Goal: Task Accomplishment & Management: Manage account settings

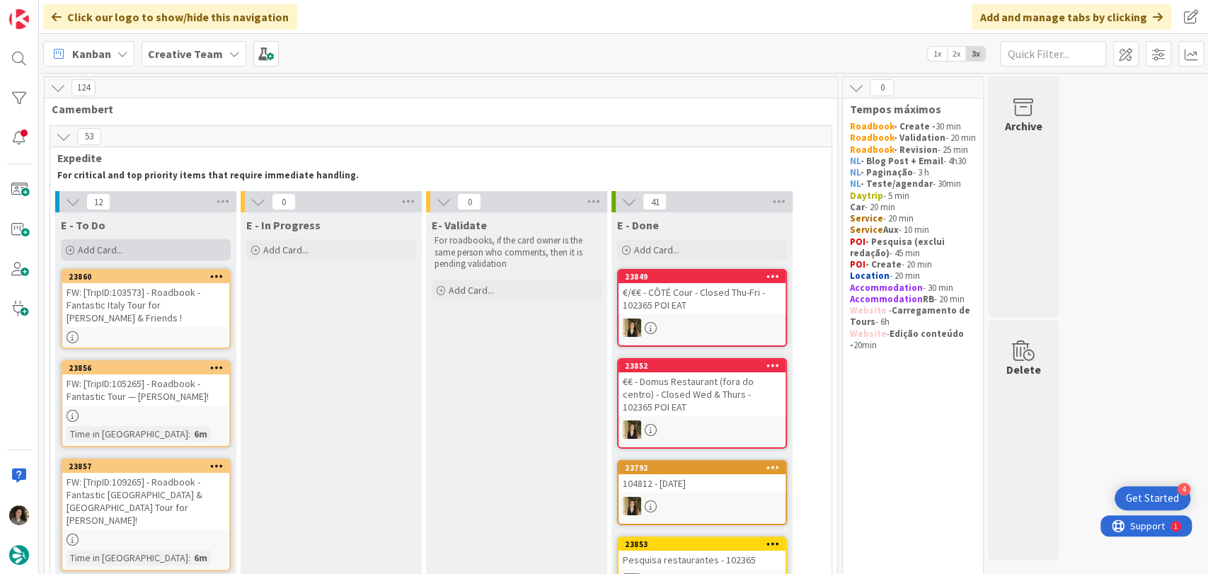
click at [137, 246] on div "Add Card..." at bounding box center [146, 249] width 170 height 21
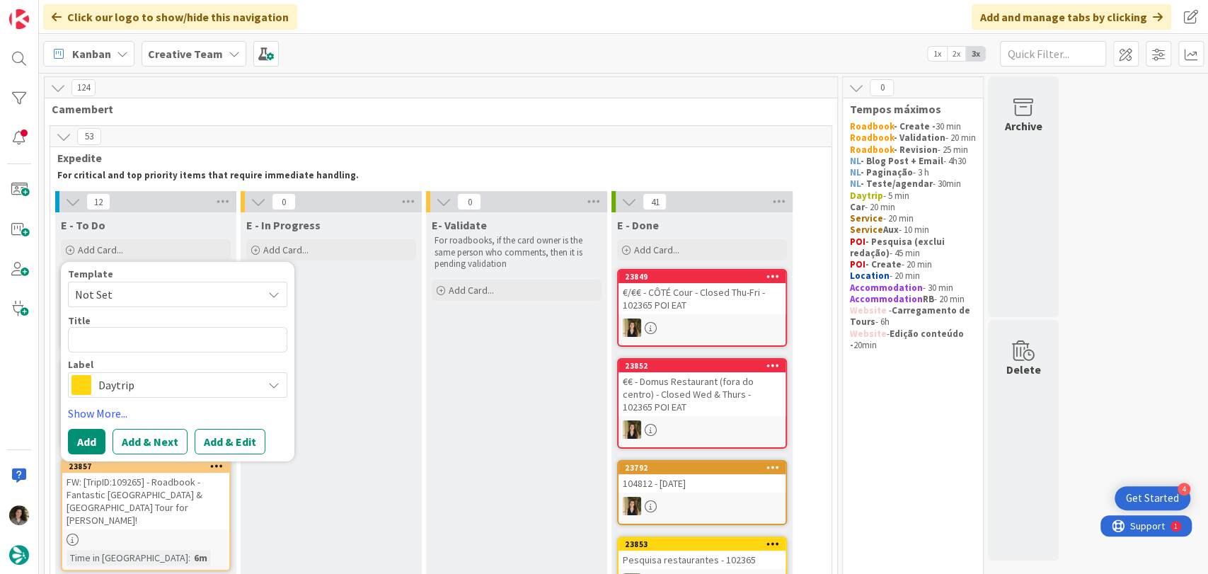
click at [152, 386] on span "Daytrip" at bounding box center [176, 385] width 157 height 20
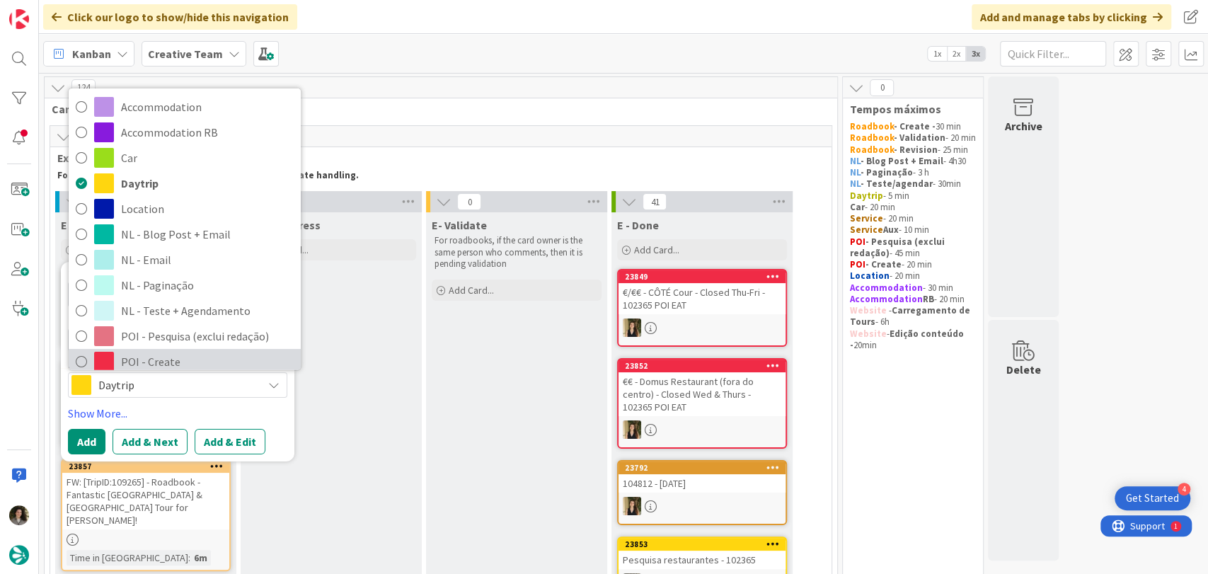
click at [184, 351] on span "POI - Create" at bounding box center [207, 361] width 173 height 21
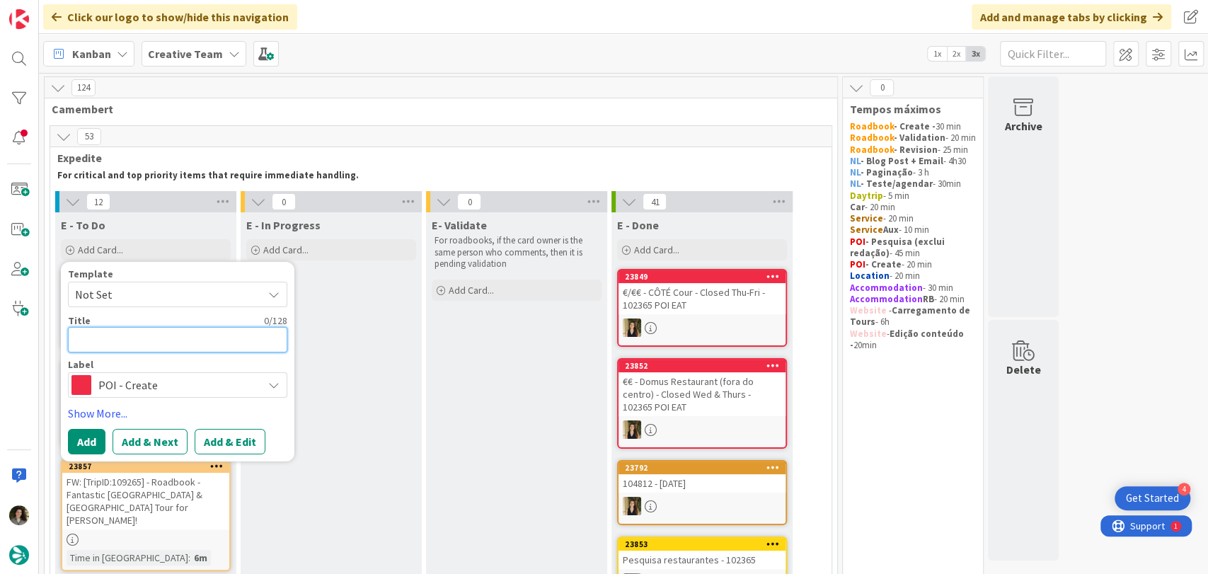
click at [169, 327] on textarea at bounding box center [177, 339] width 219 height 25
paste textarea "RE: [TripID:102365] - Roadbook - Fantastic France Tour — [PERSON_NAME]!"
type textarea "RE: [TripID:102365] - Roadbook - Fantastic France Tour — [PERSON_NAME]!"
type textarea "x"
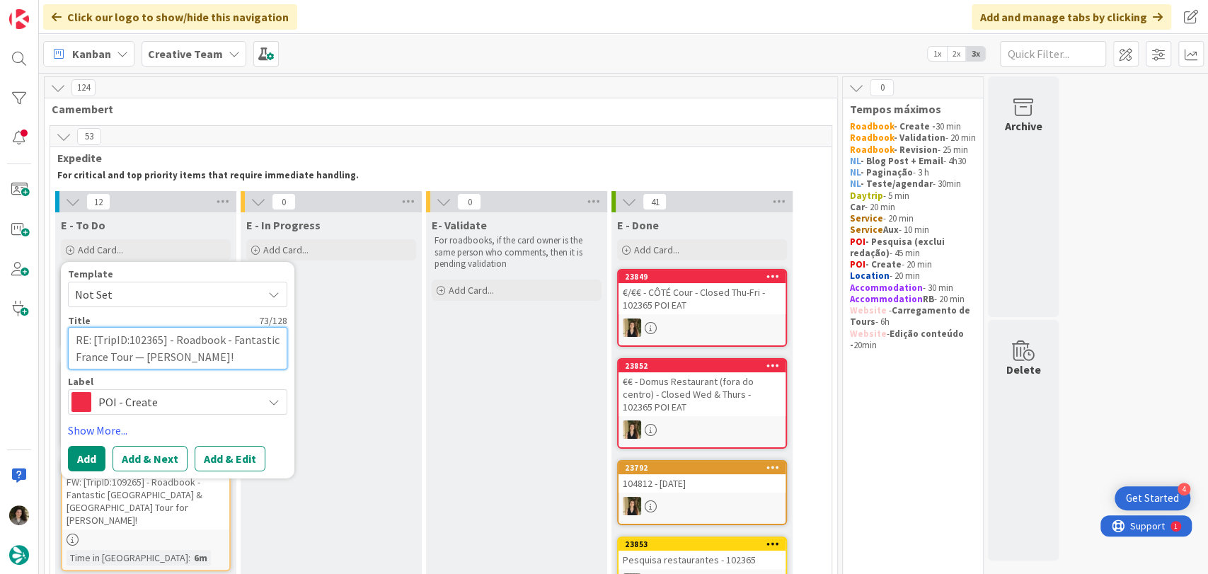
type textarea "RE: [TripID:102365] - Roadbook - Fantastic France Tour — [PERSON_NAME]!"
type textarea "x"
type textarea "RE: [TripID:102365] - Roadbook - Fantastic France Tour — [PERSON_NAME]! -"
type textarea "x"
type textarea "RE: [TripID:102365] - Roadbook - Fantastic France Tour — [PERSON_NAME]! -"
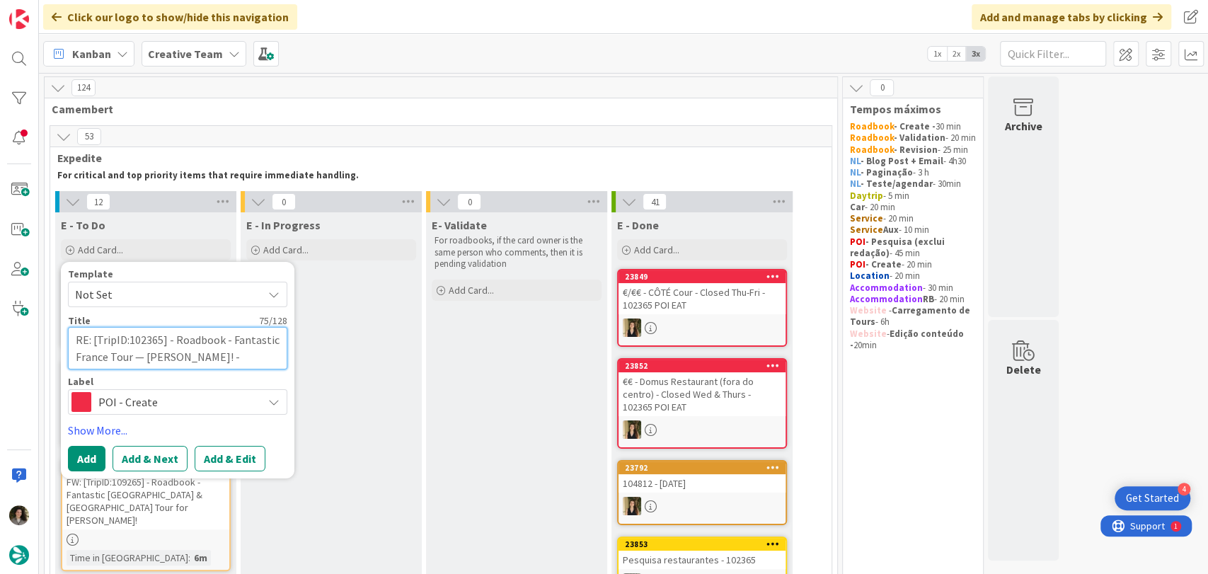
type textarea "x"
type textarea "RE: [TripID:102365] - Roadbook - Fantastic France Tour — [PERSON_NAME]! - C"
type textarea "x"
type textarea "RE: [TripID:102365] - Roadbook - Fantastic France Tour — [PERSON_NAME]! - Cr"
type textarea "x"
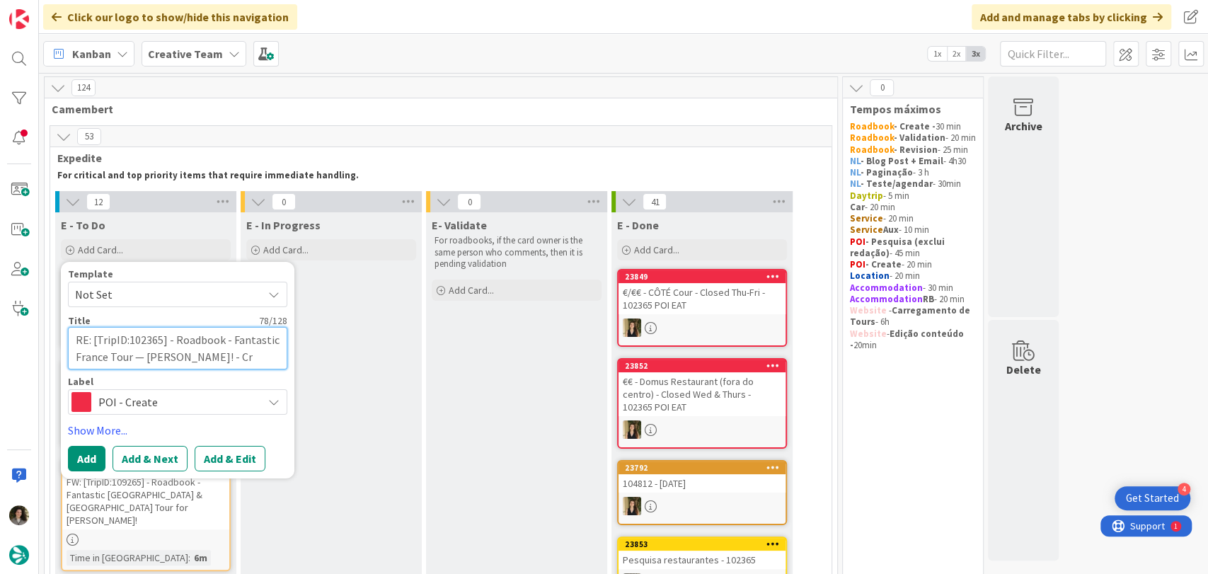
type textarea "RE: [TripID:102365] - Roadbook - Fantastic France Tour — [PERSON_NAME]! - Cri"
type textarea "x"
type textarea "RE: [TripID:102365] - Roadbook - Fantastic France Tour — [PERSON_NAME]! - Cria"
type textarea "x"
type textarea "RE: [TripID:102365] - Roadbook - Fantastic France Tour — [PERSON_NAME]! - Criar"
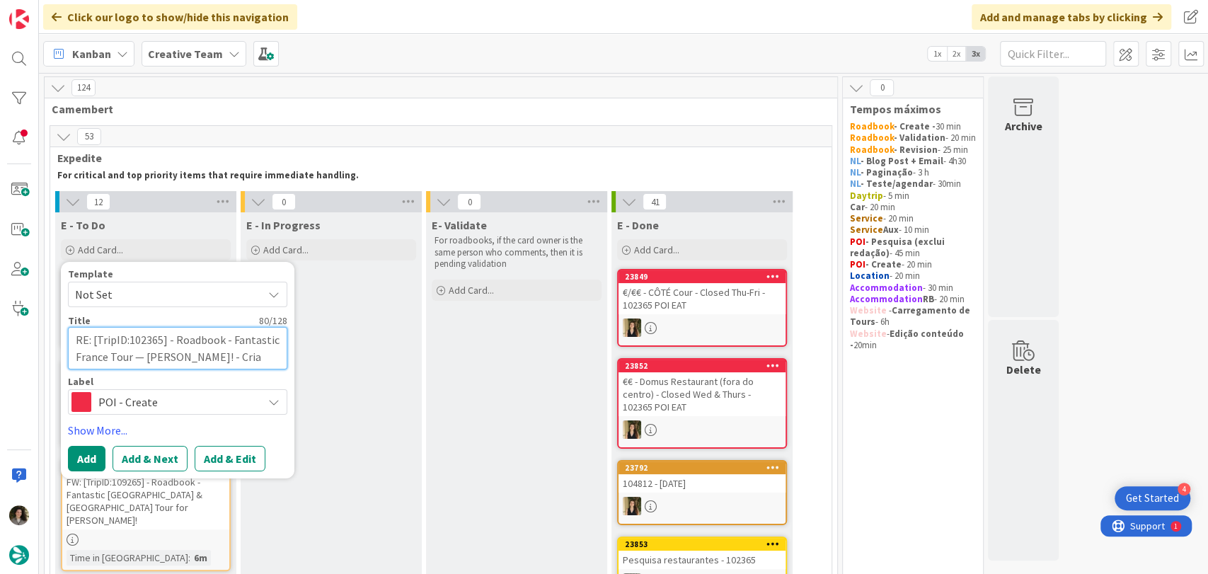
type textarea "x"
type textarea "RE: [TripID:102365] - Roadbook - Fantastic France Tour — [PERSON_NAME]! - Criar"
type textarea "x"
type textarea "RE: [TripID:102365] - Roadbook - Fantastic France Tour — [PERSON_NAME]! - Criar…"
type textarea "x"
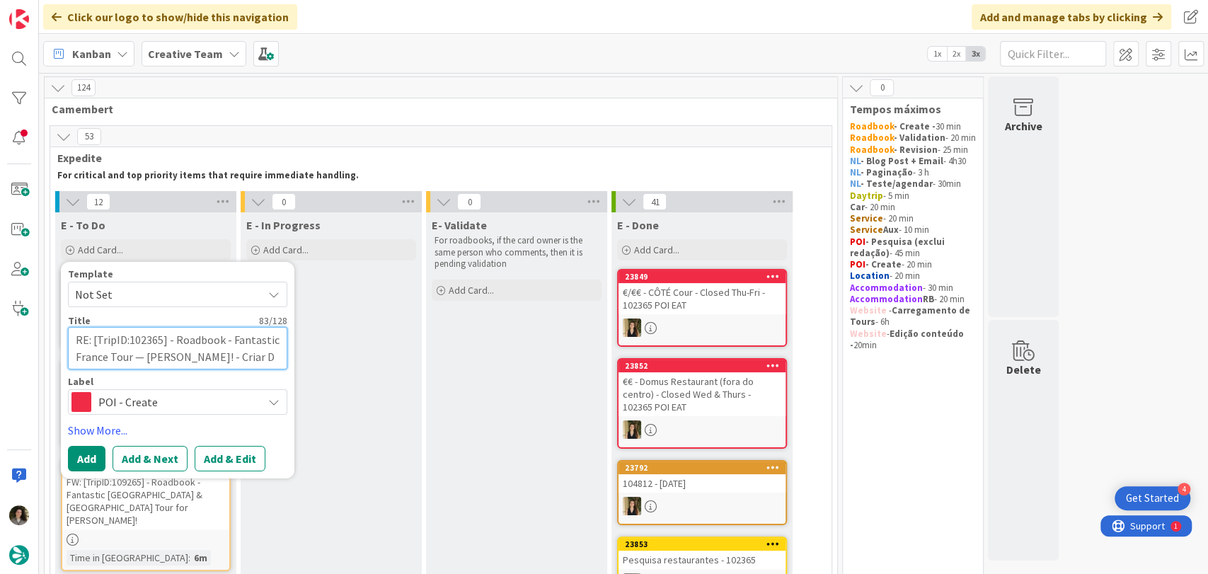
type textarea "RE: [TripID:102365] - Roadbook - Fantastic France Tour — [PERSON_NAME]! - Criar…"
type textarea "x"
type textarea "RE: [TripID:102365] - Roadbook - Fantastic France Tour — [PERSON_NAME]! - Criar…"
type textarea "x"
type textarea "RE: [TripID:102365] - Roadbook - Fantastic France Tour — [PERSON_NAME]! - Criar…"
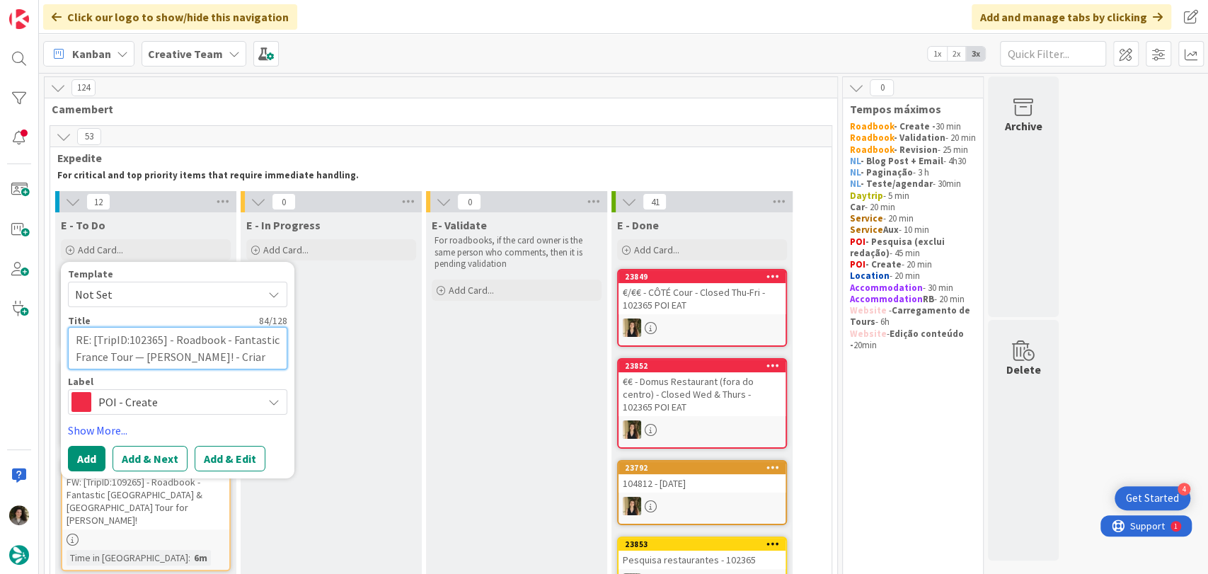
type textarea "x"
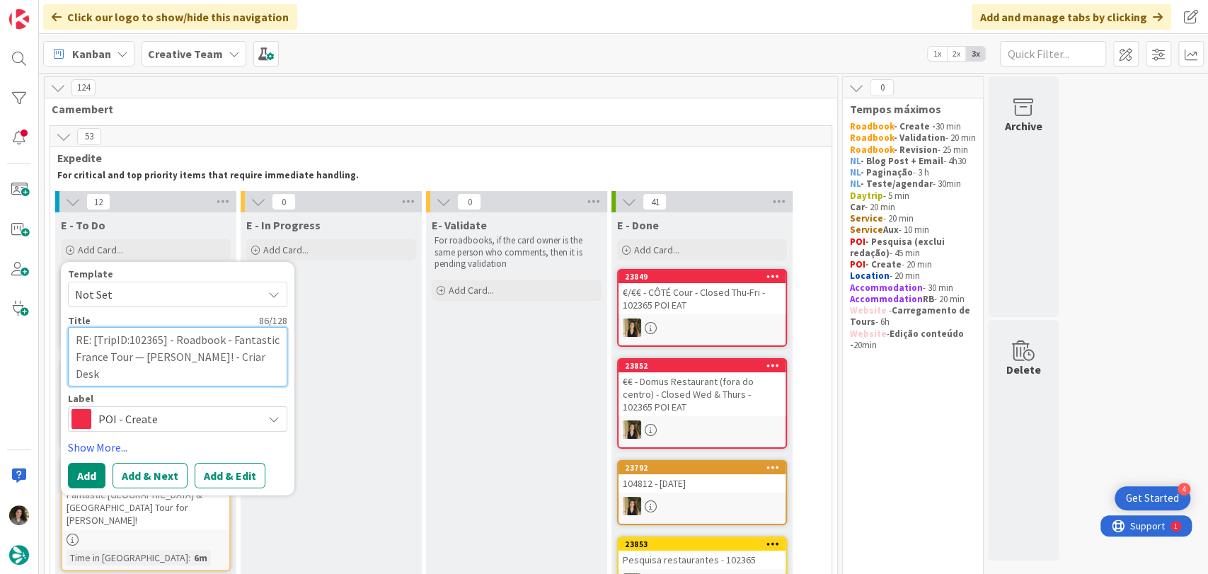
type textarea "RE: [TripID:102365] - Roadbook - Fantastic France Tour — [PERSON_NAME]! - Criar…"
type textarea "x"
type textarea "RE: [TripID:102365] - Roadbook - Fantastic France Tour — [PERSON_NAME]! - Criar…"
type textarea "x"
type textarea "RE: [TripID:102365] - Roadbook - Fantastic France Tour — [PERSON_NAME]! - Criar…"
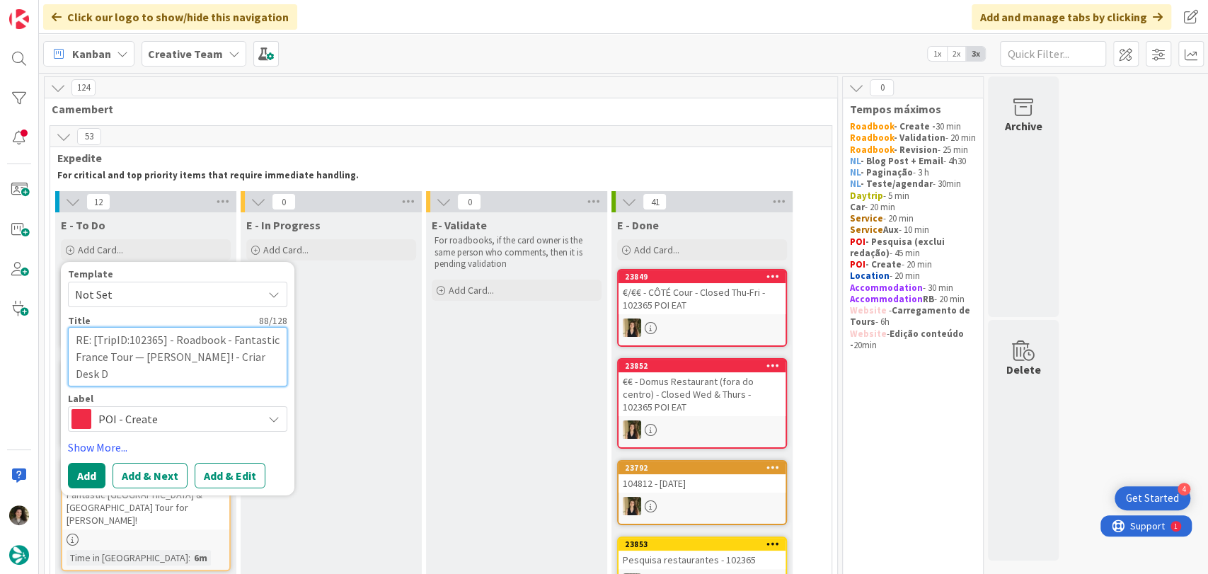
type textarea "x"
type textarea "RE: [TripID:102365] - Roadbook - Fantastic France Tour — [PERSON_NAME]! - Criar…"
type textarea "x"
type textarea "RE: [TripID:102365] - Roadbook - Fantastic France Tour — [PERSON_NAME]! - Criar…"
type textarea "x"
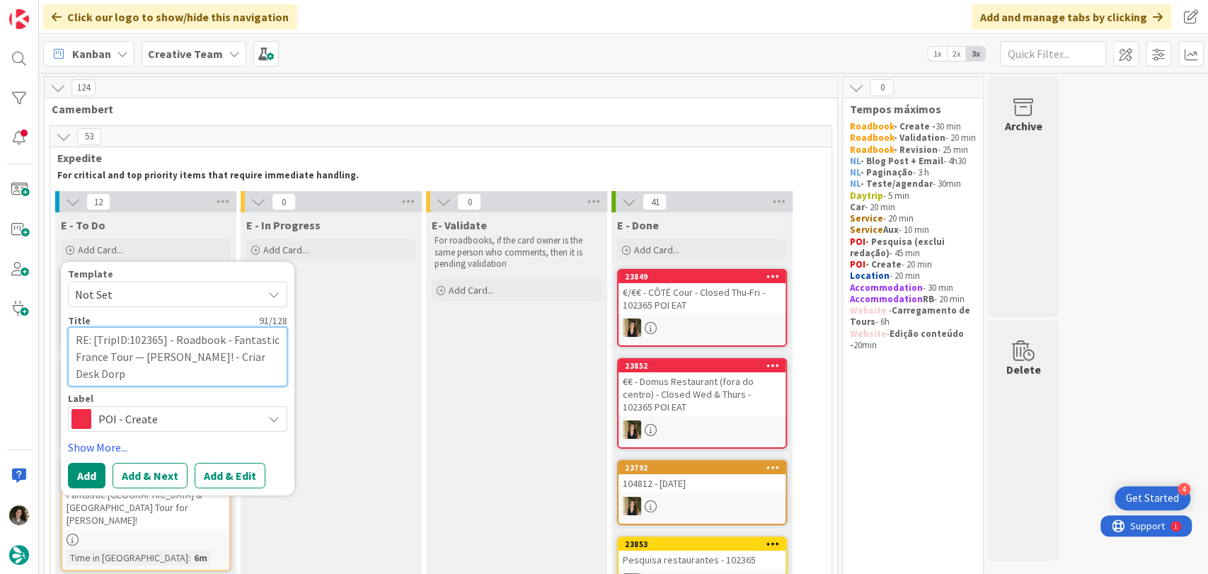
type textarea "RE: [TripID:102365] - Roadbook - Fantastic France Tour — [PERSON_NAME]! - Criar…"
type textarea "x"
type textarea "RE: [TripID:102365] - Roadbook - Fantastic France Tour — [PERSON_NAME]! - Criar…"
type textarea "x"
type textarea "RE: [TripID:102365] - Roadbook - Fantastic France Tour — [PERSON_NAME]! - Criar…"
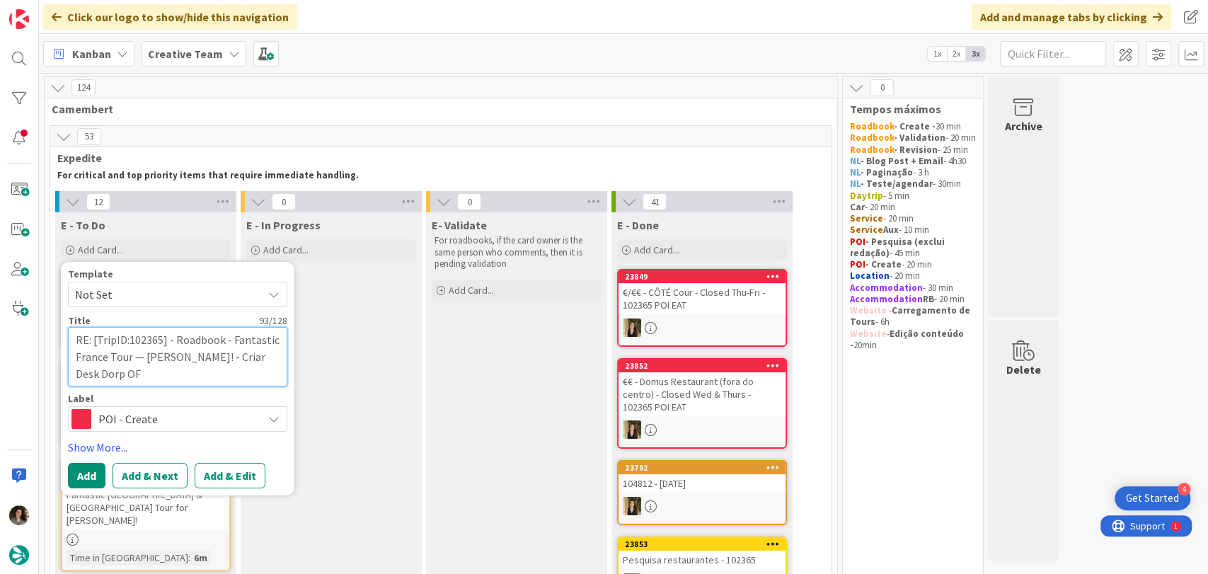
type textarea "x"
type textarea "RE: [TripID:102365] - Roadbook - Fantastic France Tour — [PERSON_NAME]! - Criar…"
type textarea "x"
type textarea "RE: [TripID:102365] - Roadbook - Fantastic France Tour — [PERSON_NAME]! - Criar…"
type textarea "x"
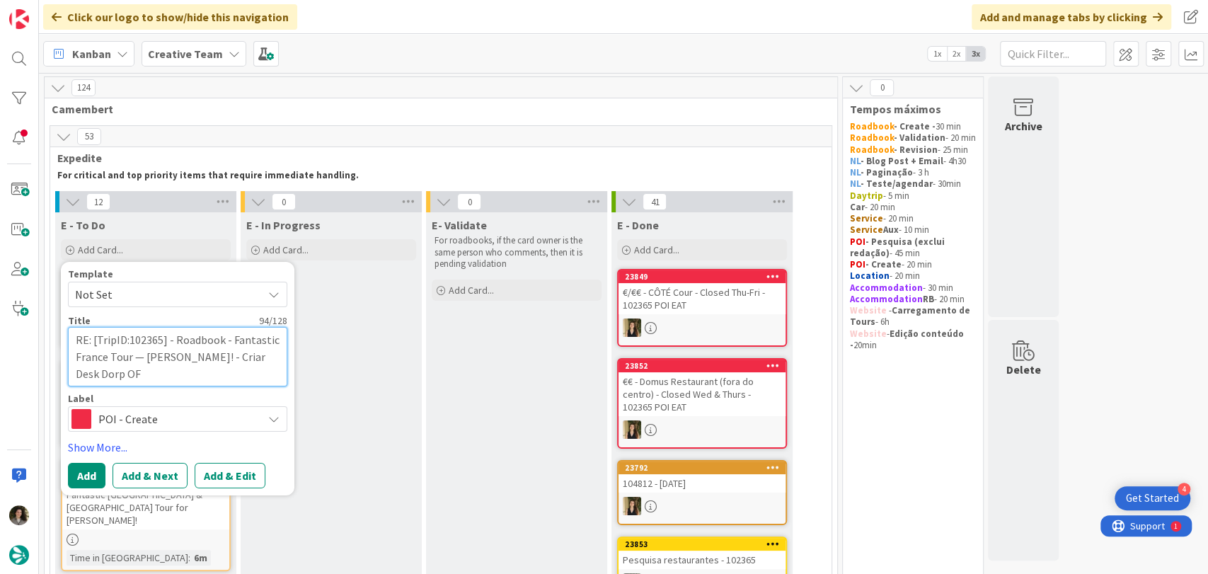
type textarea "RE: [TripID:102365] - Roadbook - Fantastic France Tour — [PERSON_NAME]! - Criar…"
type textarea "x"
type textarea "RE: [TripID:102365] - Roadbook - Fantastic France Tour — [PERSON_NAME]! - Criar…"
type textarea "x"
type textarea "RE: [TripID:102365] - Roadbook - Fantastic France Tour — [PERSON_NAME]! - Criar…"
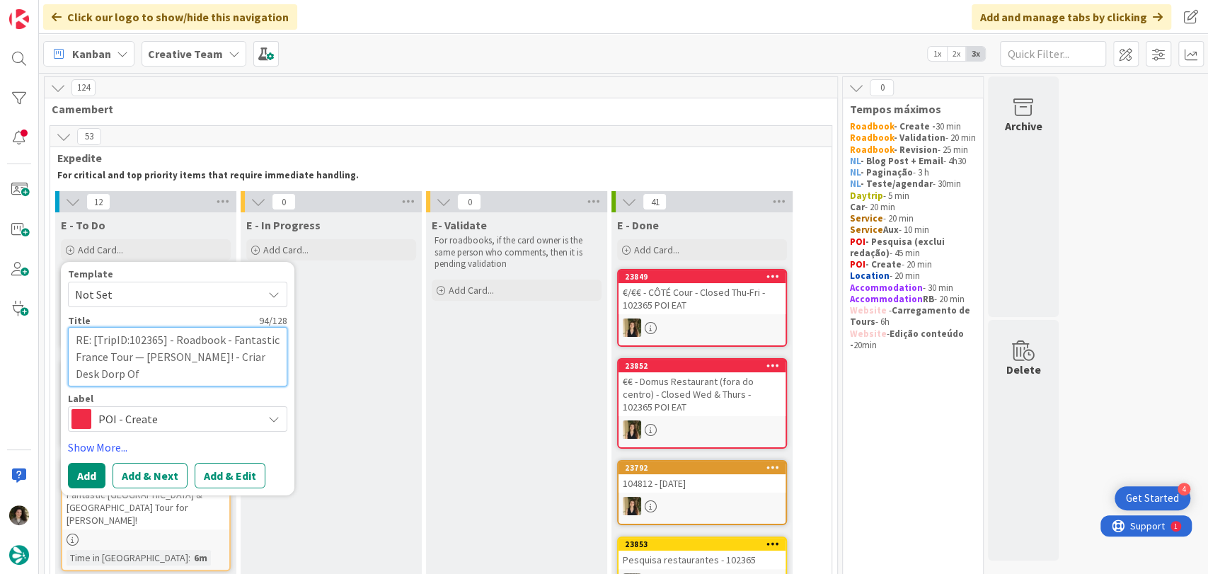
type textarea "x"
type textarea "RE: [TripID:102365] - Roadbook - Fantastic France Tour — [PERSON_NAME]! - Criar…"
type textarea "x"
type textarea "RE: [TripID:102365] - Roadbook - Fantastic France Tour — [PERSON_NAME]! - Criar…"
type textarea "x"
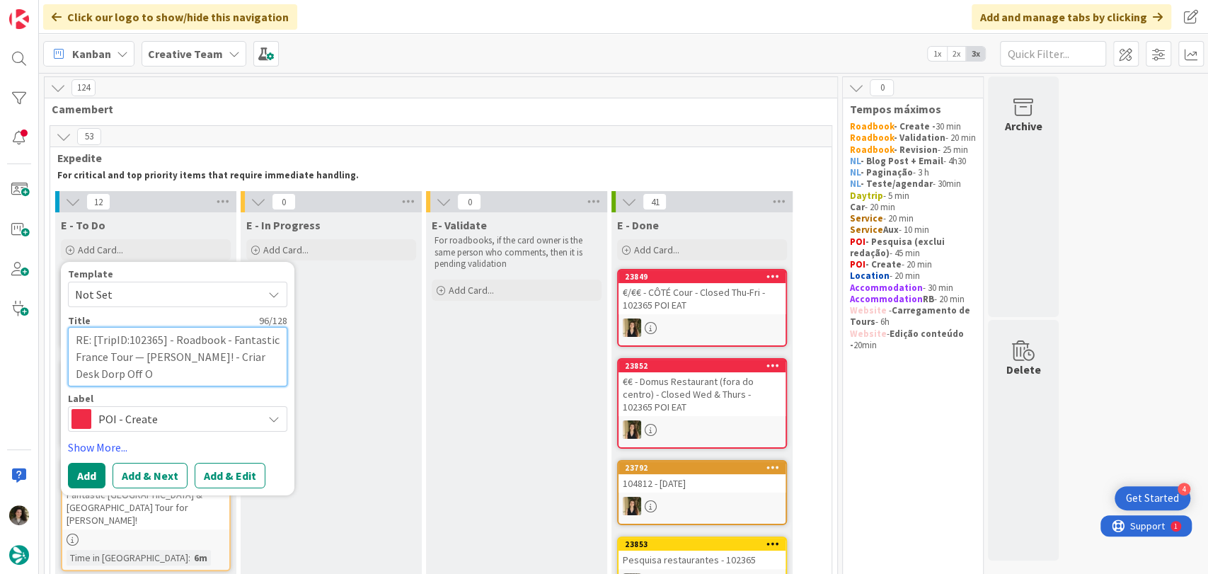
type textarea "RE: [TripID:102365] - Roadbook - Fantastic France Tour — [PERSON_NAME]! - Criar…"
type textarea "x"
type textarea "RE: [TripID:102365] - Roadbook - Fantastic France Tour — [PERSON_NAME]! - Criar…"
type textarea "x"
type textarea "RE: [TripID:102365] - Roadbook - Fantastic France Tour — [PERSON_NAME]! - Criar…"
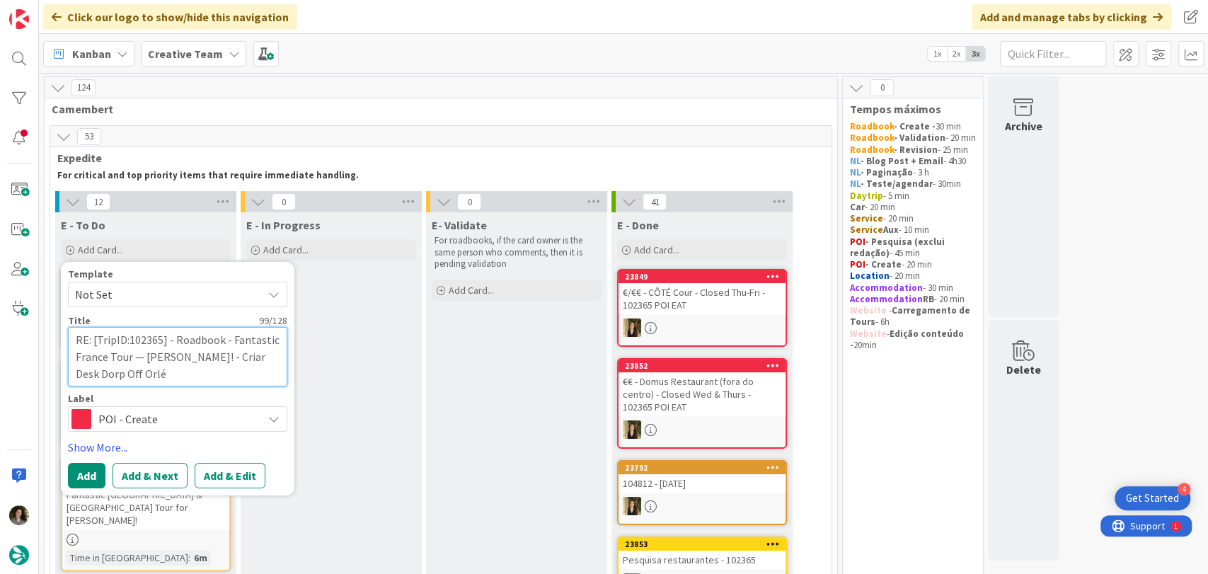
type textarea "x"
type textarea "RE: [TripID:102365] - Roadbook - Fantastic France Tour — [PERSON_NAME]! - Criar…"
type textarea "x"
type textarea "RE: [TripID:102365] - Roadbook - Fantastic France Tour — [PERSON_NAME]! - Criar…"
type textarea "x"
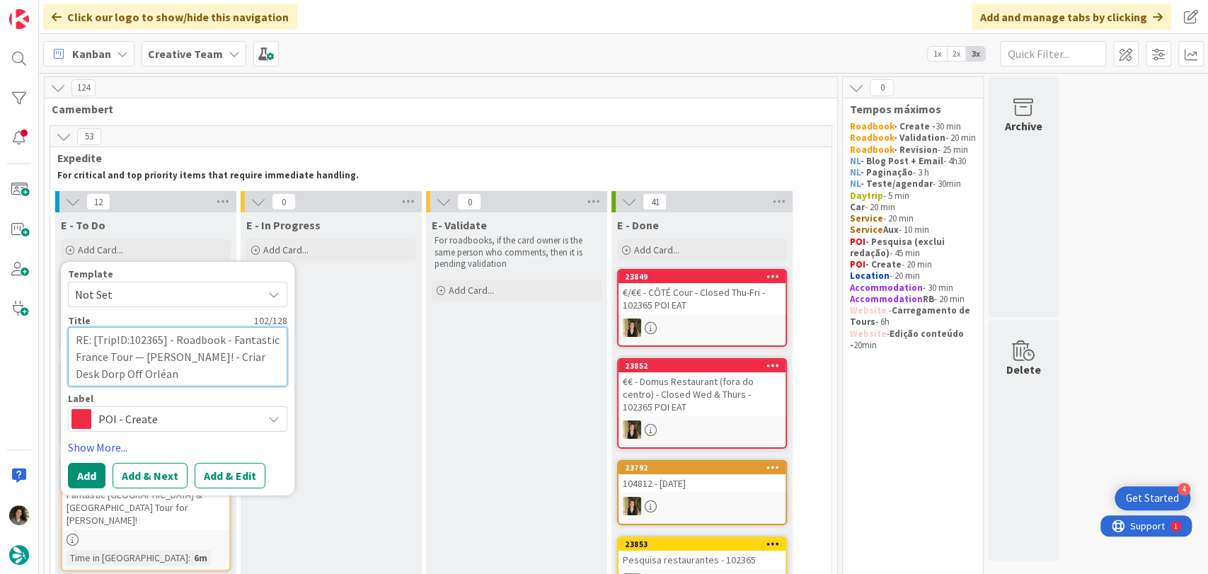
type textarea "RE: [TripID:102365] - Roadbook - Fantastic France Tour — [PERSON_NAME]! - Criar…"
type textarea "x"
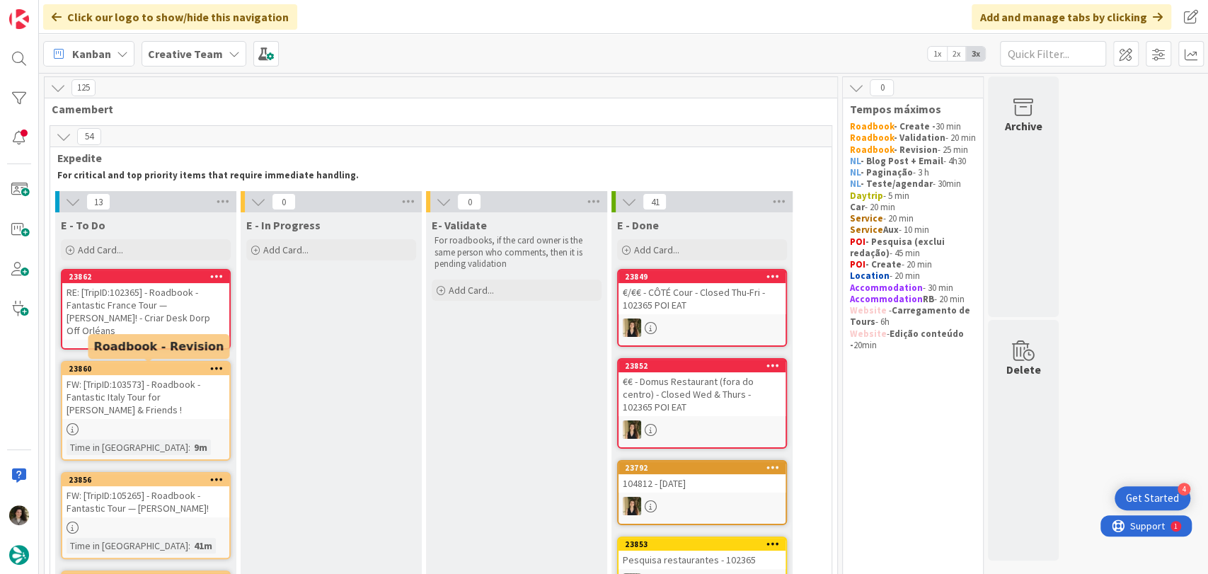
click at [161, 313] on div "RE: [TripID:102365] - Roadbook - Fantastic France Tour — [PERSON_NAME]! - Criar…" at bounding box center [145, 311] width 167 height 57
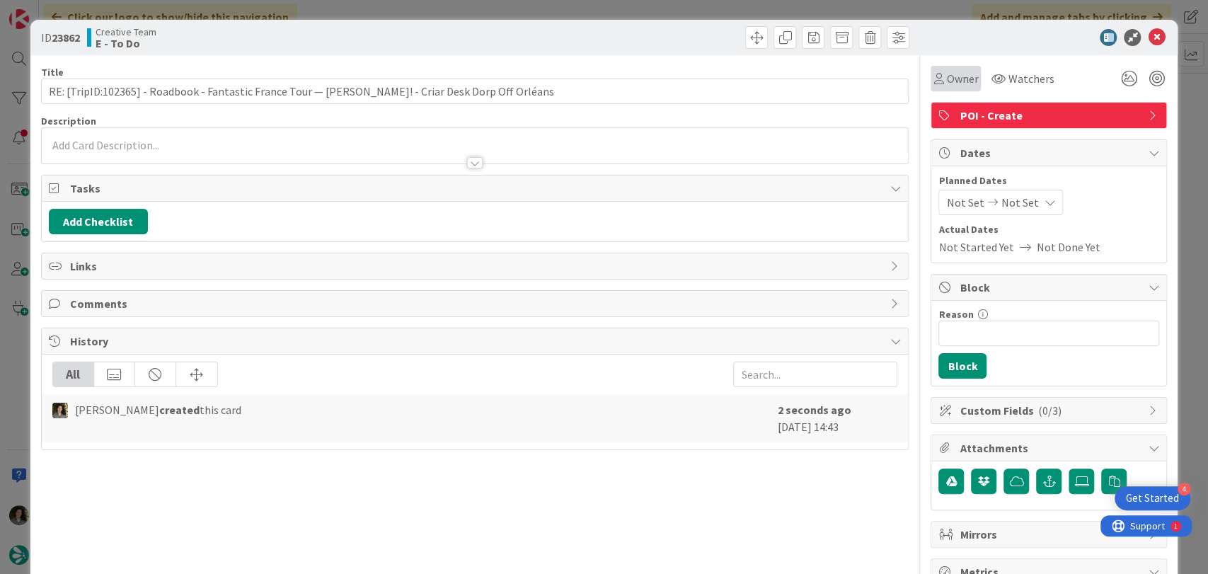
click at [957, 74] on span "Owner" at bounding box center [962, 78] width 32 height 17
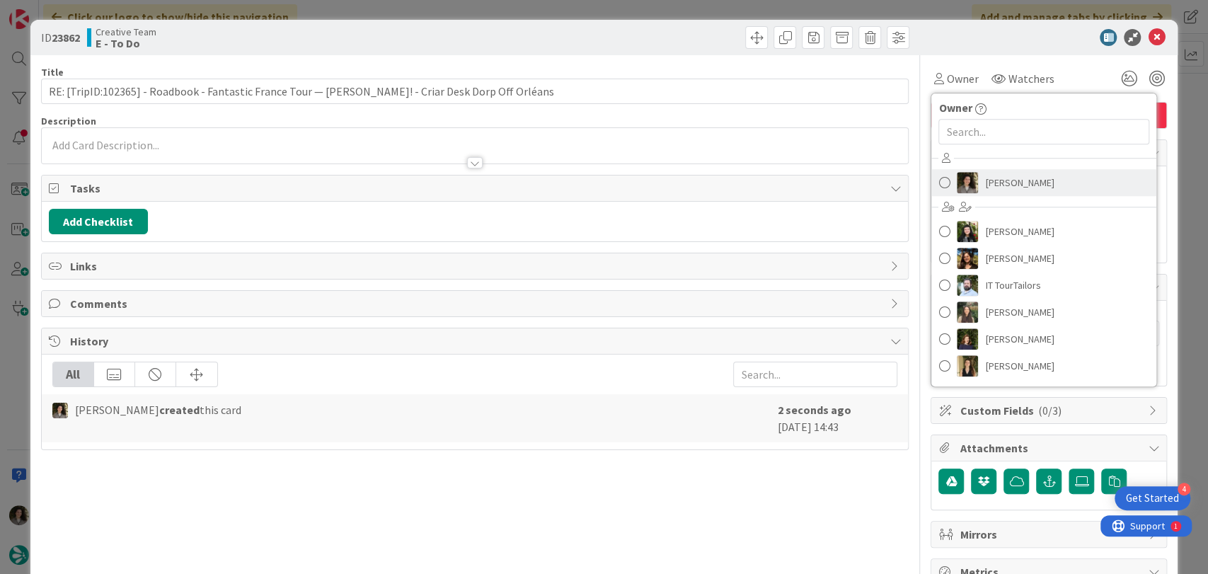
click at [985, 182] on span "[PERSON_NAME]" at bounding box center [1019, 182] width 69 height 21
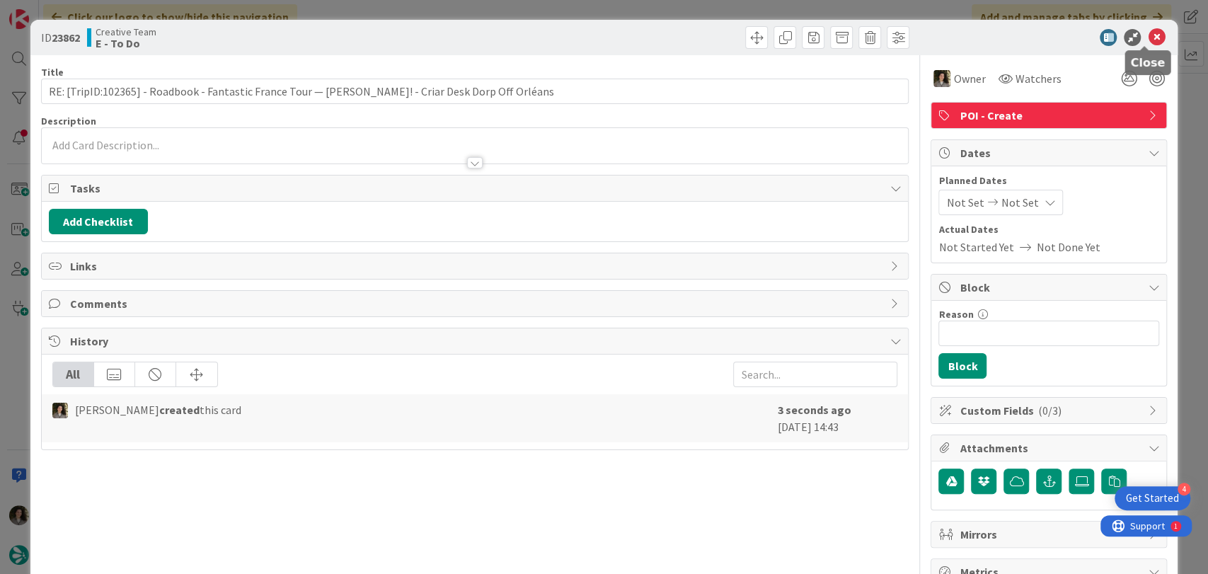
click at [1148, 34] on icon at bounding box center [1156, 37] width 17 height 17
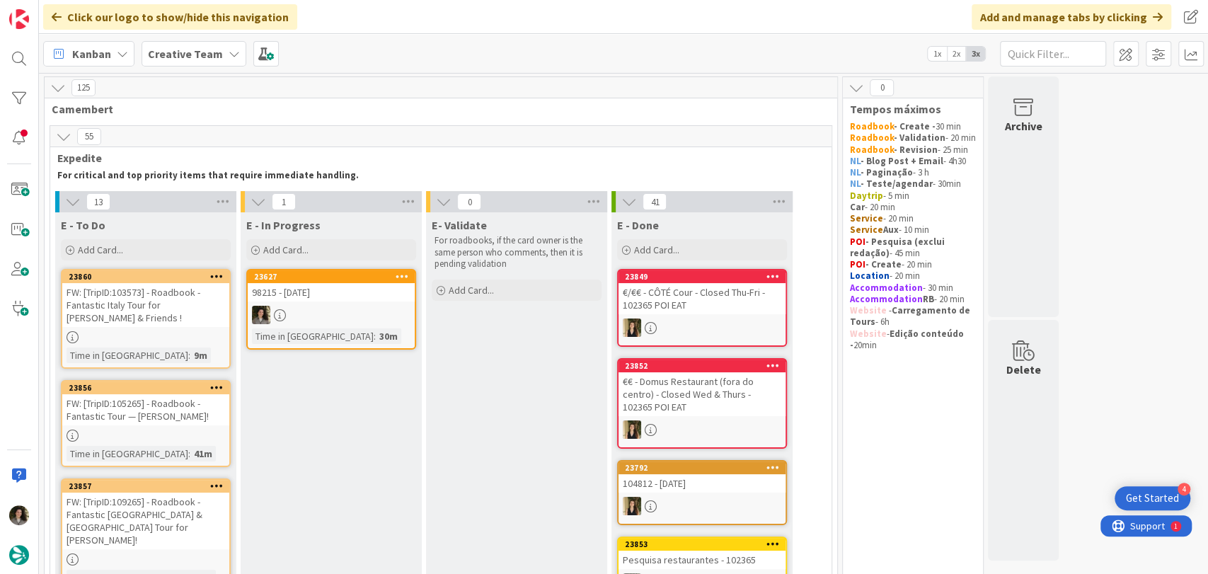
click at [352, 312] on div at bounding box center [331, 315] width 167 height 18
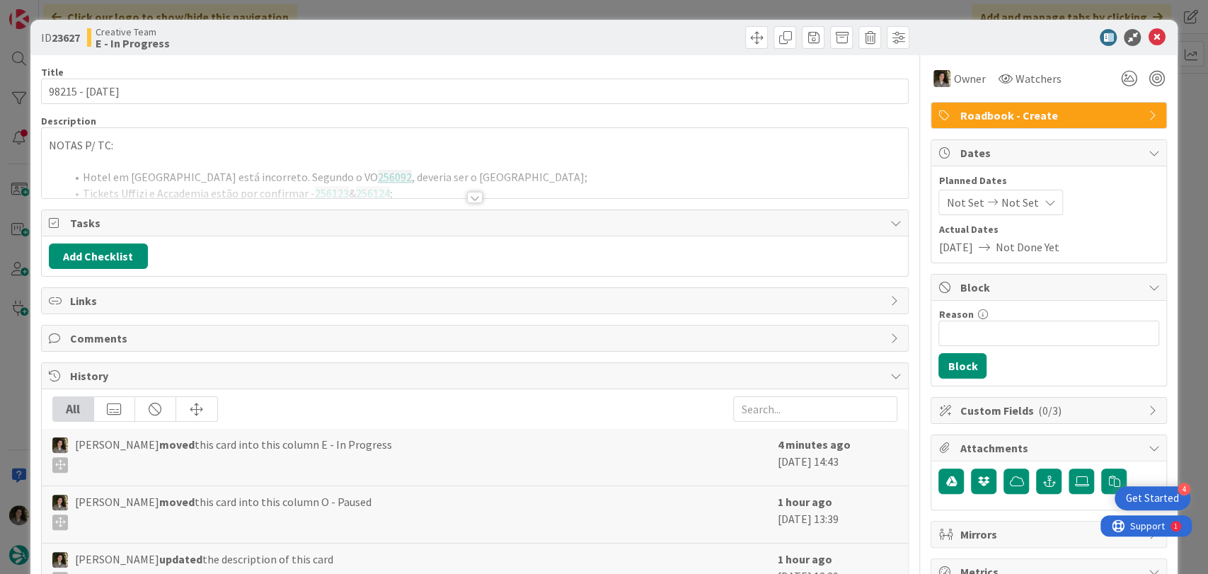
drag, startPoint x: 439, startPoint y: 190, endPoint x: 456, endPoint y: 200, distance: 19.7
click at [440, 192] on div at bounding box center [475, 180] width 867 height 36
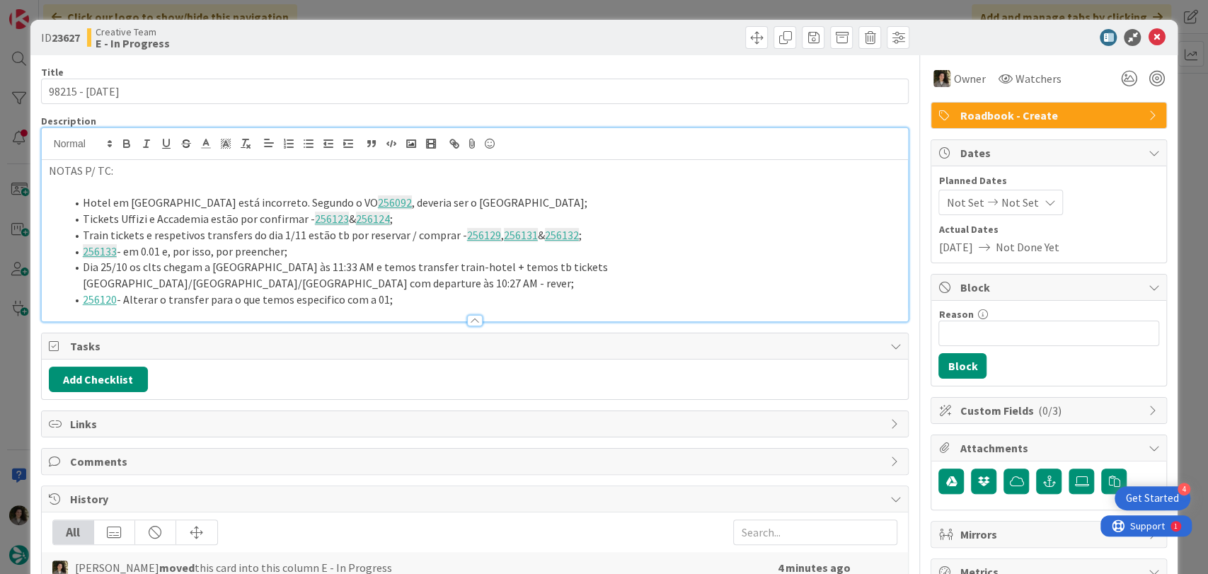
click at [411, 268] on li "Dia 25/10 os clts chegam a [GEOGRAPHIC_DATA] às 11:33 AM e temos transfer train…" at bounding box center [484, 275] width 836 height 32
click at [415, 291] on li "256120 - Alterar o transfer para o que temos especifico com a 01;" at bounding box center [484, 299] width 836 height 16
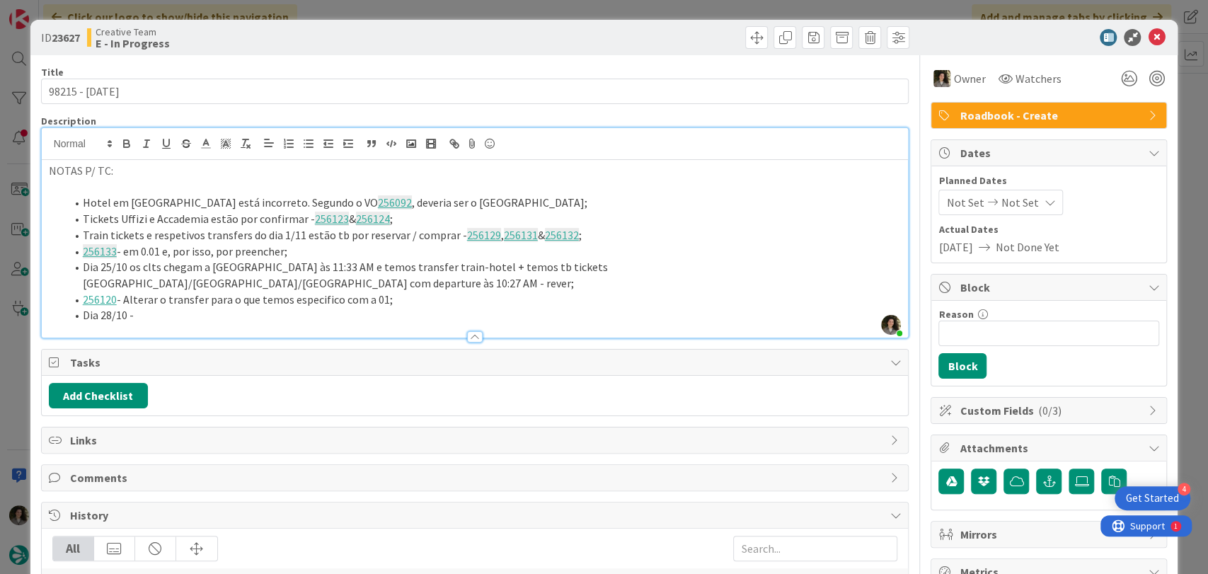
click at [379, 291] on li "256120 - Alterar o transfer para o que temos especifico com a 01;" at bounding box center [484, 299] width 836 height 16
click at [175, 291] on li "256120 - Alterar o transfer para o que temos especifico com a 01 (tem 01 Group …" at bounding box center [484, 299] width 836 height 16
click at [182, 307] on li "Dia 28/10 -" at bounding box center [484, 315] width 836 height 16
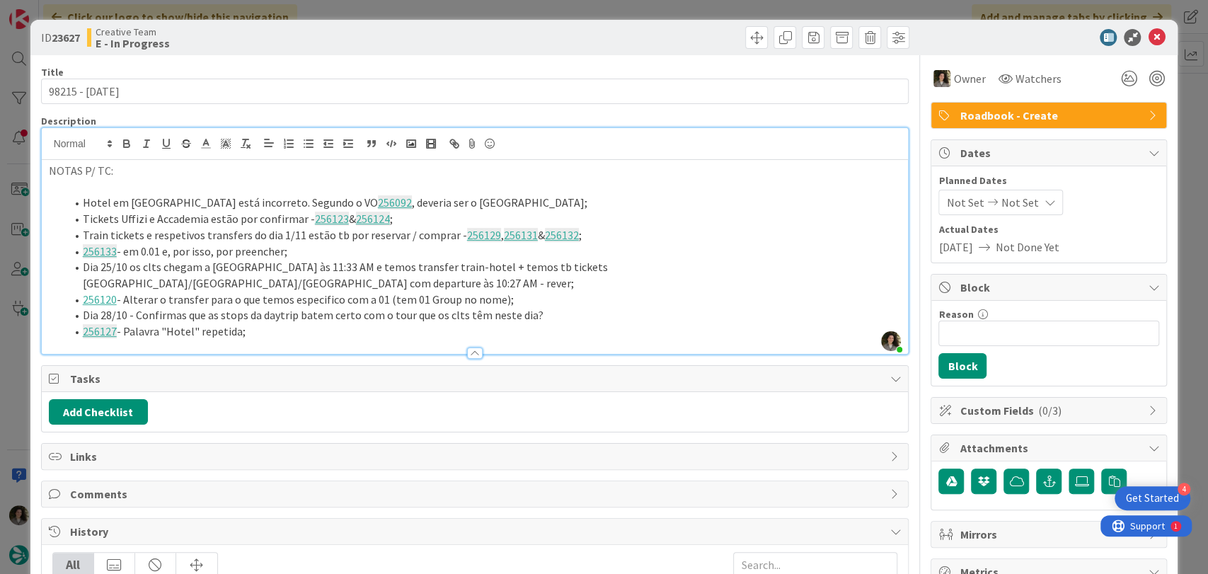
click at [104, 248] on link "256133" at bounding box center [100, 251] width 34 height 14
click at [131, 270] on link "[URL][DOMAIN_NAME]" at bounding box center [104, 279] width 97 height 18
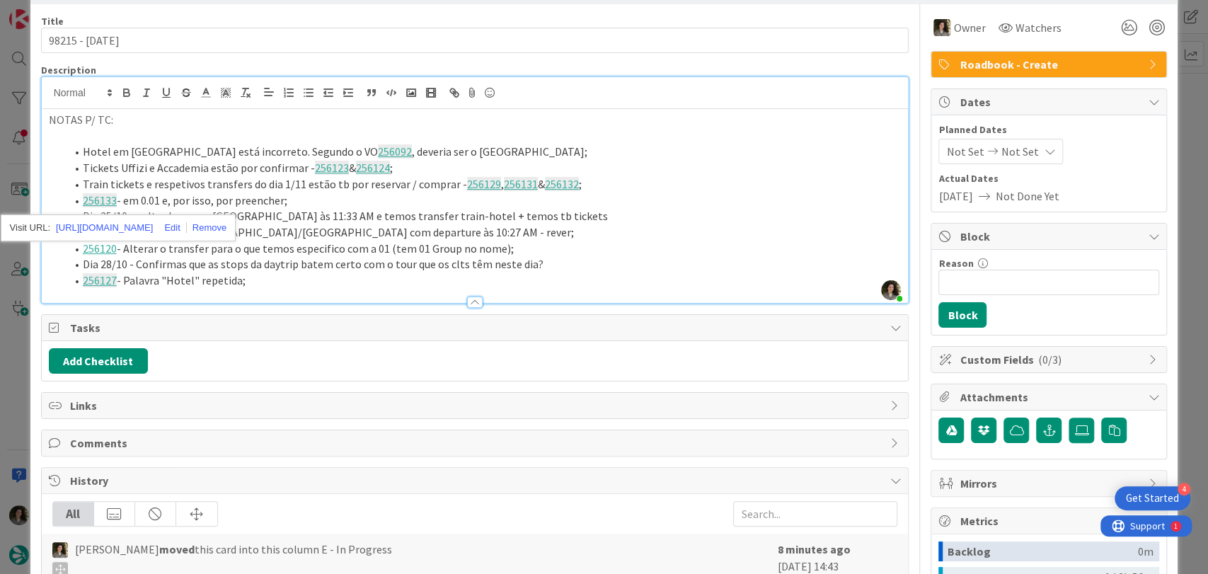
scroll to position [79, 0]
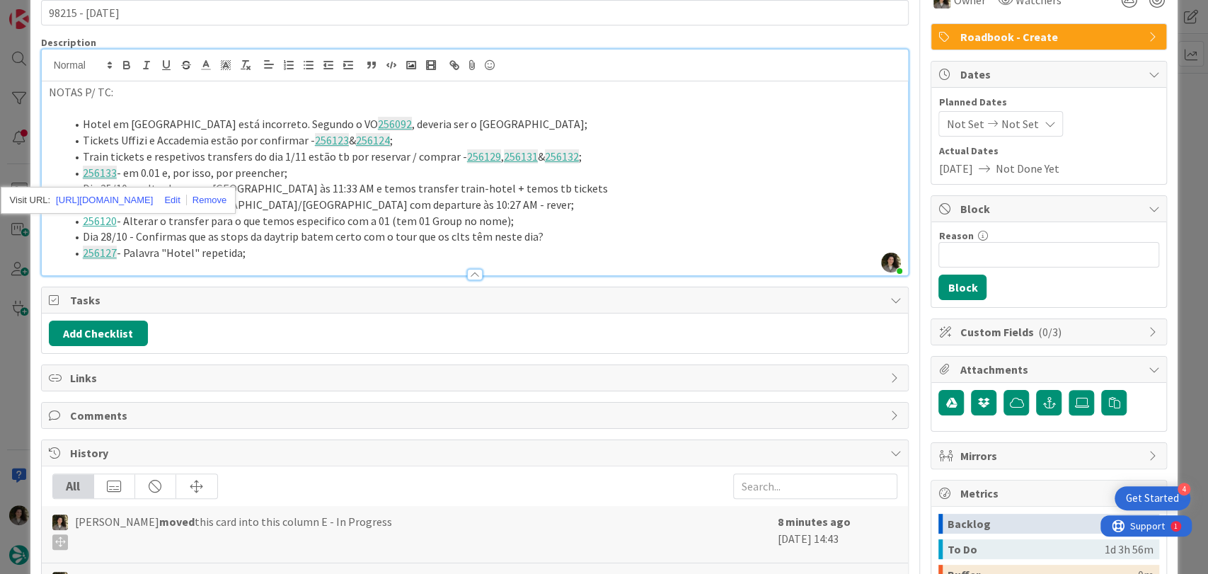
click at [265, 245] on li "256127 - Palavra "Hotel" repetida;" at bounding box center [484, 253] width 836 height 16
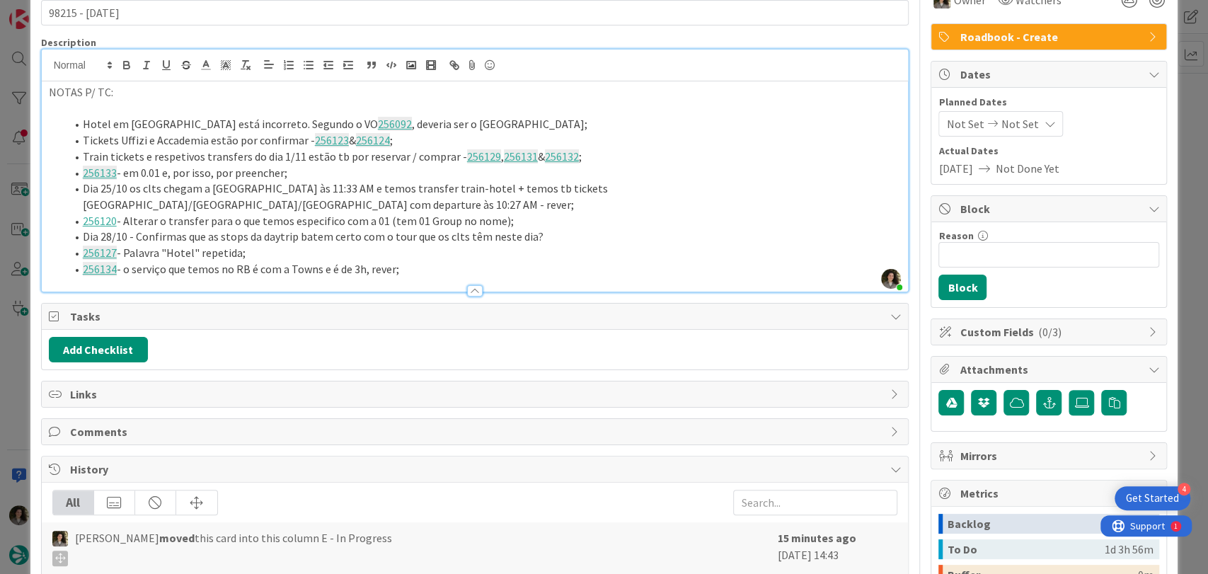
drag, startPoint x: 413, startPoint y: 250, endPoint x: 73, endPoint y: 116, distance: 365.9
click at [73, 116] on ol "Hotel em [GEOGRAPHIC_DATA] está incorreto. Segundo o VO 256092 , deveria ser o …" at bounding box center [475, 196] width 853 height 161
copy ol "Hotel em [GEOGRAPHIC_DATA] está incorreto. Segundo o VO 256092 , deveria ser o …"
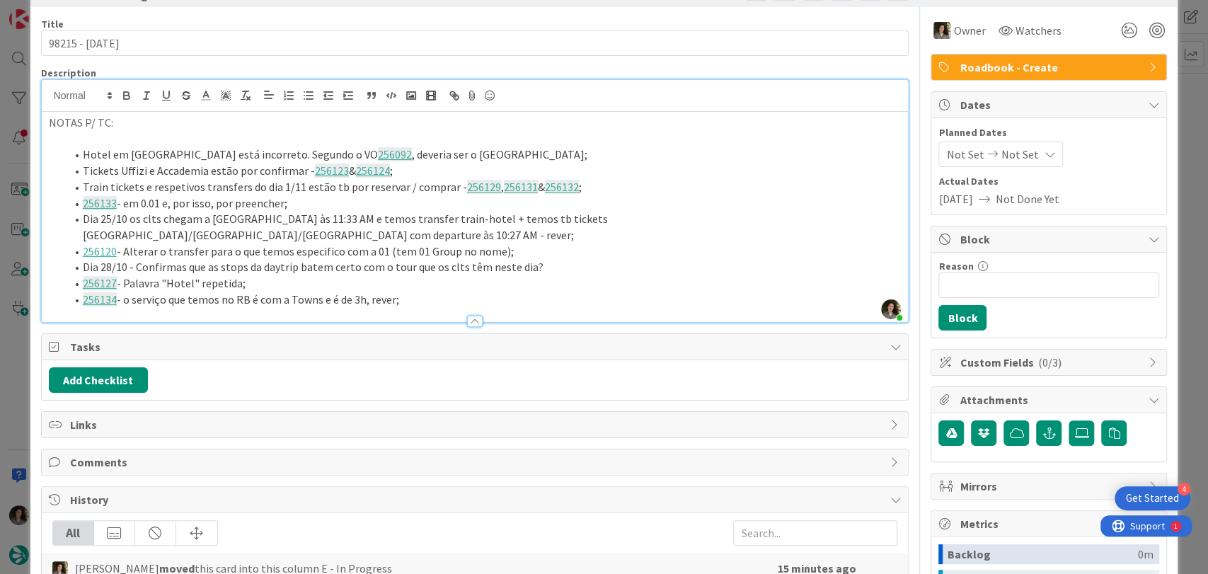
scroll to position [0, 0]
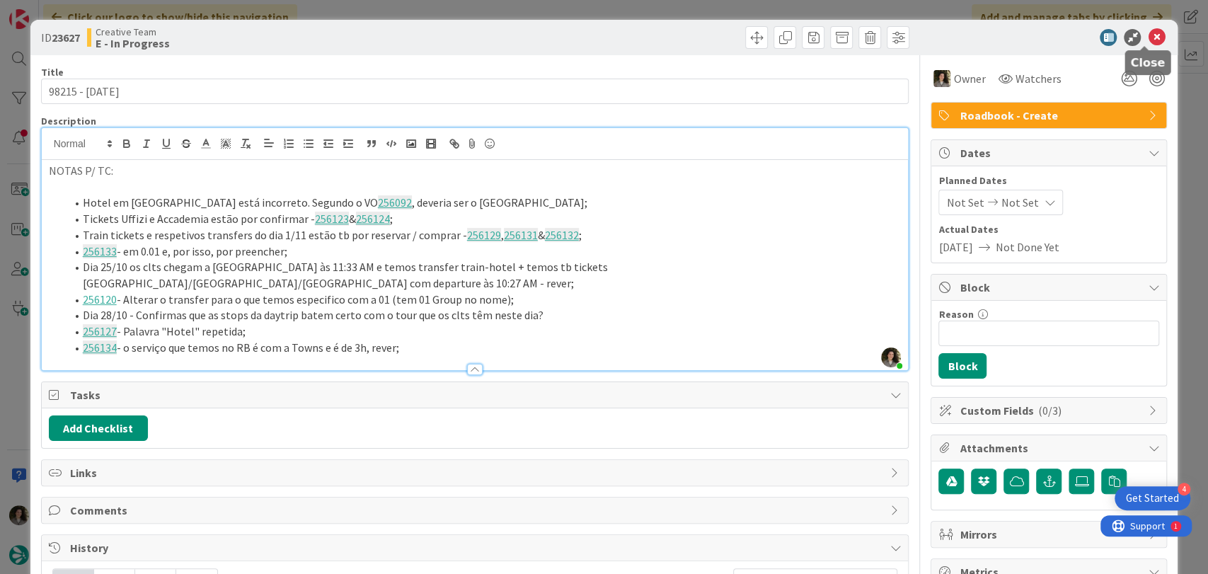
click at [1148, 41] on icon at bounding box center [1156, 37] width 17 height 17
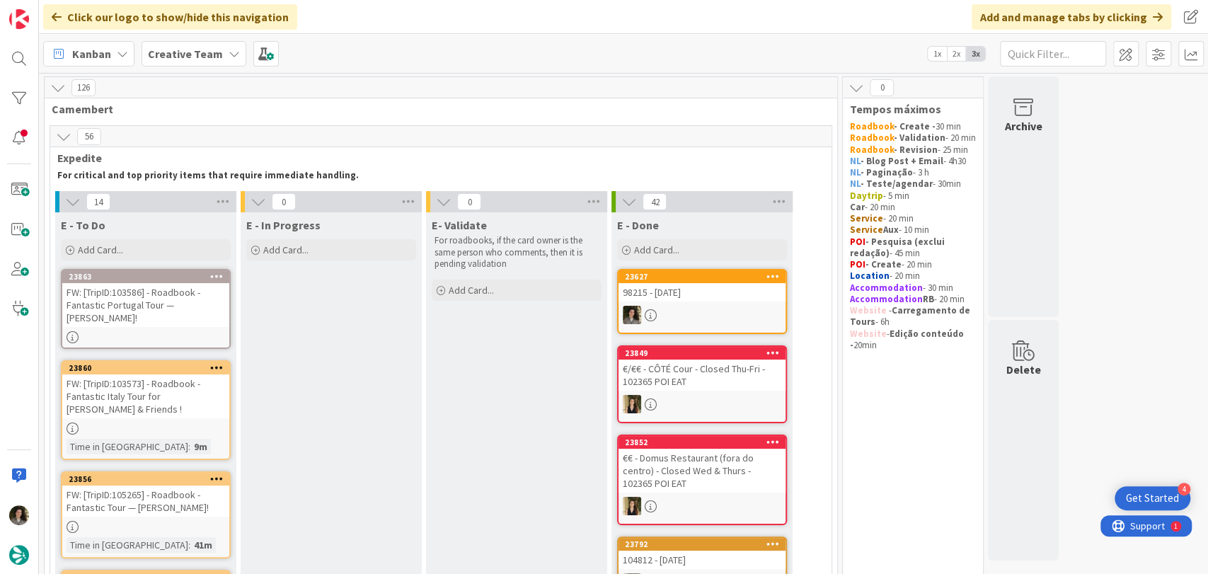
click at [716, 307] on div at bounding box center [701, 315] width 167 height 18
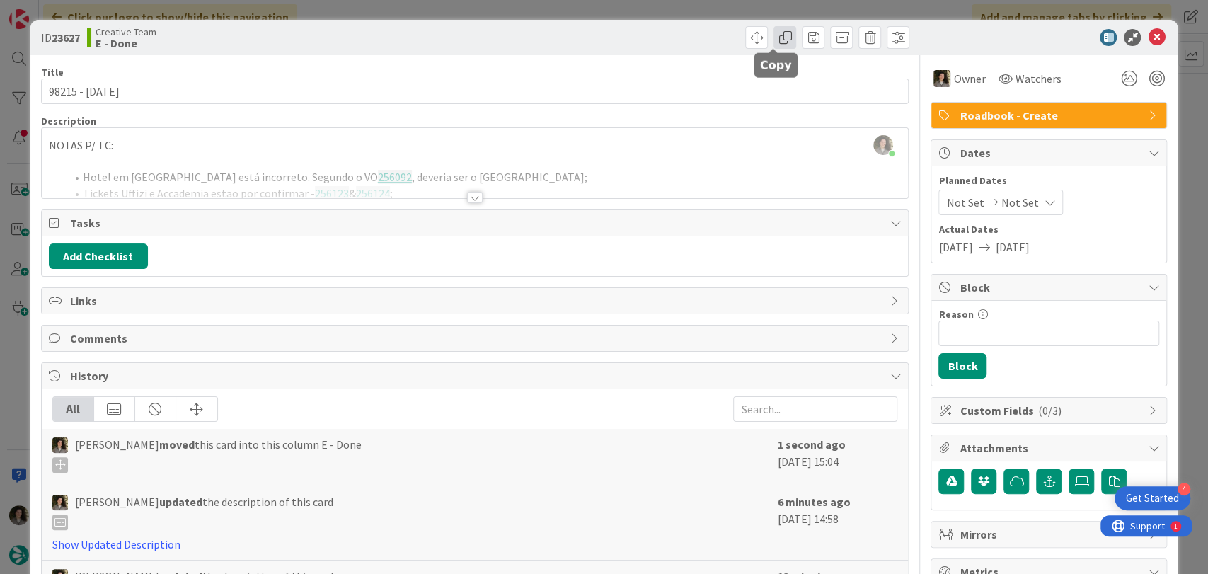
click at [773, 40] on span at bounding box center [784, 37] width 23 height 23
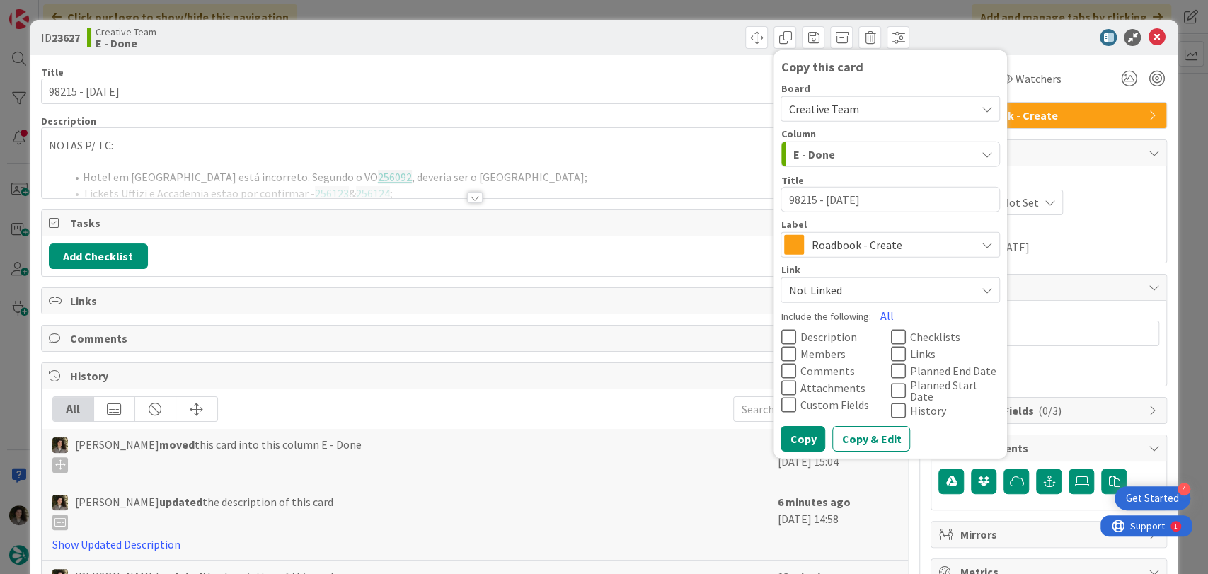
click at [900, 248] on span "Roadbook - Create" at bounding box center [889, 245] width 157 height 20
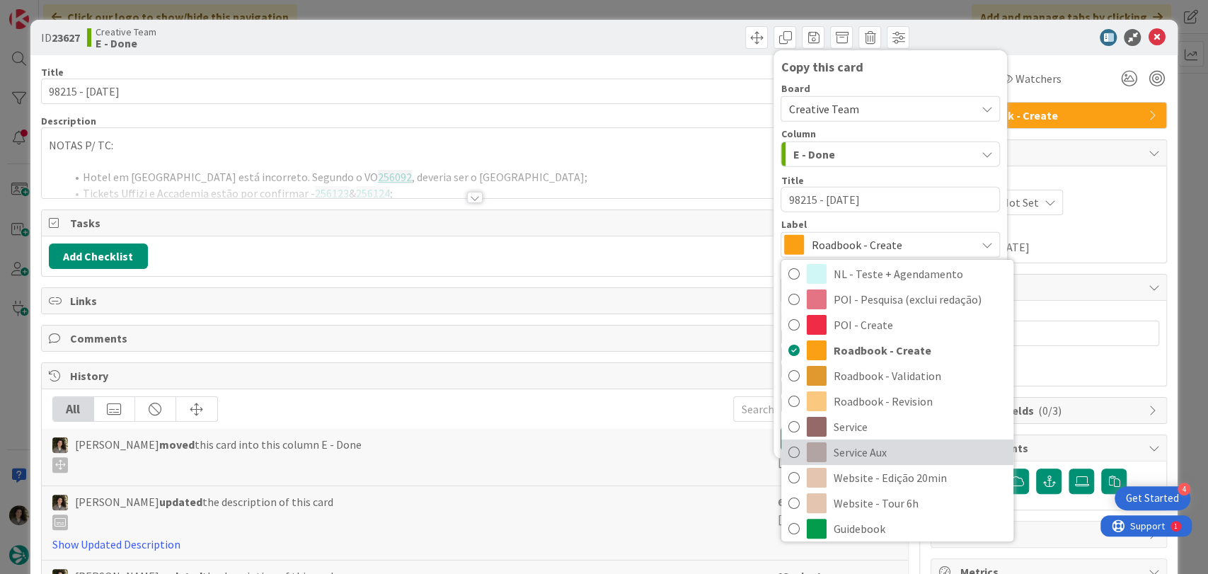
scroll to position [236, 0]
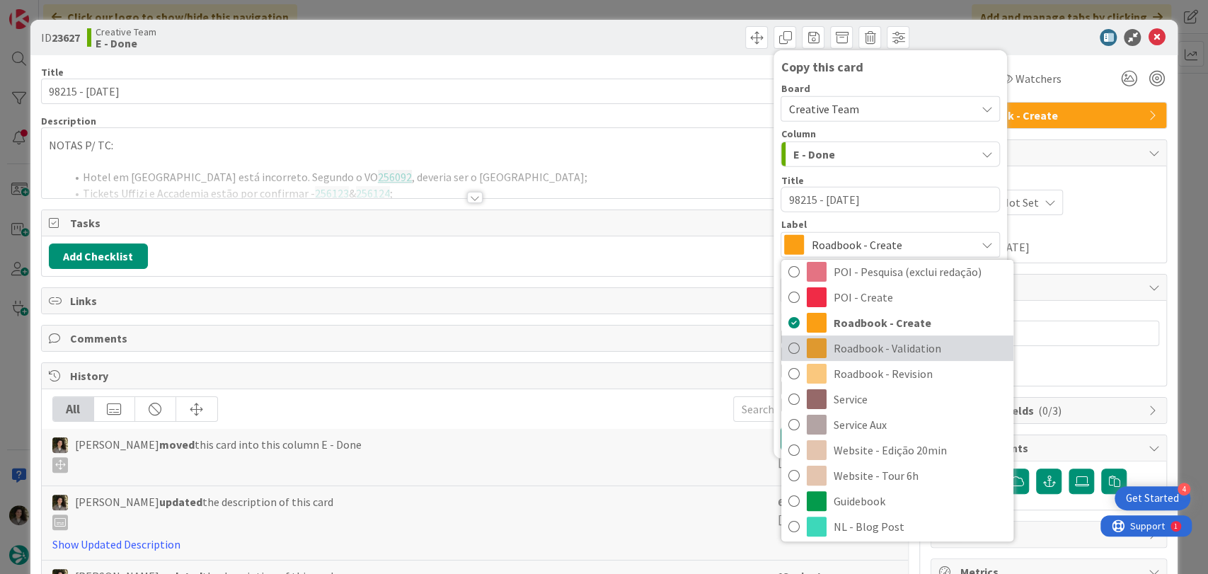
click at [931, 342] on span "Roadbook - Validation" at bounding box center [919, 347] width 173 height 21
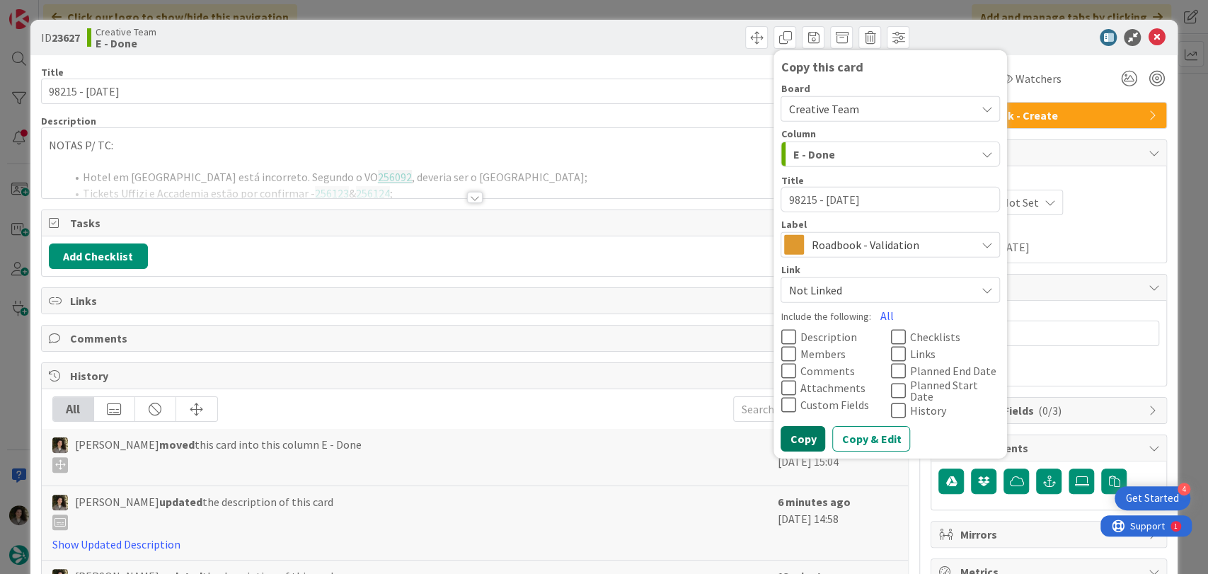
click at [809, 437] on button "Copy" at bounding box center [802, 438] width 45 height 25
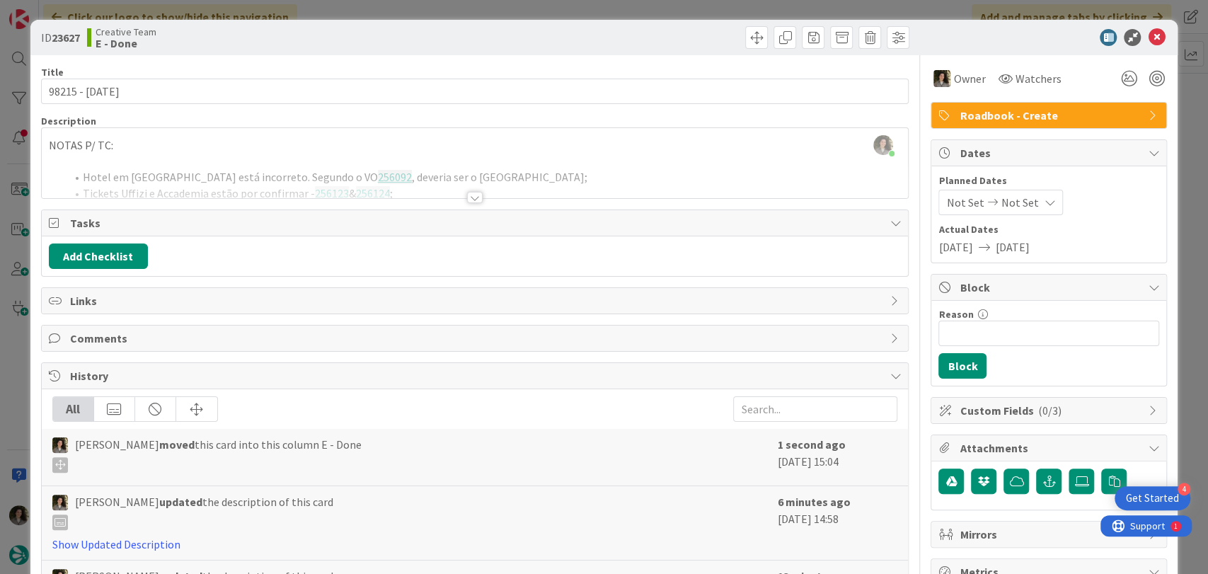
type textarea "x"
click at [1148, 35] on icon at bounding box center [1156, 37] width 17 height 17
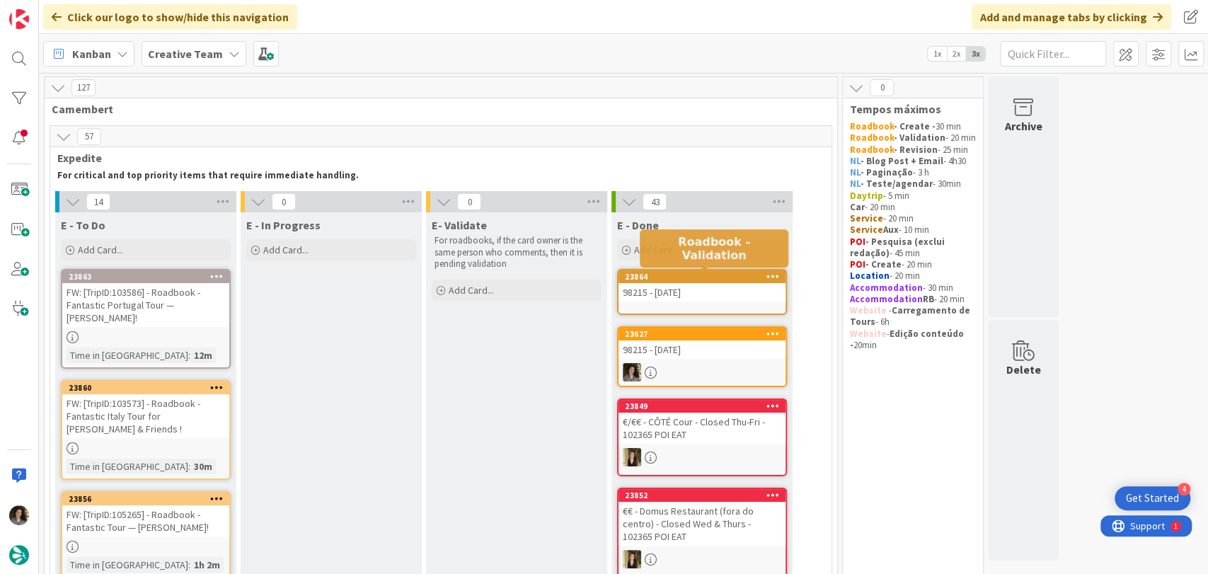
click at [696, 294] on div "98215 - [DATE]" at bounding box center [701, 292] width 167 height 18
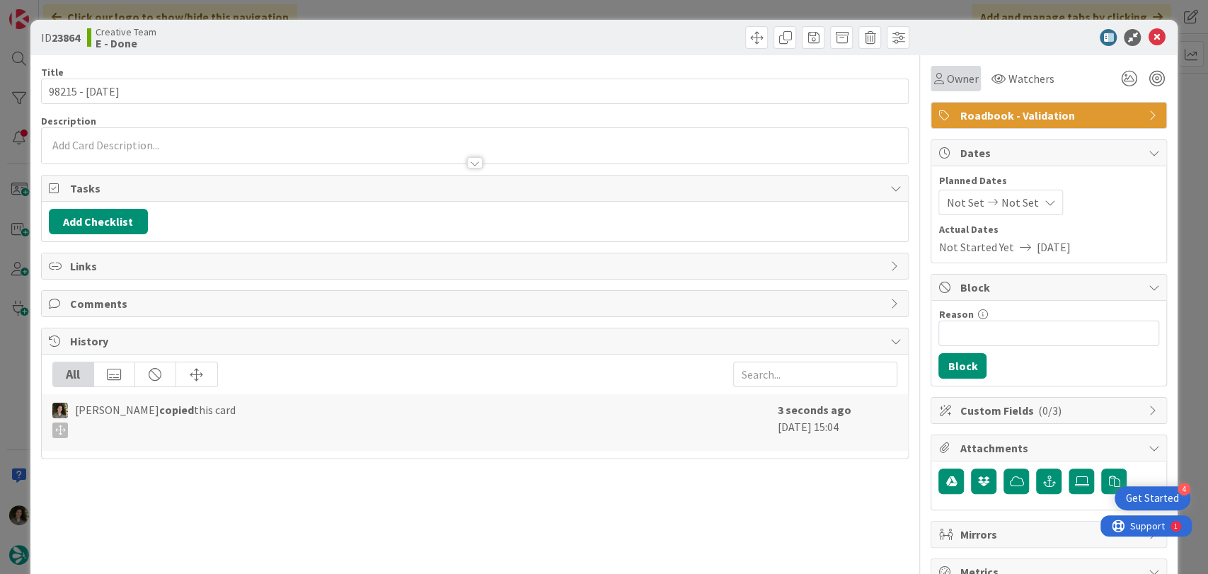
click at [946, 85] on span "Owner" at bounding box center [962, 78] width 32 height 17
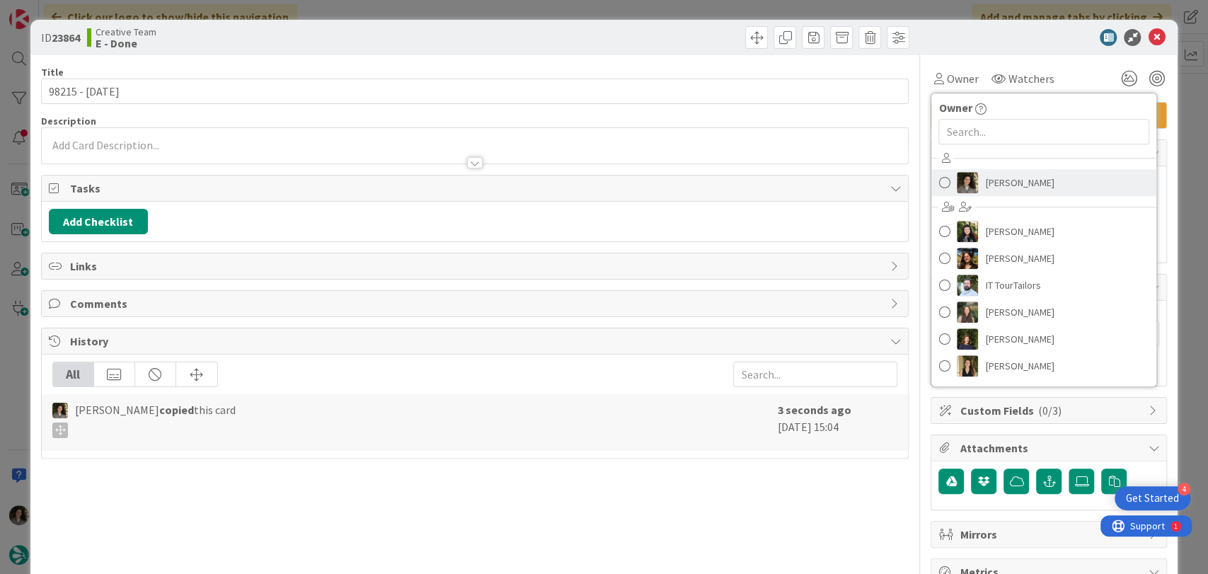
click at [1012, 177] on span "[PERSON_NAME]" at bounding box center [1019, 182] width 69 height 21
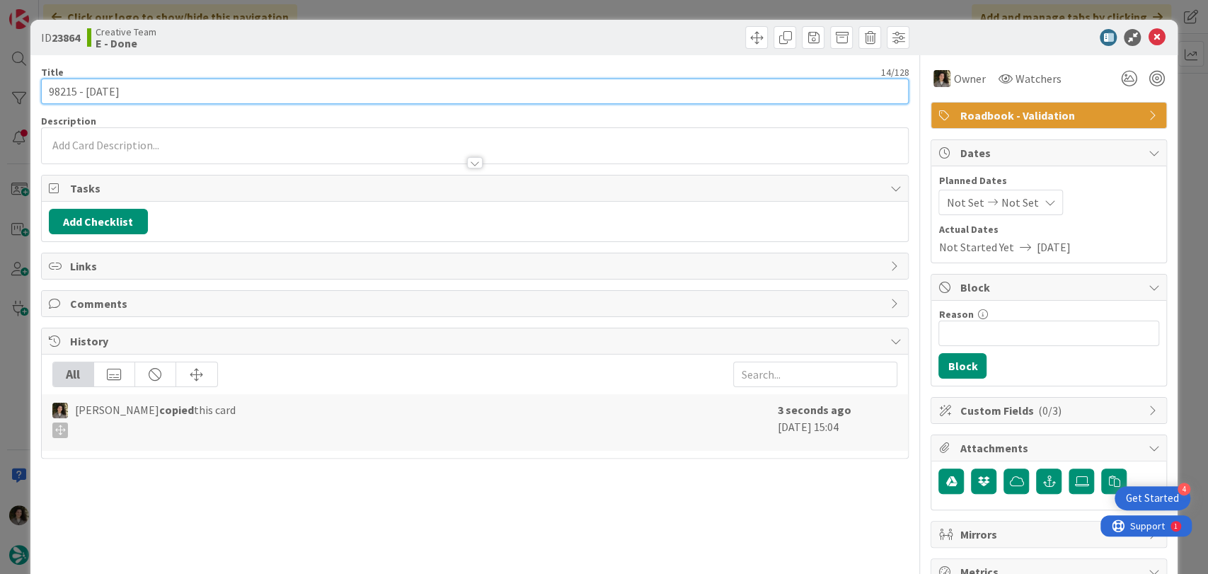
click at [536, 93] on input "98215 - [DATE]" at bounding box center [475, 91] width 868 height 25
type input "98215 - [DATE] - CONTINUAÇÃO"
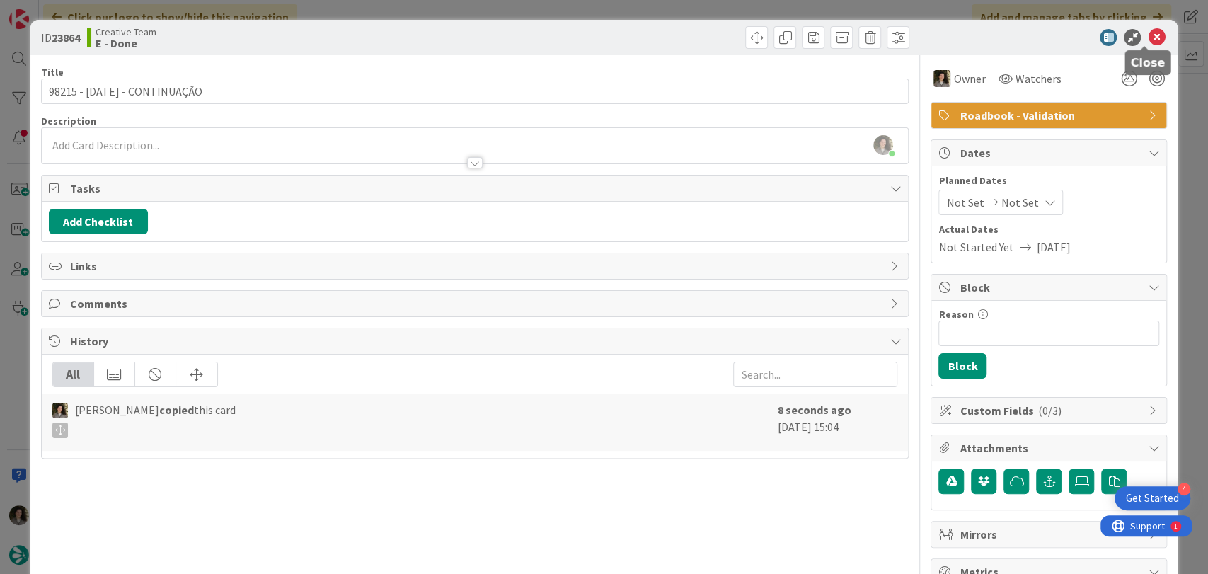
click at [1150, 36] on icon at bounding box center [1156, 37] width 17 height 17
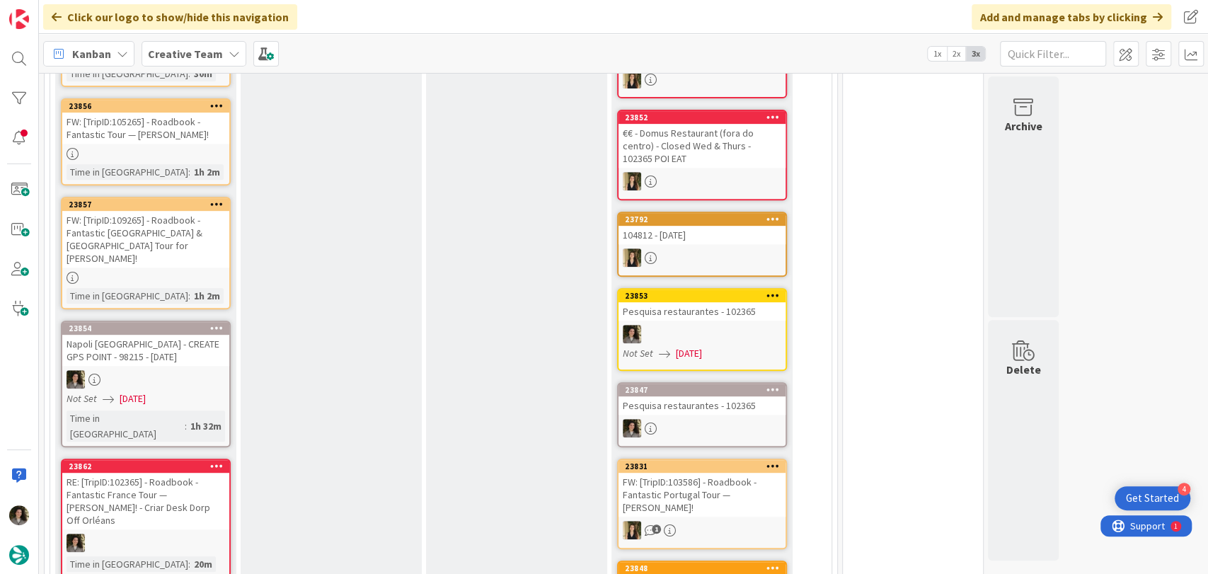
scroll to position [79, 0]
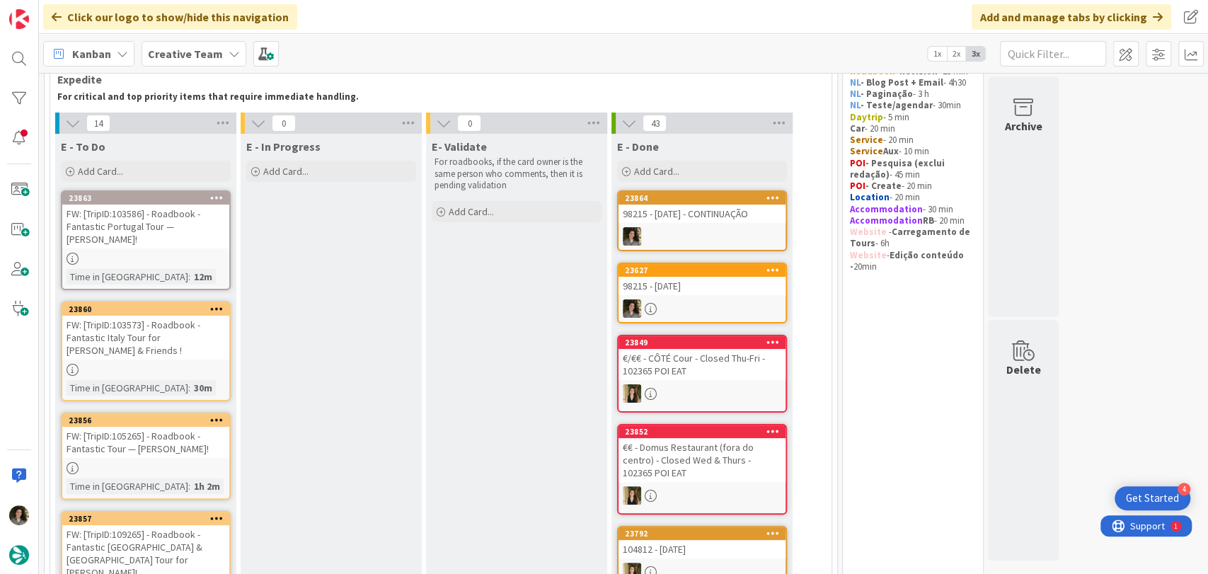
click at [170, 221] on div "FW: [TripID:103586] - Roadbook - Fantastic Portugal Tour — [PERSON_NAME]!" at bounding box center [145, 226] width 167 height 44
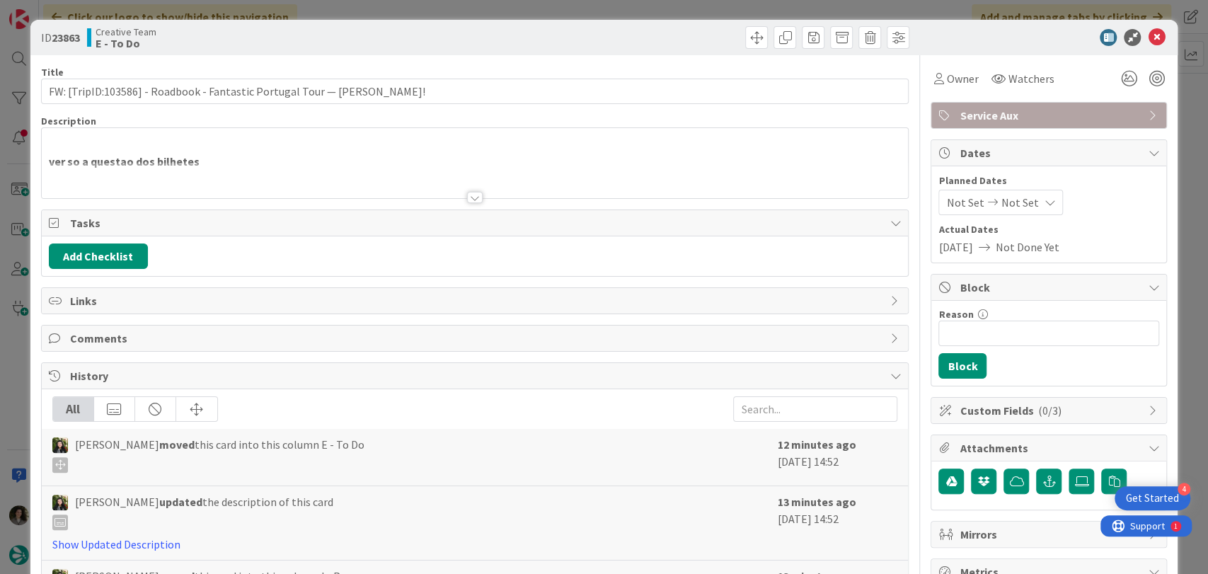
click at [459, 192] on div at bounding box center [475, 180] width 867 height 36
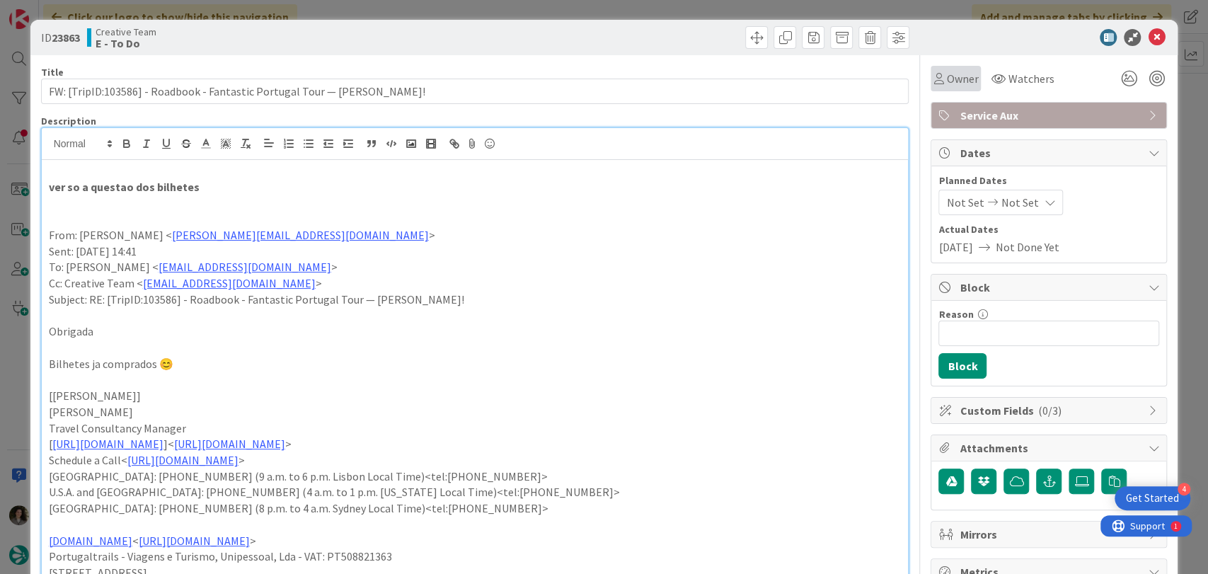
click at [946, 76] on span "Owner" at bounding box center [962, 78] width 32 height 17
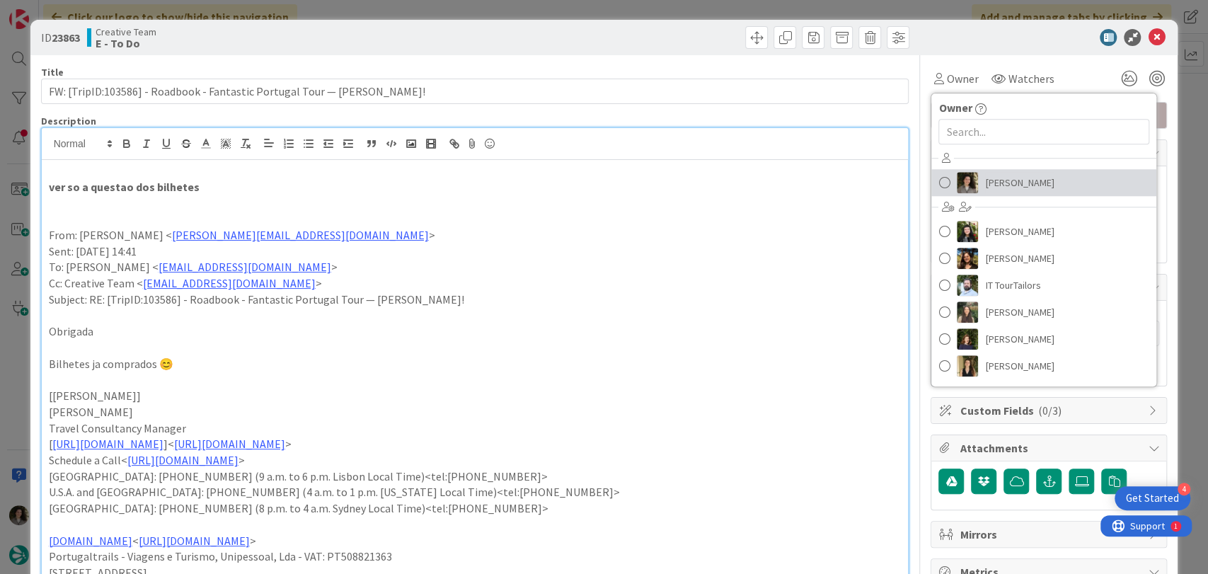
click at [1004, 169] on link "[PERSON_NAME]" at bounding box center [1043, 182] width 225 height 27
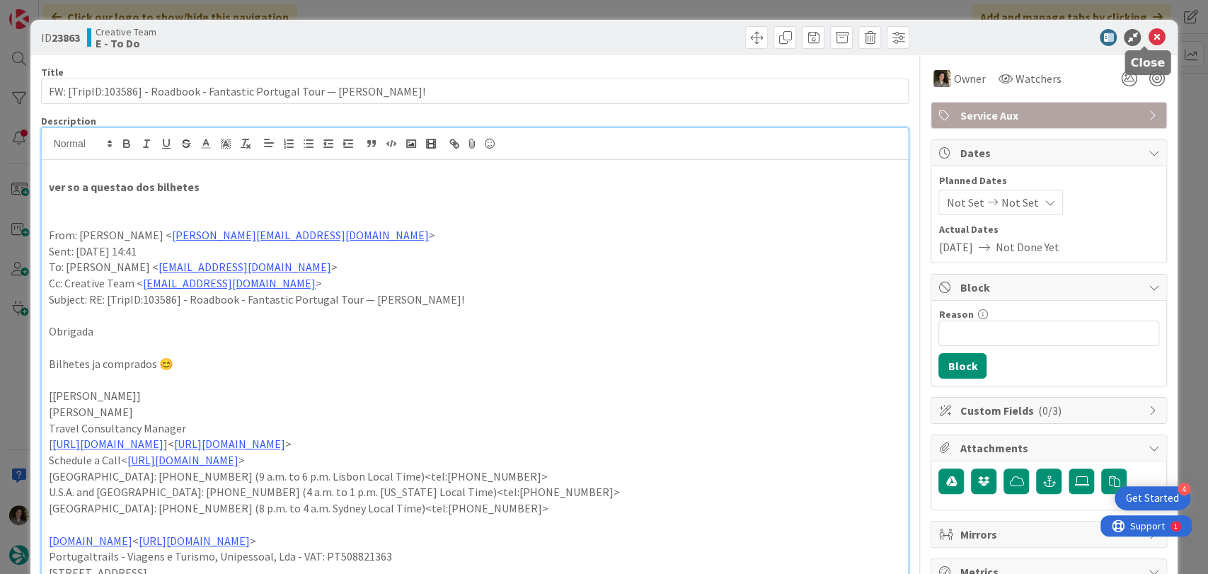
click at [1150, 35] on icon at bounding box center [1156, 37] width 17 height 17
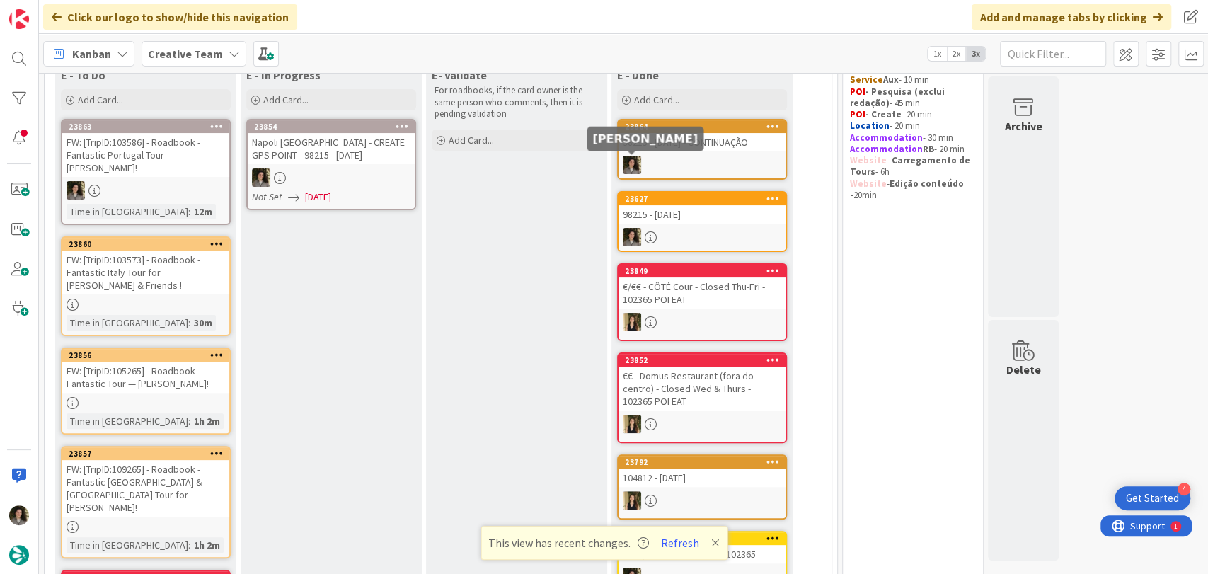
scroll to position [157, 0]
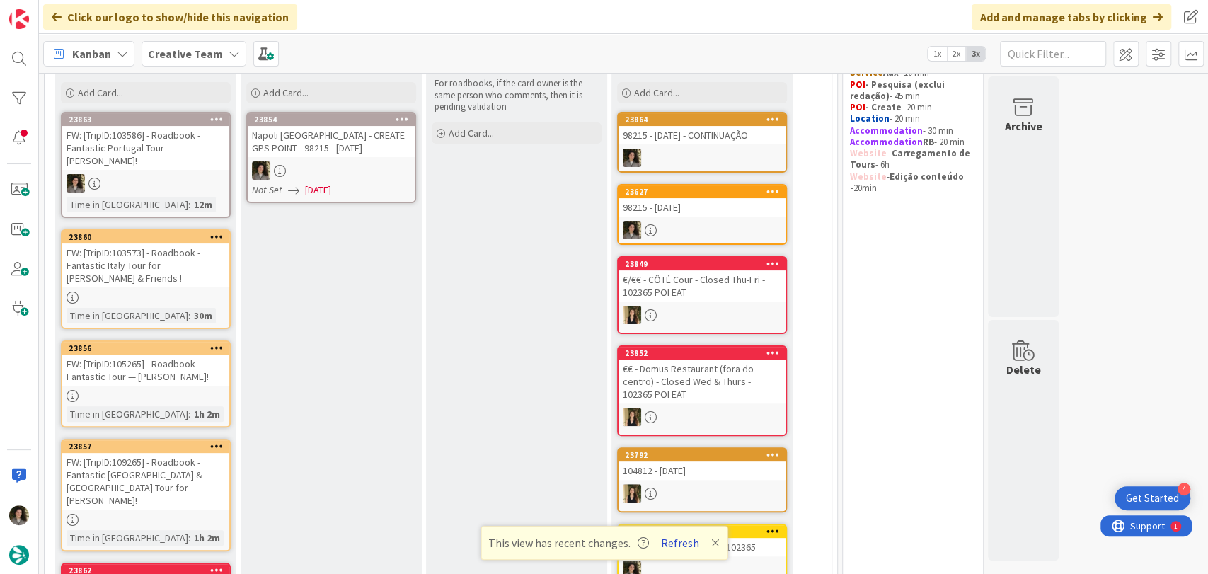
click at [691, 544] on button "Refresh" at bounding box center [680, 542] width 48 height 18
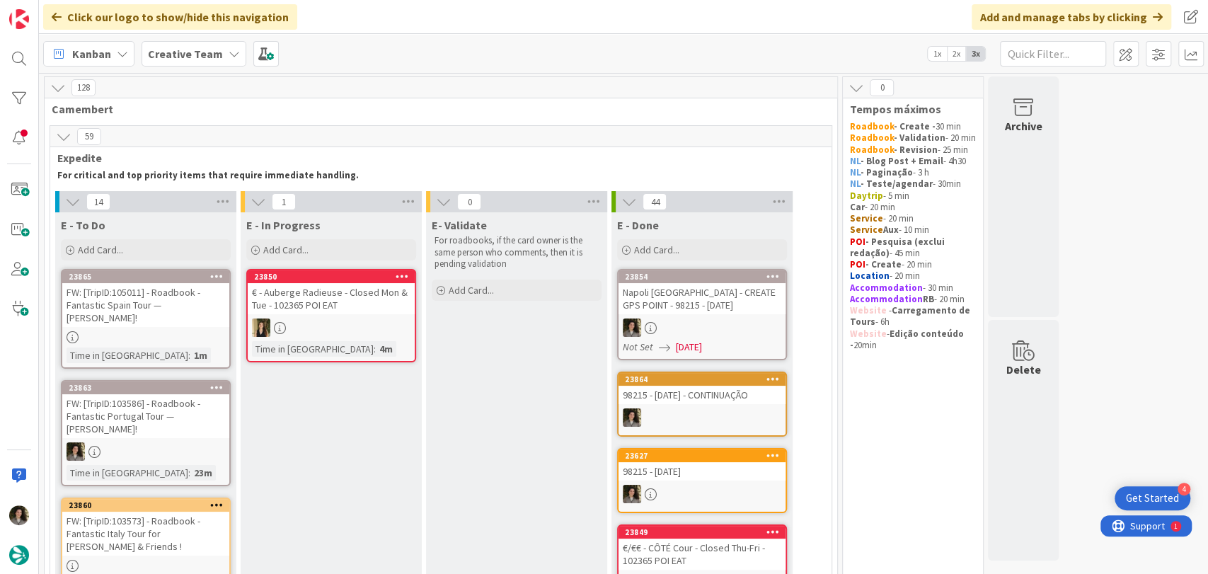
click at [729, 305] on div "Napoli [GEOGRAPHIC_DATA] - CREATE GPS POINT - 98215 - [DATE]" at bounding box center [701, 298] width 167 height 31
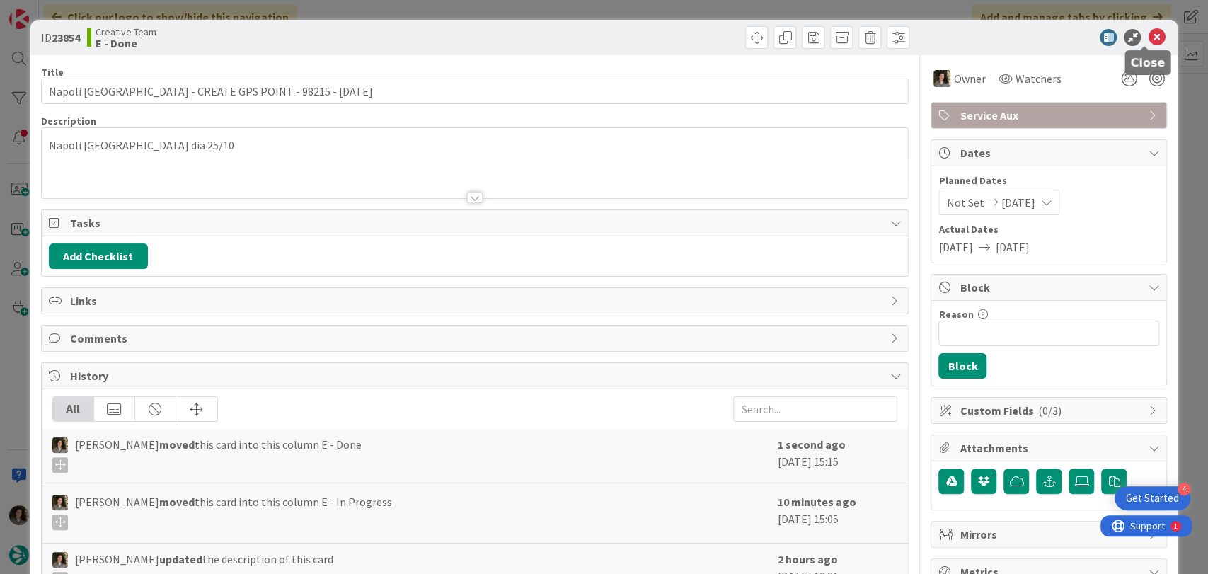
click at [1148, 38] on icon at bounding box center [1156, 37] width 17 height 17
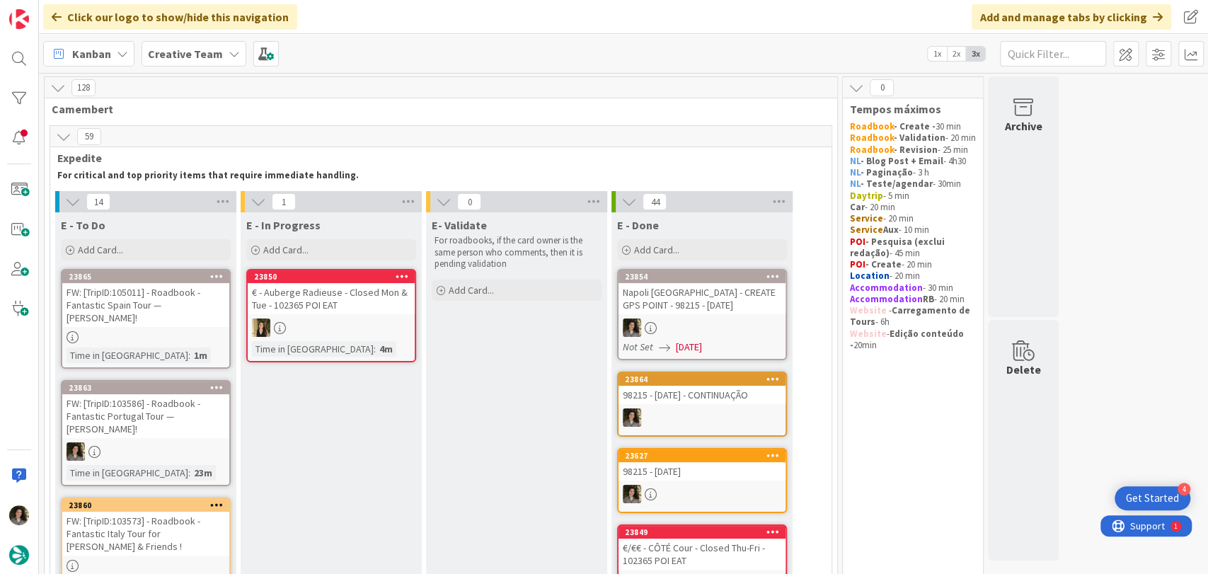
click at [691, 322] on div at bounding box center [701, 327] width 167 height 18
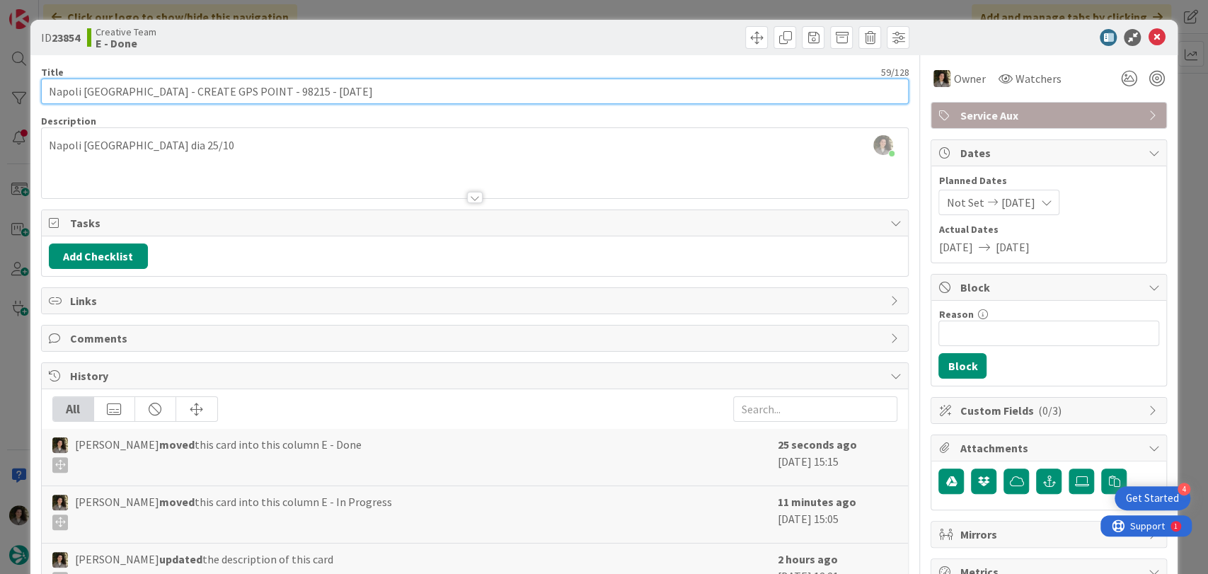
drag, startPoint x: 290, startPoint y: 92, endPoint x: 265, endPoint y: 91, distance: 25.5
click at [265, 91] on input "Napoli [GEOGRAPHIC_DATA] - CREATE GPS POINT - 98215 - [DATE]" at bounding box center [475, 91] width 868 height 25
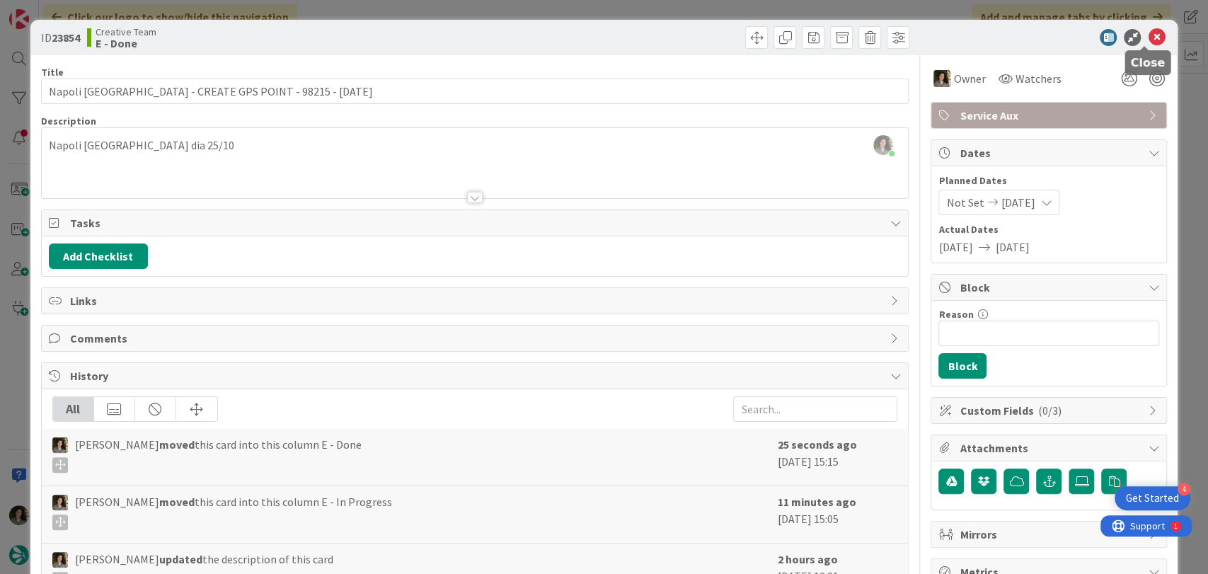
click at [1148, 30] on icon at bounding box center [1156, 37] width 17 height 17
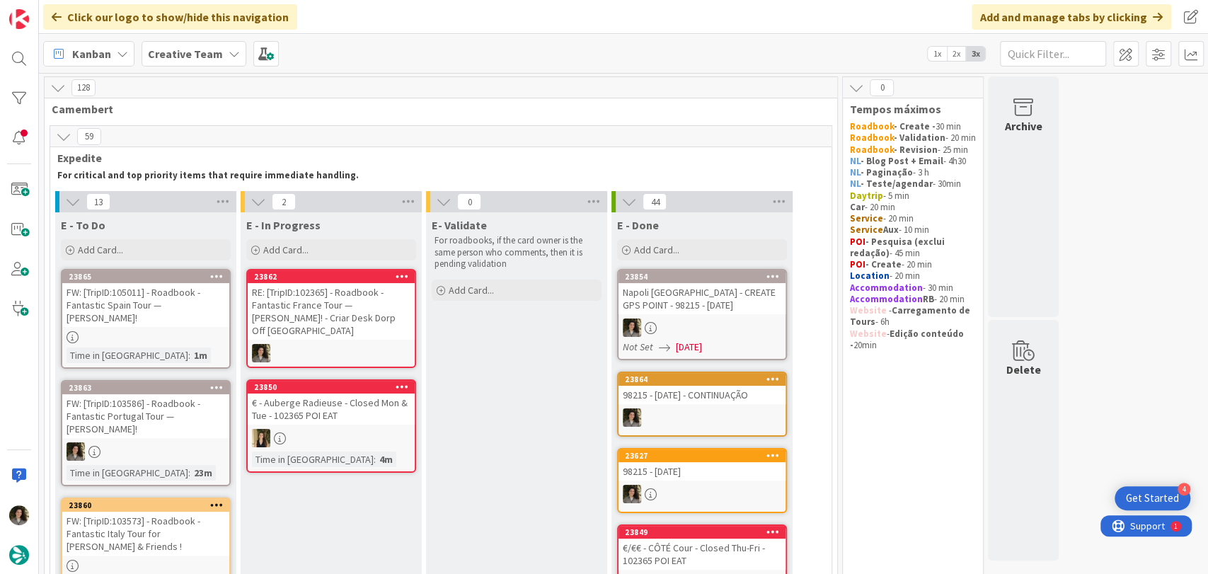
click at [698, 320] on div at bounding box center [701, 327] width 167 height 18
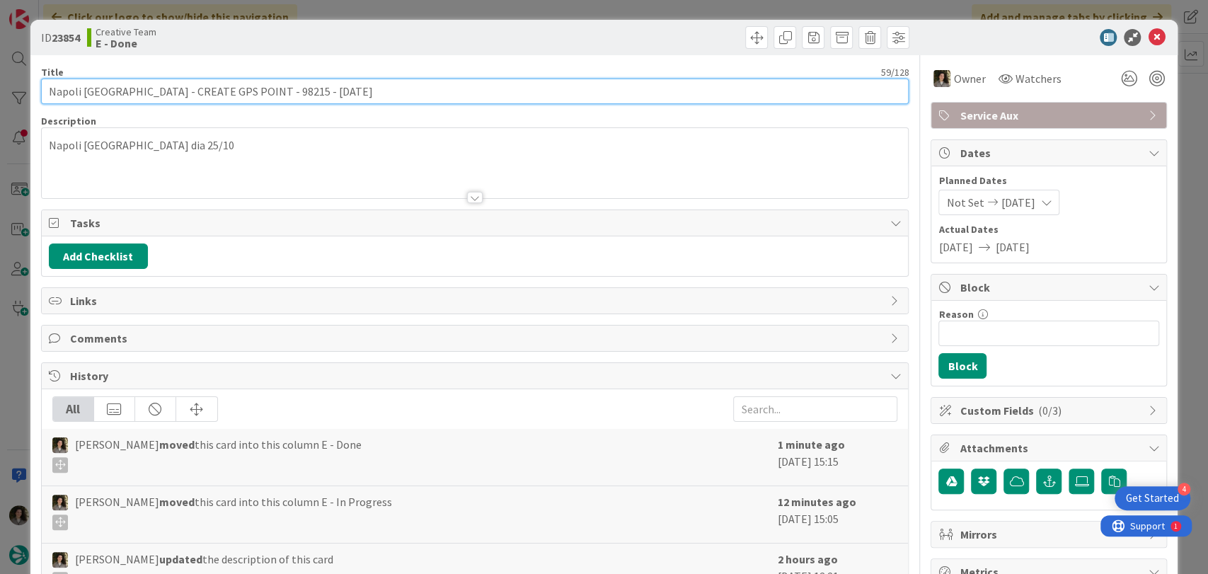
drag, startPoint x: 156, startPoint y: 92, endPoint x: 47, endPoint y: 91, distance: 109.0
click at [47, 91] on input "Napoli [GEOGRAPHIC_DATA] - CREATE GPS POINT - 98215 - [DATE]" at bounding box center [475, 91] width 868 height 25
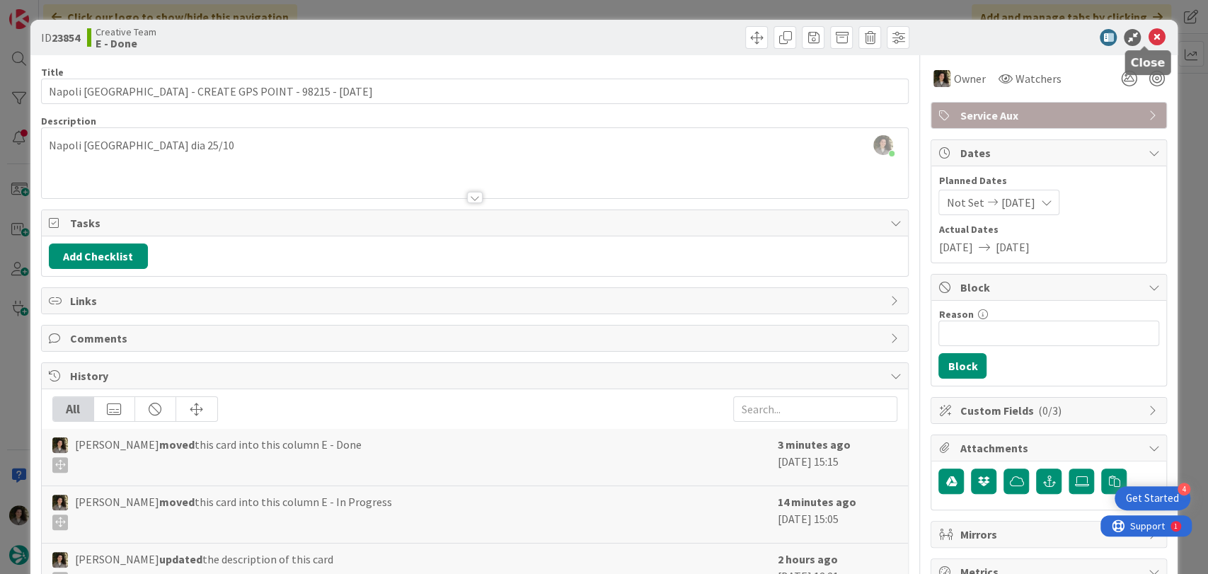
click at [1148, 35] on icon at bounding box center [1156, 37] width 17 height 17
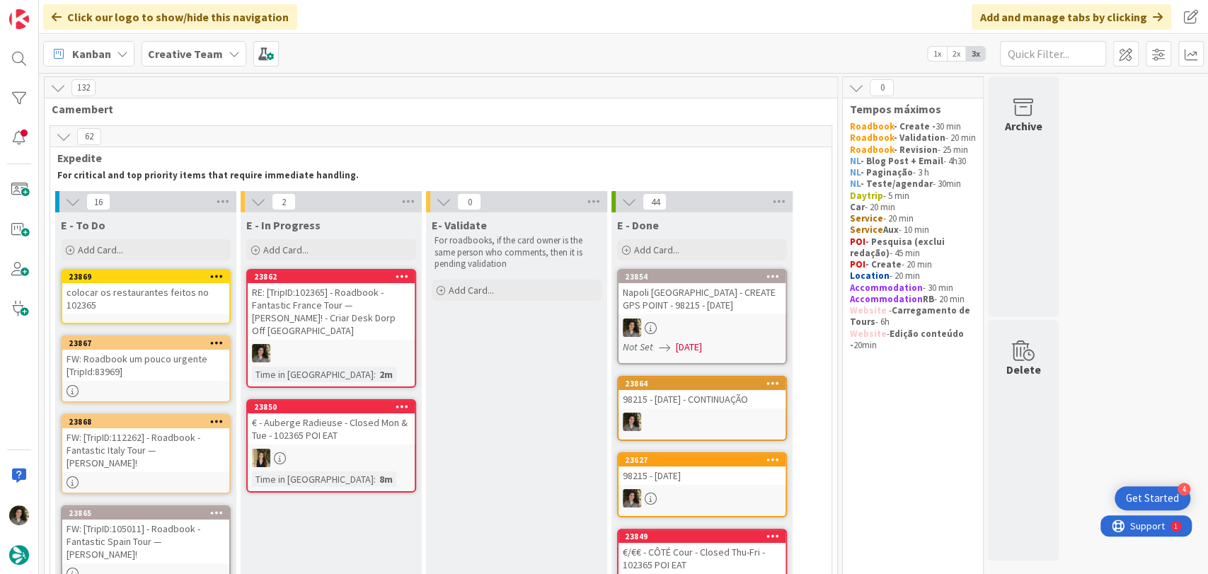
click at [359, 313] on div "RE: [TripID:102365] - Roadbook - Fantastic France Tour — [PERSON_NAME]! - Criar…" at bounding box center [331, 311] width 167 height 57
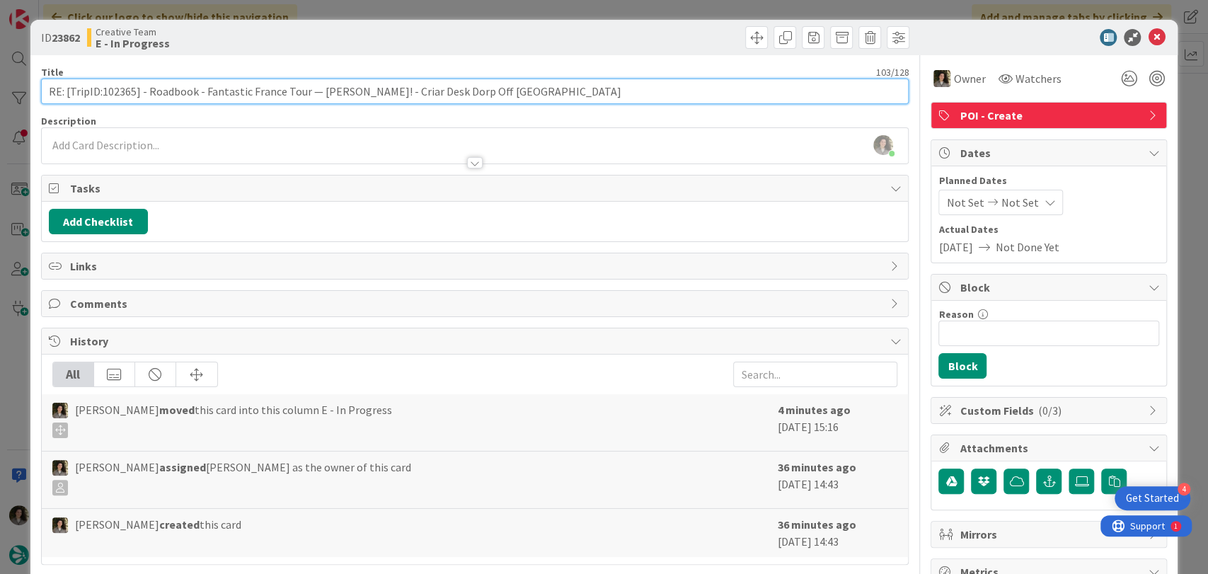
drag, startPoint x: 132, startPoint y: 94, endPoint x: 100, endPoint y: 109, distance: 35.1
click at [100, 109] on div "Title 103 / 128 RE: [TripID:102365] - Roadbook - Fantastic France Tour — Michae…" at bounding box center [475, 440] width 868 height 771
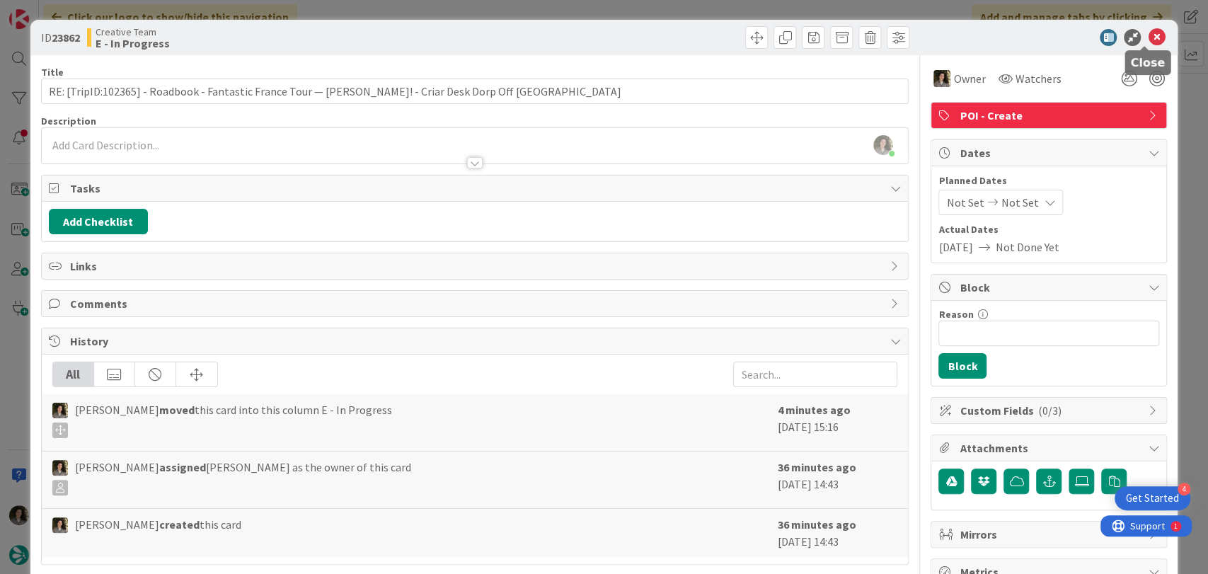
click at [1148, 33] on icon at bounding box center [1156, 37] width 17 height 17
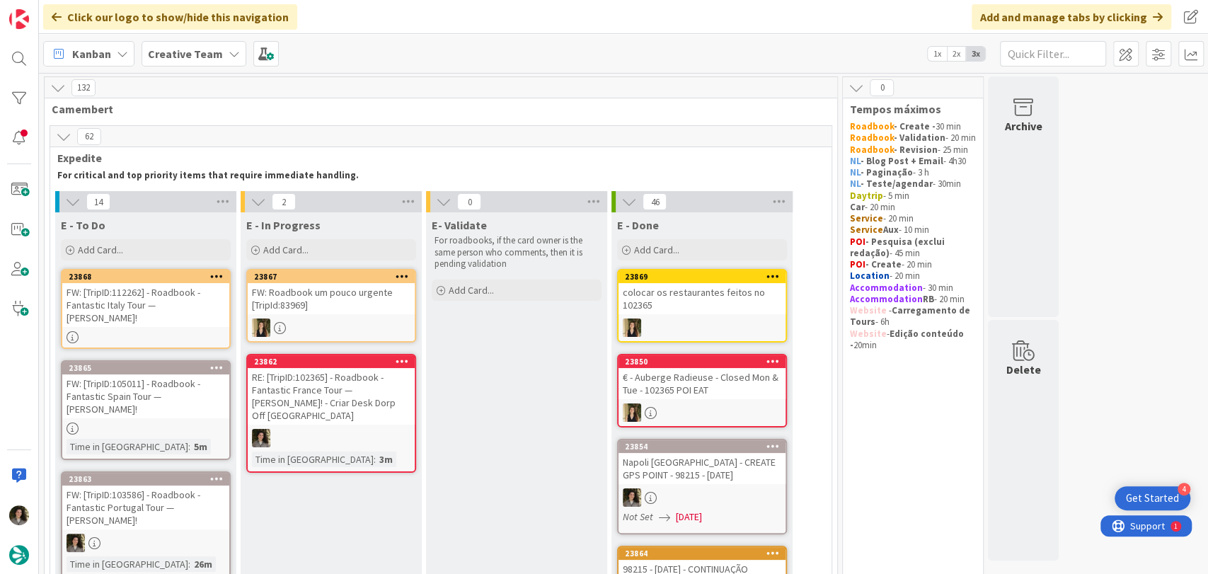
click at [342, 385] on div "RE: [TripID:102365] - Roadbook - Fantastic France Tour — [PERSON_NAME]! - Criar…" at bounding box center [331, 396] width 167 height 57
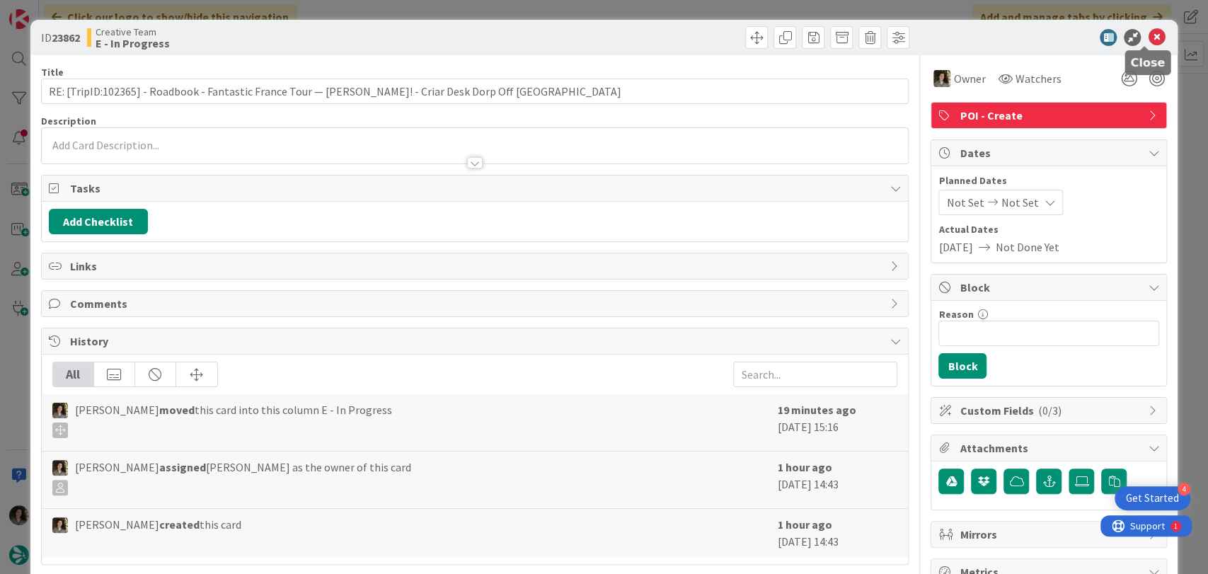
click at [1148, 34] on icon at bounding box center [1156, 37] width 17 height 17
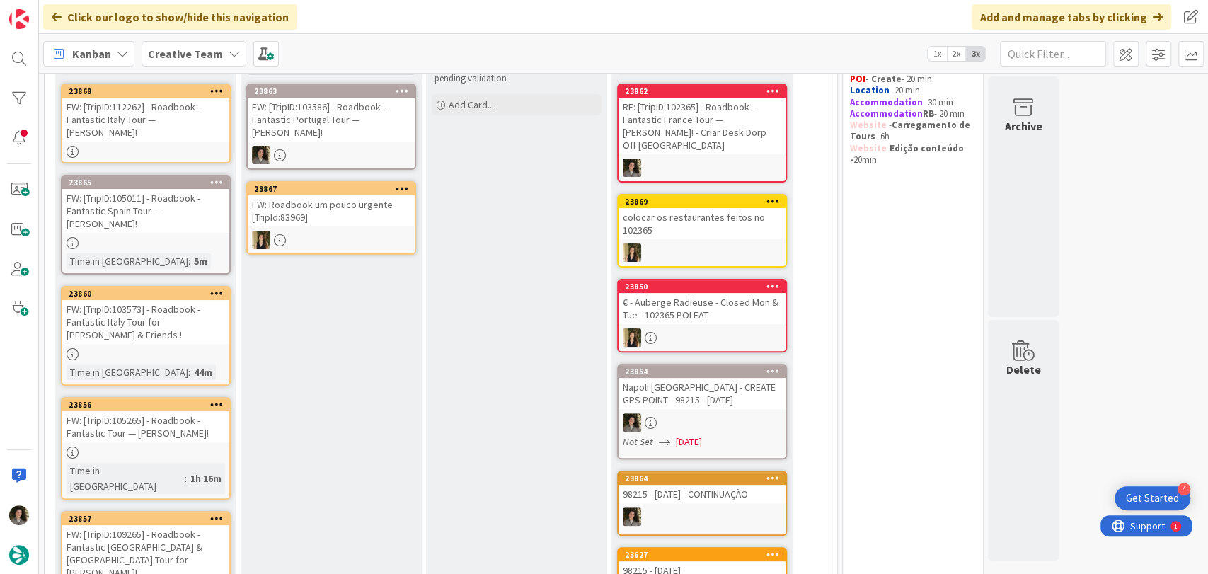
scroll to position [120, 0]
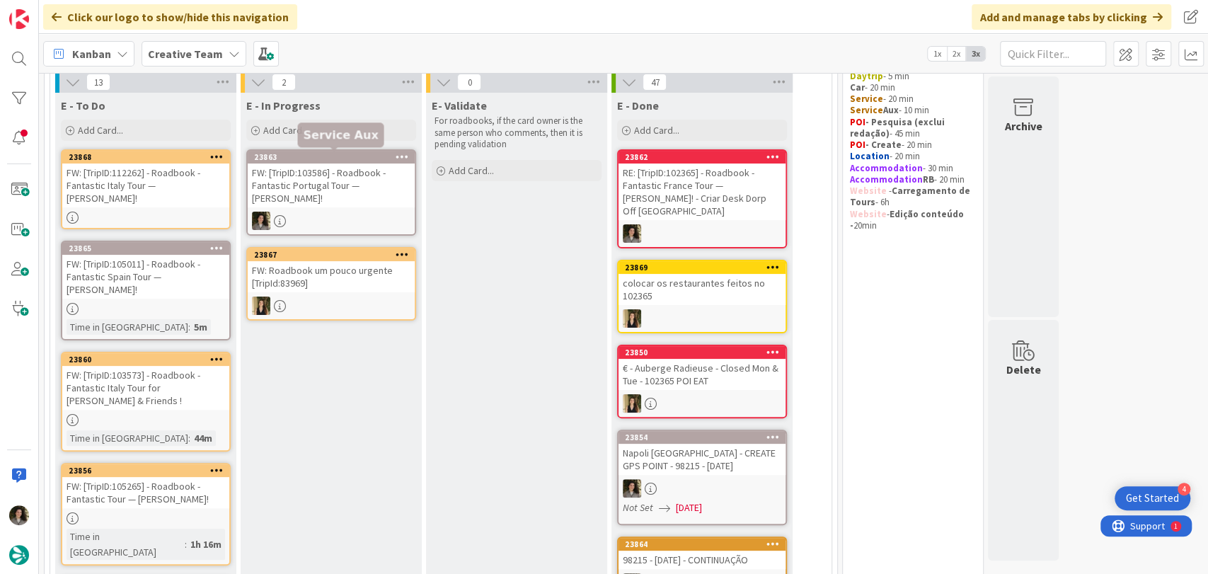
click at [369, 166] on div "FW: [TripID:103586] - Roadbook - Fantastic Portugal Tour — [PERSON_NAME]!" at bounding box center [331, 185] width 167 height 44
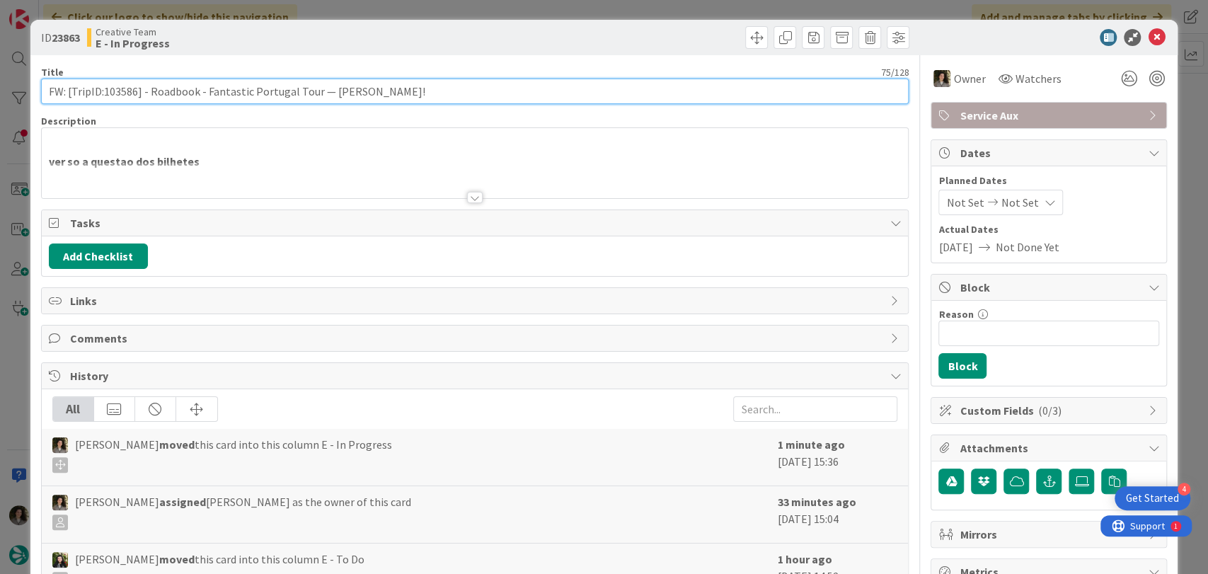
drag, startPoint x: 136, startPoint y: 88, endPoint x: 102, endPoint y: 87, distance: 34.0
click at [102, 87] on input "FW: [TripID:103586] - Roadbook - Fantastic Portugal Tour — [PERSON_NAME]!" at bounding box center [475, 91] width 868 height 25
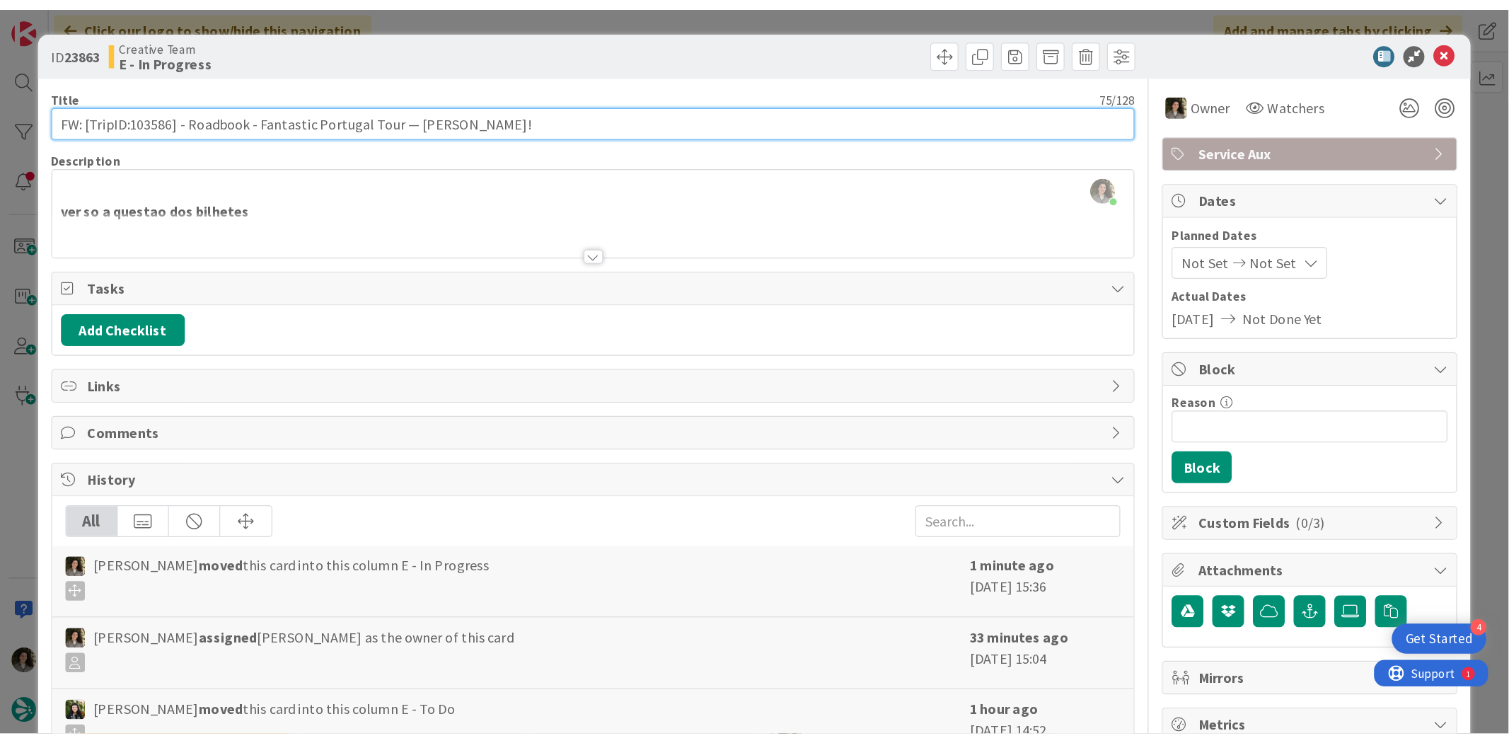
scroll to position [120, 0]
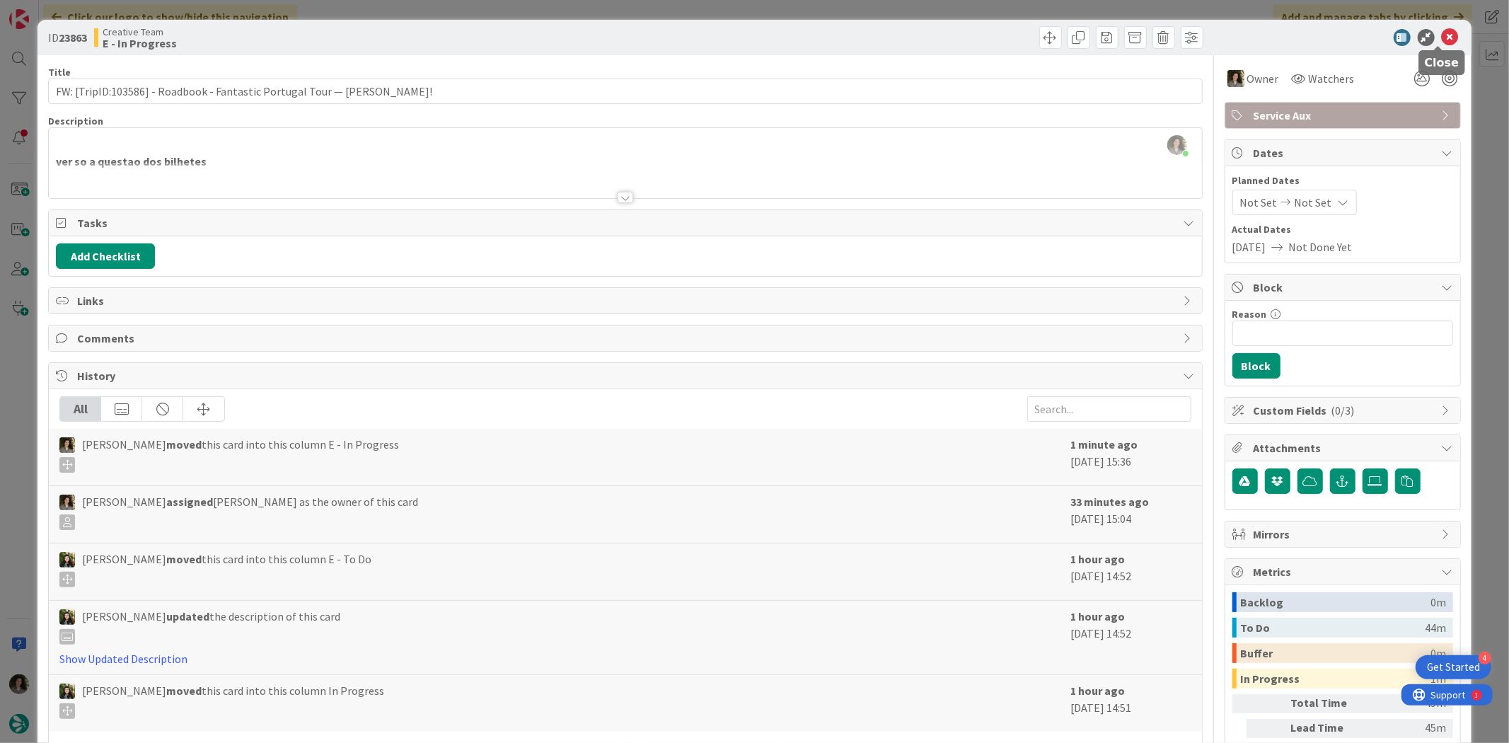
drag, startPoint x: 1438, startPoint y: 30, endPoint x: 1275, endPoint y: 79, distance: 169.9
click at [1207, 30] on icon at bounding box center [1450, 37] width 17 height 17
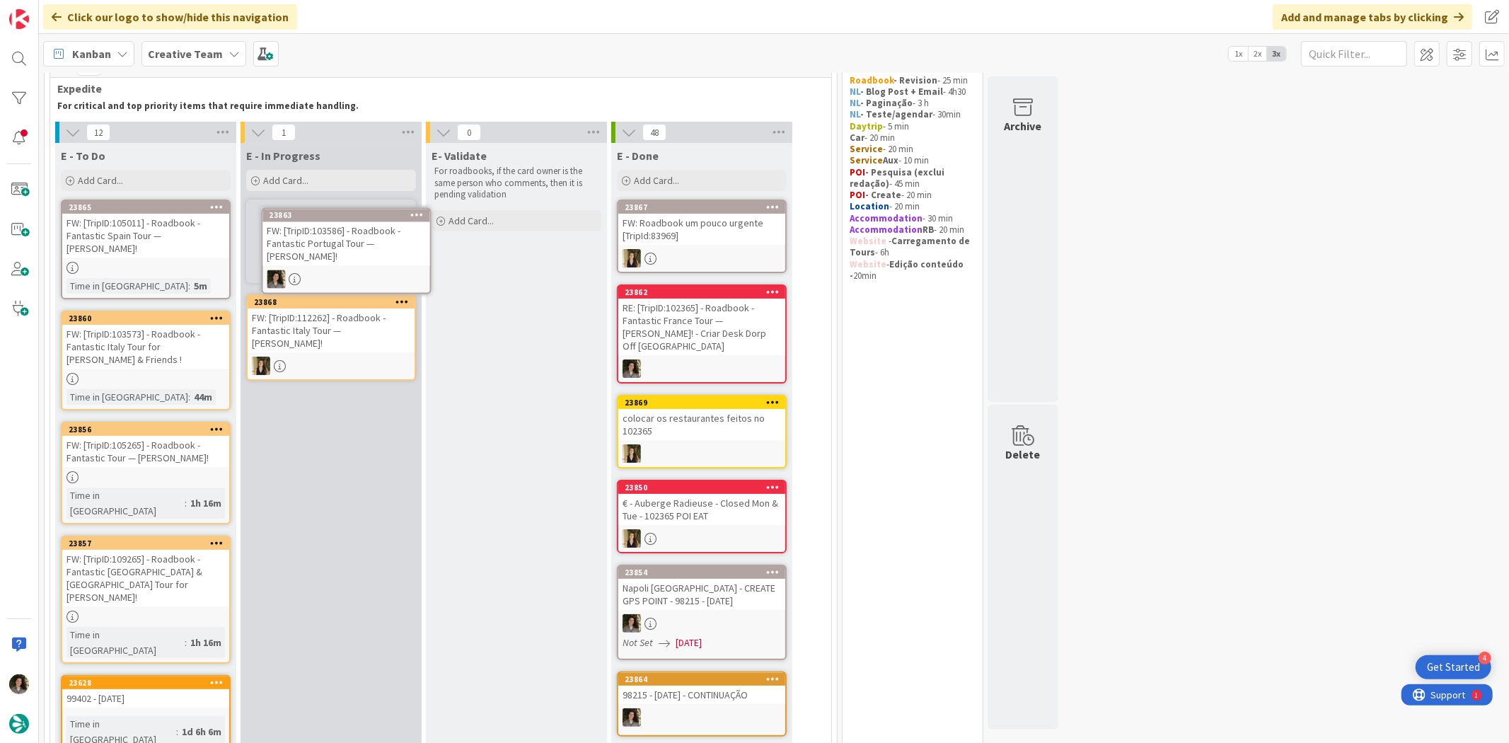
scroll to position [60, 0]
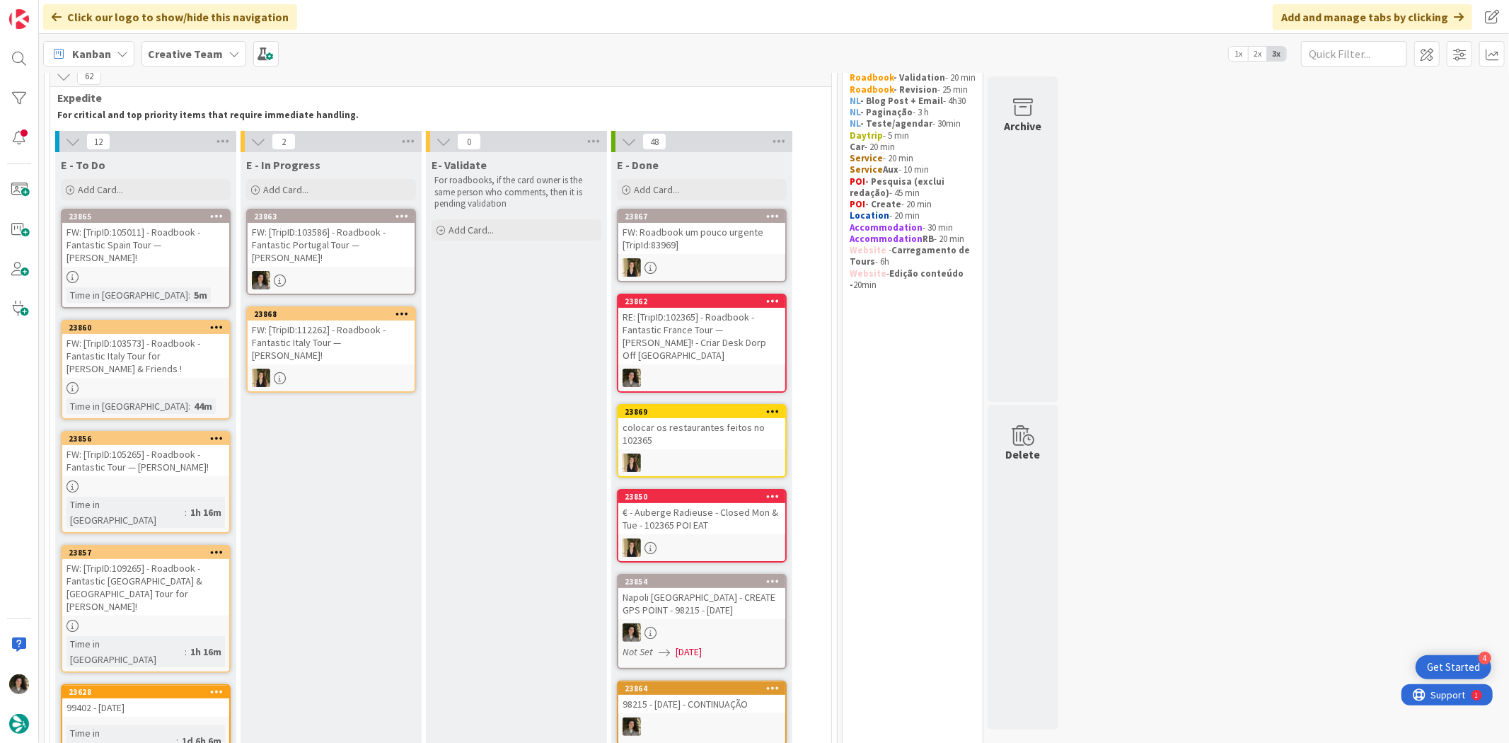
click at [330, 241] on div "FW: [TripID:103586] - Roadbook - Fantastic Portugal Tour — [PERSON_NAME]!" at bounding box center [331, 245] width 167 height 44
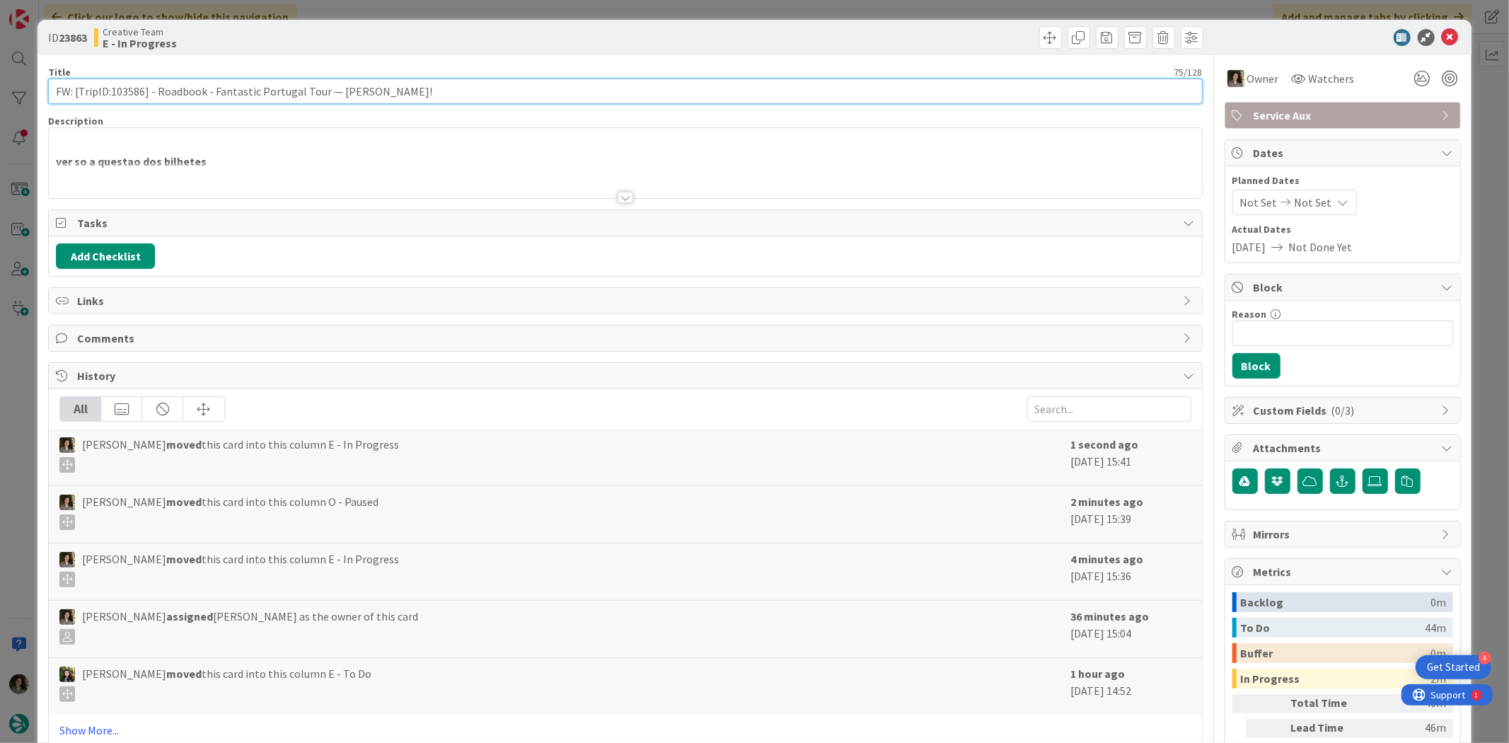
drag, startPoint x: 144, startPoint y: 88, endPoint x: 112, endPoint y: 86, distance: 32.7
click at [112, 86] on input "FW: [TripID:103586] - Roadbook - Fantastic Portugal Tour — [PERSON_NAME]!" at bounding box center [625, 91] width 1154 height 25
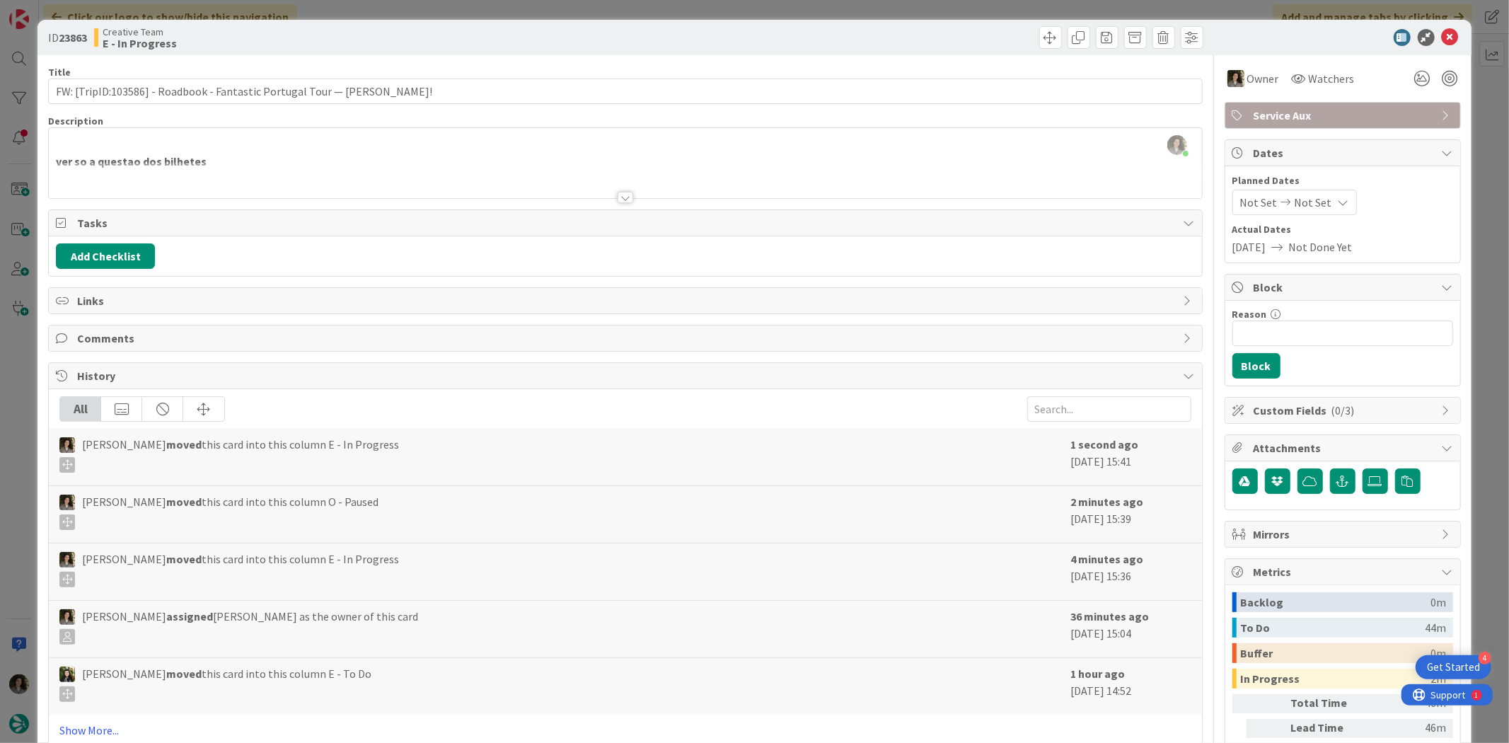
click at [405, 157] on div "Melissa Santos just joined ver so a questao dos bilhetes From: Cristina Chagas …" at bounding box center [625, 163] width 1153 height 70
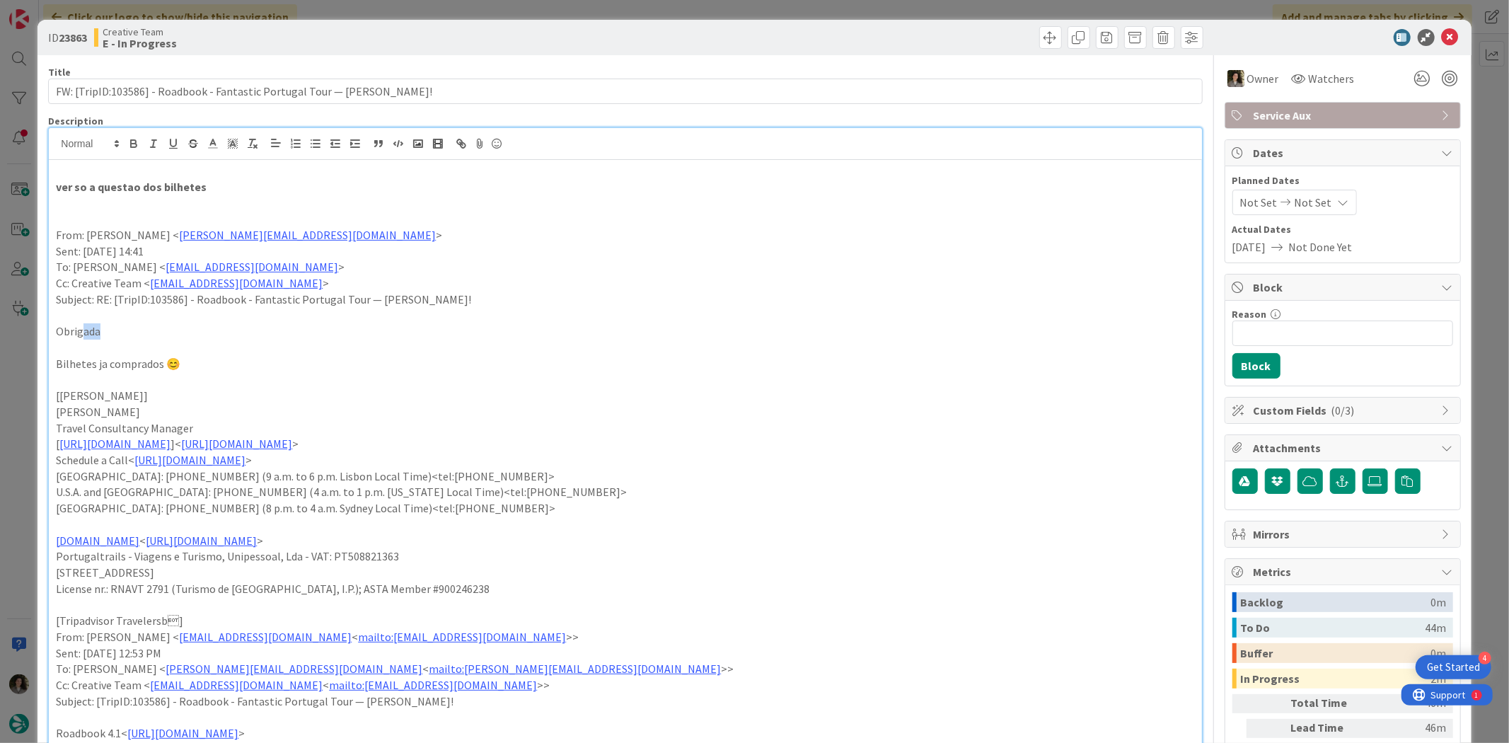
drag, startPoint x: 164, startPoint y: 337, endPoint x: 191, endPoint y: 340, distance: 27.1
click at [179, 335] on p "Obrigada" at bounding box center [625, 331] width 1138 height 16
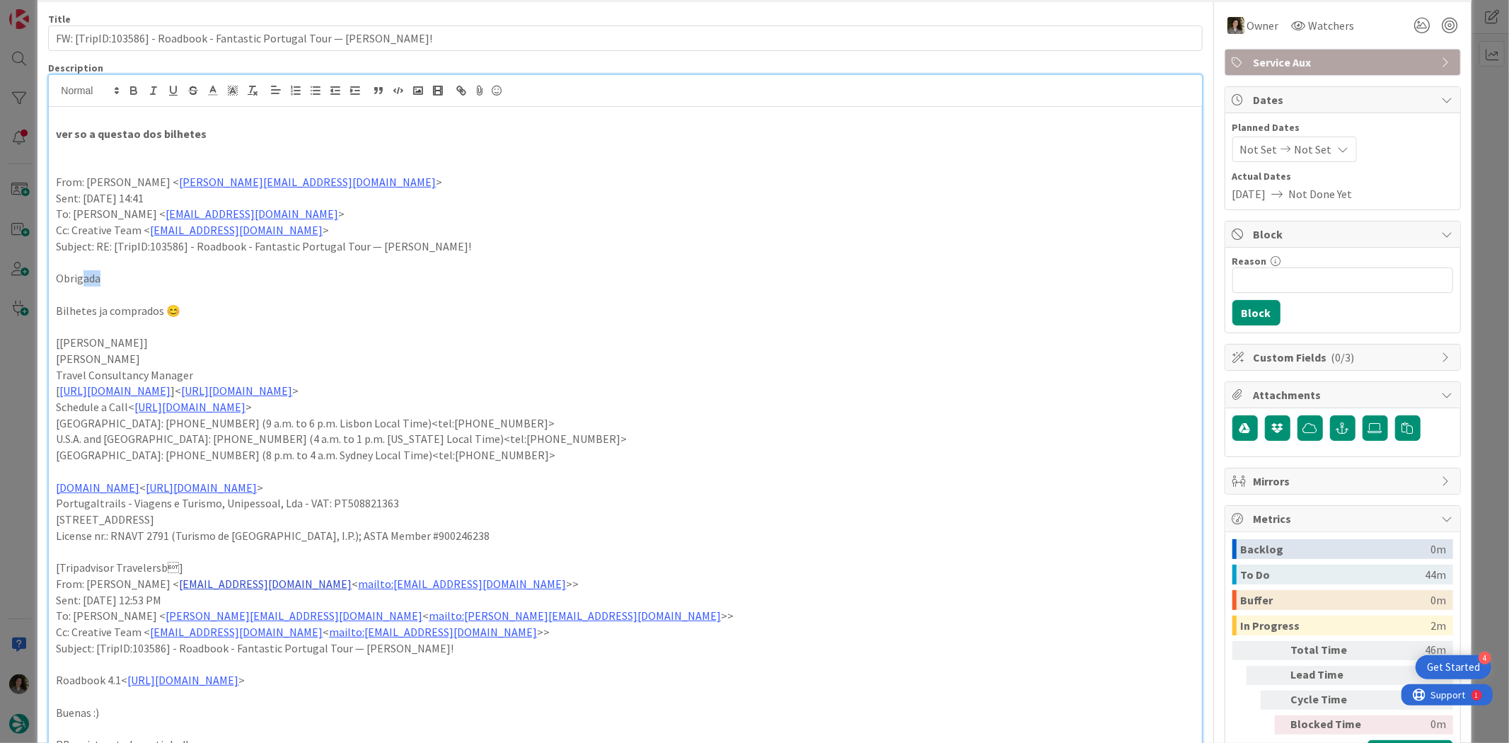
scroll to position [314, 0]
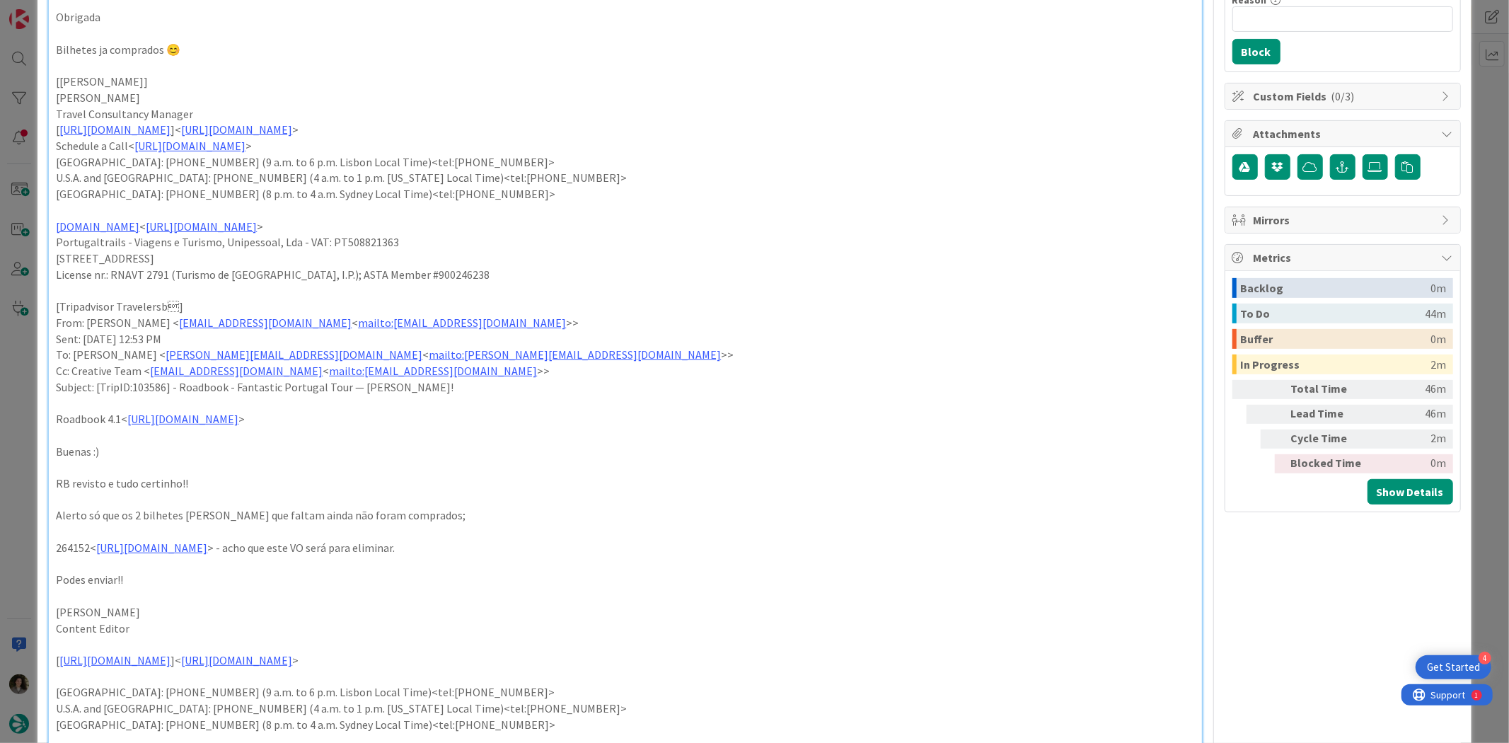
click at [230, 492] on p at bounding box center [625, 500] width 1138 height 16
drag, startPoint x: 110, startPoint y: 521, endPoint x: 450, endPoint y: 516, distance: 339.6
click at [450, 516] on p "Alerto só que os 2 bilhetes da Pena que faltam ainda não foram comprados;" at bounding box center [625, 515] width 1138 height 16
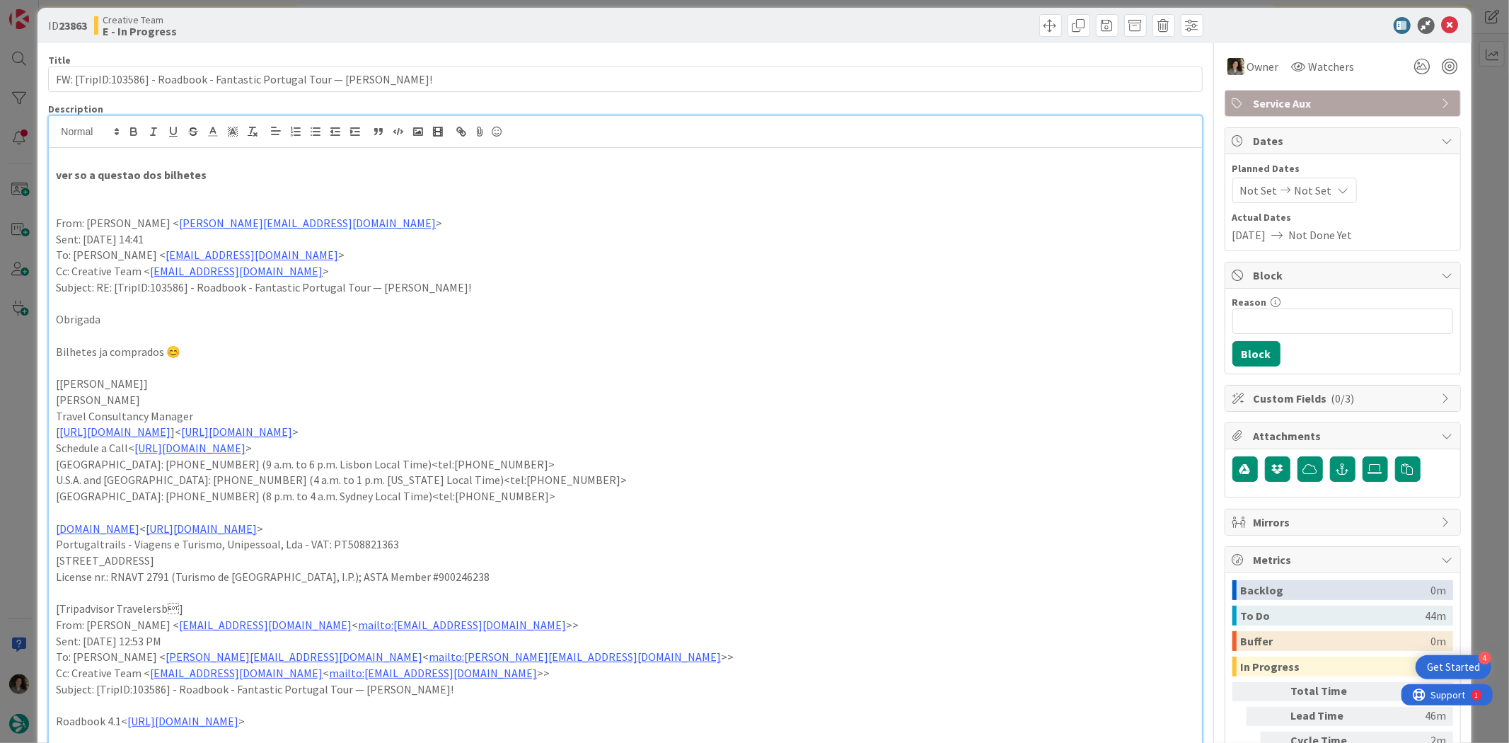
scroll to position [0, 0]
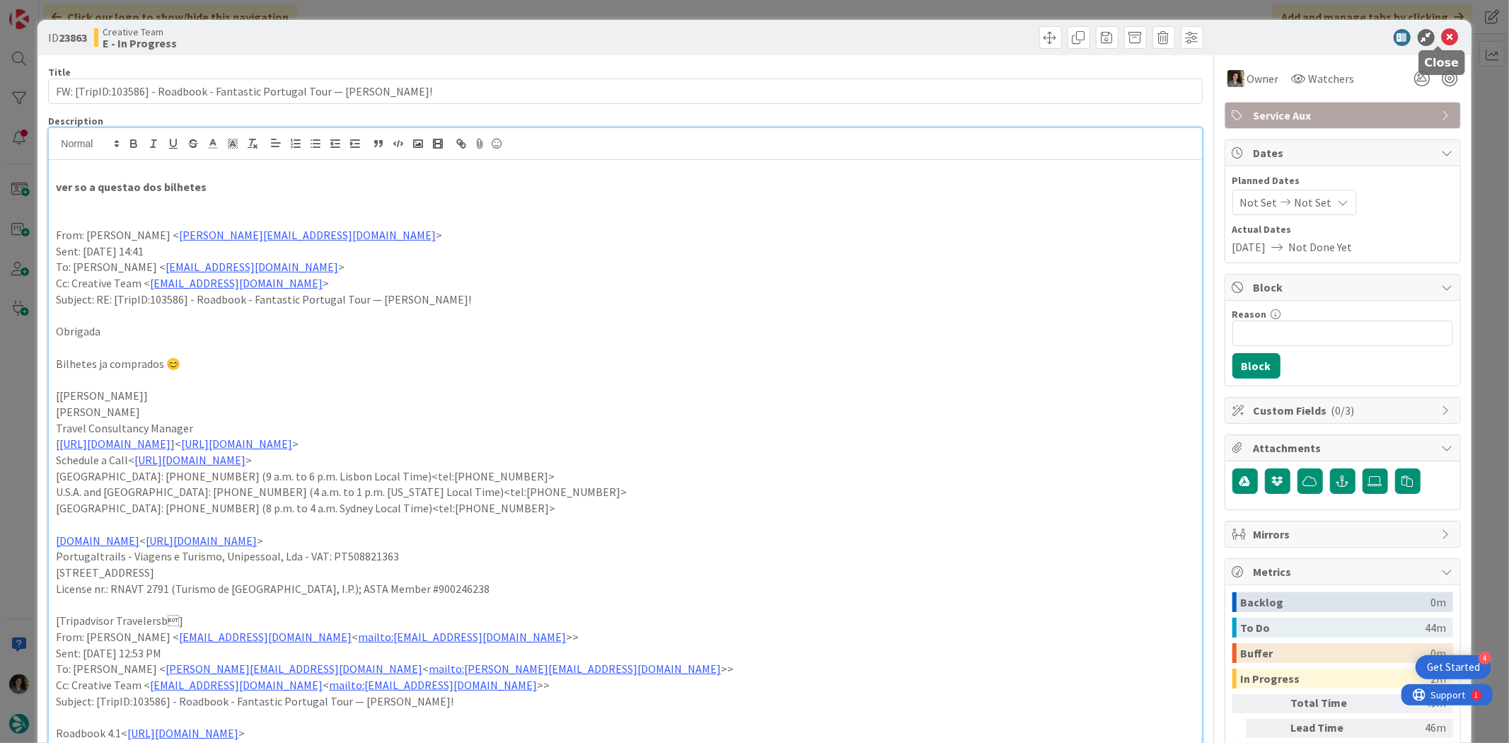
click at [1207, 35] on icon at bounding box center [1450, 37] width 17 height 17
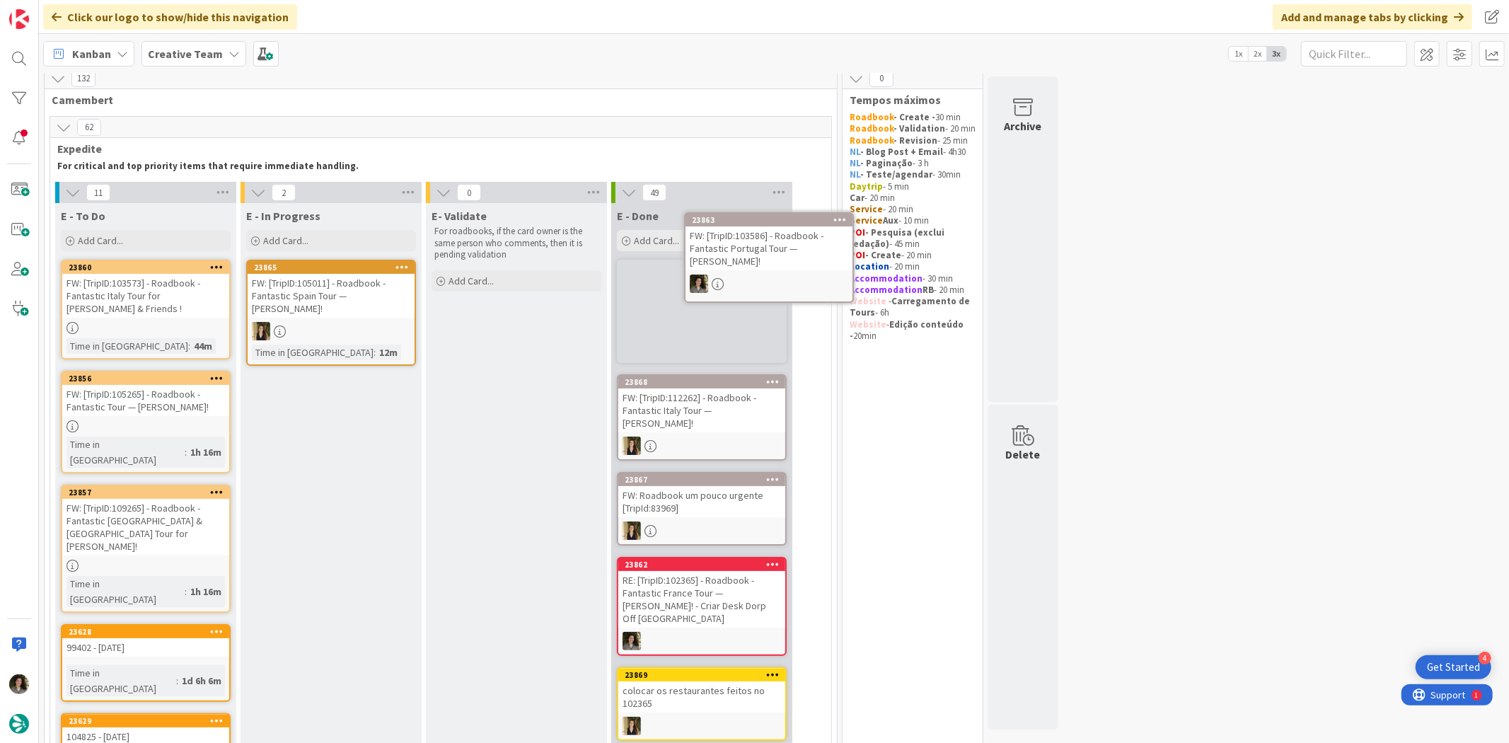
scroll to position [5, 0]
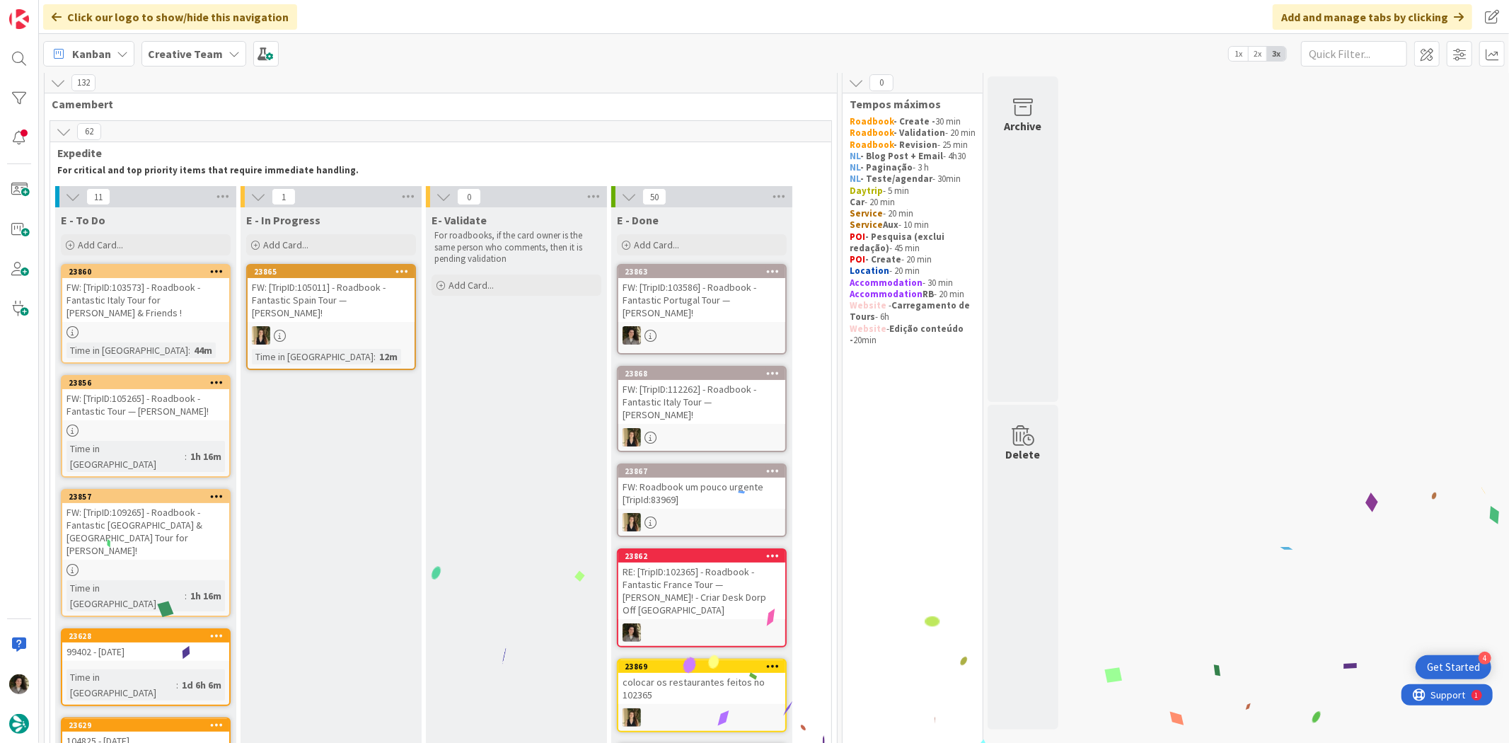
click at [730, 291] on div "FW: [TripID:103586] - Roadbook - Fantastic Portugal Tour — [PERSON_NAME]!" at bounding box center [701, 300] width 167 height 44
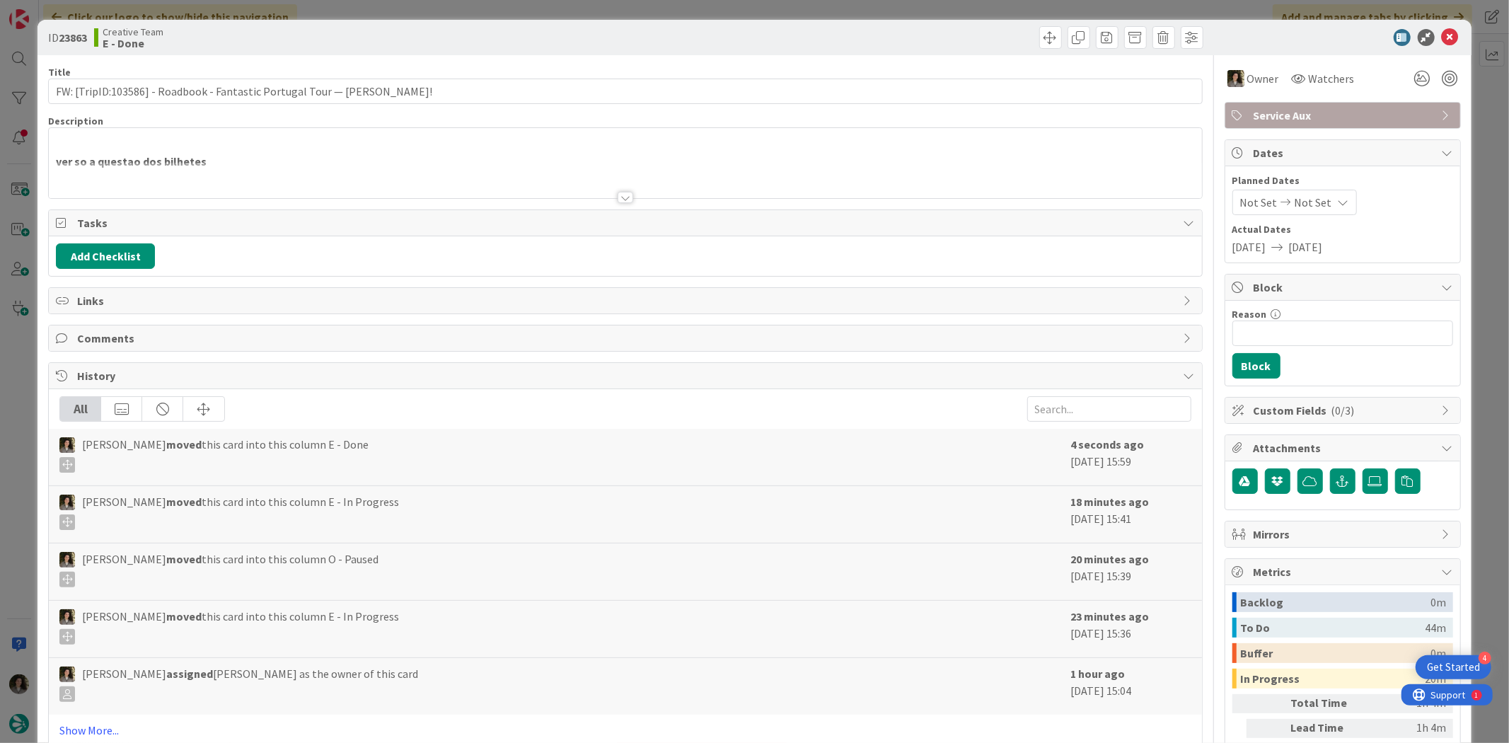
click at [1207, 108] on span "Service Aux" at bounding box center [1344, 115] width 181 height 17
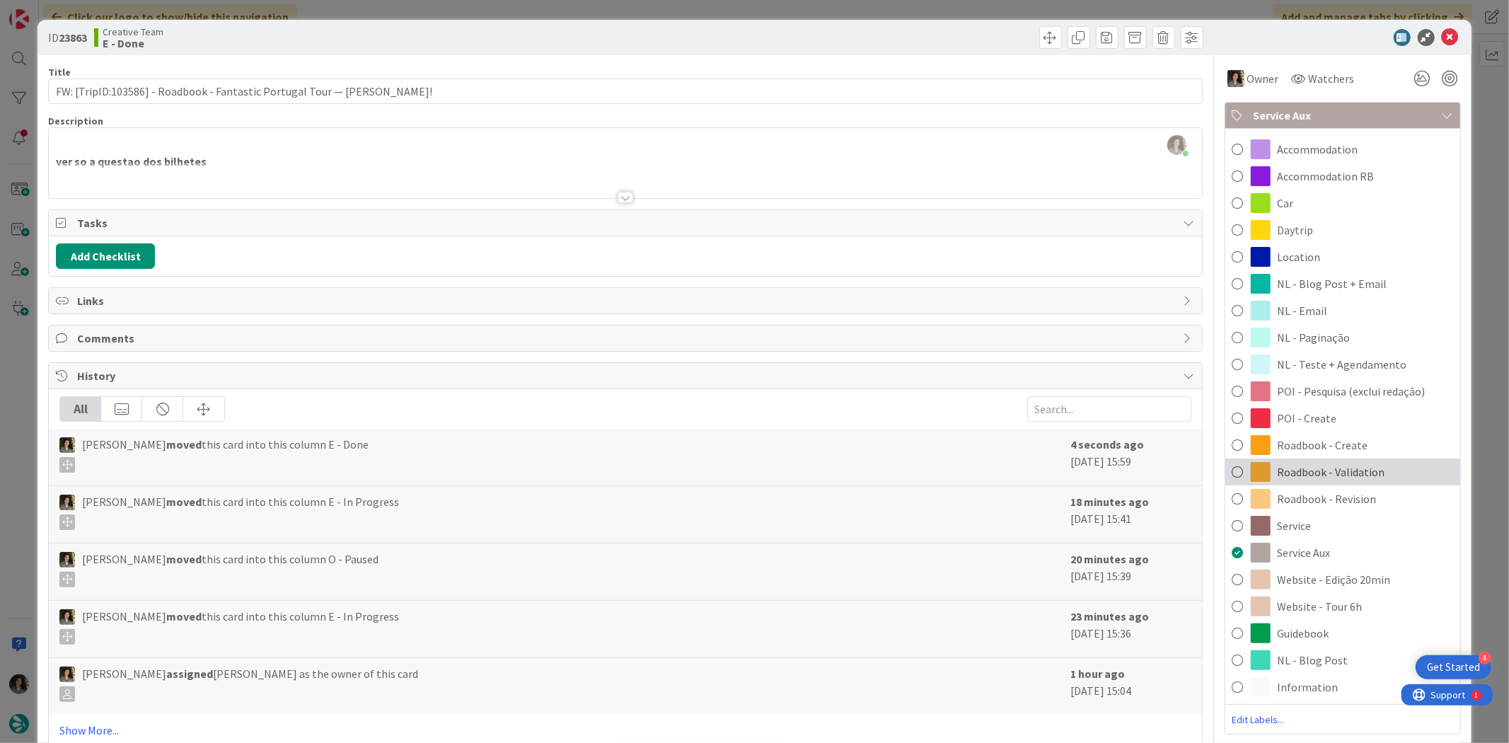
click at [1207, 458] on div "Roadbook - Validation" at bounding box center [1342, 471] width 235 height 27
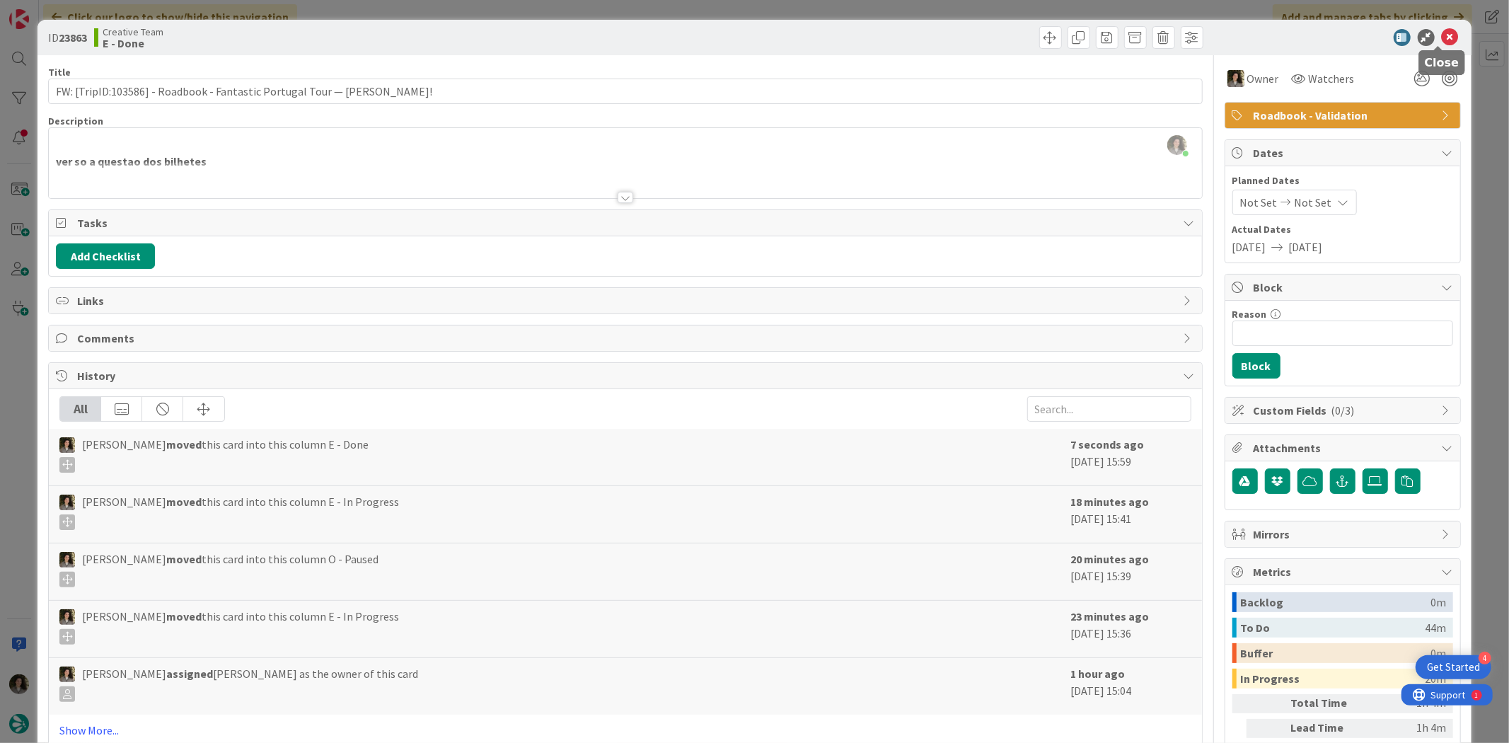
click at [1207, 34] on icon at bounding box center [1450, 37] width 17 height 17
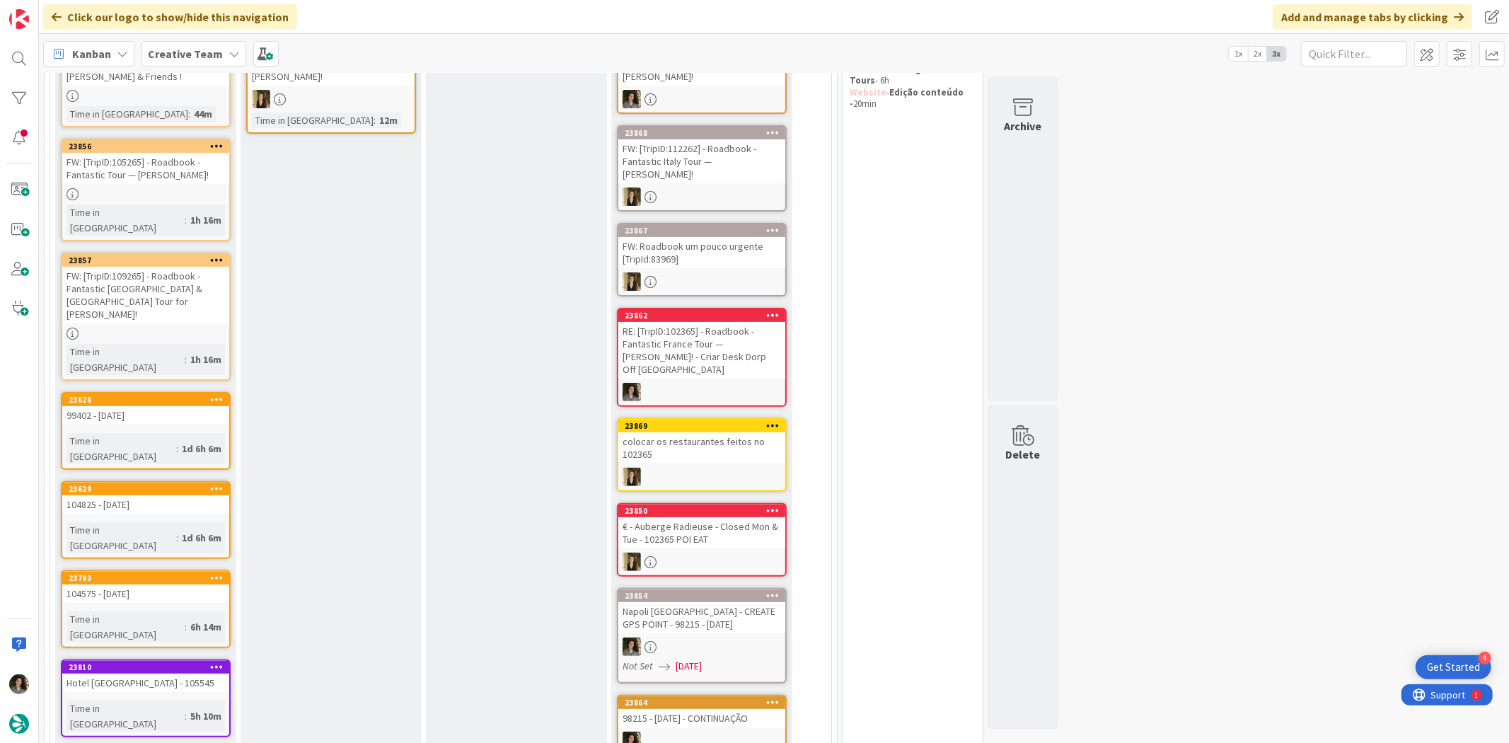
click at [137, 267] on div "FW: [TripID:109265] - Roadbook - Fantastic [GEOGRAPHIC_DATA] & [GEOGRAPHIC_DATA…" at bounding box center [145, 295] width 167 height 57
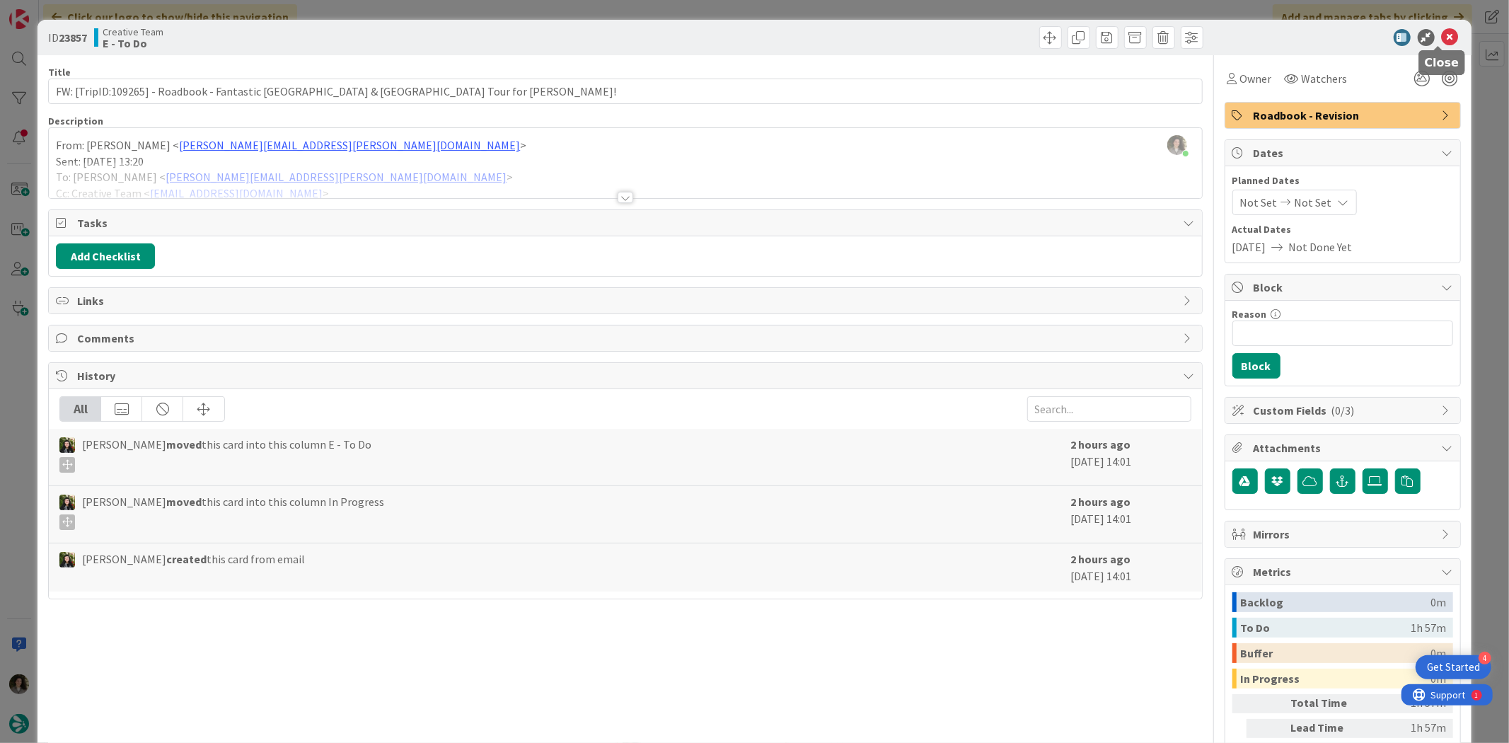
click at [1207, 30] on icon at bounding box center [1450, 37] width 17 height 17
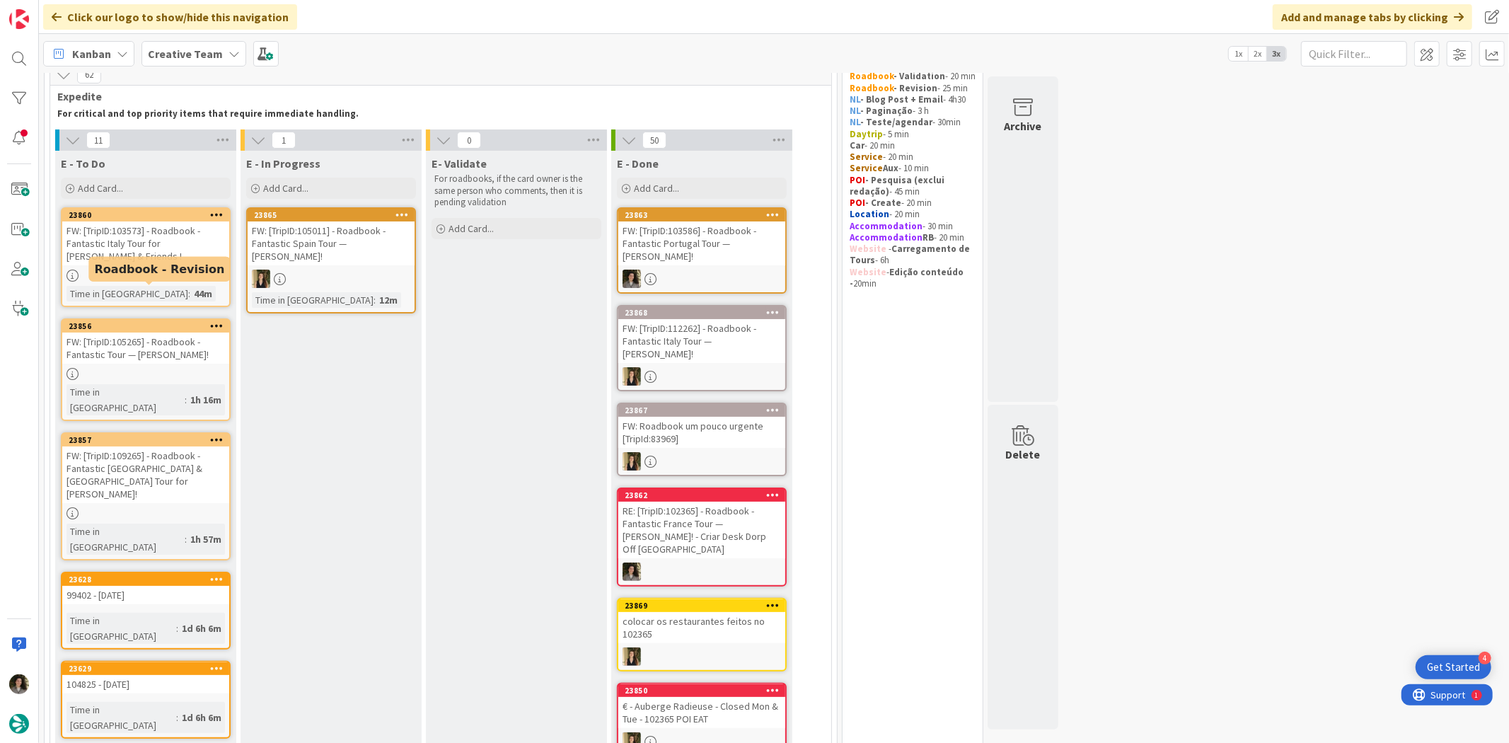
scroll to position [83, 0]
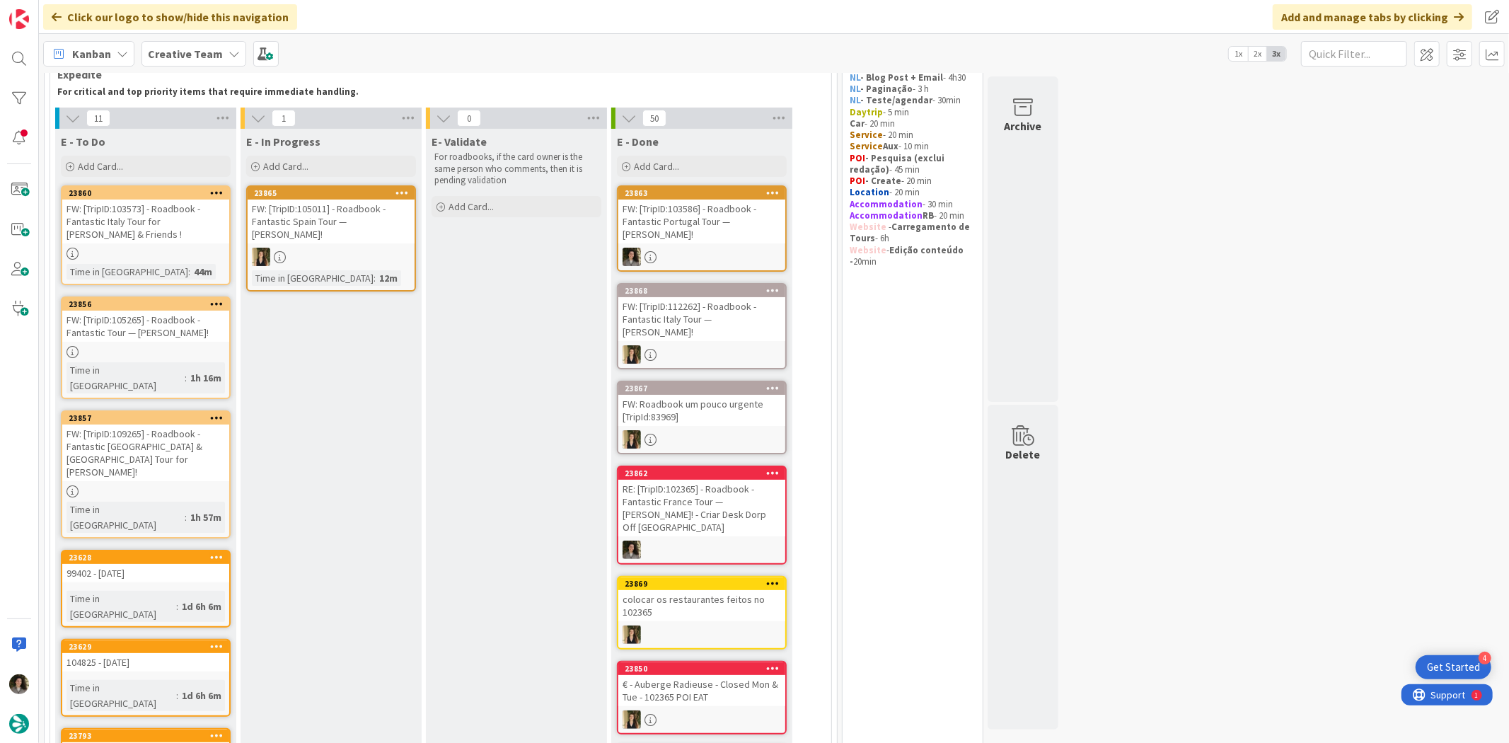
click at [130, 248] on div at bounding box center [145, 254] width 167 height 12
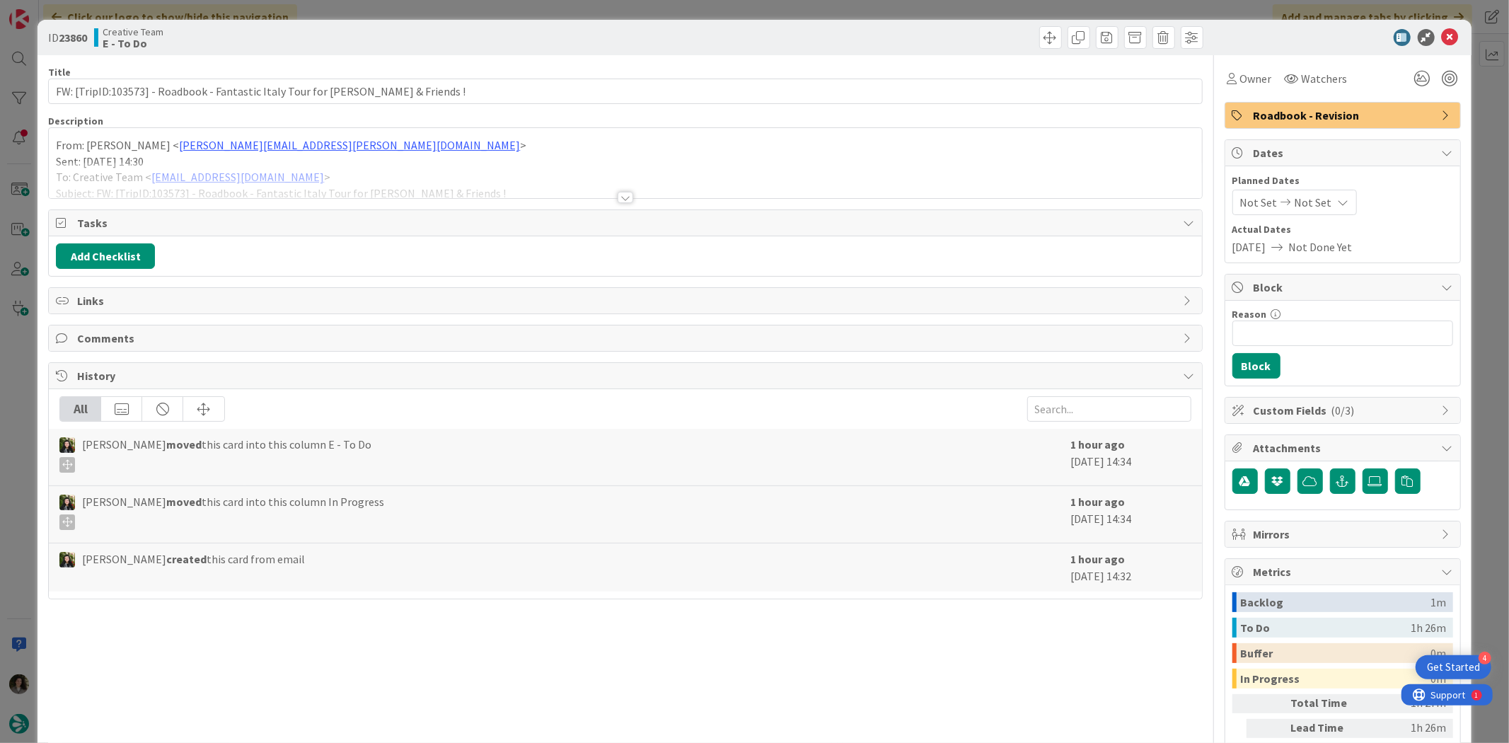
click at [620, 193] on div at bounding box center [626, 197] width 16 height 11
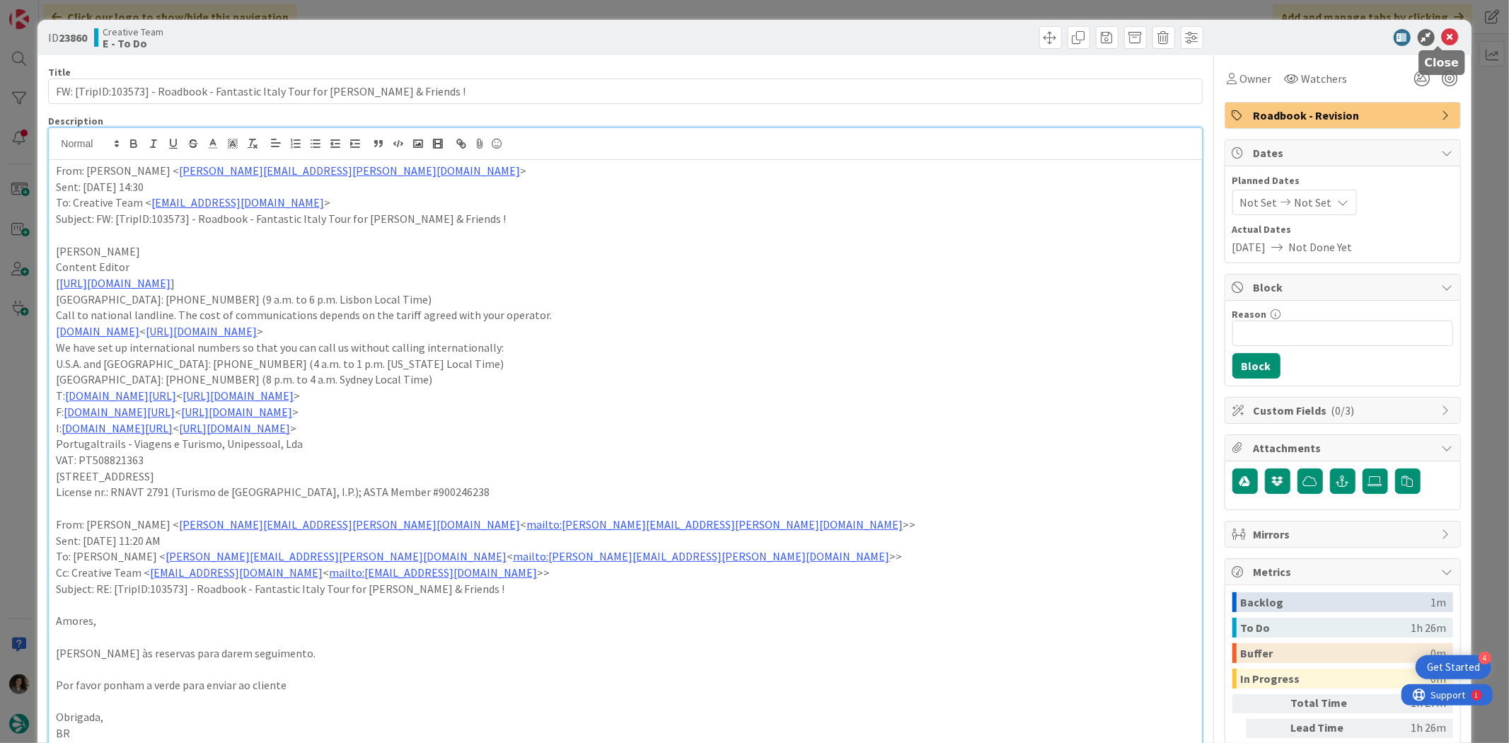
click at [1207, 34] on icon at bounding box center [1450, 37] width 17 height 17
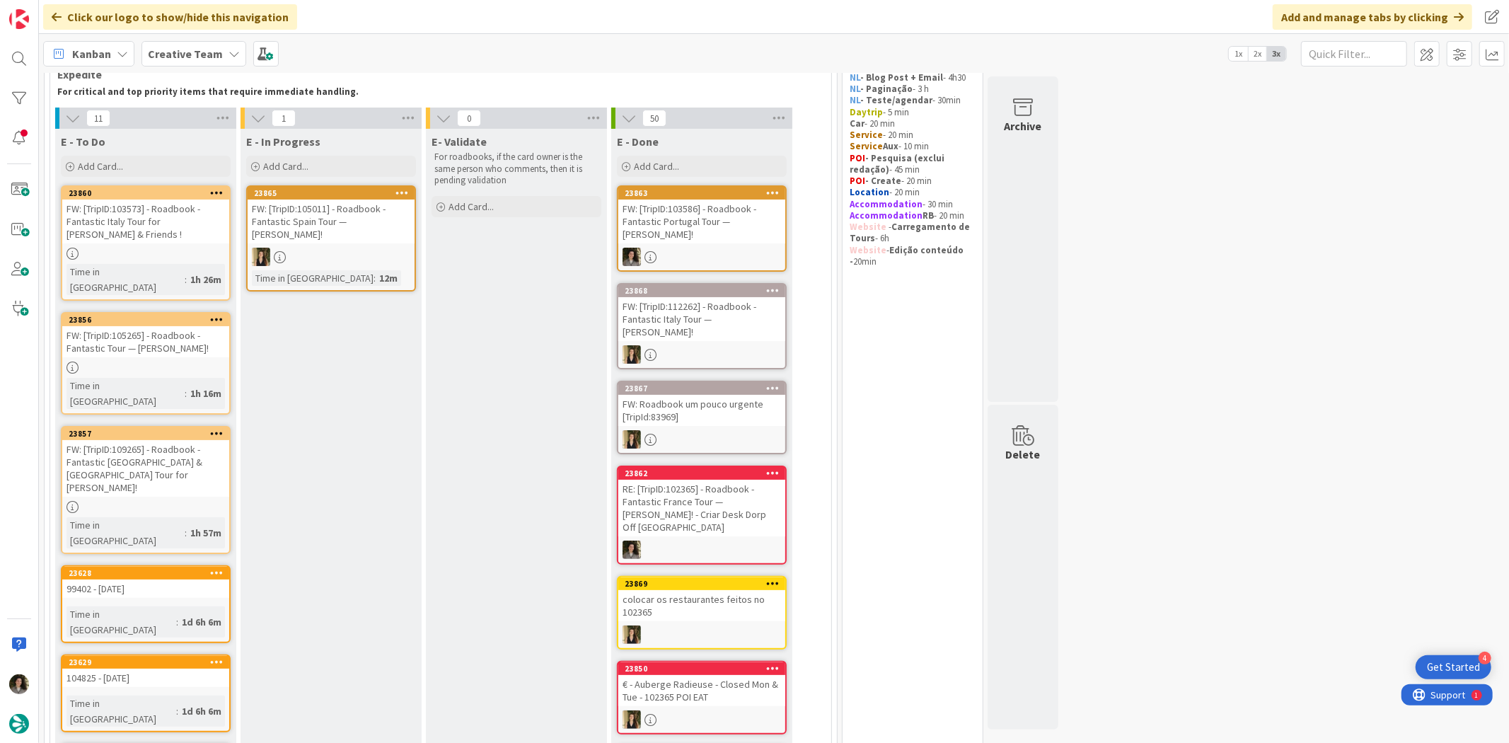
click at [149, 344] on link "23856 FW: [TripID:105265] - Roadbook - Fantastic Tour — Bernadette Mahon! Time …" at bounding box center [146, 363] width 170 height 103
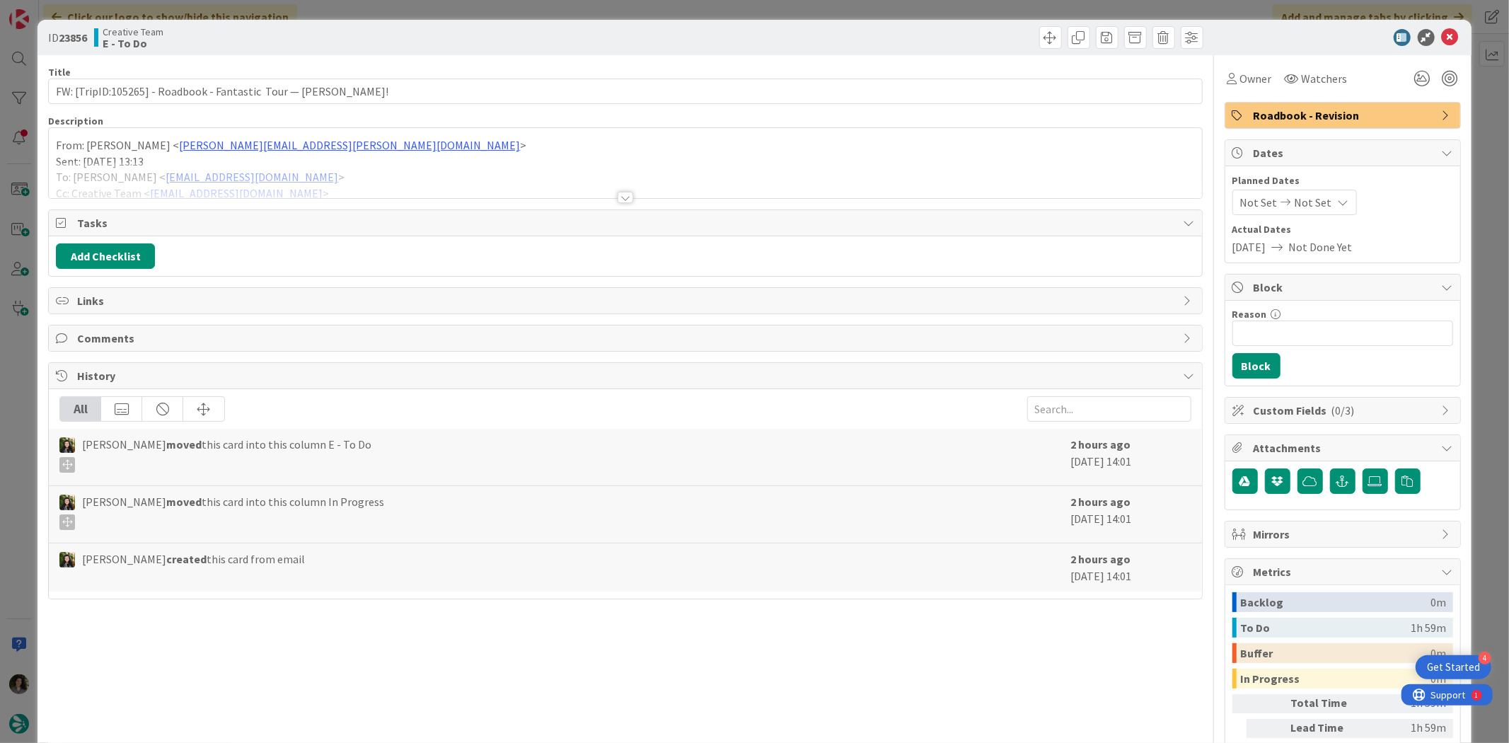
click at [627, 199] on div at bounding box center [626, 197] width 16 height 11
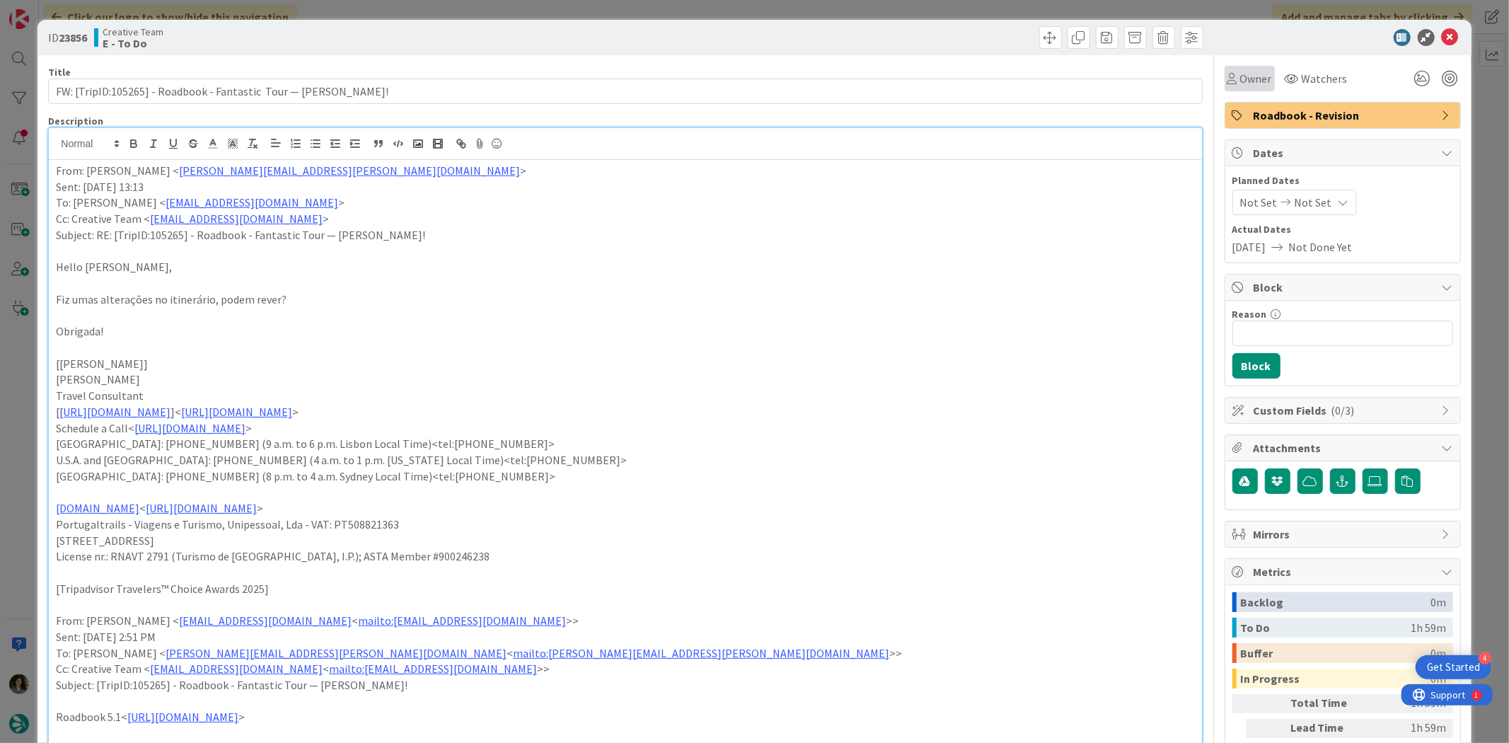
click at [1207, 83] on icon at bounding box center [1233, 78] width 10 height 11
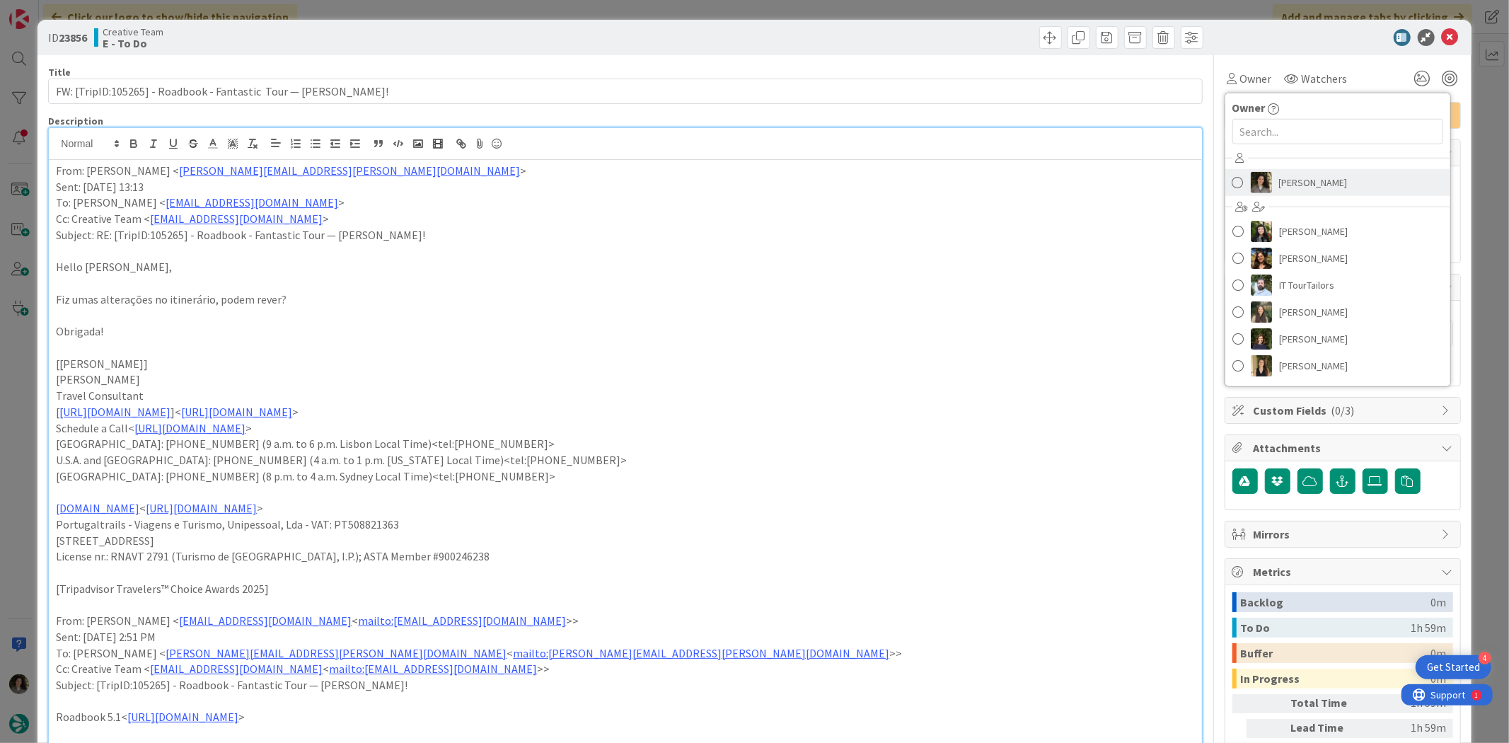
click at [1207, 175] on span "[PERSON_NAME]" at bounding box center [1313, 182] width 69 height 21
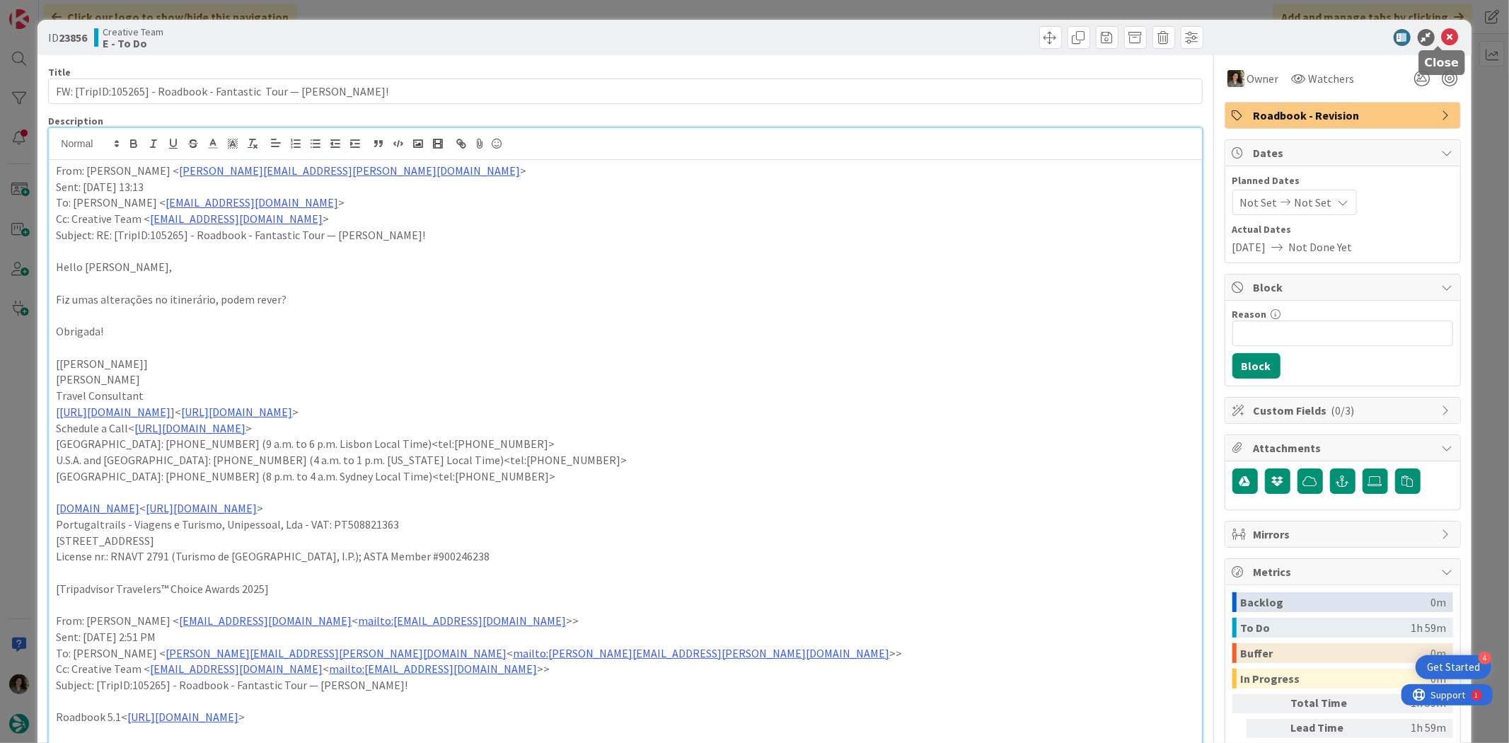
click at [1207, 37] on icon at bounding box center [1450, 37] width 17 height 17
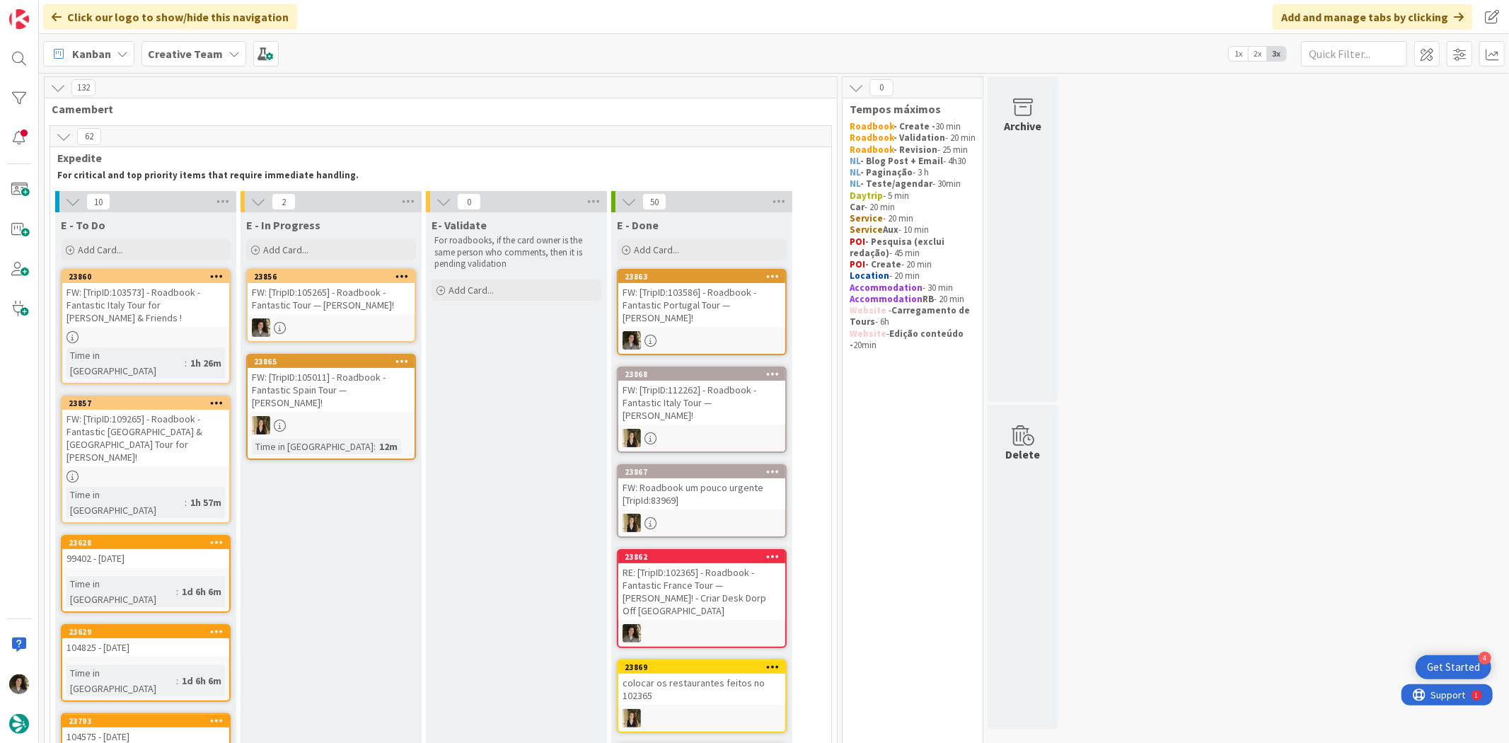
click at [337, 302] on div "FW: [TripID:105265] - Roadbook - Fantastic Tour — [PERSON_NAME]!" at bounding box center [331, 298] width 167 height 31
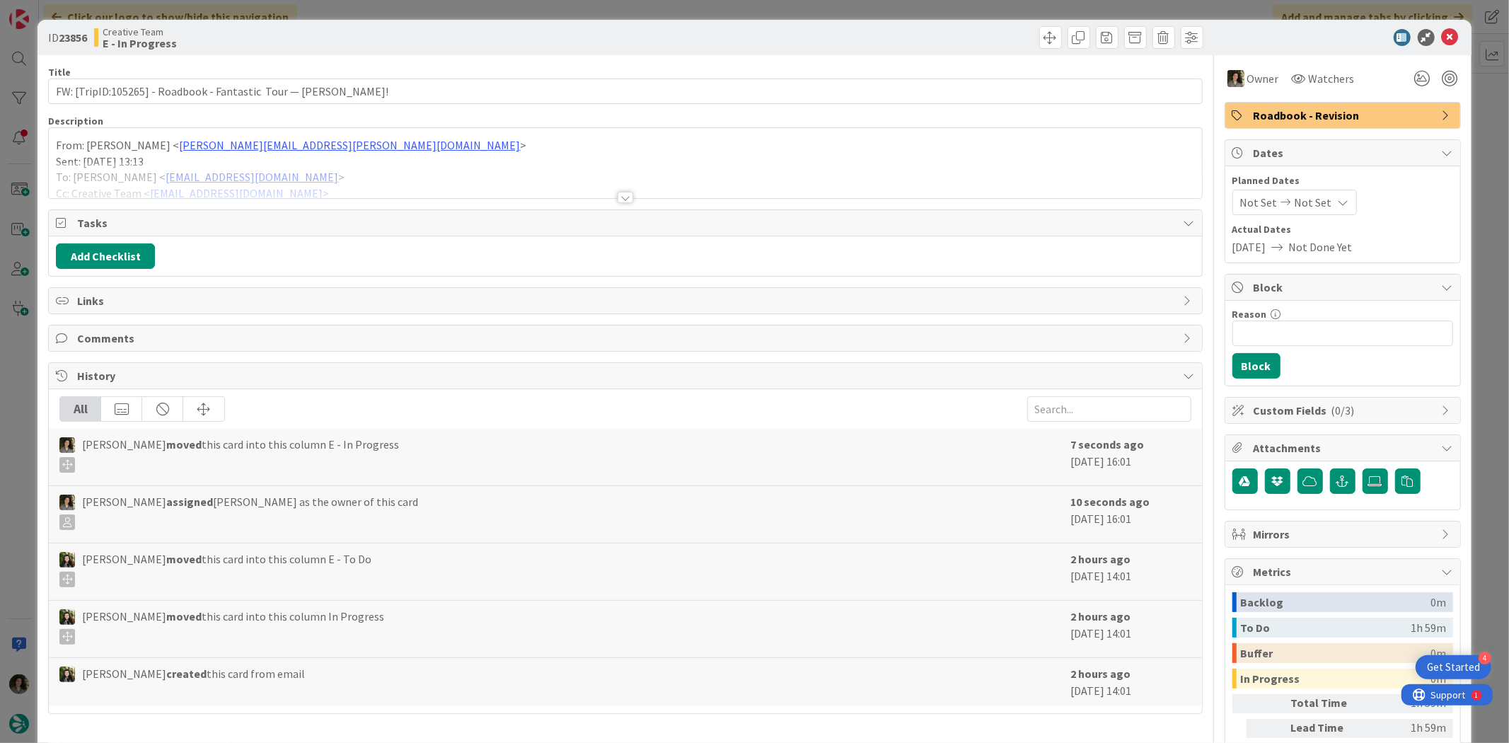
click at [1207, 29] on icon at bounding box center [1450, 37] width 17 height 17
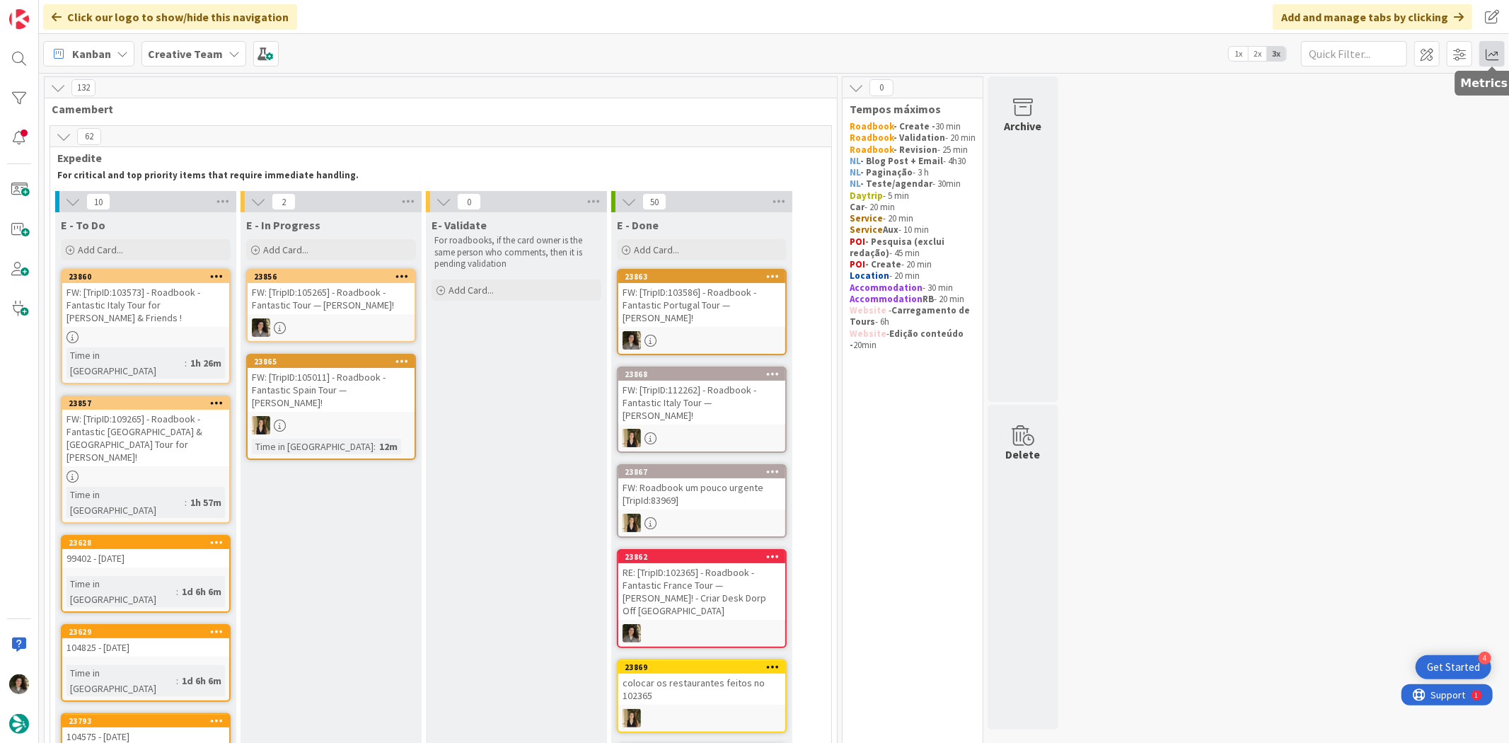
click at [1207, 52] on span at bounding box center [1491, 53] width 25 height 25
click at [1207, 158] on div "Allocation" at bounding box center [1369, 158] width 95 height 15
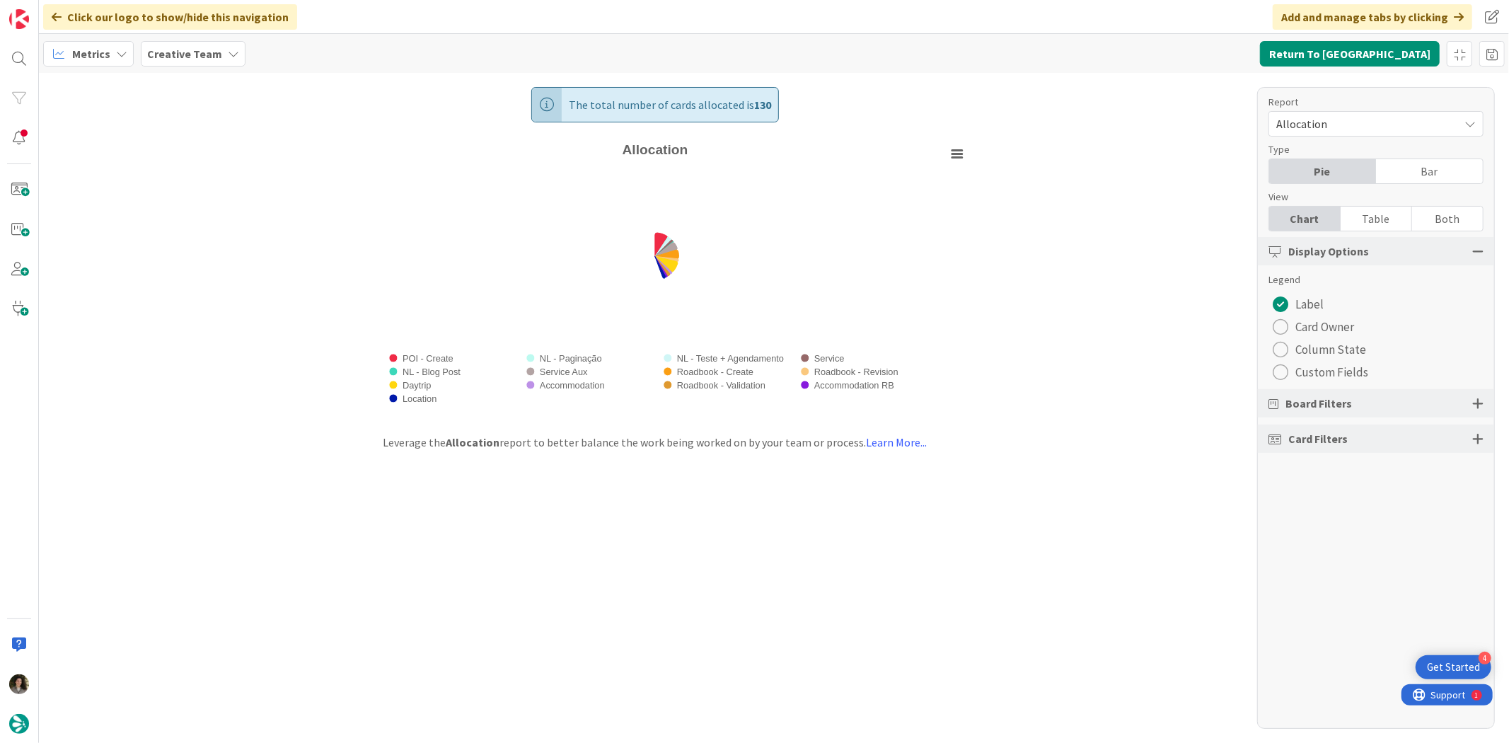
click at [1207, 220] on div "Table" at bounding box center [1376, 219] width 71 height 24
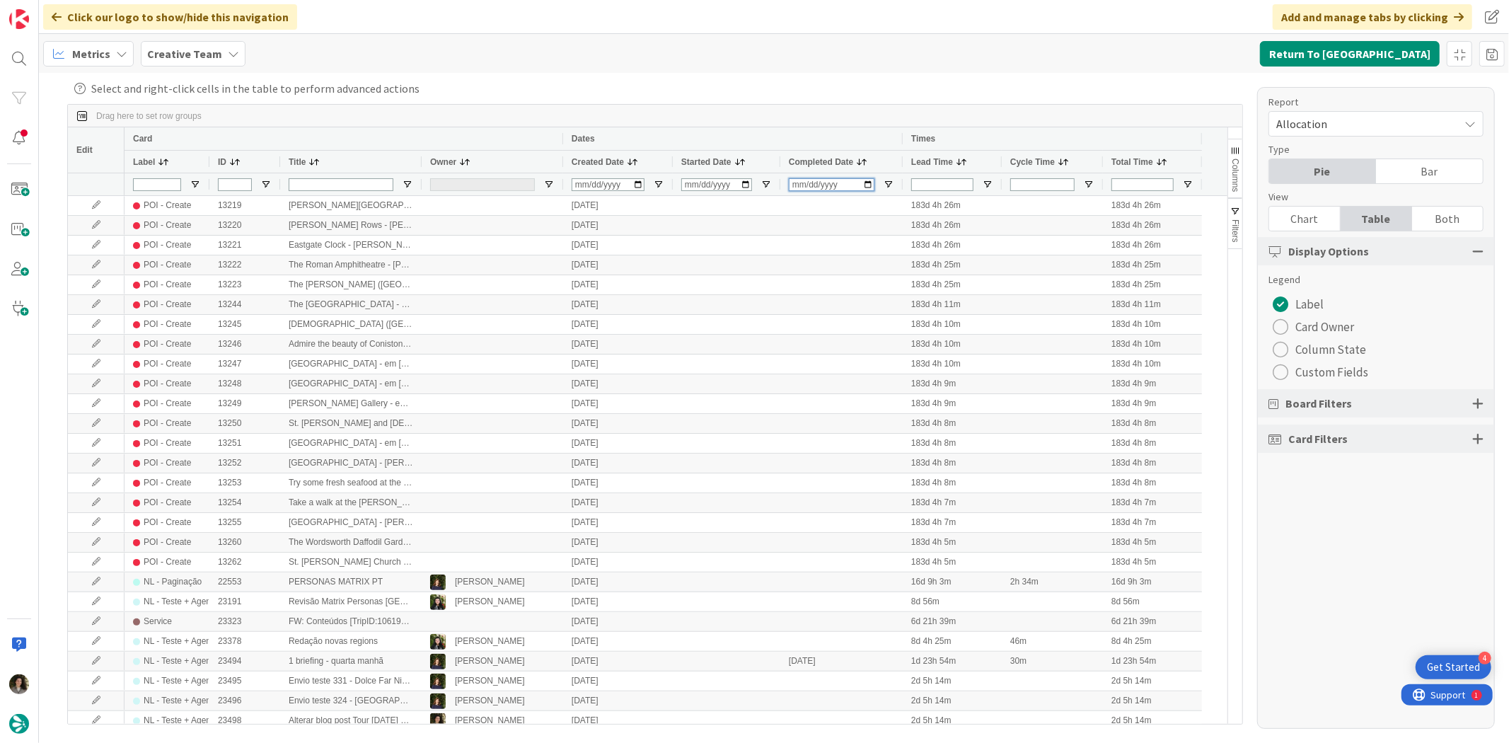
click at [801, 185] on input "Completed Date Filter Input" at bounding box center [832, 184] width 86 height 13
type input "2025-09-24"
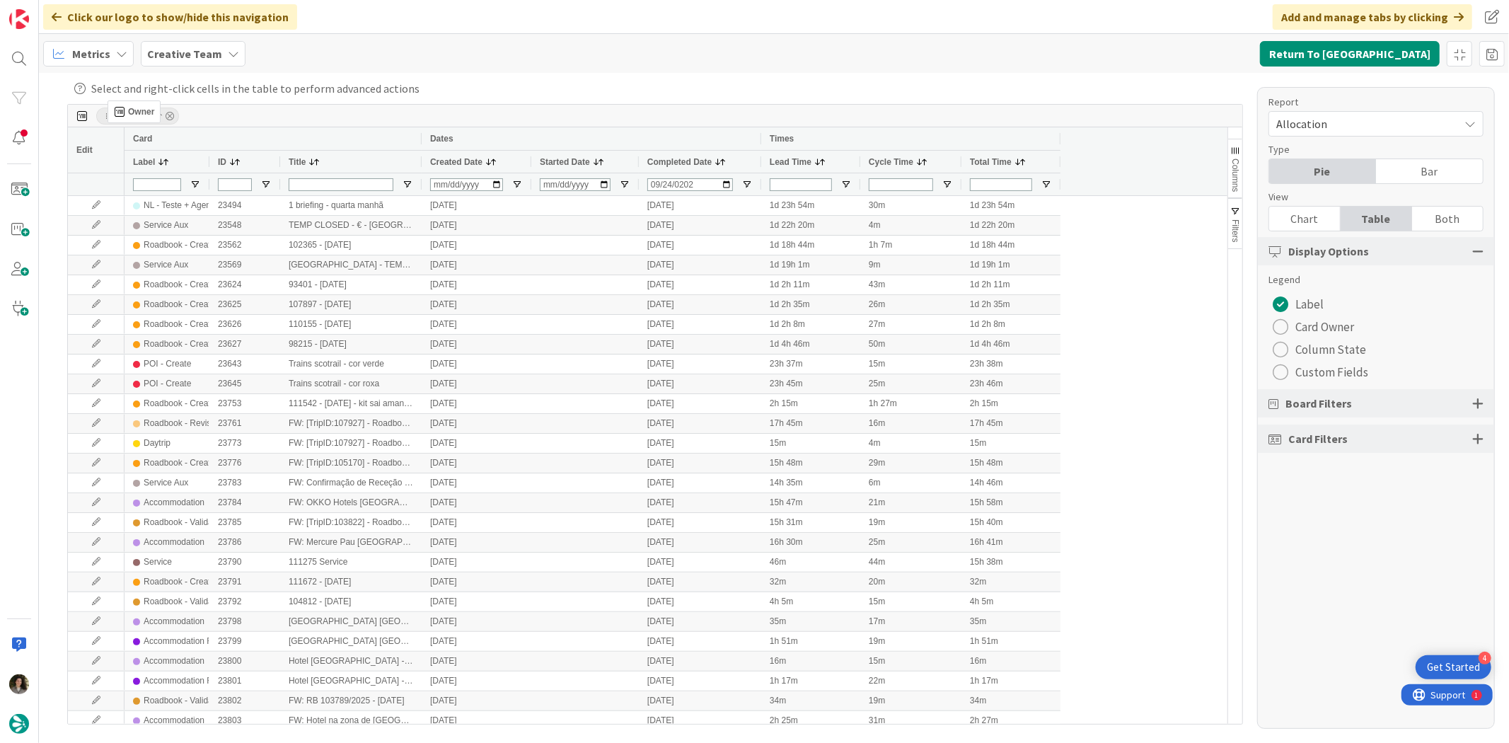
drag, startPoint x: 455, startPoint y: 154, endPoint x: 115, endPoint y: 106, distance: 343.6
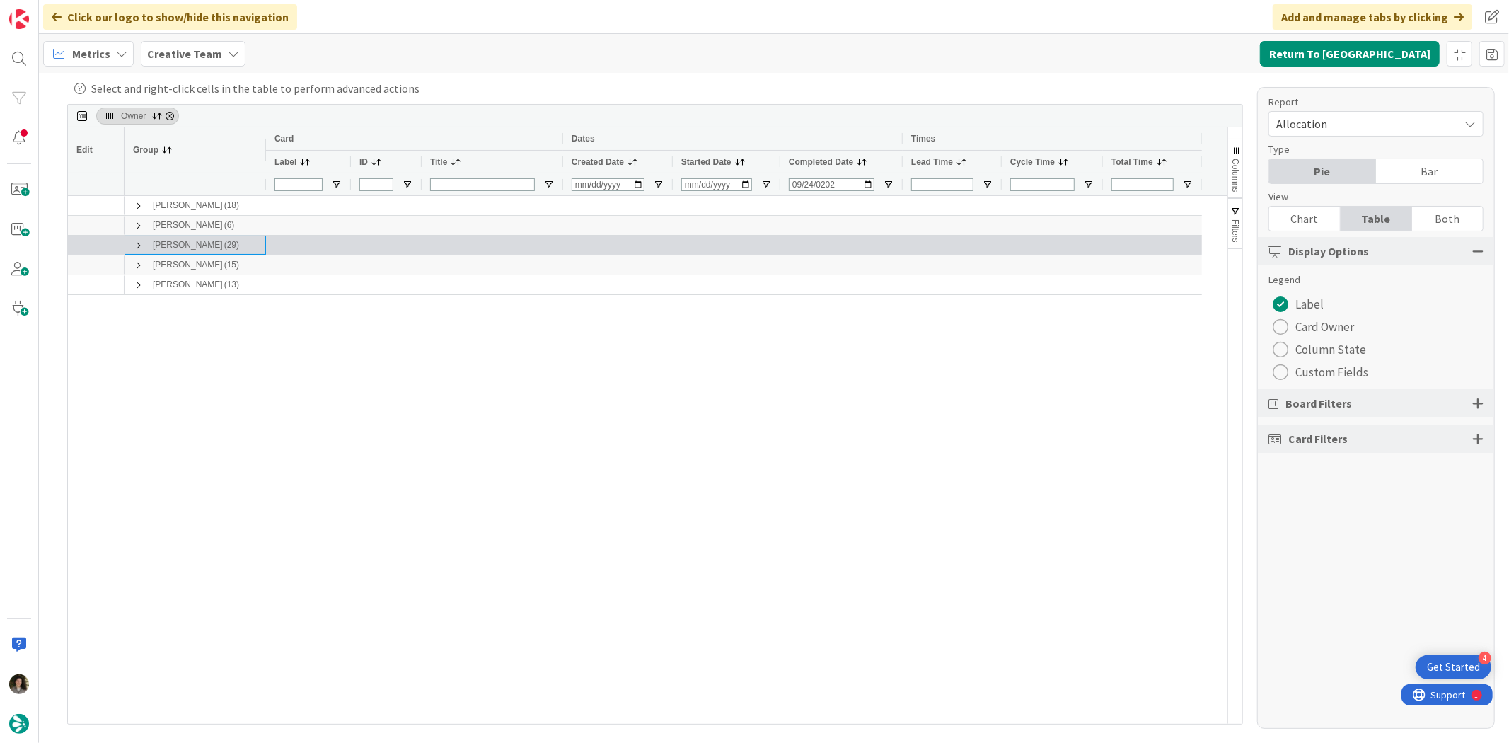
click at [133, 245] on span at bounding box center [138, 245] width 11 height 11
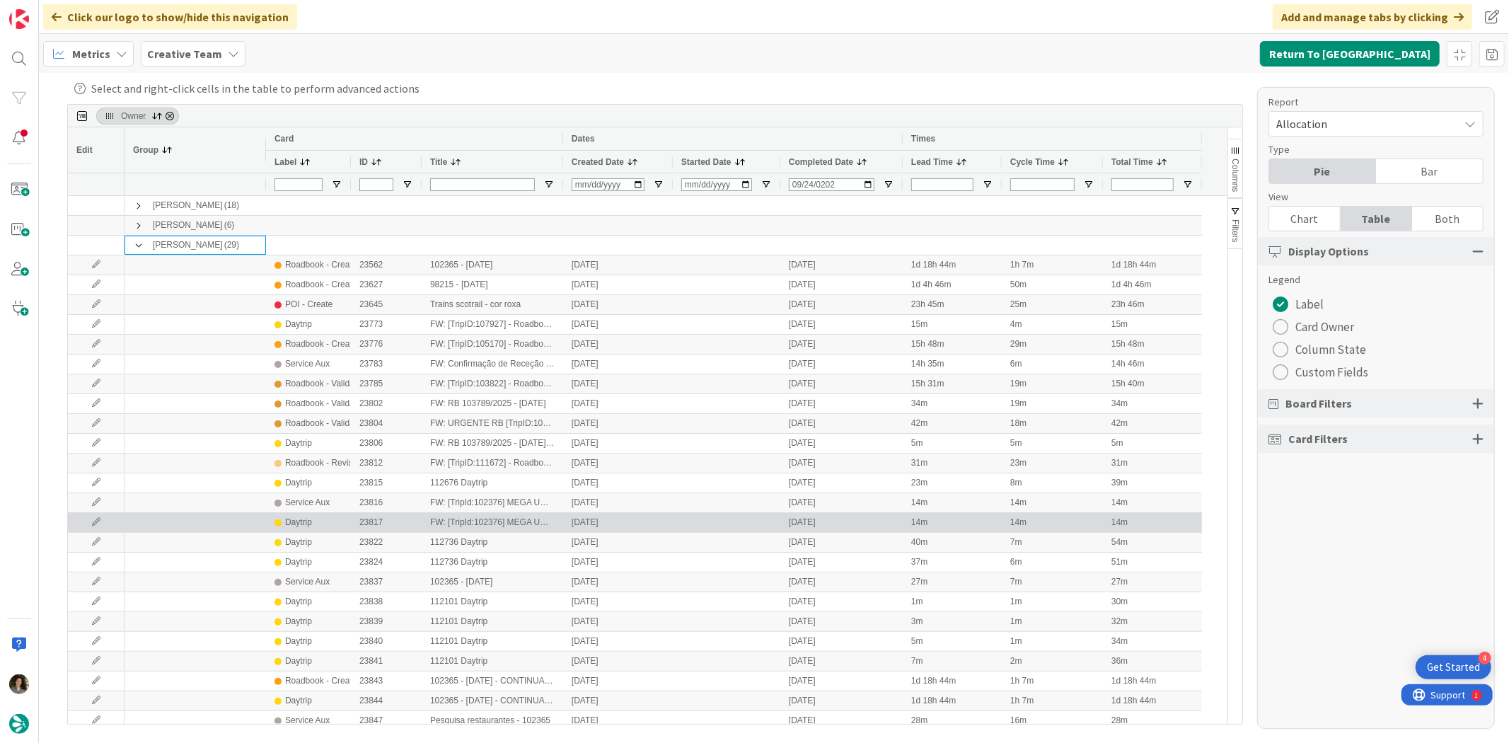
click at [301, 520] on div "Daytrip" at bounding box center [298, 523] width 27 height 18
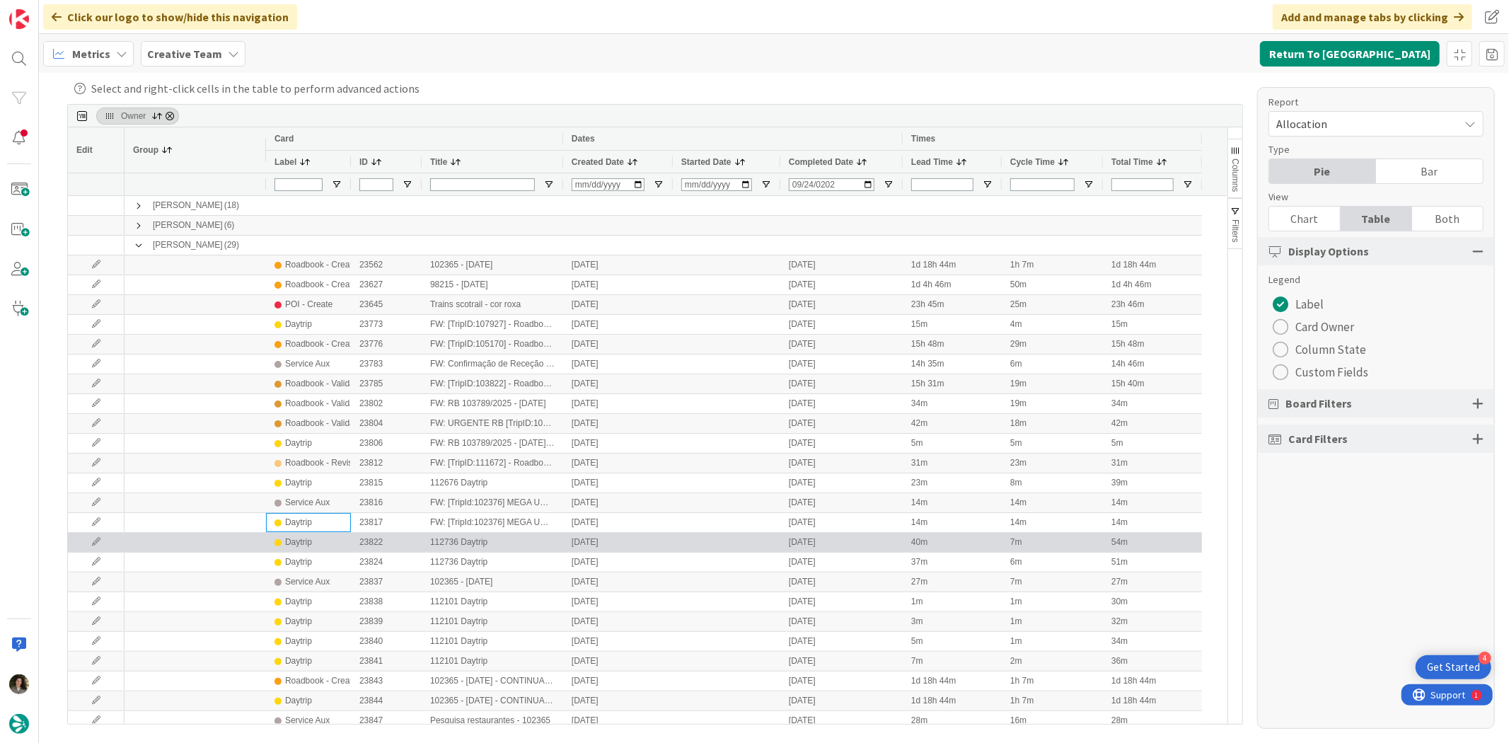
click at [294, 539] on div "Daytrip" at bounding box center [298, 542] width 27 height 18
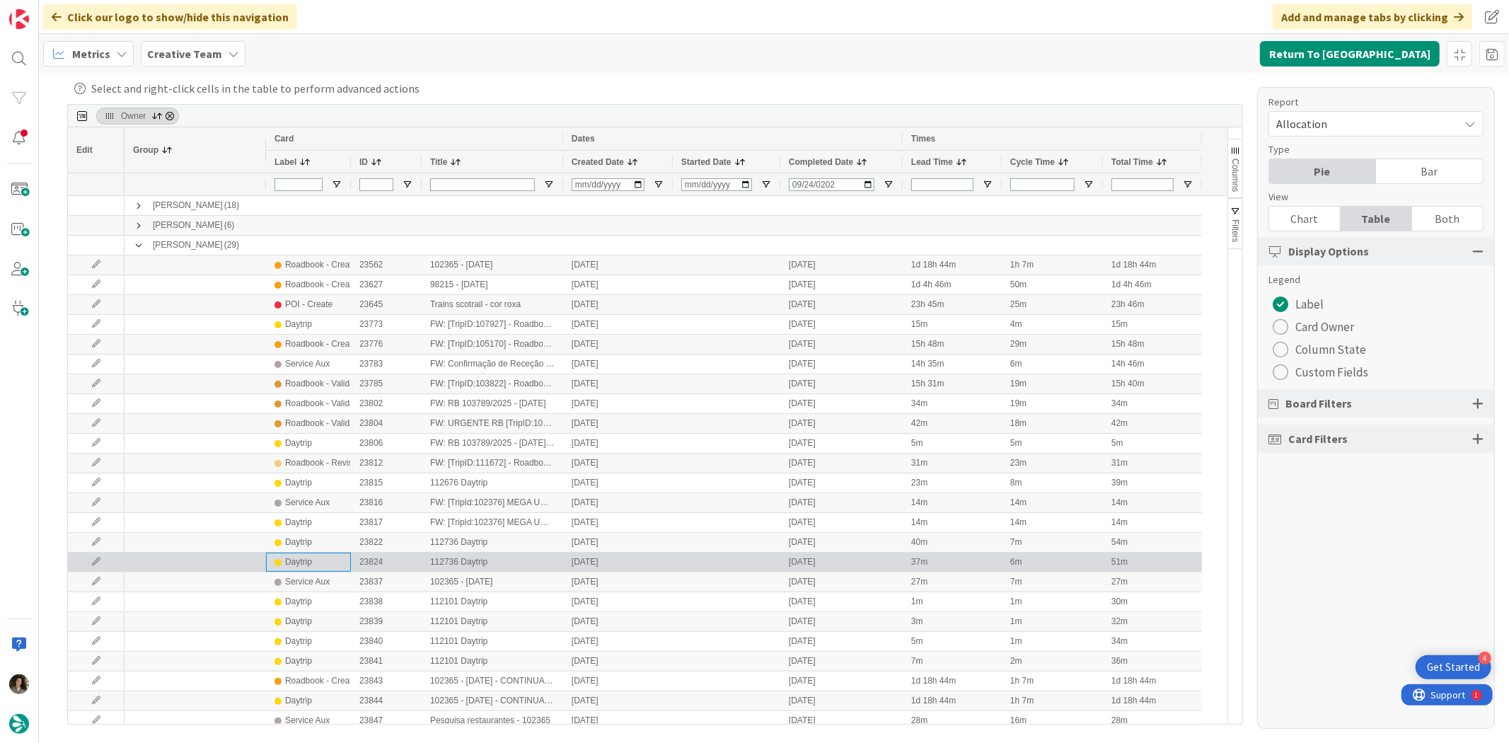
click at [295, 556] on div "Daytrip" at bounding box center [298, 562] width 27 height 18
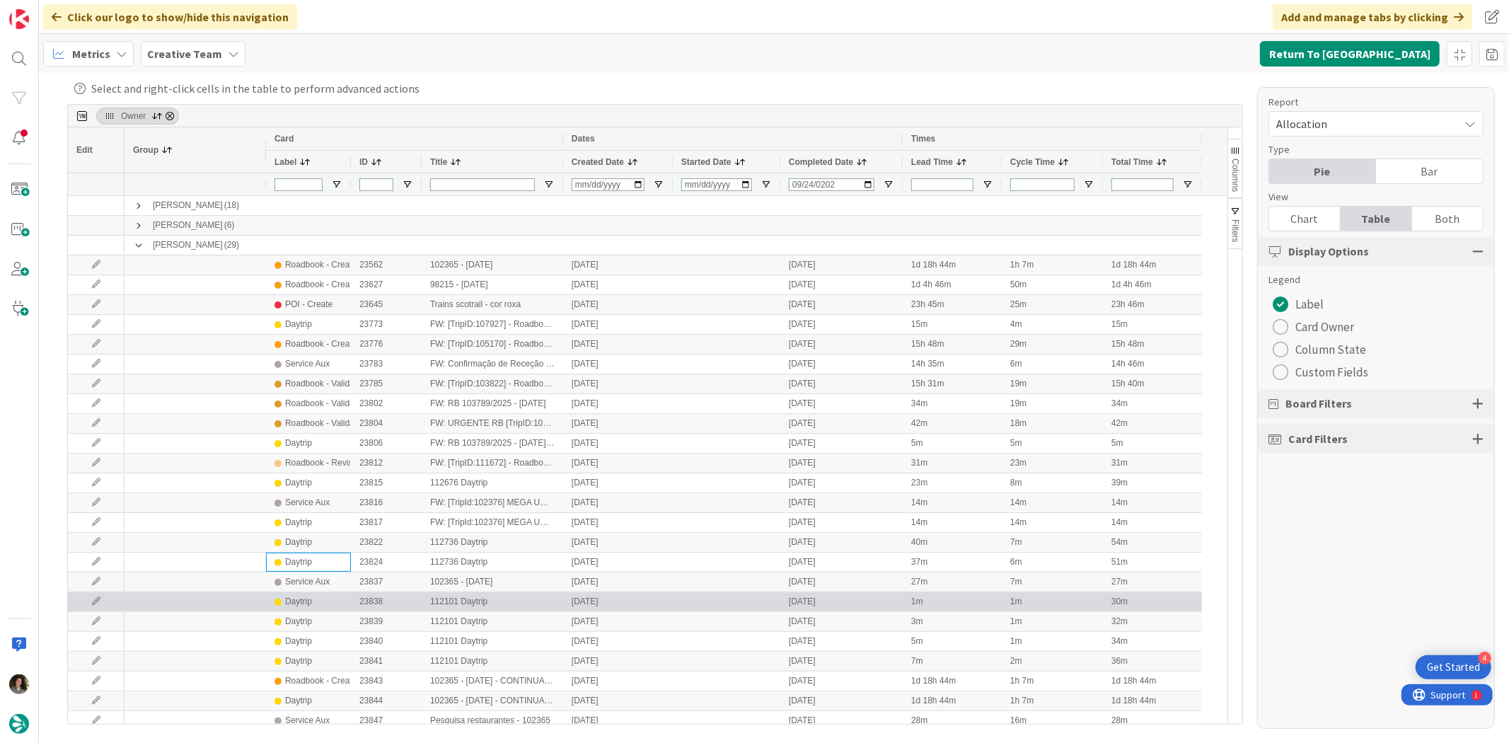
click at [310, 573] on div "Daytrip" at bounding box center [298, 602] width 27 height 18
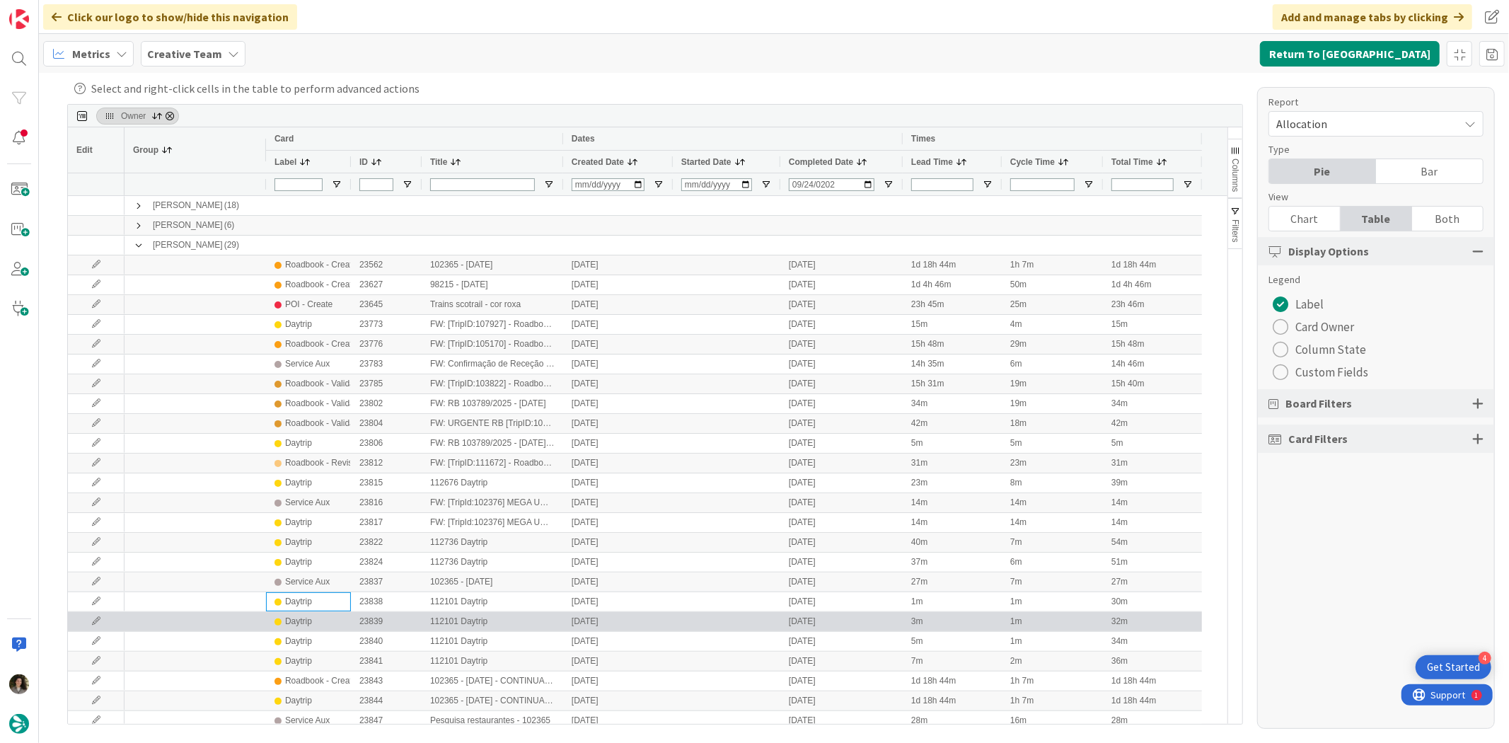
click at [297, 573] on div "Daytrip" at bounding box center [298, 622] width 27 height 18
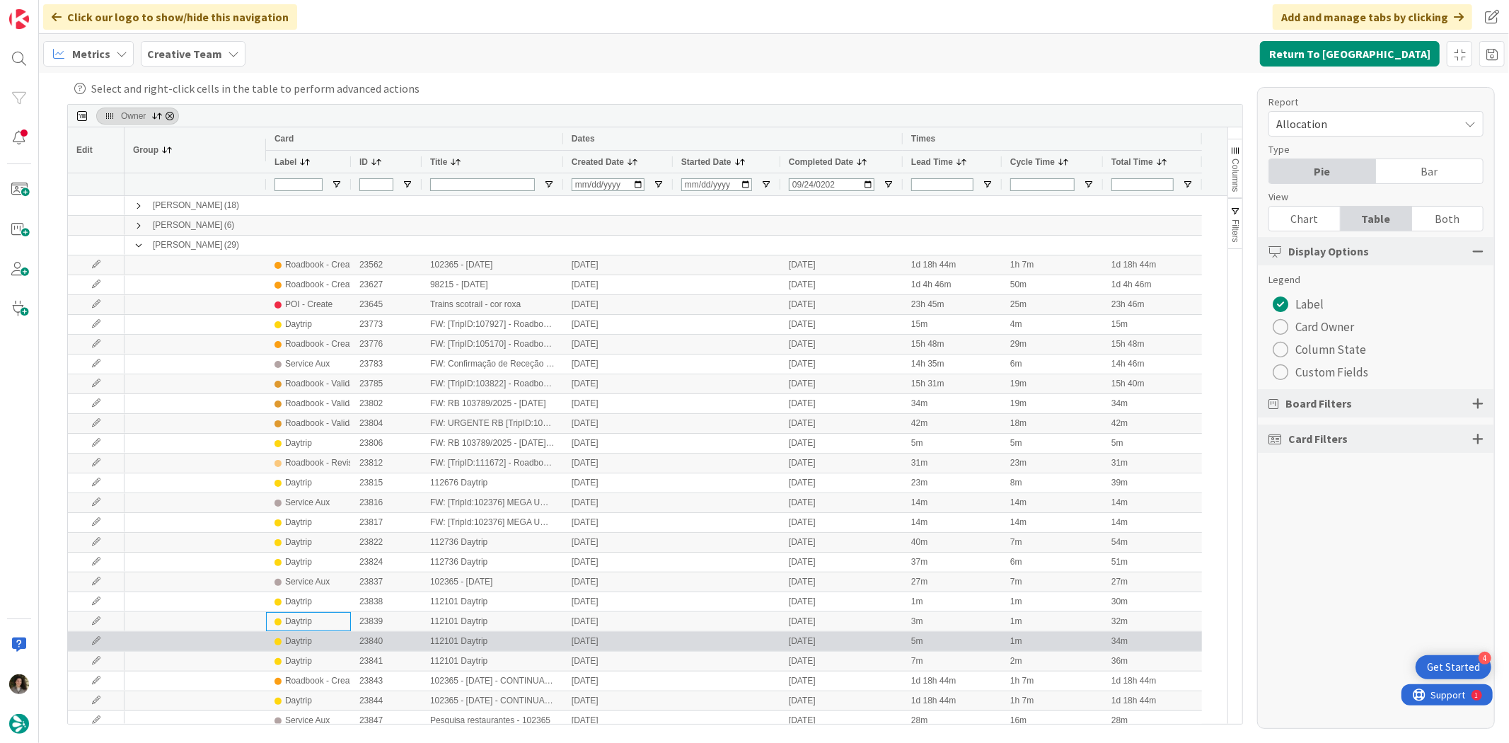
click at [306, 573] on div "Daytrip" at bounding box center [298, 642] width 27 height 18
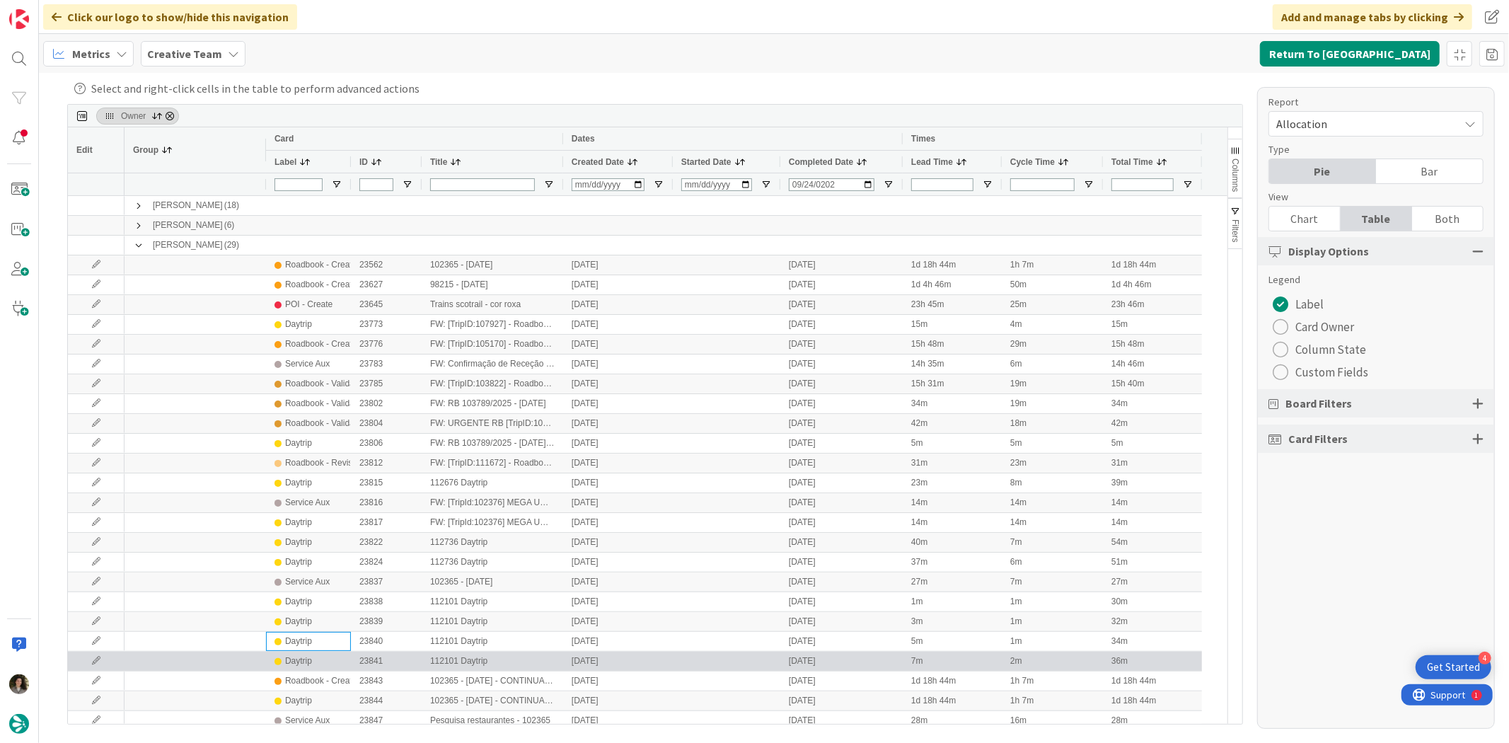
click at [303, 573] on div "Daytrip" at bounding box center [298, 661] width 27 height 18
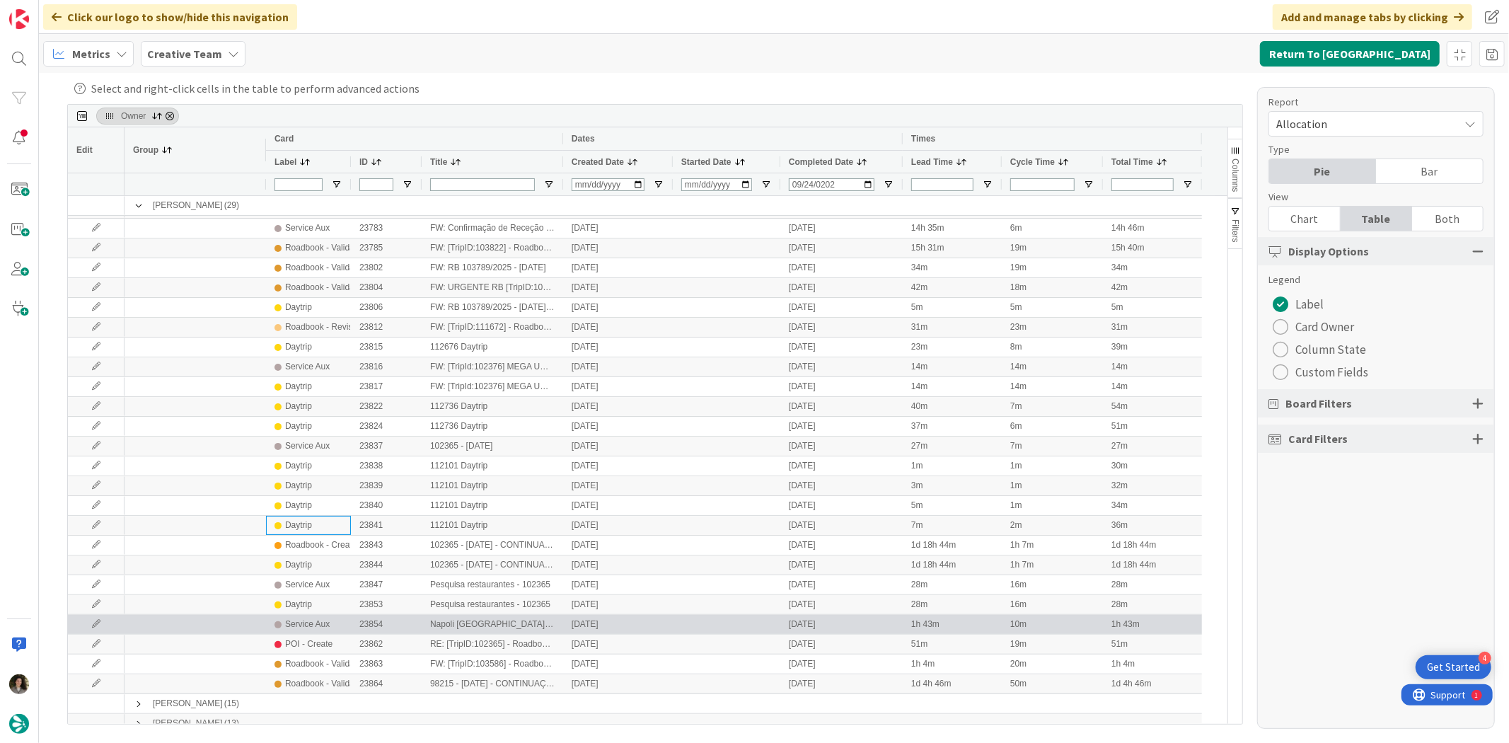
scroll to position [145, 0]
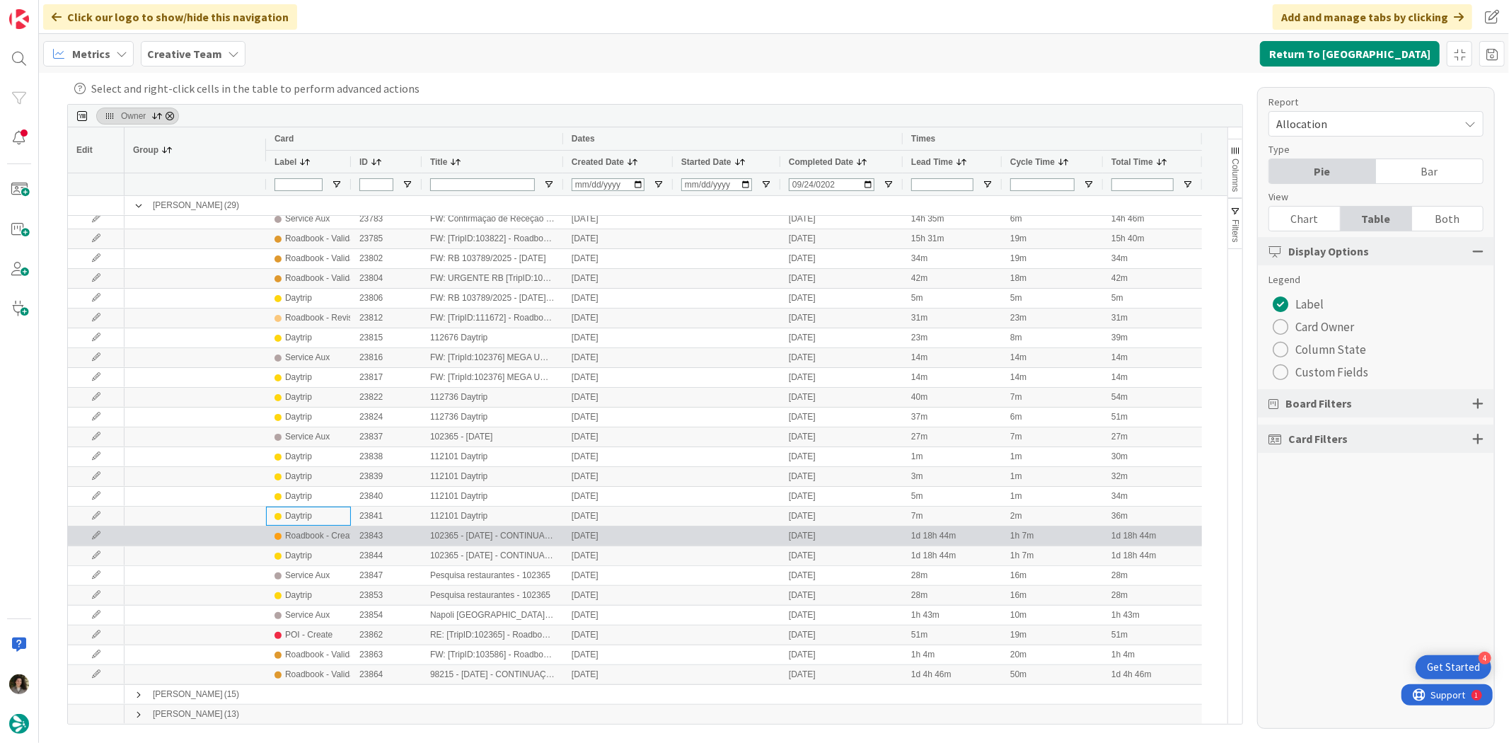
click at [336, 529] on div "Roadbook - Create" at bounding box center [320, 536] width 71 height 18
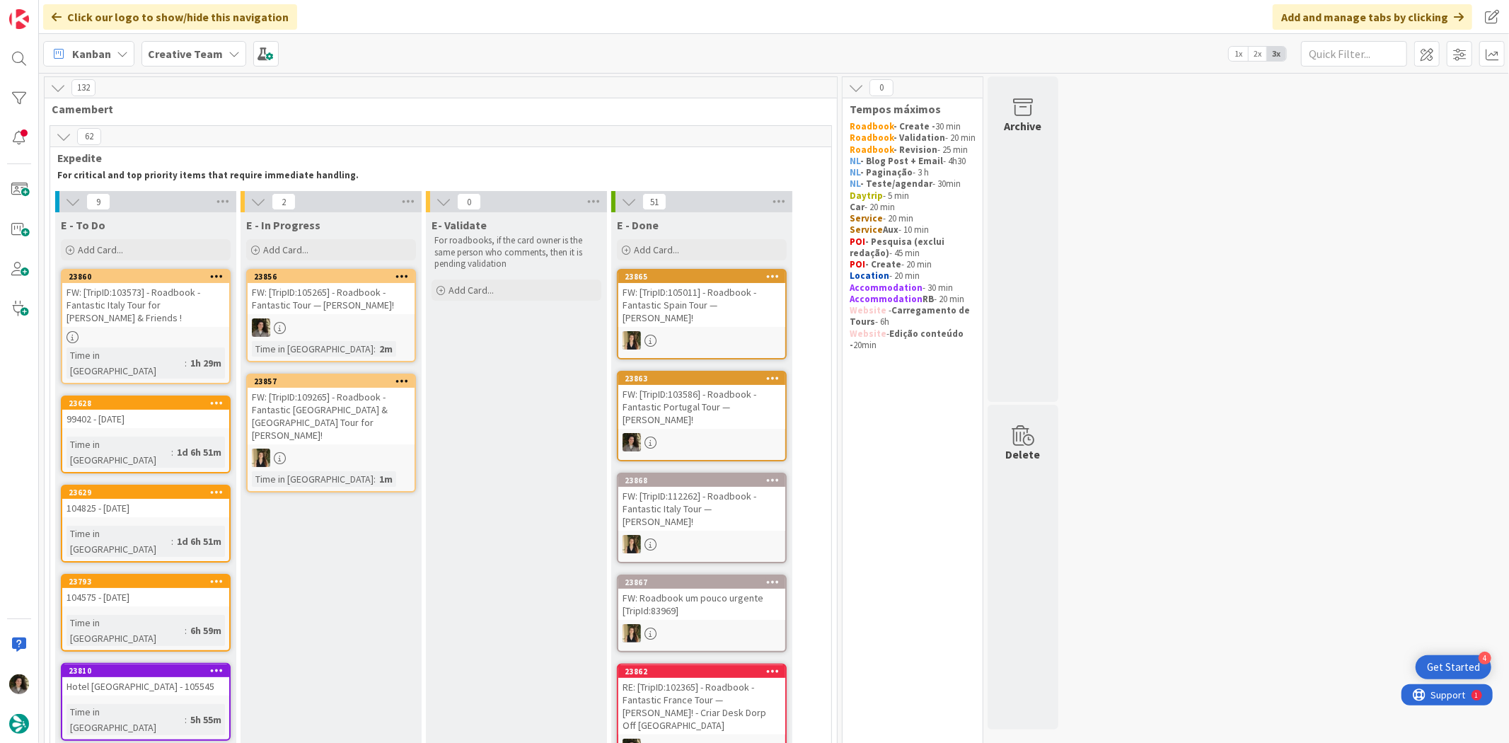
click at [369, 308] on div "FW: [TripID:105265] - Roadbook - Fantastic Tour — [PERSON_NAME]!" at bounding box center [331, 298] width 167 height 31
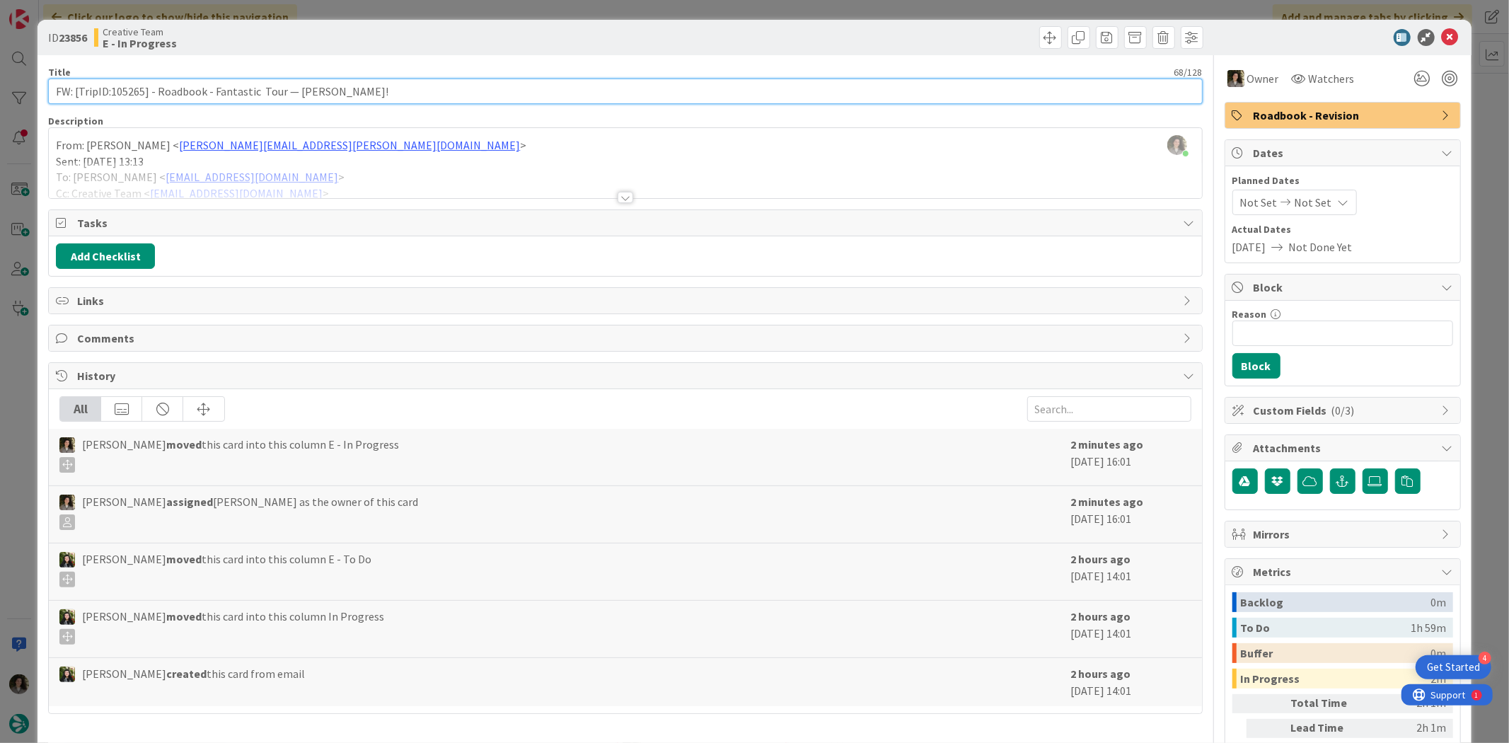
drag, startPoint x: 144, startPoint y: 93, endPoint x: 111, endPoint y: 93, distance: 33.3
click at [111, 93] on input "FW: [TripID:105265] - Roadbook - Fantastic Tour — [PERSON_NAME]!" at bounding box center [625, 91] width 1154 height 25
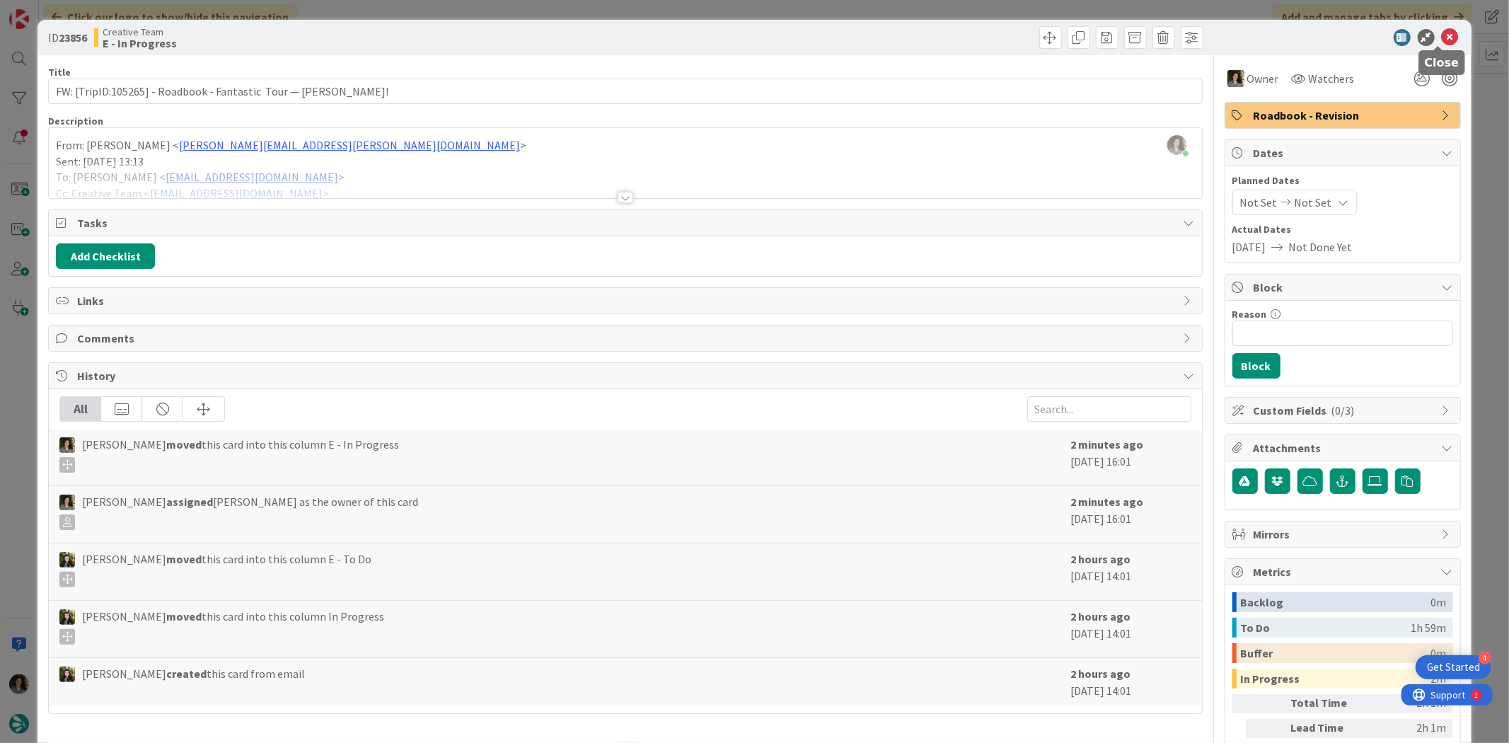
click at [1207, 29] on icon at bounding box center [1450, 37] width 17 height 17
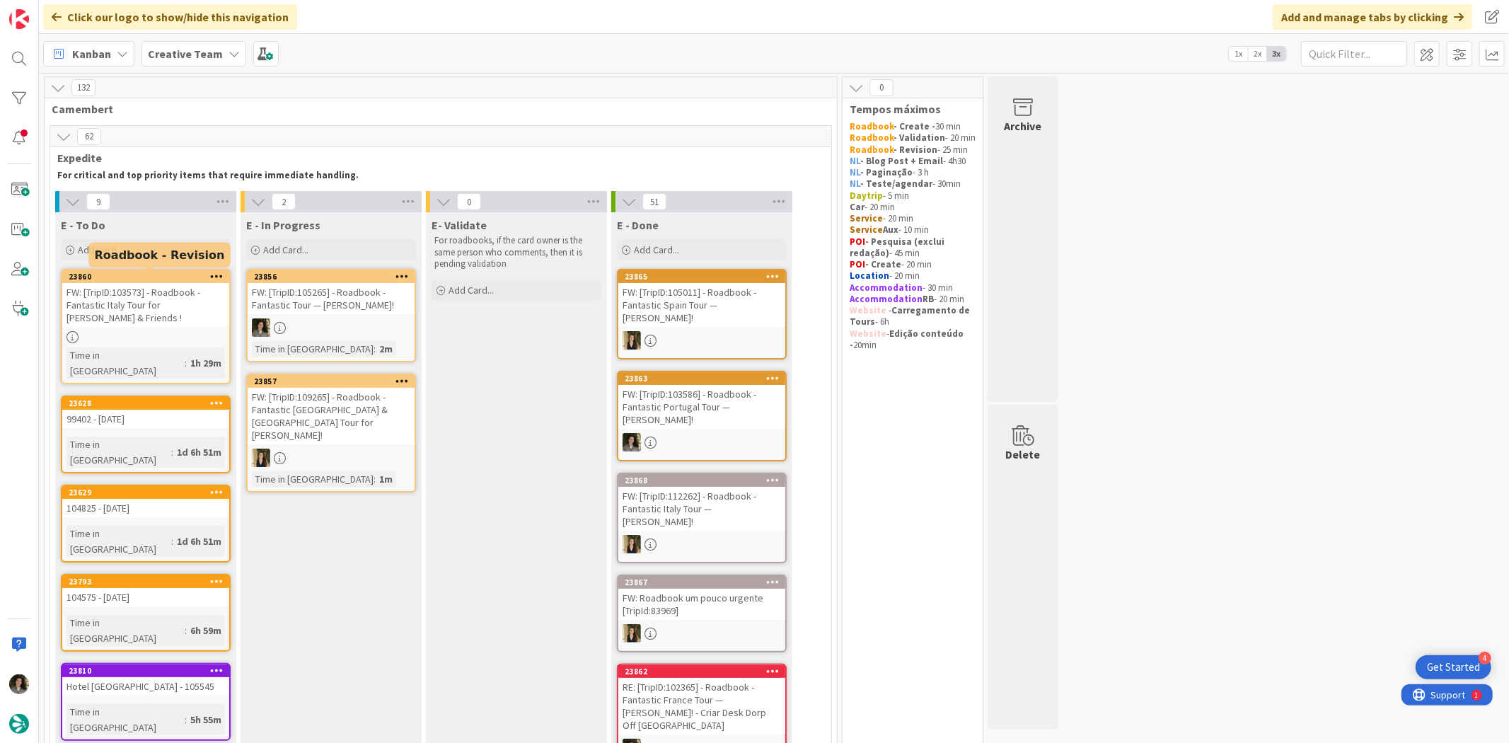
click at [158, 290] on div "FW: [TripID:103573] - Roadbook - Fantastic Italy Tour for [PERSON_NAME] & Frien…" at bounding box center [145, 305] width 167 height 44
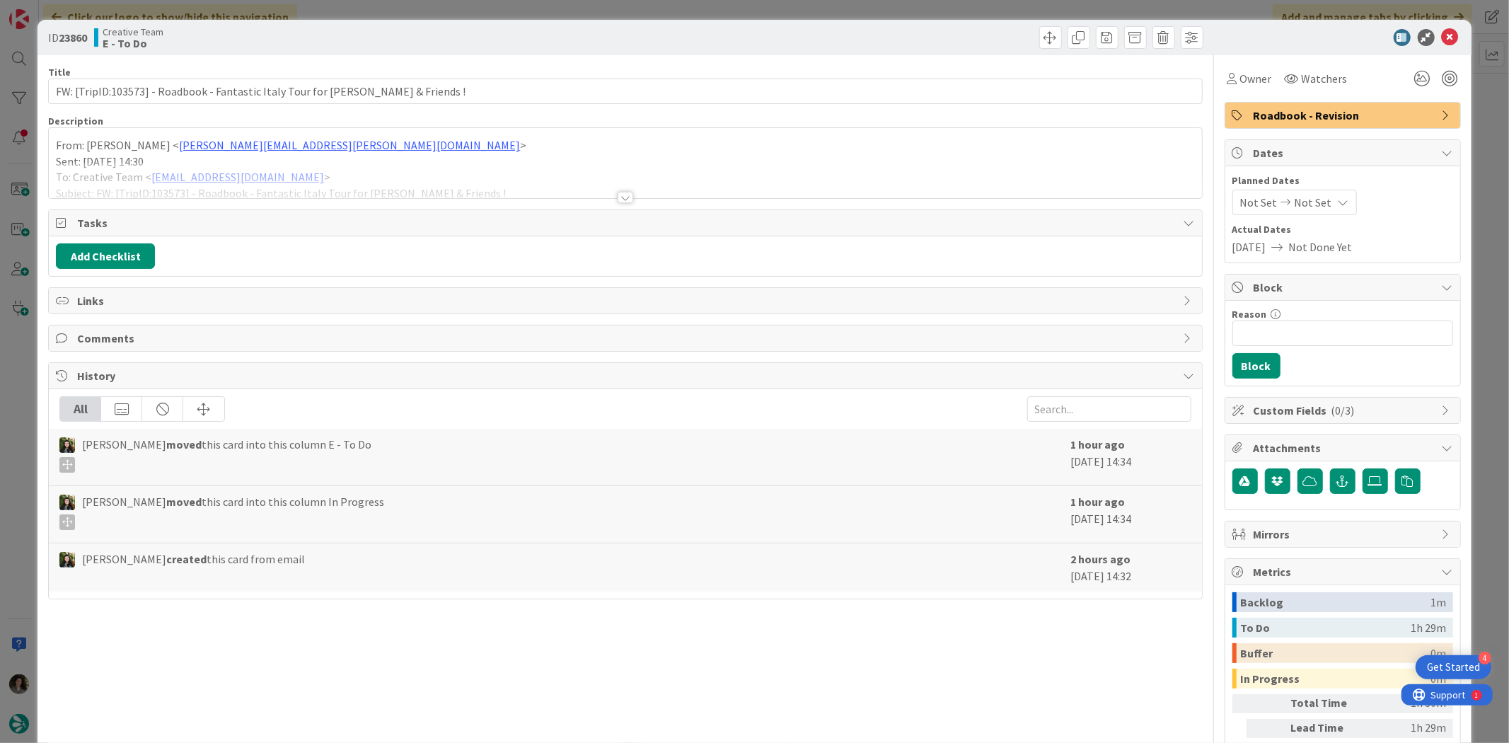
click at [623, 200] on div at bounding box center [626, 197] width 16 height 11
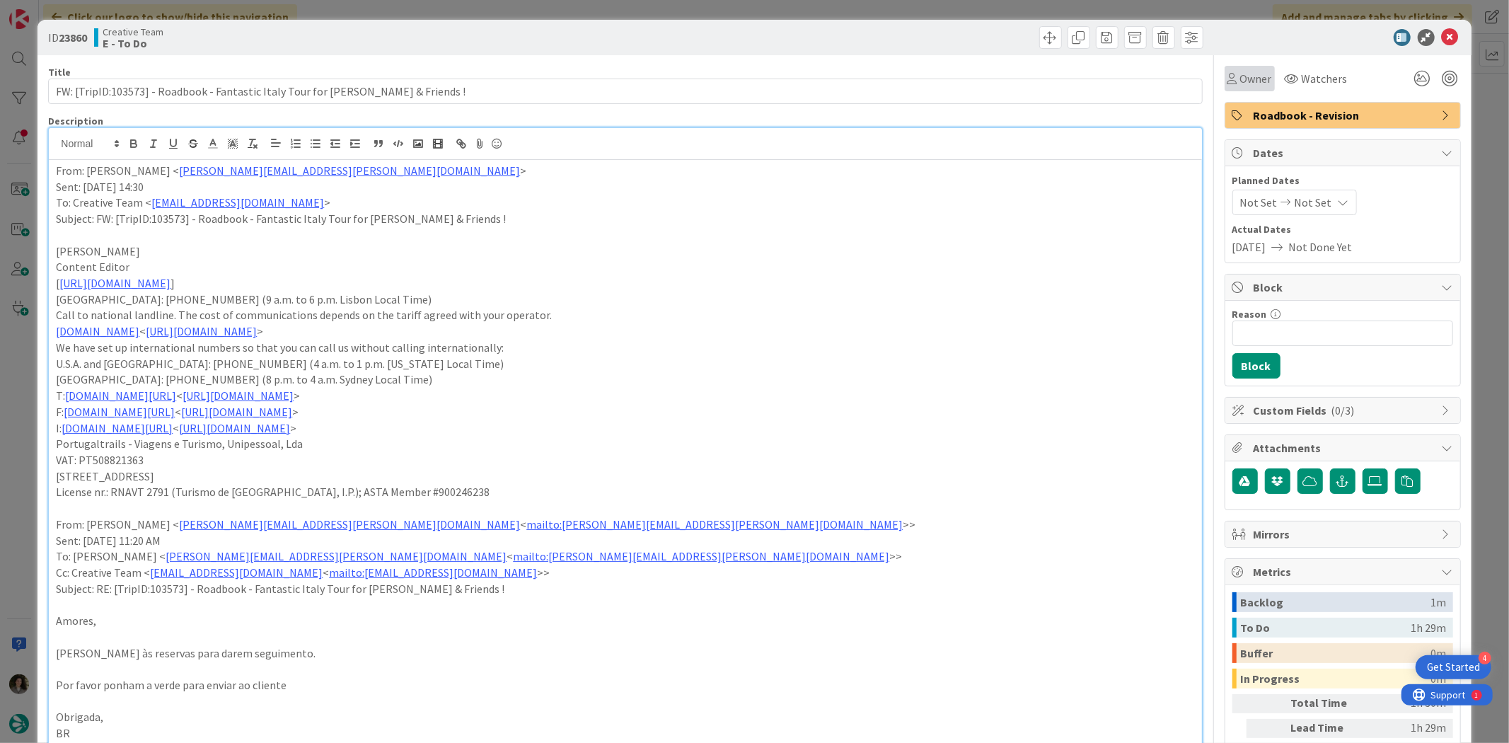
click at [1207, 67] on div "Owner" at bounding box center [1250, 78] width 50 height 25
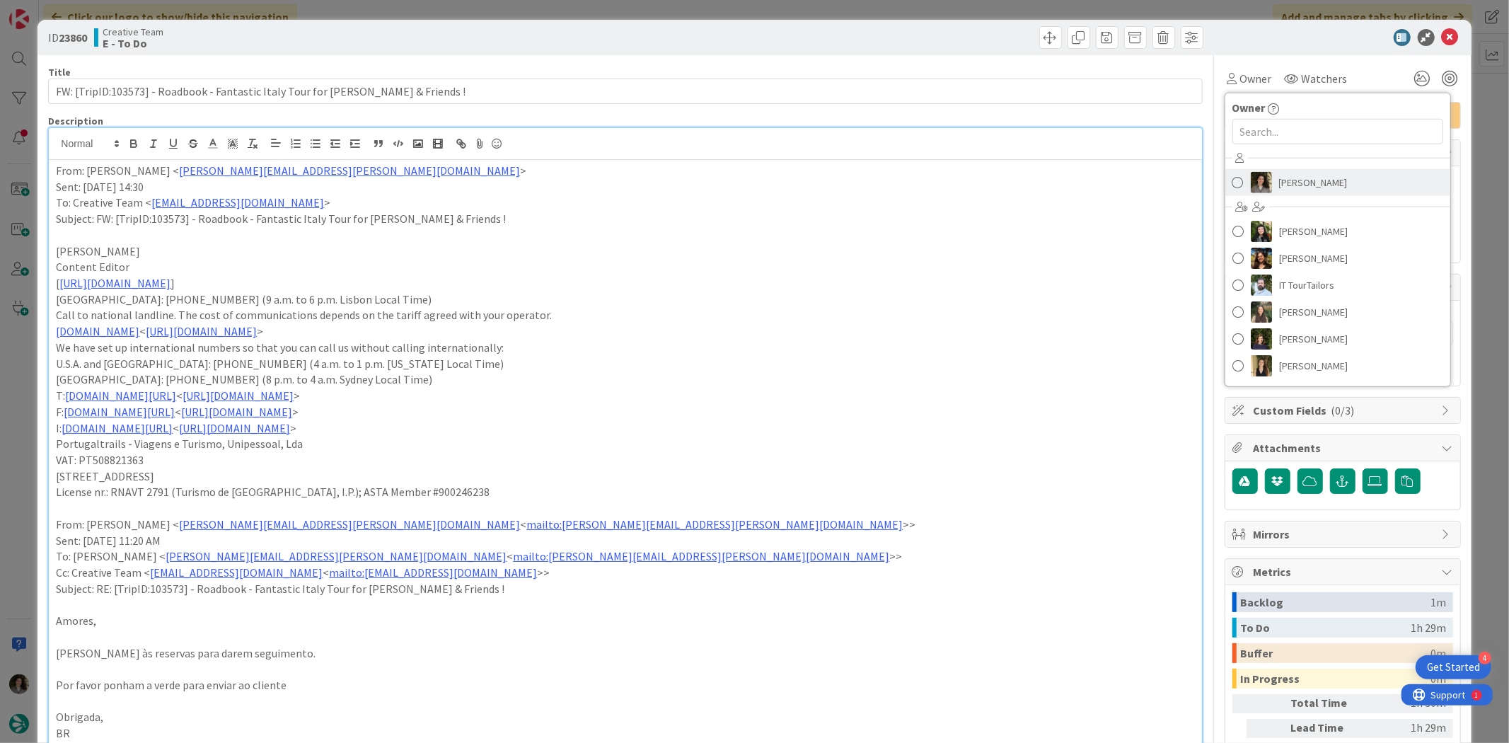
click at [1207, 181] on span "[PERSON_NAME]" at bounding box center [1313, 182] width 69 height 21
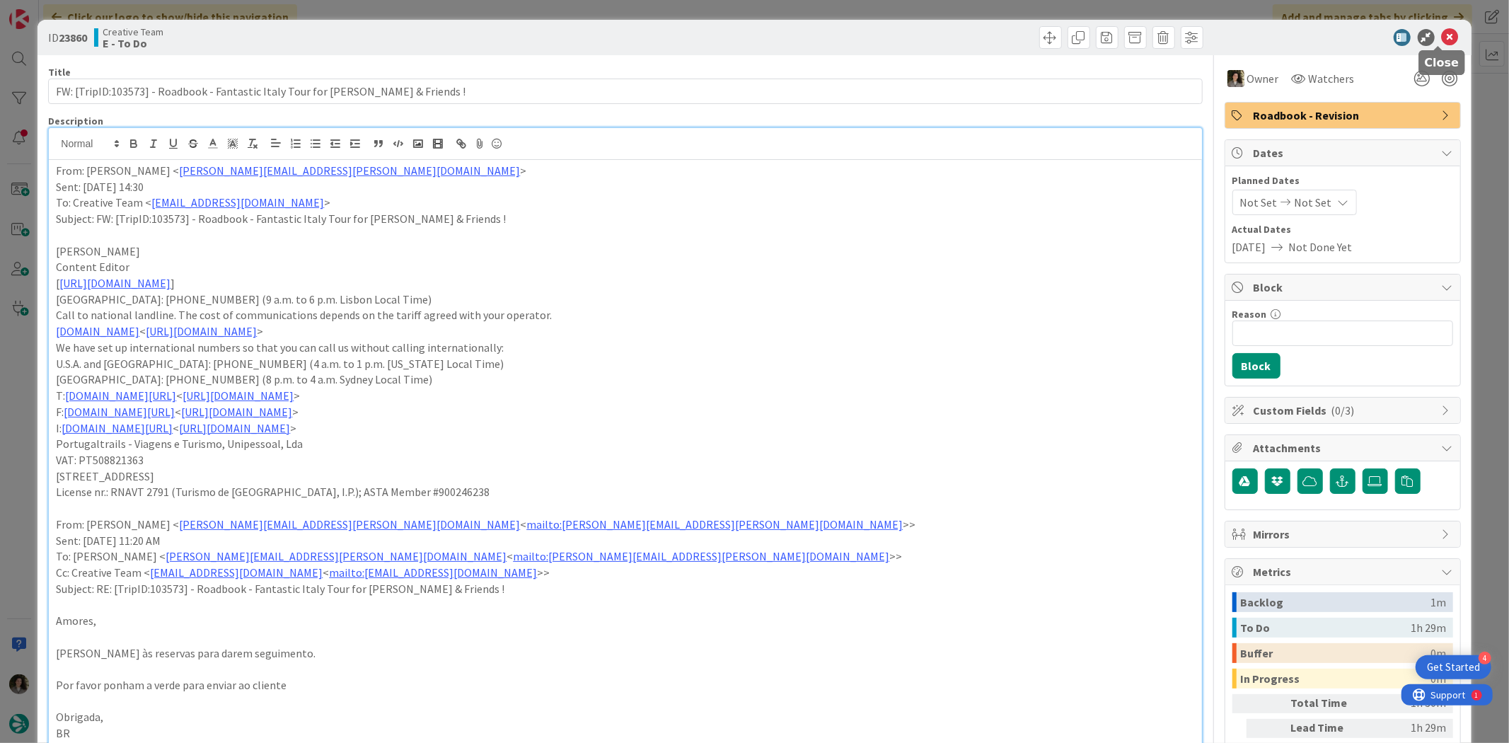
click at [1207, 27] on div "ID 23860 Creative Team E - To Do" at bounding box center [753, 37] width 1433 height 35
click at [1207, 30] on icon at bounding box center [1450, 37] width 17 height 17
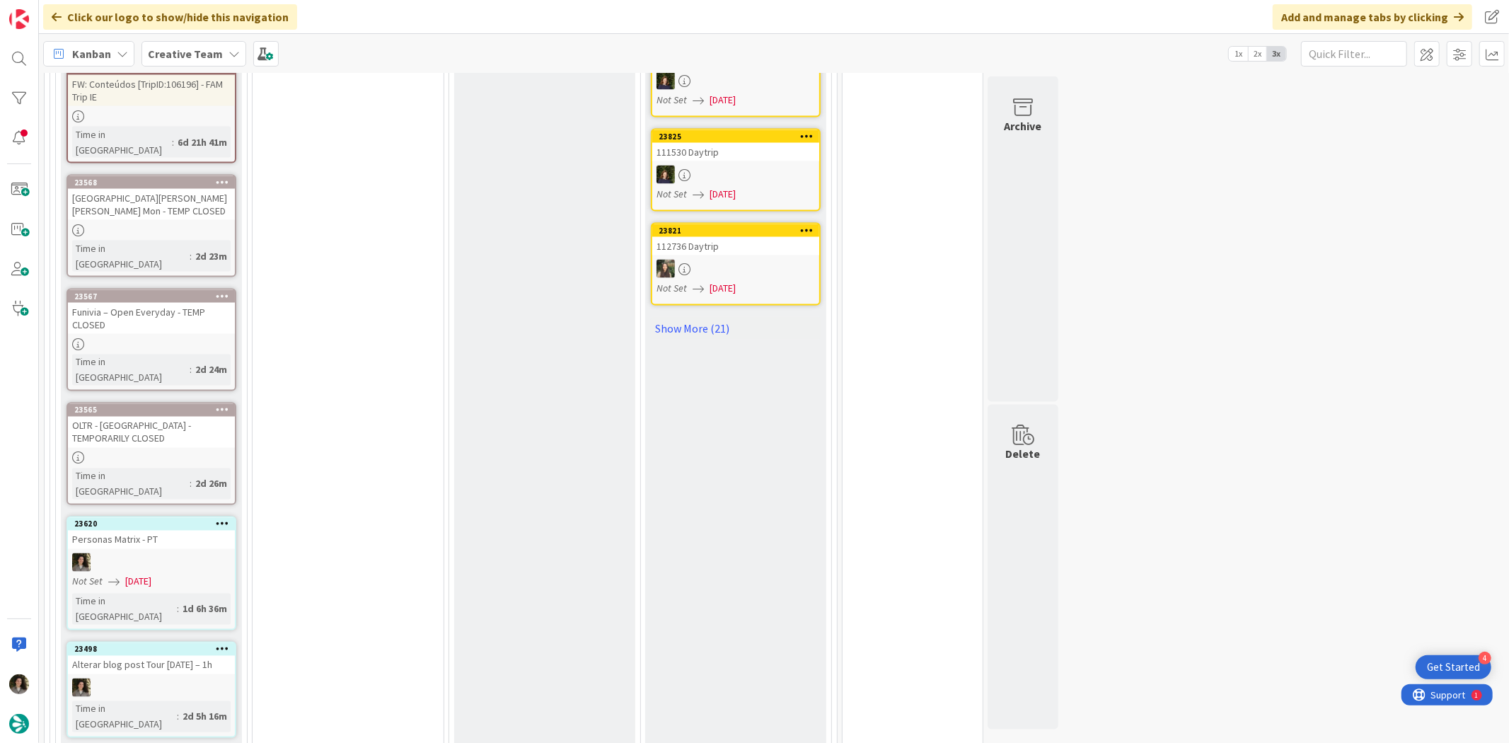
scroll to position [2201, 0]
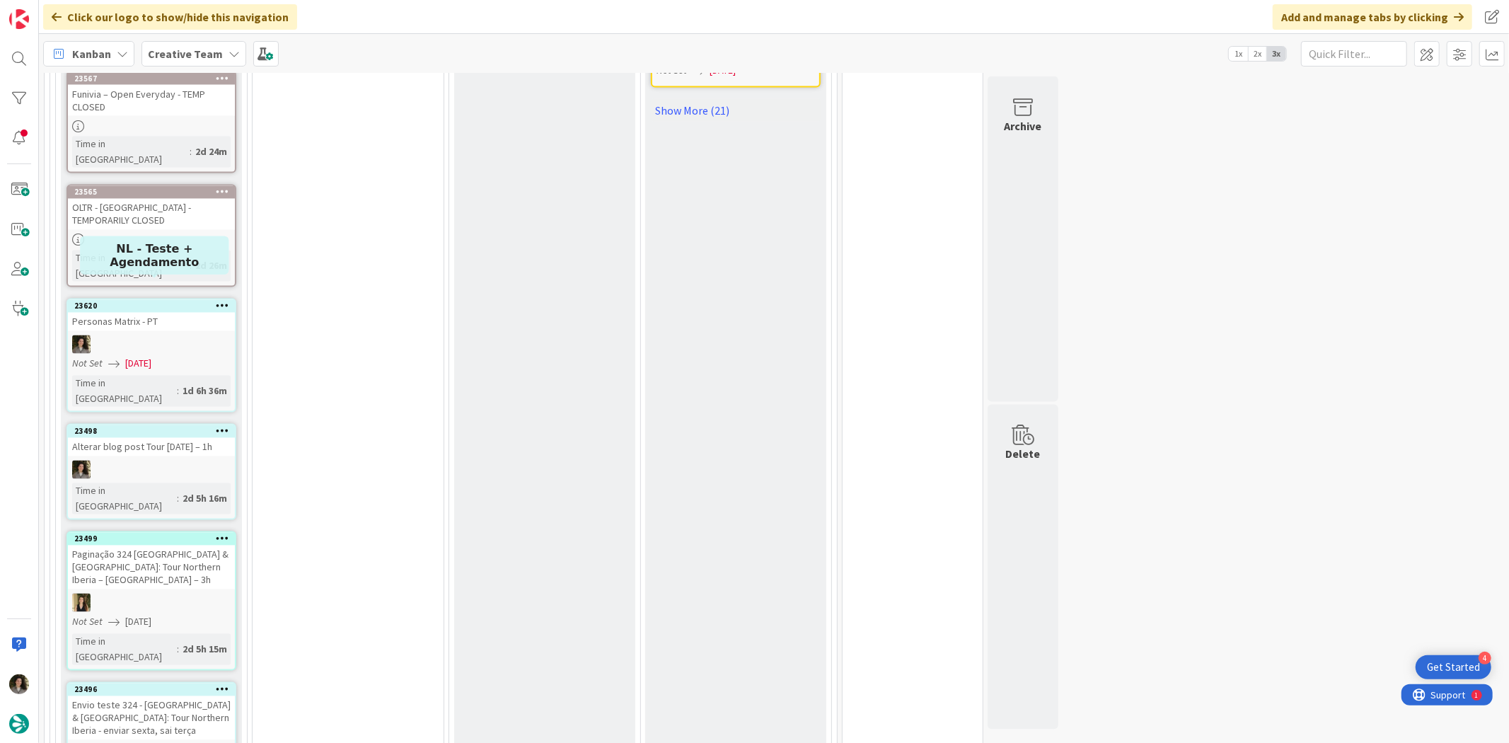
click at [166, 313] on div "Personas Matrix - PT" at bounding box center [151, 322] width 167 height 18
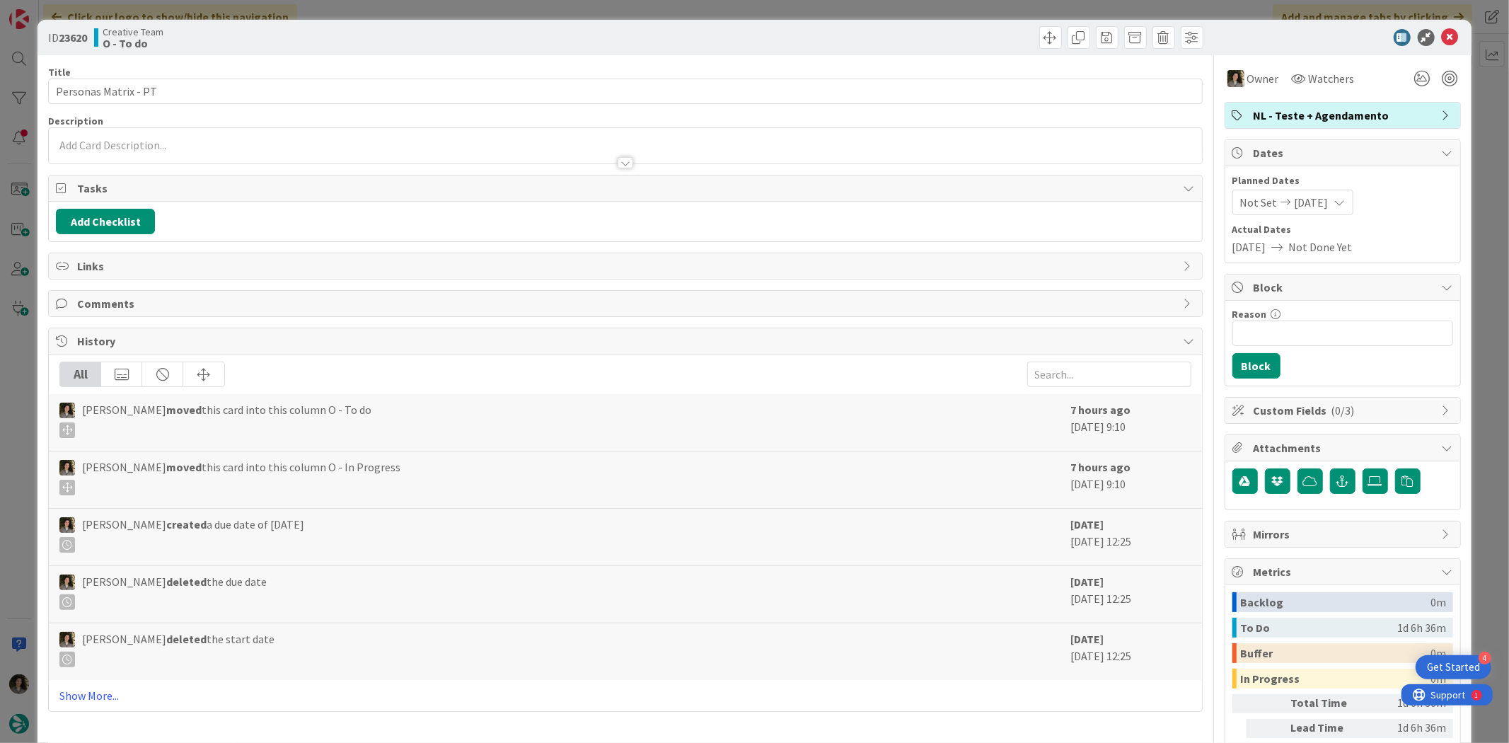
click at [1207, 190] on div "Not Set 09/24/2025" at bounding box center [1292, 202] width 121 height 25
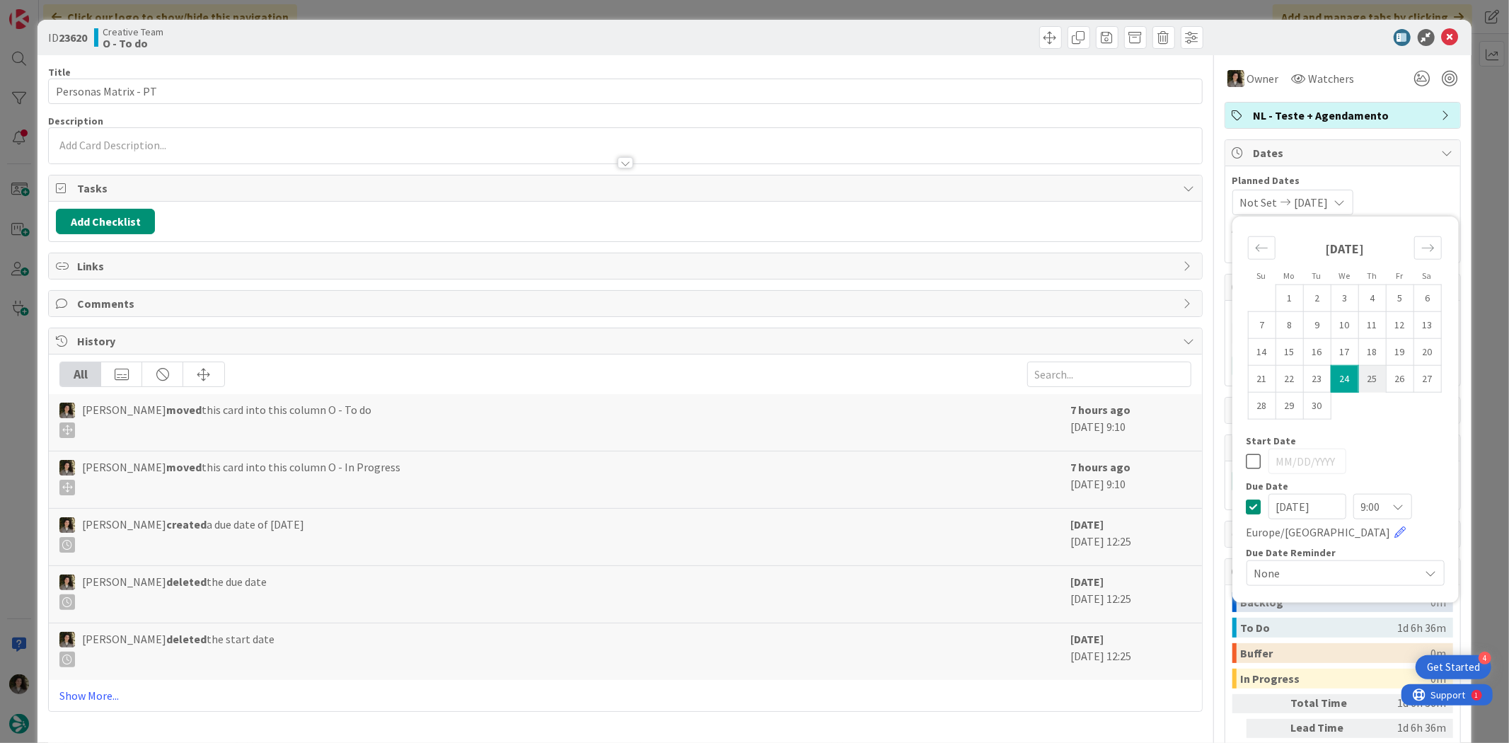
click at [1207, 380] on td "25" at bounding box center [1372, 378] width 28 height 27
type input "[DATE]"
click at [1207, 466] on div "Su Mo Tu We Th Fr Sa August 2025 1 2 3 4 5 6 7 8 9 10 11 12 13 14 15 16 17 18 1…" at bounding box center [1346, 410] width 212 height 372
click at [1207, 465] on div "Su Mo Tu We Th Fr Sa August 2025 1 2 3 4 5 6 7 8 9 10 11 12 13 14 15 16 17 18 1…" at bounding box center [1346, 410] width 212 height 372
click at [1207, 463] on icon at bounding box center [1254, 461] width 15 height 17
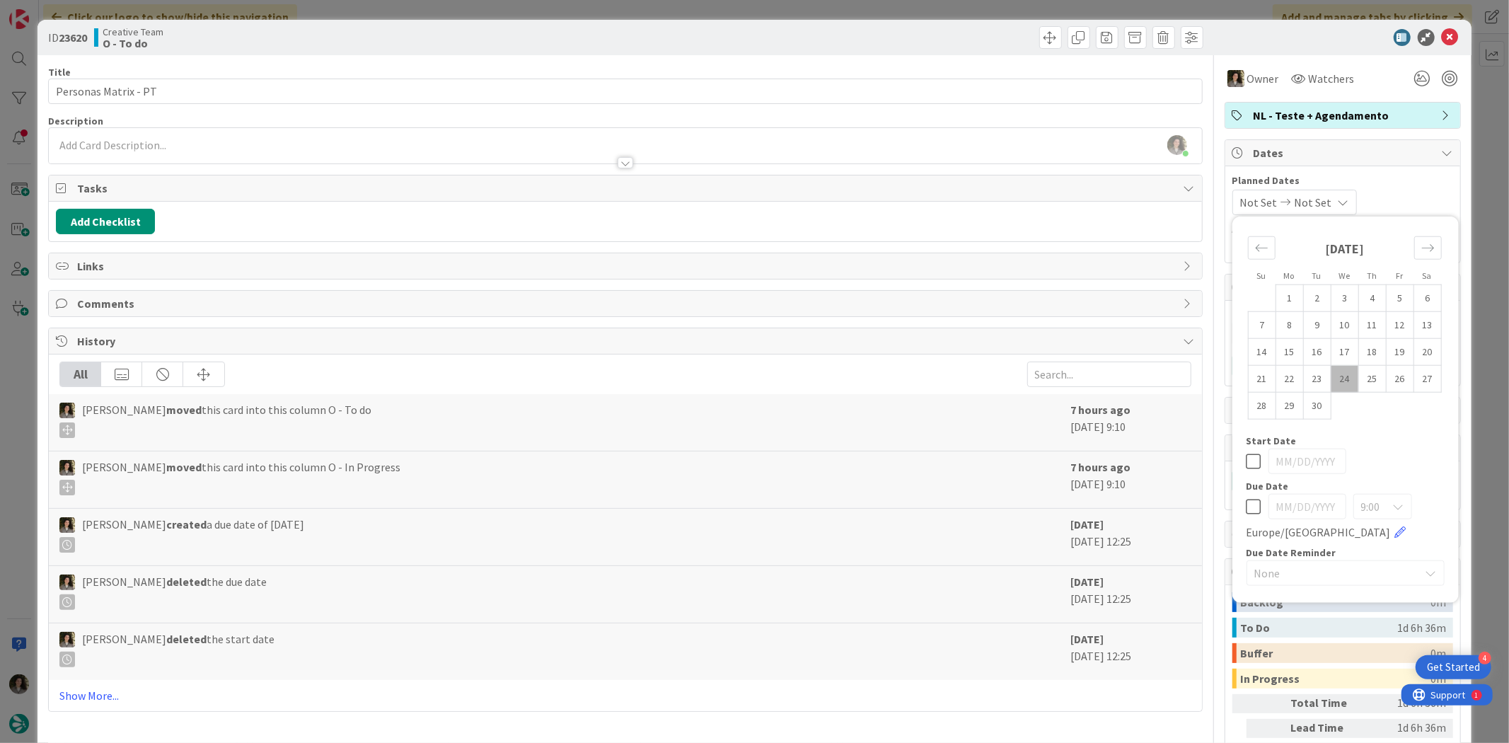
click at [1207, 502] on icon at bounding box center [1254, 506] width 15 height 17
type input "[DATE]"
click at [1207, 30] on icon at bounding box center [1450, 37] width 17 height 17
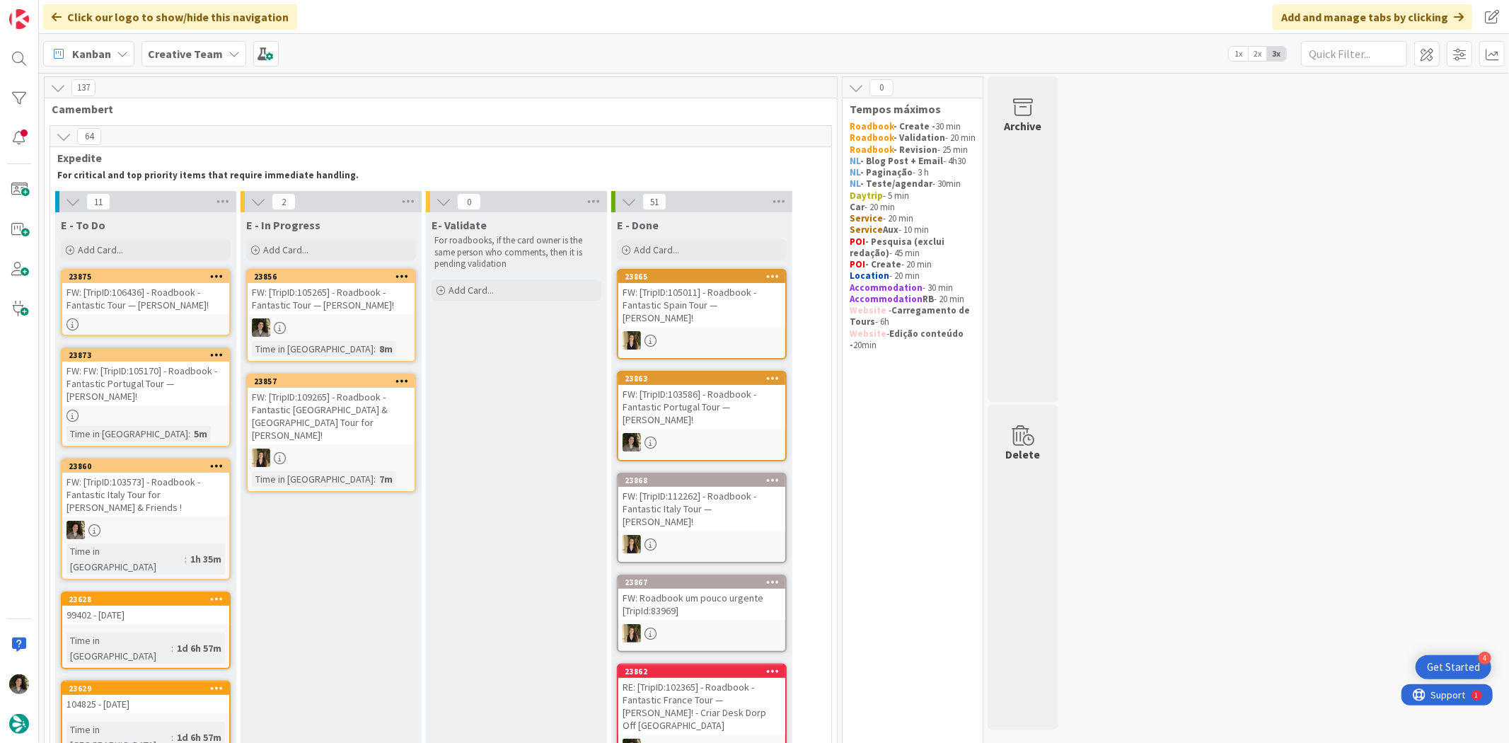
drag, startPoint x: 137, startPoint y: 237, endPoint x: 185, endPoint y: 262, distance: 54.1
click at [144, 238] on div "E - To Do Add Card..." at bounding box center [145, 237] width 181 height 51
click at [170, 245] on div "Add Card..." at bounding box center [146, 249] width 170 height 21
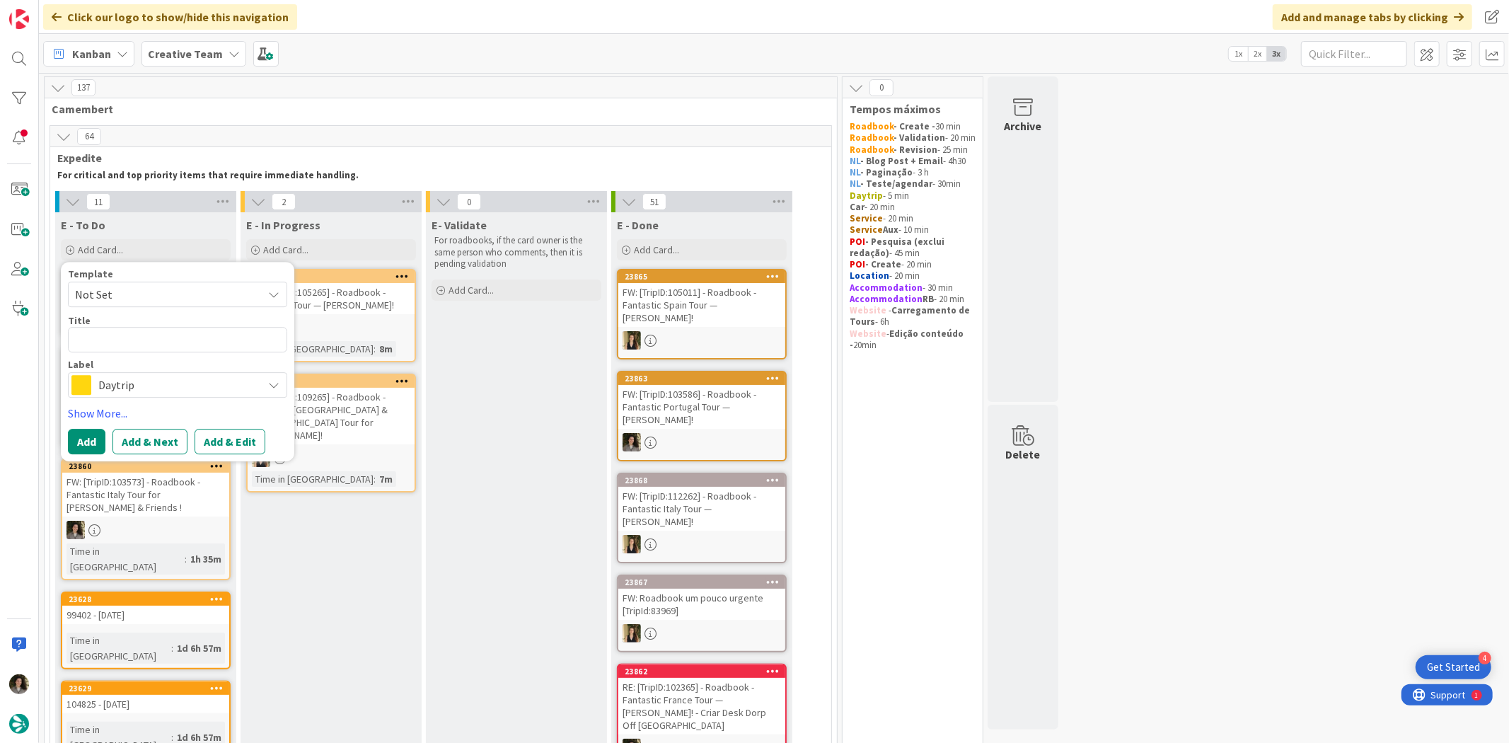
click at [163, 377] on span "Daytrip" at bounding box center [176, 386] width 157 height 20
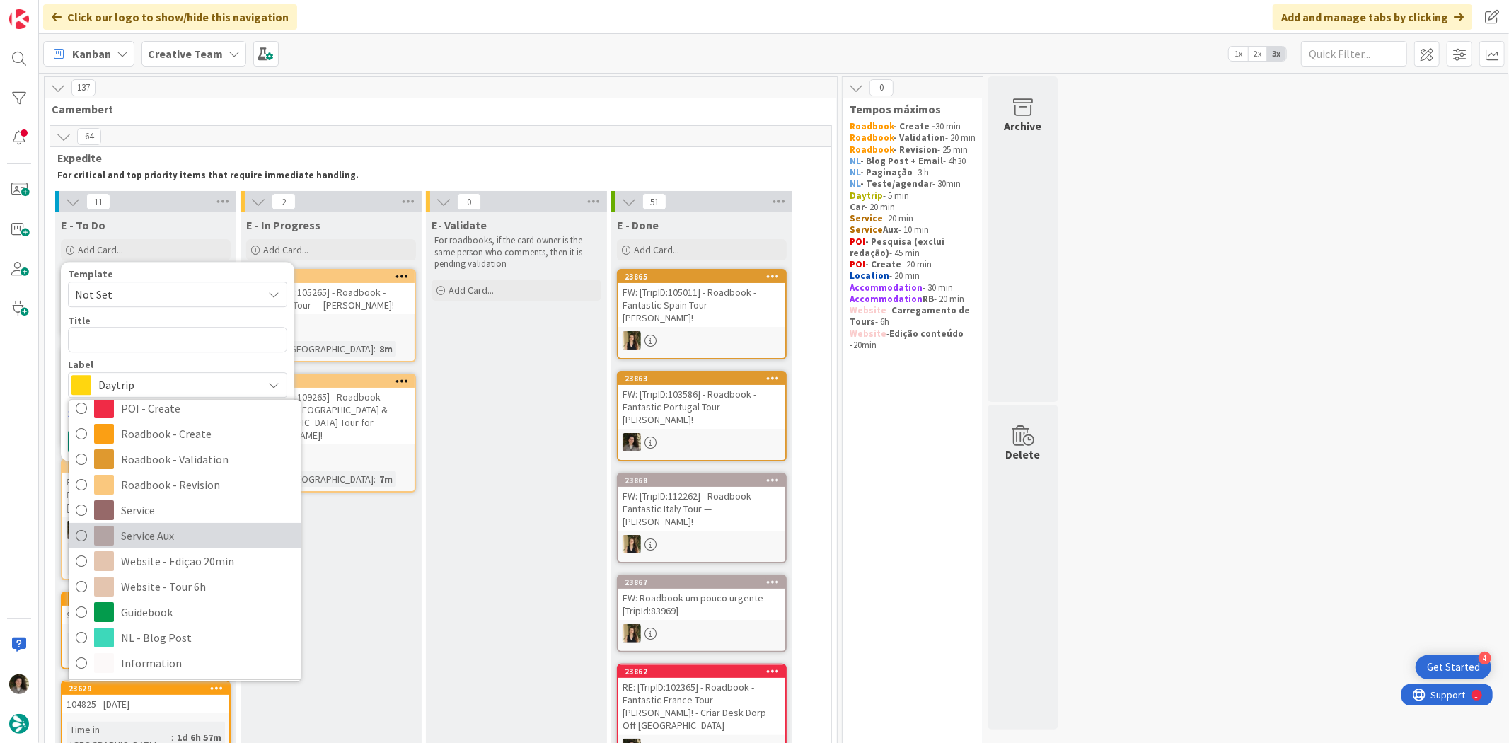
scroll to position [295, 0]
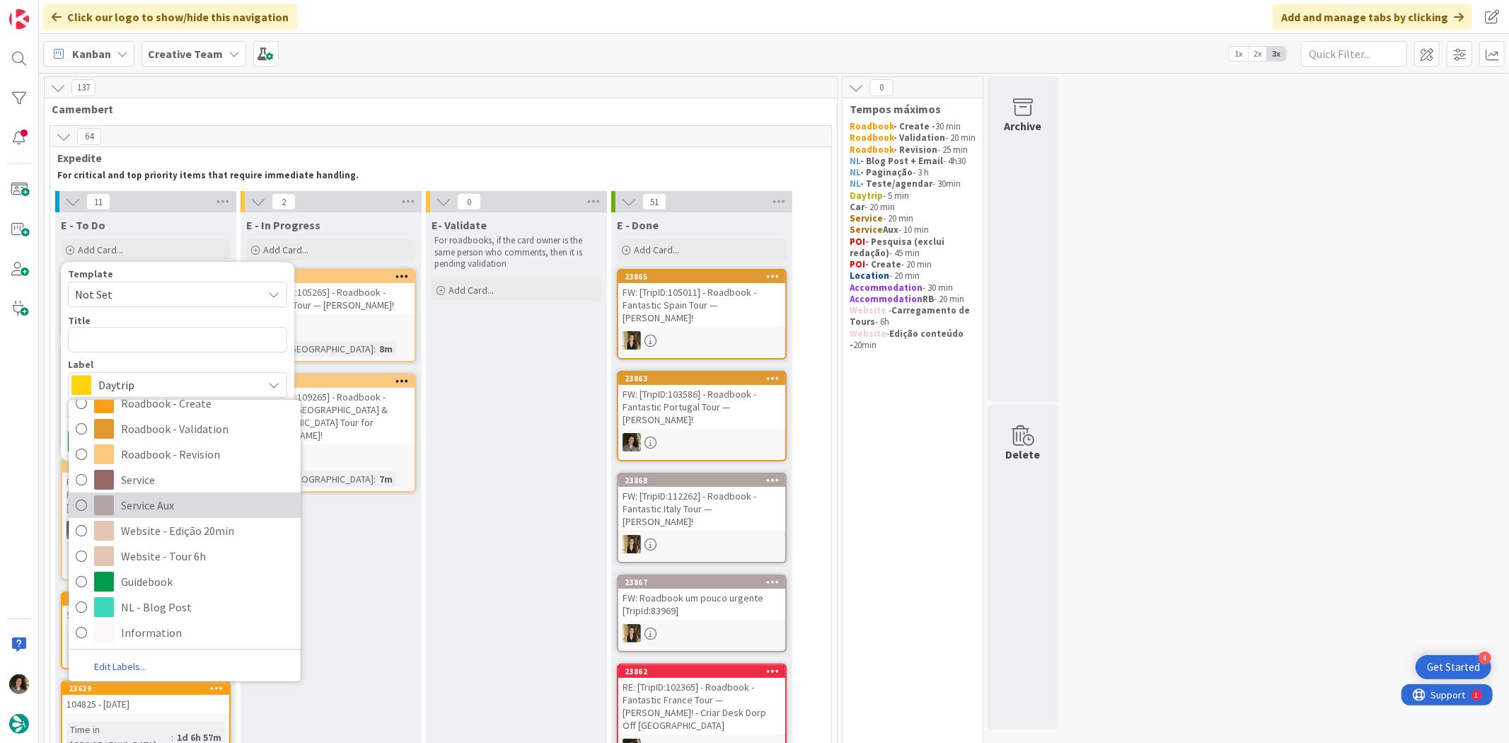
click at [217, 509] on span "Service Aux" at bounding box center [207, 505] width 173 height 21
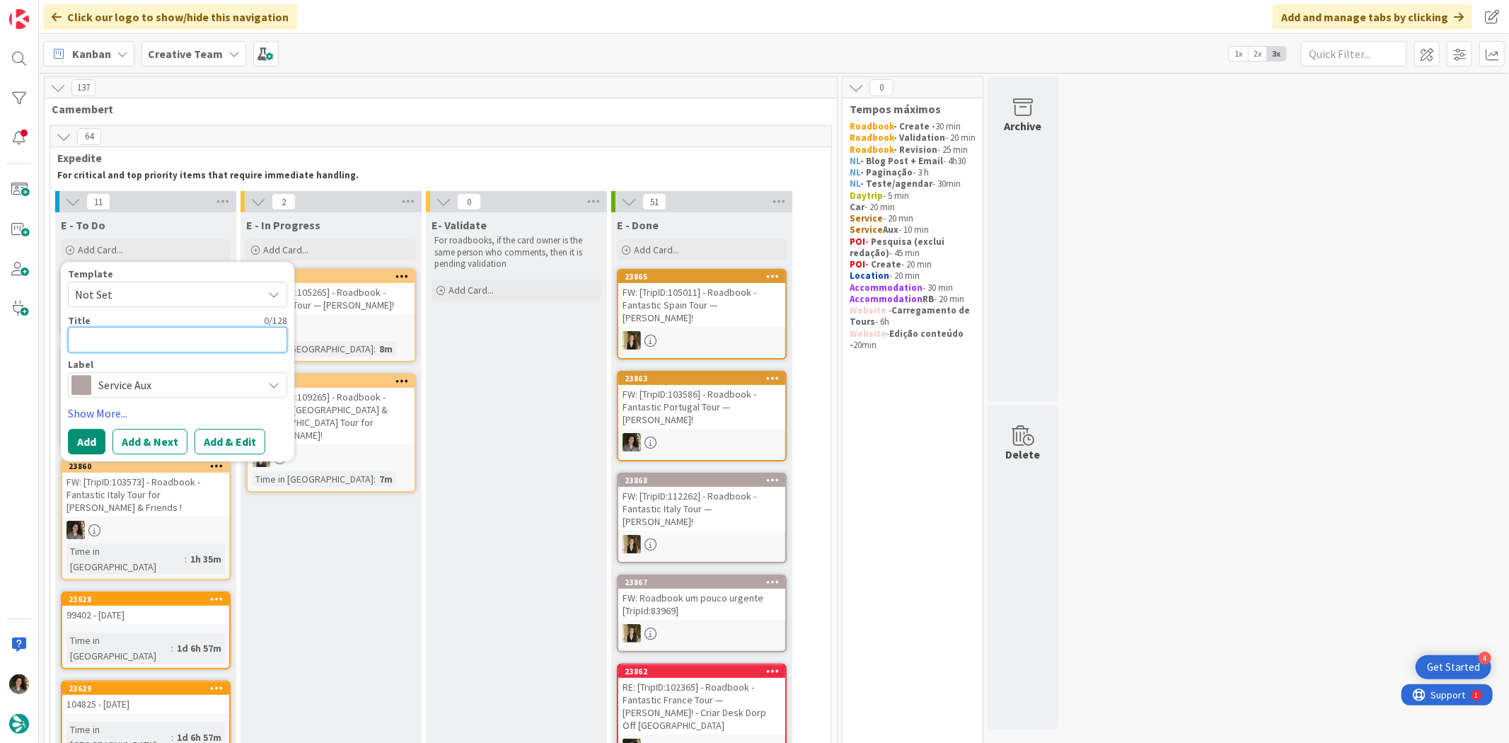
click at [195, 333] on textarea at bounding box center [177, 339] width 219 height 25
type textarea "x"
type textarea "Li"
type textarea "x"
type textarea "Lis"
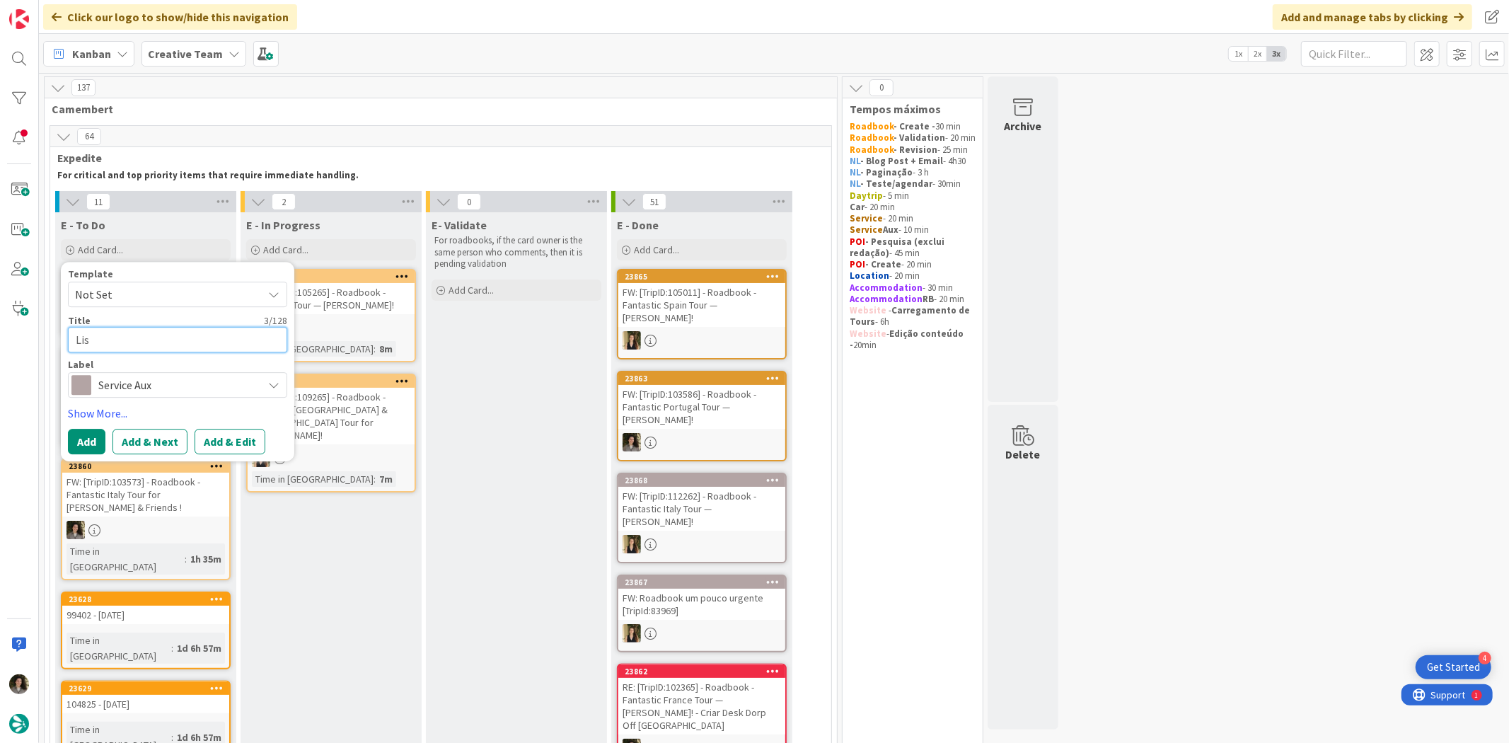
type textarea "x"
type textarea "Lisb"
type textarea "x"
type textarea "Lisbo"
type textarea "x"
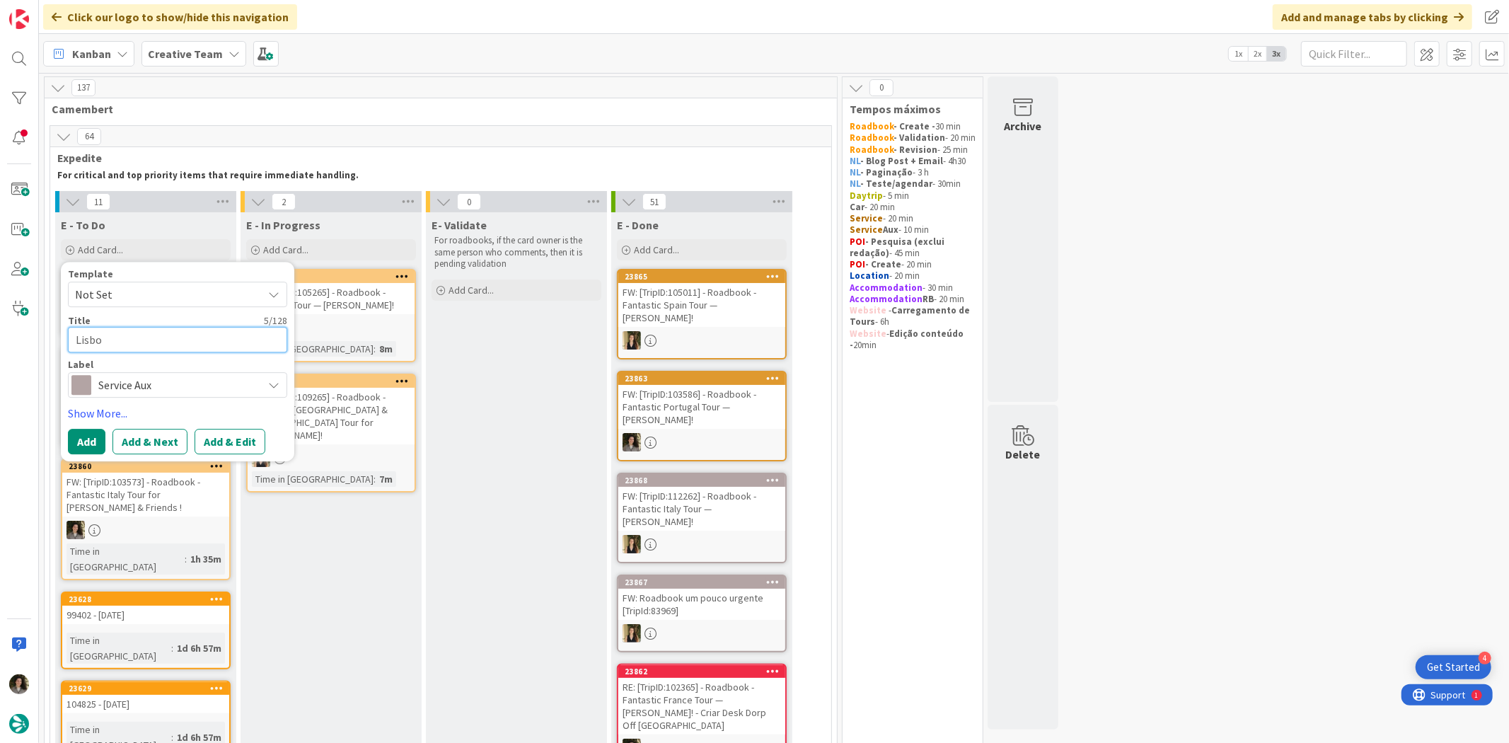
type textarea "Lisboa"
type textarea "x"
type textarea "Lisboa"
type textarea "x"
type textarea "Lisboa S"
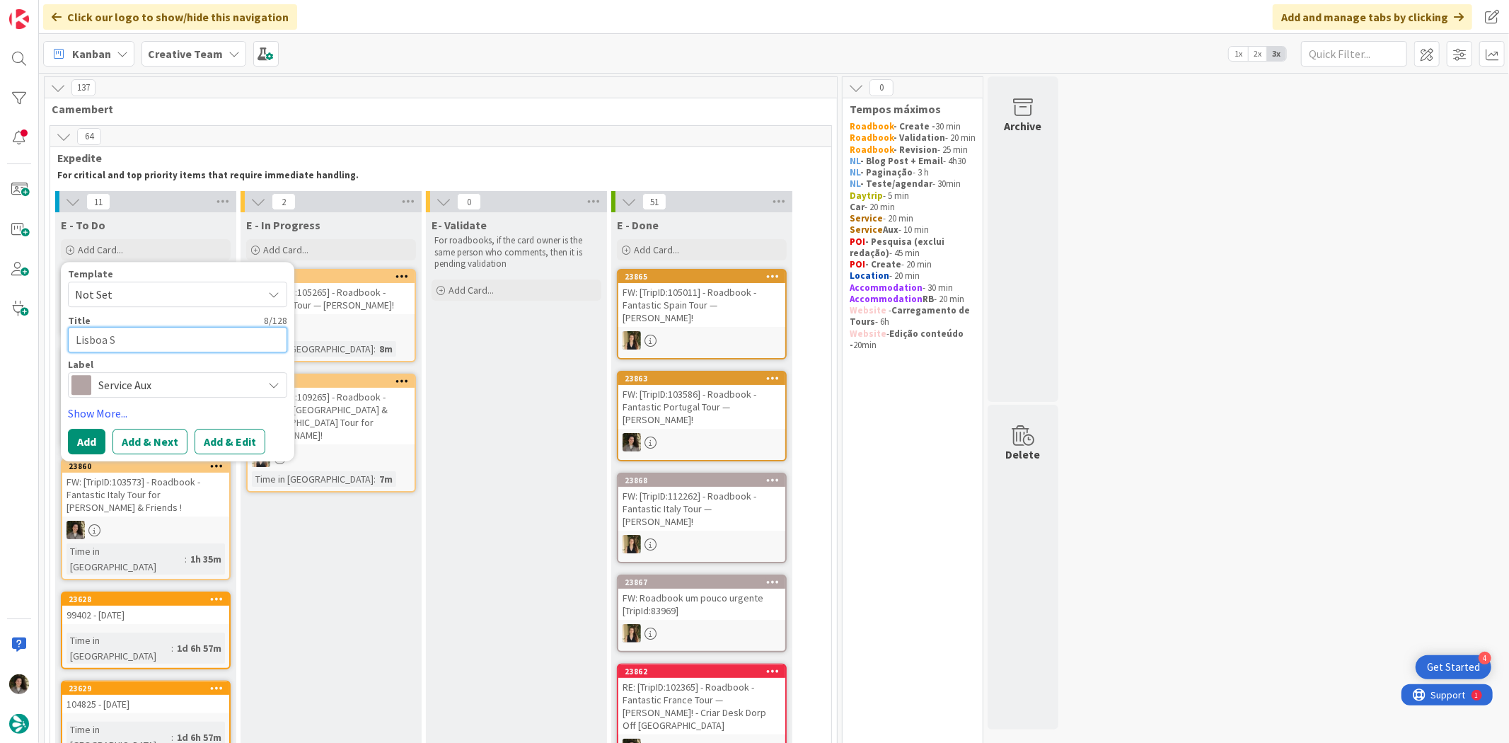
type textarea "x"
type textarea "Lisboa Se"
type textarea "x"
type textarea "Lisboa Set"
type textarea "x"
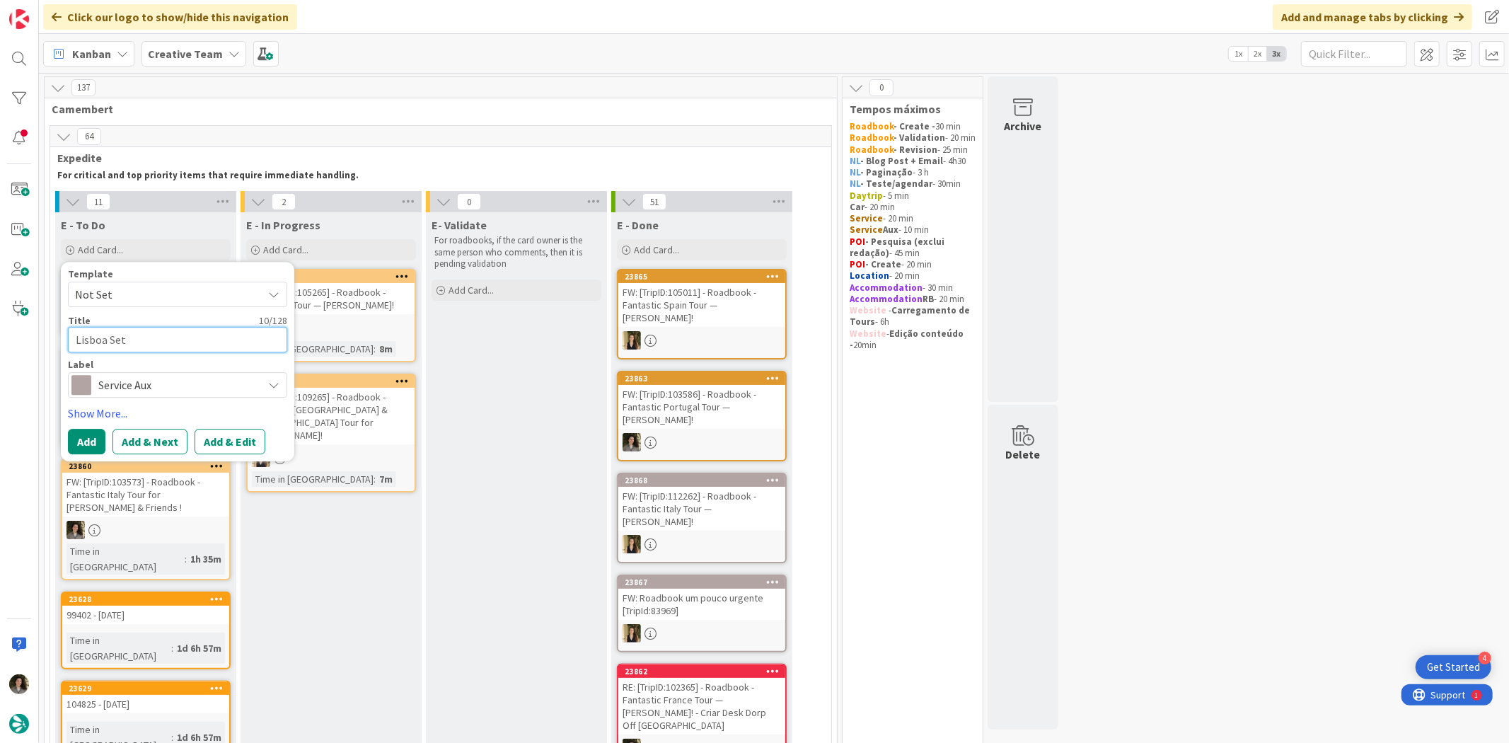
type textarea "Lisboa Sete"
type textarea "x"
type textarea "Lisboa Sete"
type textarea "x"
type textarea "Lisboa Sete R"
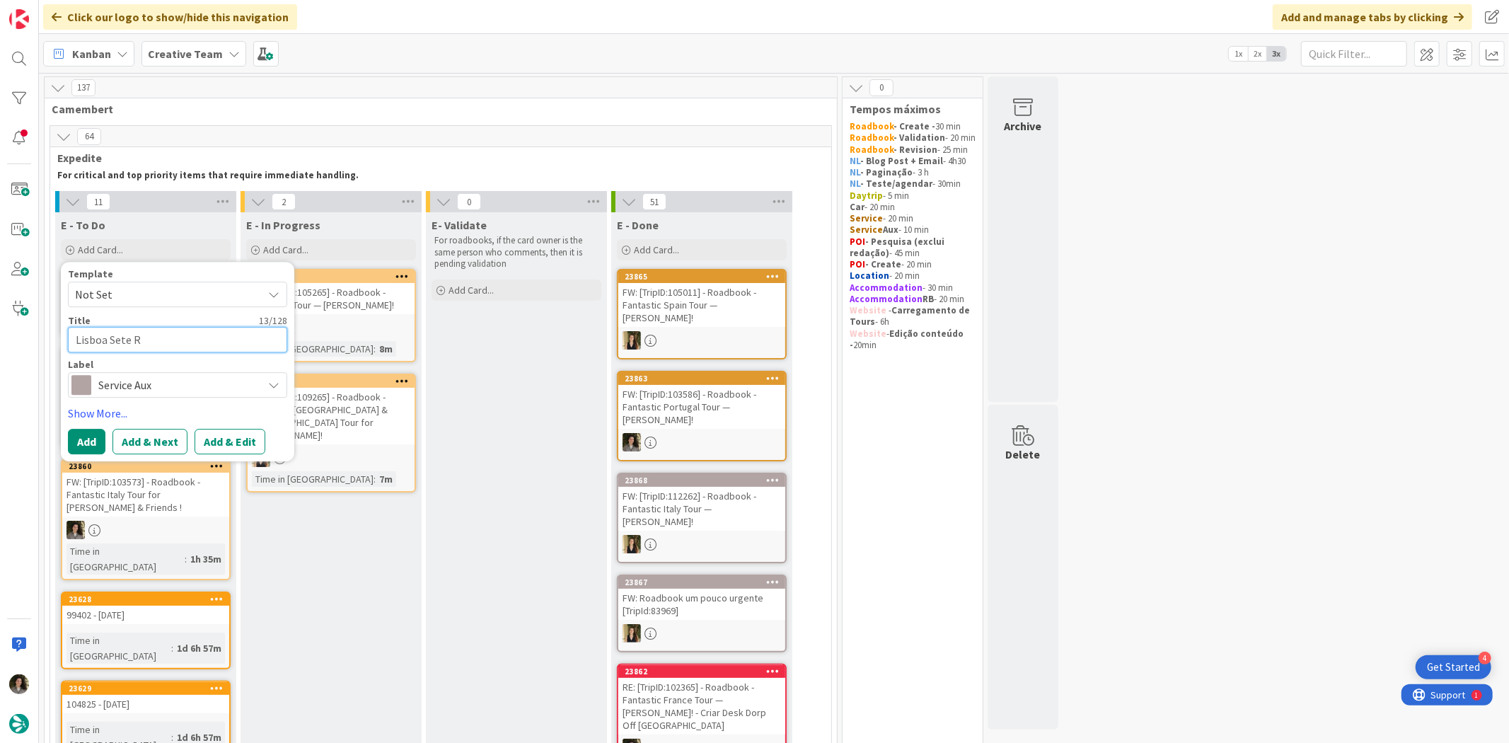
type textarea "x"
type textarea "Lisboa Sete Ri"
type textarea "x"
type textarea "Lisboa Sete Rio"
type textarea "x"
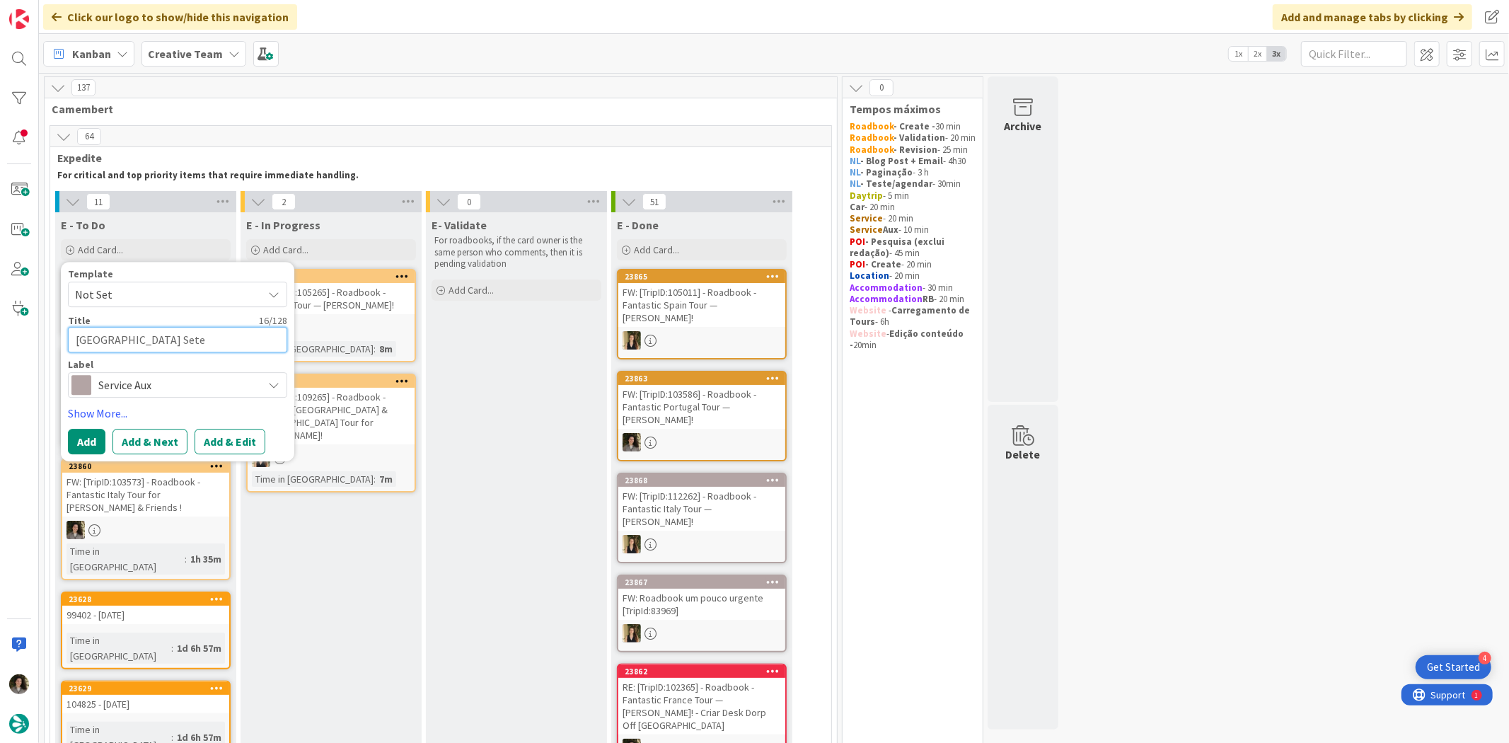
type textarea "Lisboa Sete Rios"
type textarea "x"
type textarea "Lisboa Sete Rios -"
type textarea "x"
type textarea "Lisboa Sete Rios -"
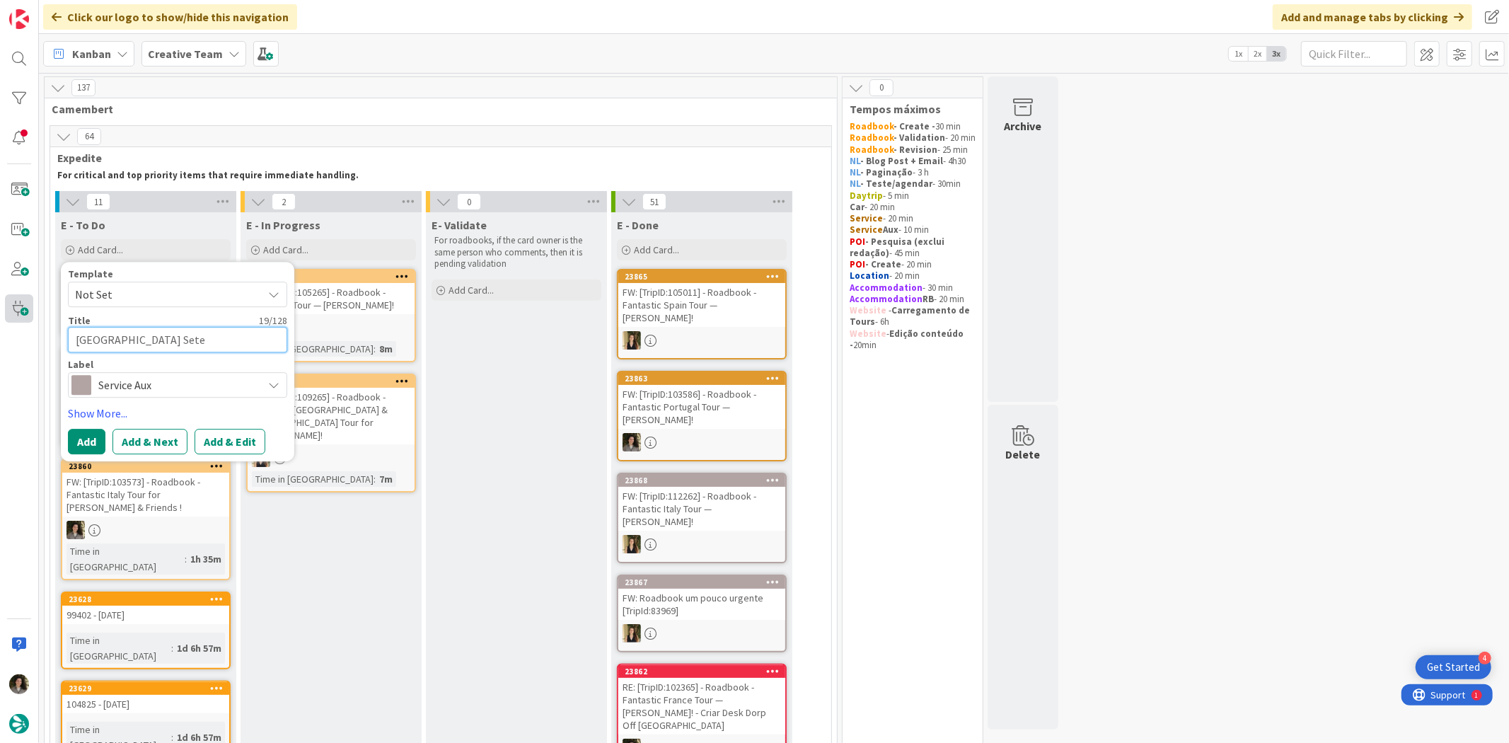
type textarea "x"
type textarea "Lisboa Sete Rios - 1"
type textarea "x"
type textarea "Lisboa Sete Rios - 10"
type textarea "x"
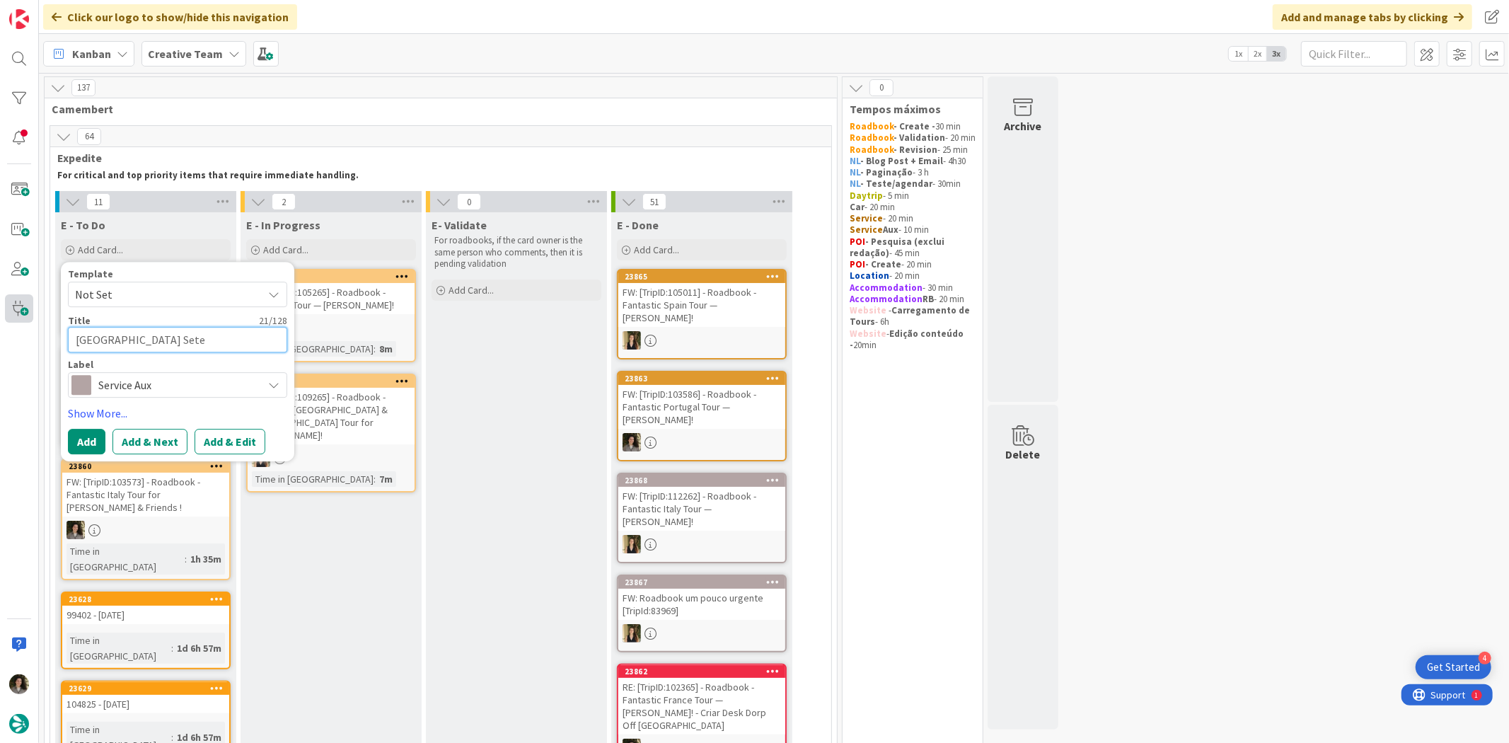
type textarea "Lisboa Sete Rios - 105"
type textarea "x"
type textarea "Lisboa Sete Rios - 1052"
type textarea "x"
type textarea "Lisboa Sete Rios - 10526"
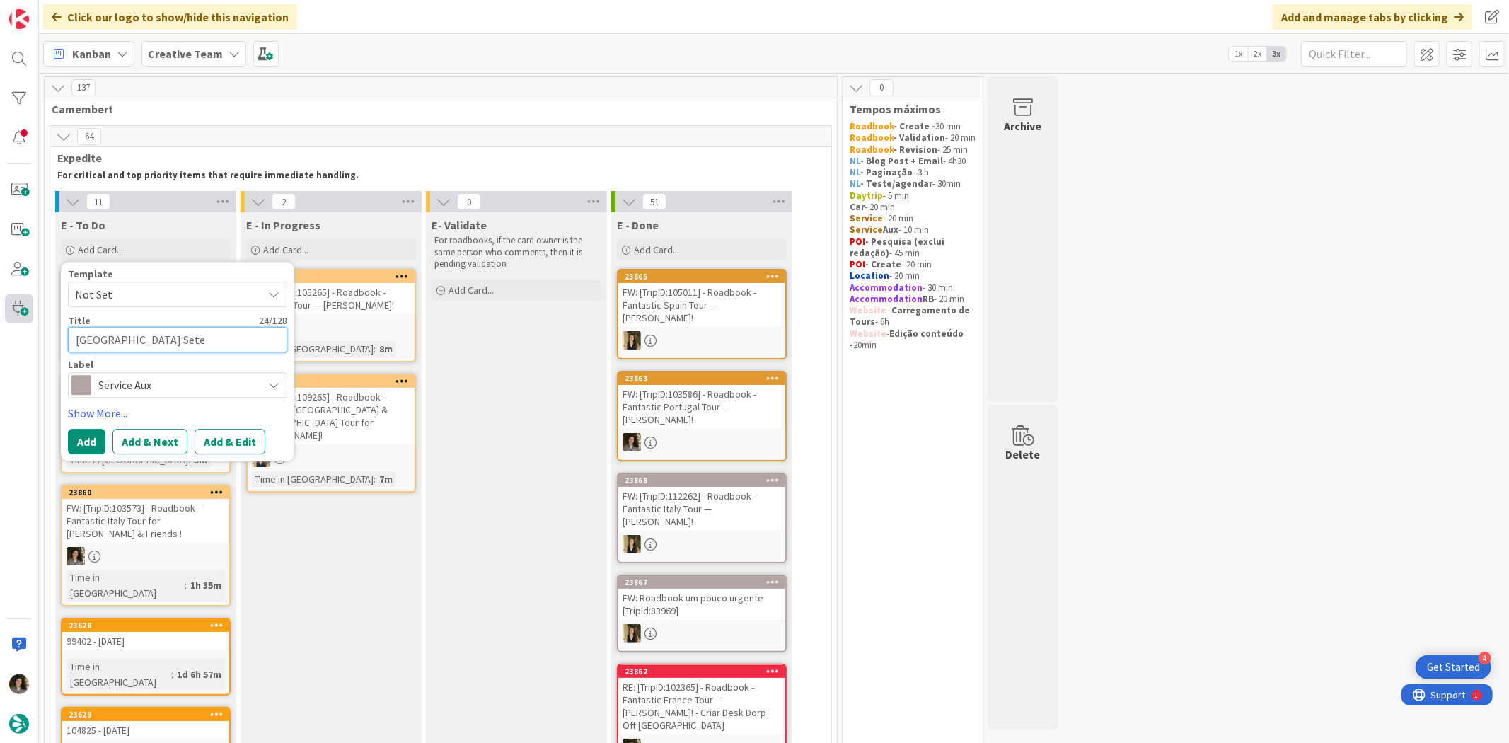
type textarea "x"
type textarea "Lisboa Sete Rios - 105265"
click at [94, 429] on button "Add" at bounding box center [86, 441] width 37 height 25
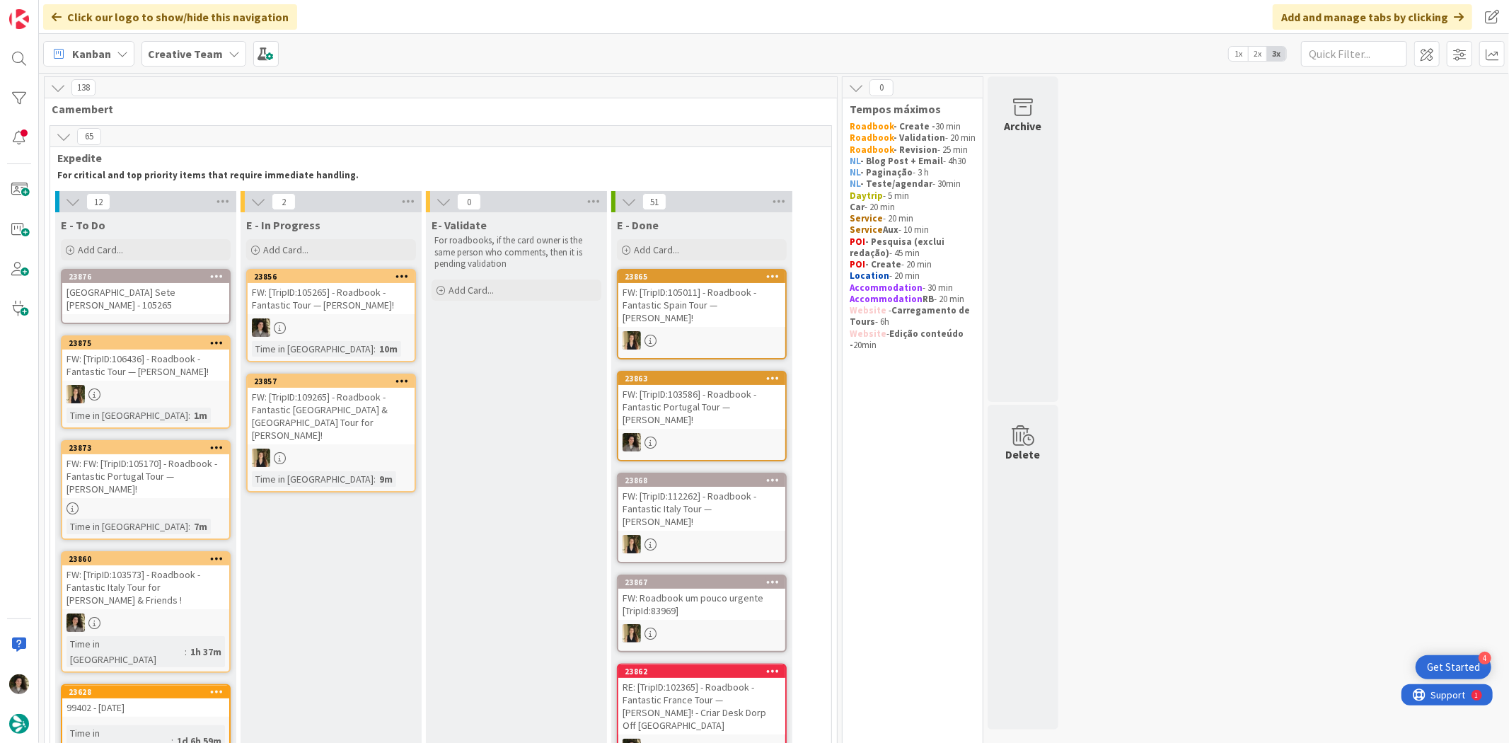
click at [150, 281] on div "23876" at bounding box center [145, 276] width 167 height 13
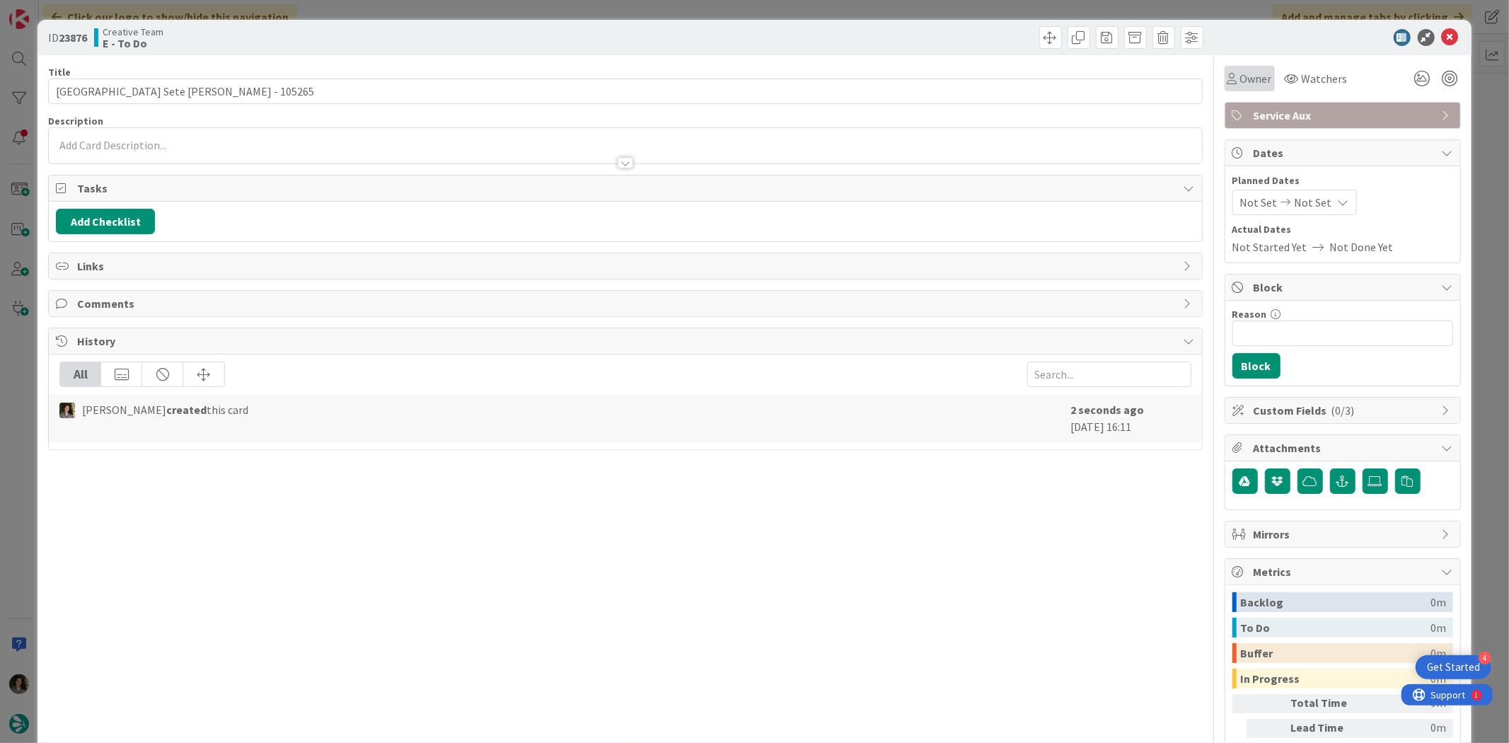
click at [1207, 88] on div "Owner" at bounding box center [1250, 78] width 50 height 25
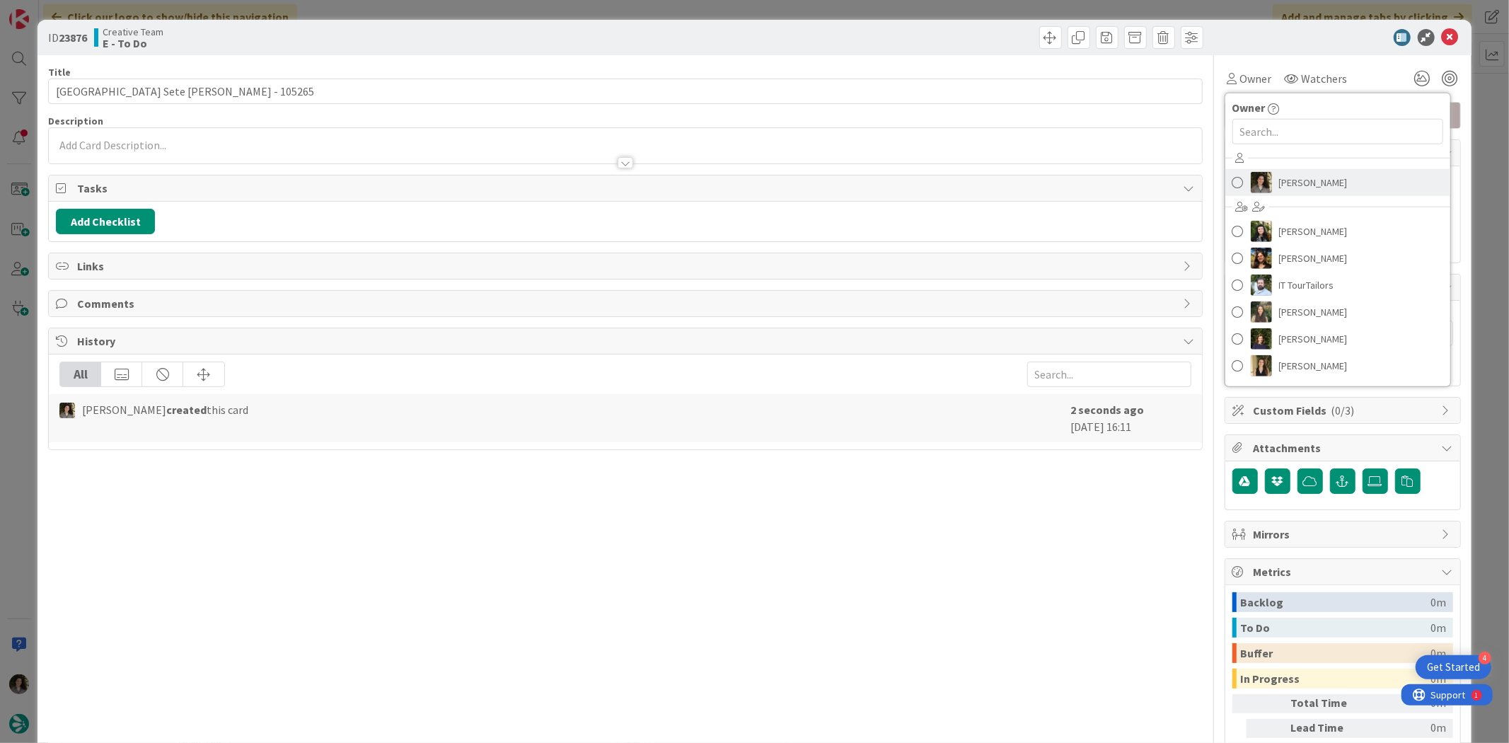
click at [1207, 175] on span "[PERSON_NAME]" at bounding box center [1313, 182] width 69 height 21
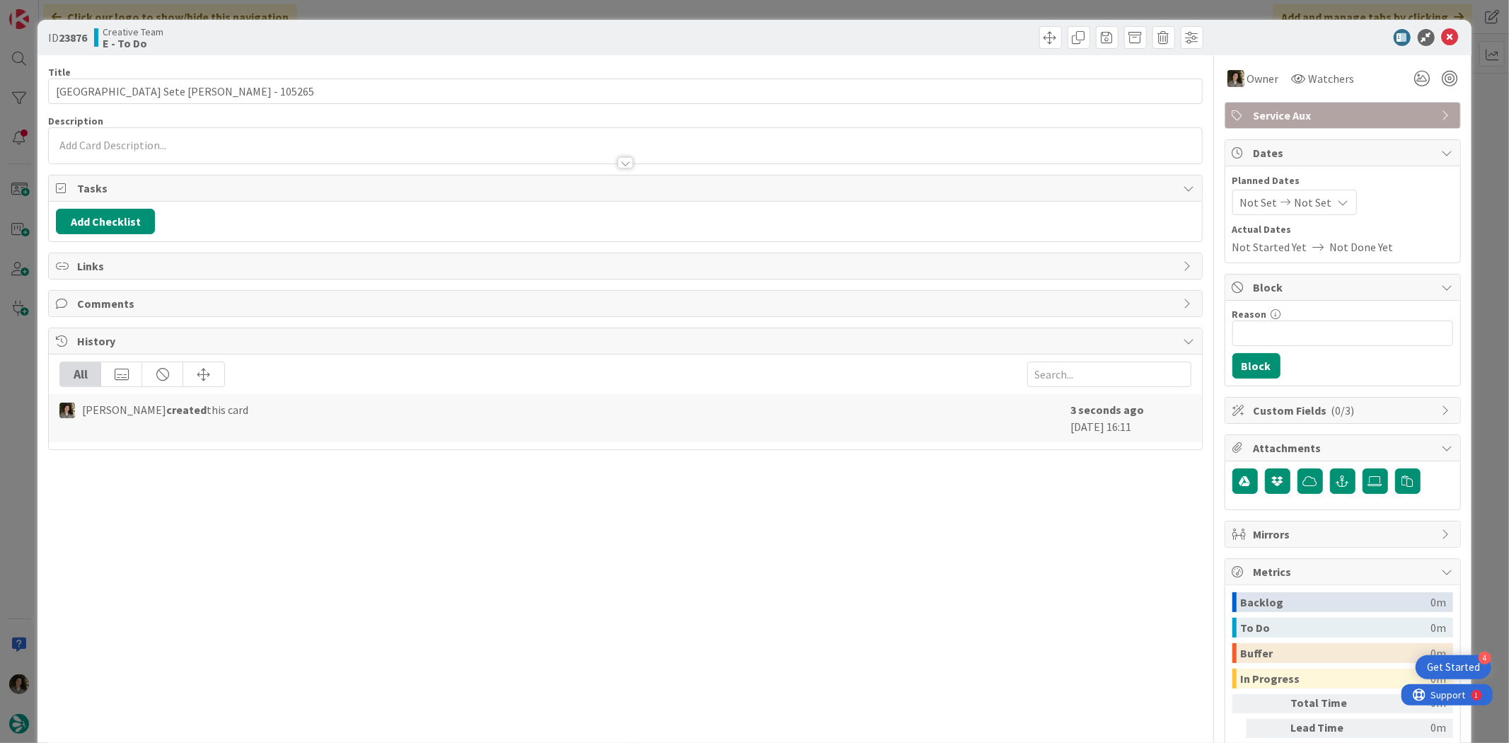
drag, startPoint x: 1348, startPoint y: 198, endPoint x: 1313, endPoint y: 196, distance: 34.7
click at [1207, 199] on div "Not Set Not Set" at bounding box center [1342, 202] width 221 height 25
click at [1207, 196] on span "Not Set" at bounding box center [1313, 202] width 37 height 17
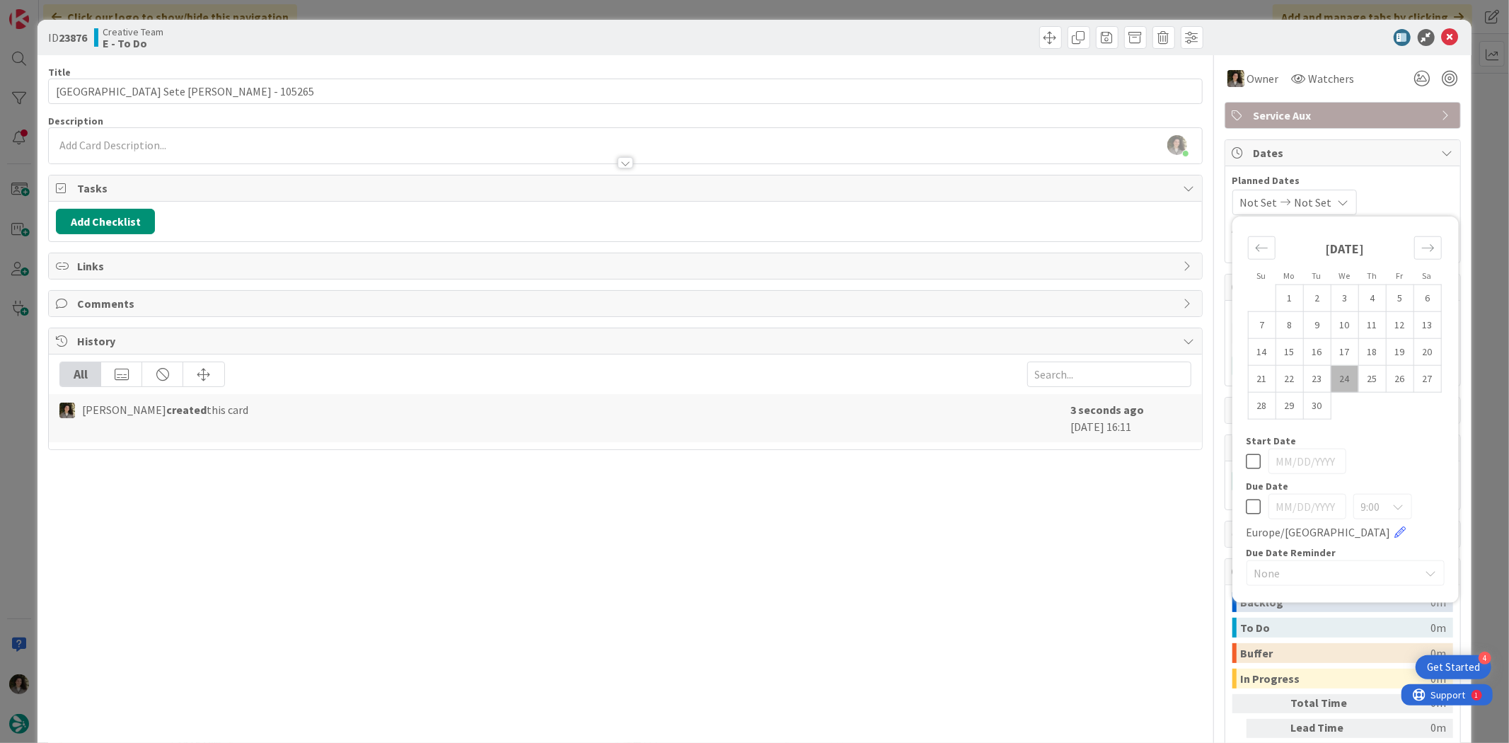
click at [1207, 507] on icon at bounding box center [1254, 506] width 15 height 17
type input "[DATE]"
click at [1207, 34] on icon at bounding box center [1450, 37] width 17 height 17
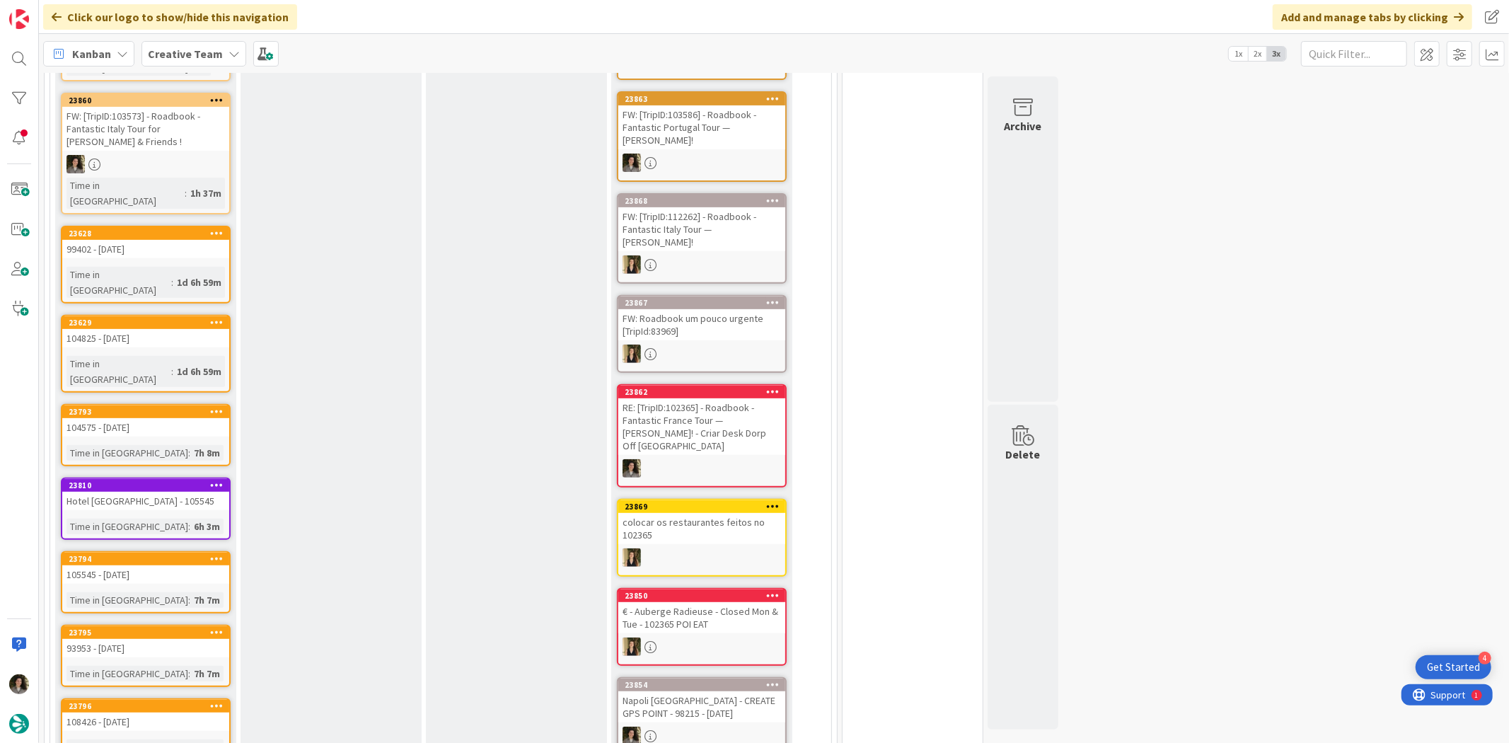
scroll to position [393, 0]
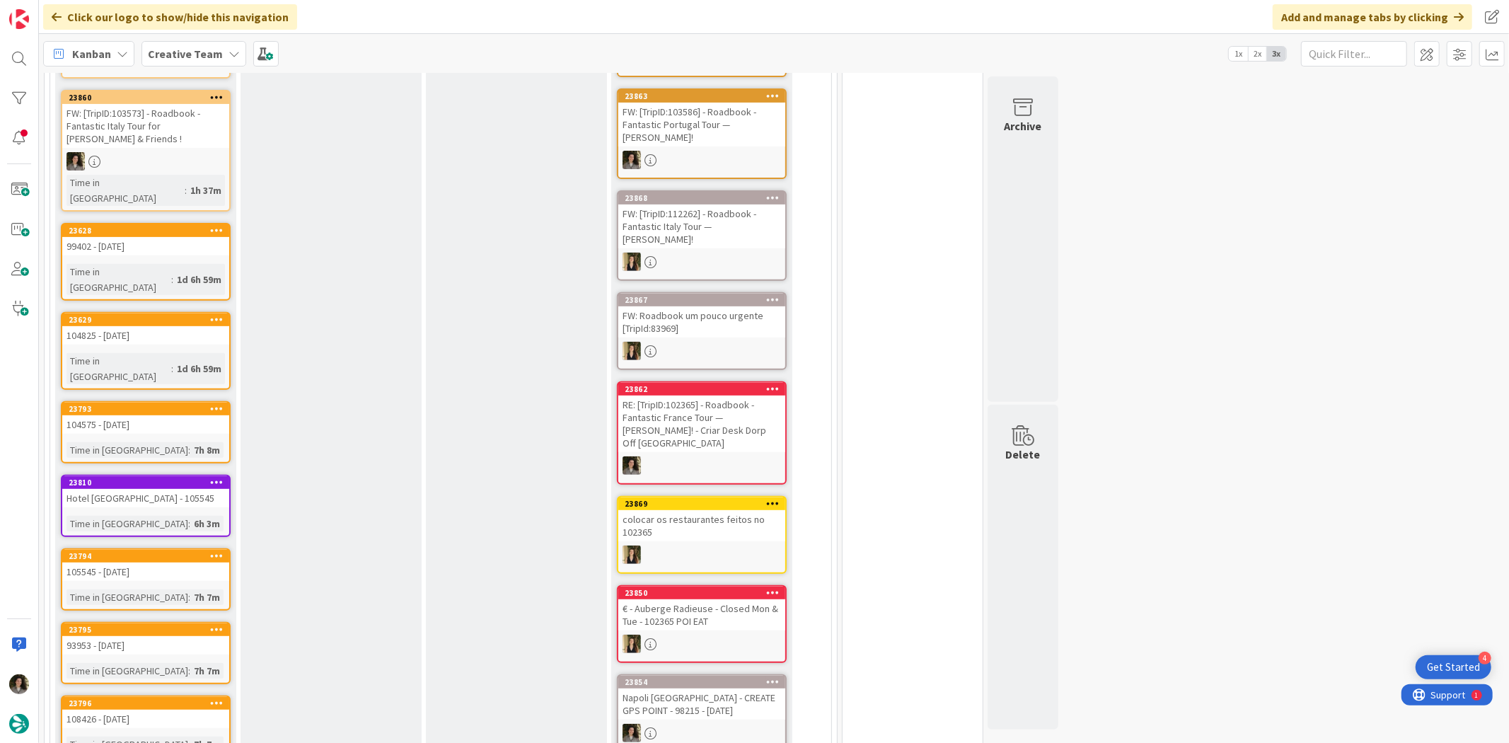
click at [159, 152] on div at bounding box center [145, 161] width 167 height 18
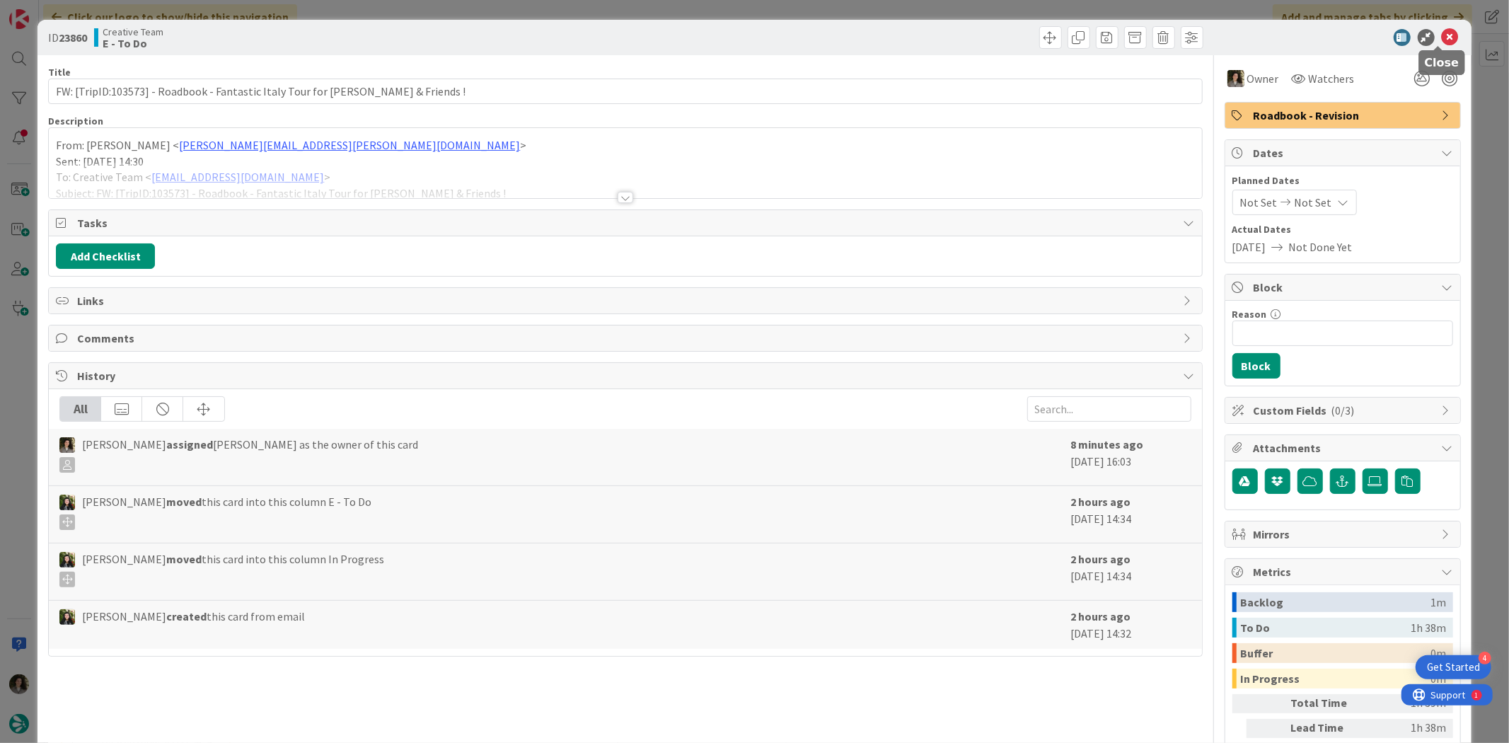
click at [1207, 30] on icon at bounding box center [1450, 37] width 17 height 17
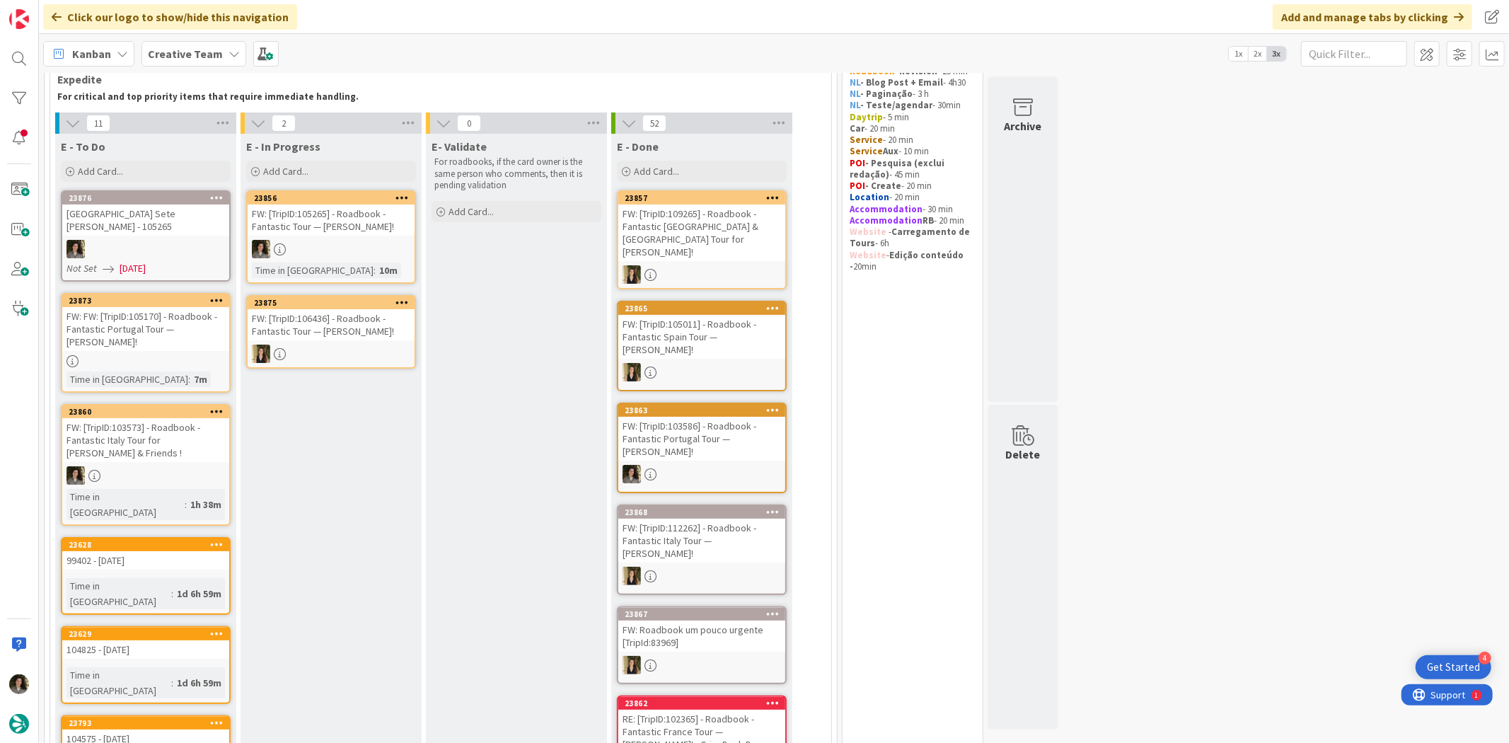
click at [171, 321] on div "FW: FW: [TripID:105170] - Roadbook - Fantastic Portugal Tour — Harry Largman!" at bounding box center [145, 329] width 167 height 44
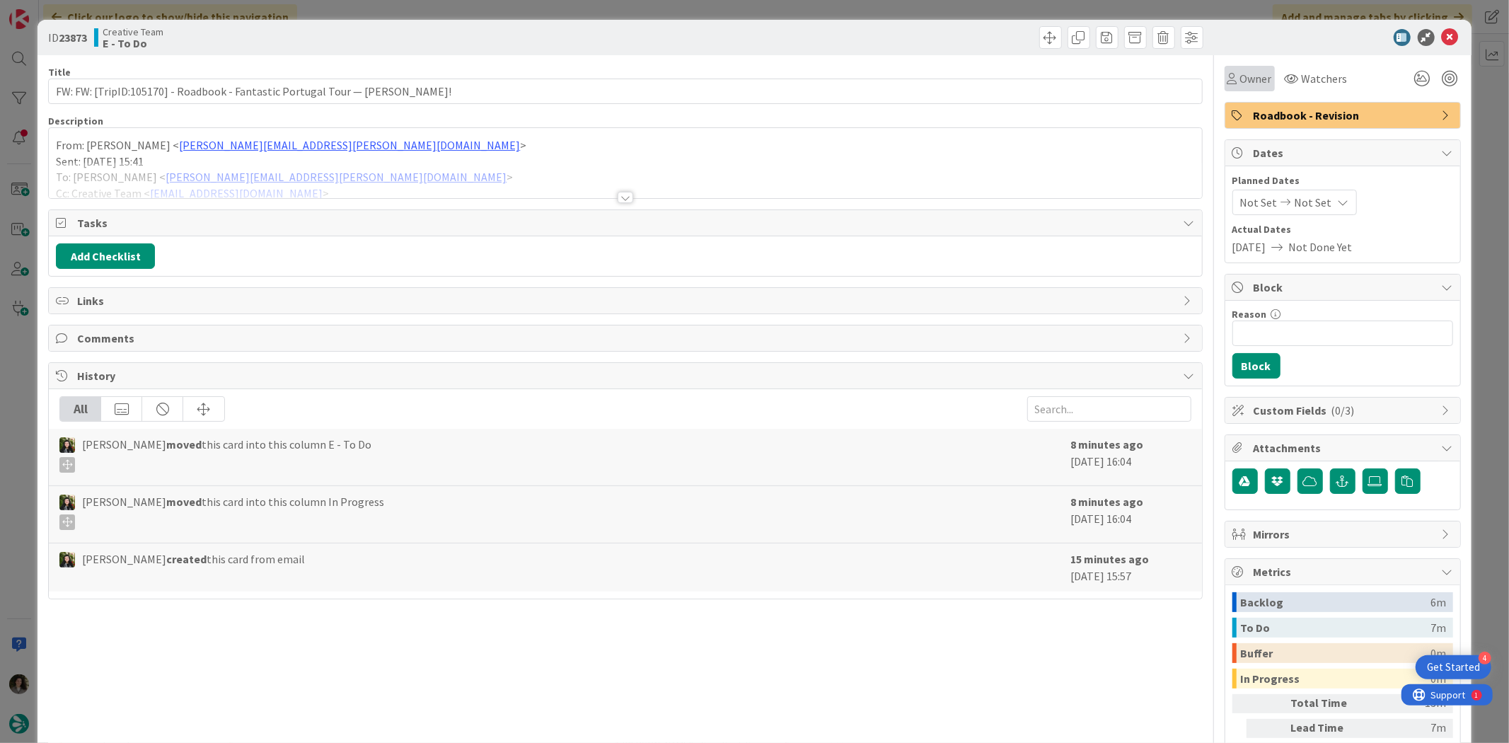
click at [1207, 70] on span "Owner" at bounding box center [1256, 78] width 32 height 17
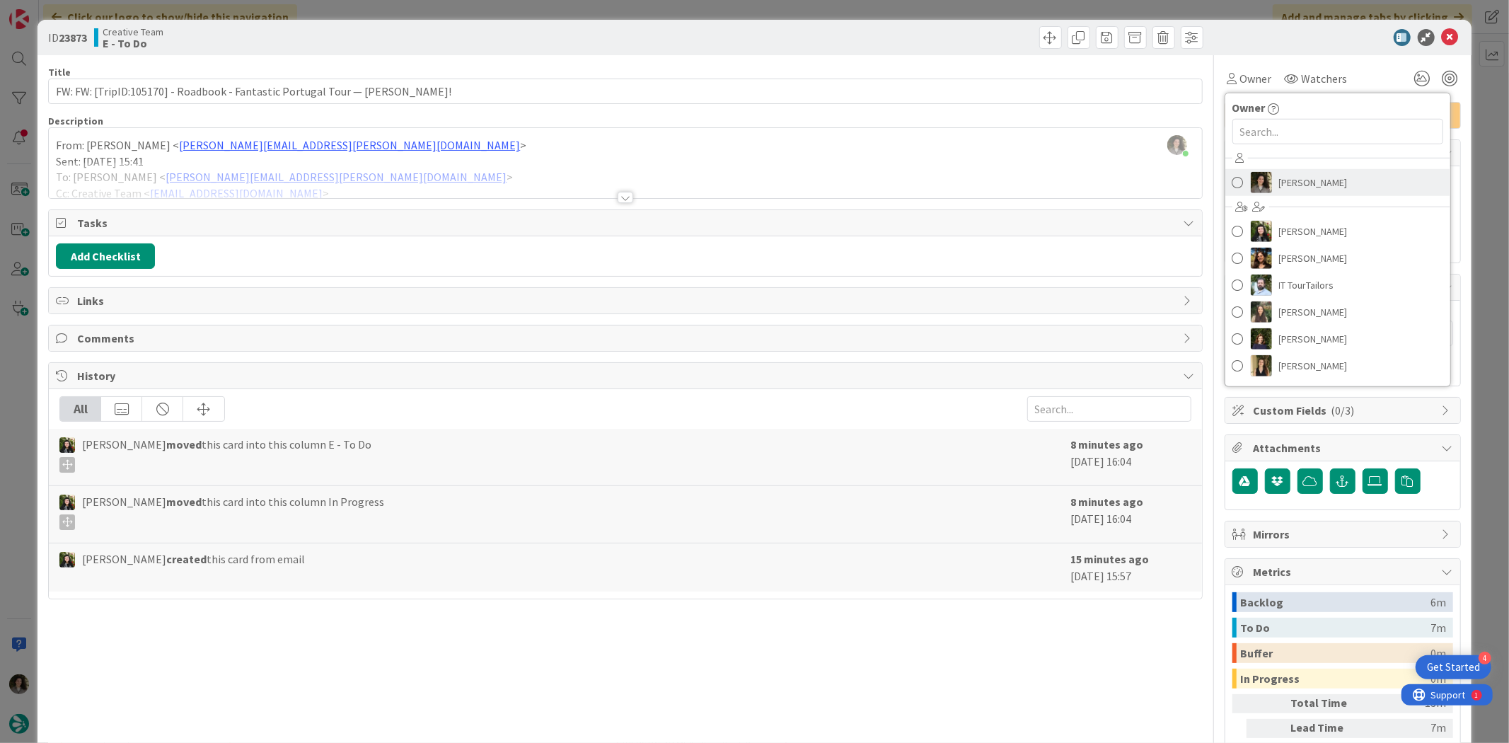
click at [1207, 180] on span "[PERSON_NAME]" at bounding box center [1313, 182] width 69 height 21
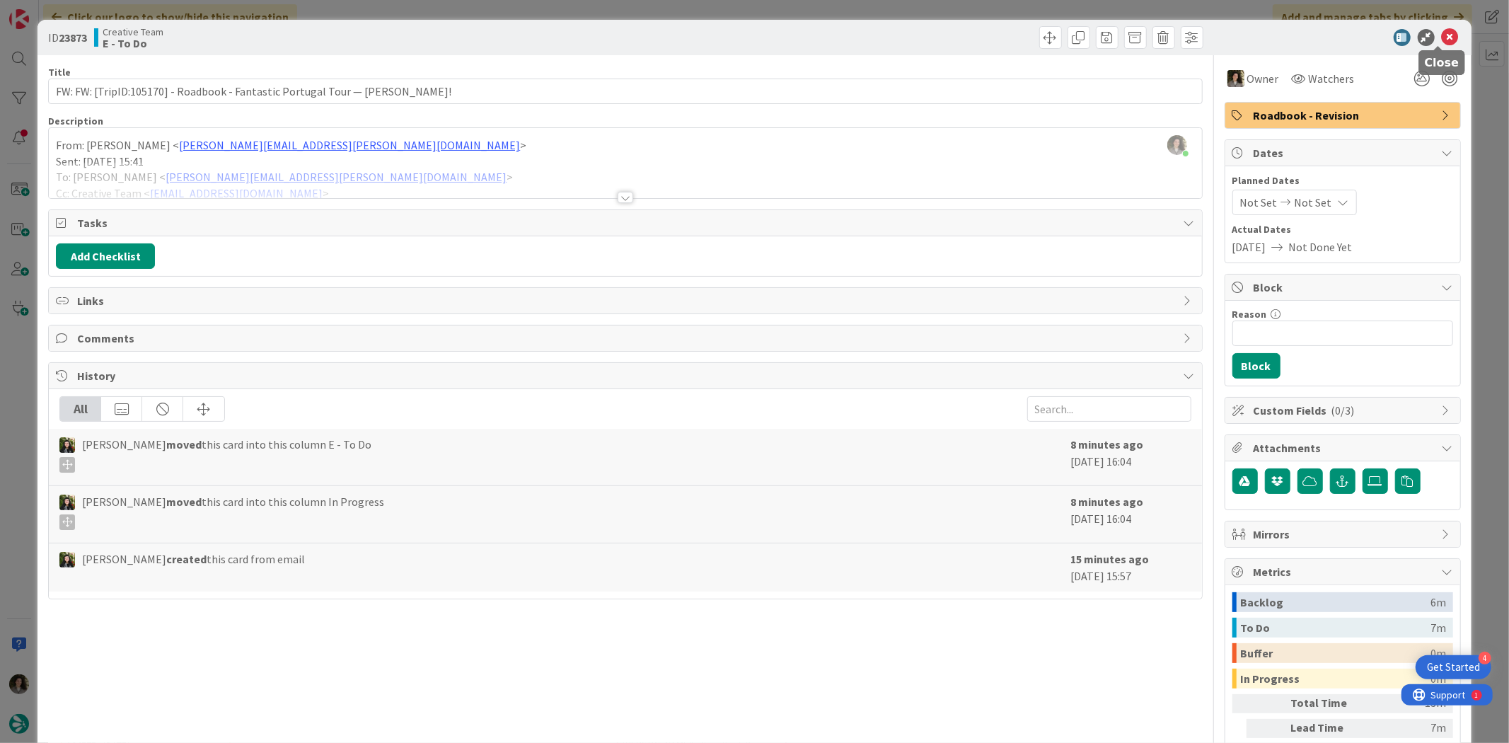
click at [1207, 33] on icon at bounding box center [1450, 37] width 17 height 17
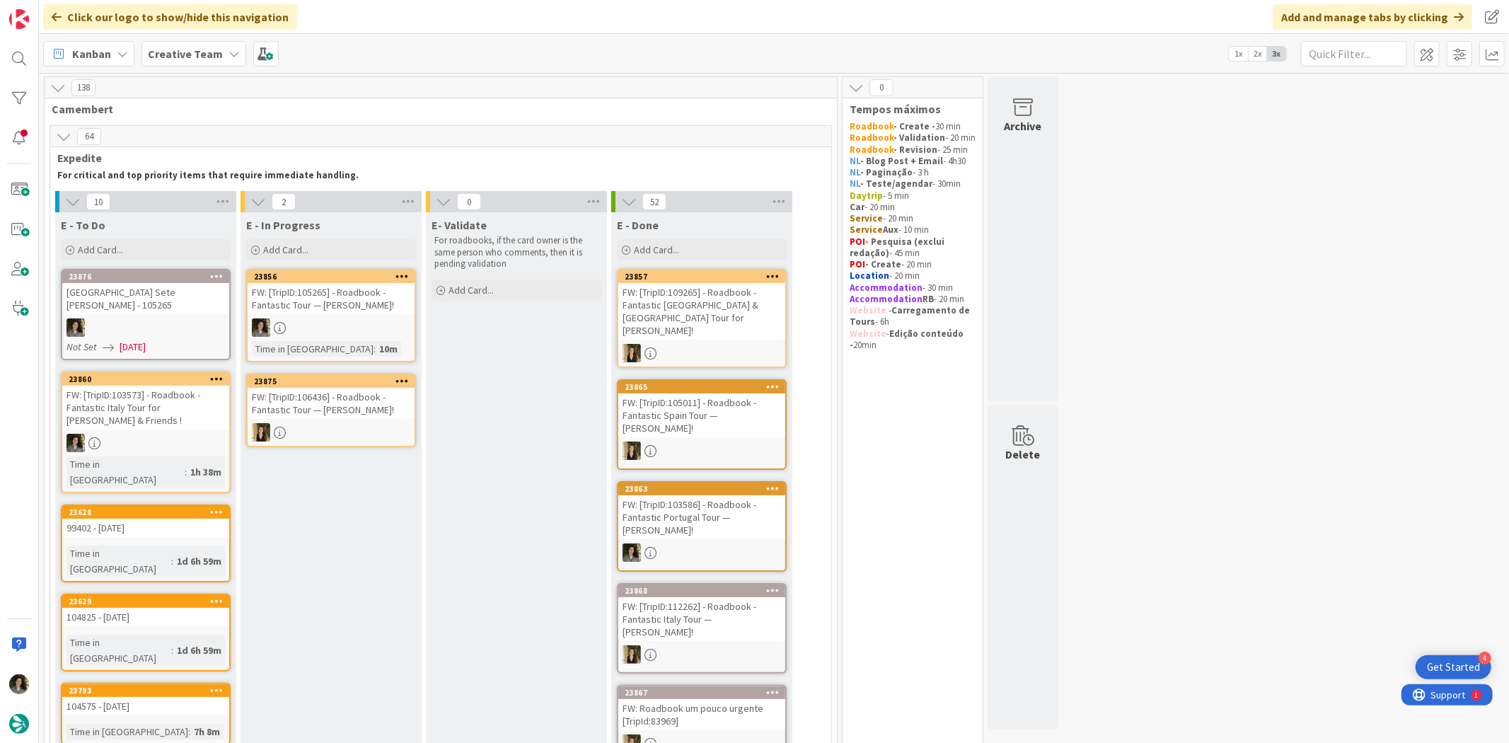
click at [166, 281] on div "23876" at bounding box center [145, 276] width 167 height 13
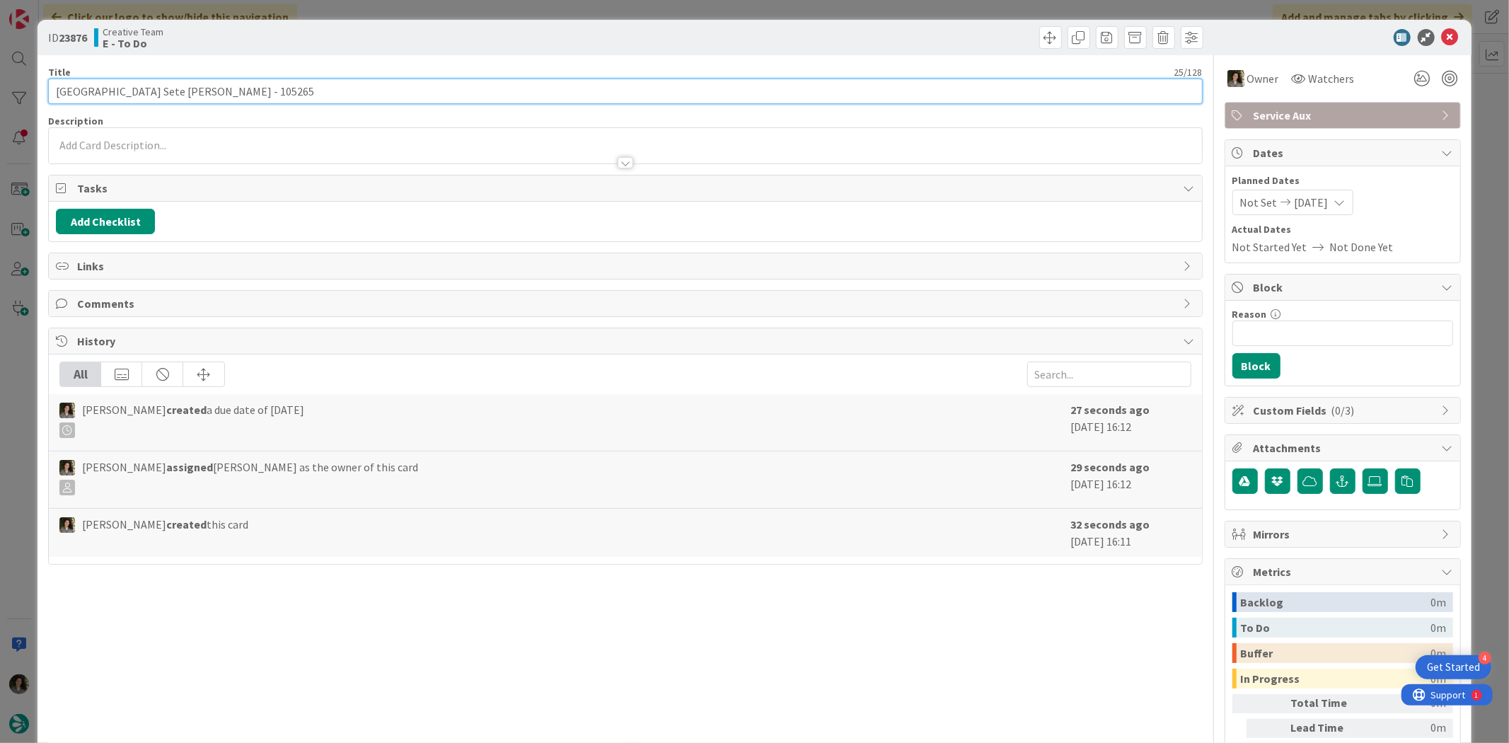
click at [279, 88] on input "Lisboa Sete Rios - 105265" at bounding box center [625, 91] width 1154 height 25
type input "Lisboa Sete Rios - 105265 - 5oct"
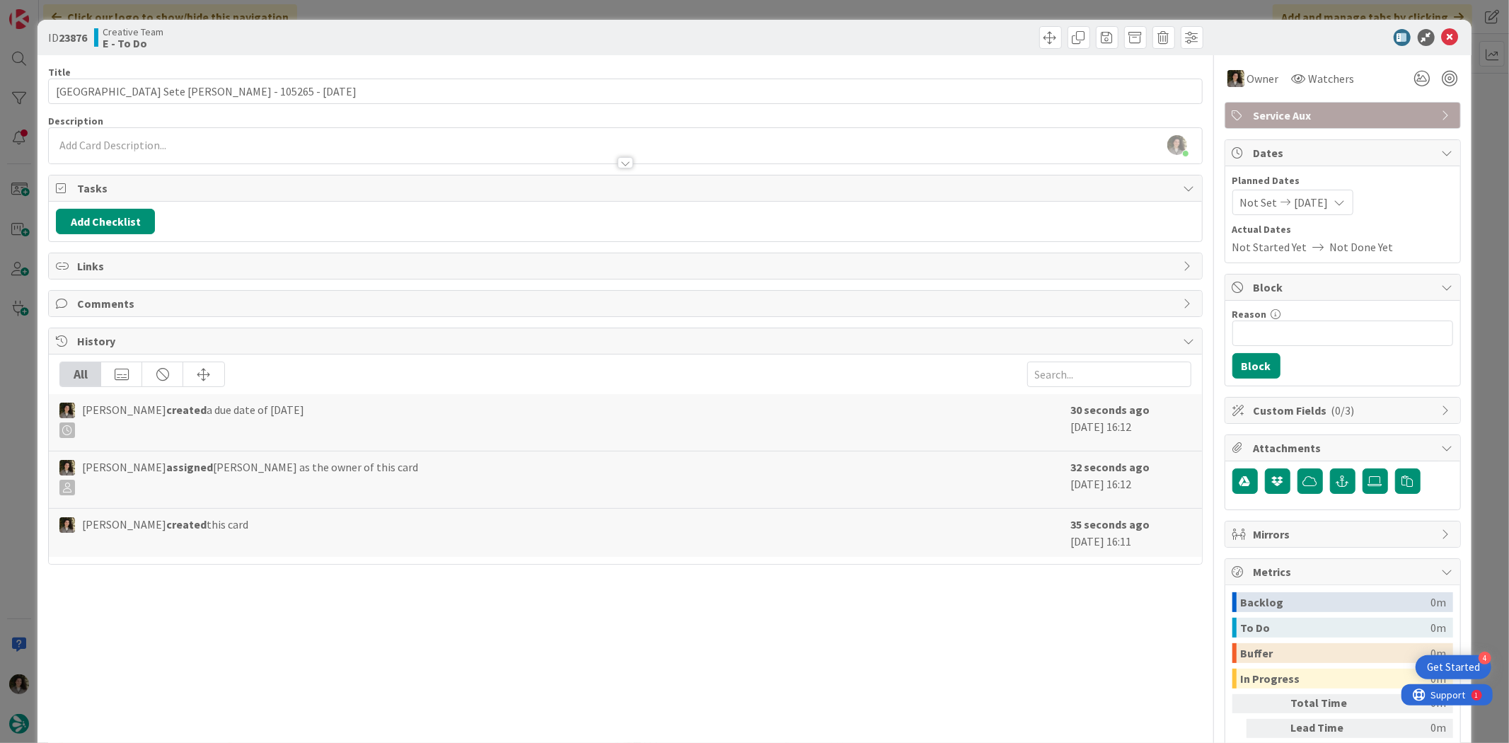
click at [194, 149] on div at bounding box center [625, 156] width 1153 height 15
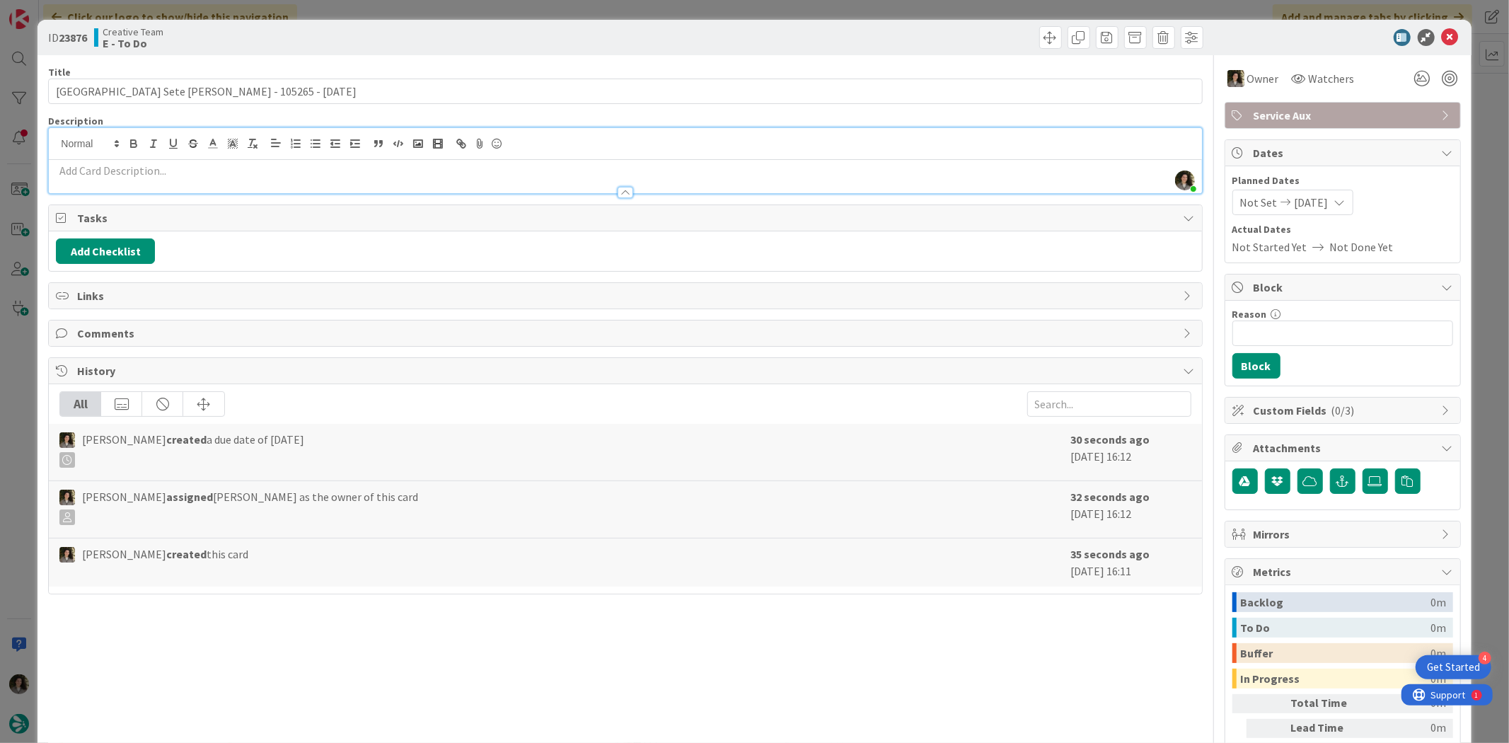
click at [198, 172] on p at bounding box center [625, 171] width 1138 height 16
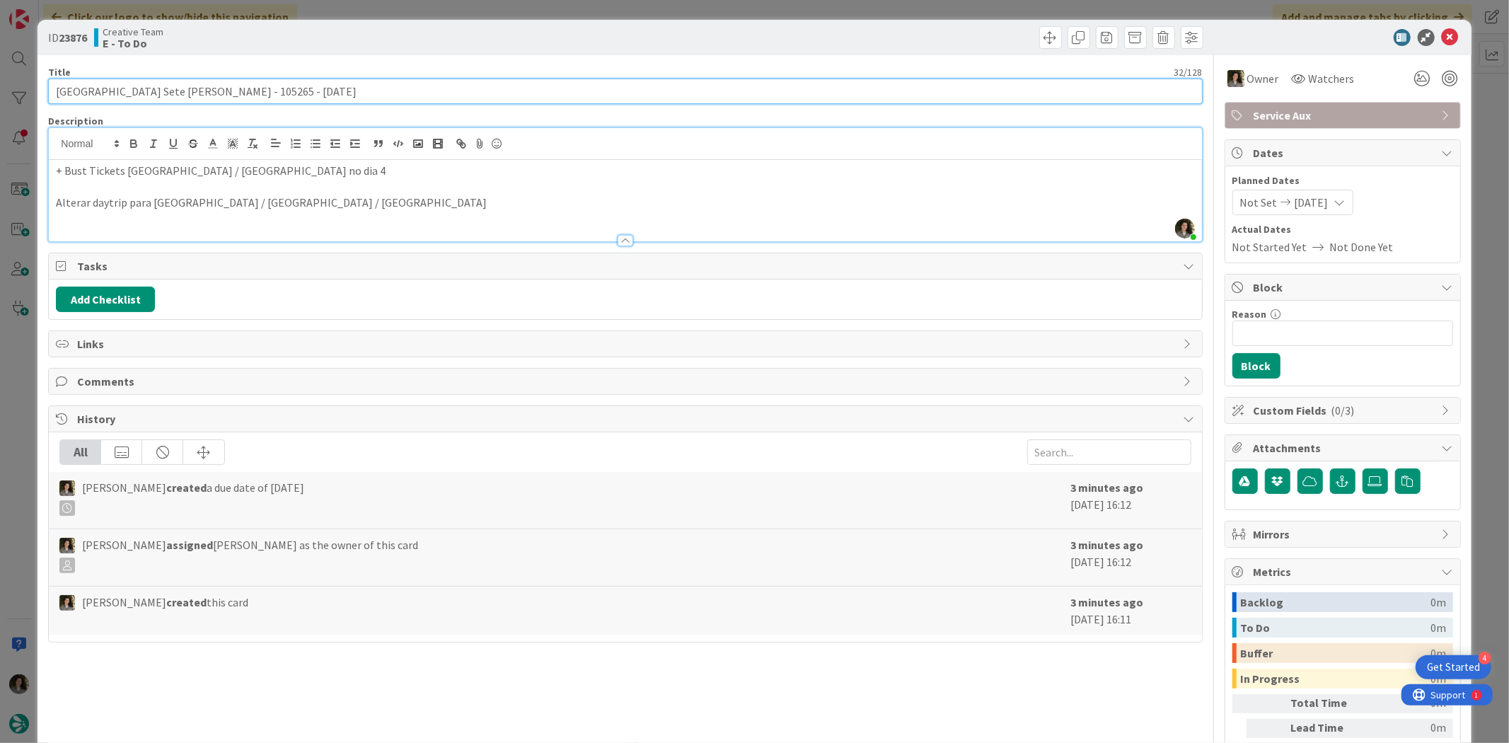
click at [381, 81] on input "Lisboa Sete Rios - 105265 - 5oct" at bounding box center [625, 91] width 1154 height 25
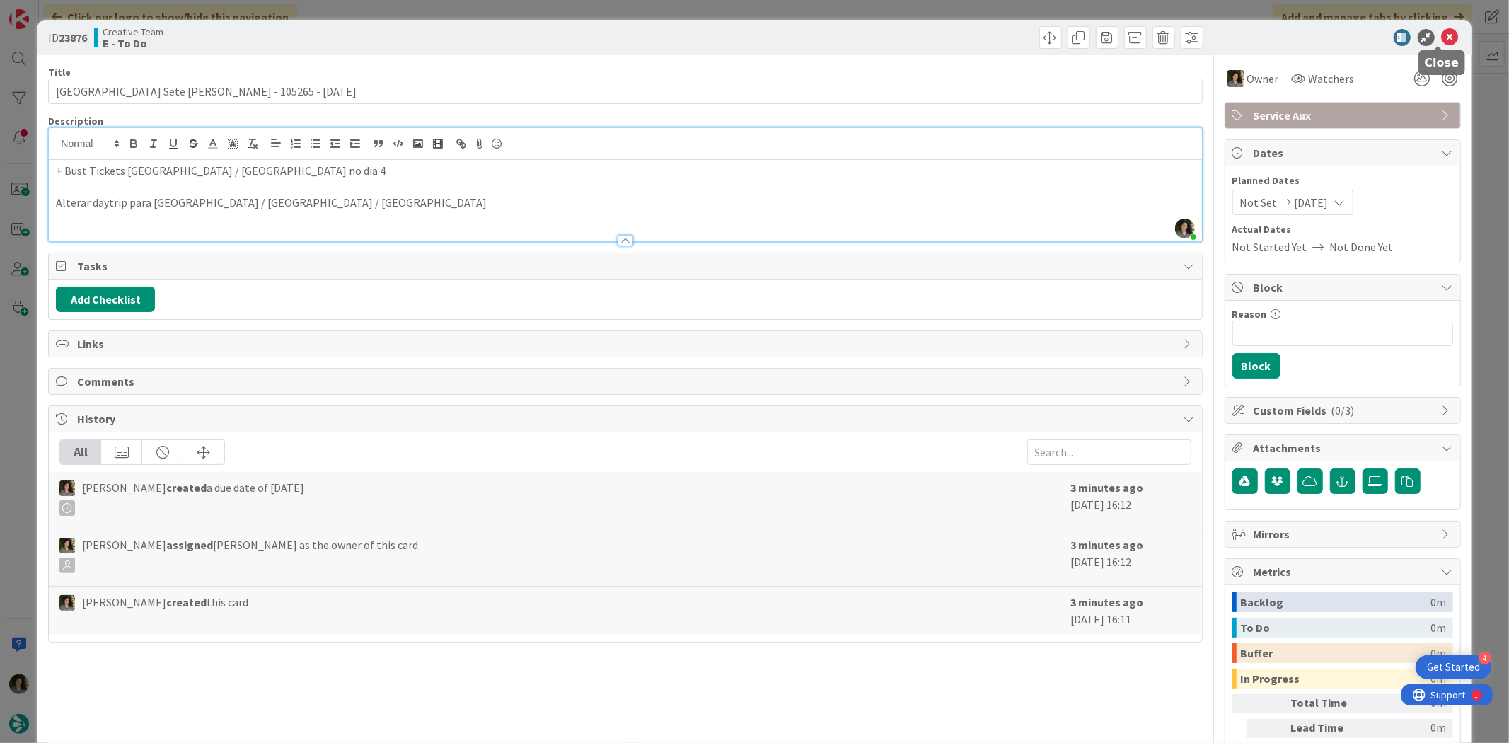
click at [1207, 34] on icon at bounding box center [1450, 37] width 17 height 17
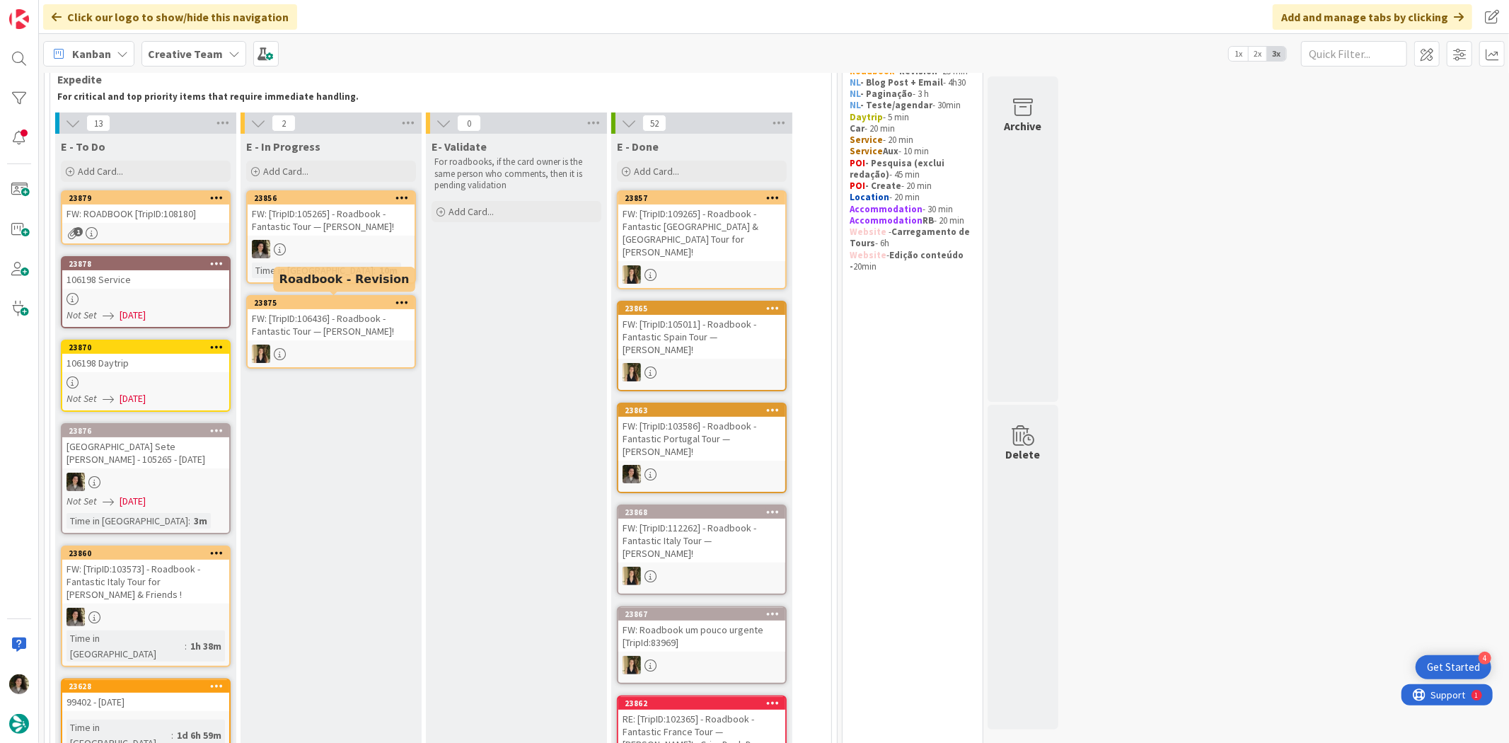
click at [337, 253] on div at bounding box center [331, 249] width 167 height 18
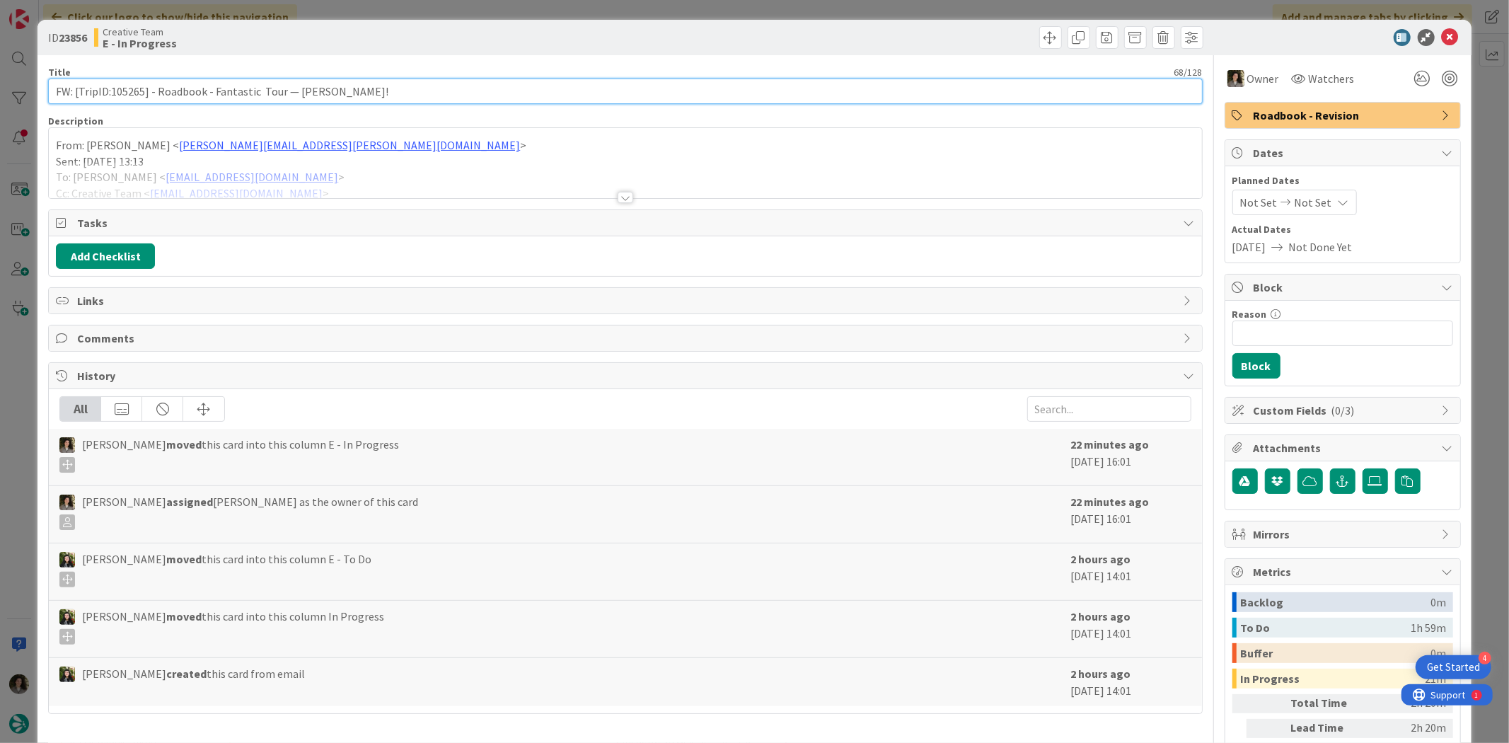
click at [238, 86] on input "FW: [TripID:105265] - Roadbook - Fantastic Tour — [PERSON_NAME]!" at bounding box center [625, 91] width 1154 height 25
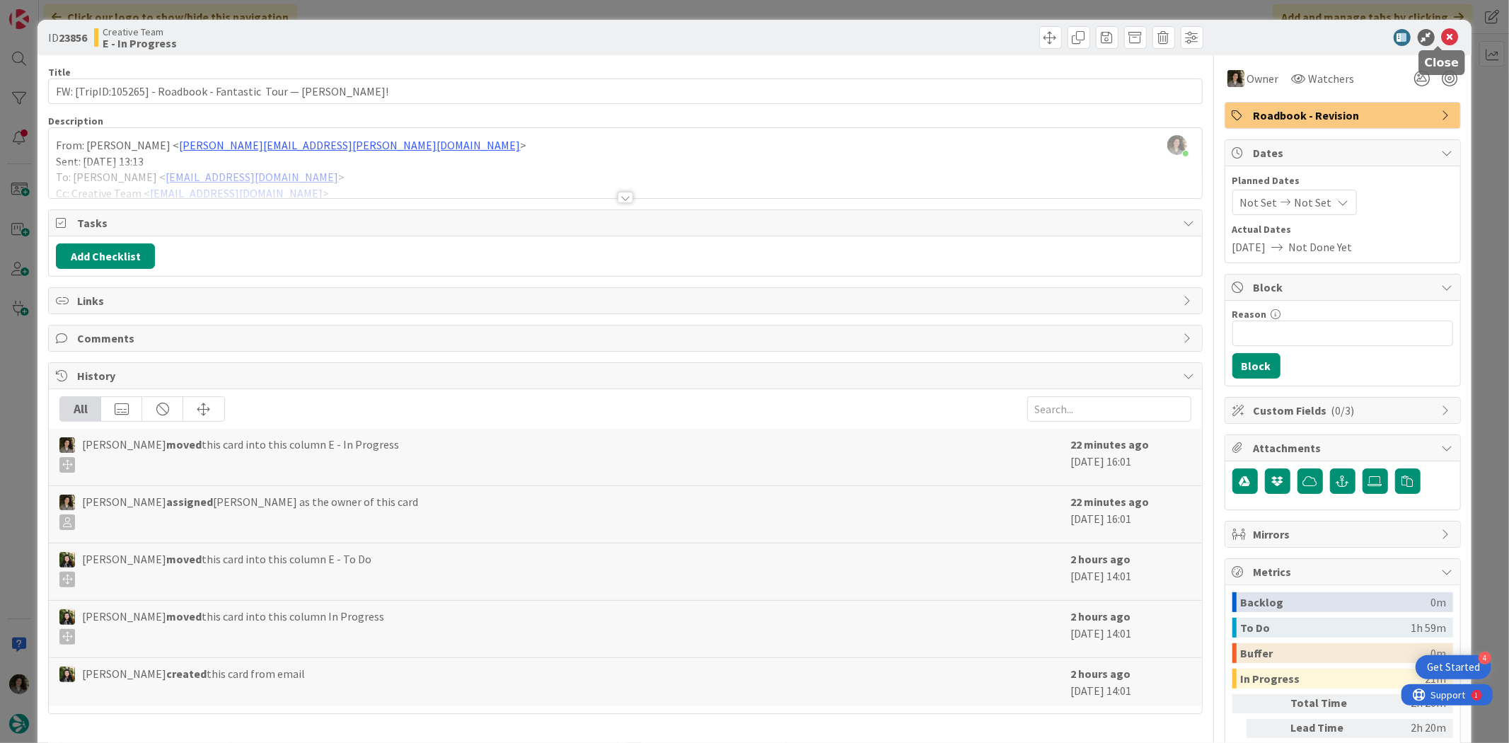
click at [1207, 29] on icon at bounding box center [1450, 37] width 17 height 17
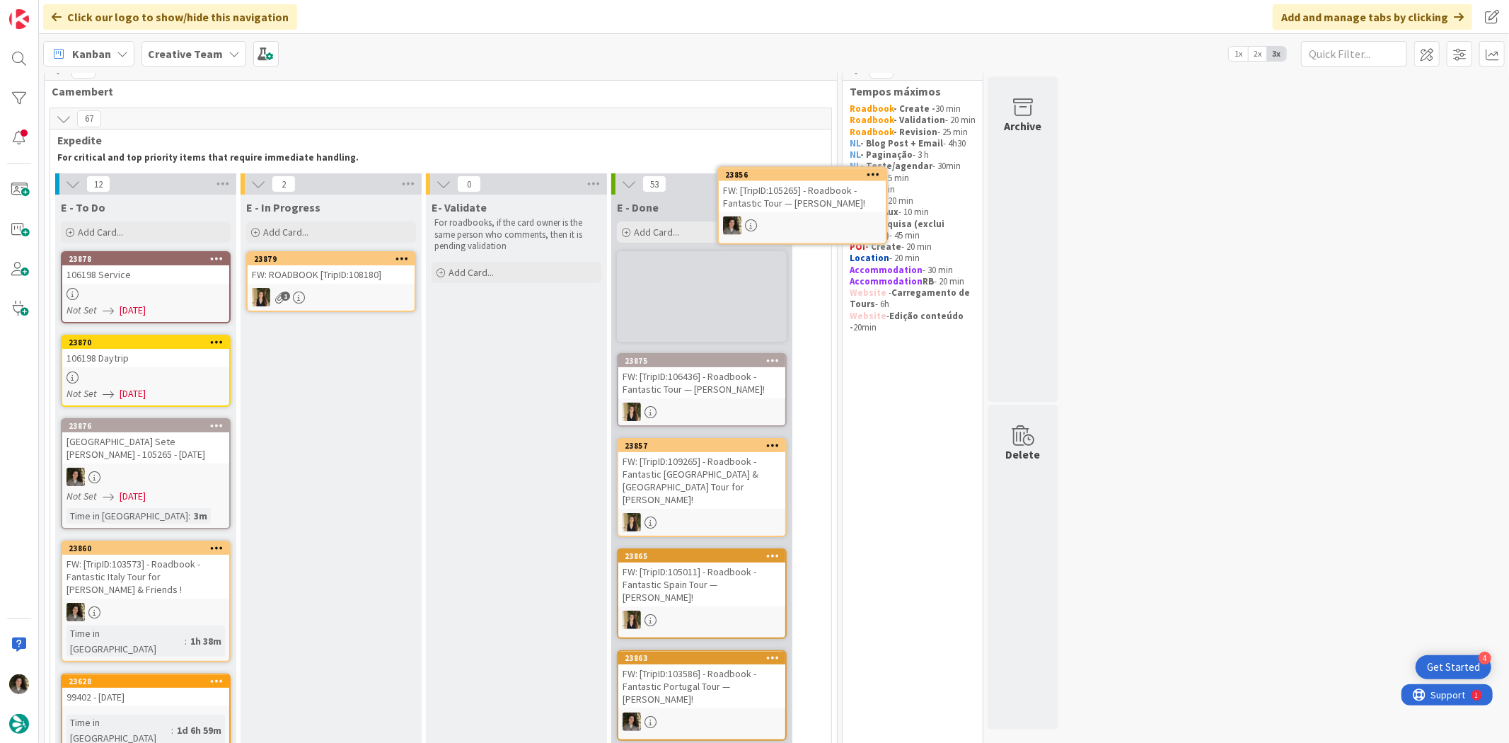
scroll to position [10, 0]
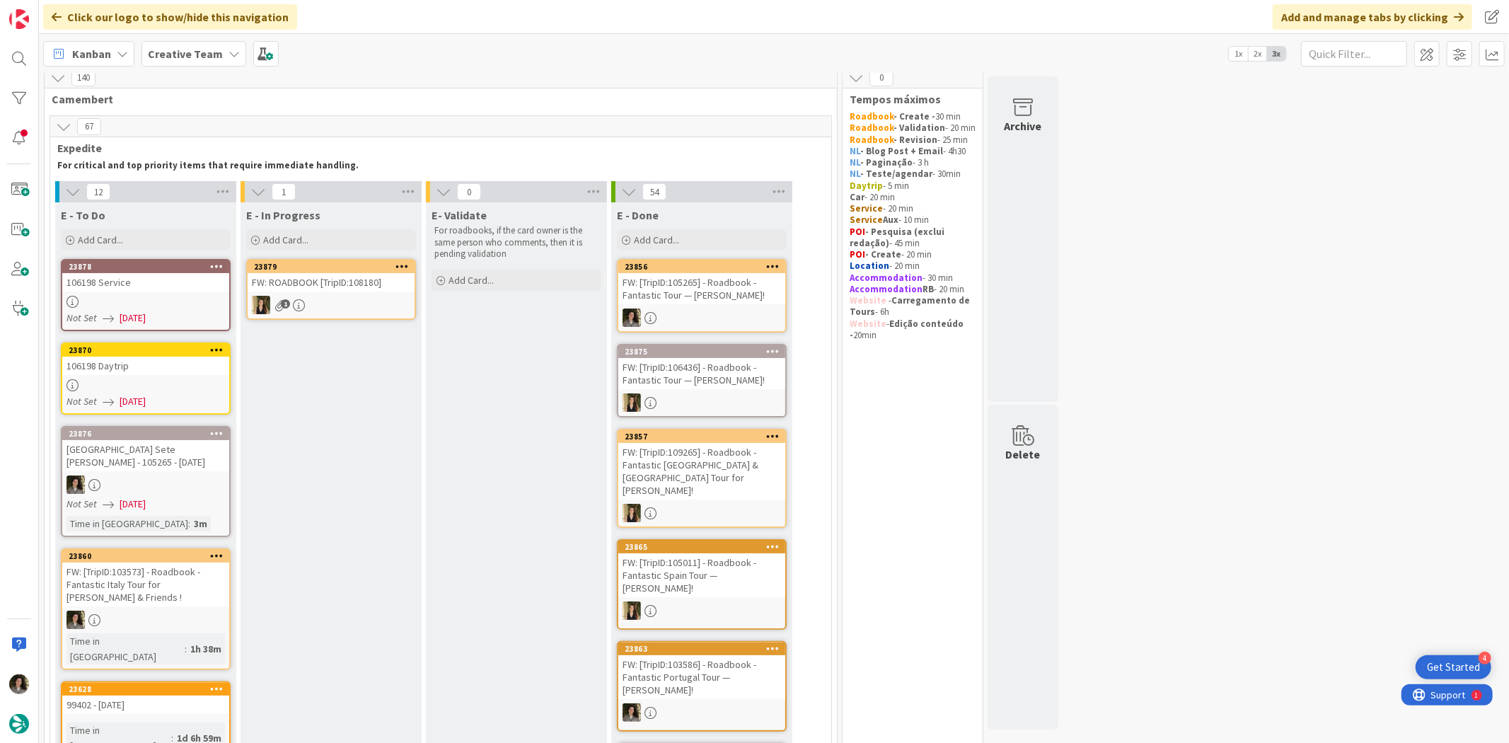
click at [740, 296] on div "FW: [TripID:105265] - Roadbook - Fantastic Tour — [PERSON_NAME]!" at bounding box center [701, 288] width 167 height 31
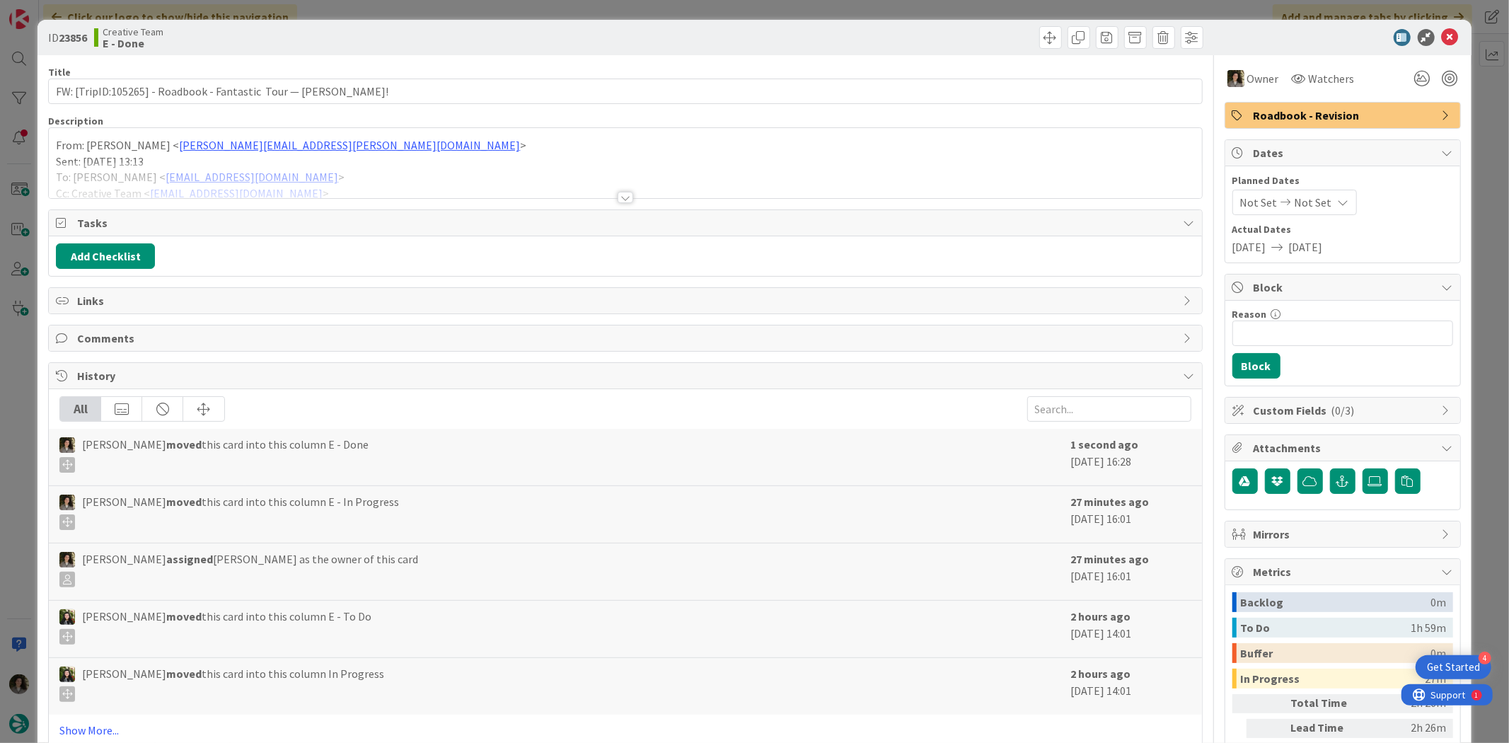
click at [1207, 109] on span "Roadbook - Revision" at bounding box center [1344, 115] width 181 height 17
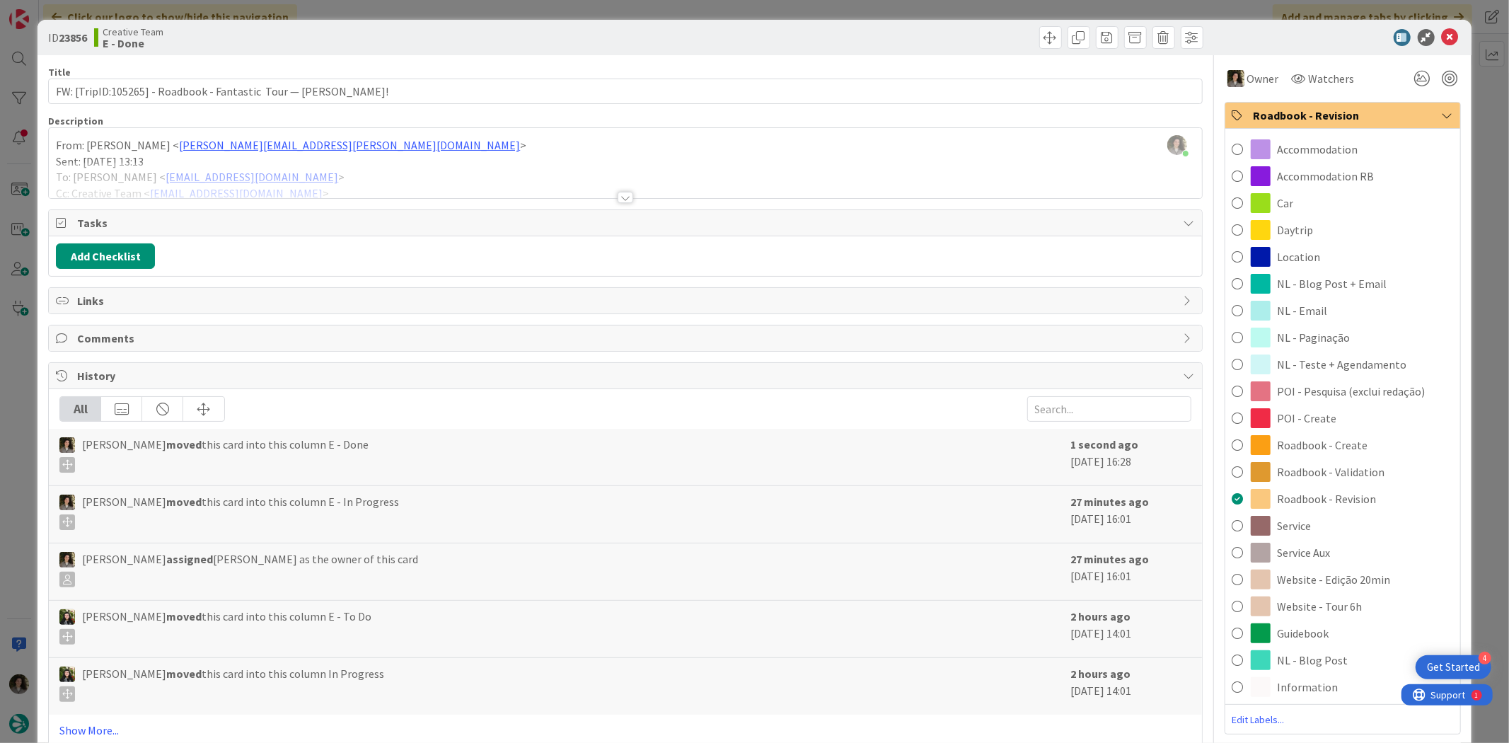
click at [1207, 443] on span "Roadbook - Create" at bounding box center [1323, 445] width 91 height 17
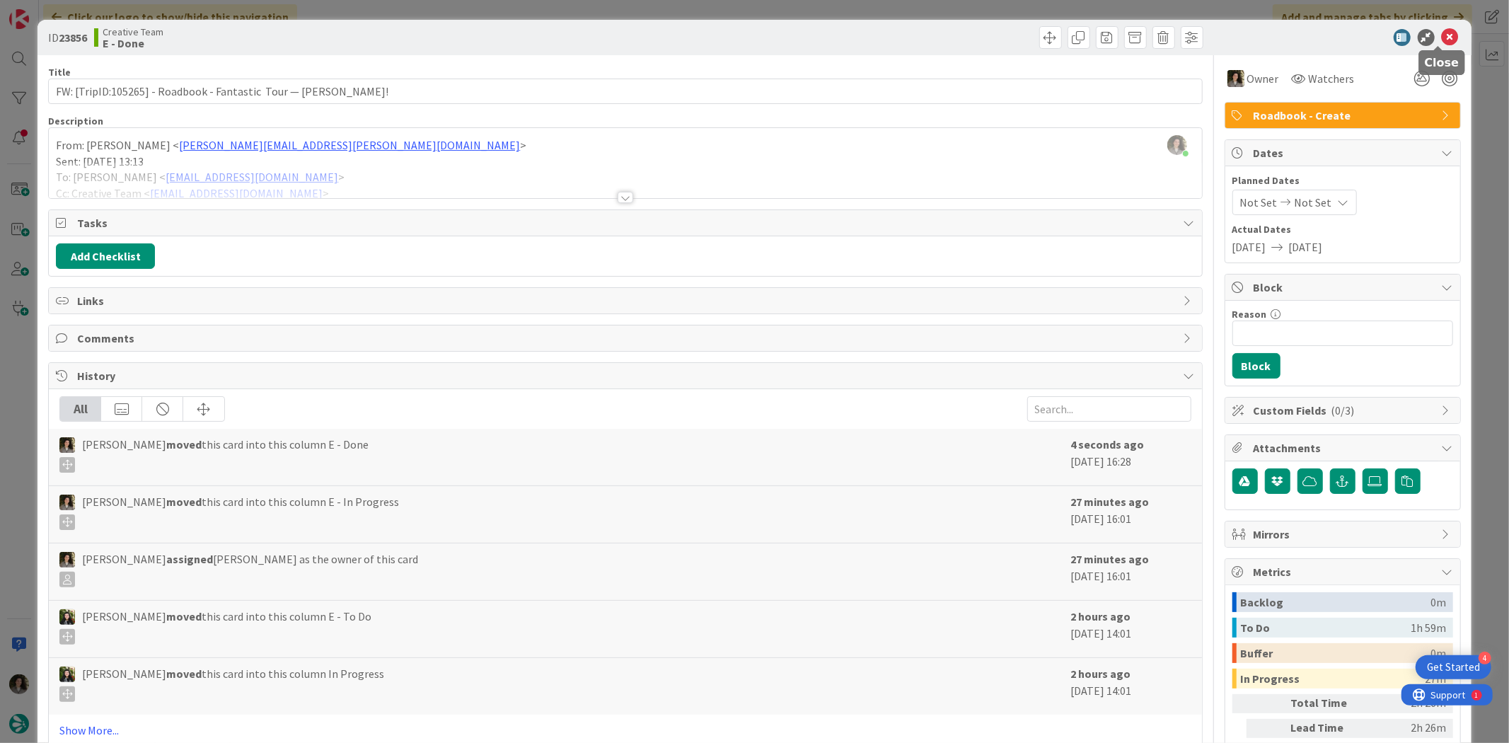
drag, startPoint x: 1439, startPoint y: 37, endPoint x: 1426, endPoint y: 47, distance: 16.1
click at [1207, 36] on icon at bounding box center [1450, 37] width 17 height 17
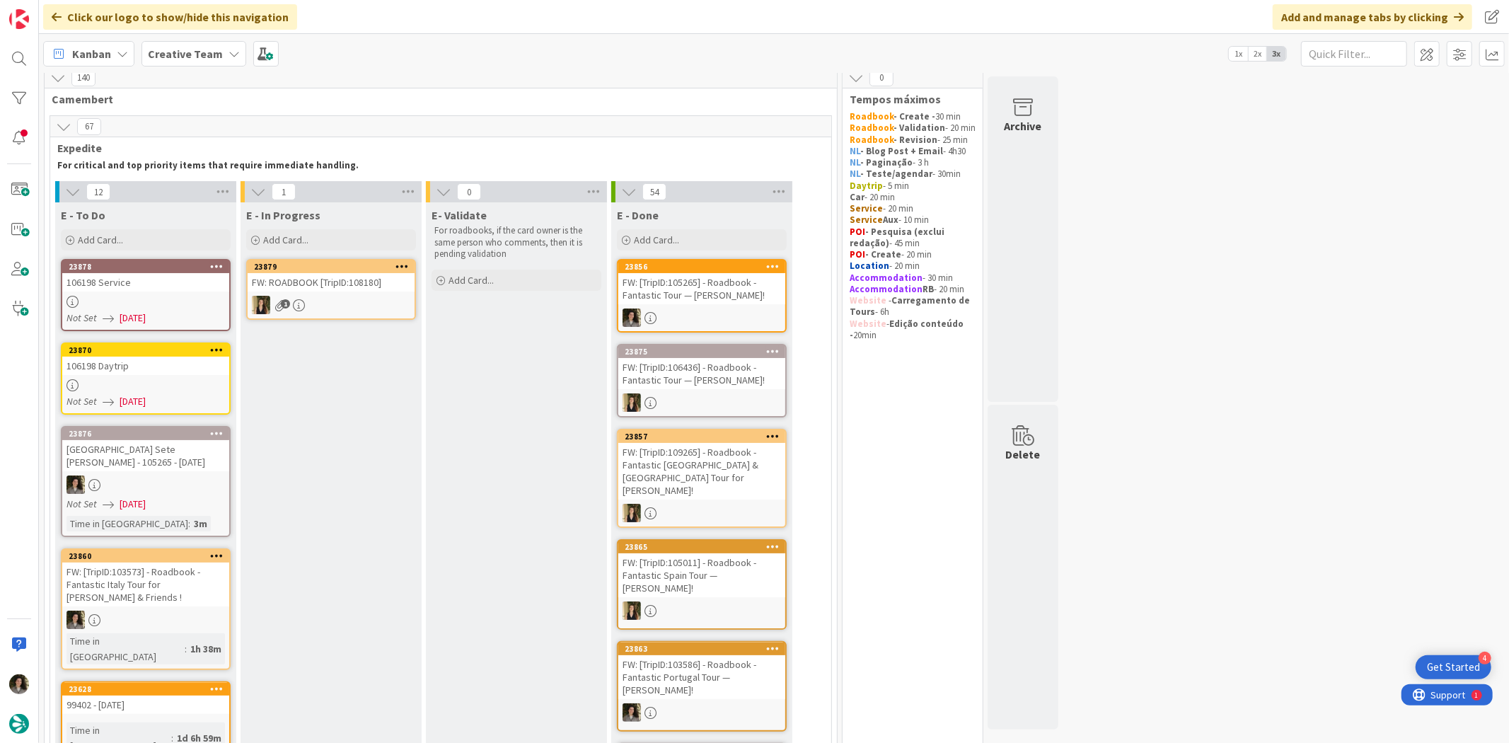
click at [167, 379] on div at bounding box center [145, 385] width 167 height 12
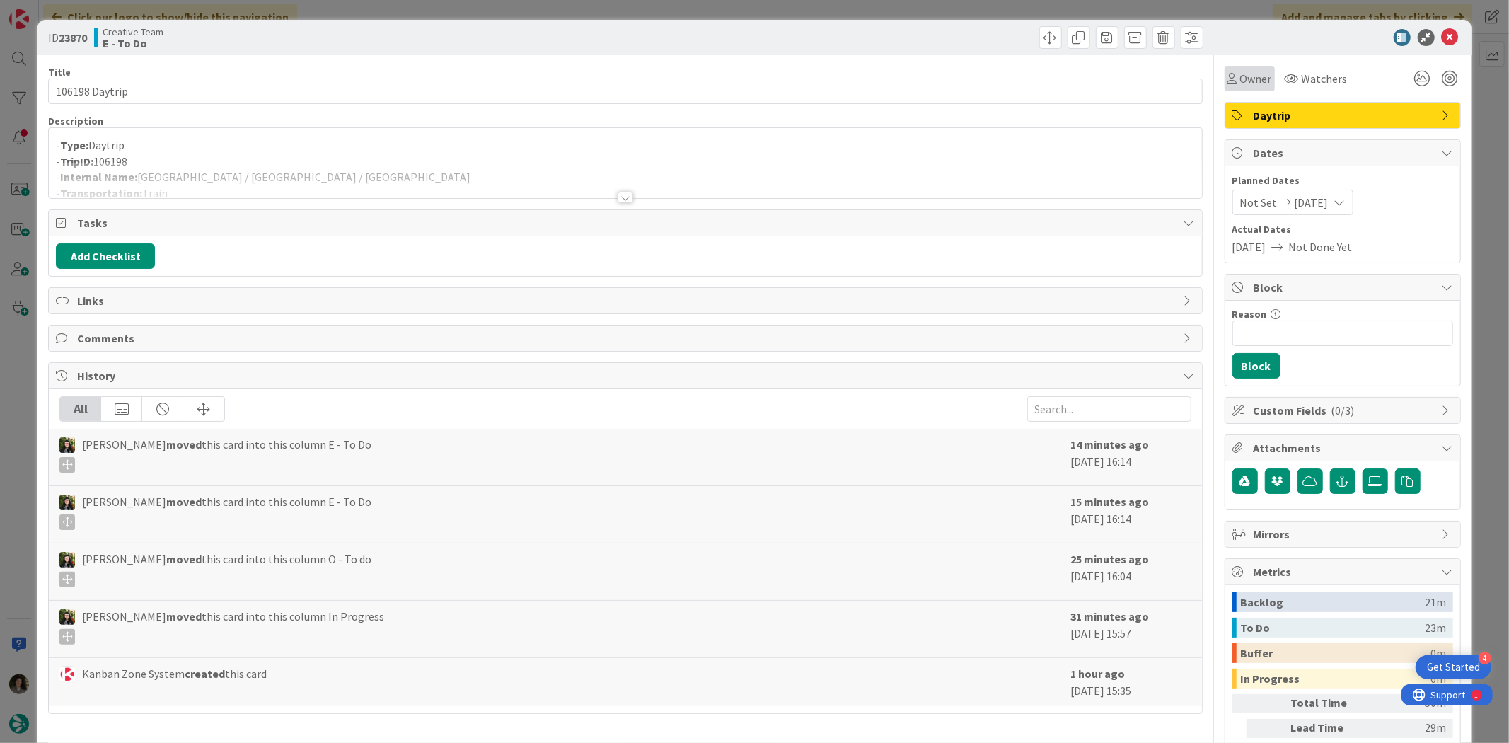
click at [1207, 85] on span "Owner" at bounding box center [1256, 78] width 32 height 17
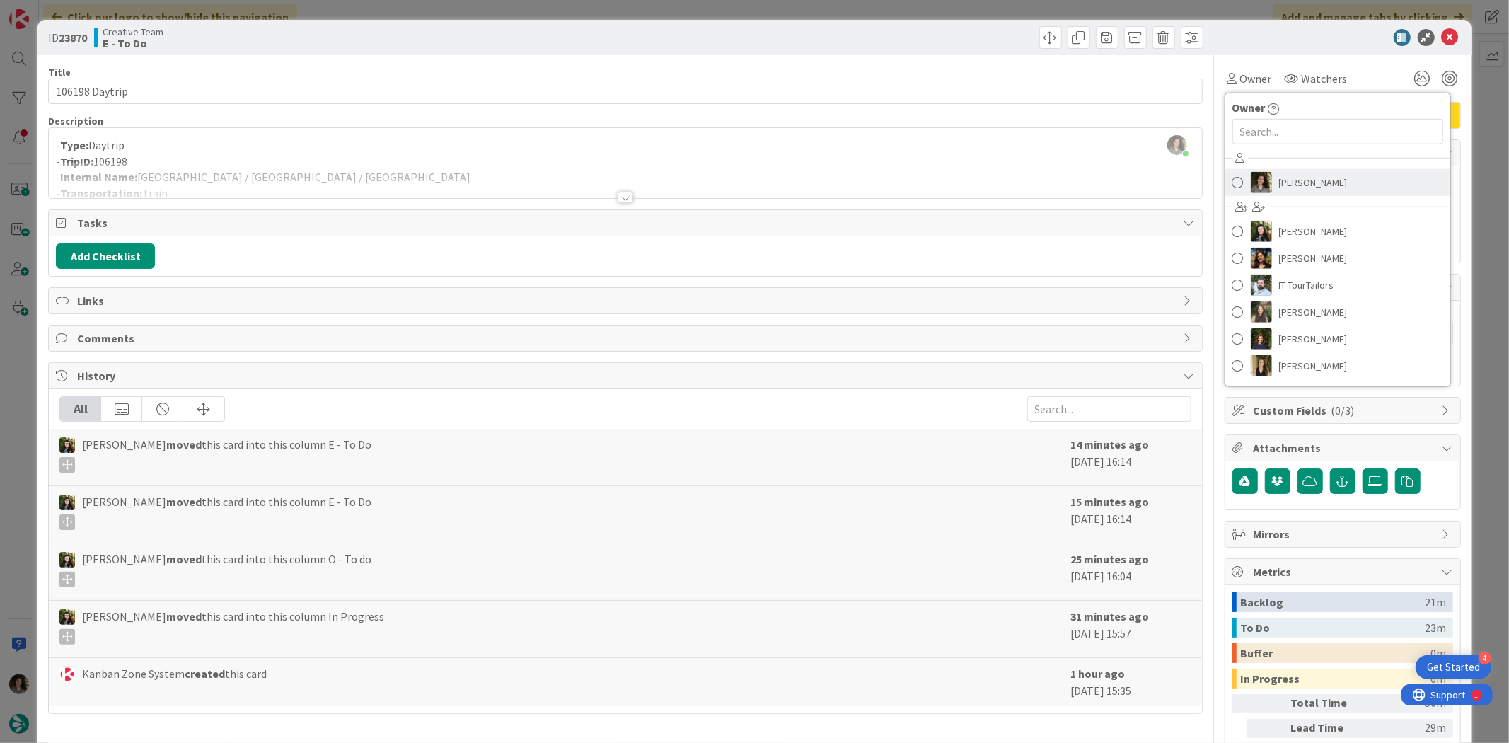
click at [1207, 172] on span "[PERSON_NAME]" at bounding box center [1313, 182] width 69 height 21
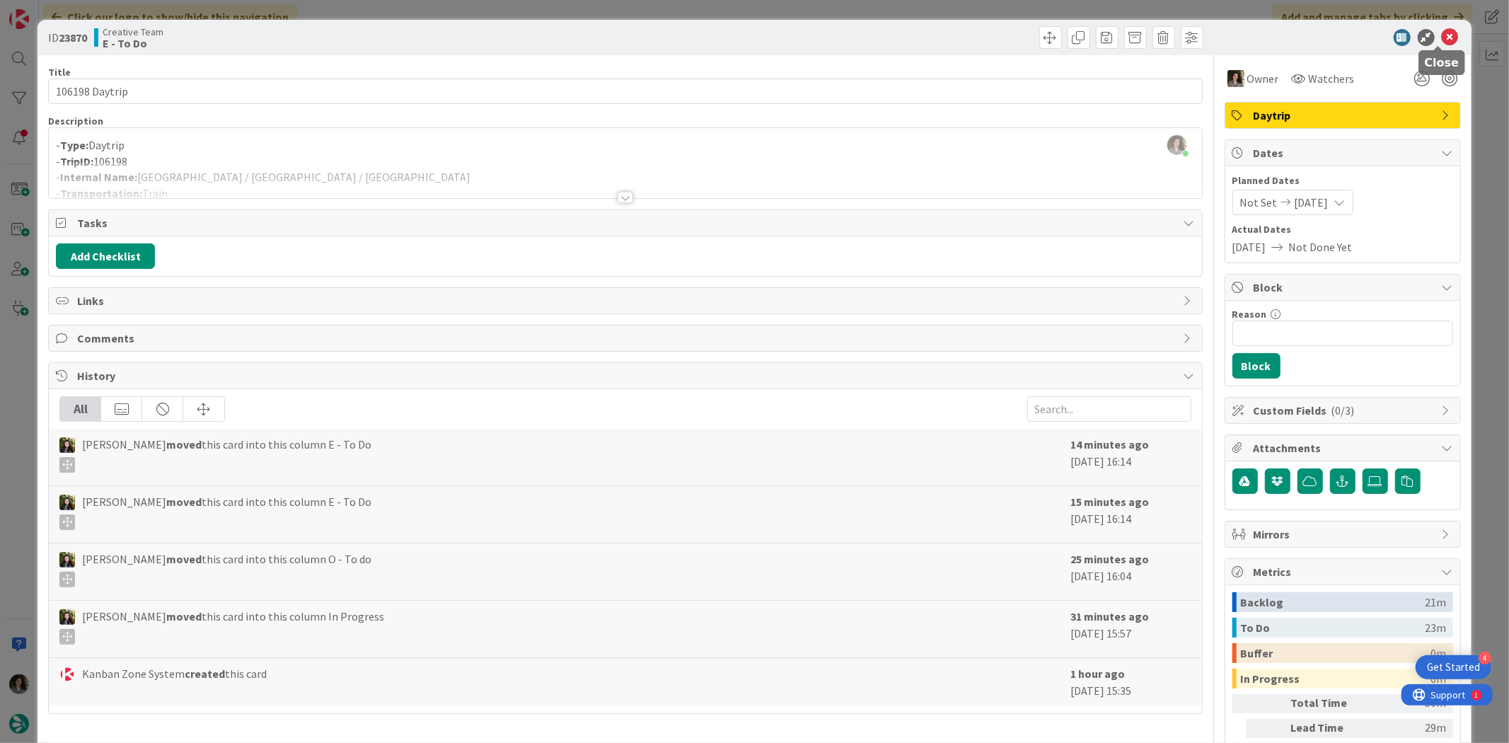
click at [1207, 37] on icon at bounding box center [1450, 37] width 17 height 17
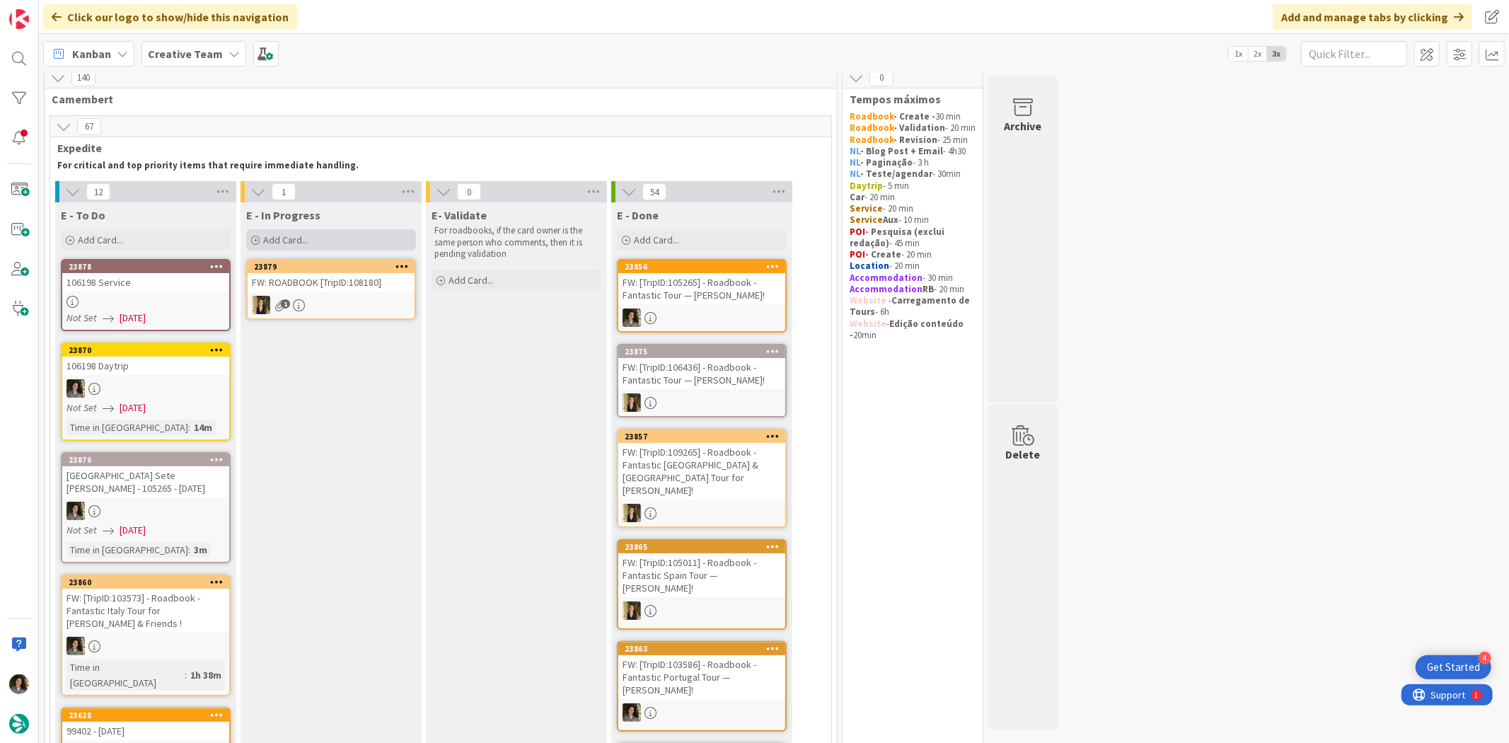
click at [304, 246] on div "Add Card..." at bounding box center [331, 239] width 170 height 21
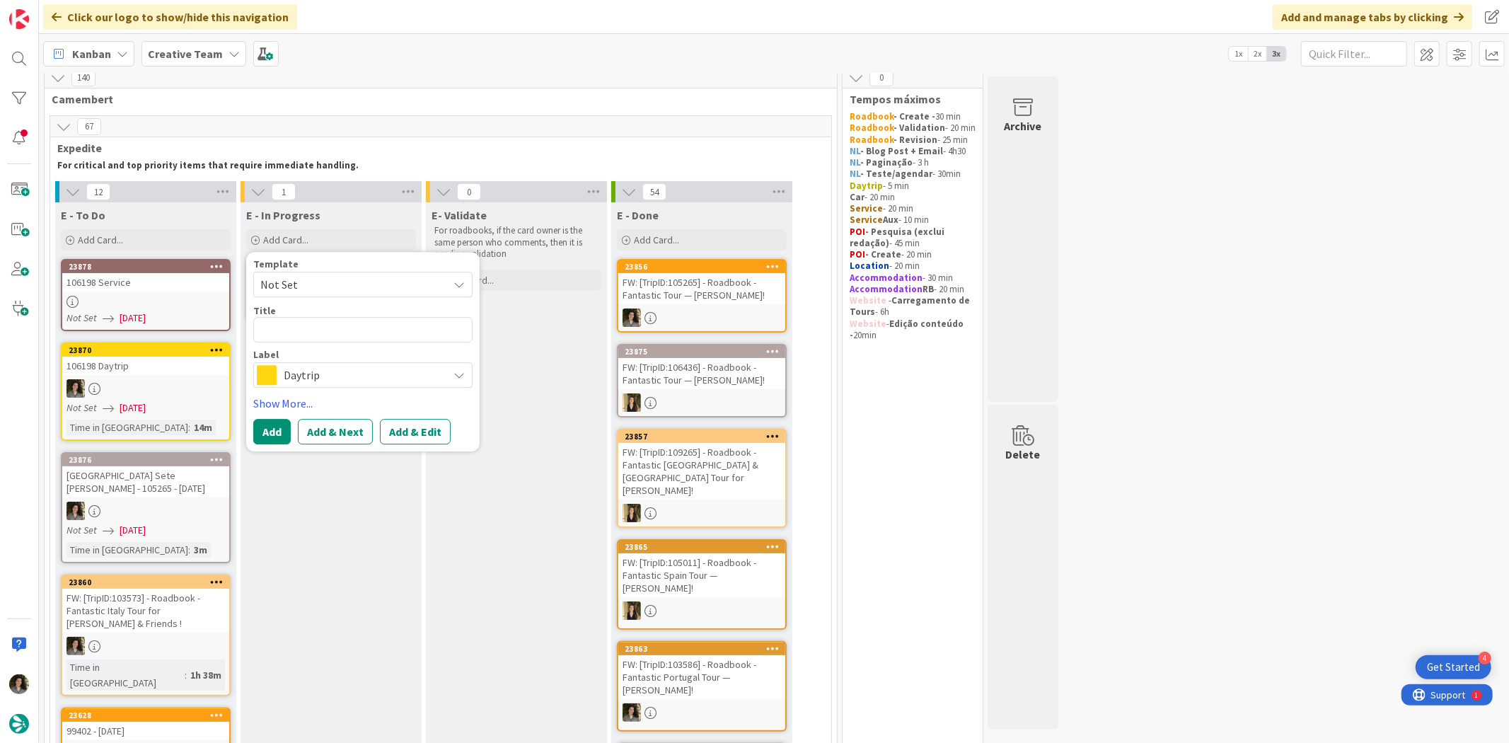
click at [711, 284] on div "FW: [TripID:105265] - Roadbook - Fantastic Tour — [PERSON_NAME]!" at bounding box center [701, 288] width 167 height 31
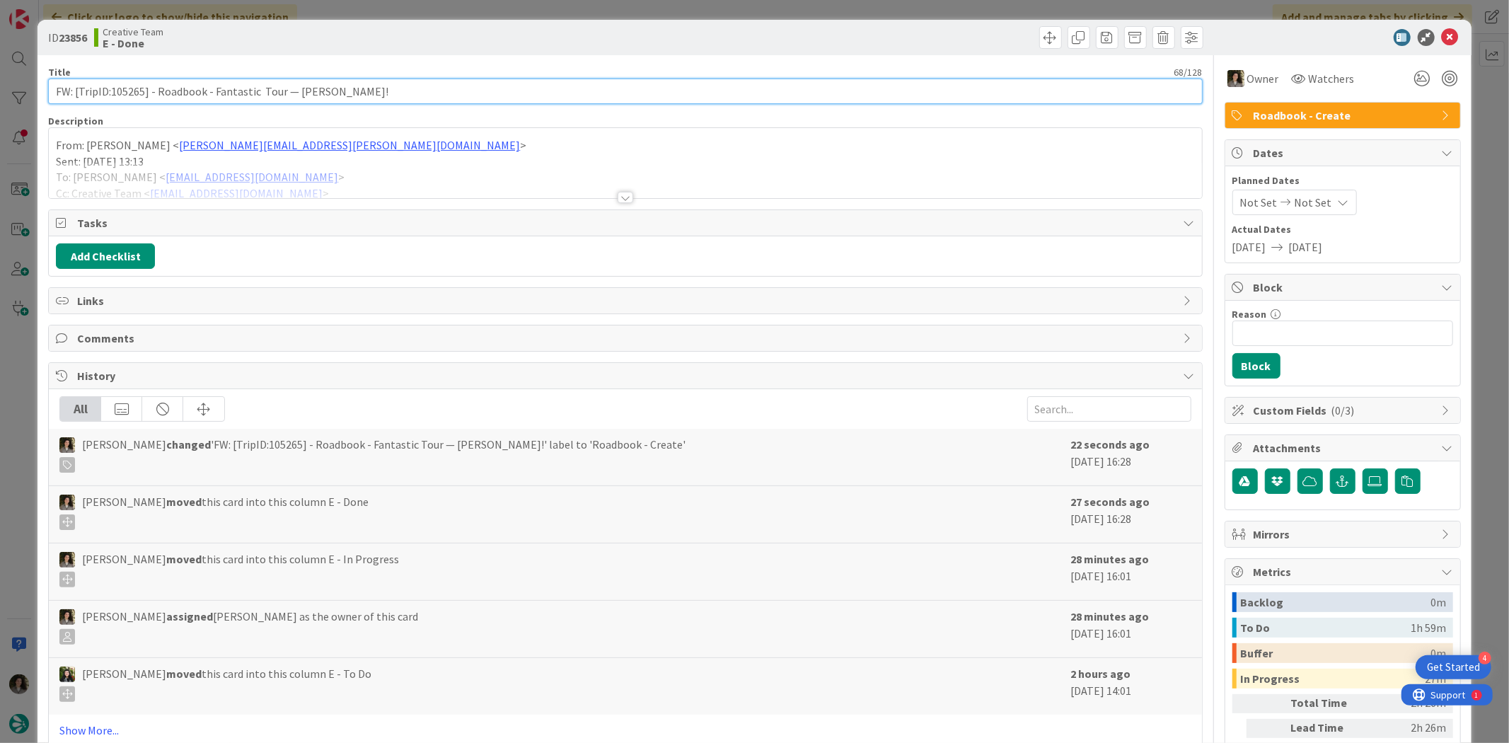
click at [307, 91] on input "FW: [TripID:105265] - Roadbook - Fantastic Tour — [PERSON_NAME]!" at bounding box center [625, 91] width 1154 height 25
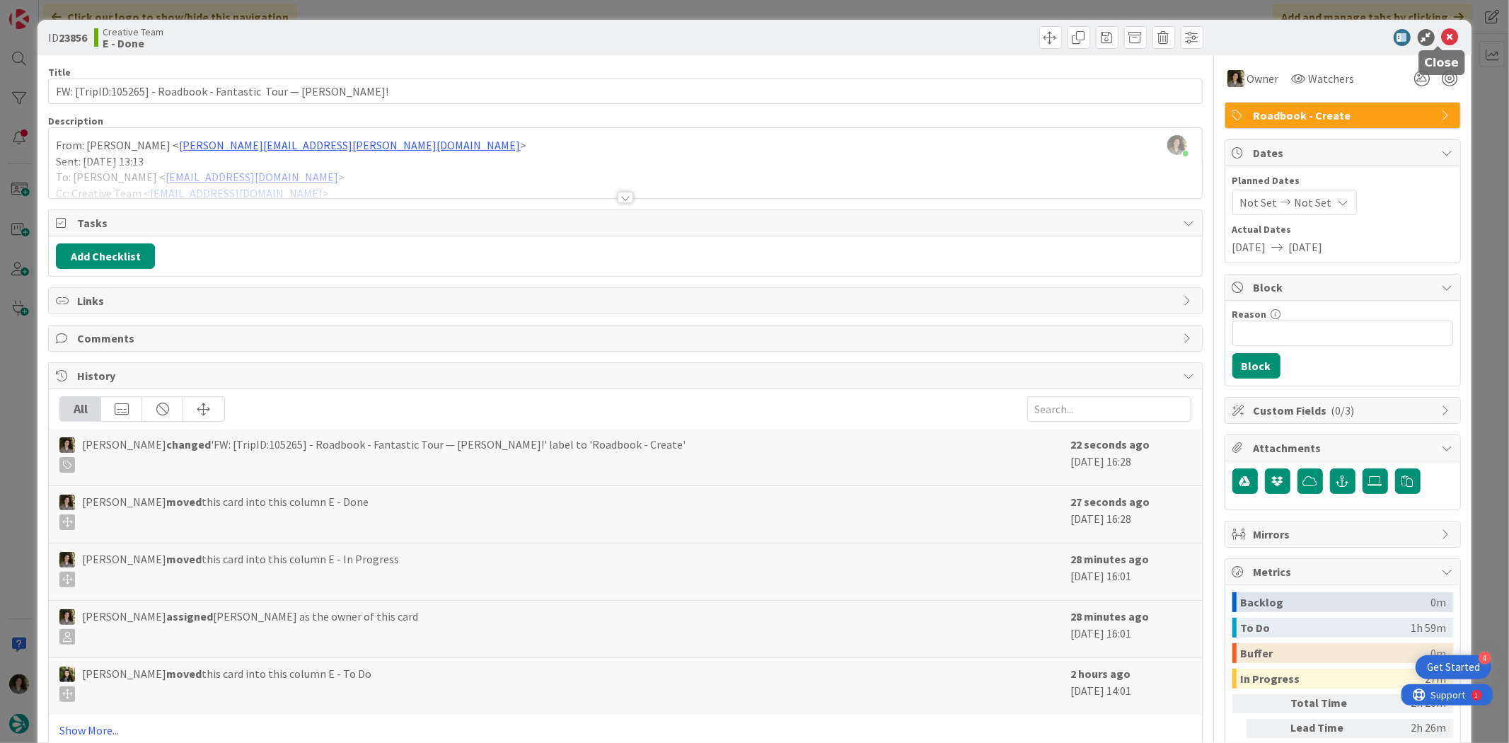
click at [1207, 35] on icon at bounding box center [1450, 37] width 17 height 17
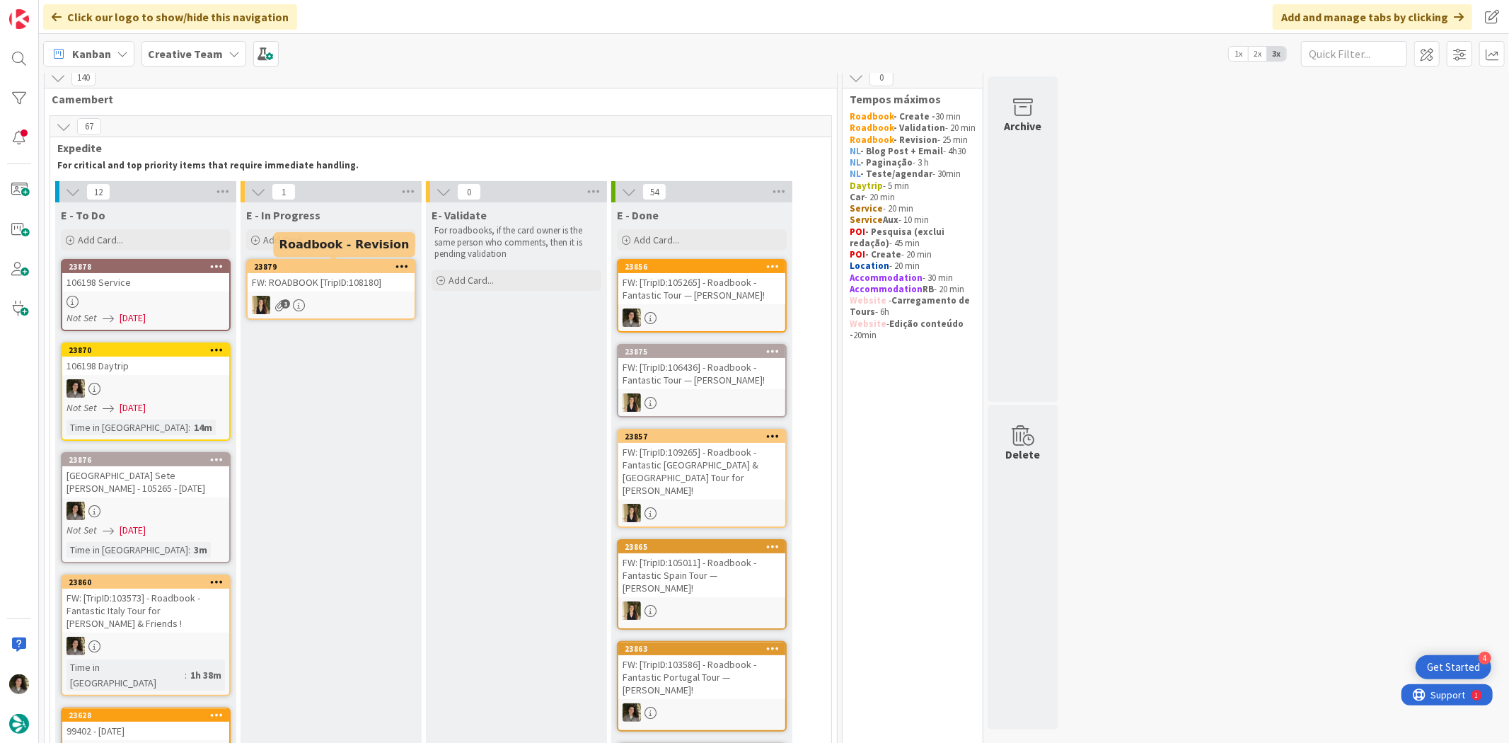
click at [294, 252] on div "E - In Progress Add Card... Template Not Set Title 0 / 128 Label Daytrip Show M…" at bounding box center [331, 227] width 181 height 51
click at [295, 239] on span "Add Card..." at bounding box center [285, 239] width 45 height 13
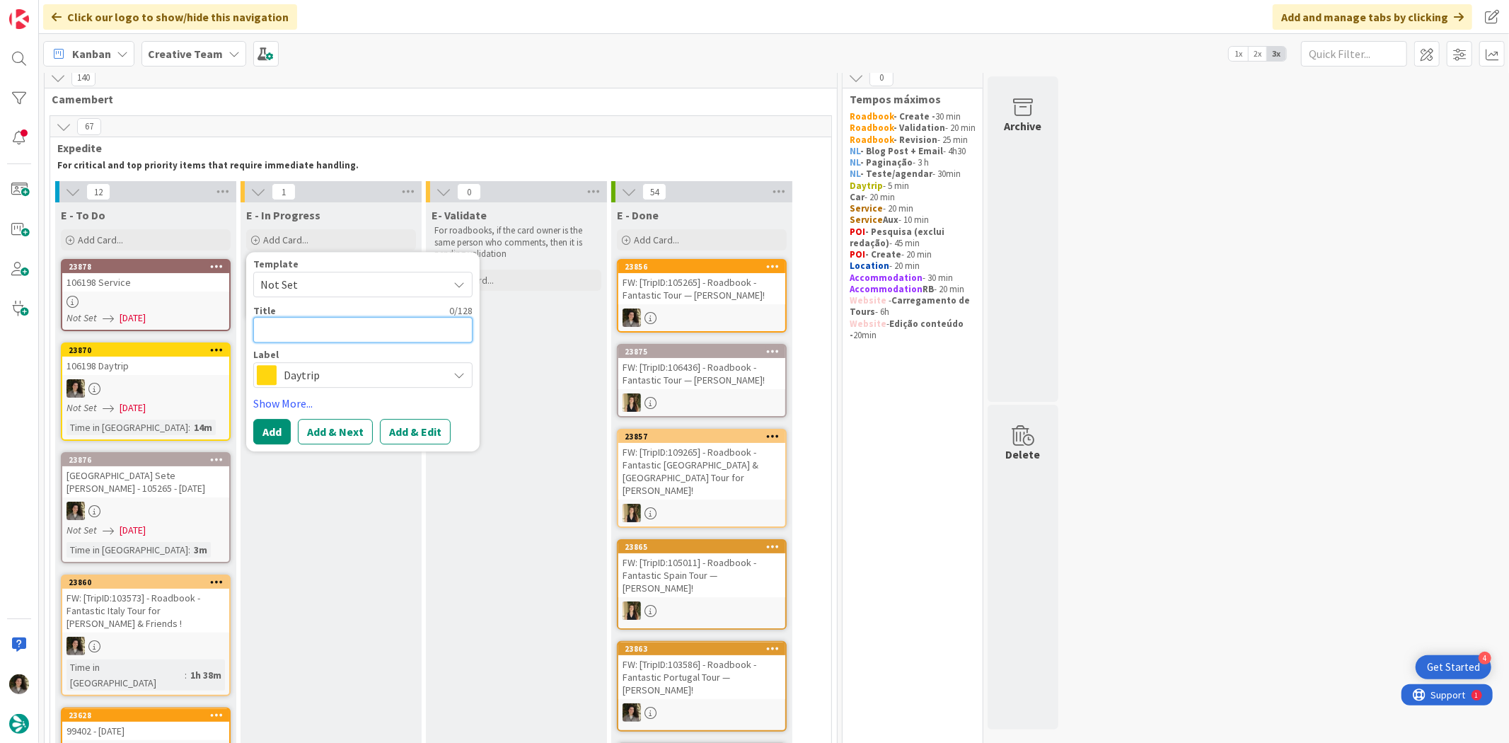
paste textarea "FW: [TripID:105265] - Roadbook - Fantastic Tour — [PERSON_NAME]!"
type textarea "x"
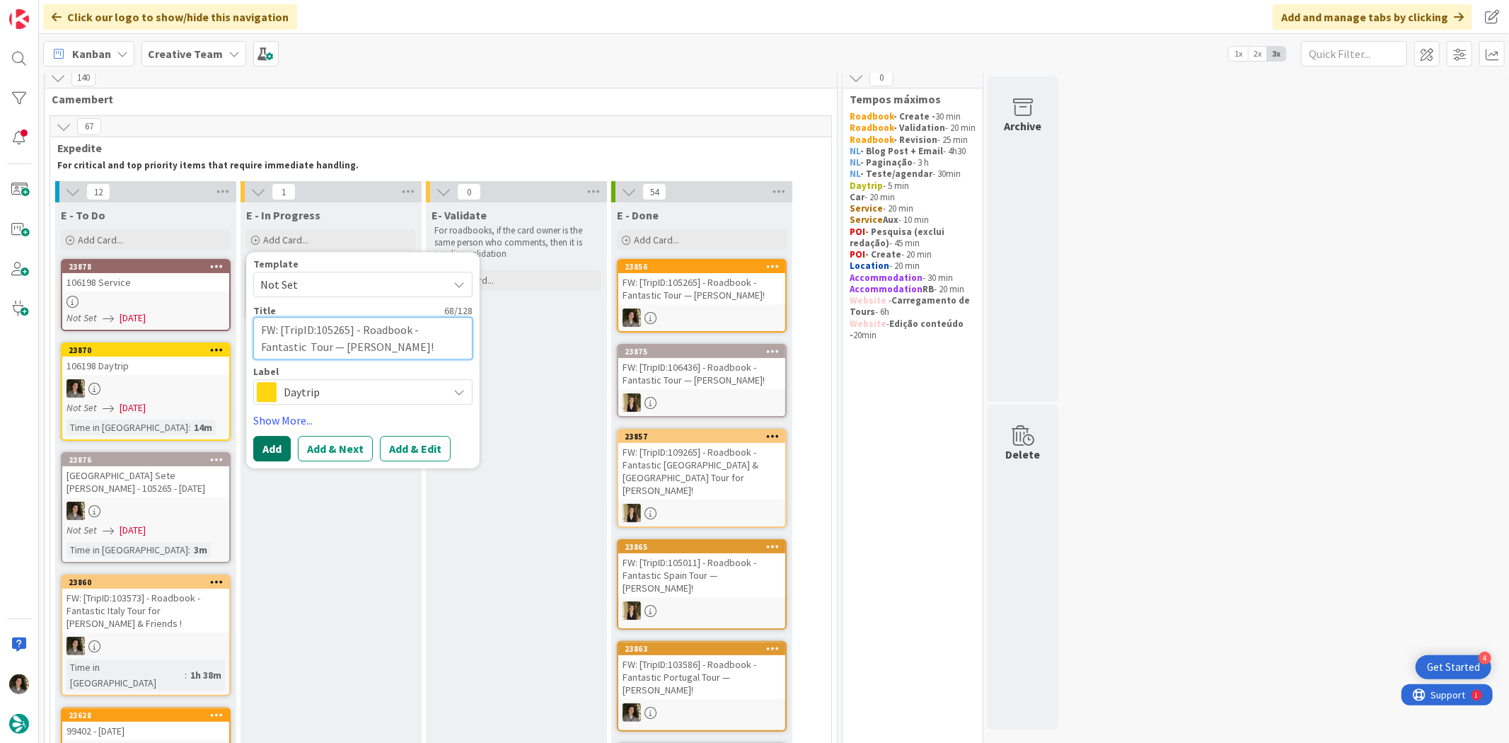
type textarea "FW: [TripID:105265] - Roadbook - Fantastic Tour — [PERSON_NAME]!"
click at [270, 449] on button "Add" at bounding box center [271, 449] width 37 height 25
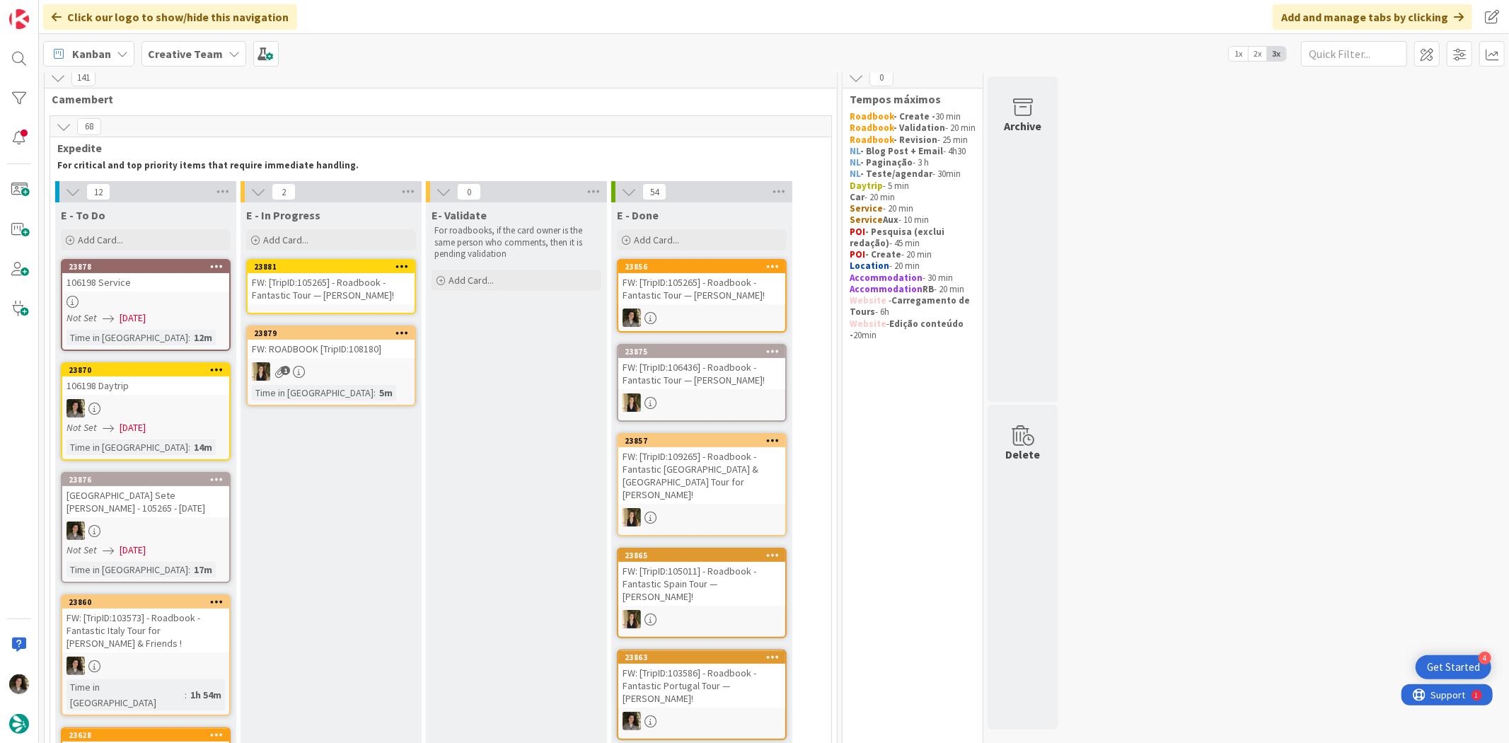
click at [277, 284] on div "FW: [TripID:105265] - Roadbook - Fantastic Tour — [PERSON_NAME]!" at bounding box center [331, 288] width 167 height 31
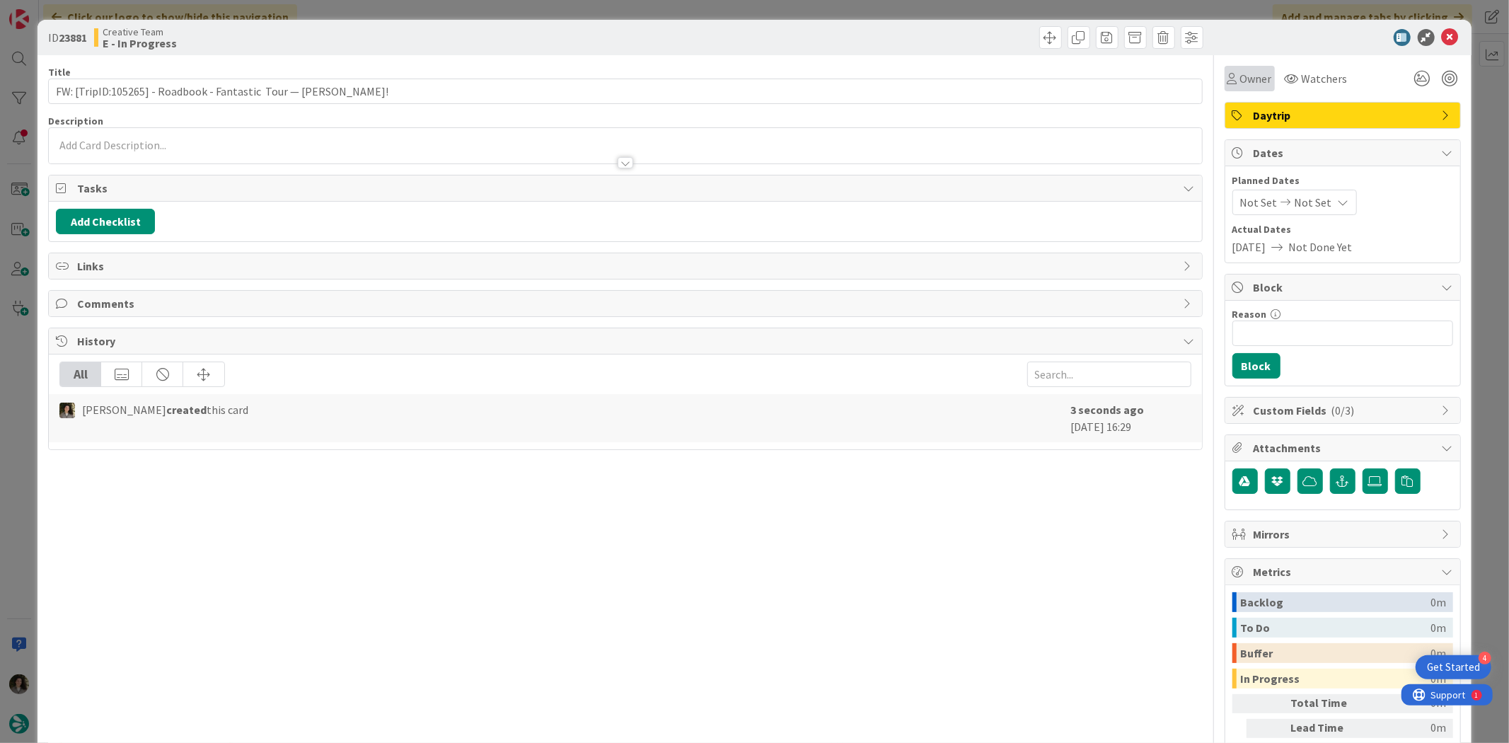
click at [1207, 79] on span "Owner" at bounding box center [1256, 78] width 32 height 17
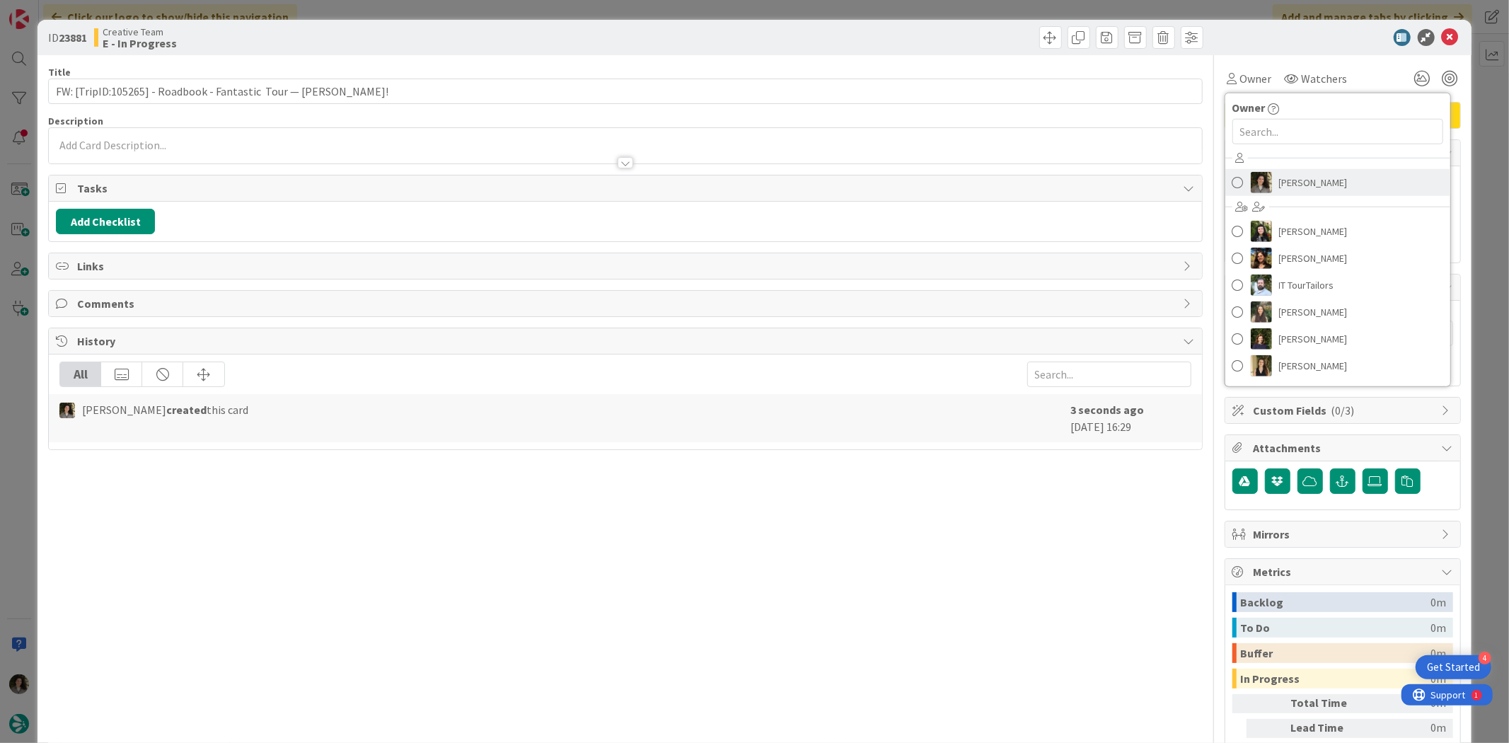
click at [1207, 178] on link "[PERSON_NAME]" at bounding box center [1337, 182] width 225 height 27
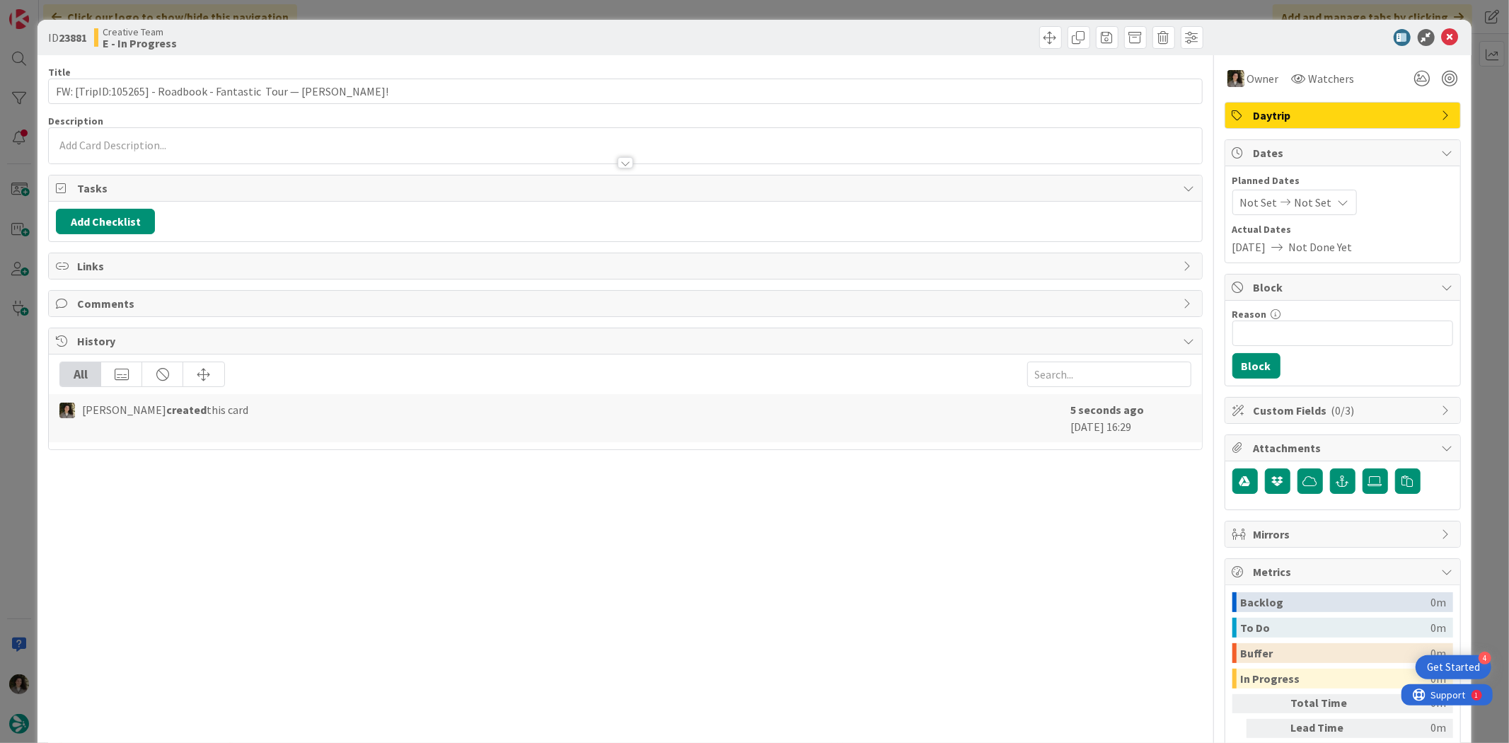
click at [1207, 200] on div "Not Set Not Set" at bounding box center [1294, 202] width 125 height 25
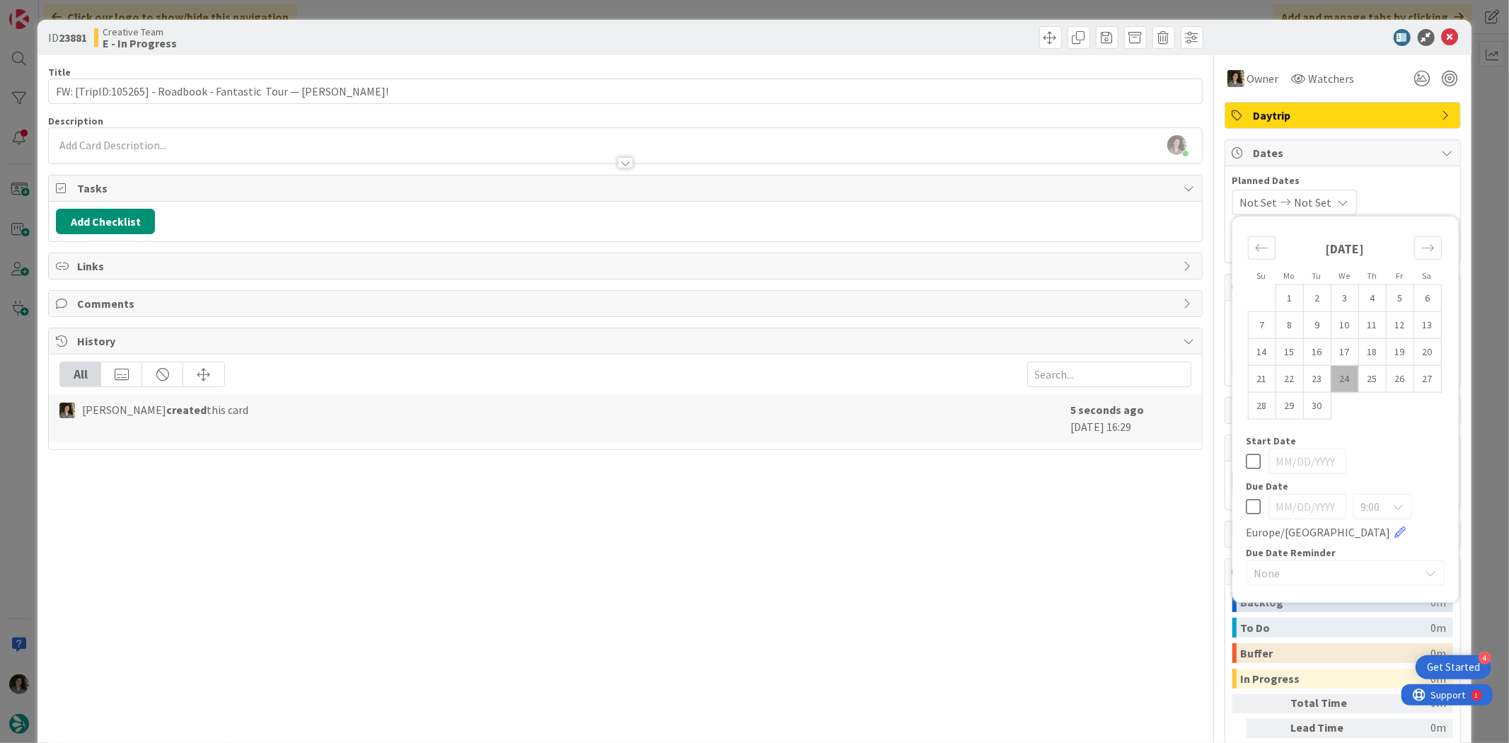
click at [1207, 504] on icon at bounding box center [1254, 506] width 15 height 17
type input "[DATE]"
click at [1207, 34] on icon at bounding box center [1450, 37] width 17 height 17
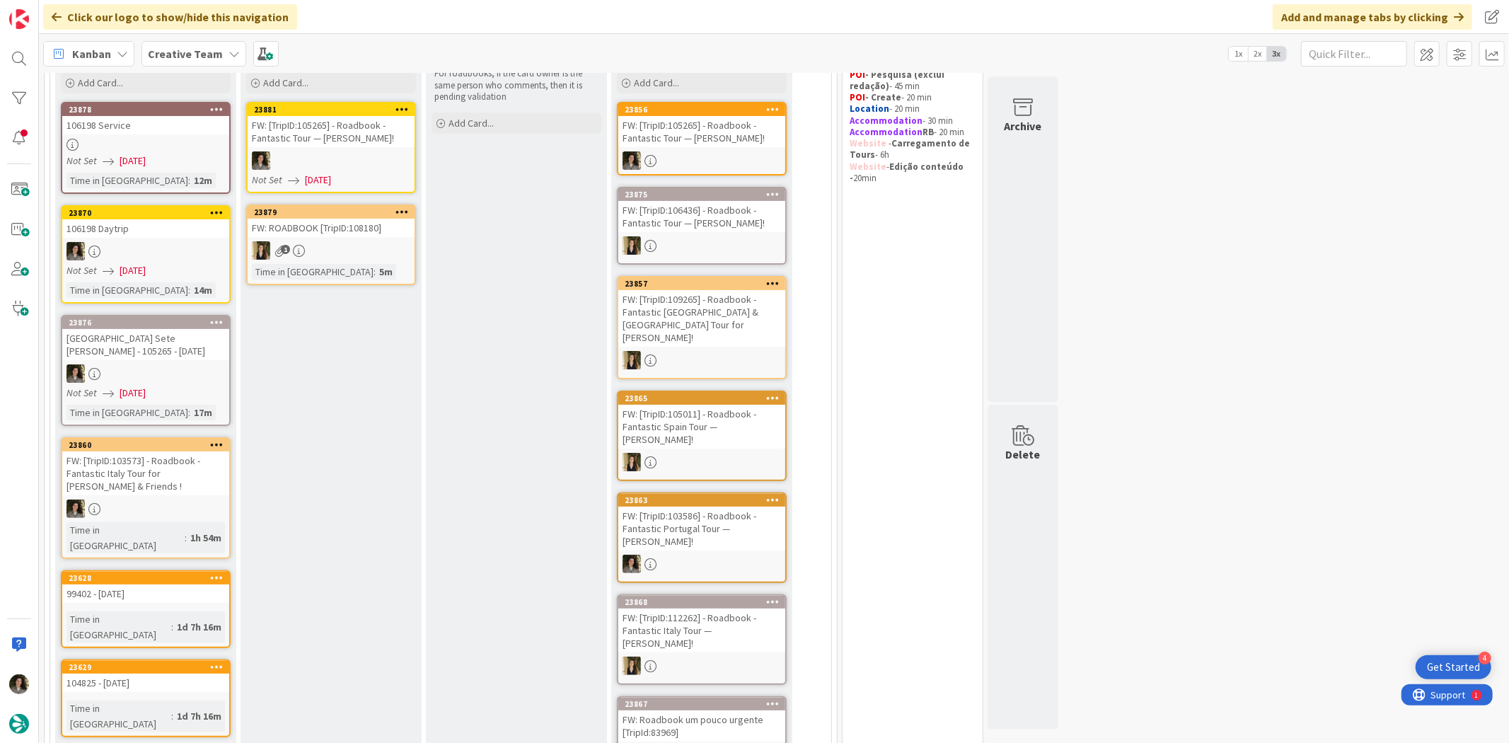
click at [168, 264] on div "Not Set 09/24/2025" at bounding box center [148, 270] width 163 height 15
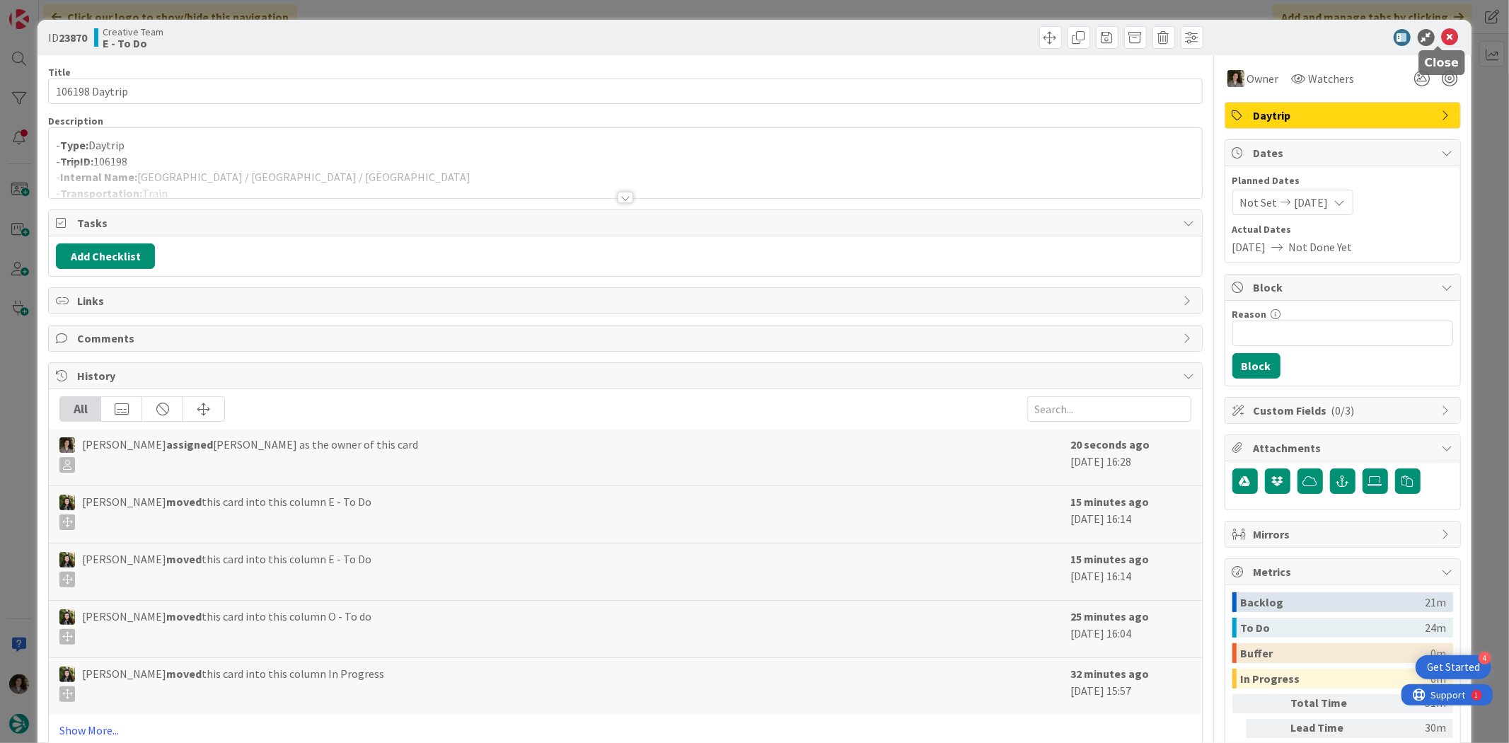
click at [1207, 30] on icon at bounding box center [1450, 37] width 17 height 17
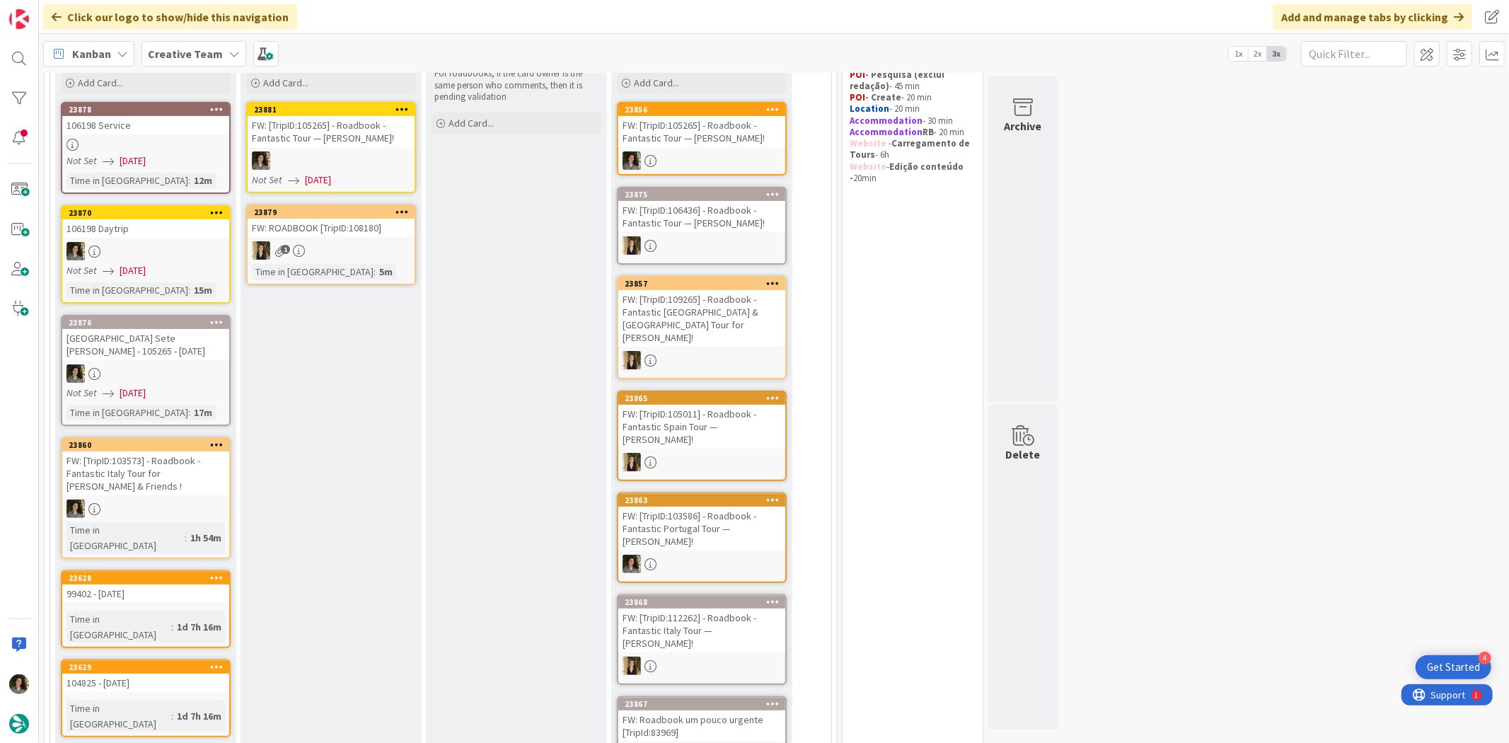
click at [150, 368] on link "23876 Lisboa Sete Rios - 105265 - 5oct Not Set 09/24/2025 Time in Column : 17m" at bounding box center [146, 370] width 170 height 111
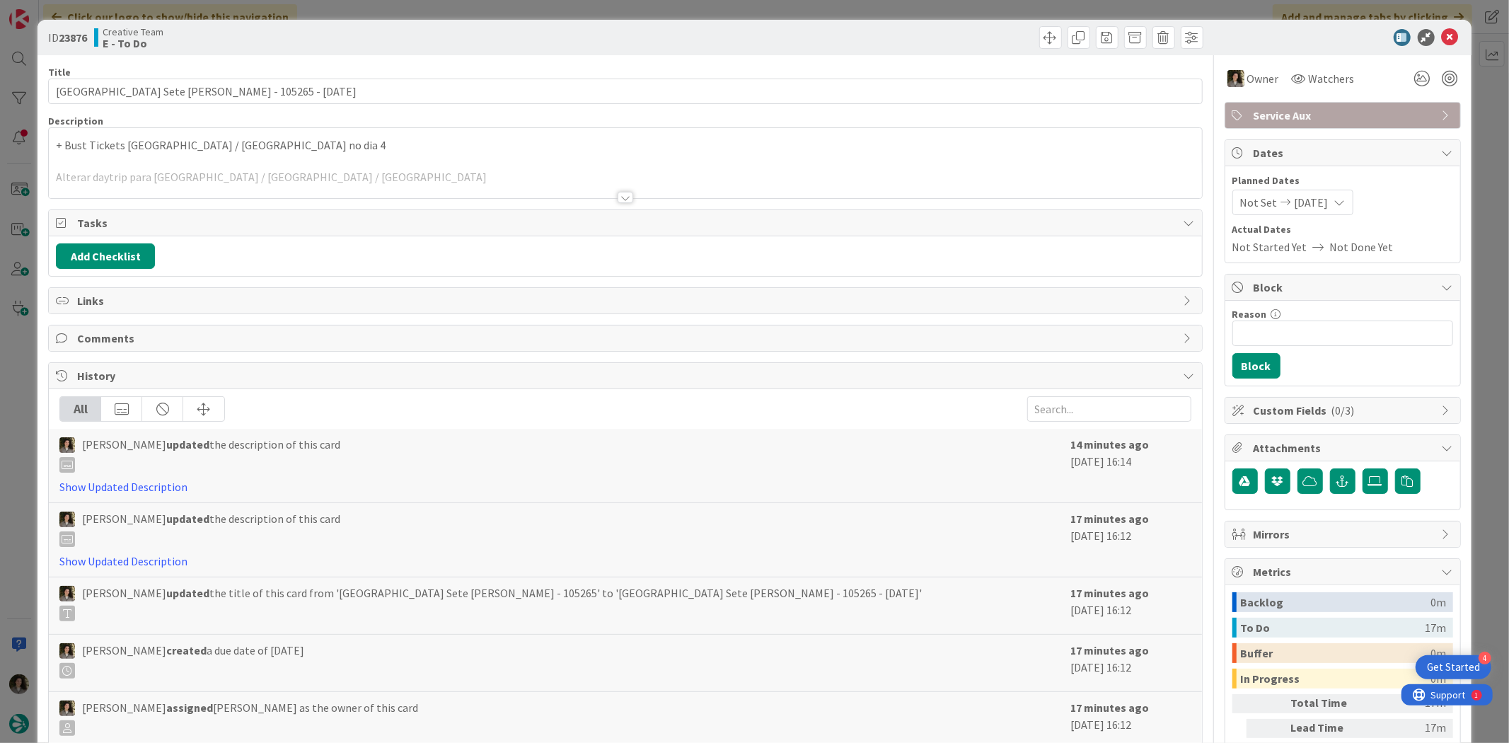
click at [377, 154] on p at bounding box center [625, 162] width 1138 height 16
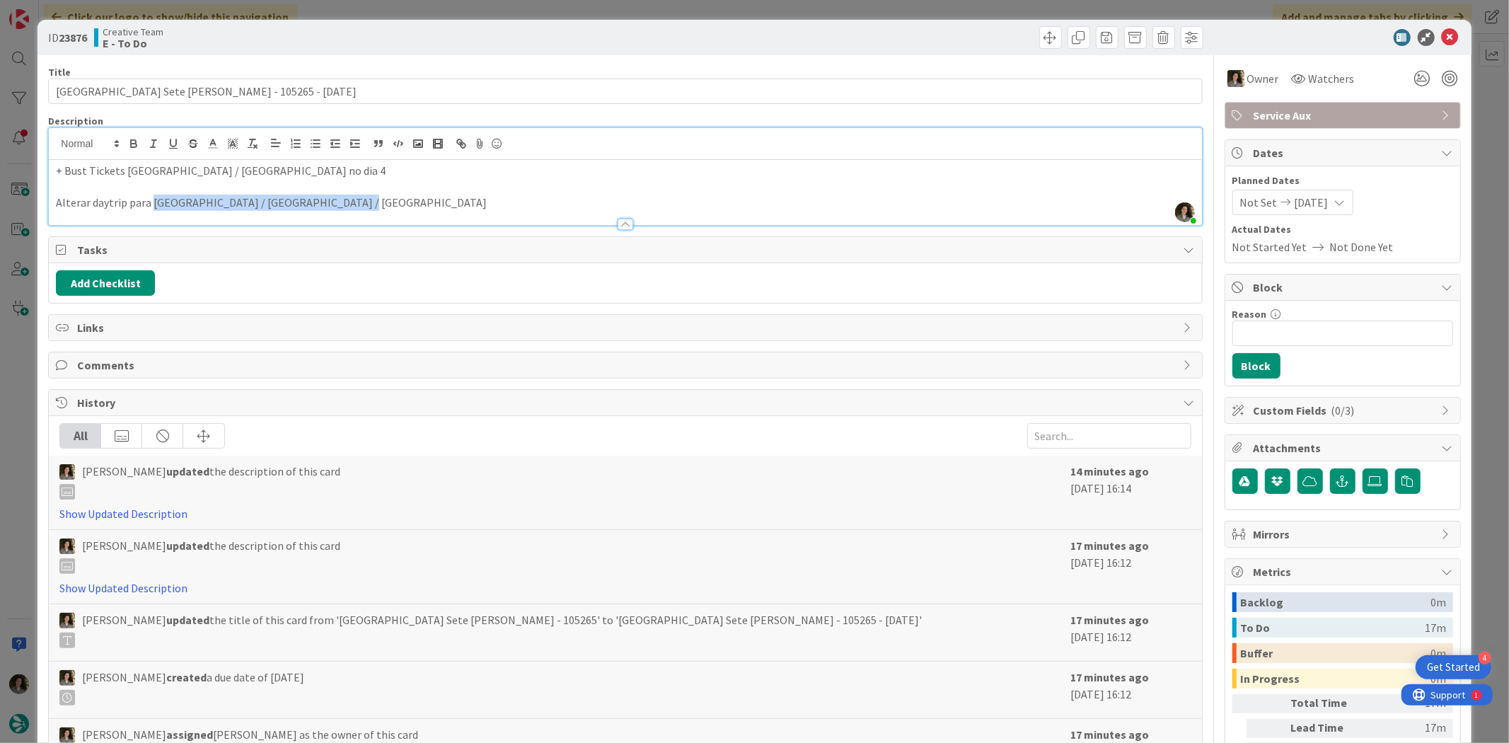
drag, startPoint x: 151, startPoint y: 202, endPoint x: 369, endPoint y: 203, distance: 217.9
click at [369, 203] on p "Alterar daytrip para Lisbon / São Martinho do Porto / Lisbon" at bounding box center [625, 203] width 1138 height 16
copy p "Lisbon / São Martinho do Porto / Lisbon"
click at [1207, 30] on icon at bounding box center [1450, 37] width 17 height 17
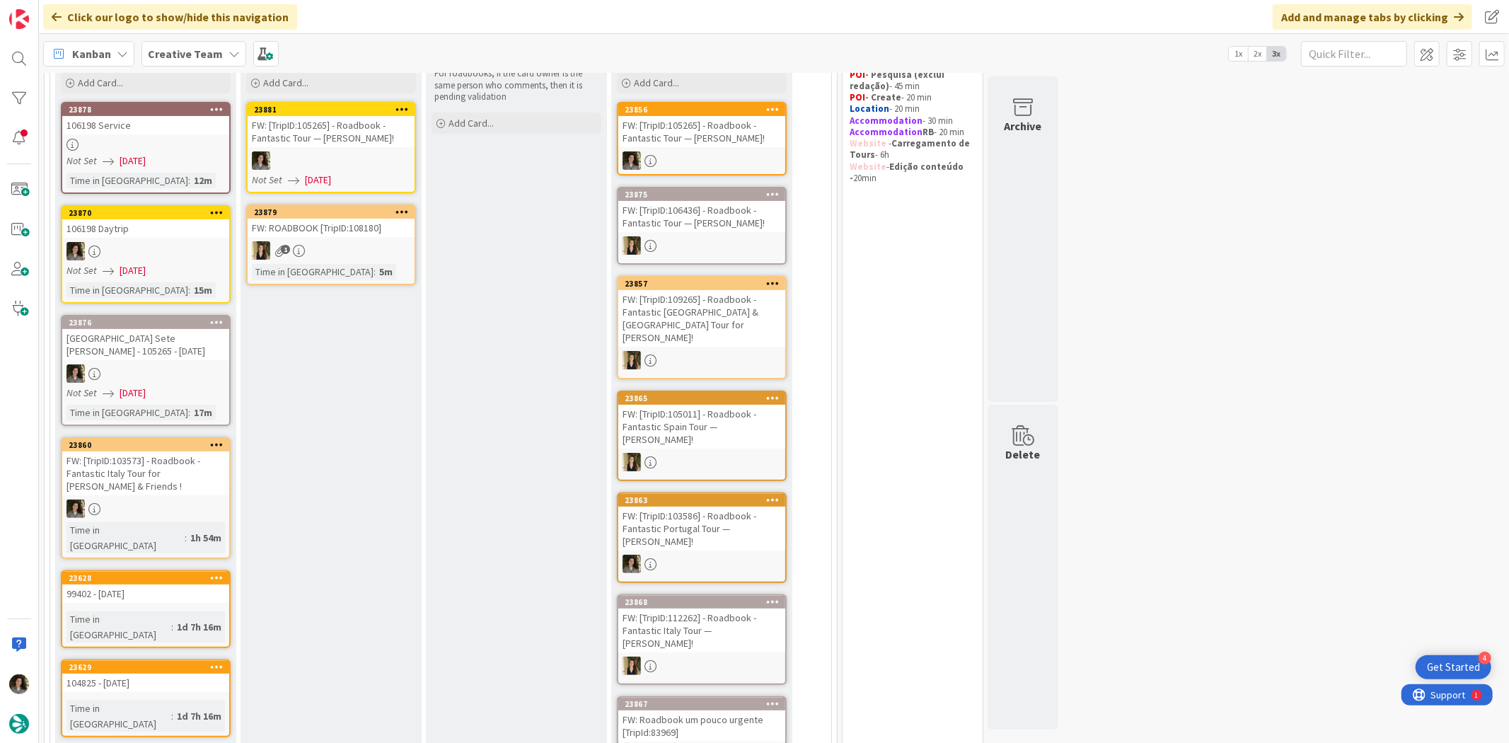
click at [316, 143] on div "FW: [TripID:105265] - Roadbook - Fantastic Tour — [PERSON_NAME]!" at bounding box center [331, 131] width 167 height 31
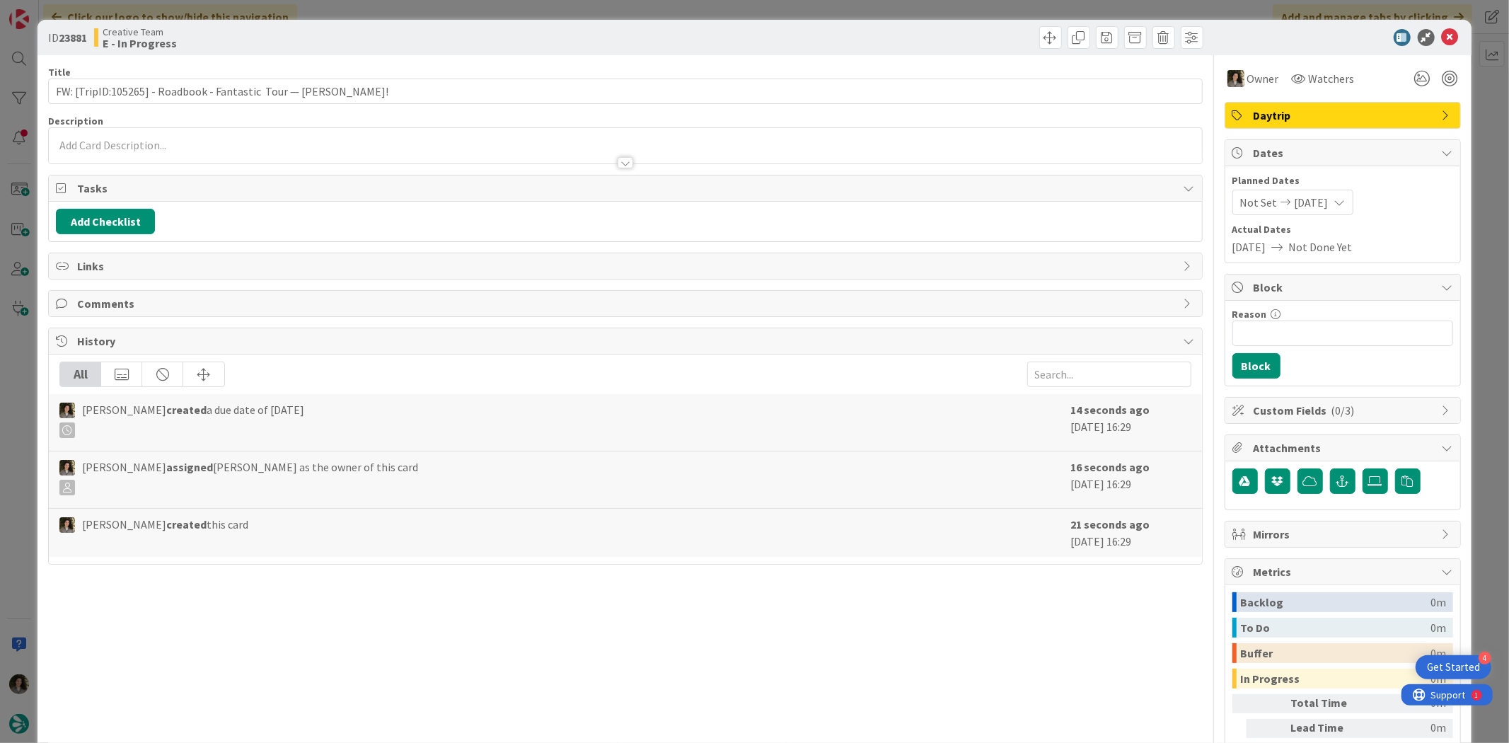
click at [316, 140] on p at bounding box center [625, 145] width 1138 height 16
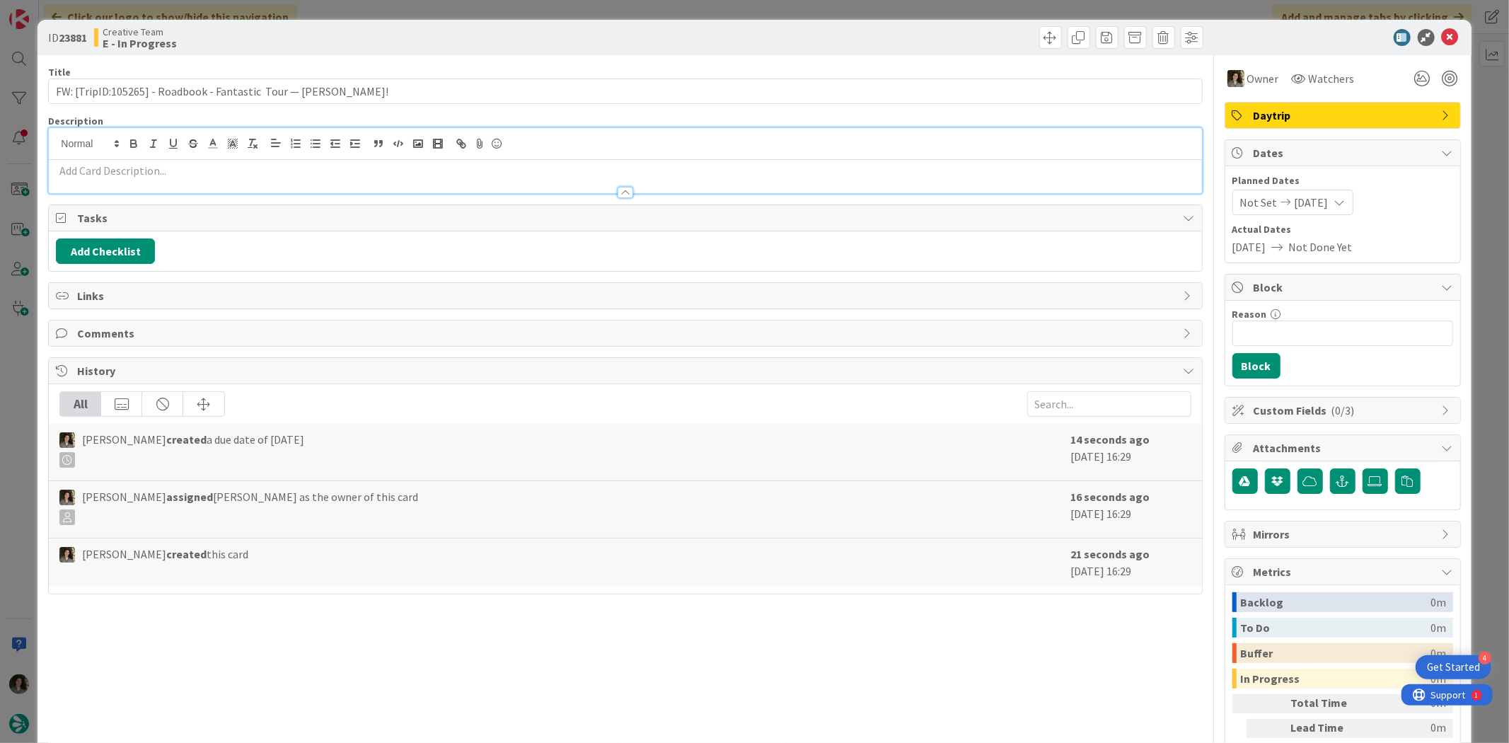
click at [291, 173] on p at bounding box center [625, 171] width 1138 height 16
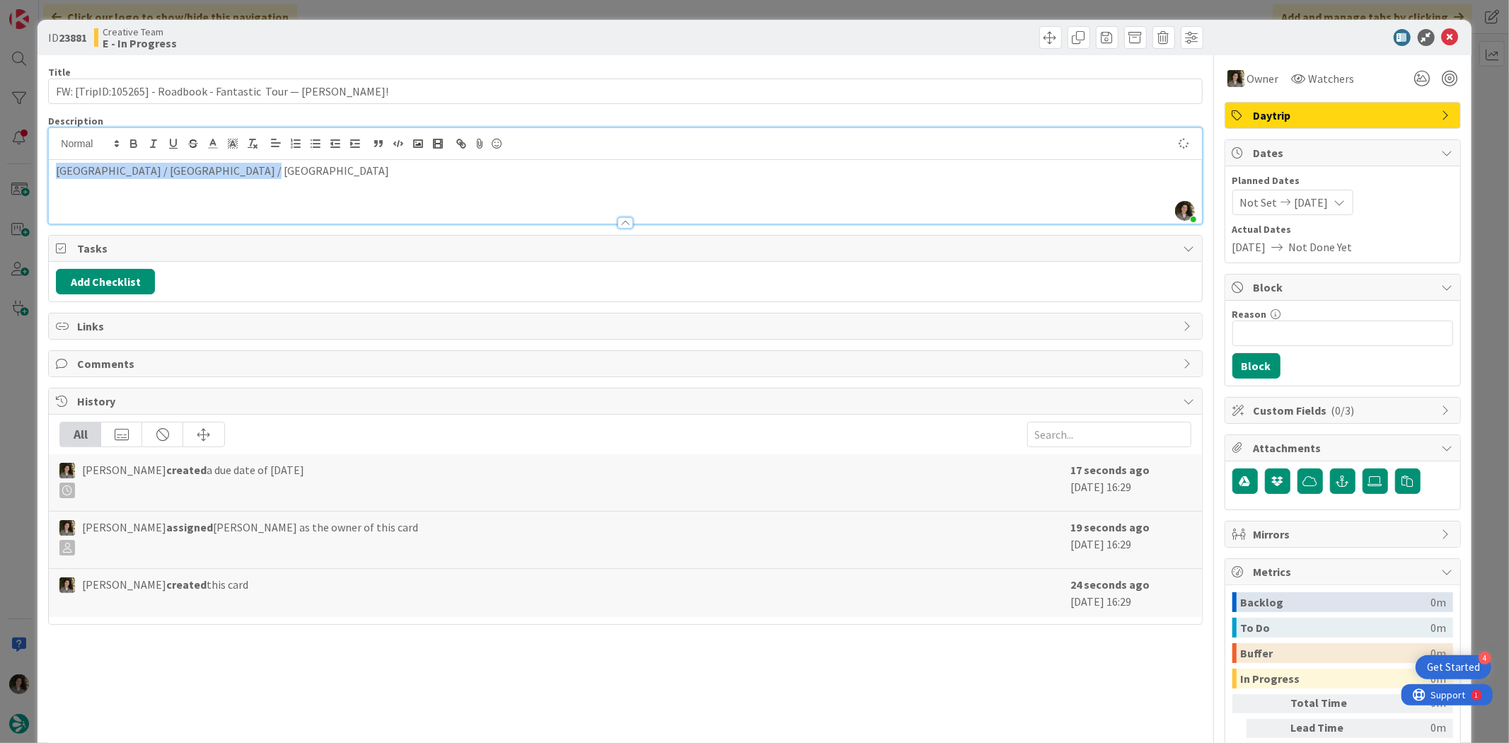
drag, startPoint x: 262, startPoint y: 178, endPoint x: 5, endPoint y: 168, distance: 257.7
click at [5, 168] on div "ID 23881 Creative Team E - In Progress Title 68 / 128 FW: [TripID:105265] - Roa…" at bounding box center [754, 371] width 1509 height 743
copy p "Lisbon / São Martinho do Porto / Lisbon"
click at [1207, 34] on icon at bounding box center [1450, 37] width 17 height 17
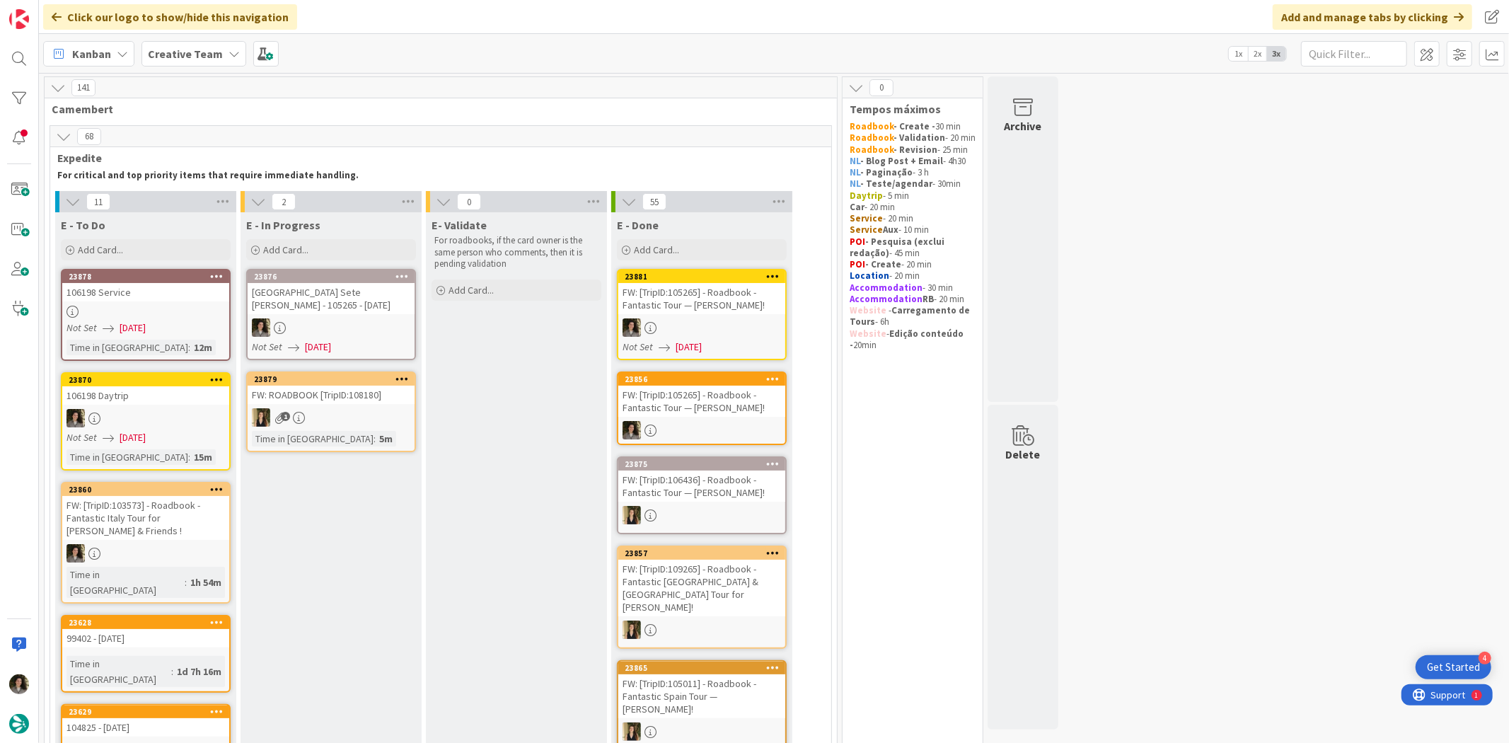
click at [364, 318] on div at bounding box center [331, 327] width 167 height 18
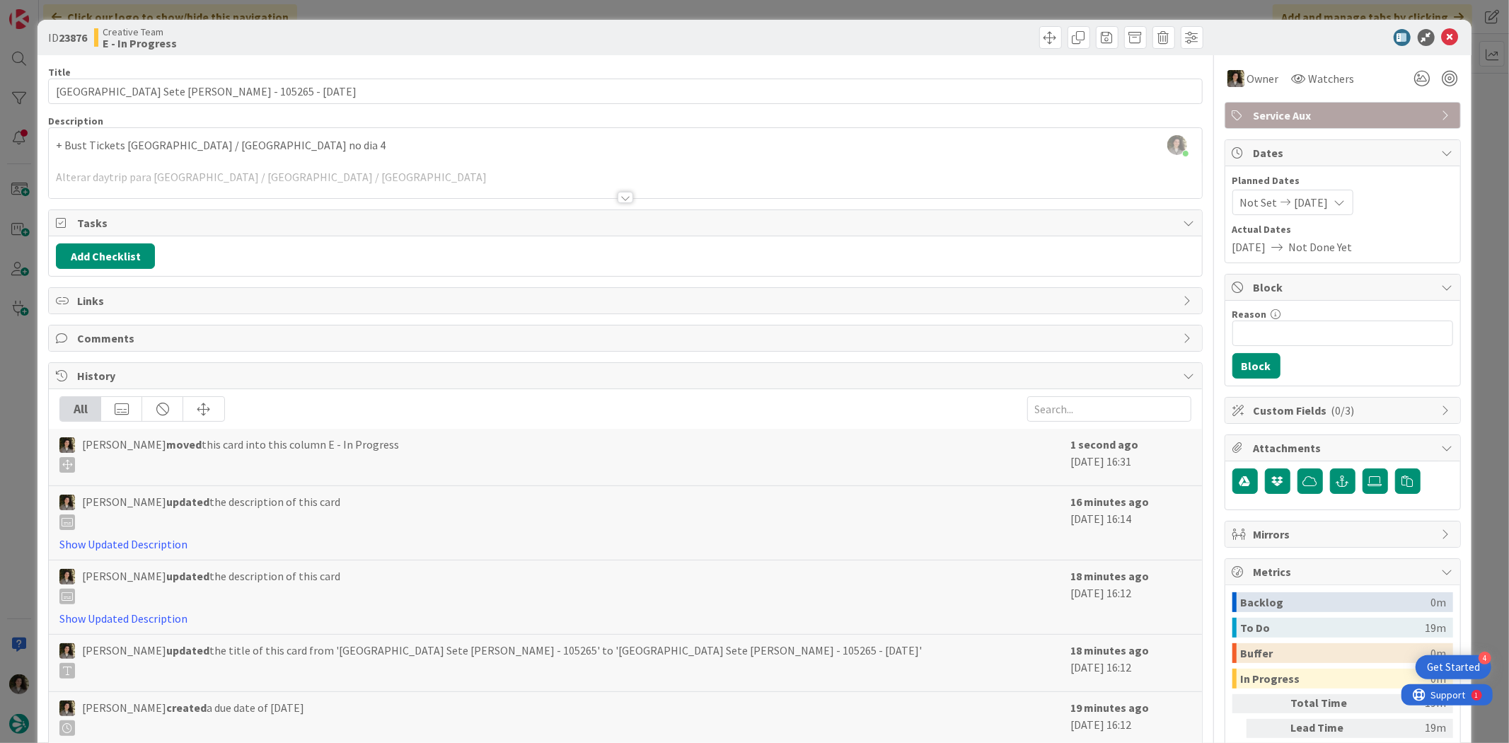
click at [192, 157] on div "Melissa Santos just joined + Bust Tickets São Martinho do Porto / Lisbon no dia…" at bounding box center [625, 163] width 1153 height 70
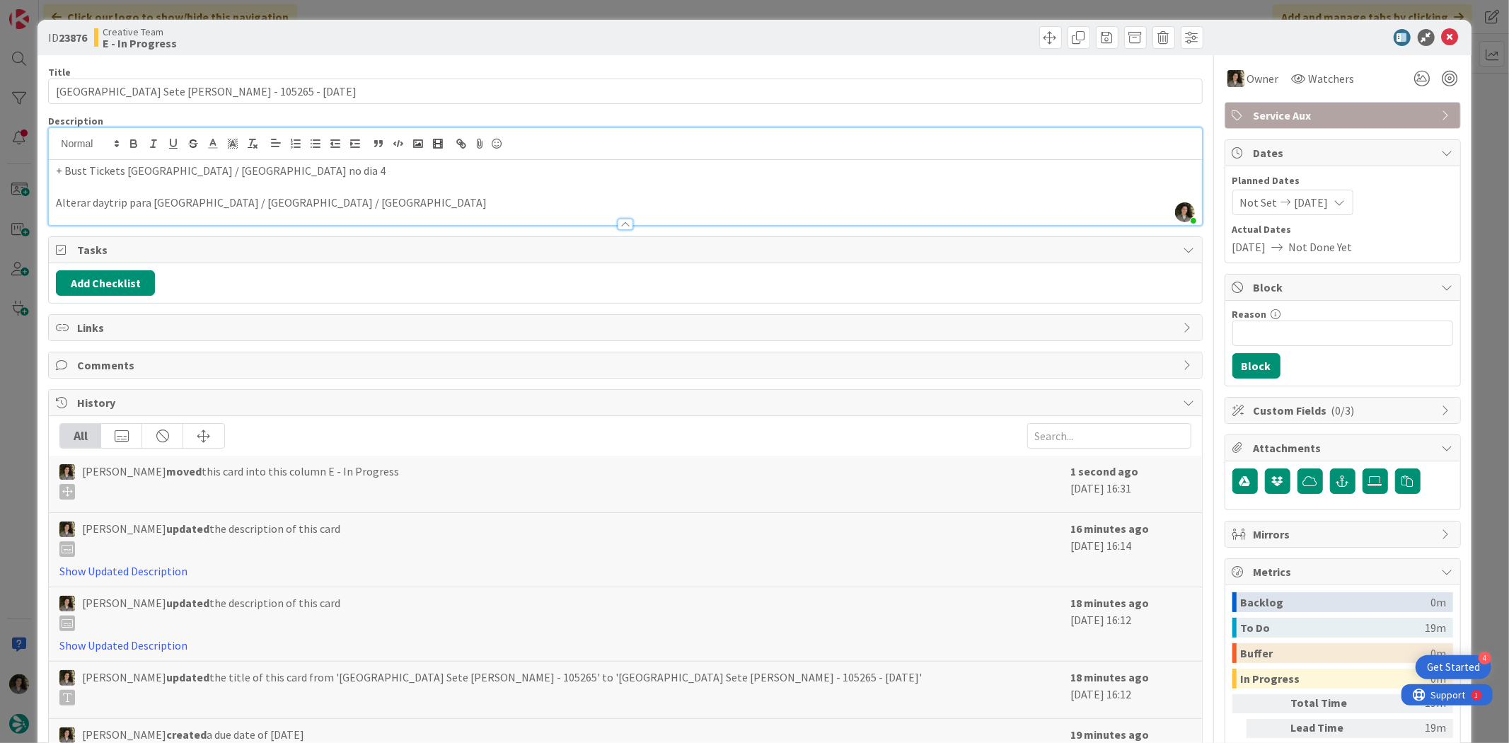
click at [61, 171] on p "+ Bust Tickets São Martinho do Porto / Lisbon no dia 4" at bounding box center [625, 171] width 1138 height 16
click at [410, 202] on p "Alterar daytrip para Lisbon / São Martinho do Porto / Lisbon" at bounding box center [625, 203] width 1138 height 16
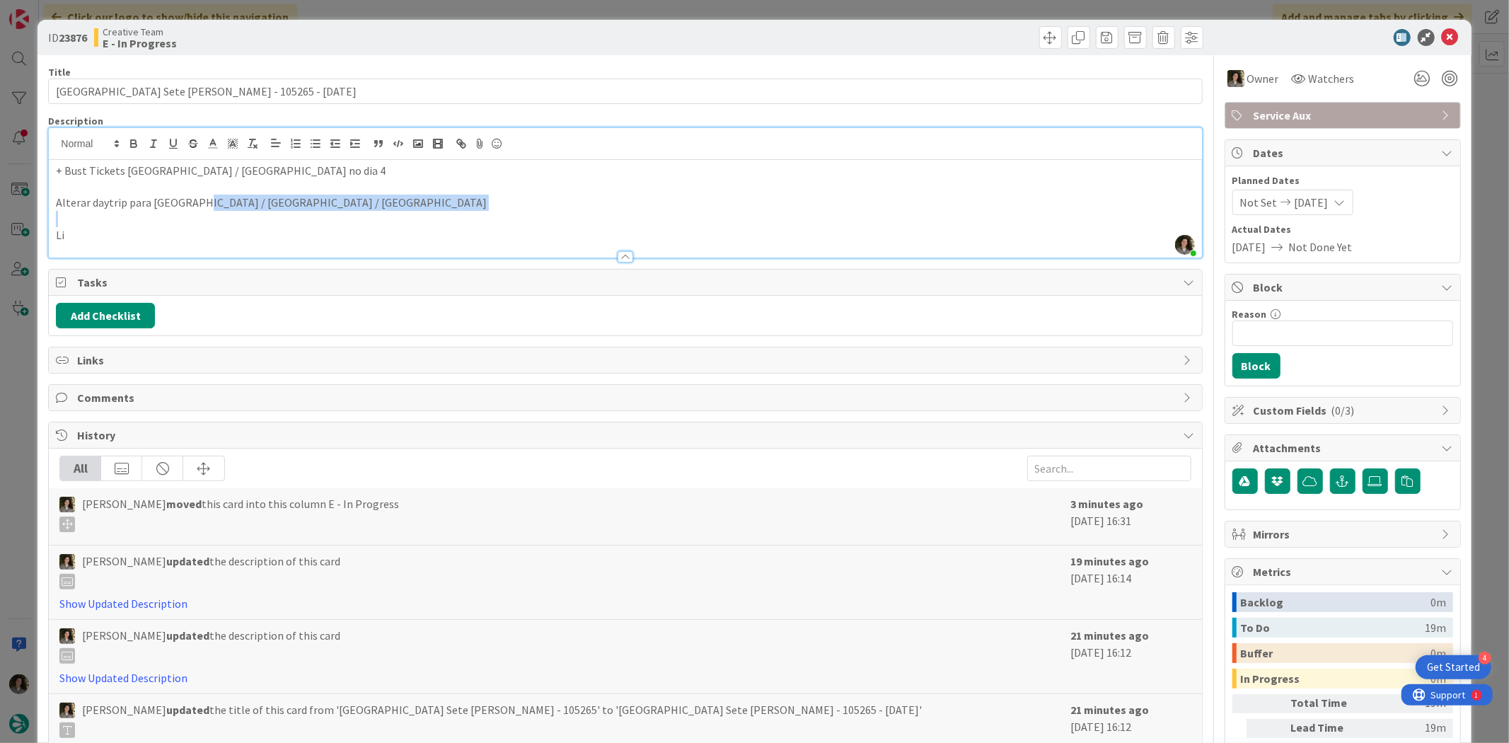
drag, startPoint x: 192, startPoint y: 206, endPoint x: 357, endPoint y: 215, distance: 165.8
click at [357, 215] on div "+ Bust Tickets São Martinho do Porto / Lisbon no dia 4 Alterar daytrip para Lis…" at bounding box center [625, 209] width 1153 height 98
copy p "São Martinho do Porto / Lisbon"
click at [395, 243] on div at bounding box center [625, 250] width 1153 height 15
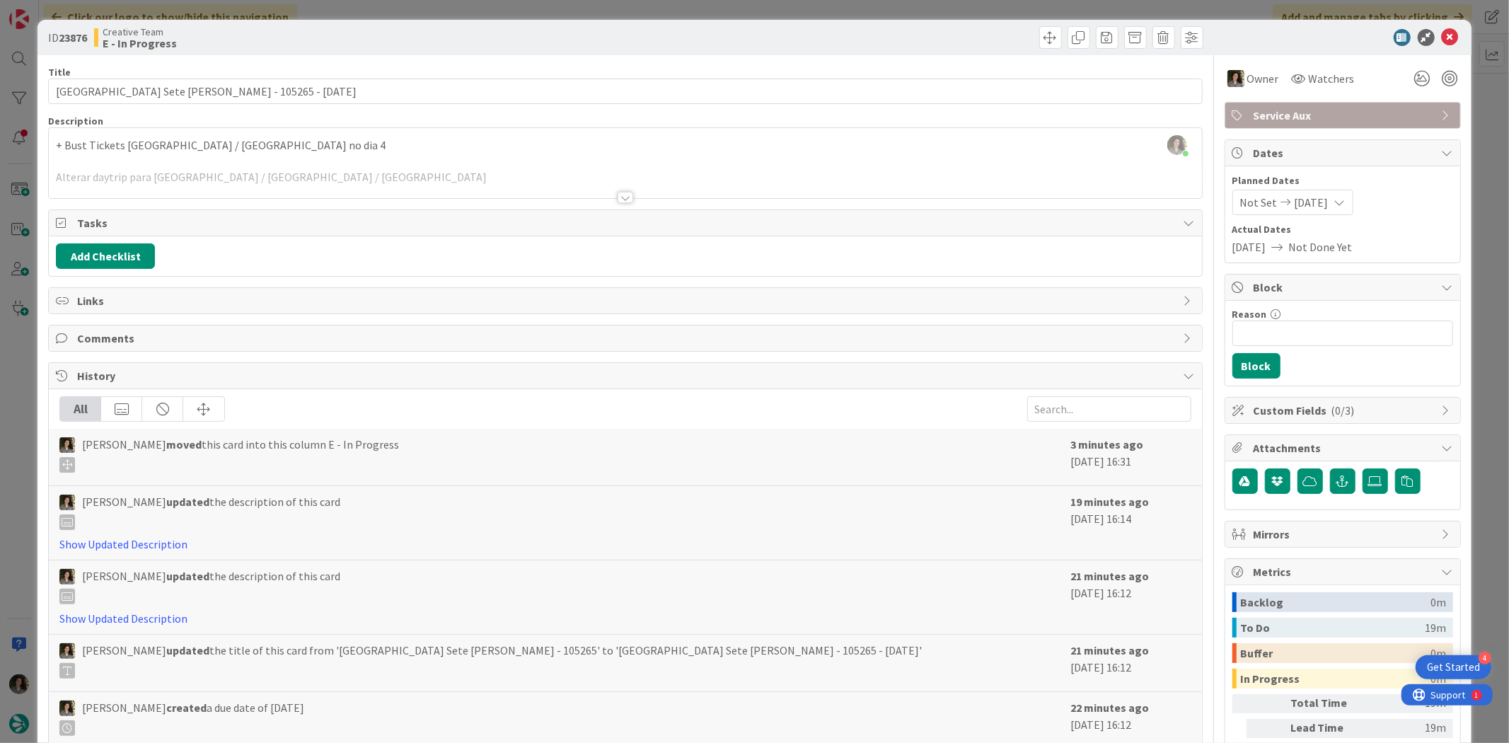
click at [288, 140] on p "+ Bust Tickets São Martinho do Porto / Lisbon no dia 4" at bounding box center [625, 145] width 1138 height 16
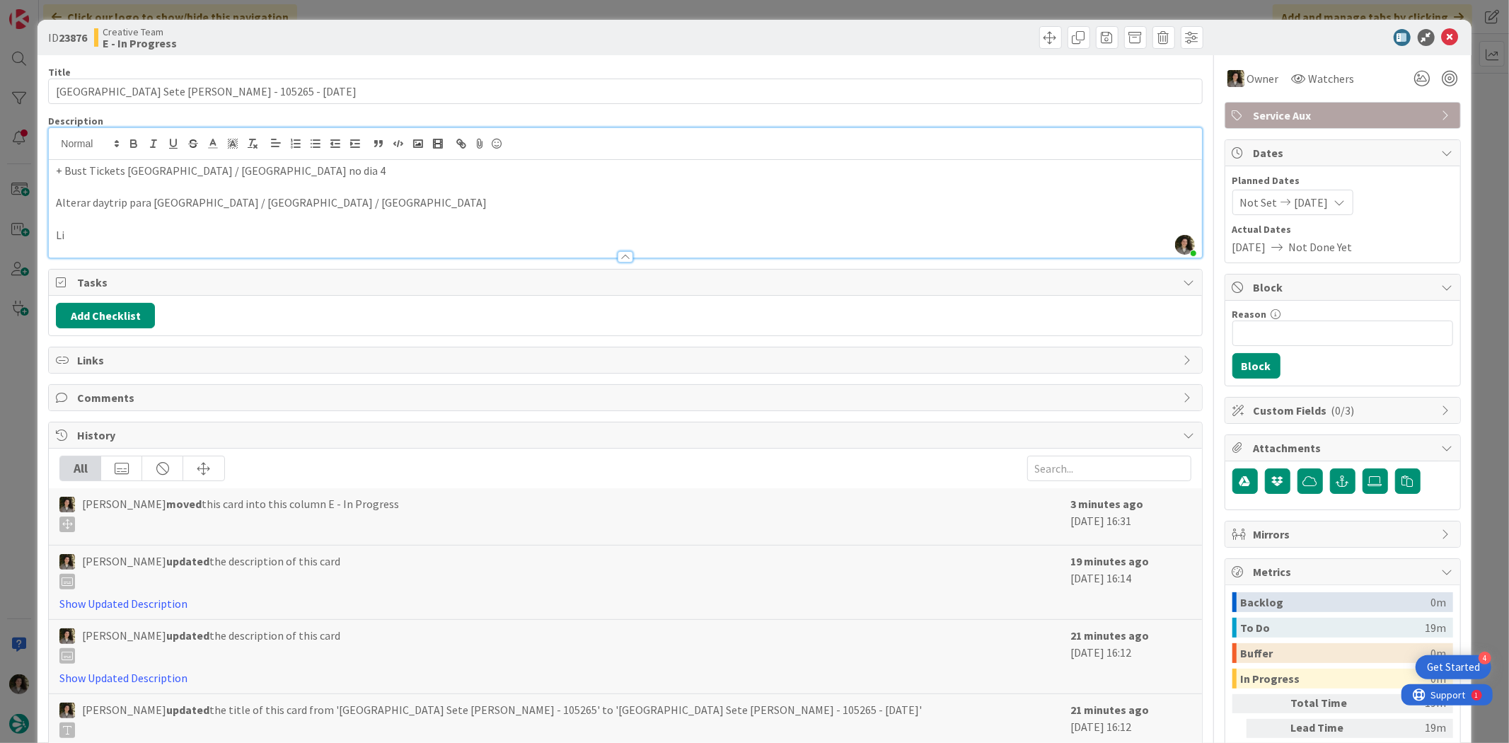
click at [126, 229] on p "Li" at bounding box center [625, 235] width 1138 height 16
drag, startPoint x: 192, startPoint y: 238, endPoint x: -19, endPoint y: 246, distance: 211.0
click at [0, 246] on html "4 Get Started Click our logo to show/hide this navigation Add and manage tabs b…" at bounding box center [754, 371] width 1509 height 743
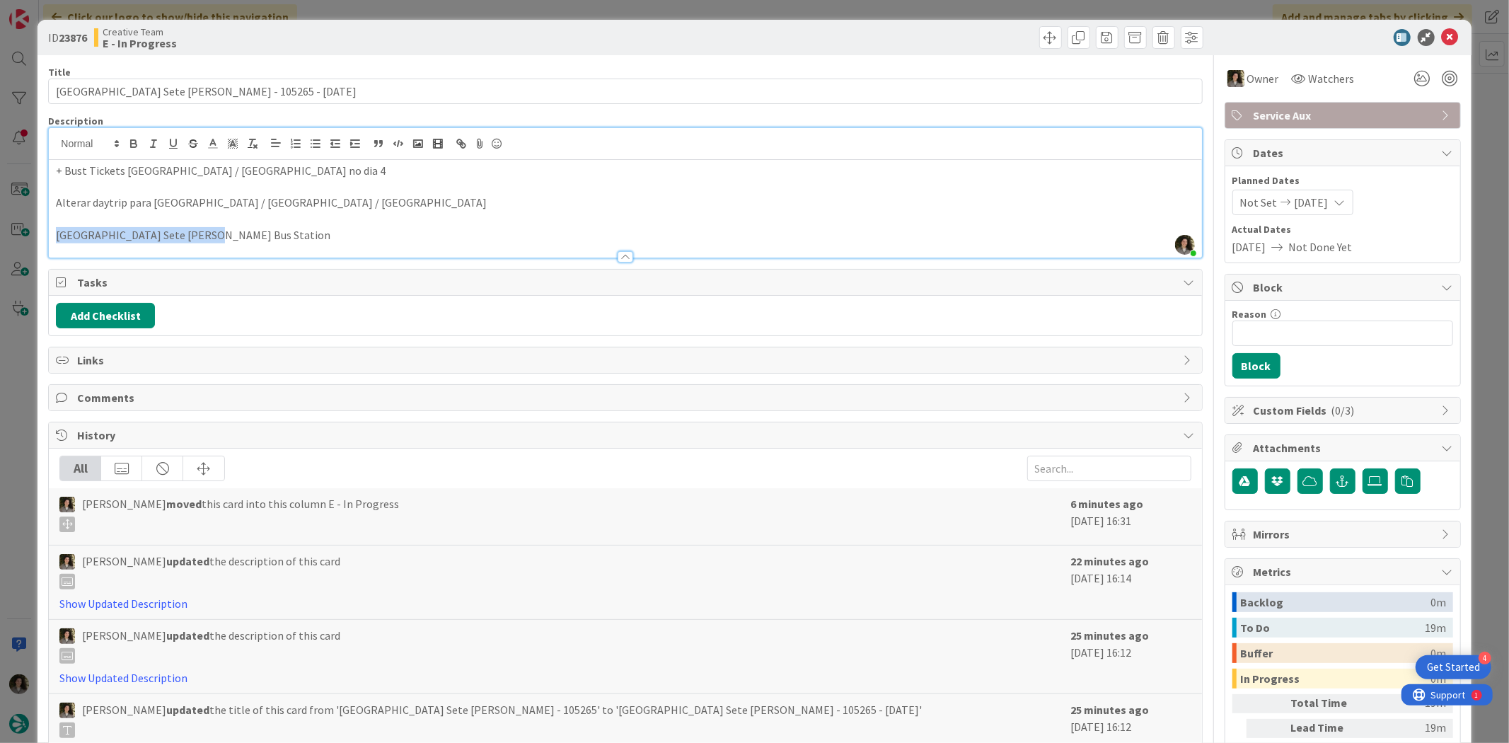
copy p "Lisboa Sete Rios Bus Station"
drag, startPoint x: 299, startPoint y: 203, endPoint x: 307, endPoint y: 241, distance: 38.3
click at [299, 204] on p "Alterar daytrip para Lisbon / São Martinho do Porto / Lisbon" at bounding box center [625, 203] width 1138 height 16
drag, startPoint x: 190, startPoint y: 207, endPoint x: 352, endPoint y: 202, distance: 162.8
click at [352, 202] on p "Alterar daytrip para Lisbon / São Martinho do Porto Bus Station/ Lisbon" at bounding box center [625, 203] width 1138 height 16
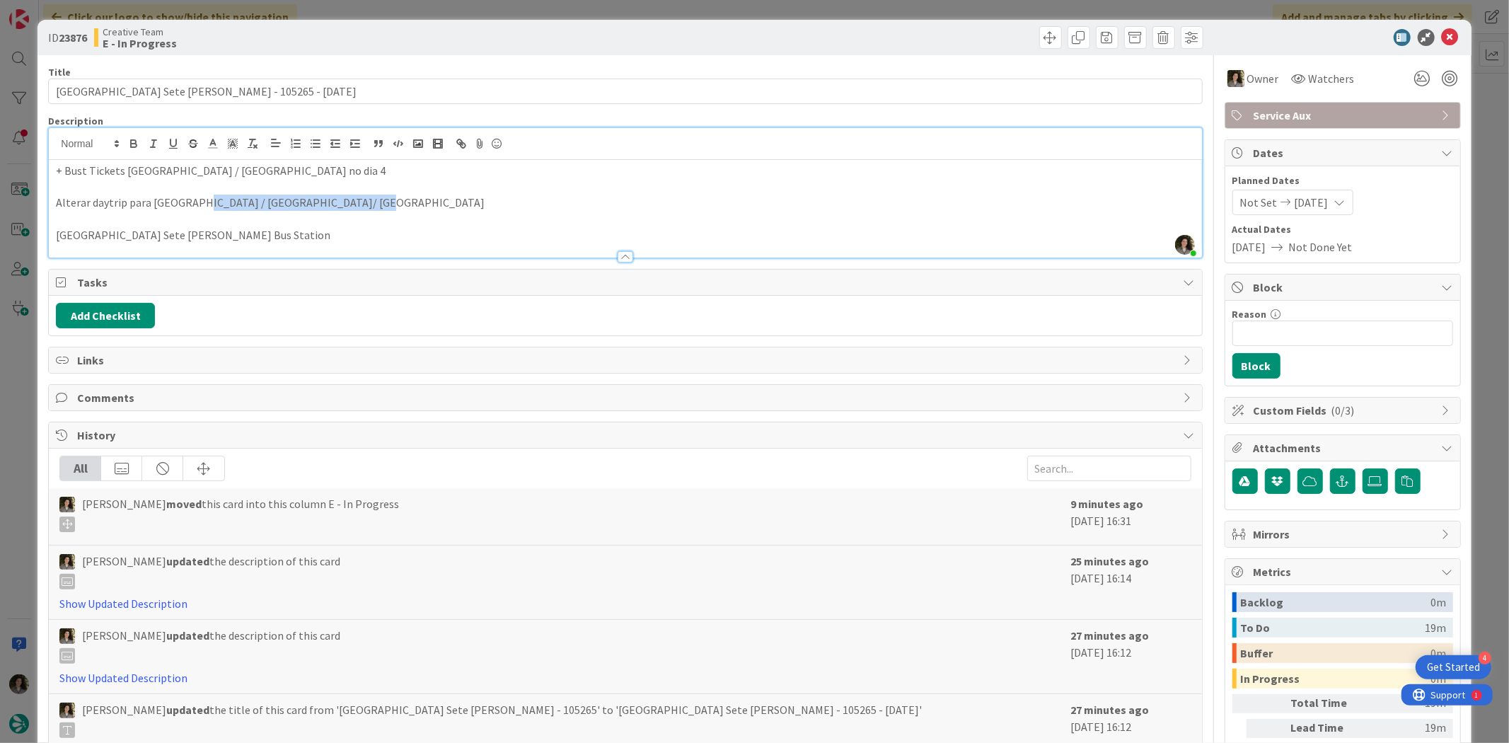
copy p "São Martinho do Porto Bus Station"
click at [1207, 35] on icon at bounding box center [1450, 37] width 17 height 17
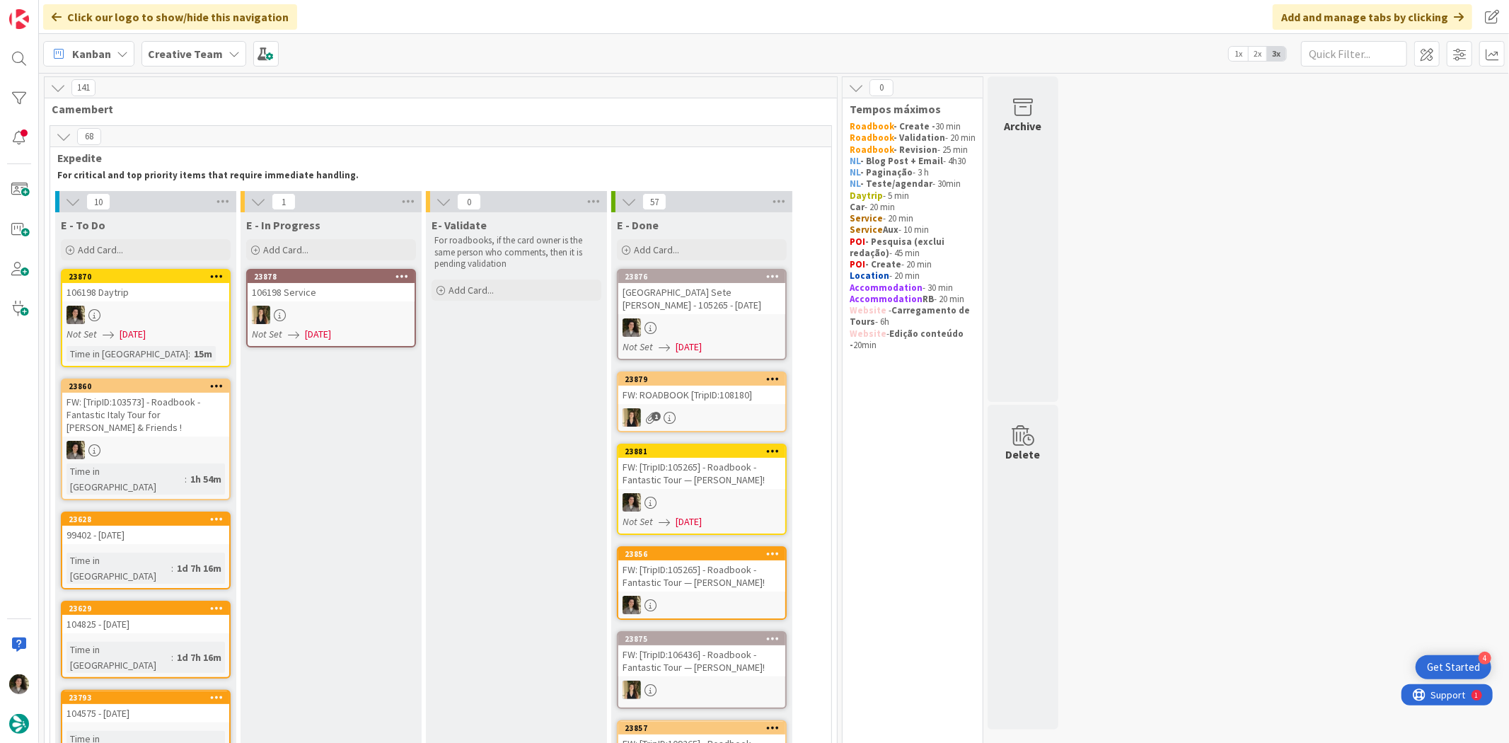
click at [720, 318] on div at bounding box center [701, 327] width 167 height 18
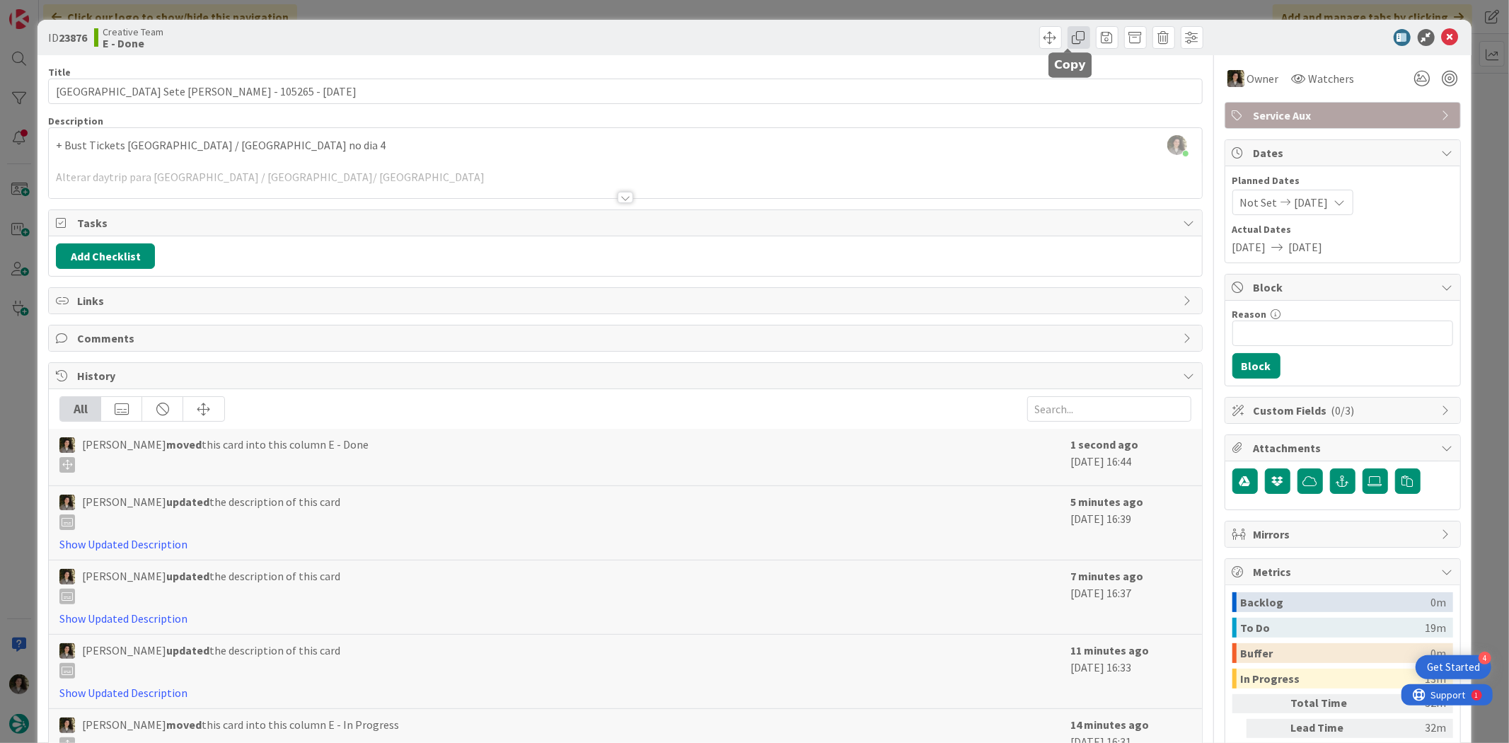
click at [1068, 40] on span at bounding box center [1079, 37] width 23 height 23
type textarea "x"
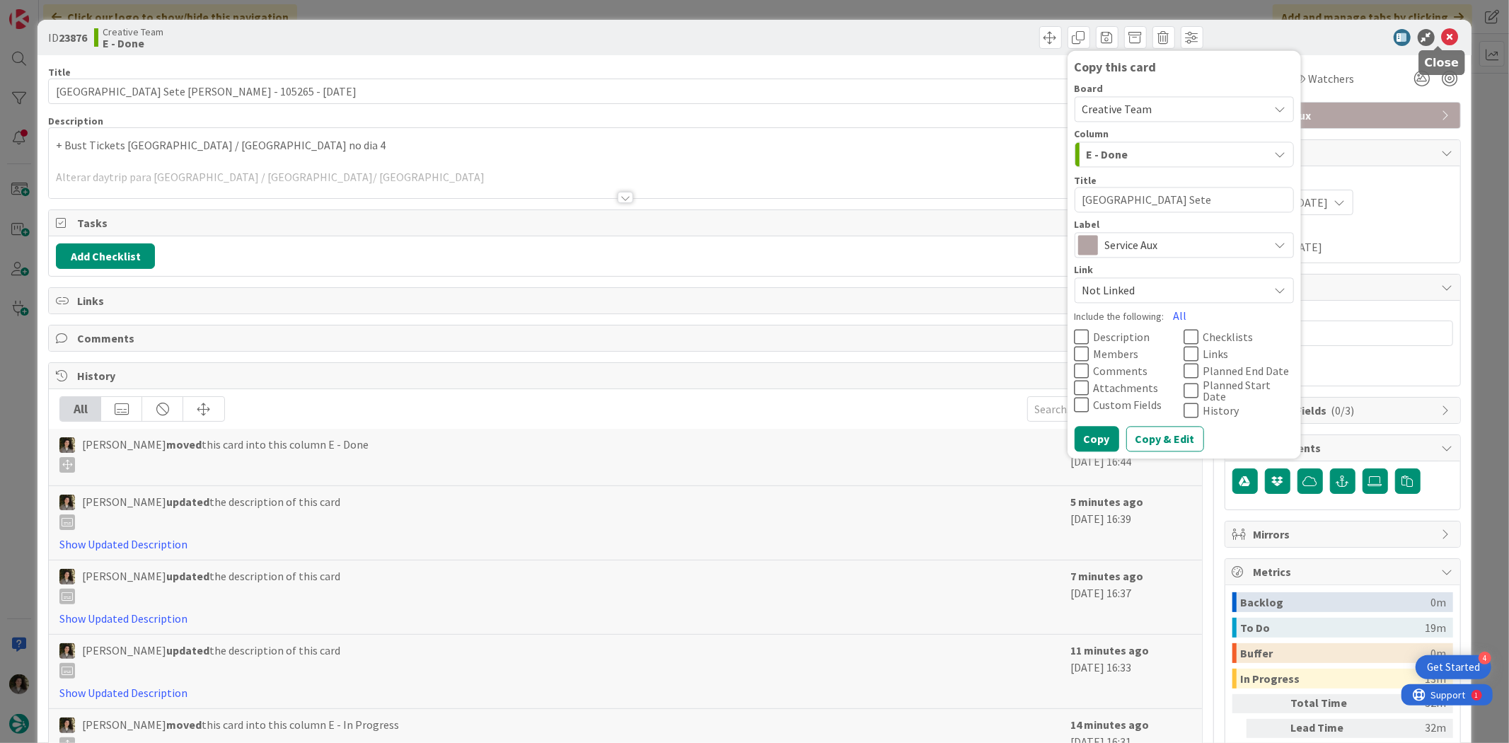
click at [1207, 32] on icon at bounding box center [1450, 37] width 17 height 17
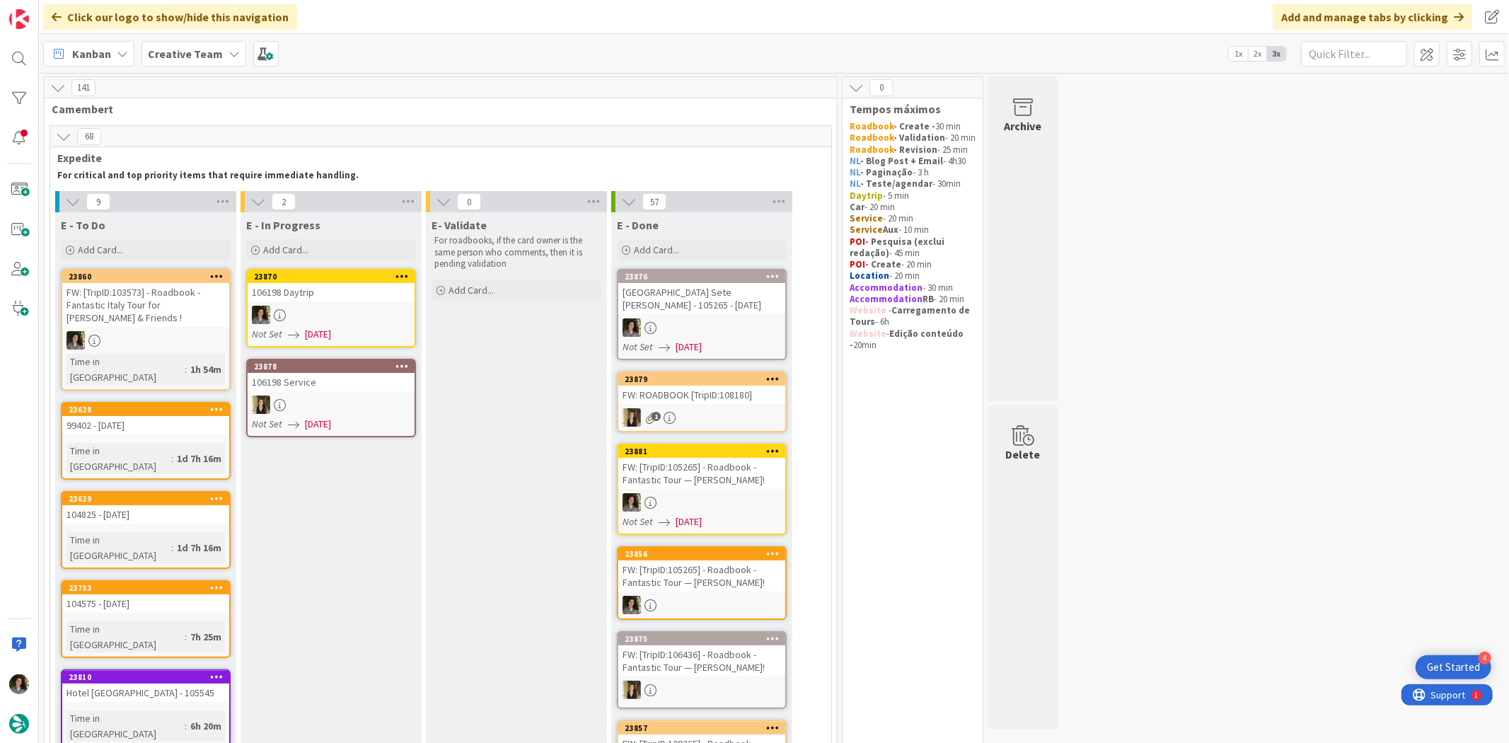
click at [336, 310] on div at bounding box center [331, 315] width 167 height 18
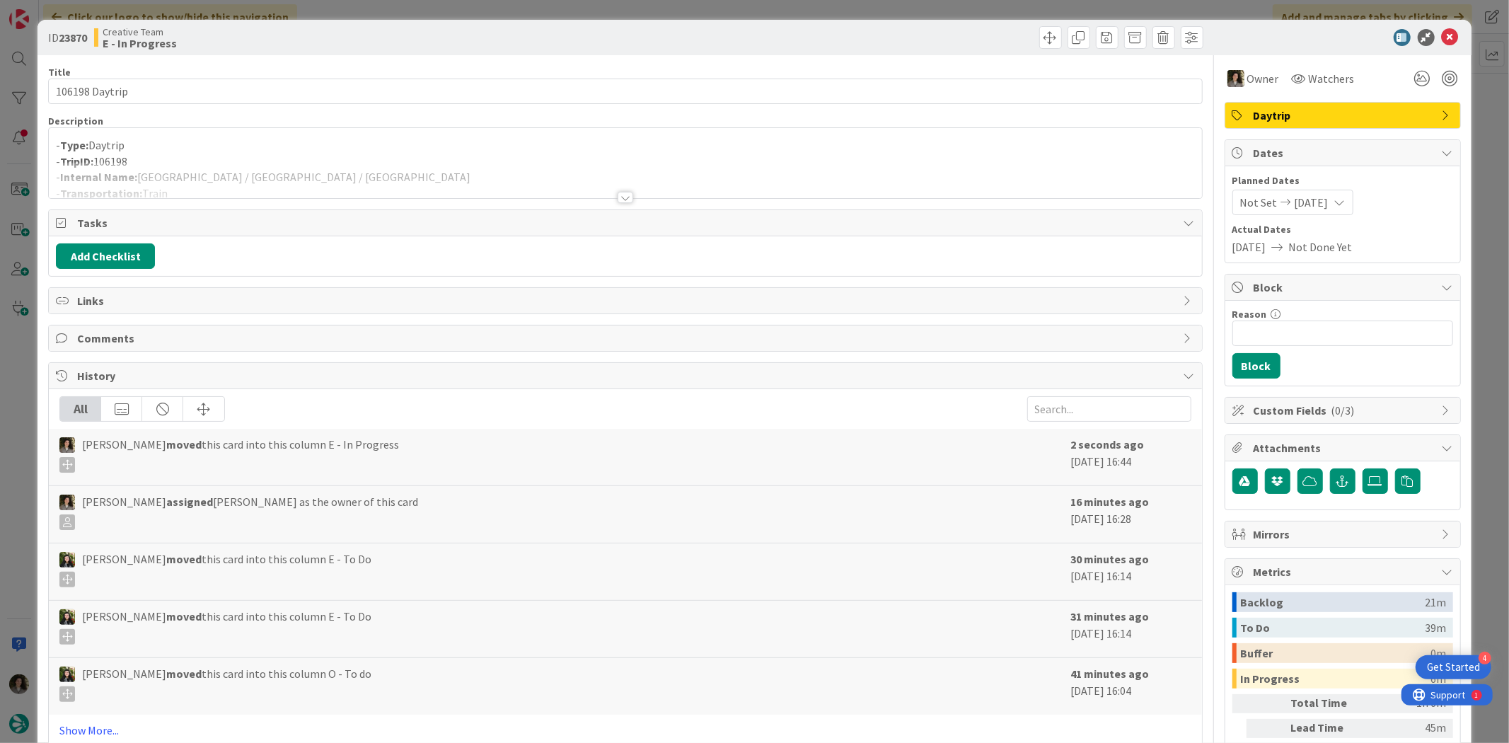
click at [583, 173] on div at bounding box center [625, 180] width 1153 height 36
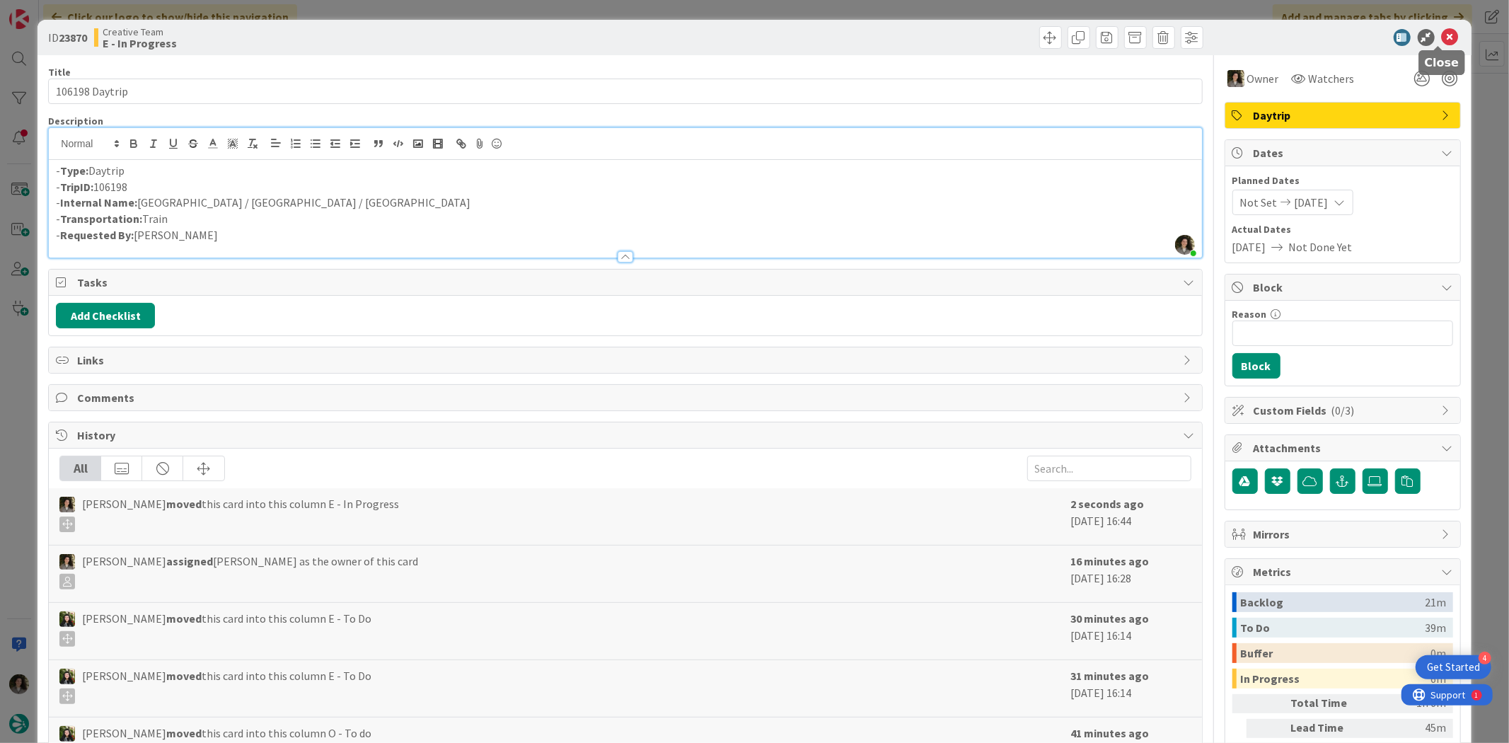
click at [1207, 35] on icon at bounding box center [1450, 37] width 17 height 17
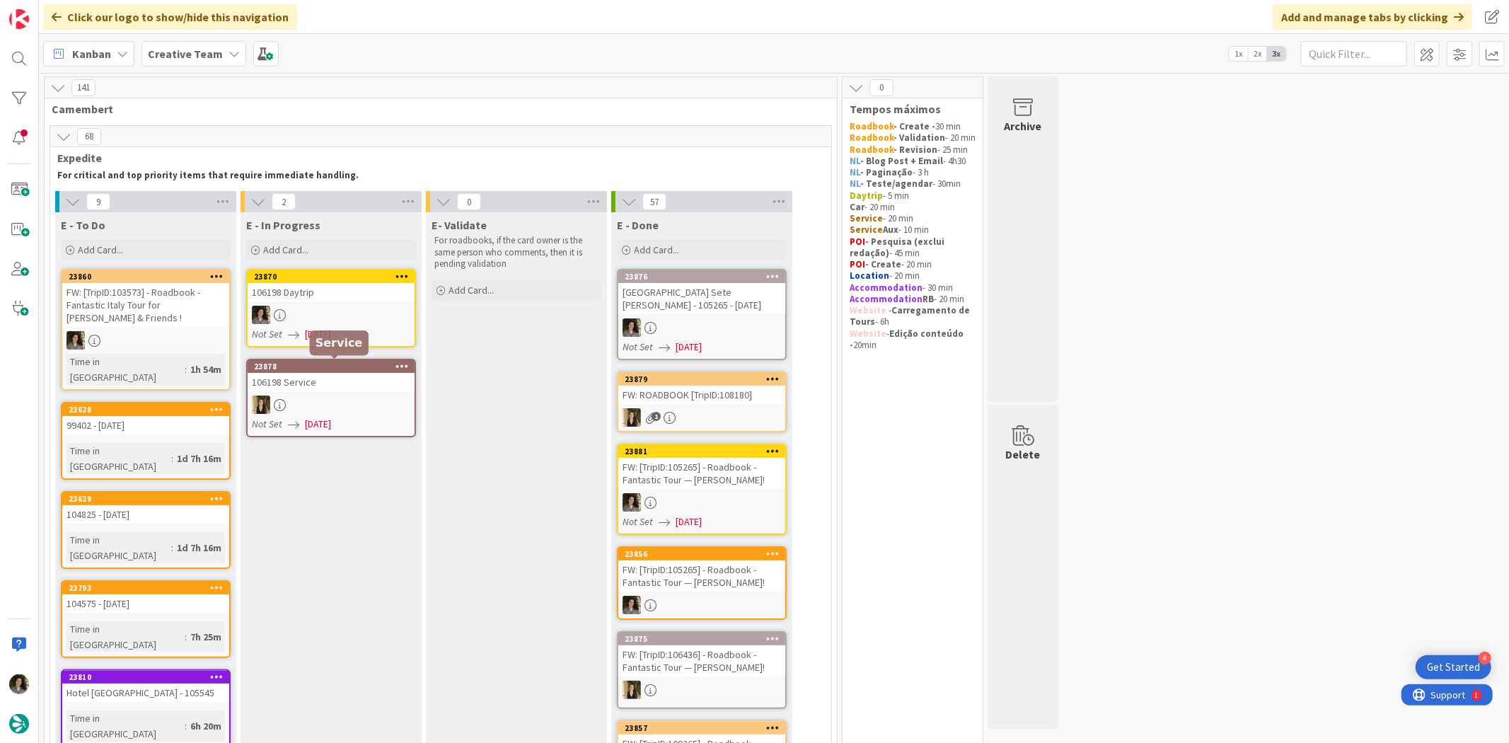
click at [301, 392] on link "23878 106198 Service Not Set 09/24/2025" at bounding box center [331, 398] width 170 height 79
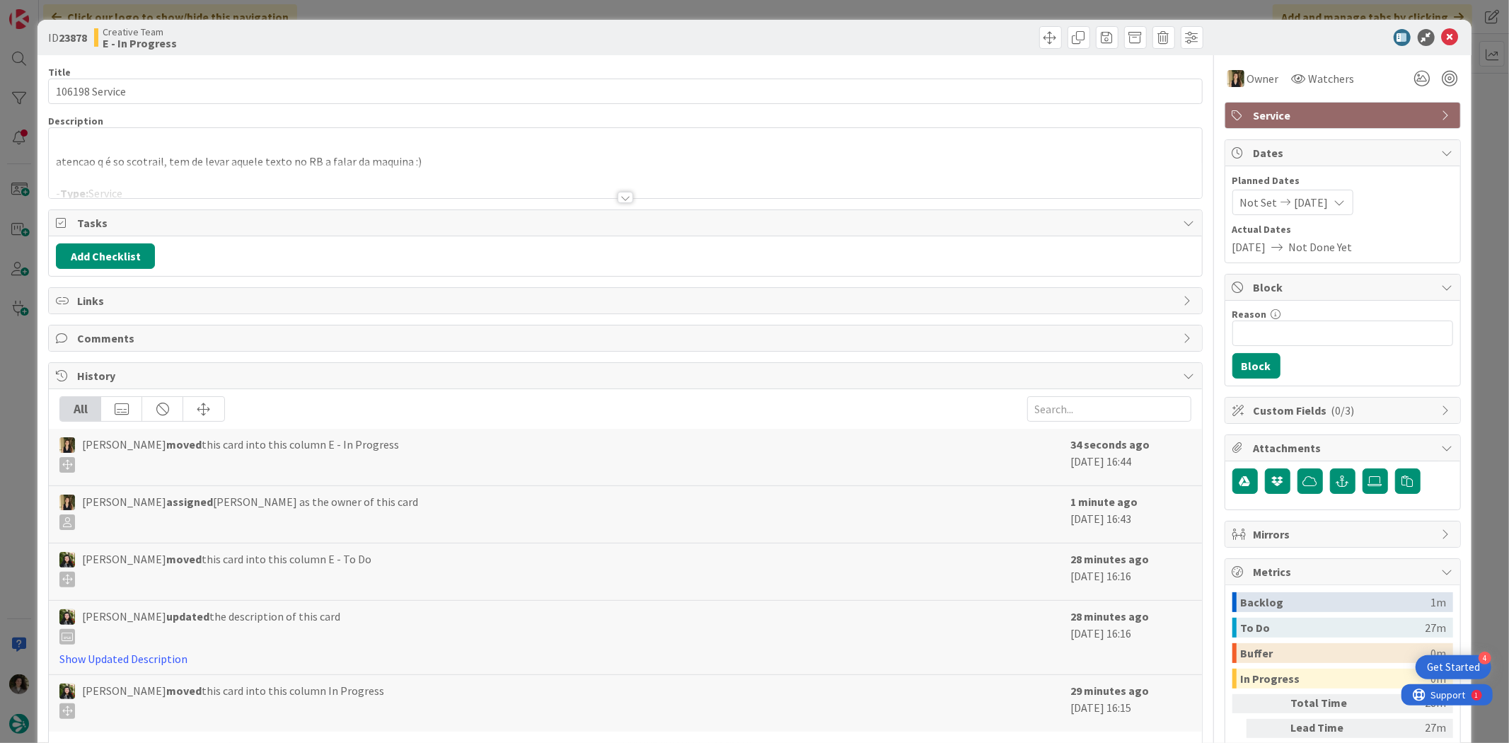
click at [606, 192] on div at bounding box center [625, 180] width 1153 height 36
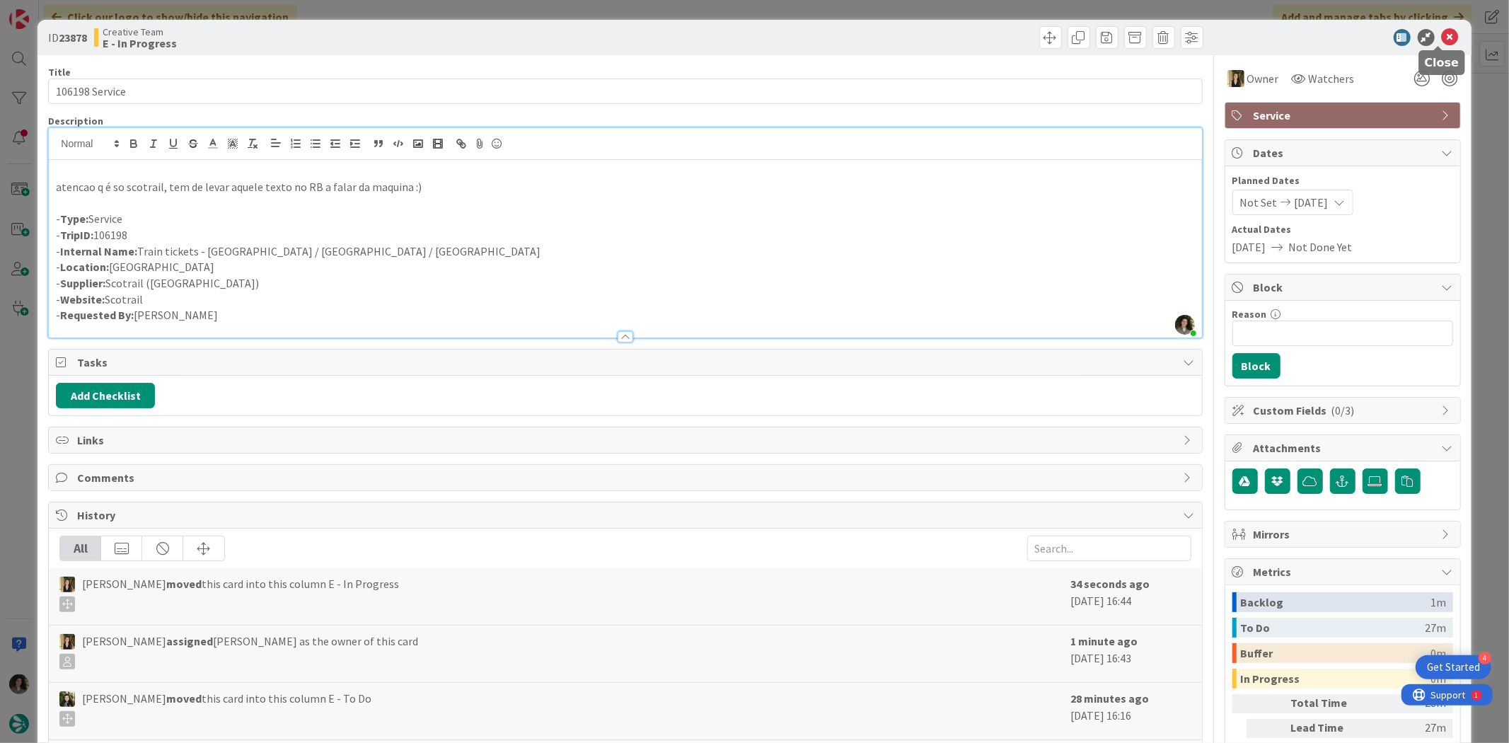
drag, startPoint x: 1433, startPoint y: 44, endPoint x: 1426, endPoint y: 43, distance: 7.8
click at [1207, 44] on icon at bounding box center [1450, 37] width 17 height 17
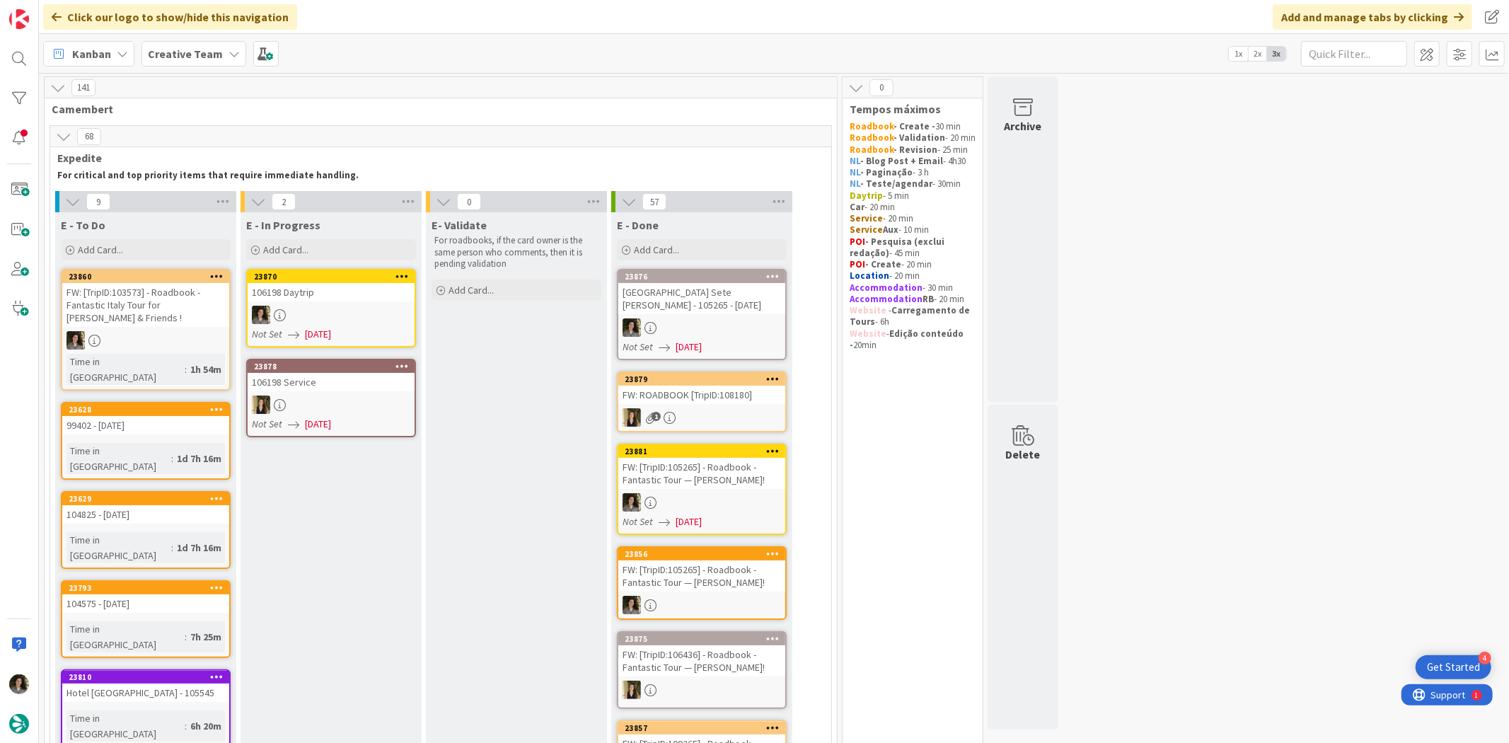
click at [327, 313] on div at bounding box center [331, 315] width 167 height 18
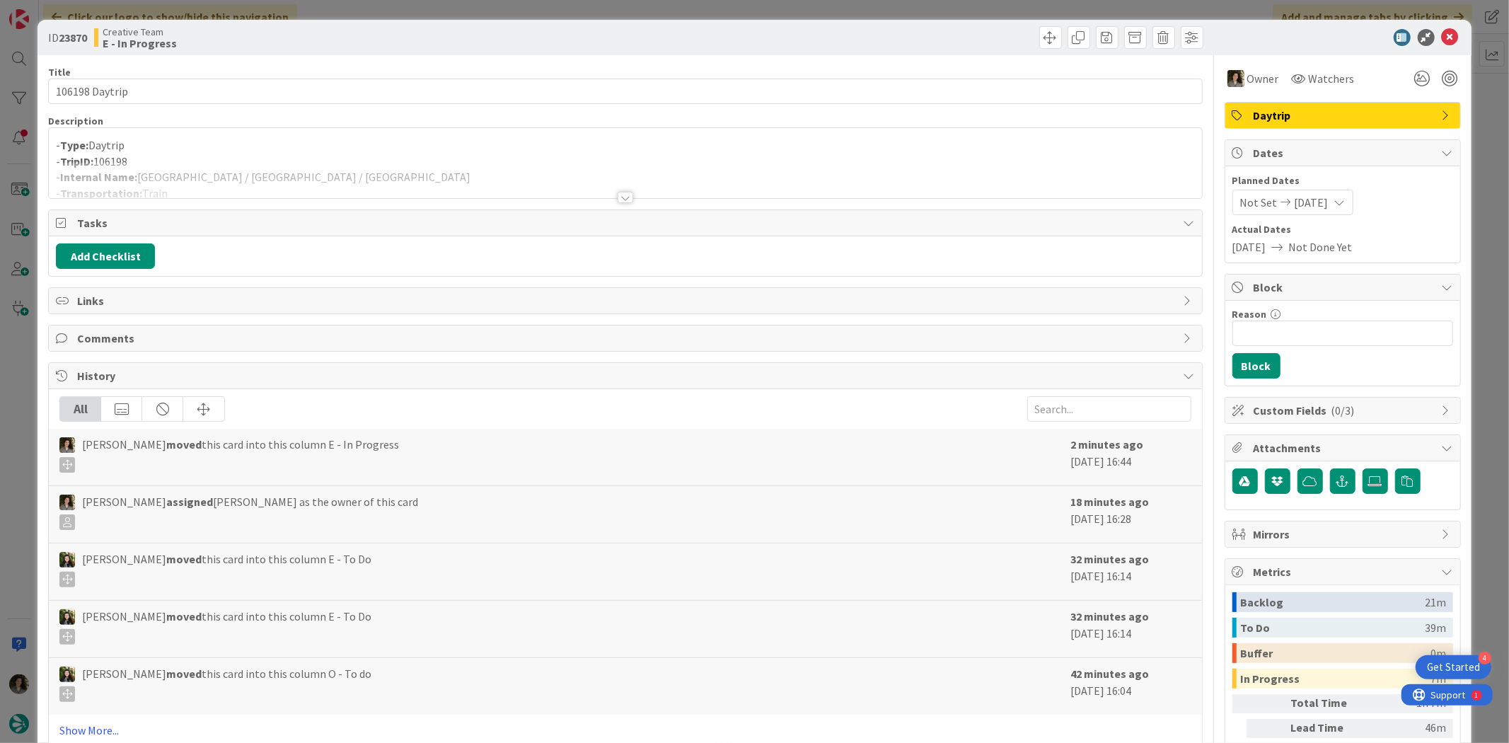
click at [311, 166] on div at bounding box center [625, 180] width 1153 height 36
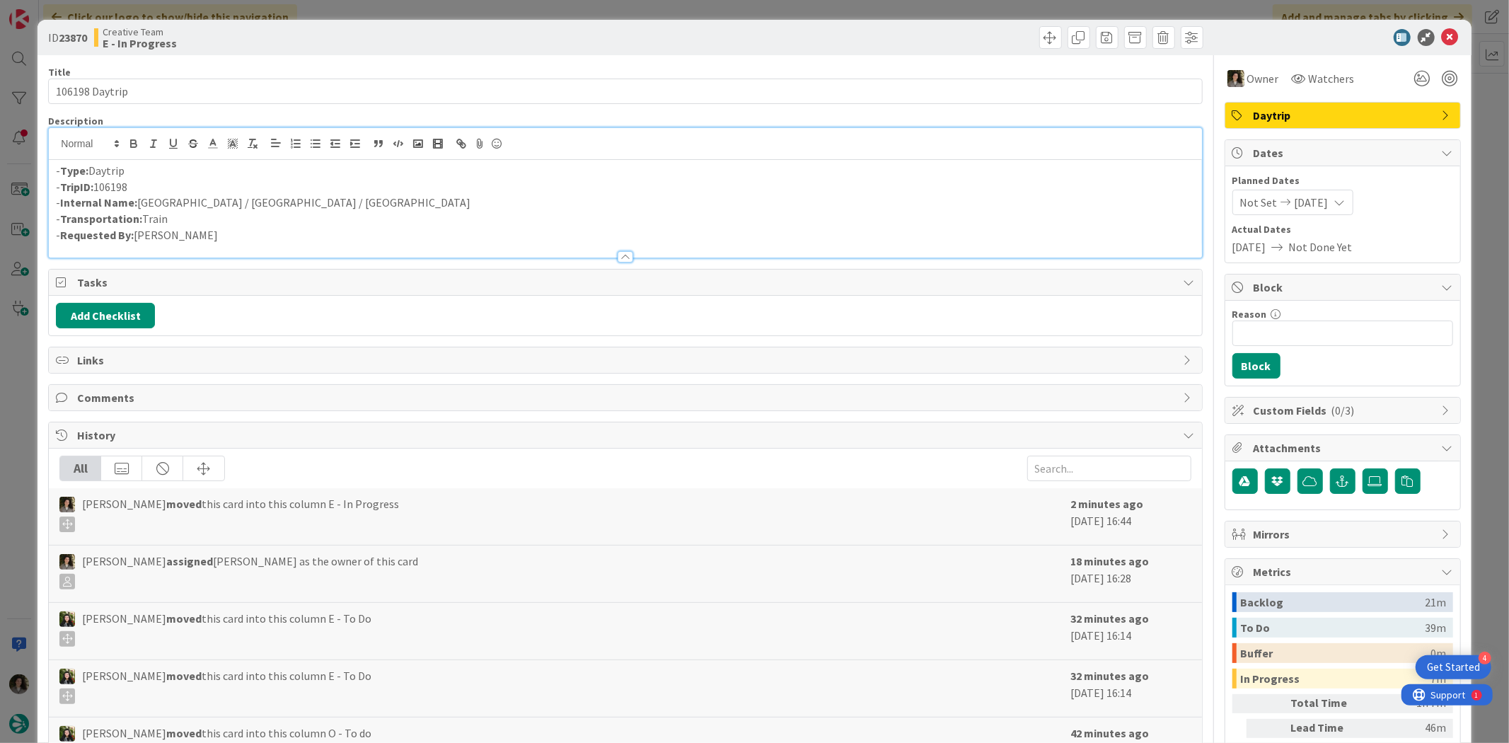
click at [313, 207] on p "- Internal Name: London / Bath / London" at bounding box center [625, 203] width 1138 height 16
click at [280, 198] on p "- Internal Name: London / Bath / London - N USAR P/ self drive" at bounding box center [625, 203] width 1138 height 16
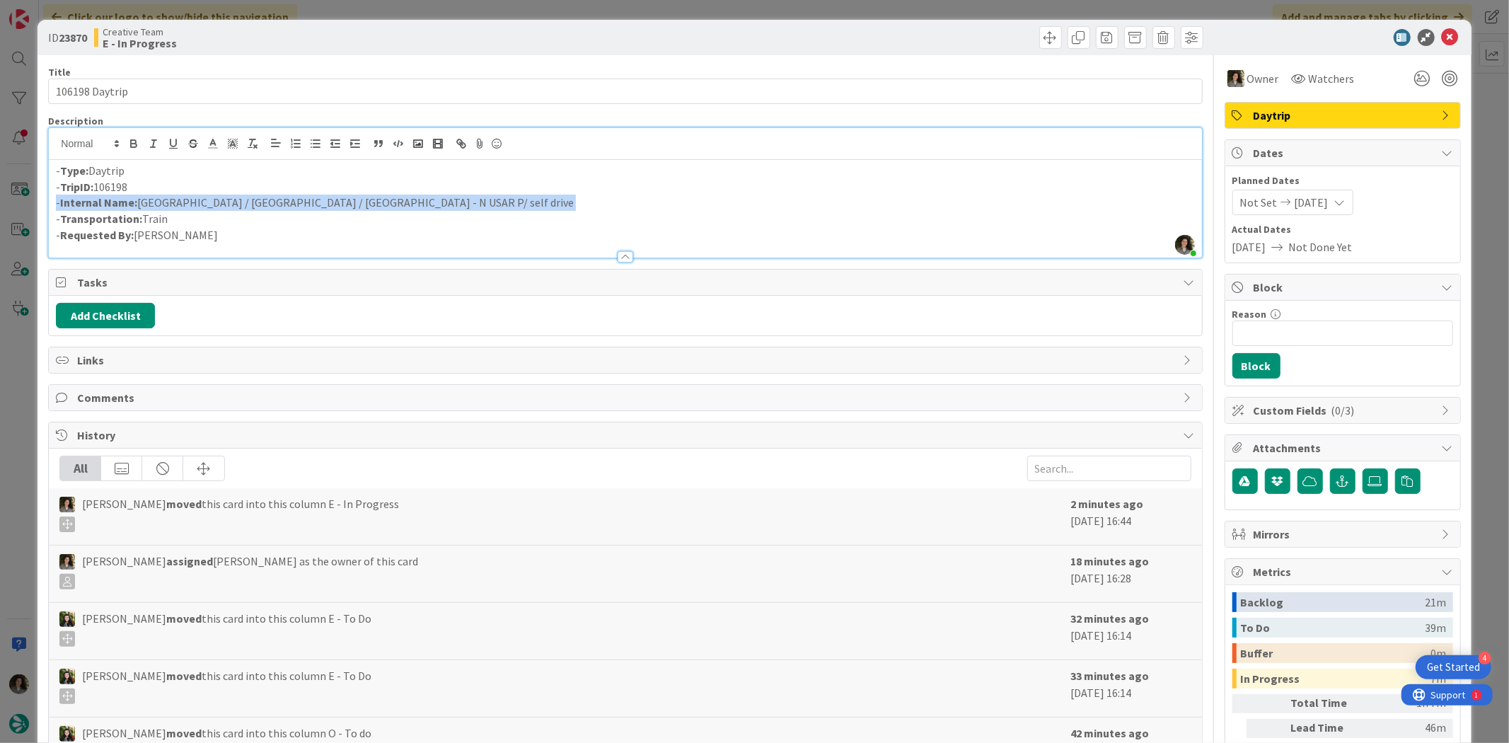
click at [280, 198] on p "- Internal Name: London / Bath / London - N USAR P/ self drive" at bounding box center [625, 203] width 1138 height 16
drag, startPoint x: 330, startPoint y: 209, endPoint x: 139, endPoint y: 202, distance: 191.2
click at [139, 202] on p "- Internal Name: London / Bath / London - N USAR P/ self drive" at bounding box center [625, 203] width 1138 height 16
copy p "London / Bath / London - N USAR P/ self drive"
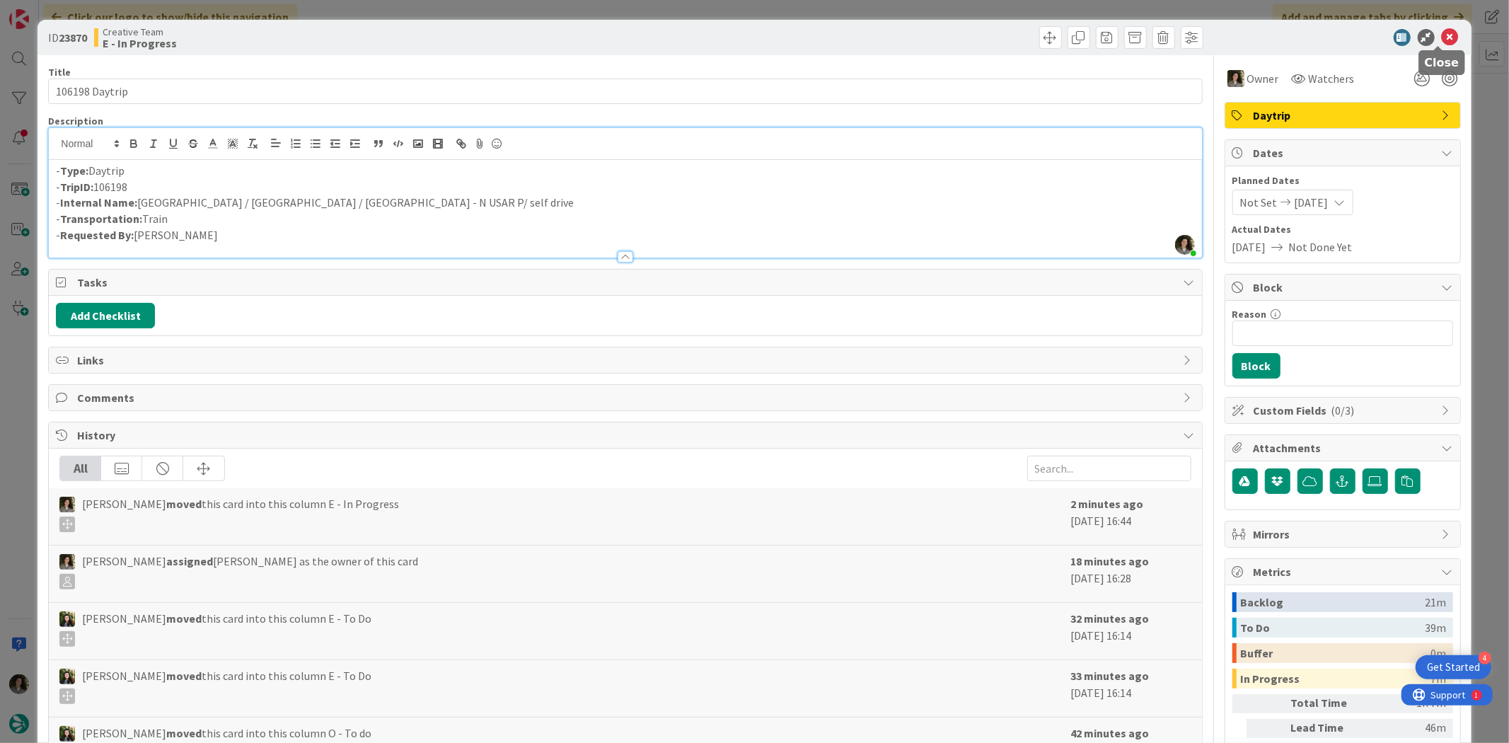
click at [1207, 30] on icon at bounding box center [1450, 37] width 17 height 17
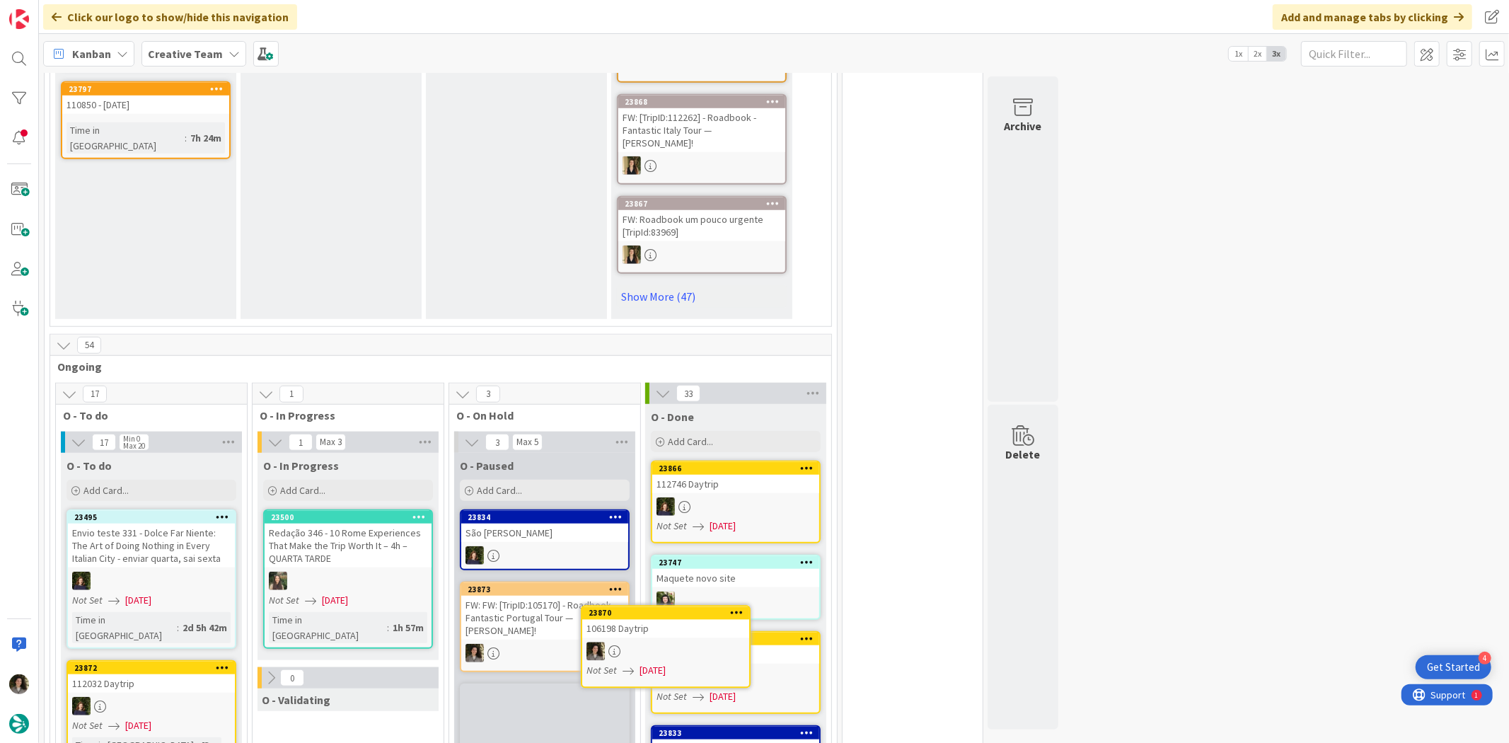
scroll to position [1000, 0]
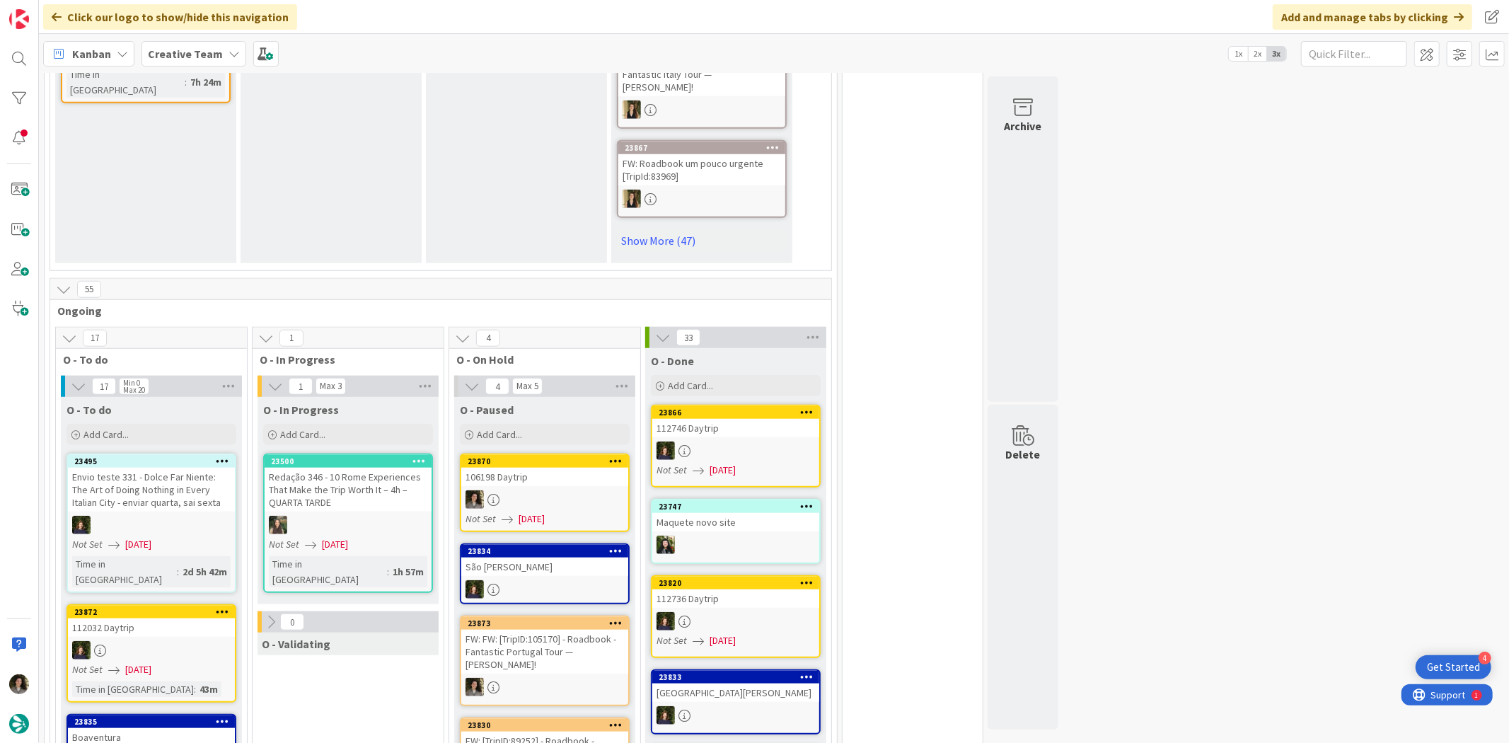
click at [574, 573] on div "FW: FW: [TripID:105170] - Roadbook - Fantastic Portugal Tour — Harry Largman!" at bounding box center [544, 652] width 167 height 44
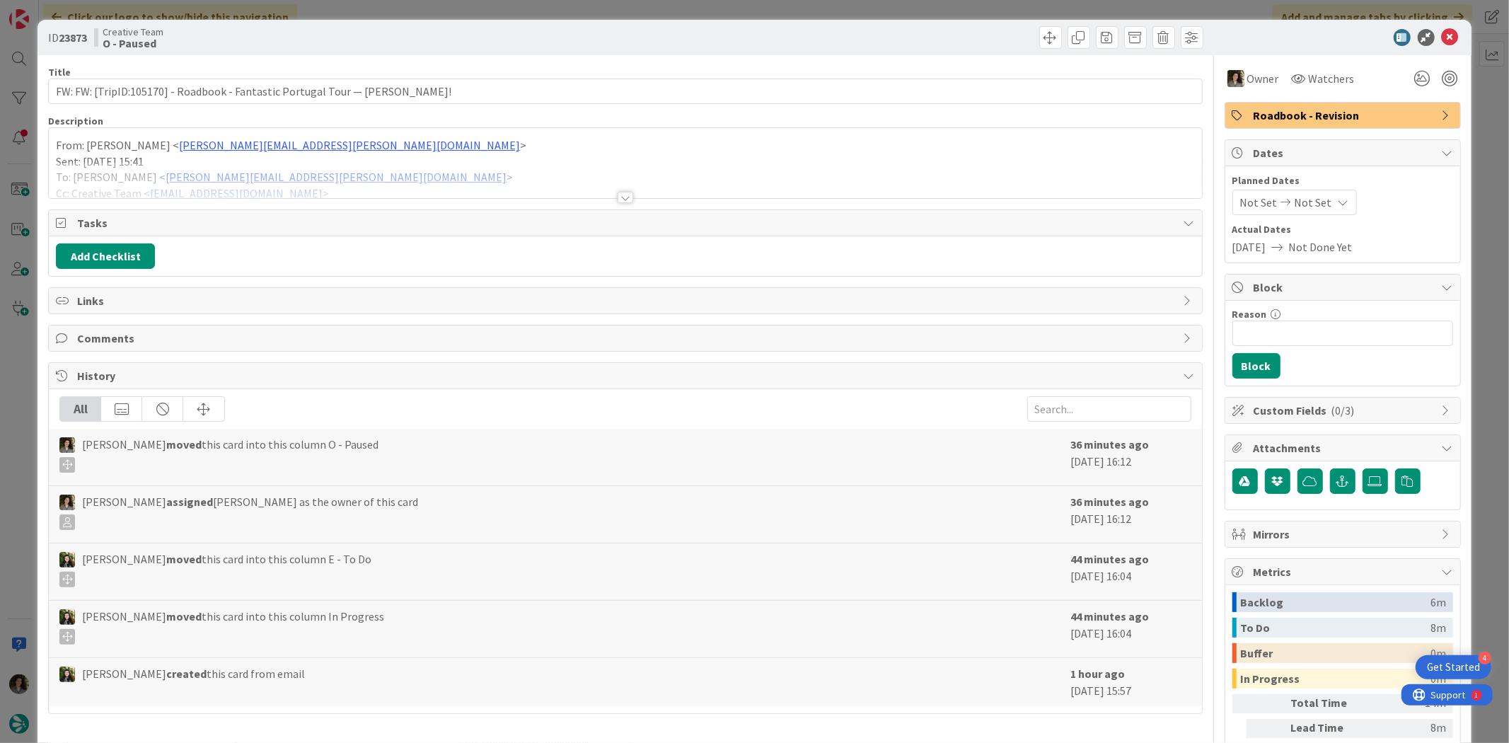
click at [618, 194] on div at bounding box center [626, 197] width 16 height 11
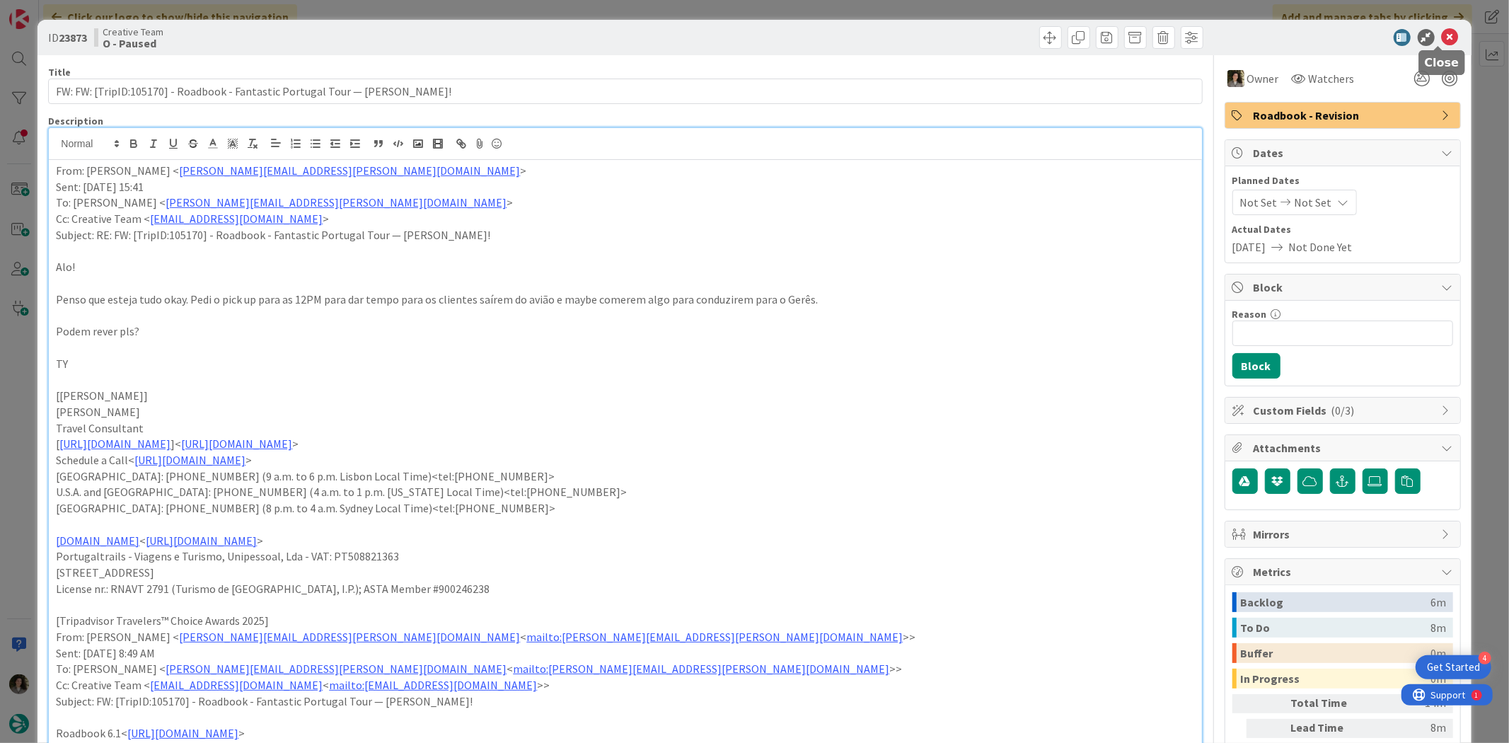
click at [1207, 32] on icon at bounding box center [1450, 37] width 17 height 17
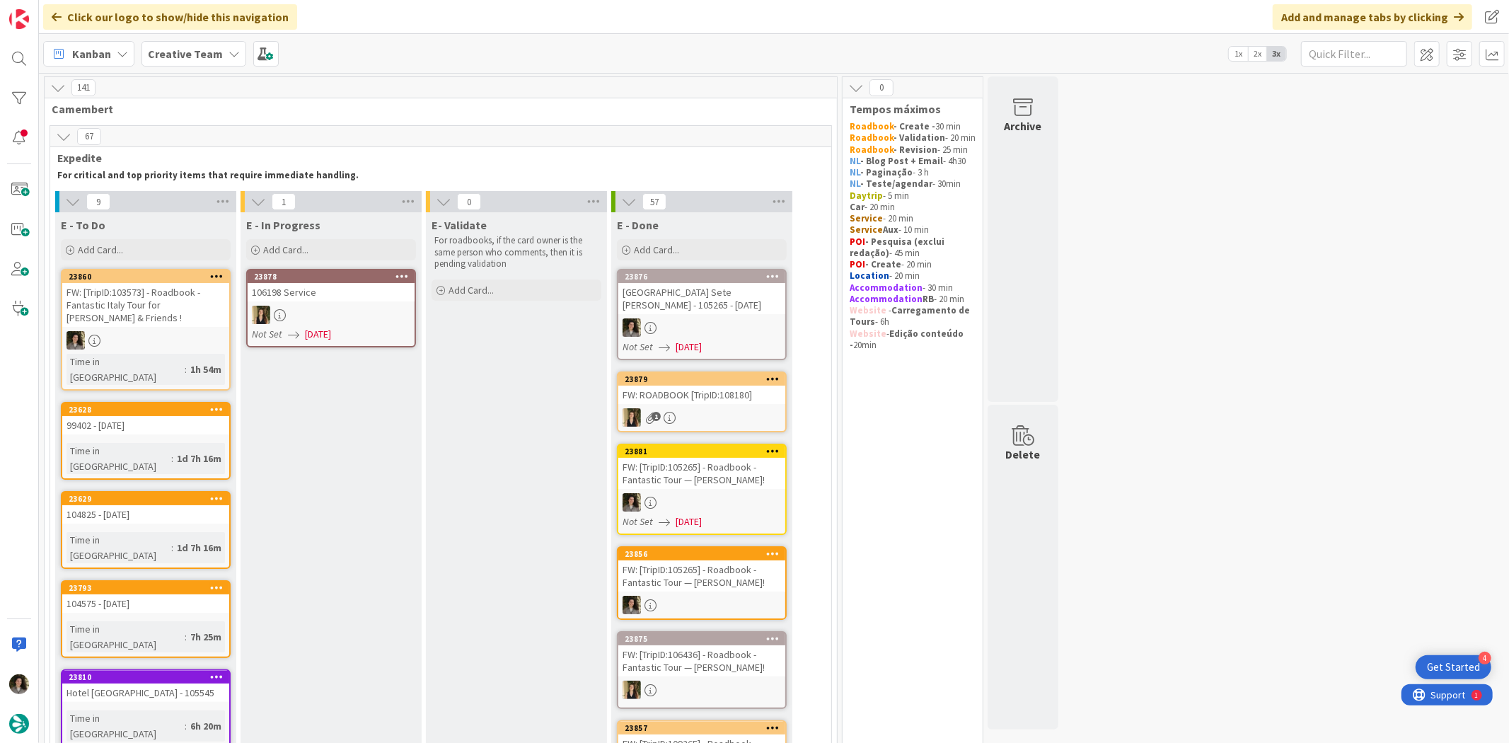
click at [149, 331] on div at bounding box center [145, 340] width 167 height 18
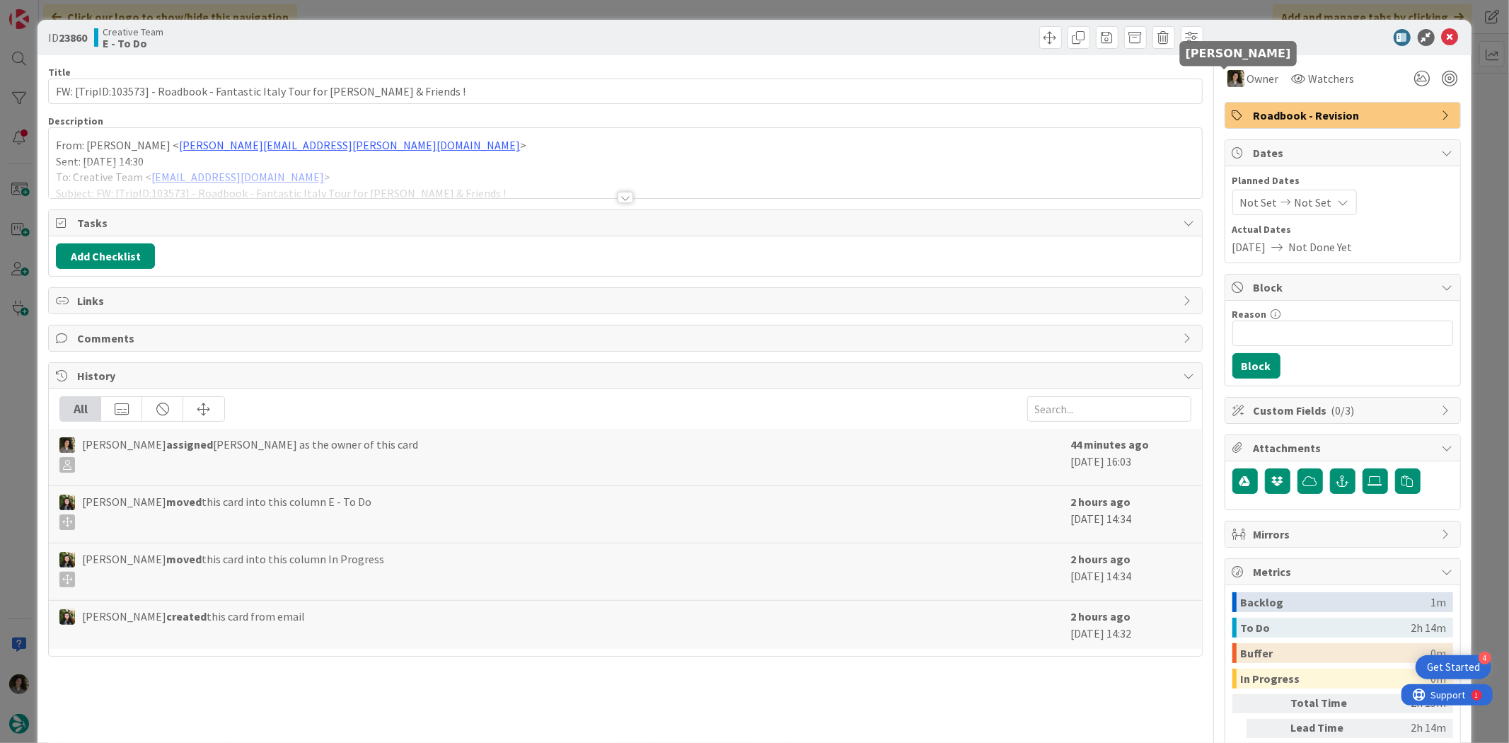
click at [1207, 69] on div "Owner" at bounding box center [1253, 78] width 57 height 25
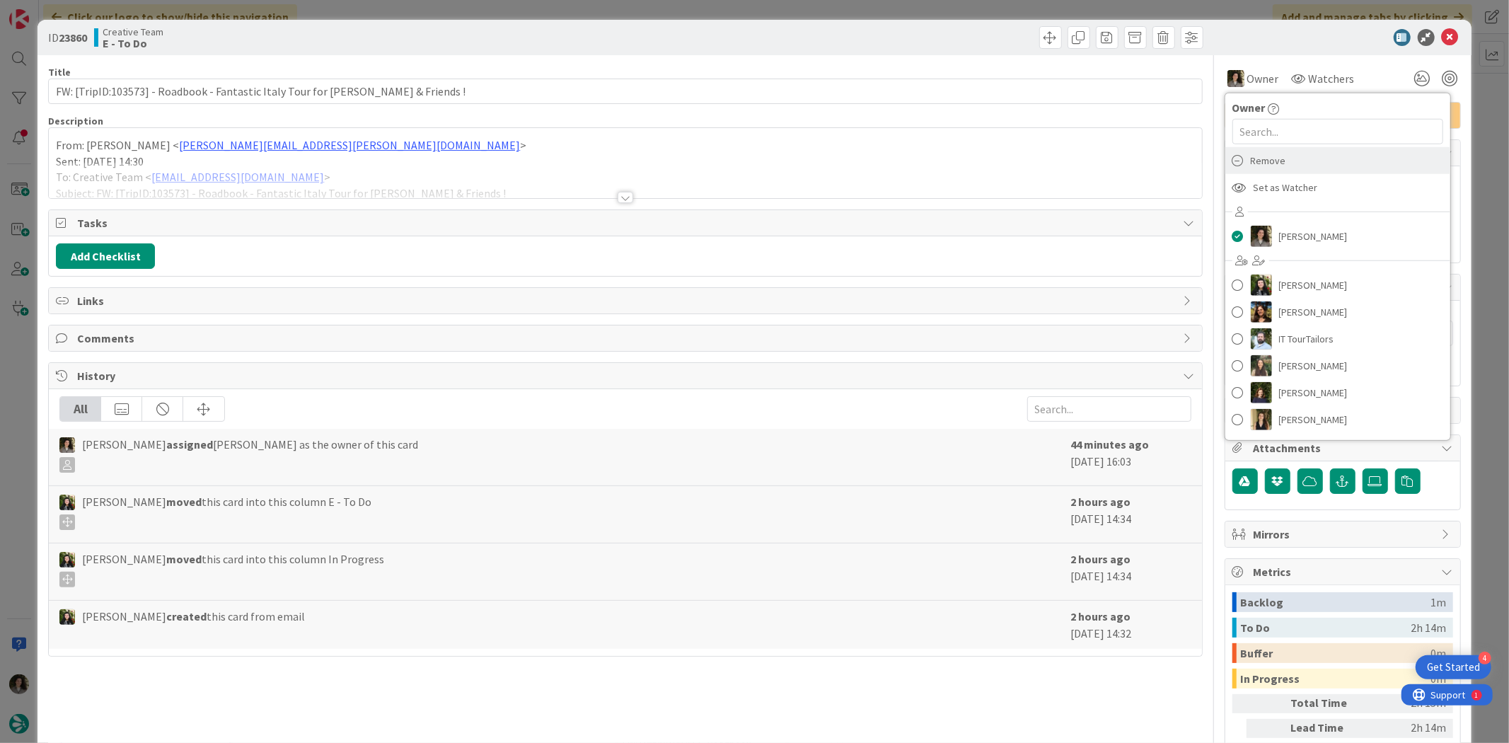
click at [1207, 166] on div "Remove" at bounding box center [1337, 160] width 225 height 27
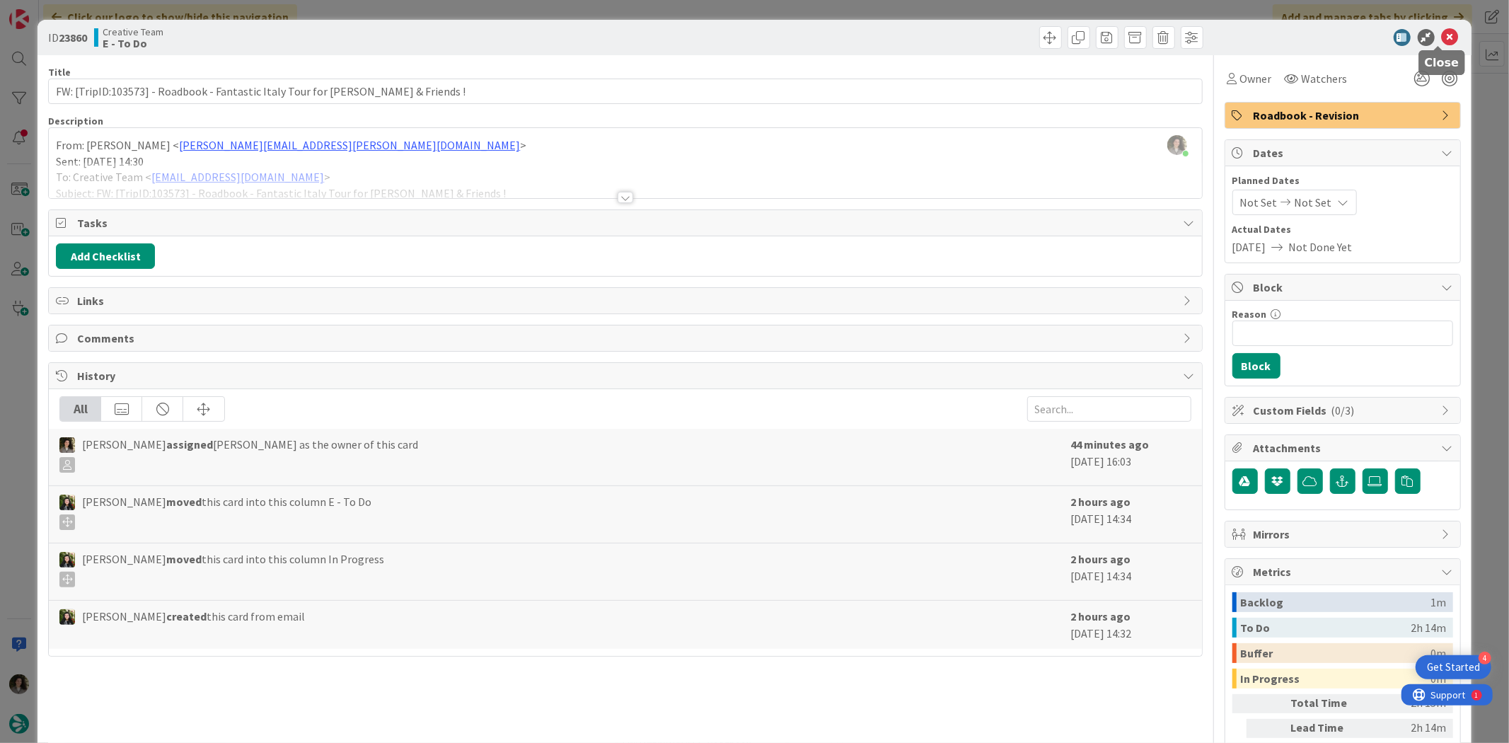
click at [1207, 33] on icon at bounding box center [1450, 37] width 17 height 17
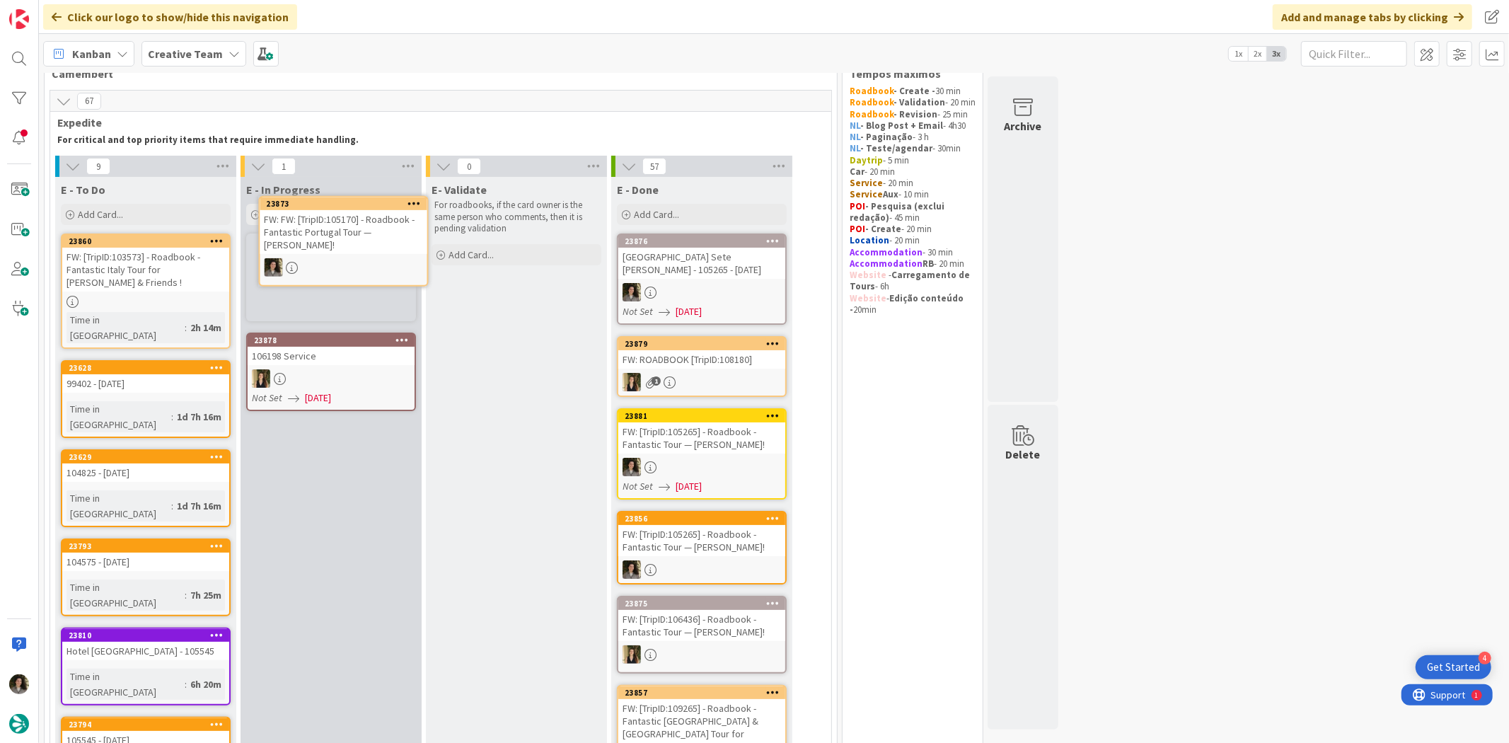
scroll to position [23, 0]
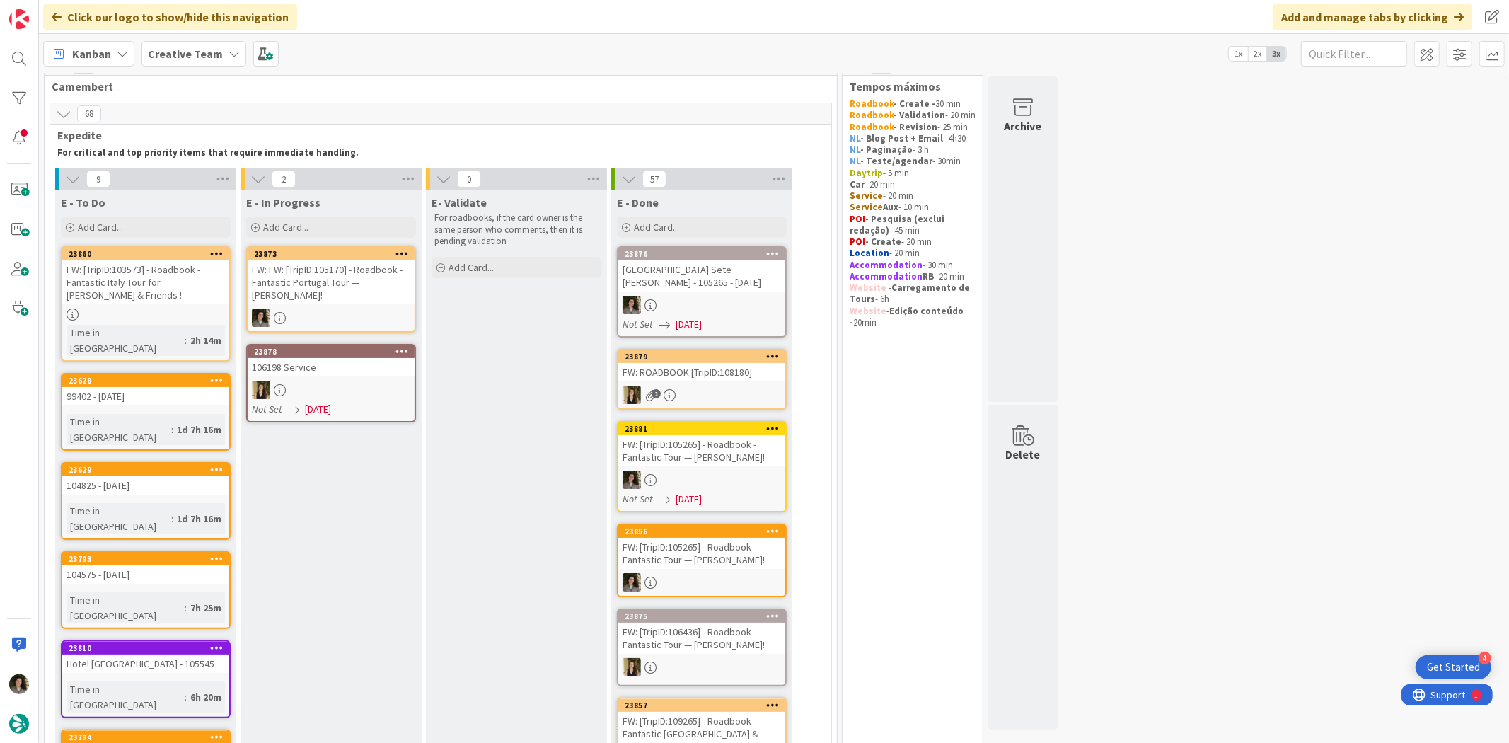
click at [361, 287] on div "FW: FW: [TripID:105170] - Roadbook - Fantastic Portugal Tour — Harry Largman!" at bounding box center [331, 282] width 167 height 44
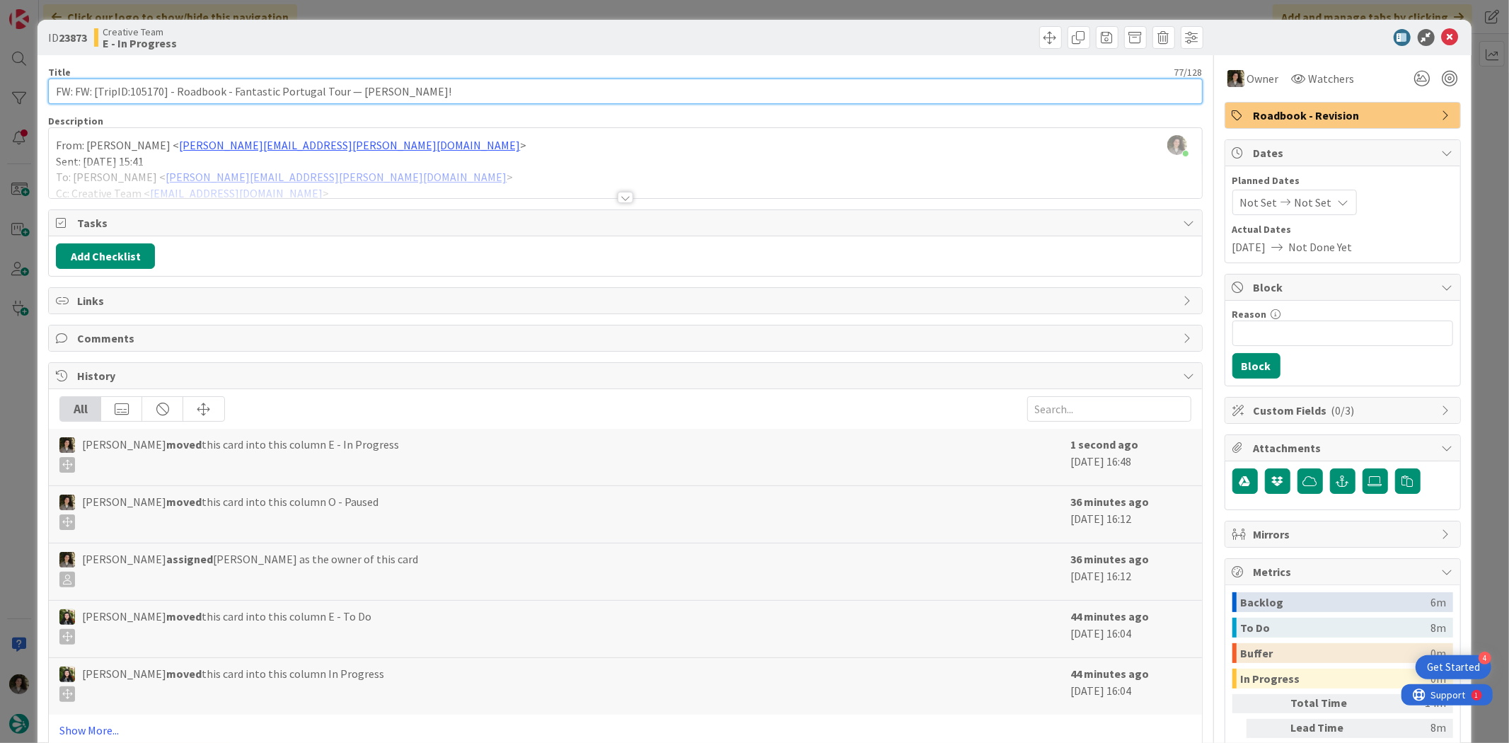
drag, startPoint x: 164, startPoint y: 95, endPoint x: 133, endPoint y: 88, distance: 31.8
click at [133, 88] on input "FW: FW: [TripID:105170] - Roadbook - Fantastic Portugal Tour — Harry Largman!" at bounding box center [625, 91] width 1154 height 25
drag, startPoint x: 130, startPoint y: 87, endPoint x: 164, endPoint y: 88, distance: 34.0
click at [164, 88] on input "FW: FW: [TripID:105170] - Roadbook - Fantastic Portugal Tour — Harry Largman!" at bounding box center [625, 91] width 1154 height 25
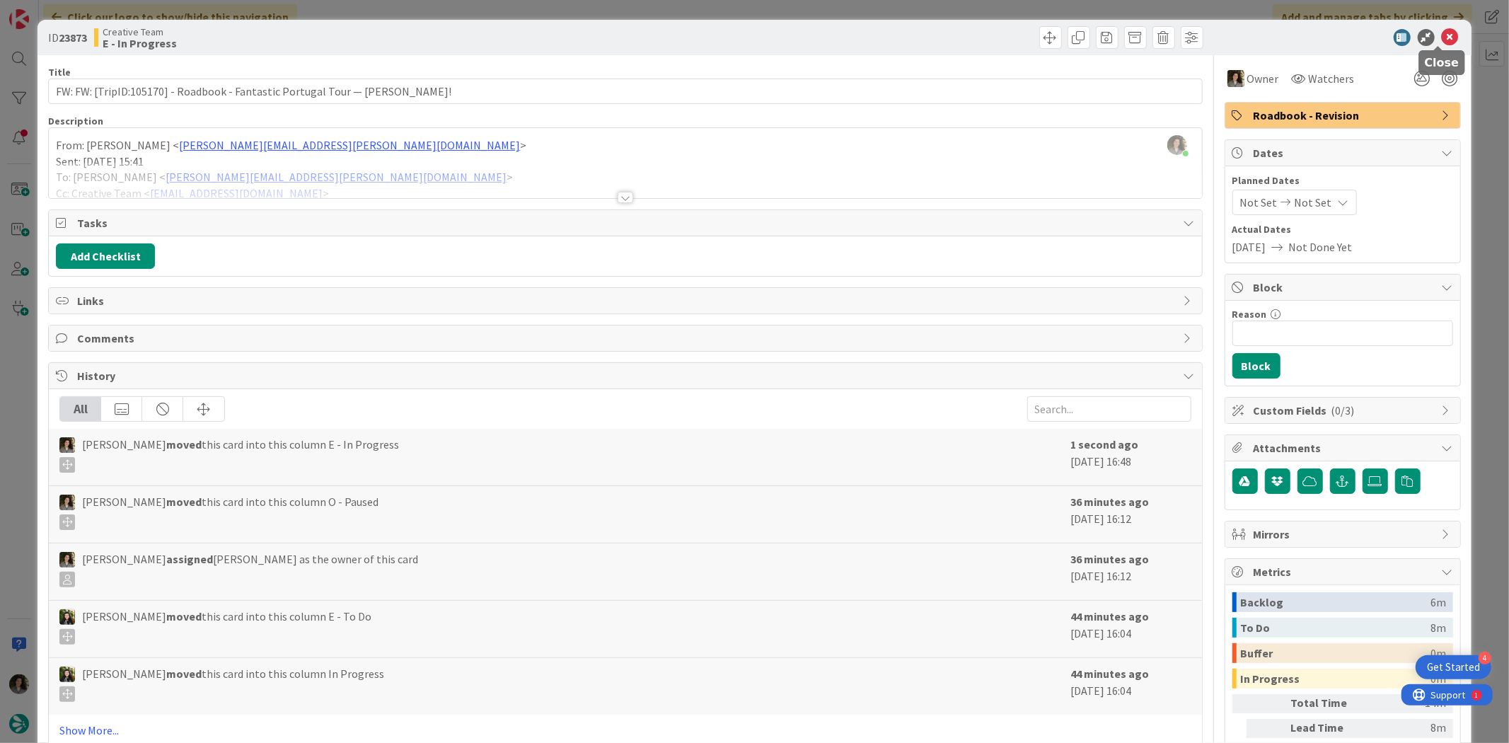
click at [1207, 33] on icon at bounding box center [1450, 37] width 17 height 17
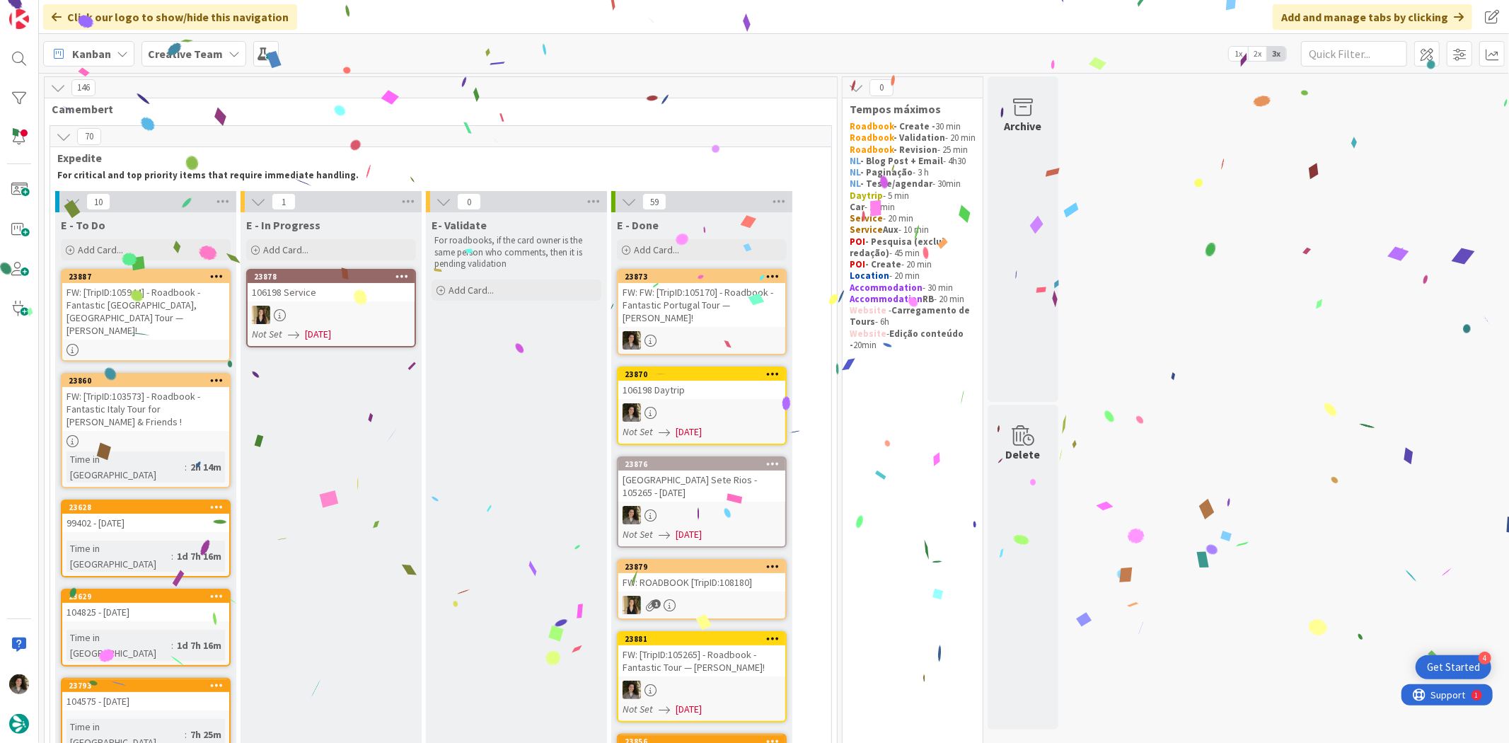
click at [718, 299] on div "FW: FW: [TripID:105170] - Roadbook - Fantastic Portugal Tour — Harry Largman!" at bounding box center [701, 305] width 167 height 44
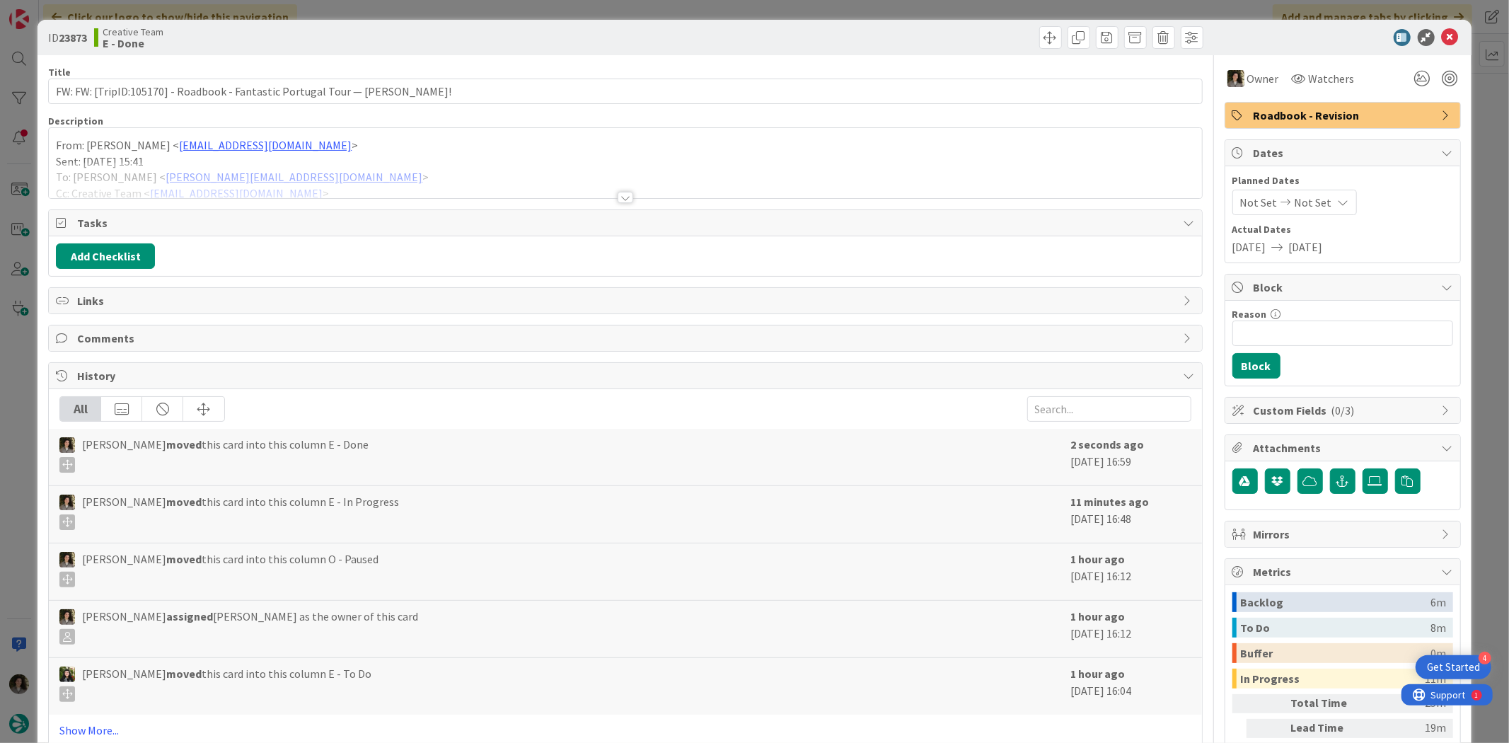
click at [618, 197] on div at bounding box center [626, 197] width 16 height 11
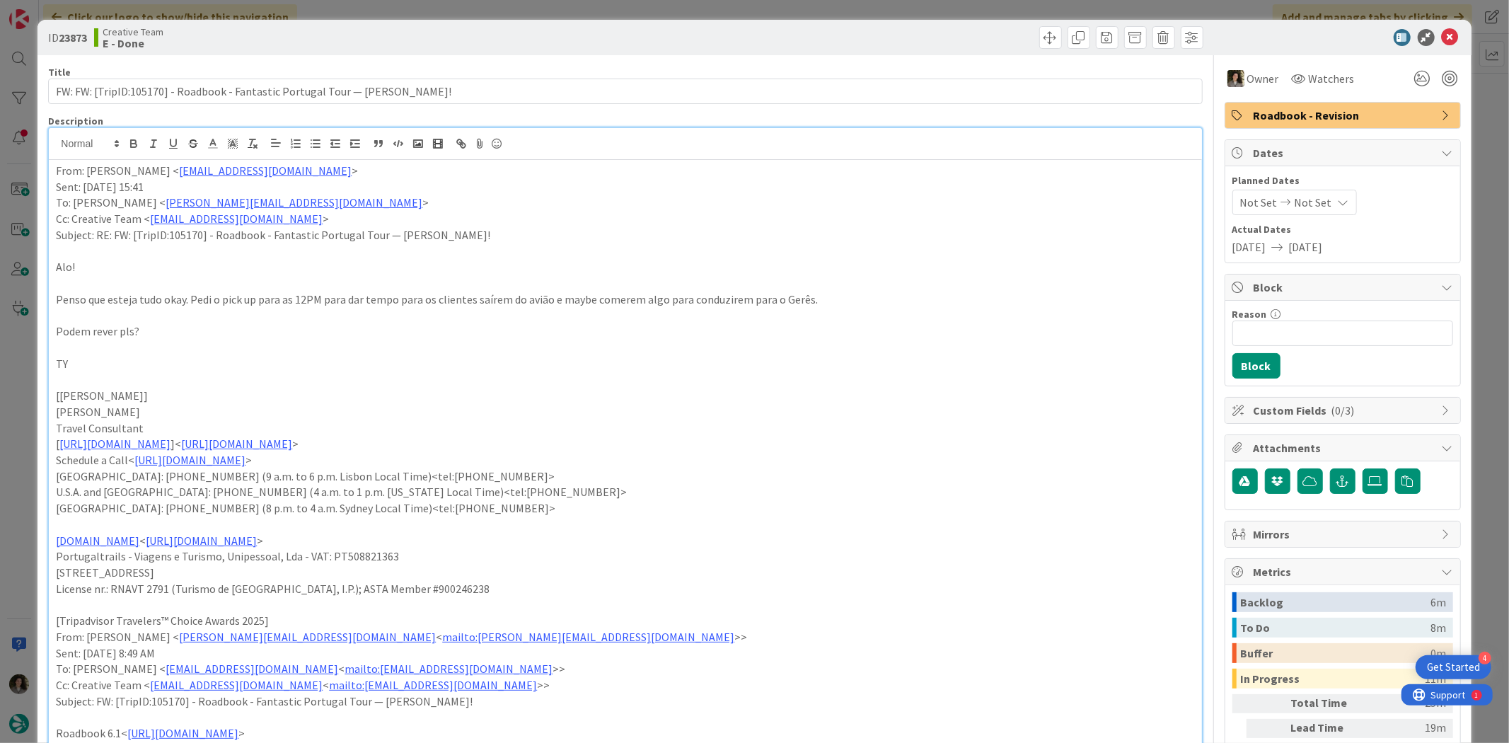
click at [1312, 109] on span "Roadbook - Revision" at bounding box center [1344, 115] width 181 height 17
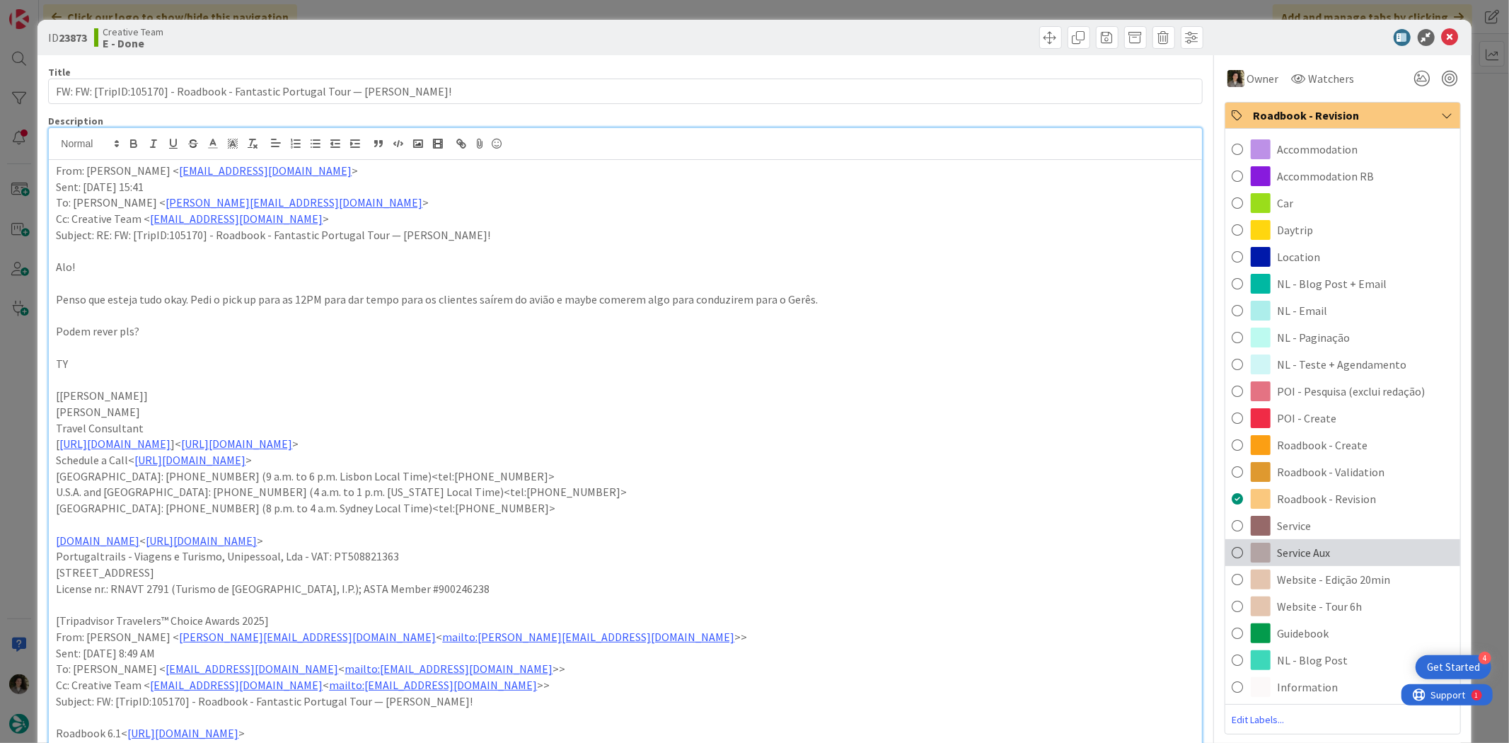
click at [1323, 558] on div "Service Aux" at bounding box center [1342, 552] width 235 height 27
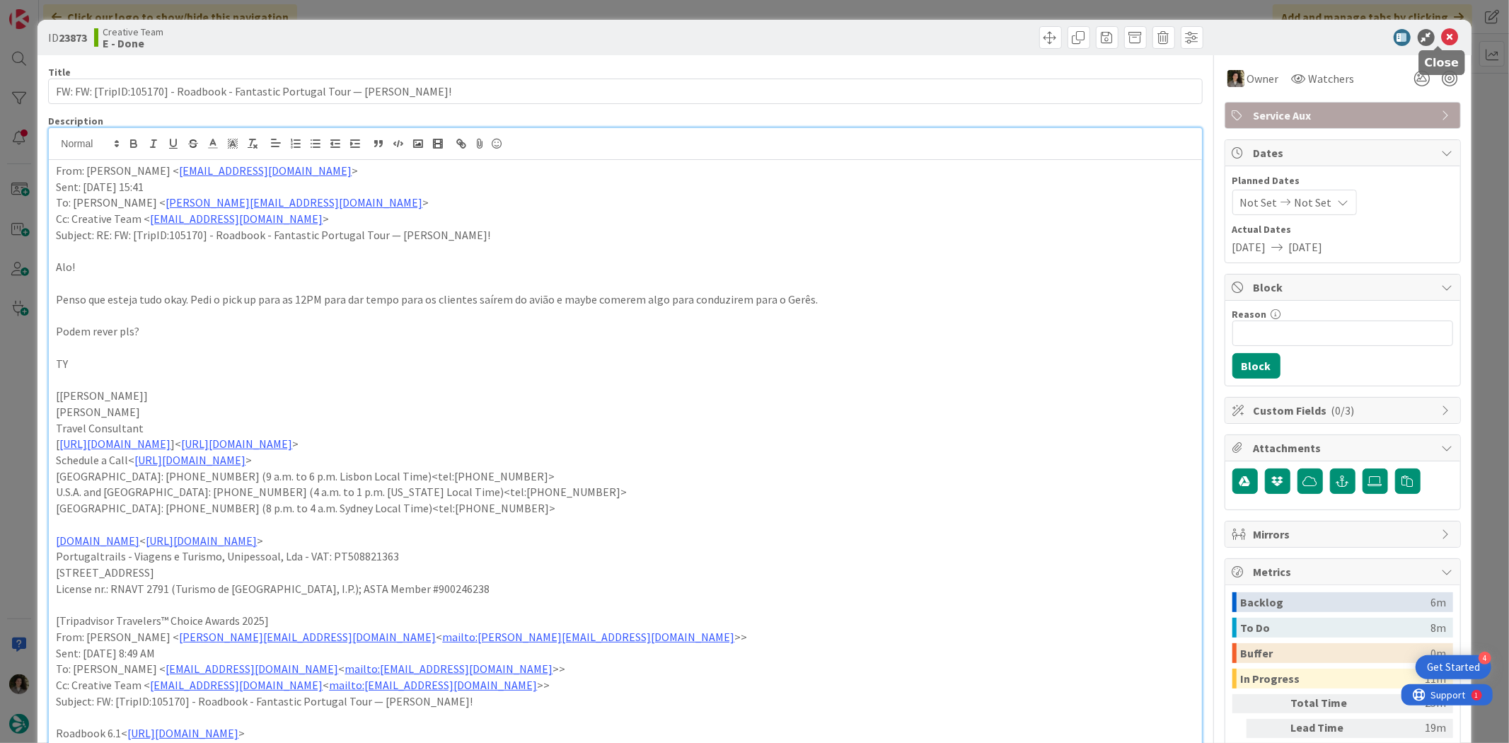
click at [1442, 38] on icon at bounding box center [1450, 37] width 17 height 17
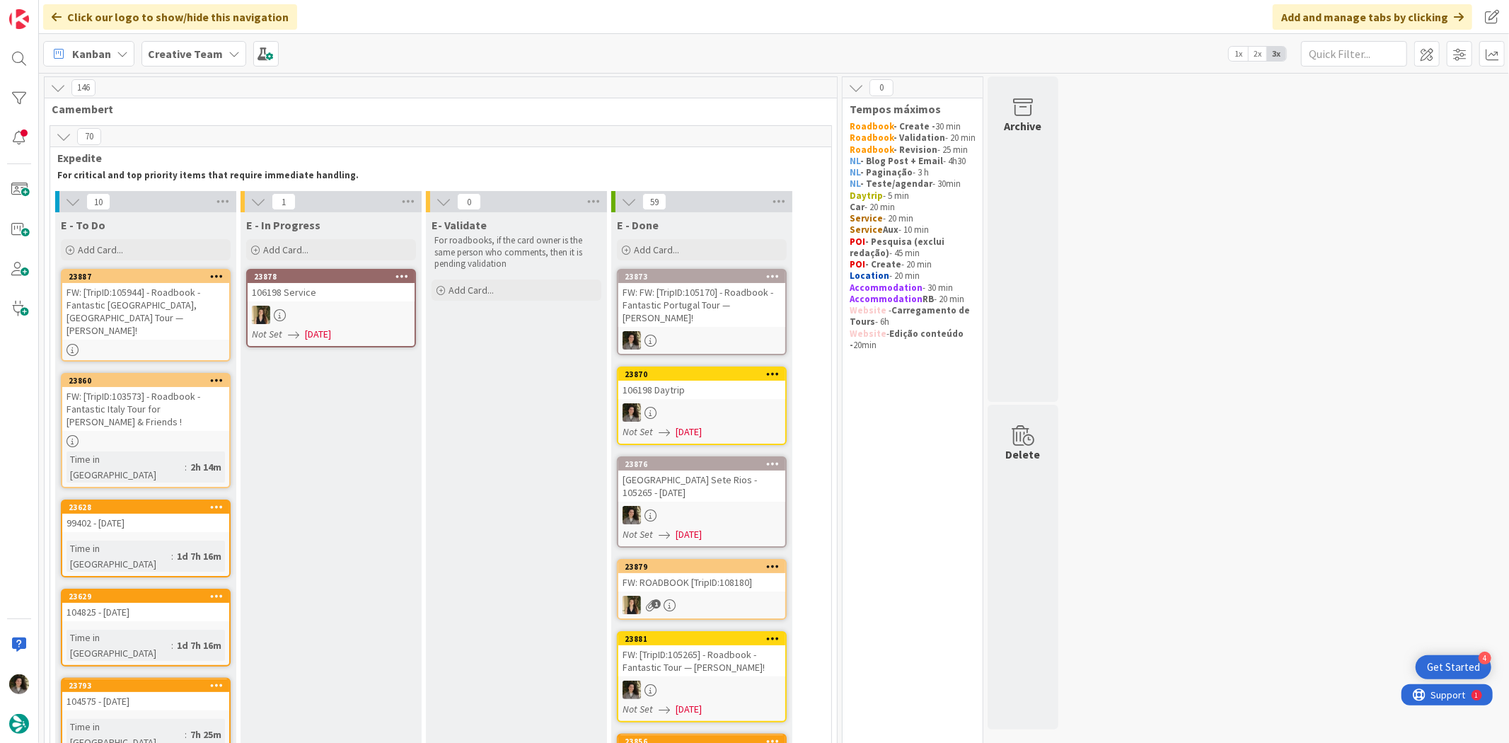
click at [154, 390] on div "FW: [TripID:103573] - Roadbook - Fantastic Italy Tour for [PERSON_NAME] & Frien…" at bounding box center [145, 409] width 167 height 44
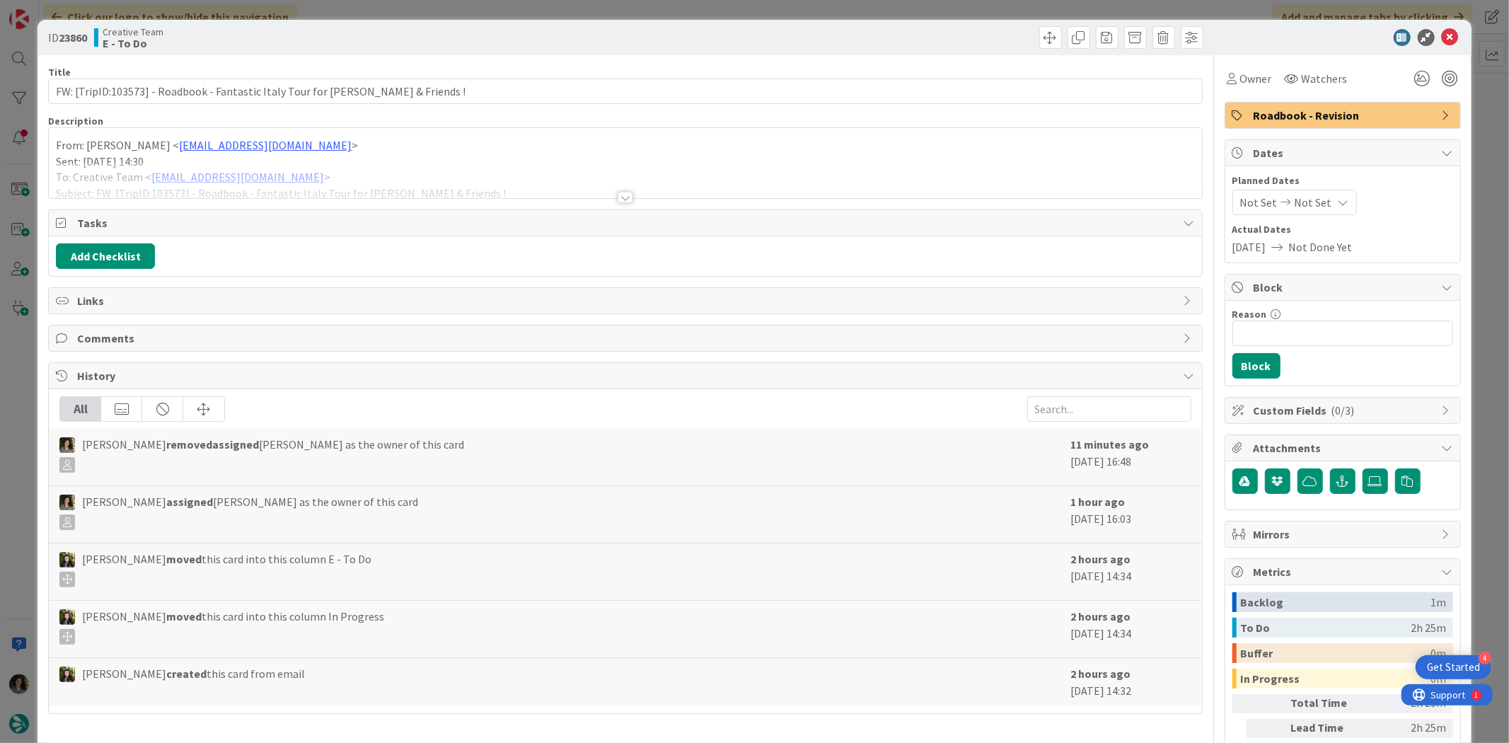
click at [638, 195] on div at bounding box center [625, 180] width 1153 height 36
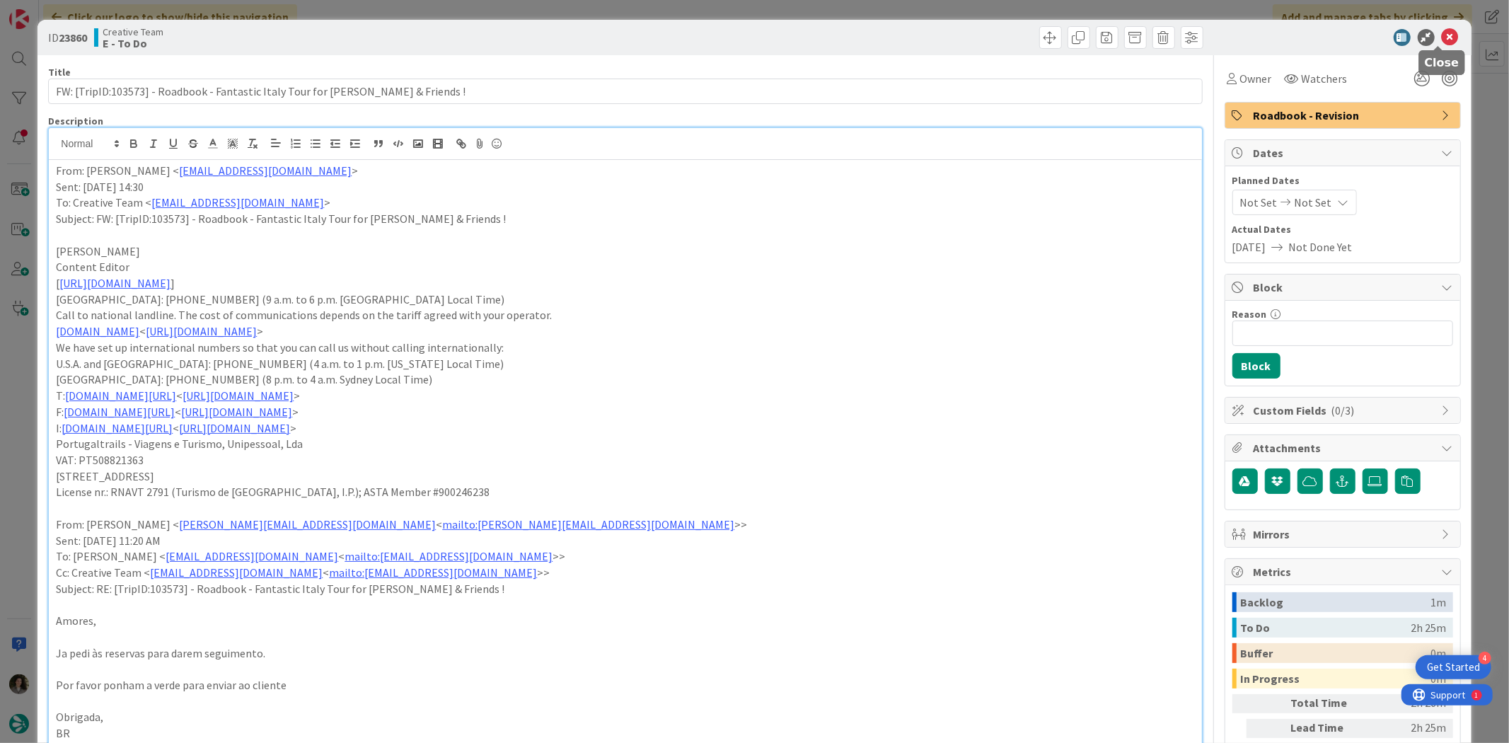
click at [1447, 29] on icon at bounding box center [1450, 37] width 17 height 17
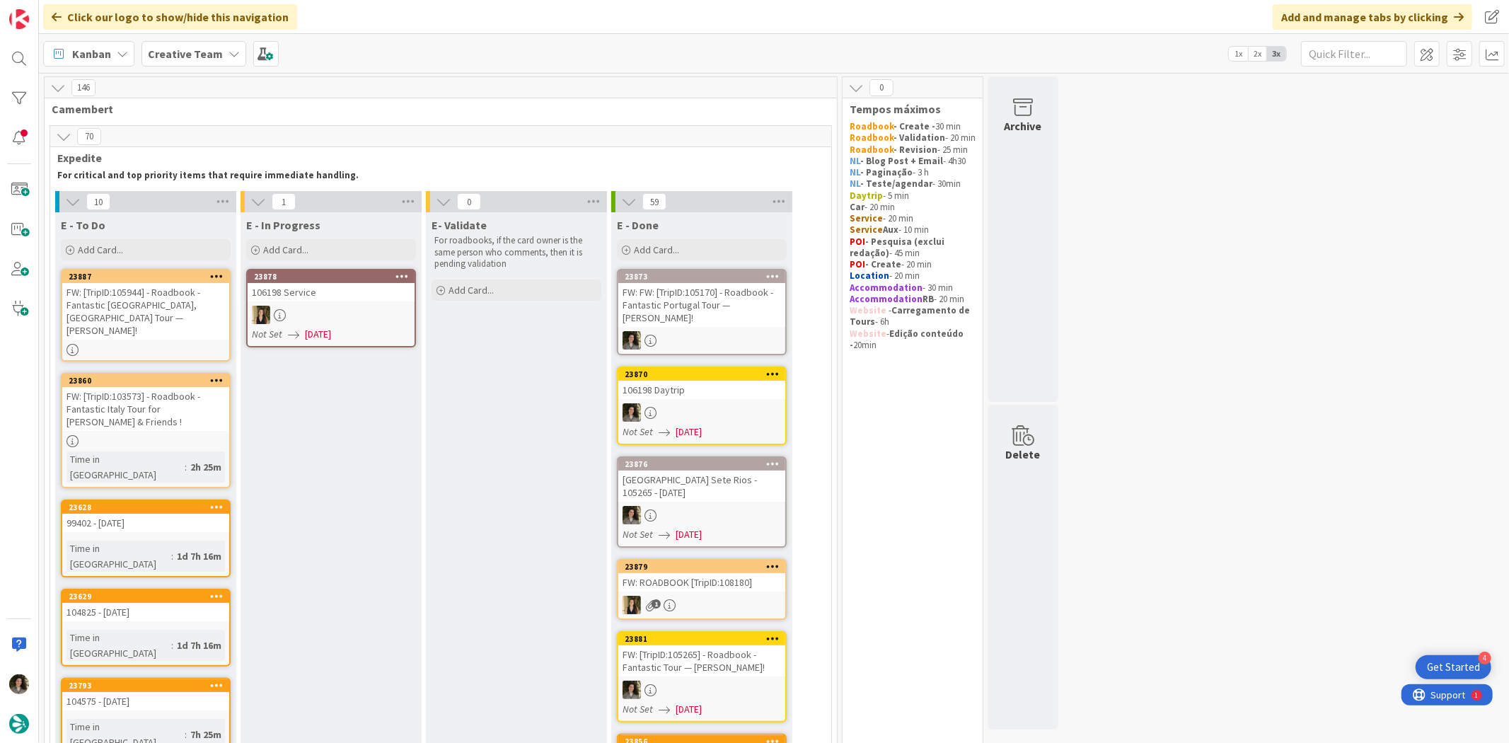
click at [150, 299] on div "FW: [TripID:105944] - Roadbook - Fantastic Portugal, Spain Tour — Colin Holmes!" at bounding box center [145, 311] width 167 height 57
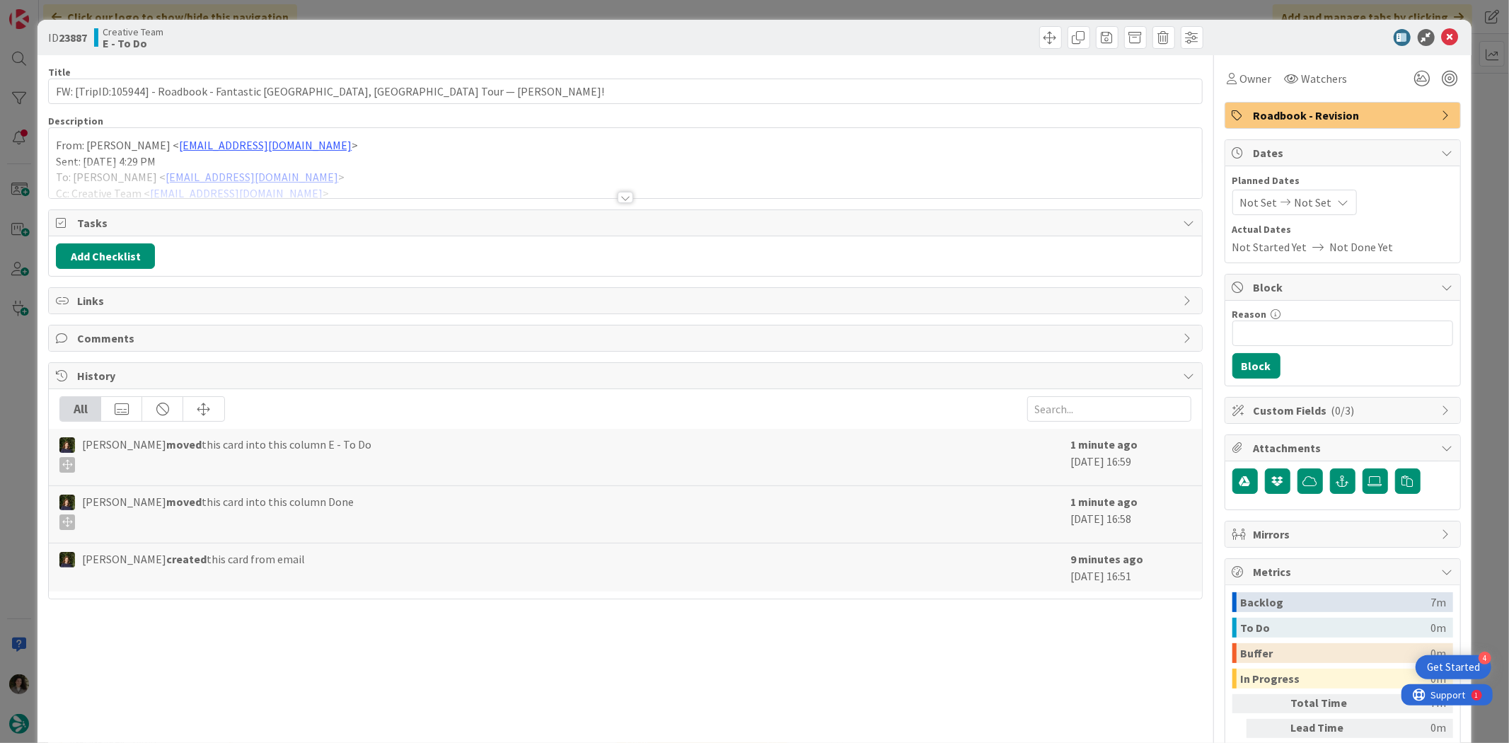
click at [626, 195] on div at bounding box center [626, 197] width 16 height 11
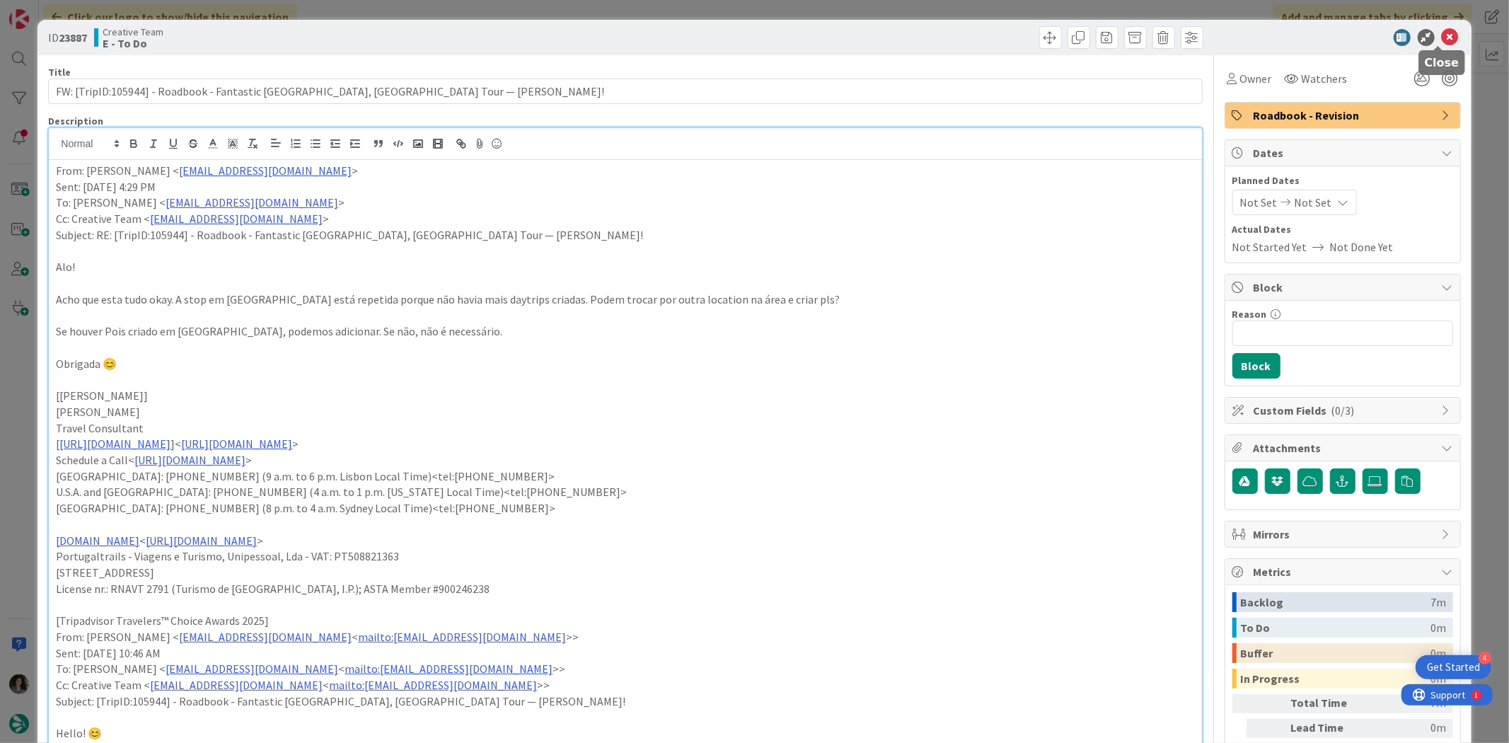
click at [1442, 32] on icon at bounding box center [1450, 37] width 17 height 17
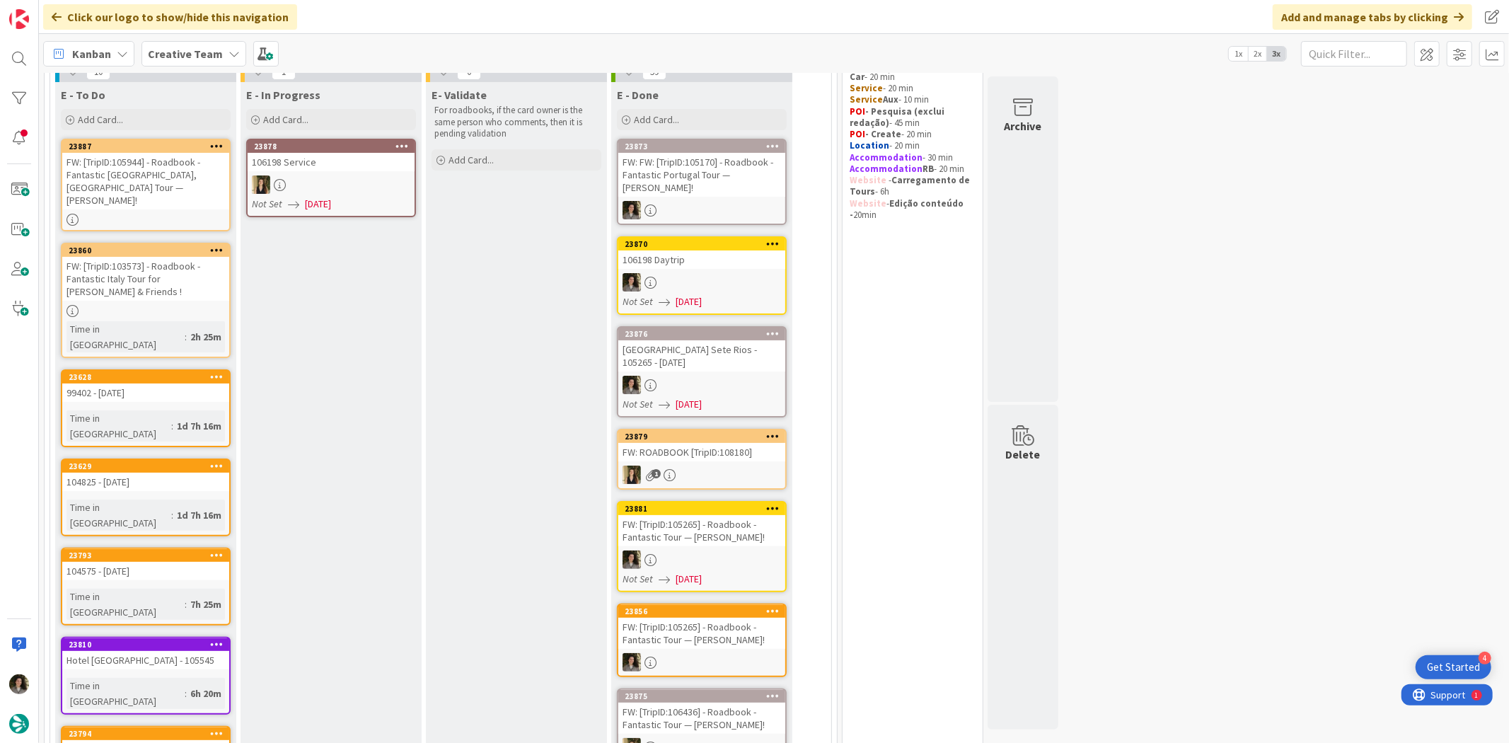
scroll to position [157, 0]
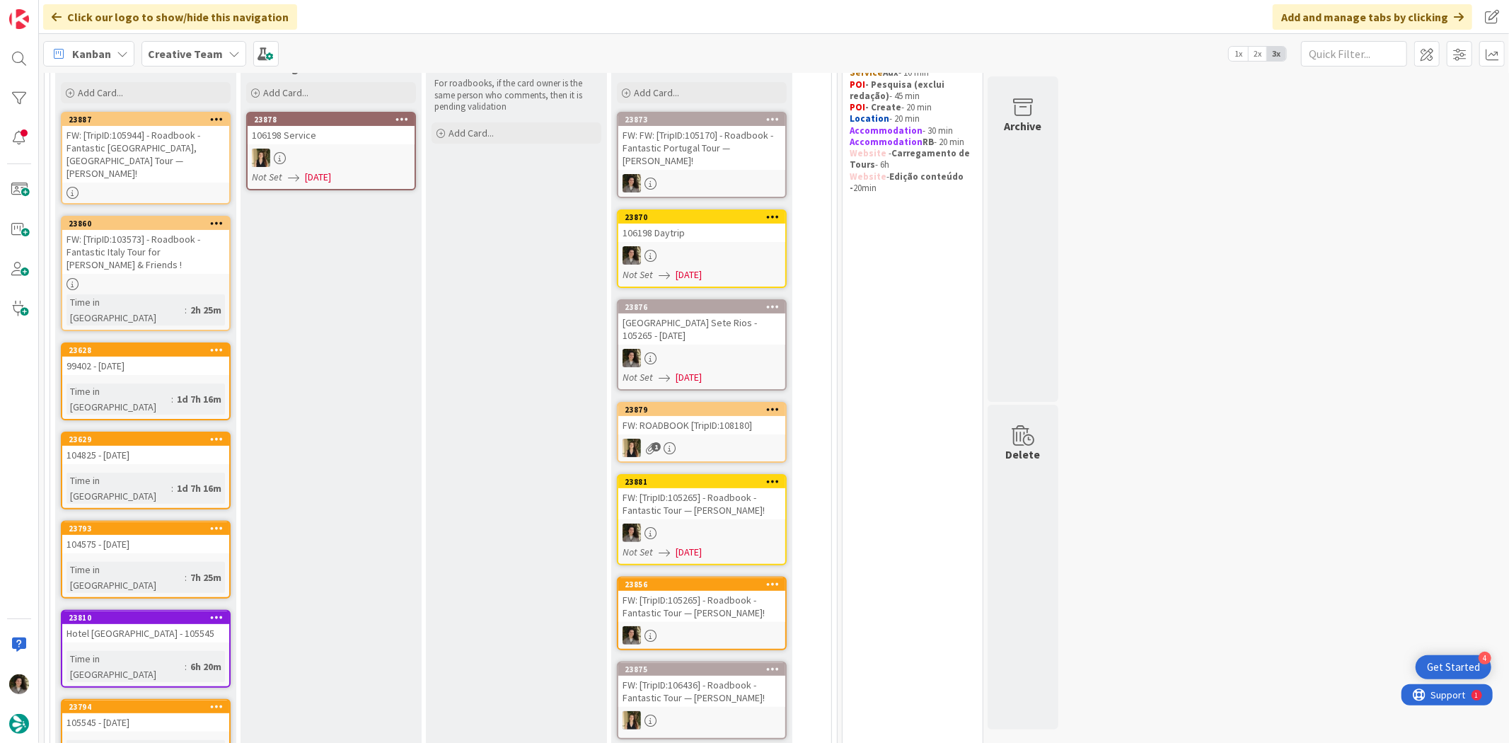
click at [740, 313] on div "Lisboa Sete Rios - 105265 - 5oct" at bounding box center [701, 328] width 167 height 31
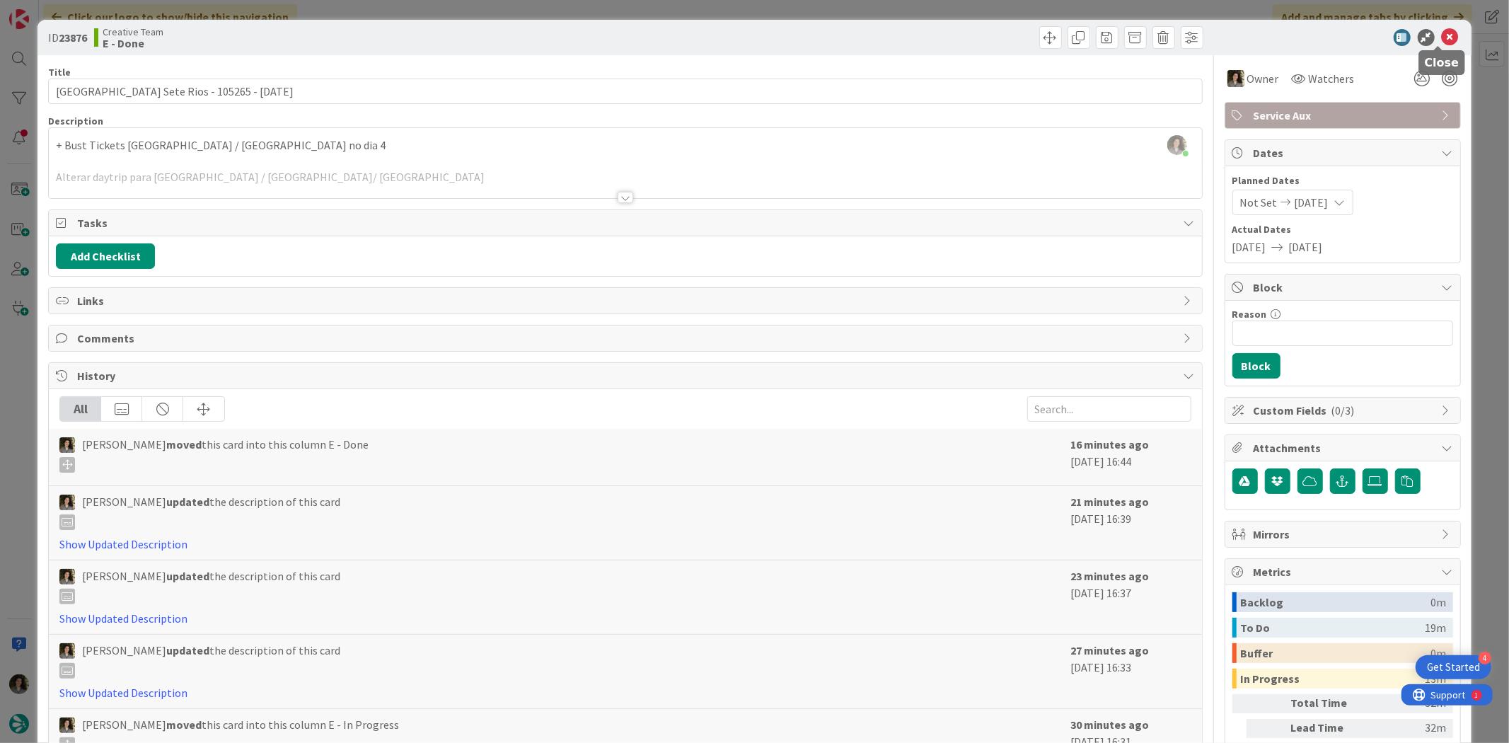
click at [1442, 34] on icon at bounding box center [1450, 37] width 17 height 17
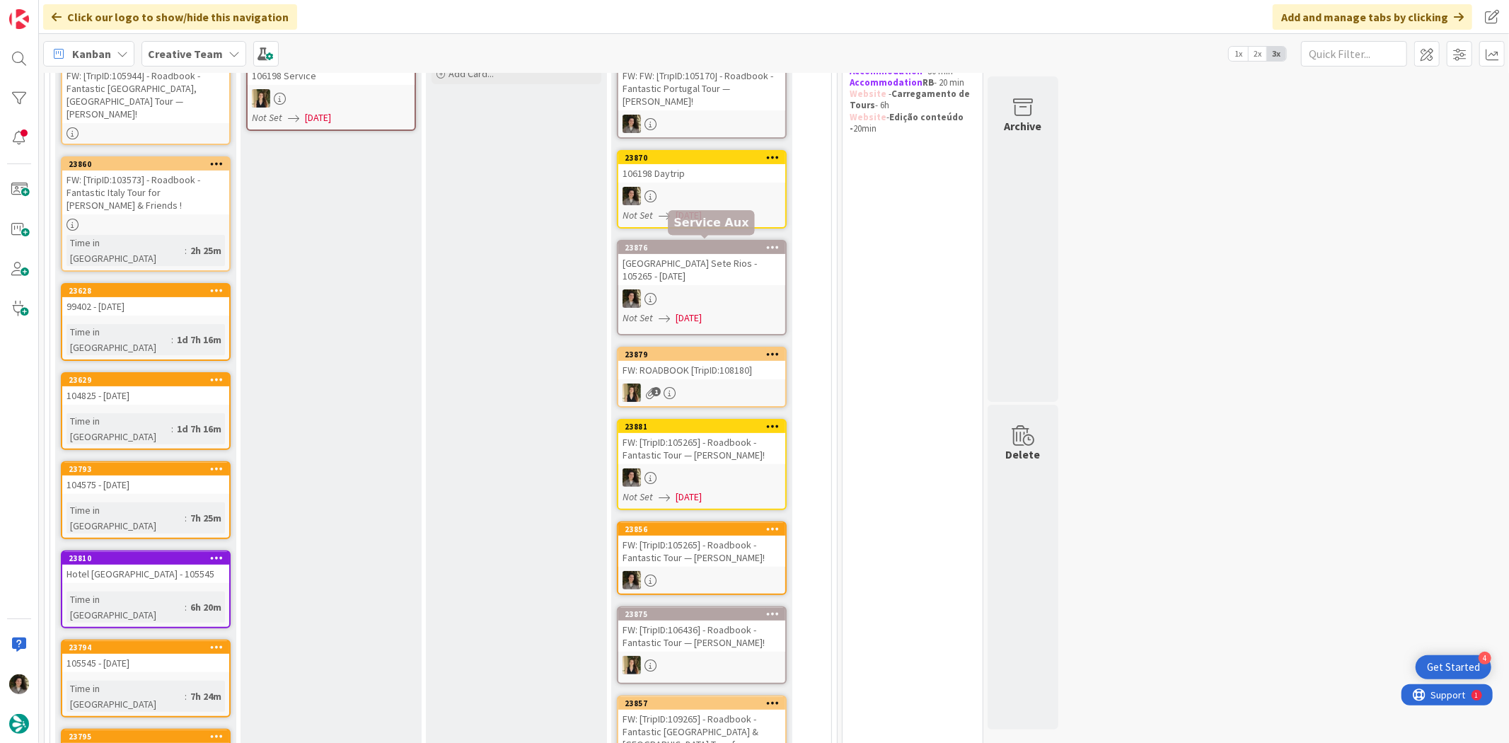
scroll to position [314, 0]
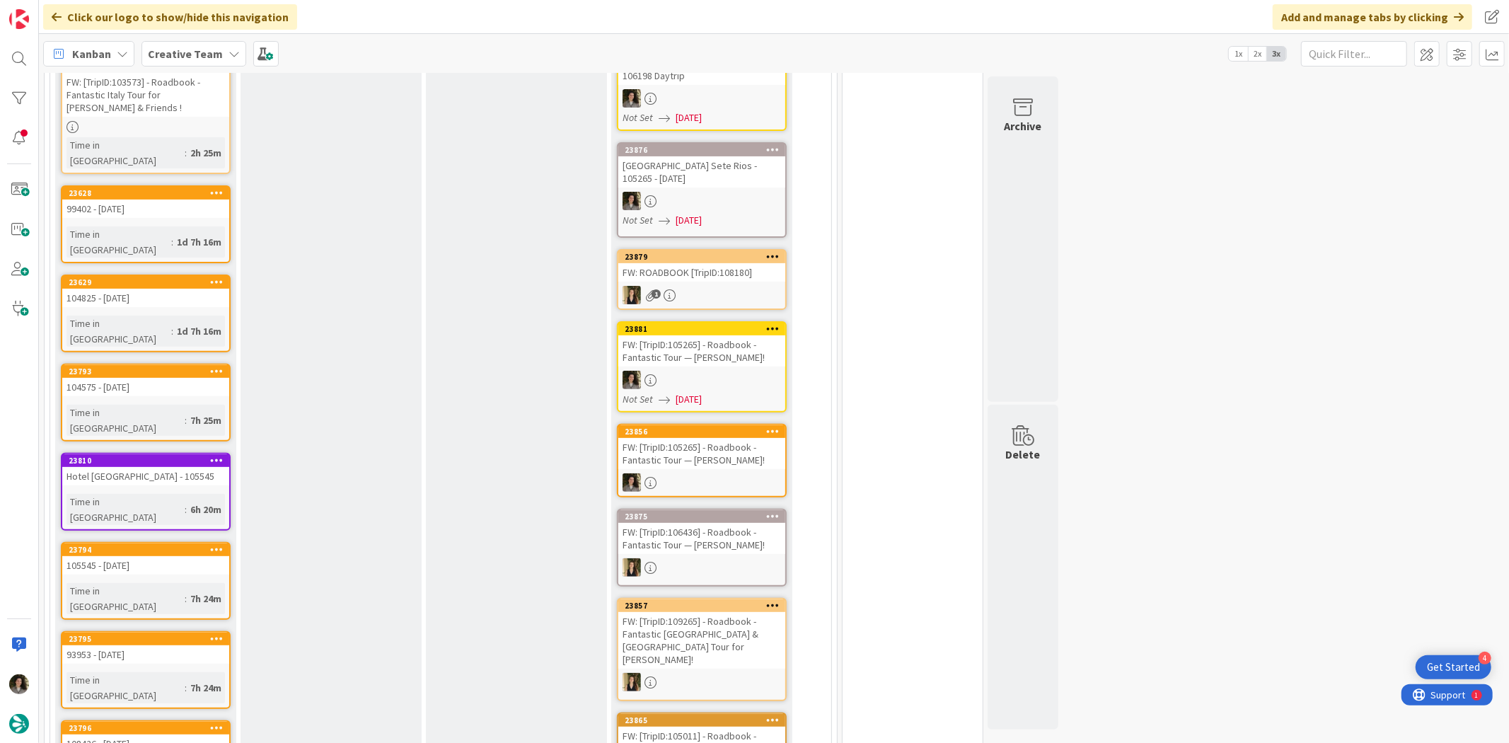
click at [720, 438] on div "FW: [TripID:105265] - Roadbook - Fantastic Tour — [PERSON_NAME]!" at bounding box center [701, 453] width 167 height 31
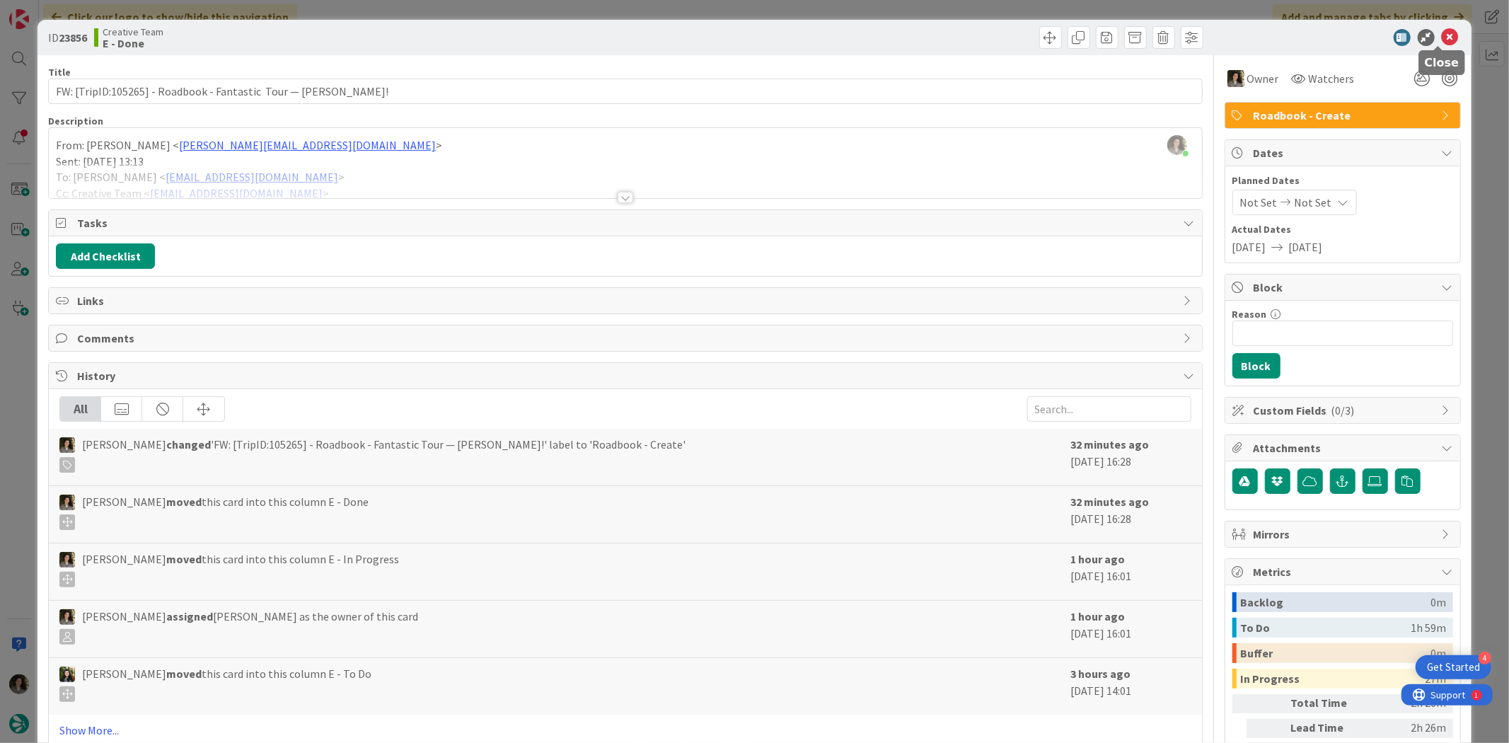
click at [1442, 31] on icon at bounding box center [1450, 37] width 17 height 17
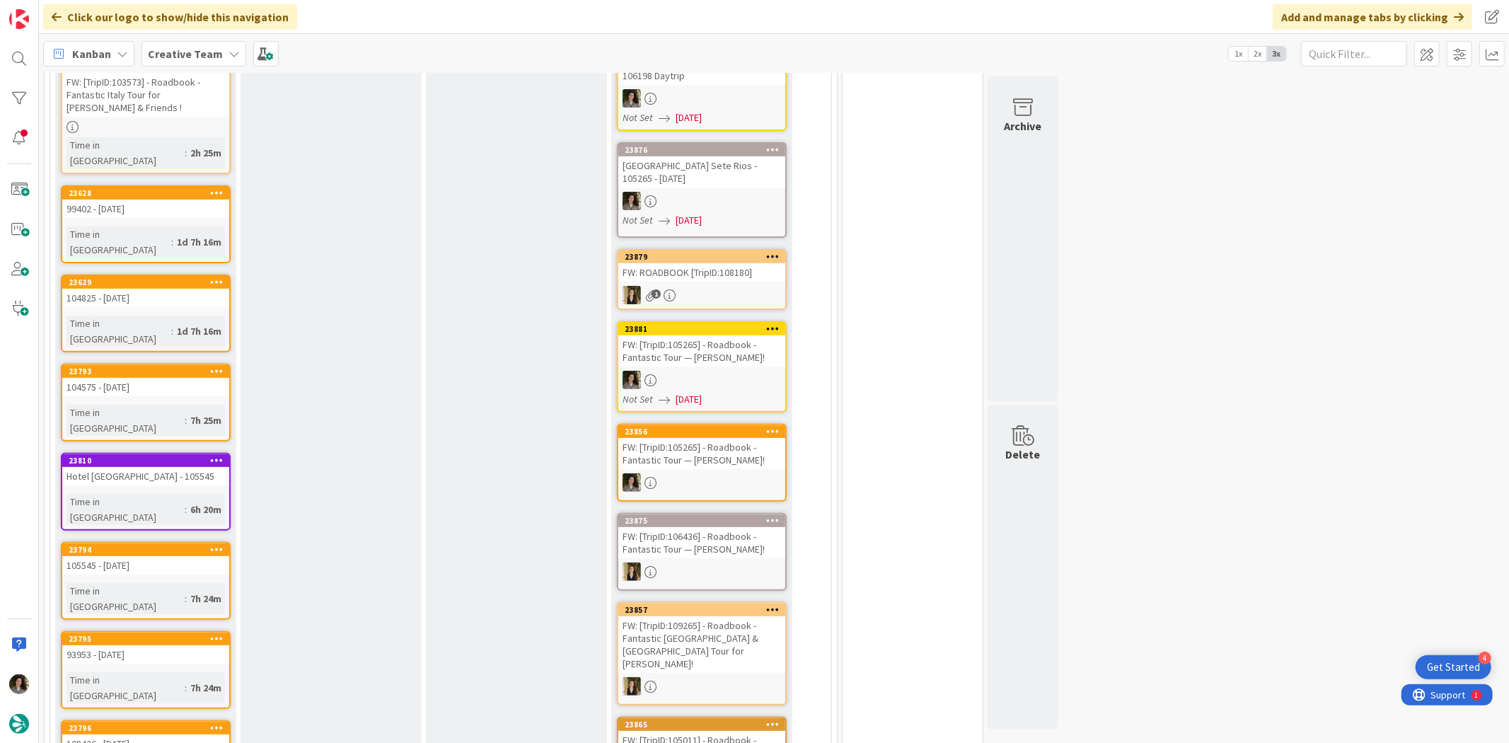
click at [731, 335] on div "FW: [TripID:105265] - Roadbook - Fantastic Tour — [PERSON_NAME]!" at bounding box center [701, 350] width 167 height 31
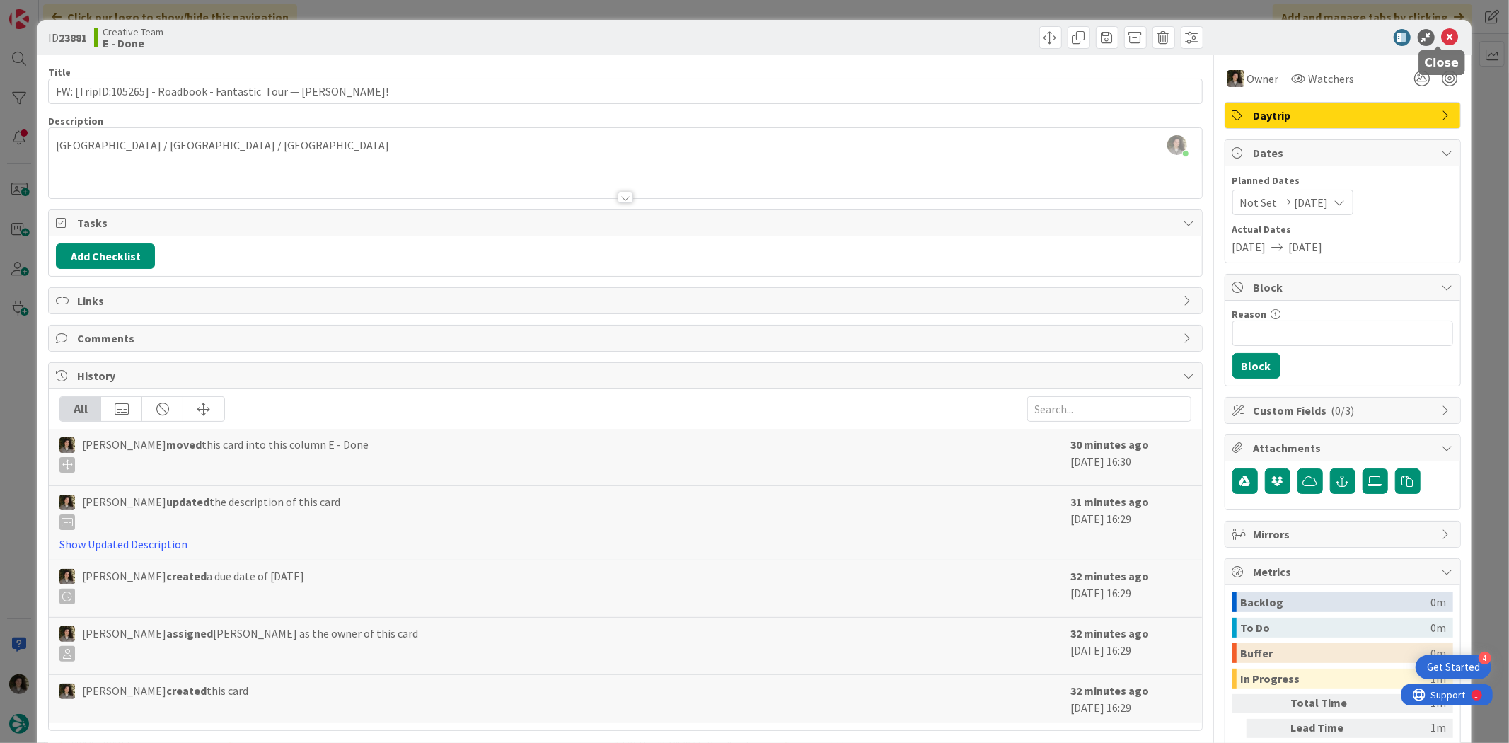
click at [1442, 40] on icon at bounding box center [1450, 37] width 17 height 17
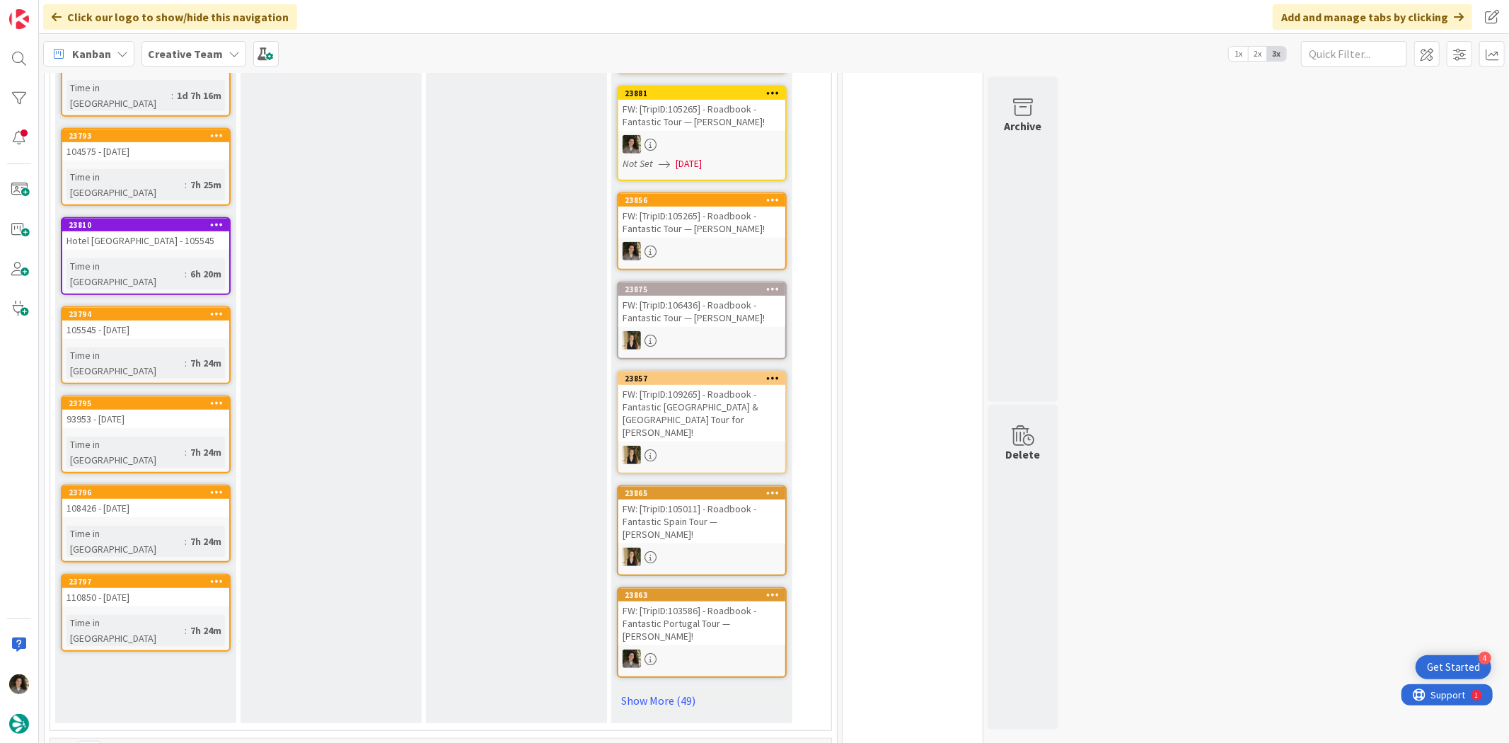
click at [697, 303] on div "FW: [TripID:106436] - Roadbook - Fantastic Tour — Carol Kaelin!" at bounding box center [701, 311] width 167 height 31
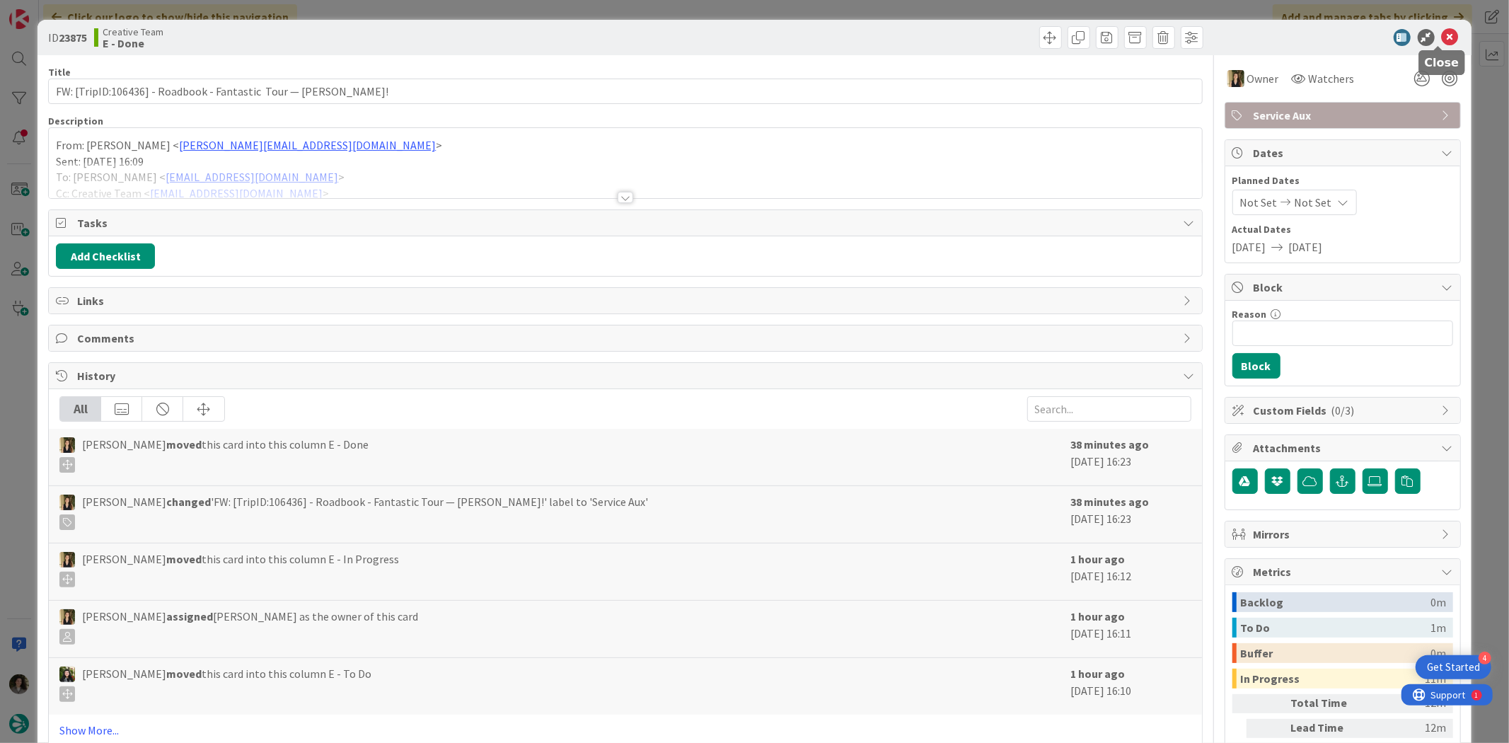
click at [1442, 29] on icon at bounding box center [1450, 37] width 17 height 17
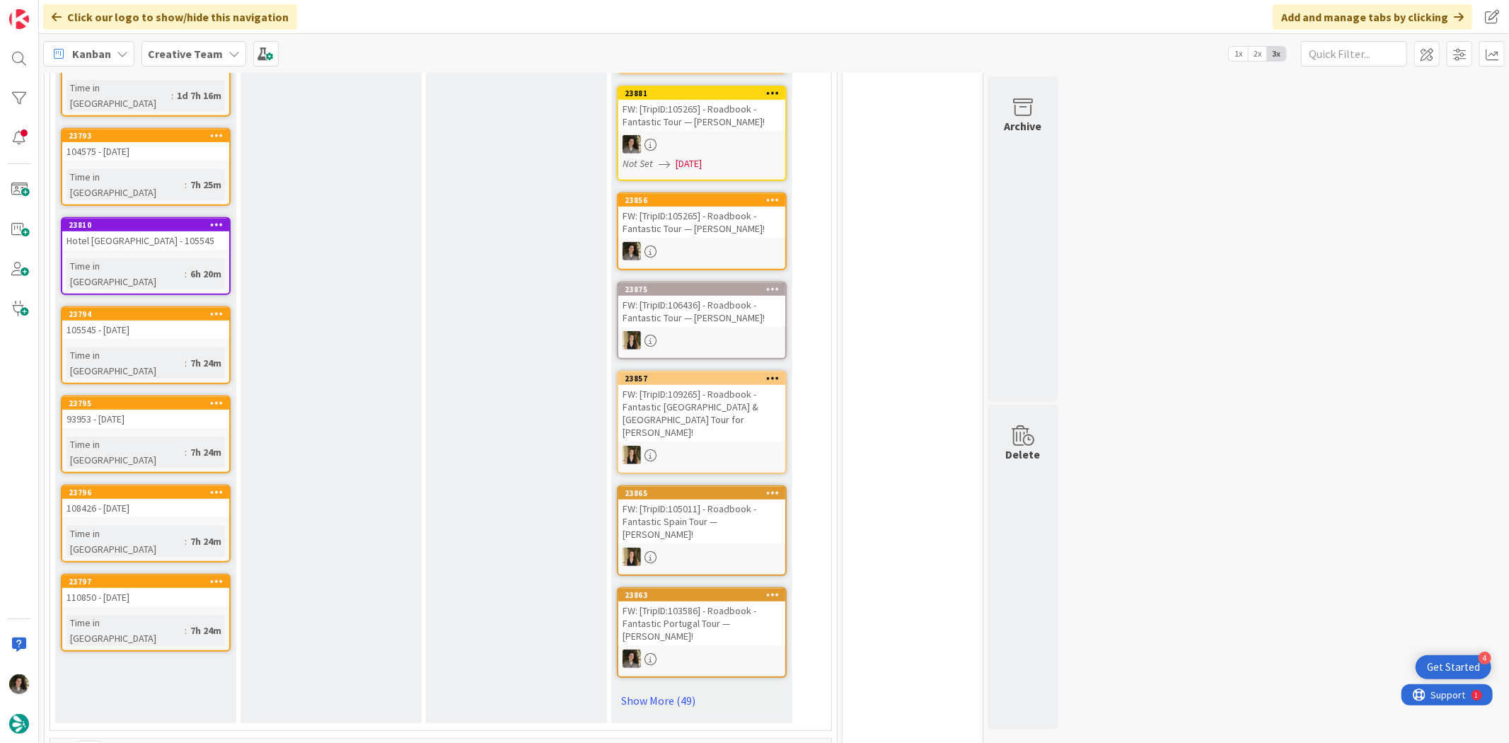
click at [681, 649] on div at bounding box center [701, 658] width 167 height 18
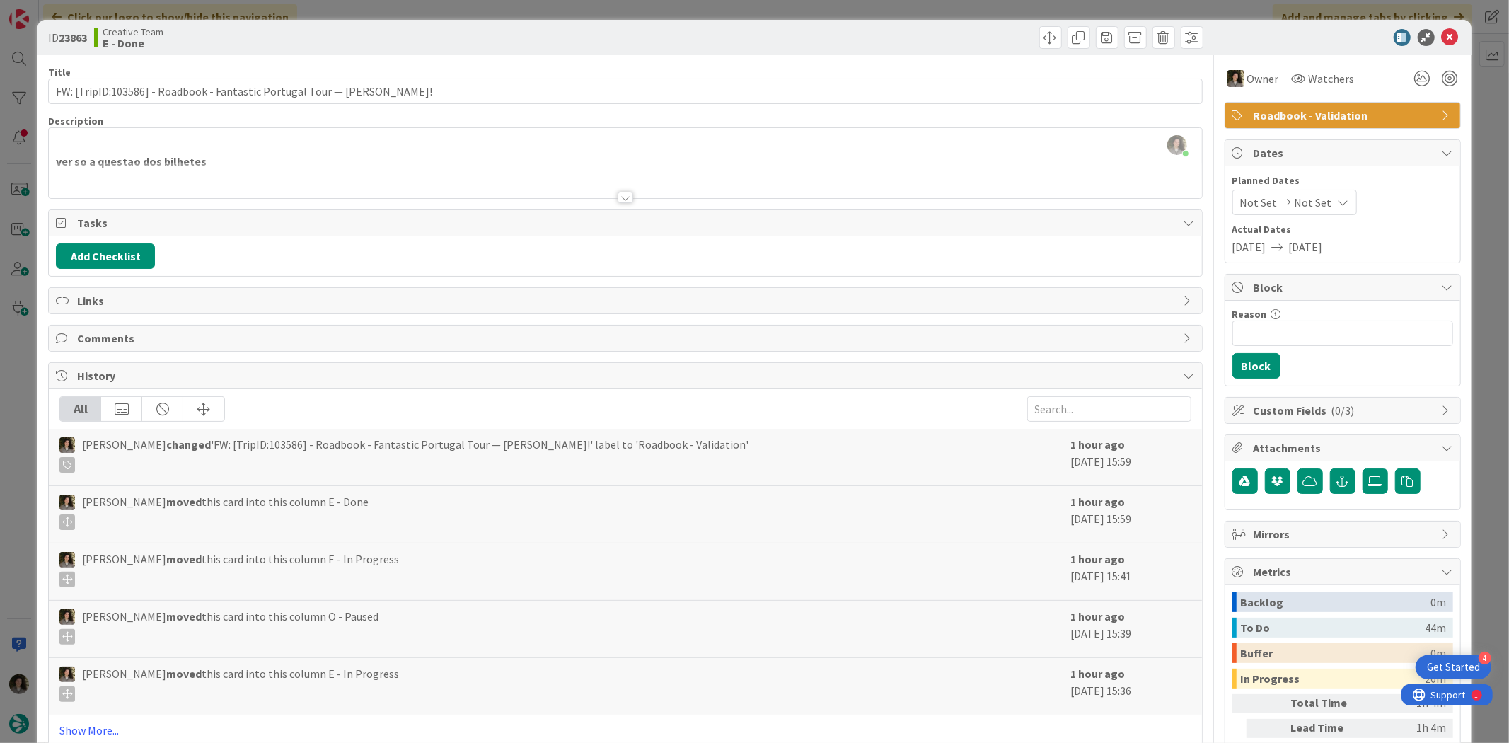
click at [1325, 107] on span "Roadbook - Validation" at bounding box center [1344, 115] width 181 height 17
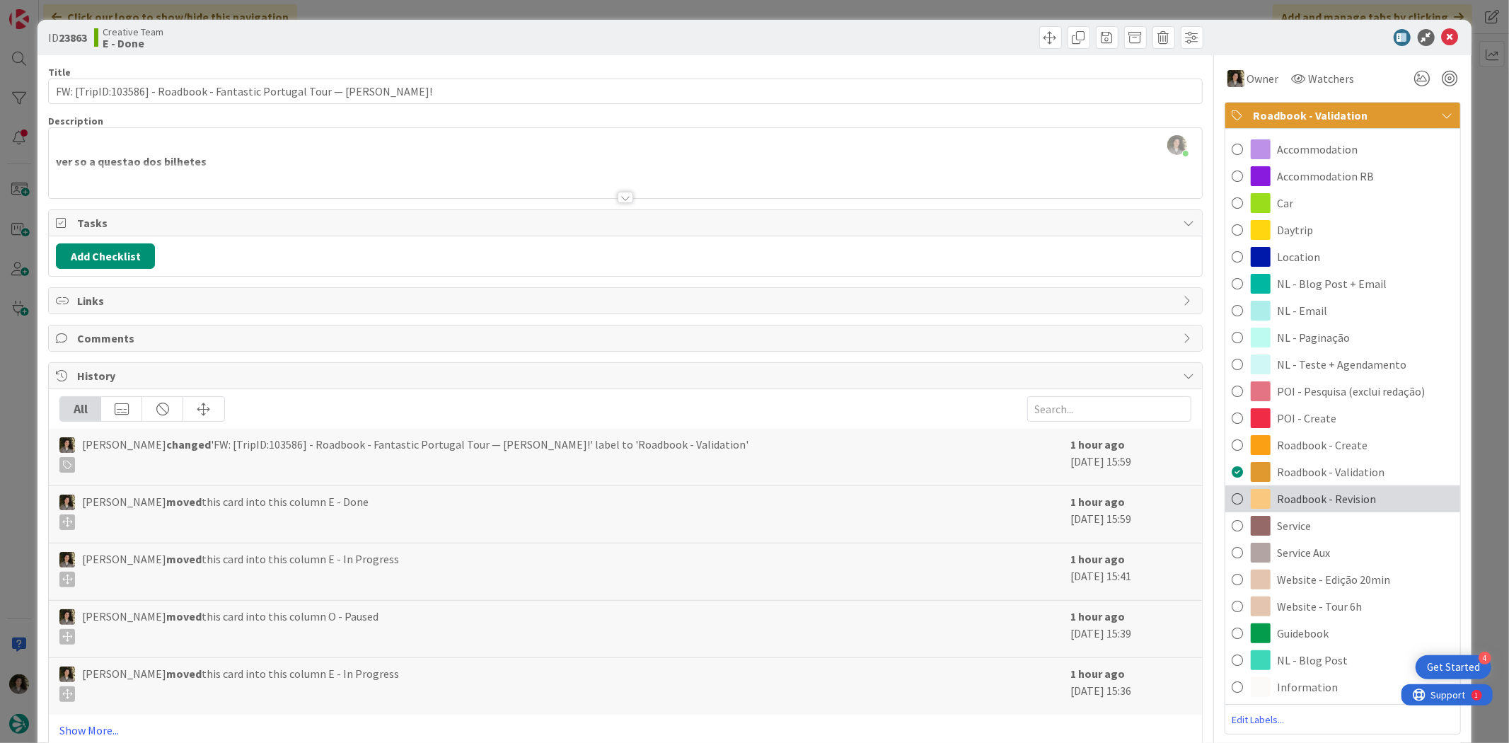
click at [1342, 504] on span "Roadbook - Revision" at bounding box center [1327, 498] width 99 height 17
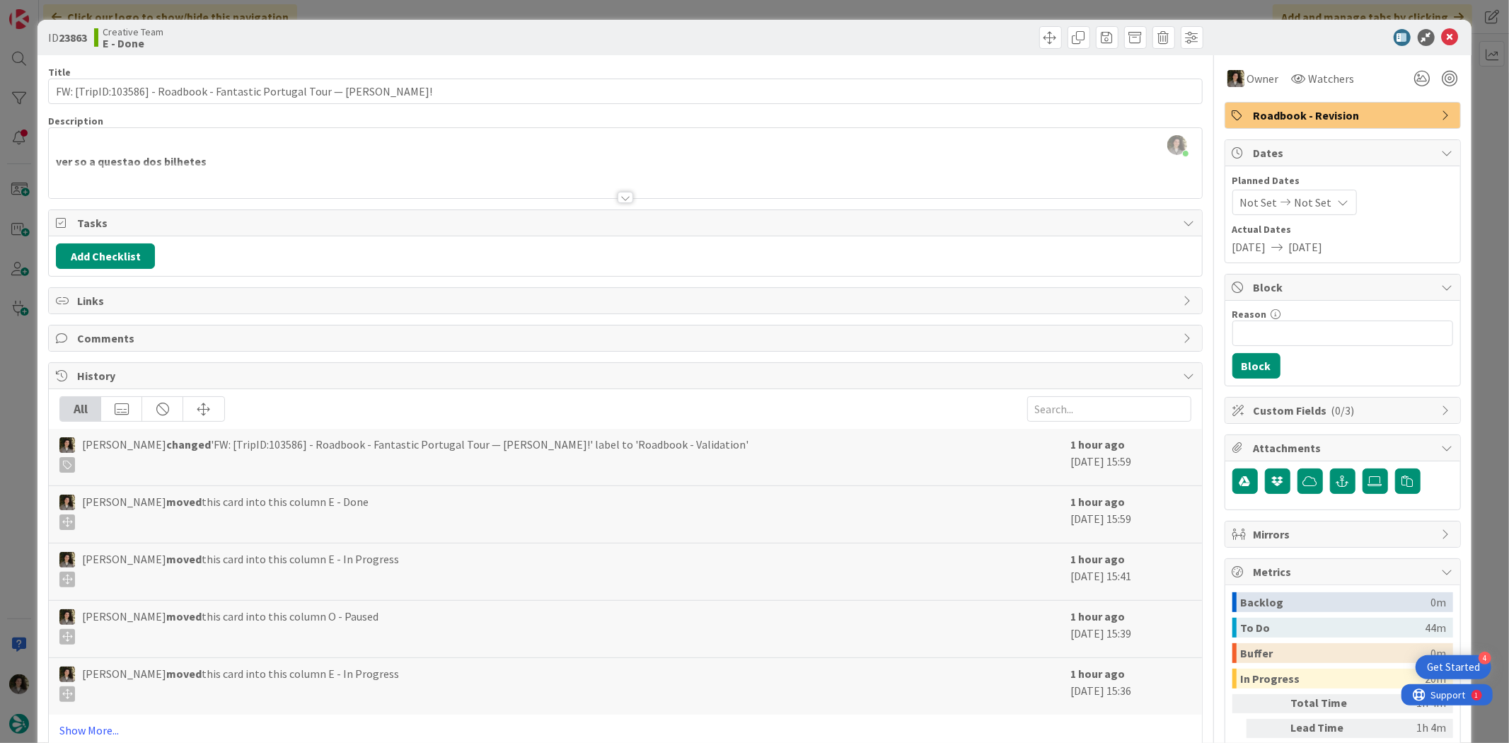
click at [1394, 113] on span "Roadbook - Revision" at bounding box center [1344, 115] width 181 height 17
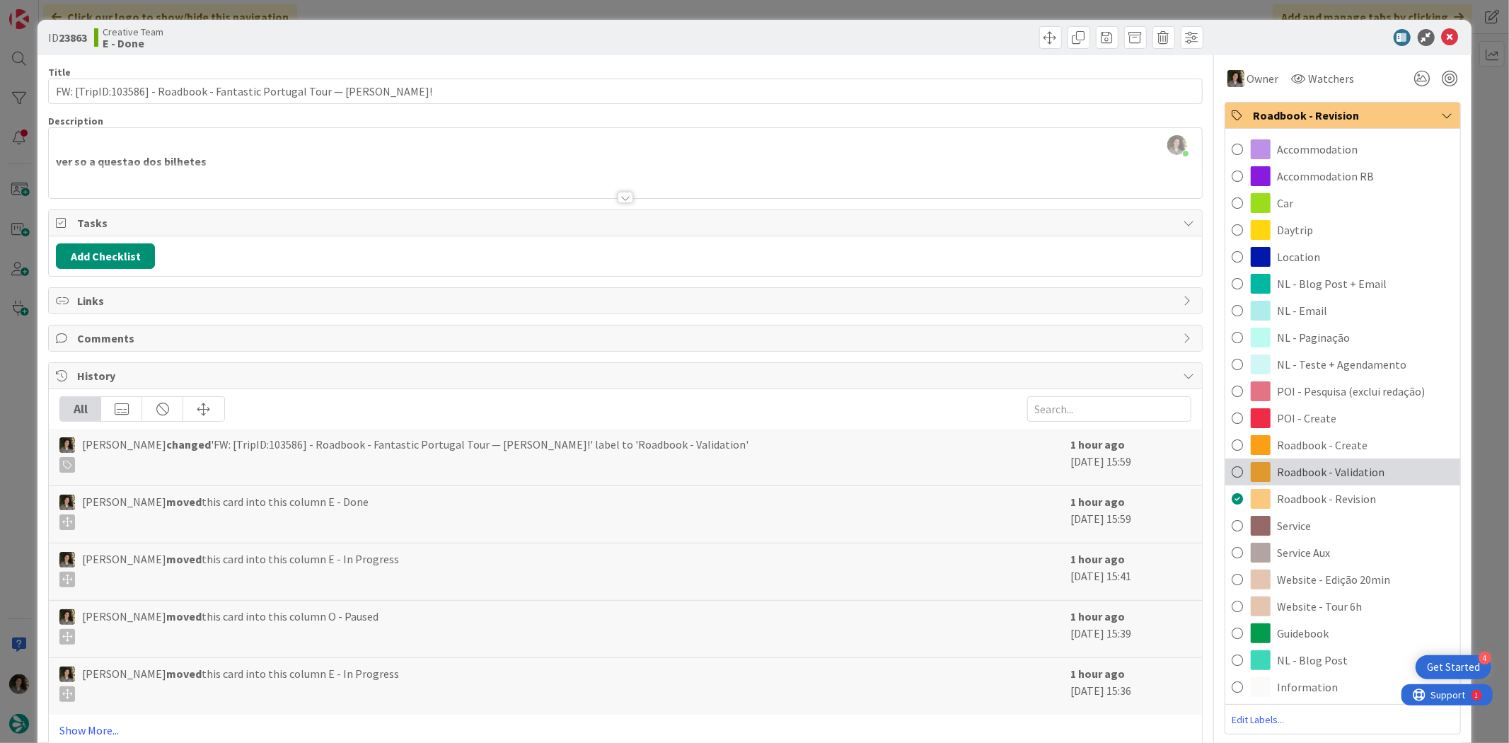
click at [1330, 471] on span "Roadbook - Validation" at bounding box center [1332, 471] width 108 height 17
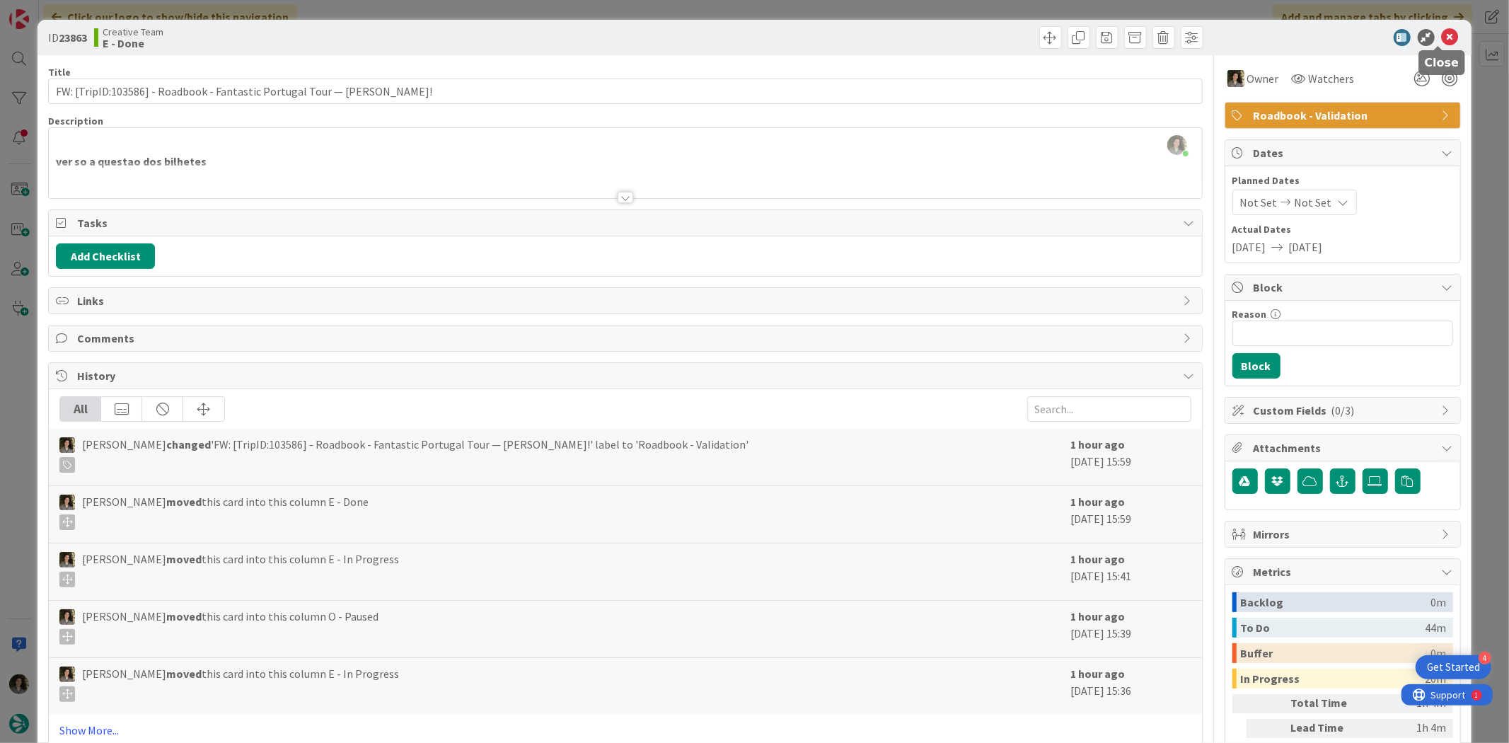
click at [1442, 32] on icon at bounding box center [1450, 37] width 17 height 17
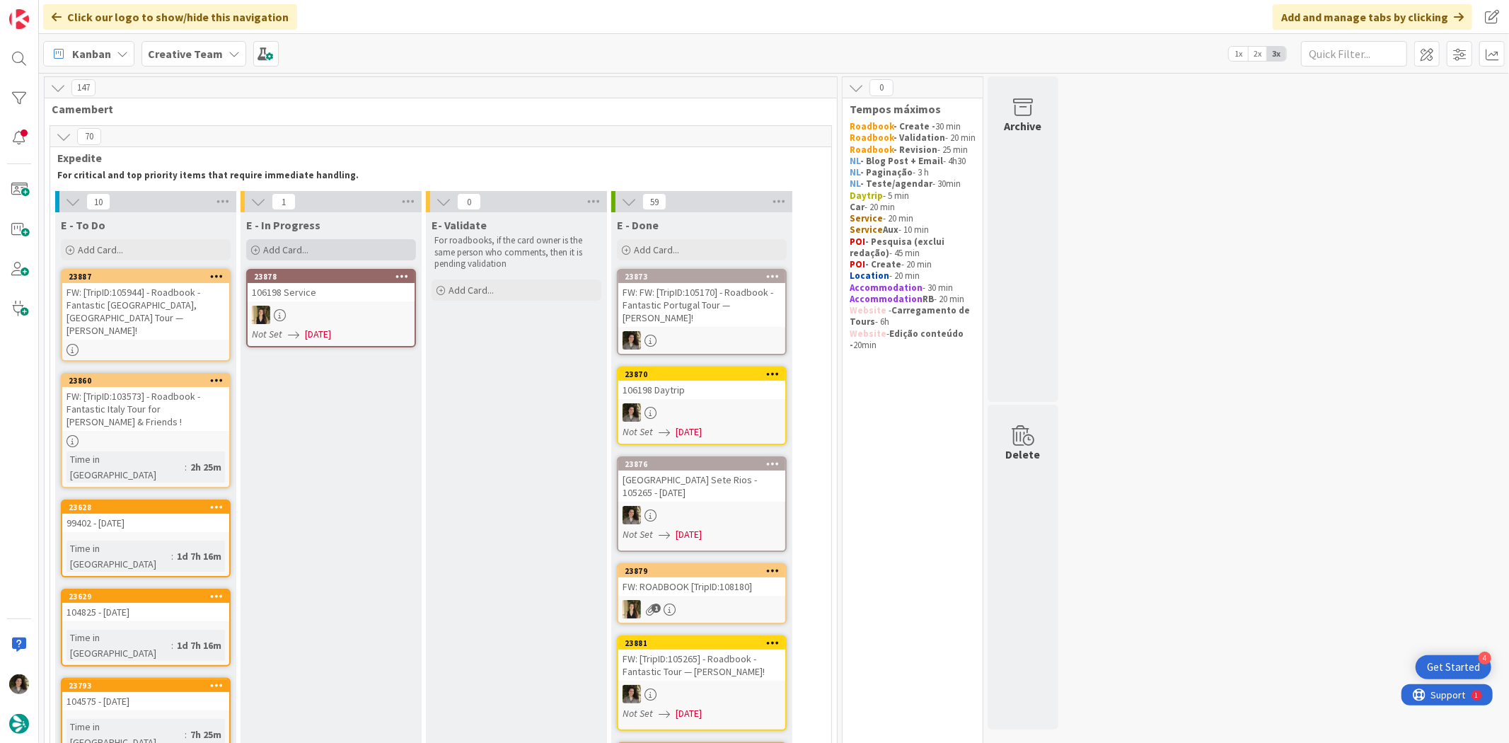
click at [351, 248] on div "Add Card..." at bounding box center [331, 249] width 170 height 21
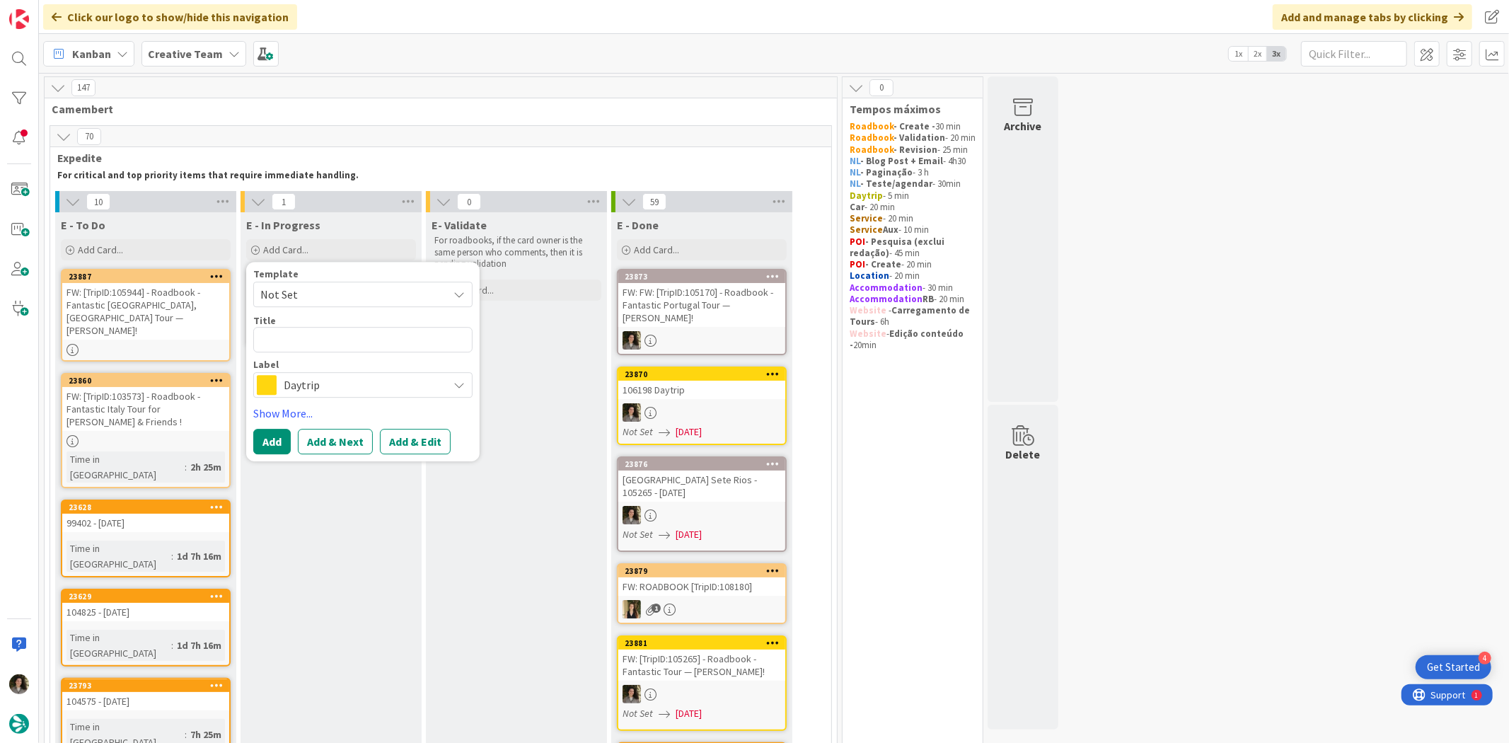
click at [354, 382] on span "Daytrip" at bounding box center [362, 386] width 157 height 20
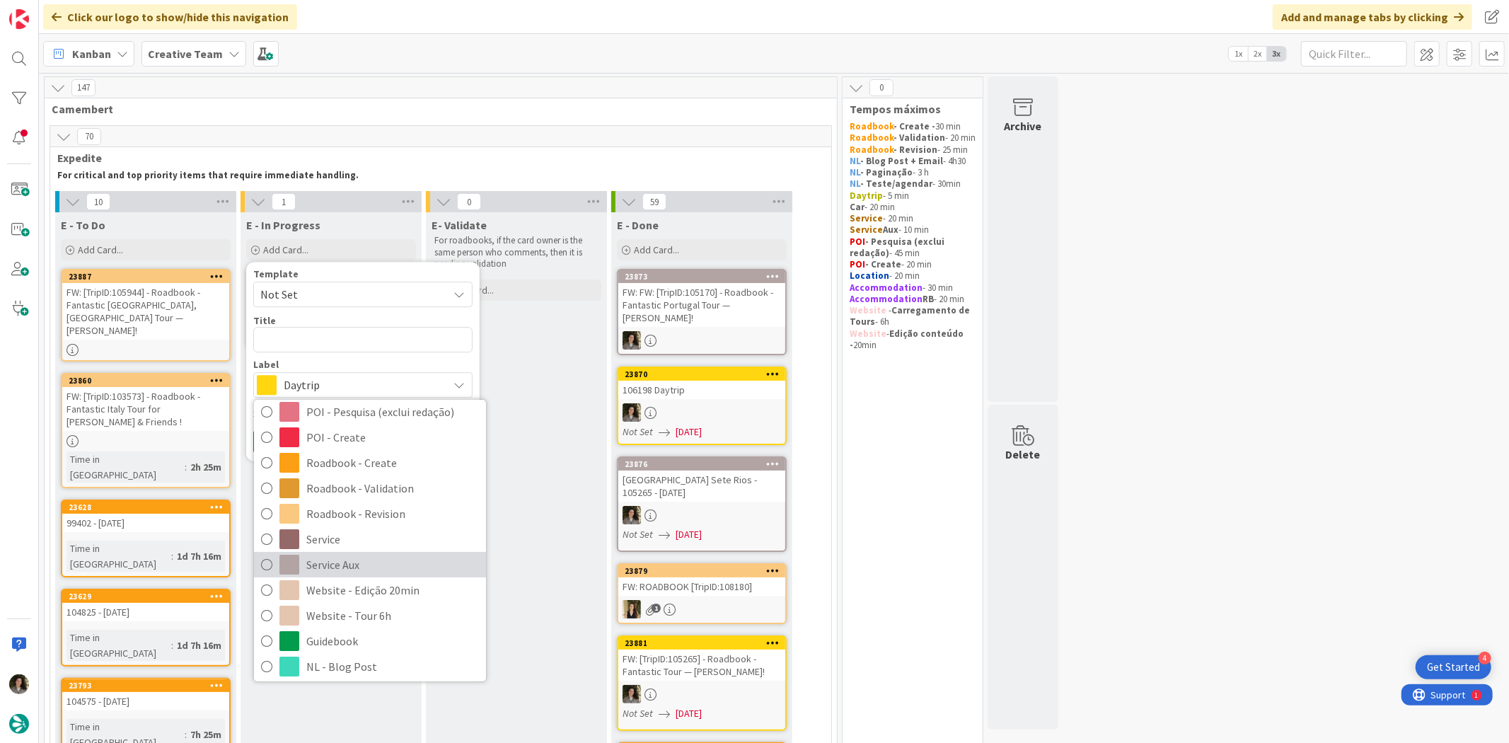
click at [379, 568] on span "Service Aux" at bounding box center [392, 564] width 173 height 21
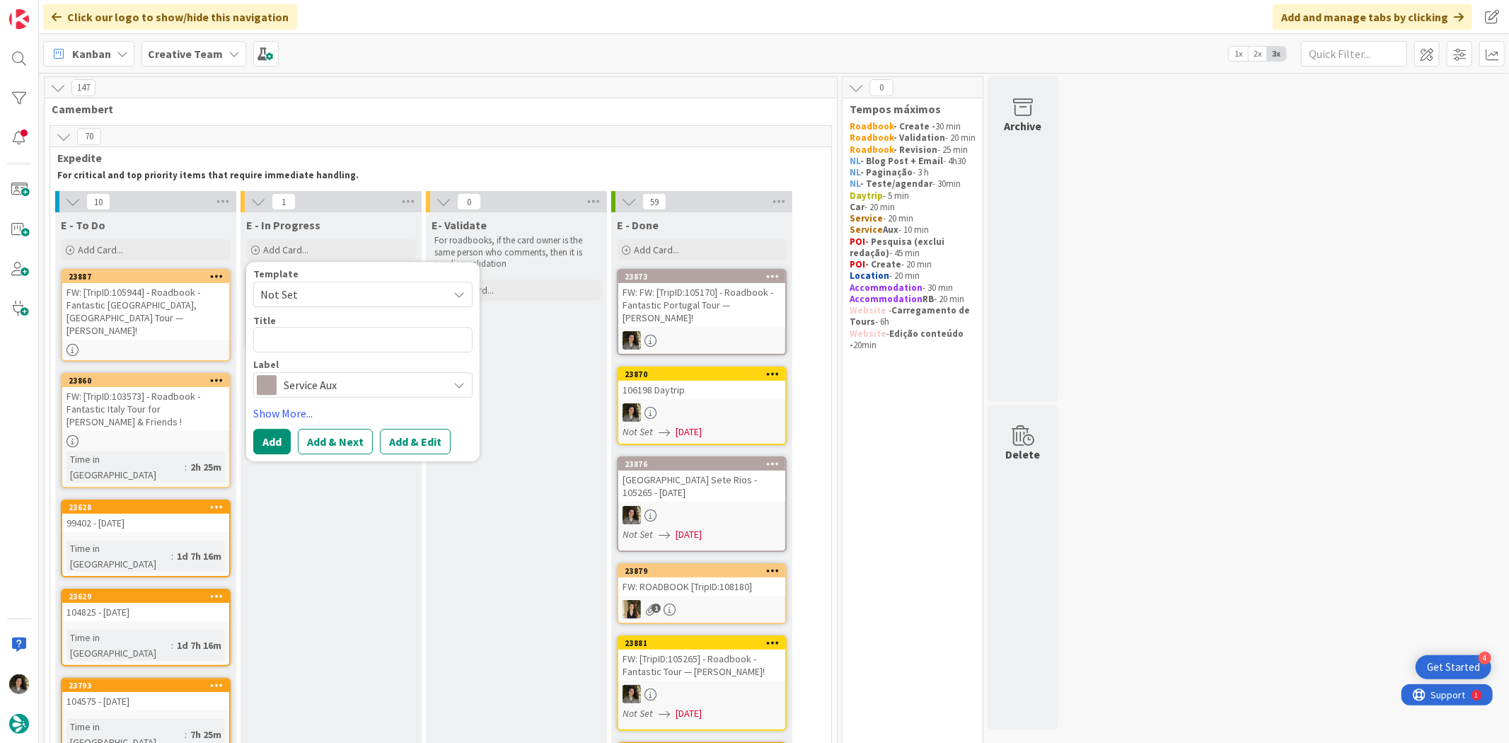
click at [720, 302] on div "FW: FW: [TripID:105170] - Roadbook - Fantastic Portugal Tour — Harry Largman!" at bounding box center [701, 305] width 167 height 44
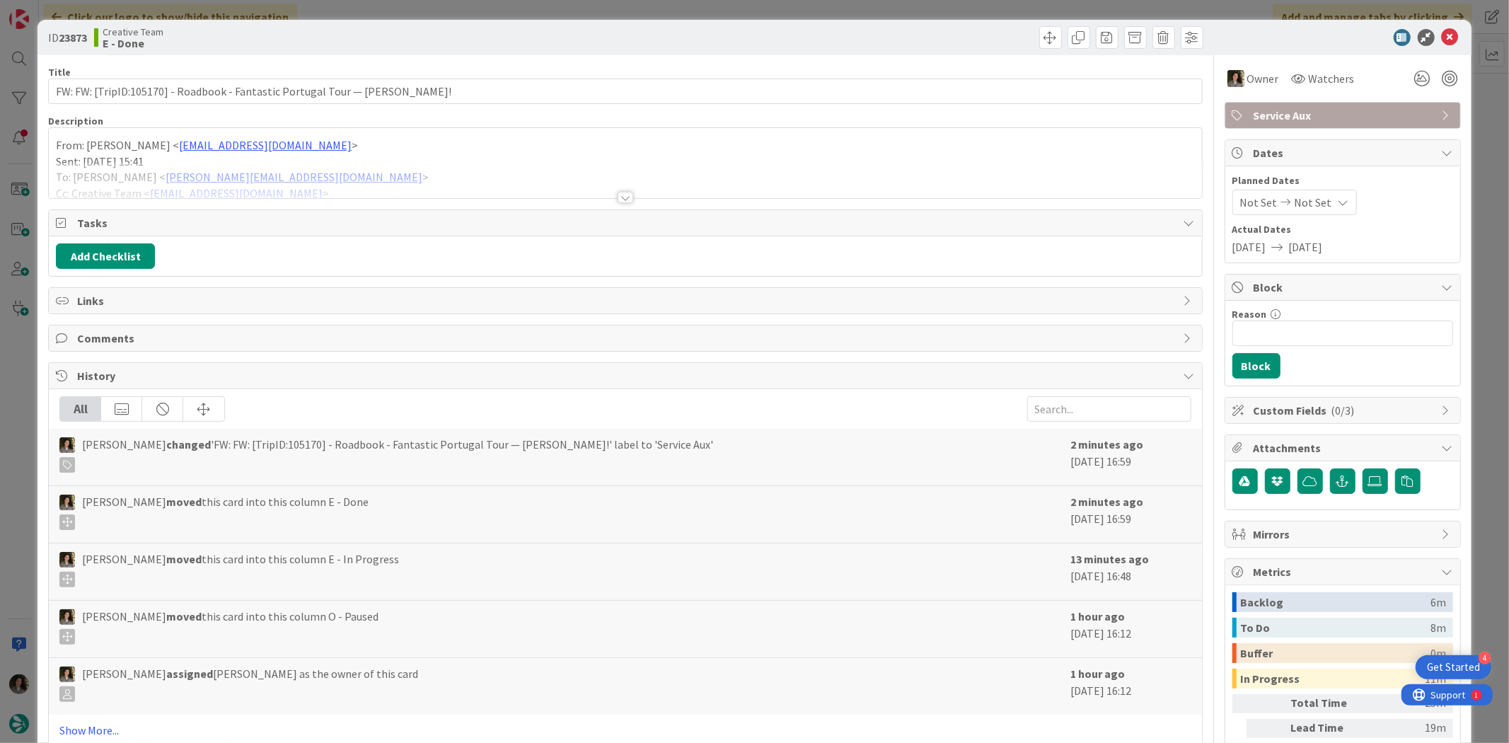
click at [390, 71] on div "Title 77 / 128" at bounding box center [625, 72] width 1154 height 13
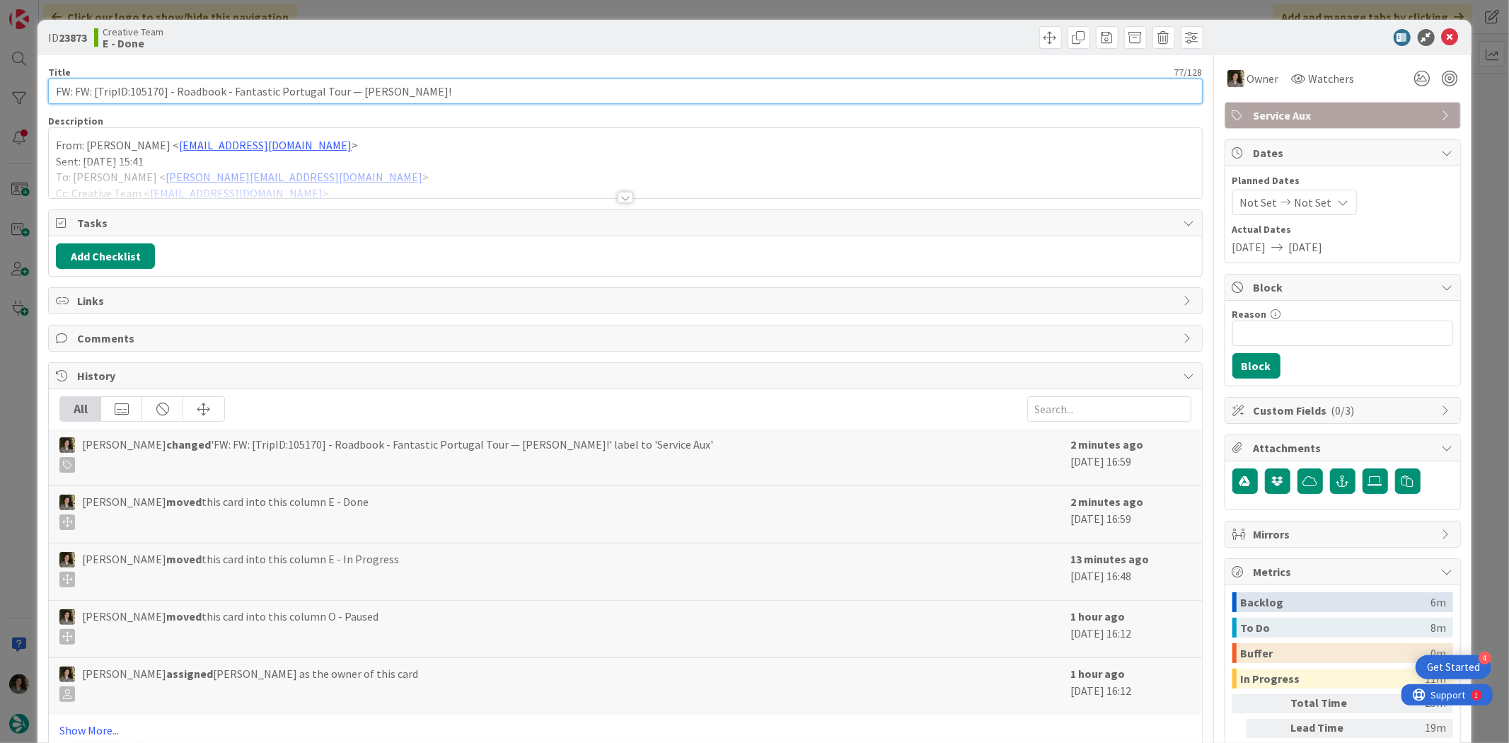
click at [389, 85] on input "FW: FW: [TripID:105170] - Roadbook - Fantastic Portugal Tour — Harry Largman!" at bounding box center [625, 91] width 1154 height 25
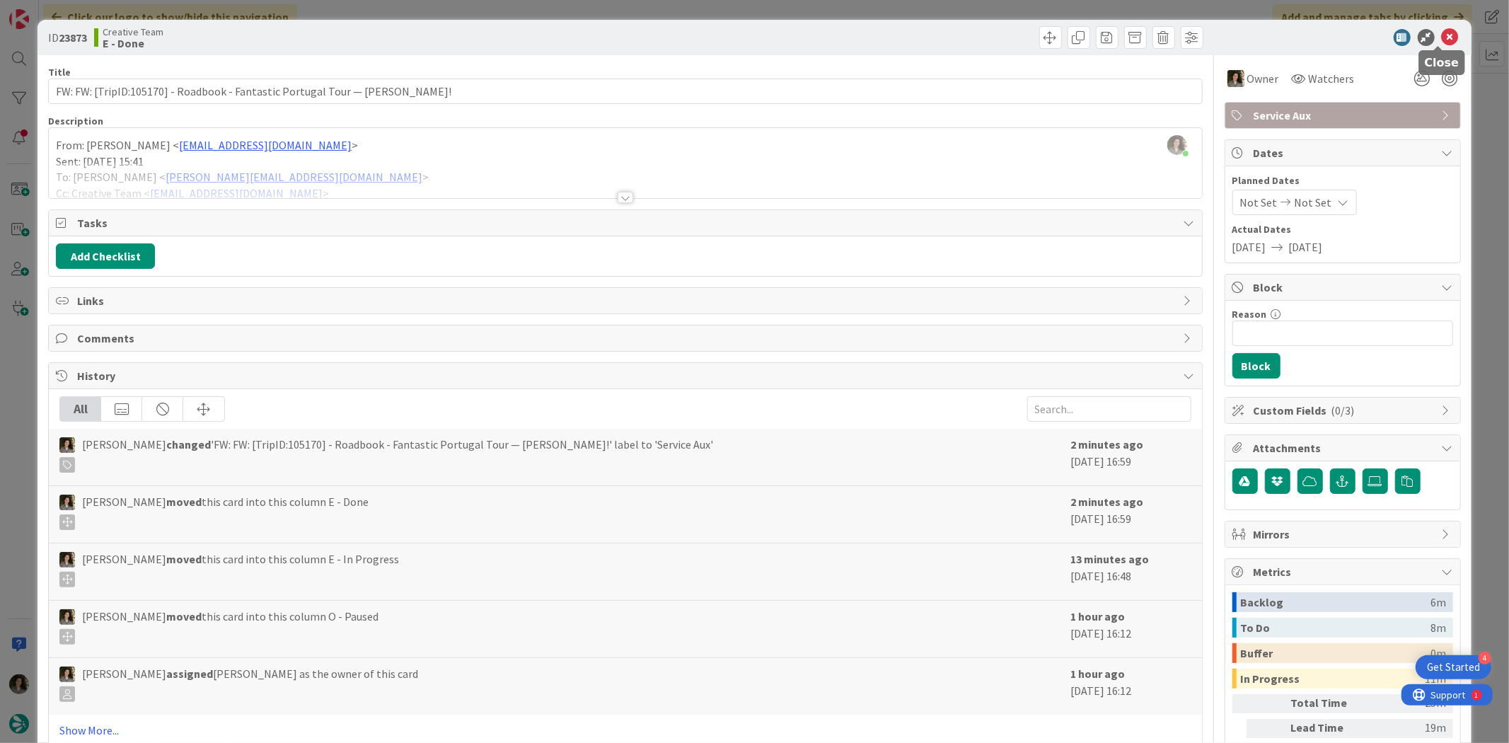
click at [1442, 33] on icon at bounding box center [1450, 37] width 17 height 17
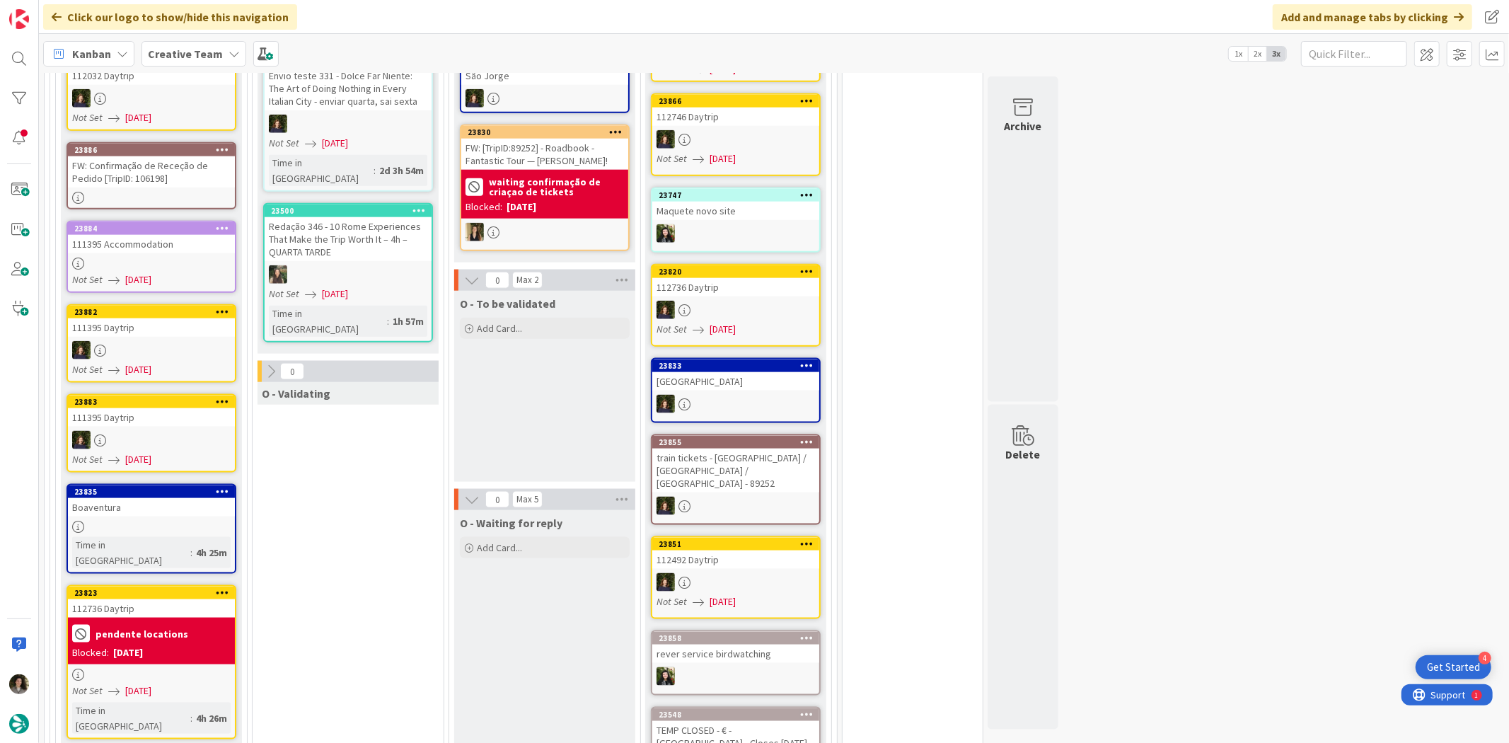
click at [187, 156] on div "FW: Confirmação de Receção de Pedido [TripID: 106198]" at bounding box center [151, 171] width 167 height 31
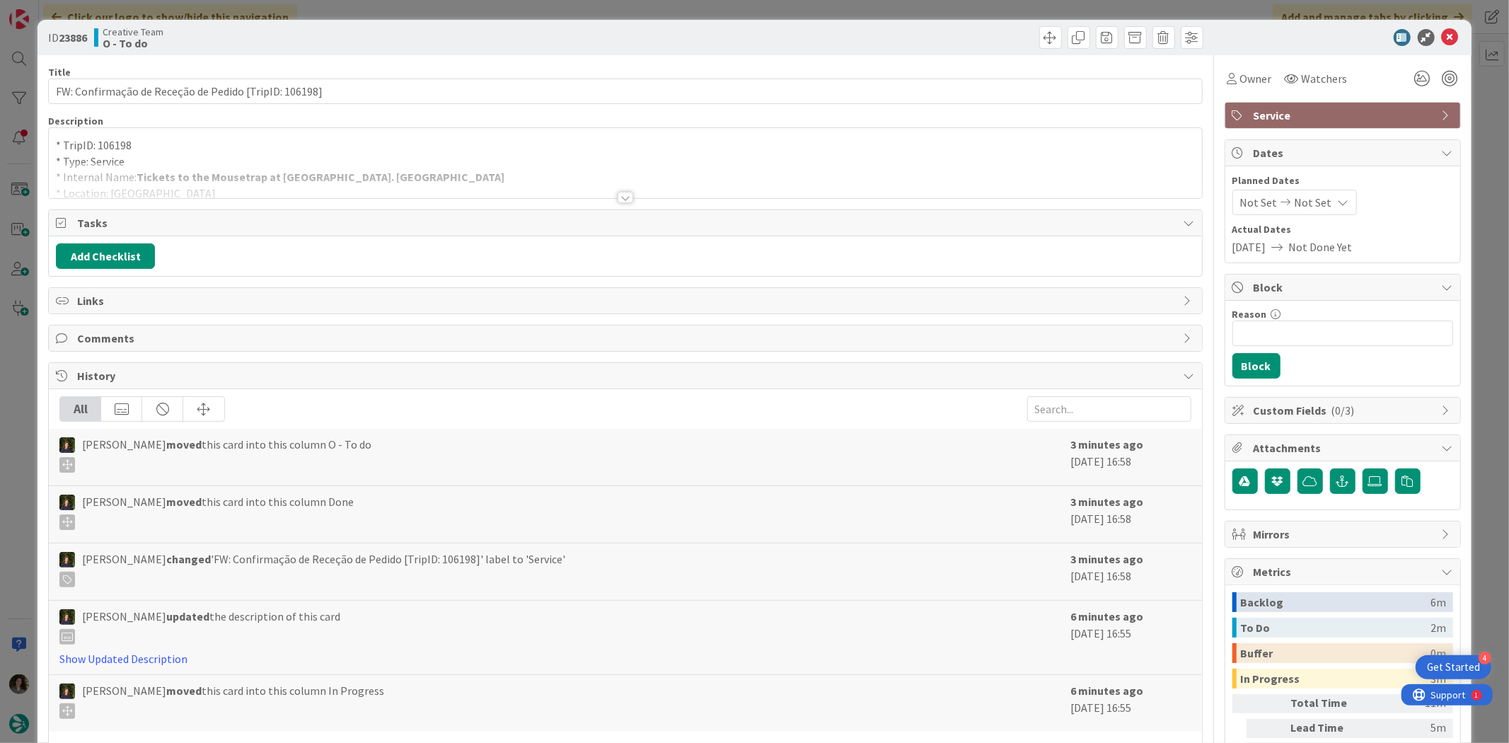
click at [623, 192] on div at bounding box center [626, 197] width 16 height 11
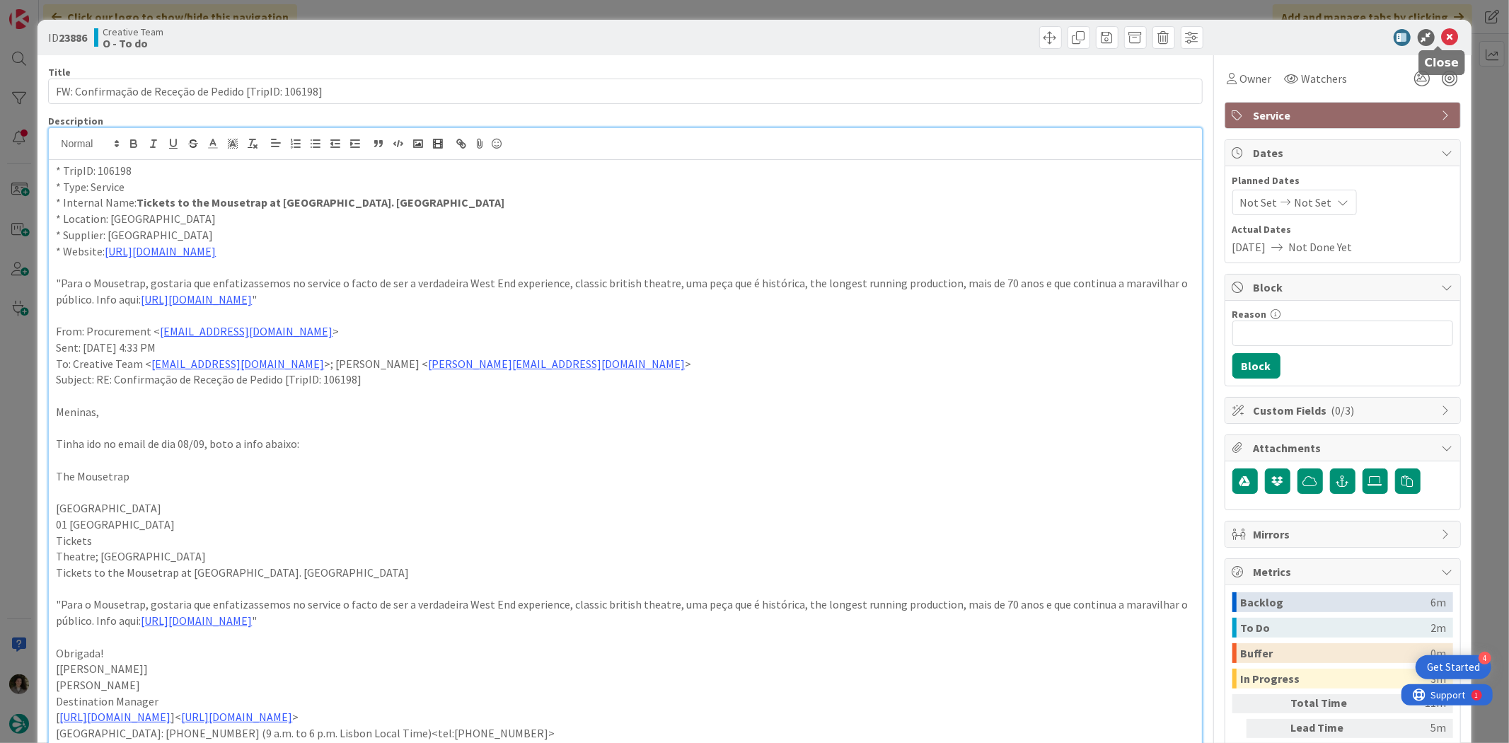
click at [1442, 37] on icon at bounding box center [1450, 37] width 17 height 17
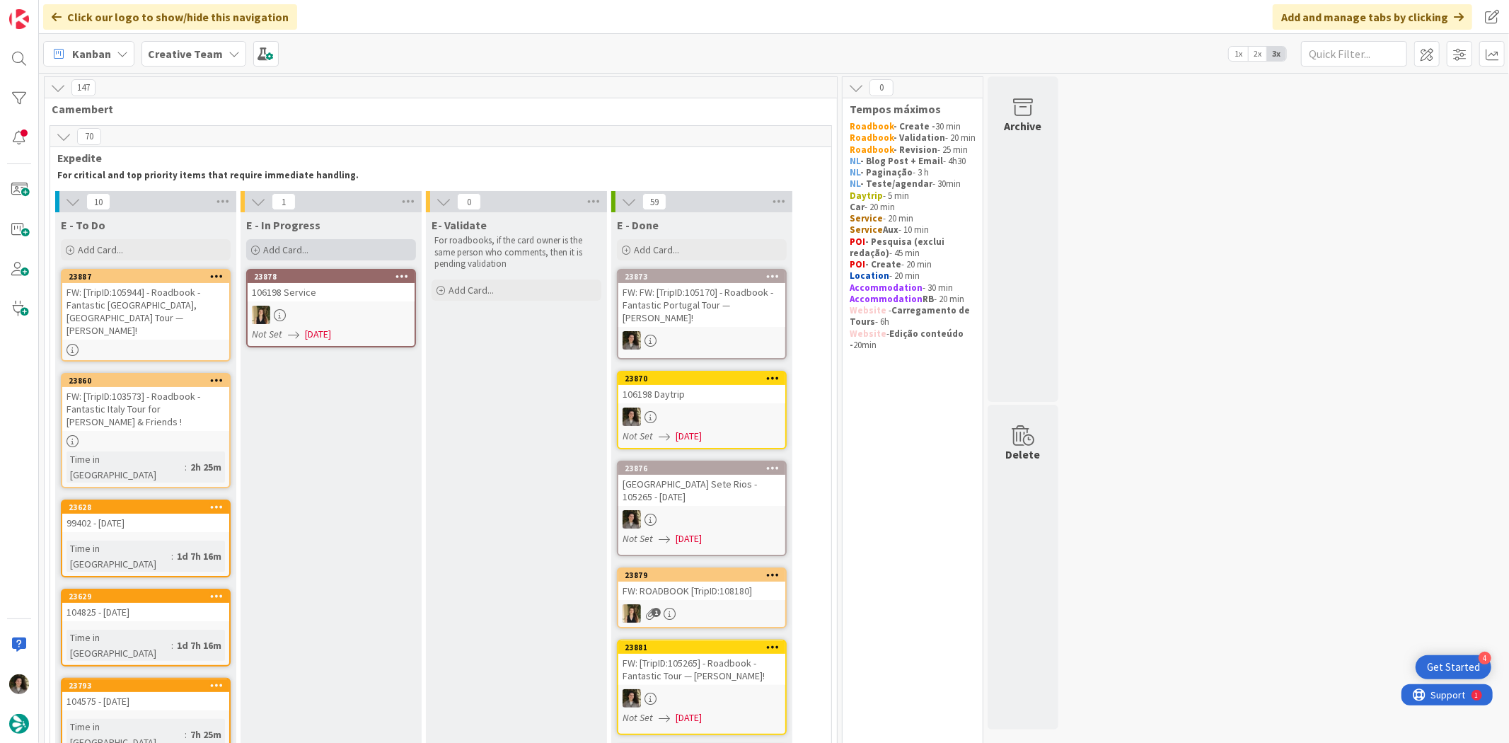
click at [325, 250] on div "Add Card..." at bounding box center [331, 249] width 170 height 21
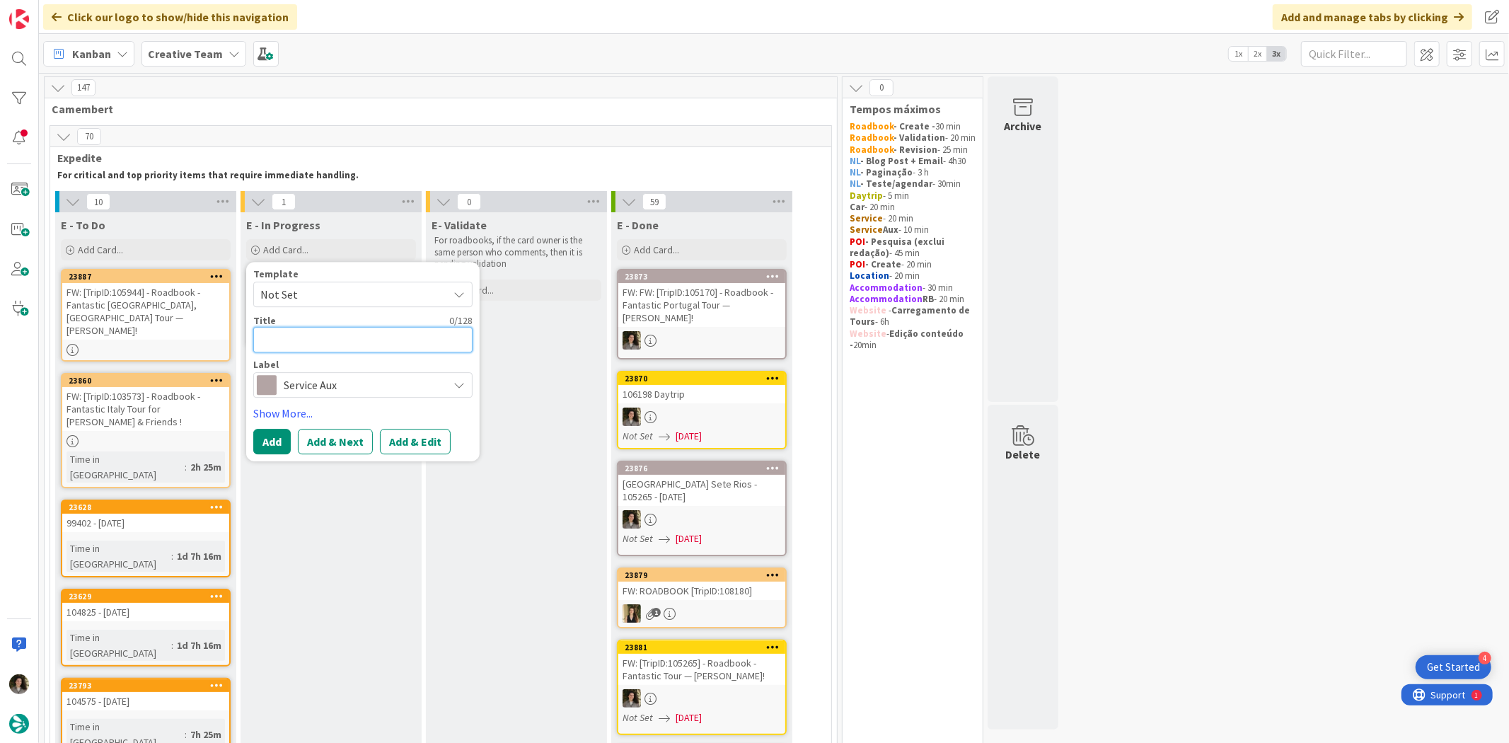
paste textarea "RE: FW: [TripID:105170] - Roadbook - Fantastic Portugal Tour — Harry Largman!"
type textarea "RE: FW: [TripID:105170] - Roadbook - Fantastic Portugal Tour — Harry Largman!"
type textarea "x"
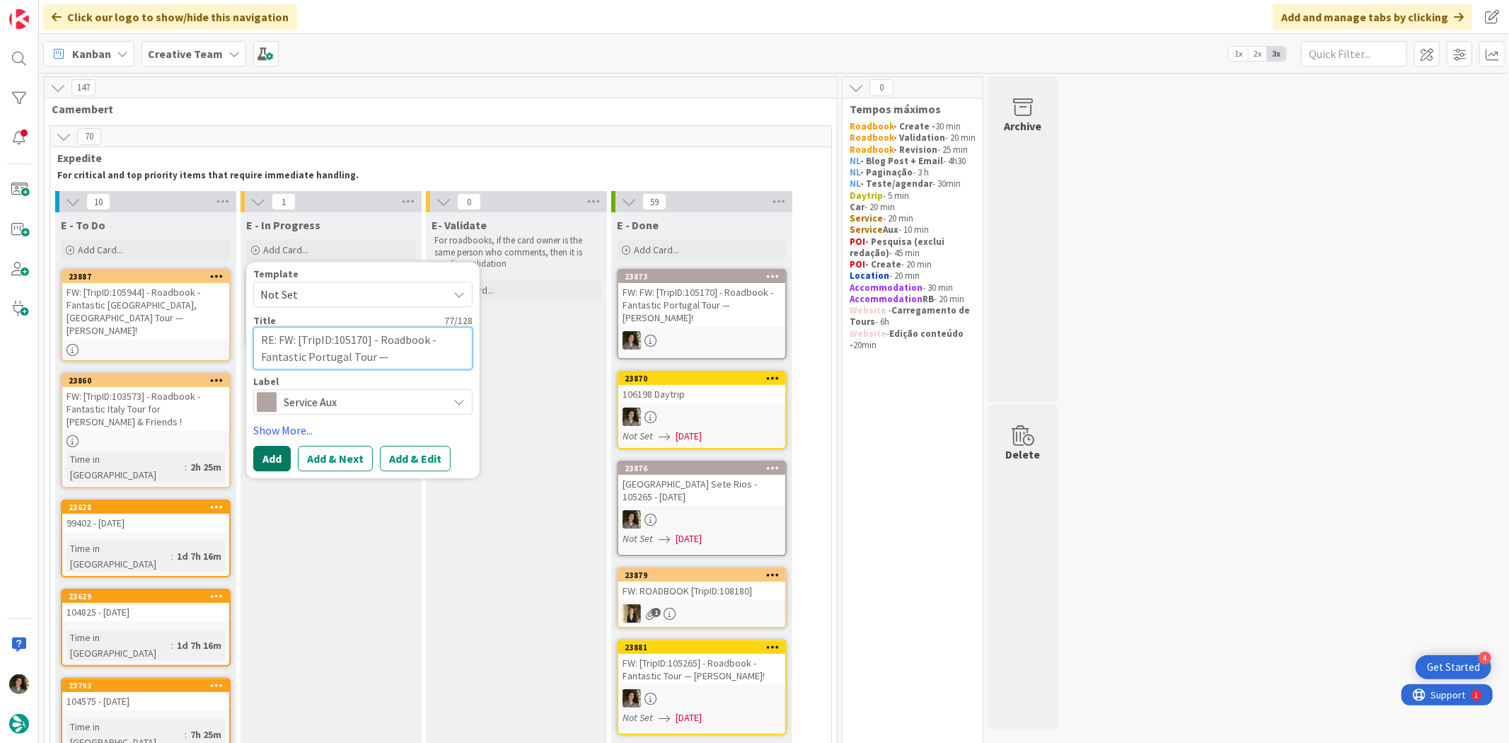
type textarea "RE: FW: [TripID:105170] - Roadbook - Fantastic Portugal Tour — Harry Largman!"
click at [284, 461] on button "Add" at bounding box center [271, 458] width 37 height 25
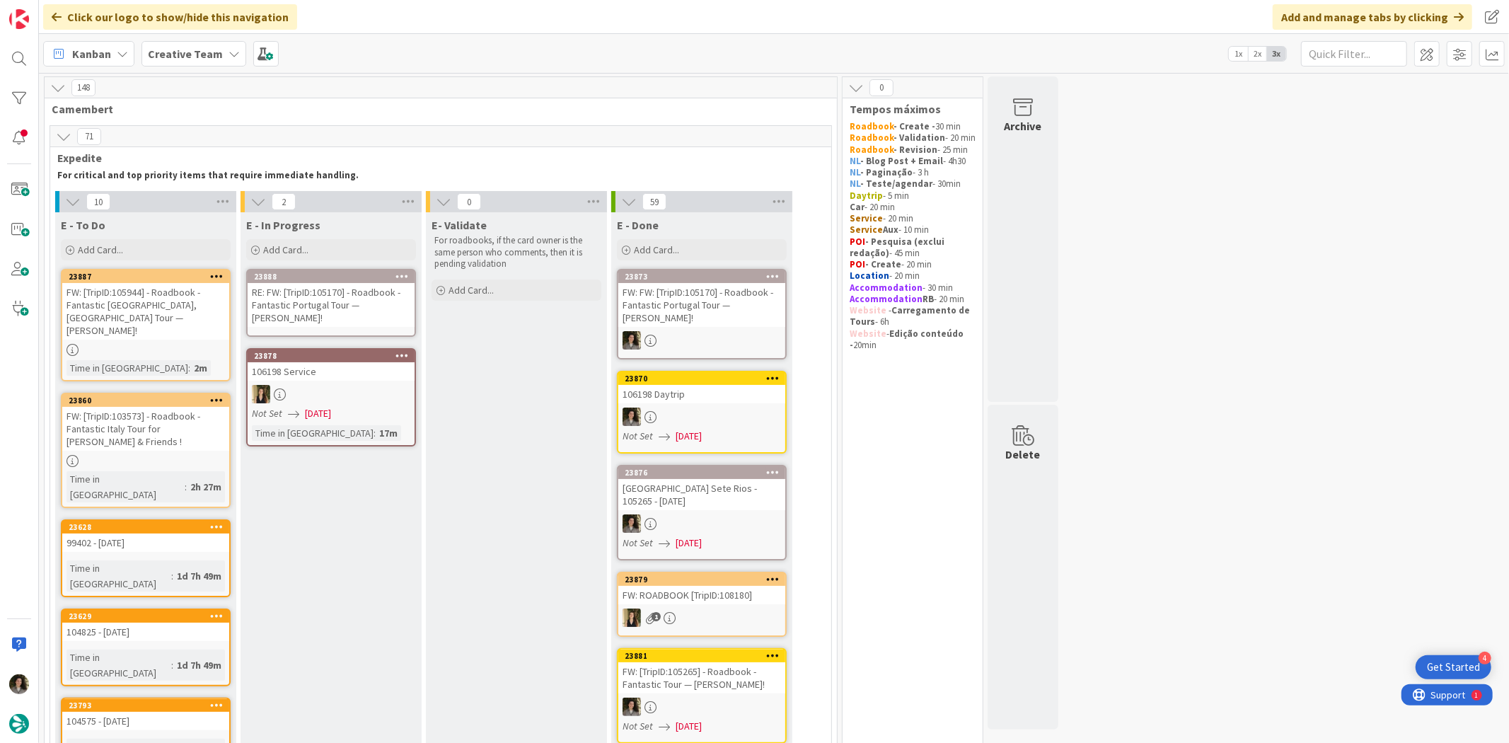
click at [364, 306] on div "RE: FW: [TripID:105170] - Roadbook - Fantastic Portugal Tour — Harry Largman!" at bounding box center [331, 305] width 167 height 44
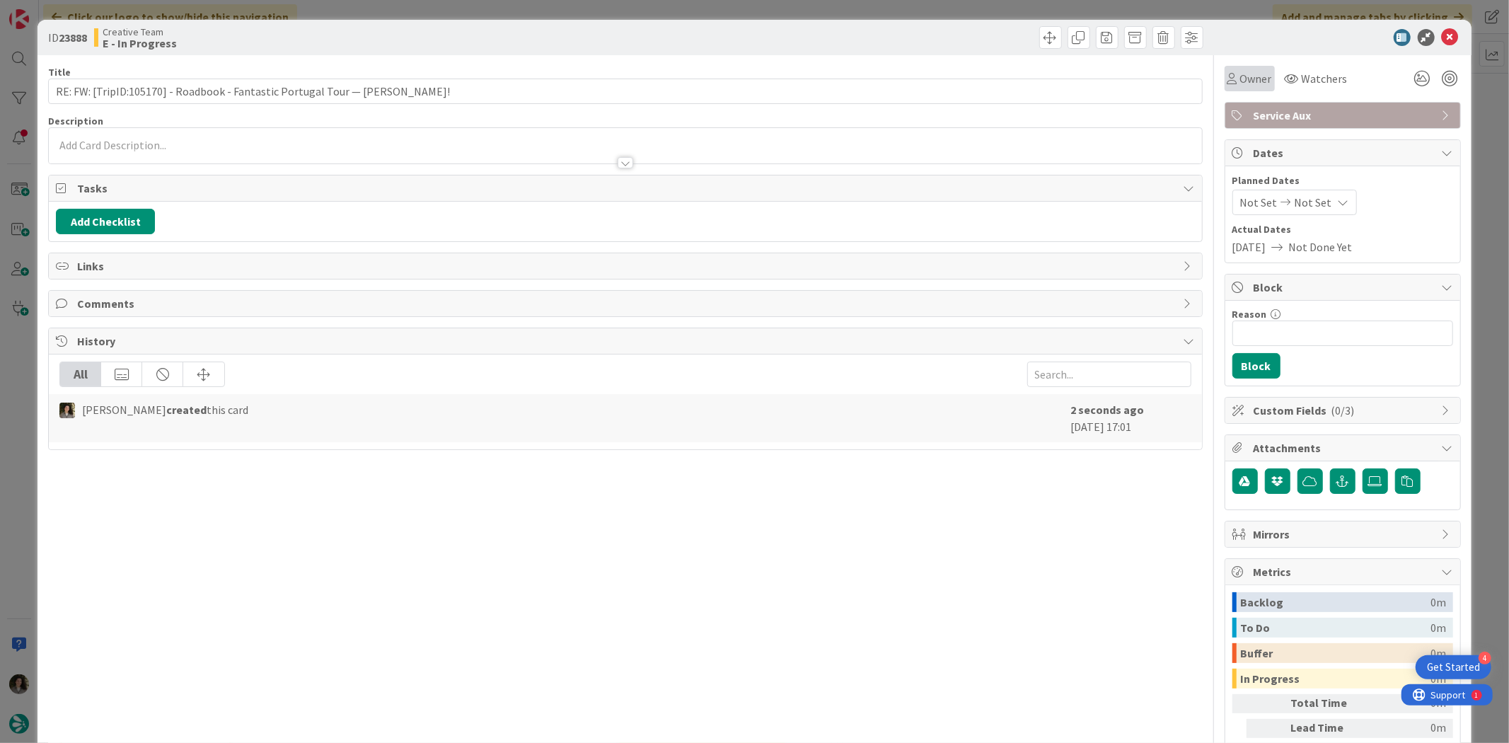
click at [1245, 80] on span "Owner" at bounding box center [1256, 78] width 32 height 17
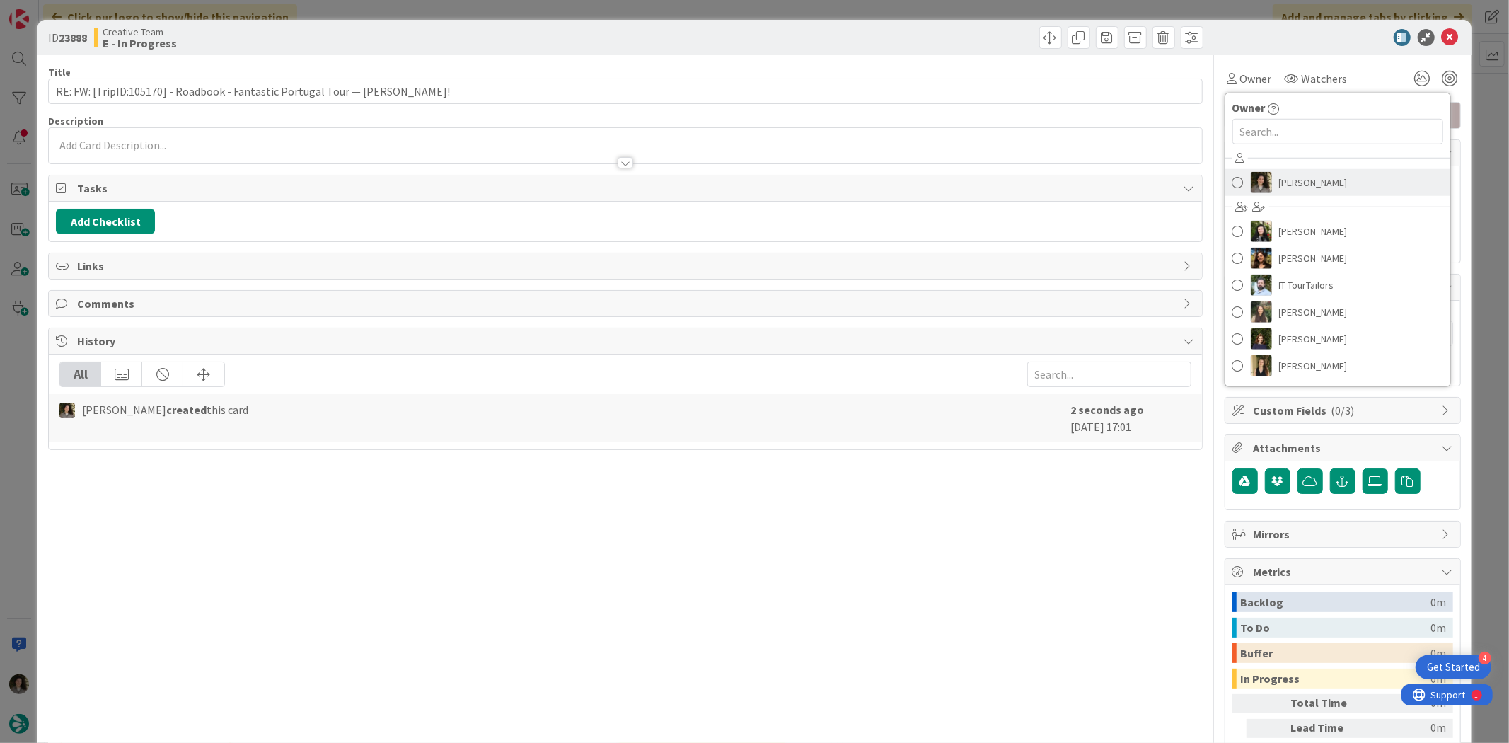
click at [1316, 178] on span "[PERSON_NAME]" at bounding box center [1313, 182] width 69 height 21
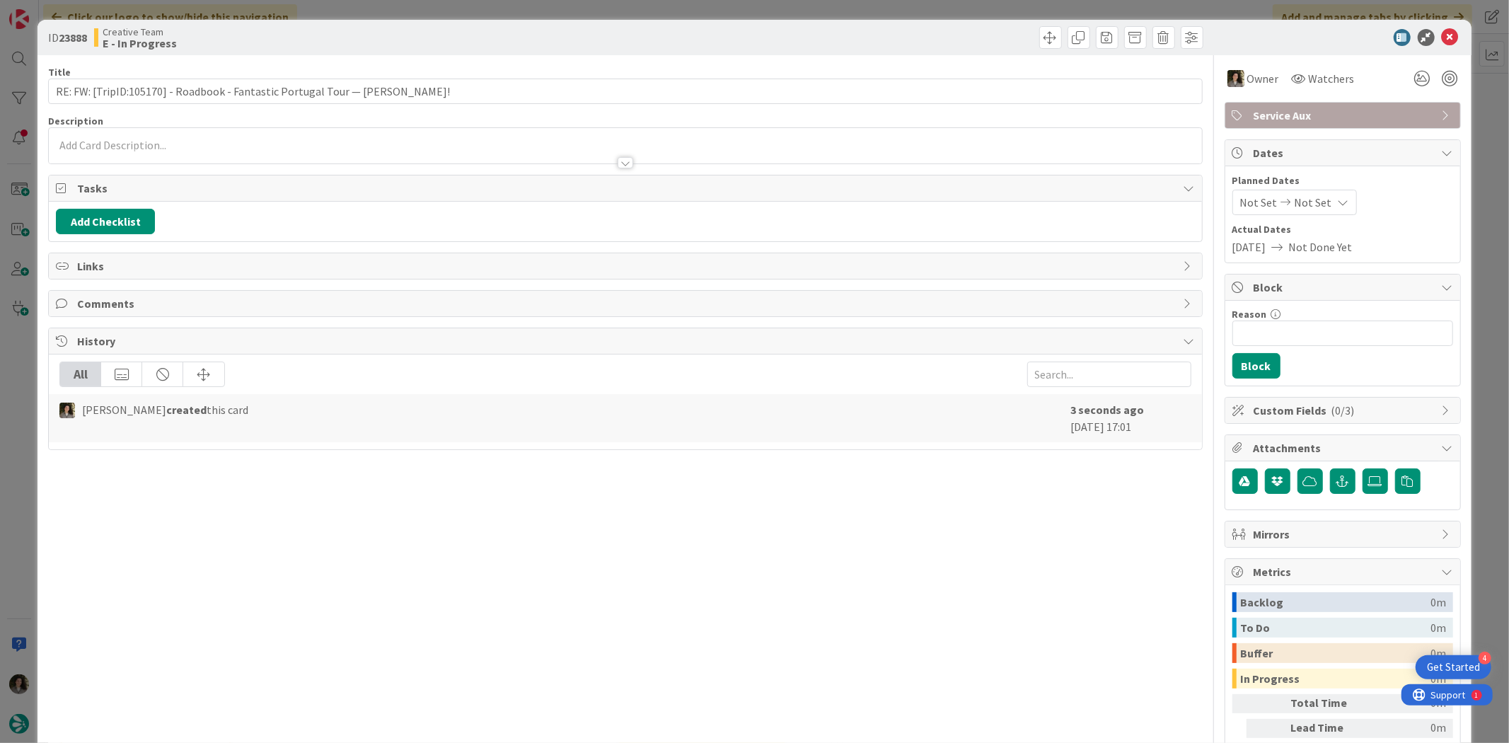
click at [1338, 197] on icon at bounding box center [1343, 202] width 11 height 11
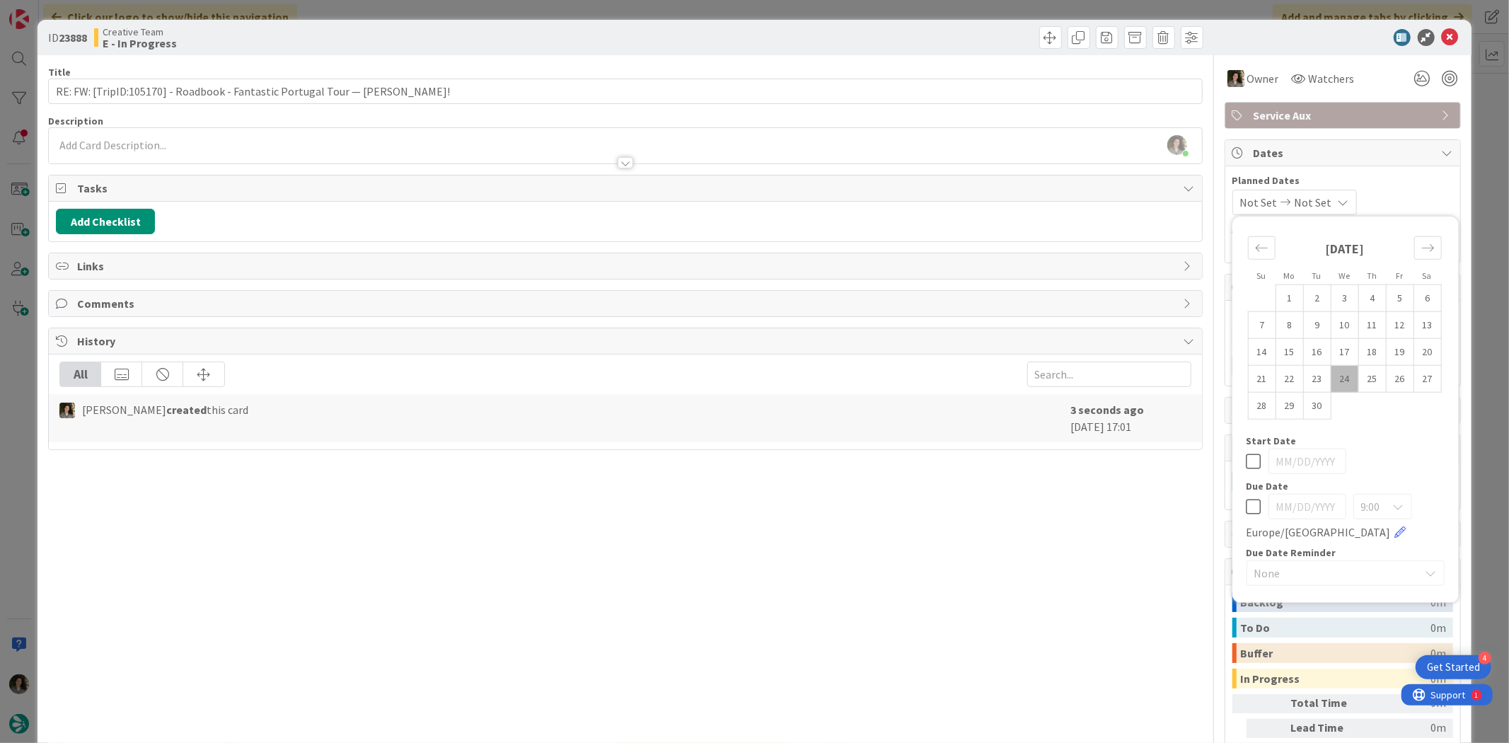
click at [1249, 502] on icon at bounding box center [1254, 506] width 15 height 17
type input "[DATE]"
click at [940, 573] on div "Title 77 / 128 RE: FW: [TripID:105170] - Roadbook - Fantastic Portugal Tour — H…" at bounding box center [625, 440] width 1154 height 771
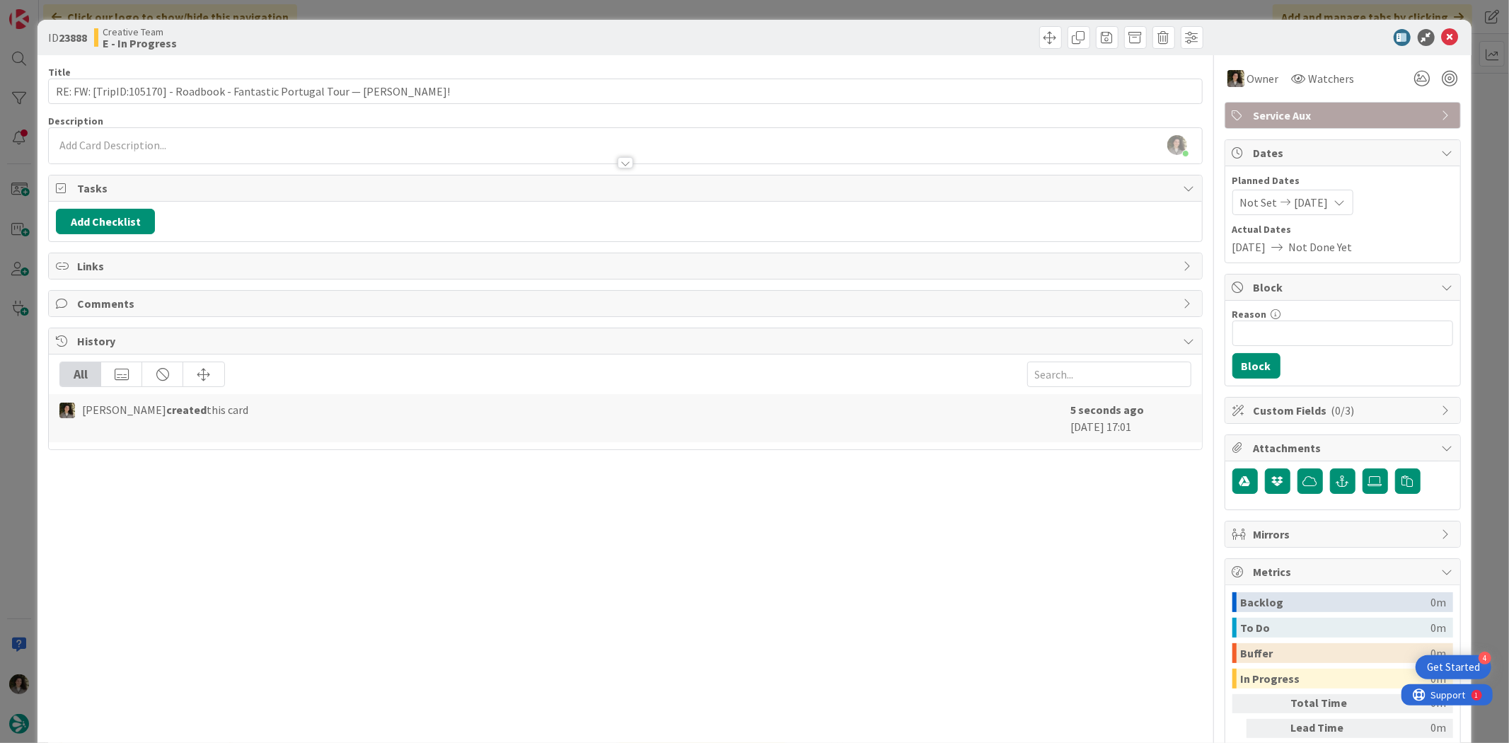
click at [1436, 25] on div "ID 23888 Creative Team E - In Progress" at bounding box center [753, 37] width 1433 height 35
click at [1445, 40] on icon at bounding box center [1450, 37] width 17 height 17
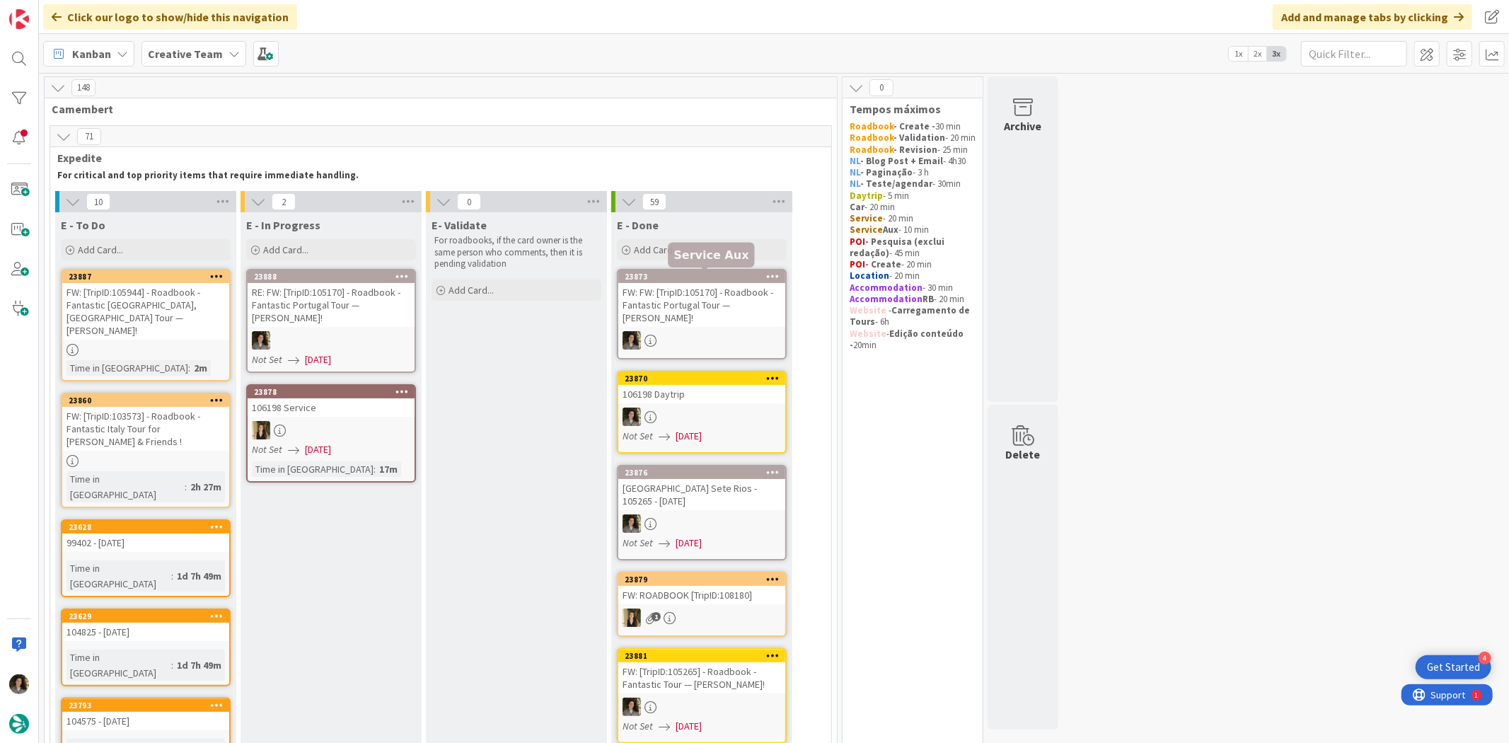
click at [701, 313] on div "FW: FW: [TripID:105170] - Roadbook - Fantastic Portugal Tour — Harry Largman!" at bounding box center [701, 305] width 167 height 44
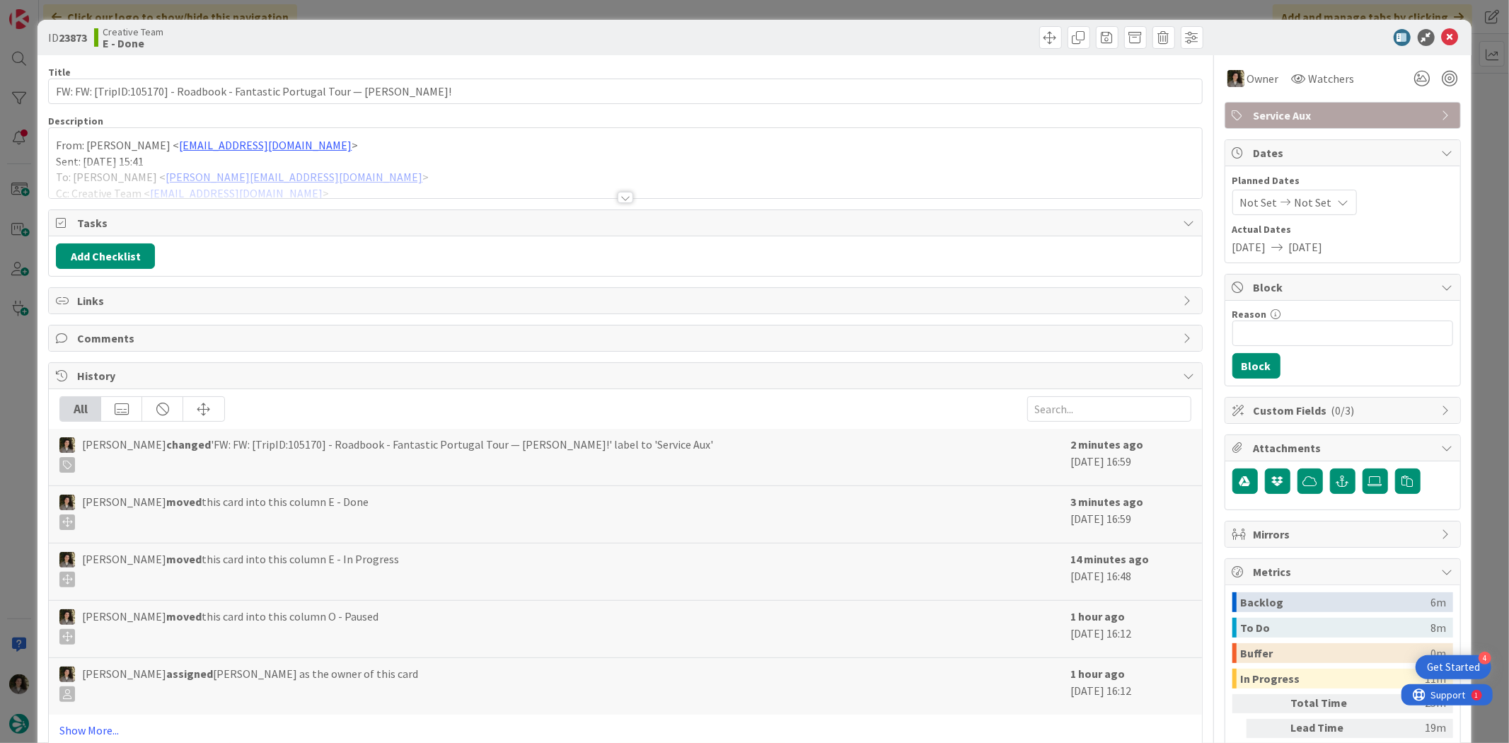
click at [1307, 103] on div "Service Aux" at bounding box center [1342, 115] width 235 height 25
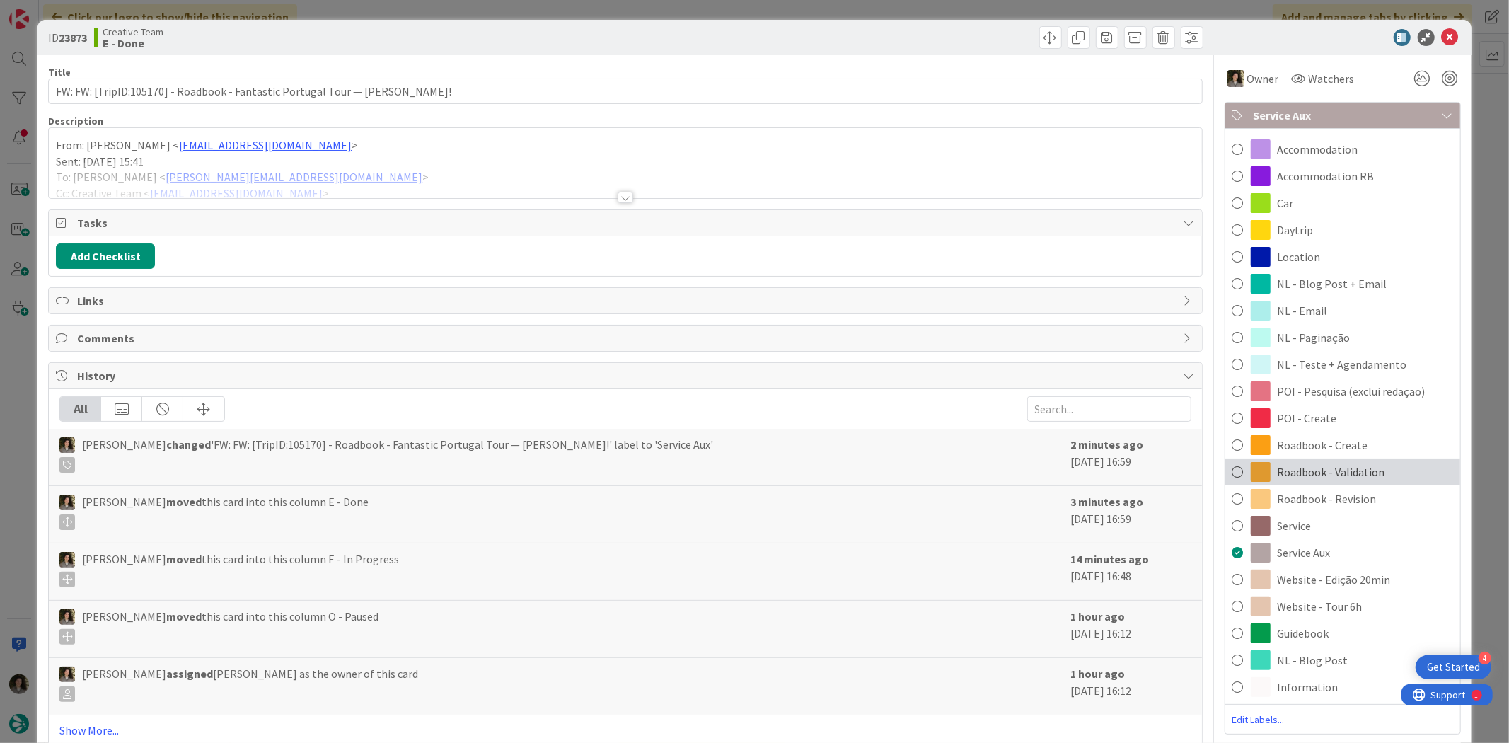
click at [1359, 475] on span "Roadbook - Validation" at bounding box center [1332, 471] width 108 height 17
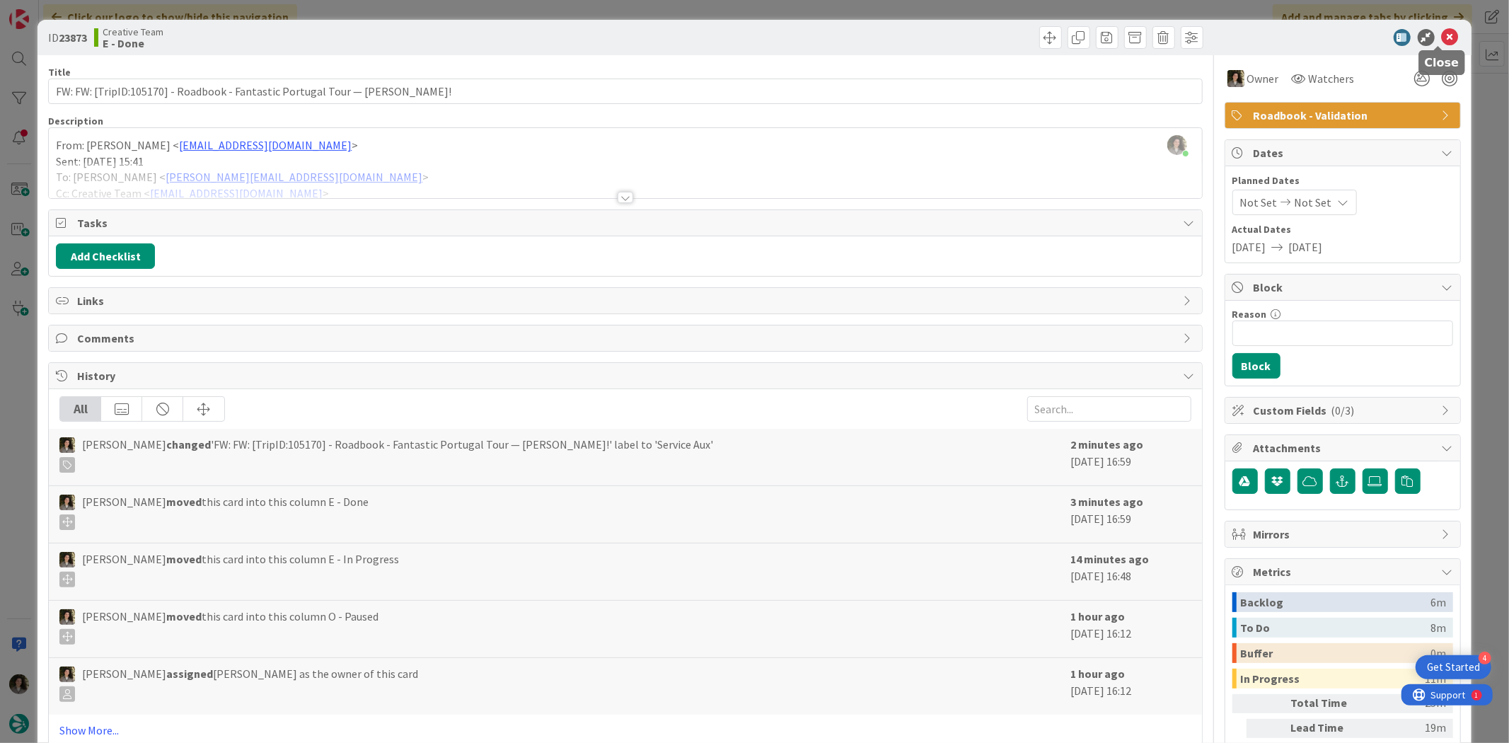
click at [1443, 35] on icon at bounding box center [1450, 37] width 17 height 17
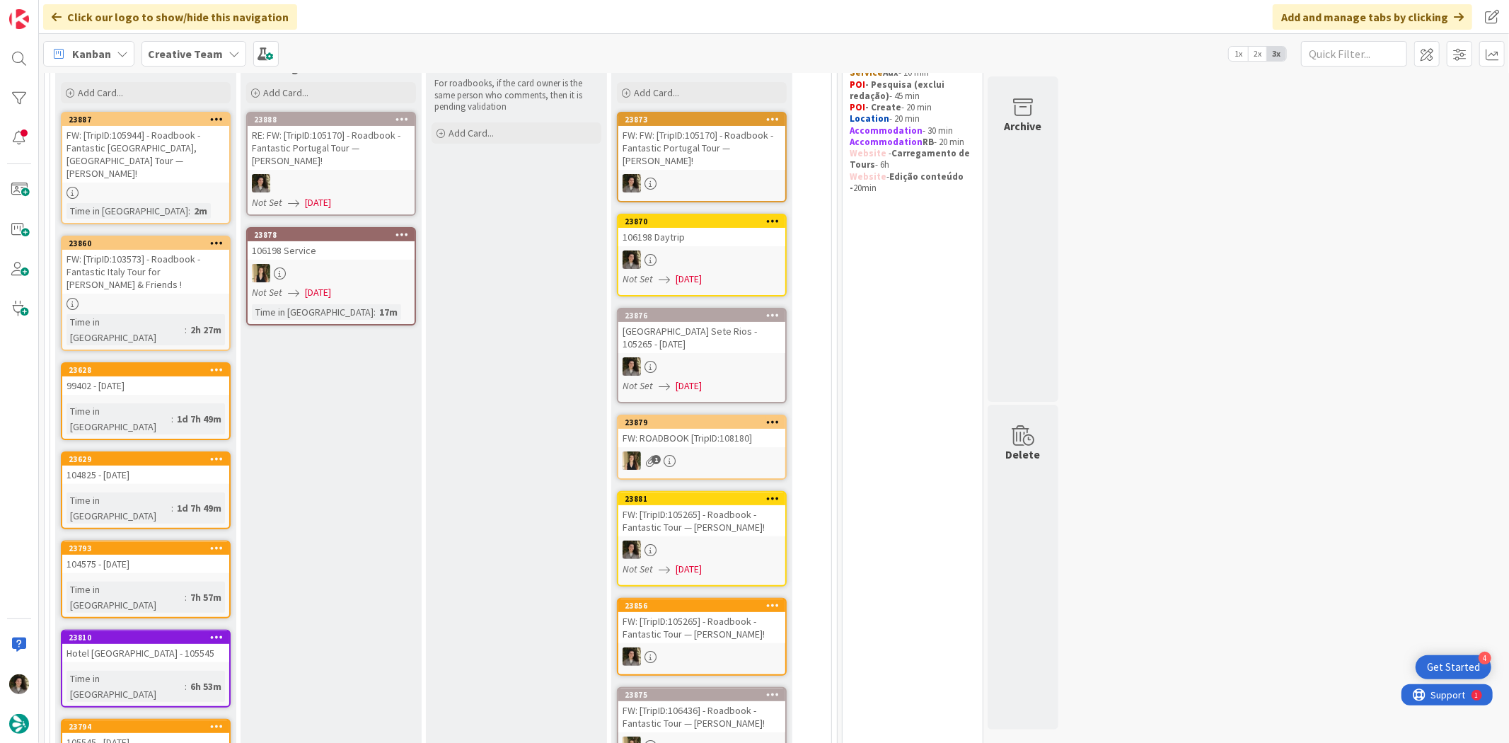
scroll to position [79, 0]
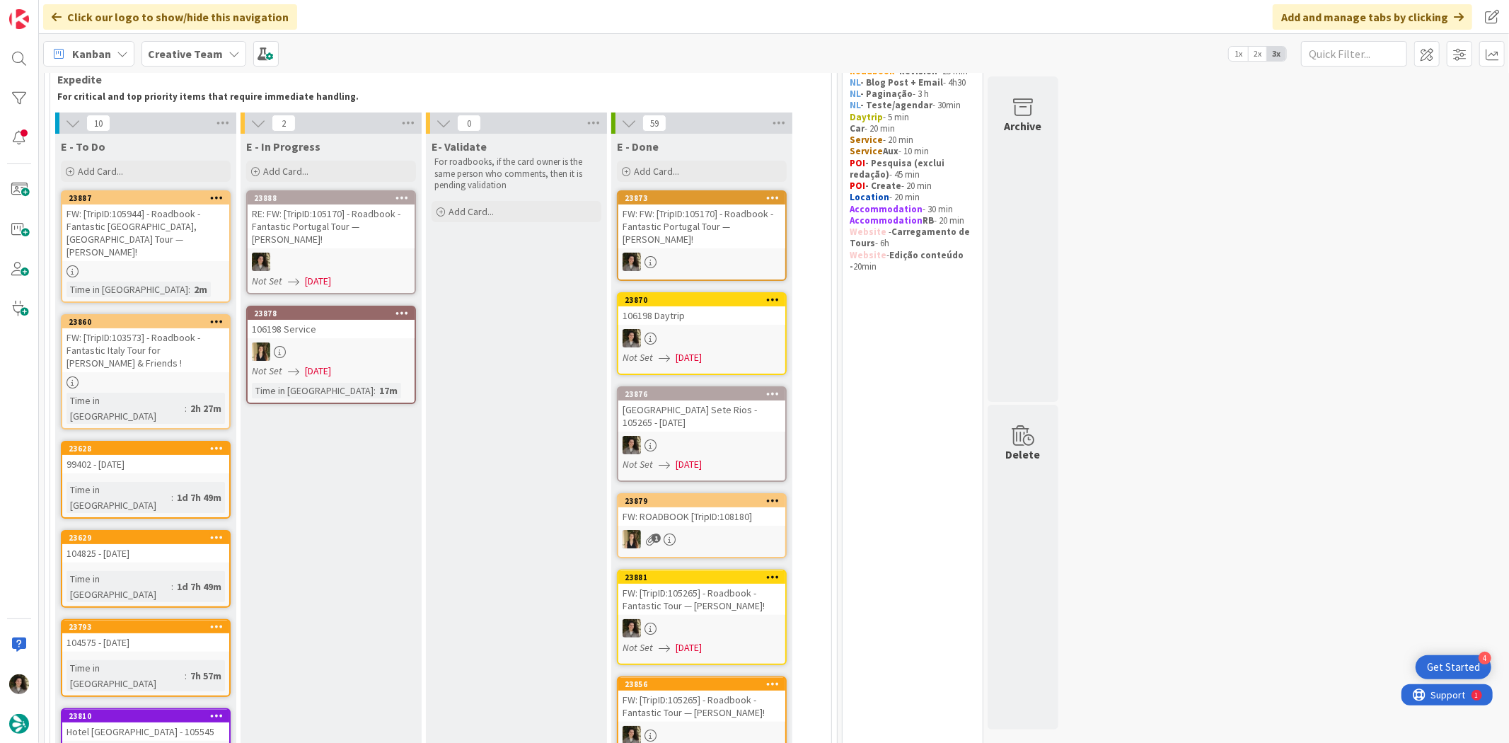
click at [343, 234] on div "RE: FW: [TripID:105170] - Roadbook - Fantastic Portugal Tour — Harry Largman!" at bounding box center [331, 226] width 167 height 44
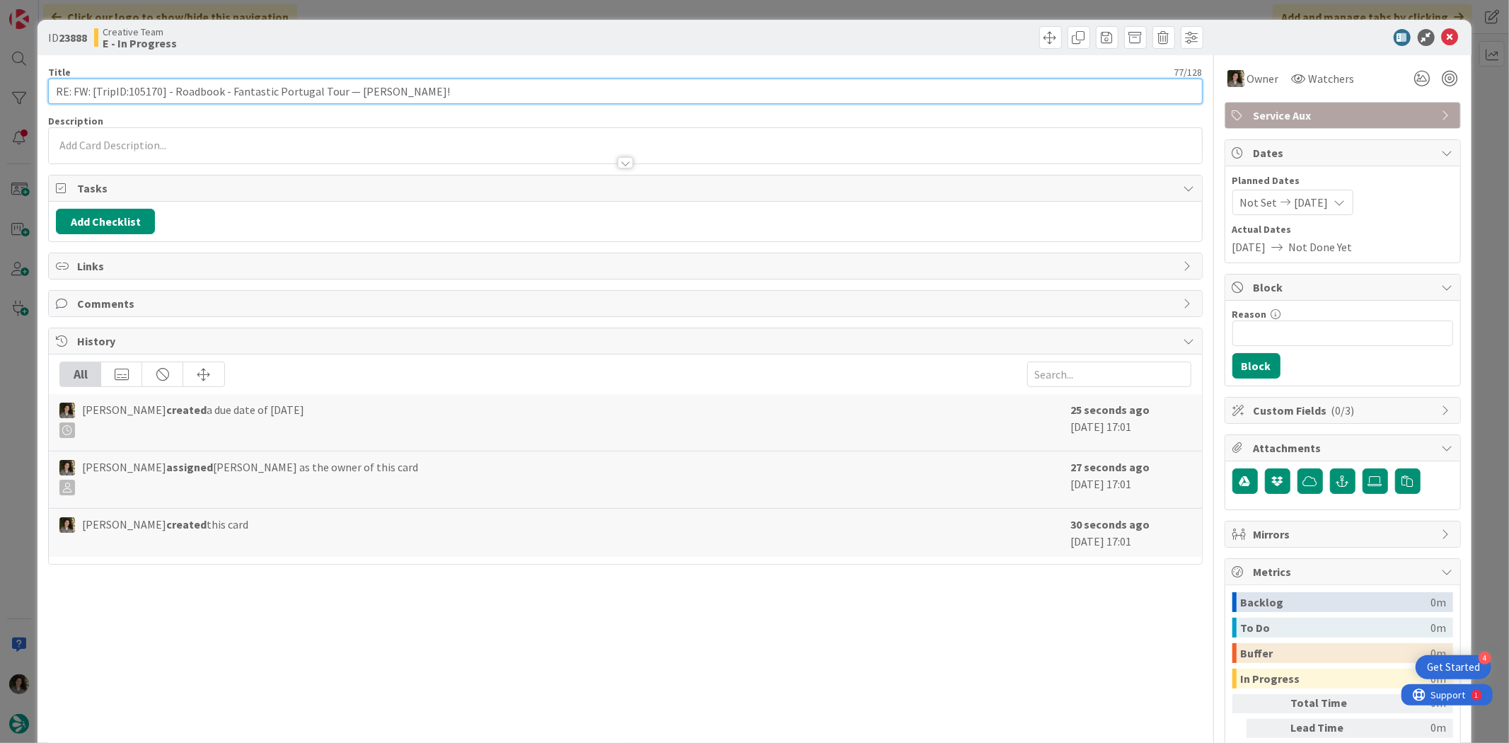
click at [344, 92] on input "RE: FW: [TripID:105170] - Roadbook - Fantastic Portugal Tour — Harry Largman!" at bounding box center [625, 91] width 1154 height 25
paste input "[TripID:102365] - Roadbook - Fantastic France Tour — Michael Honcoop"
type input "RE: [TripID:102365] - Roadbook - Fantastic France Tour — [PERSON_NAME]!"
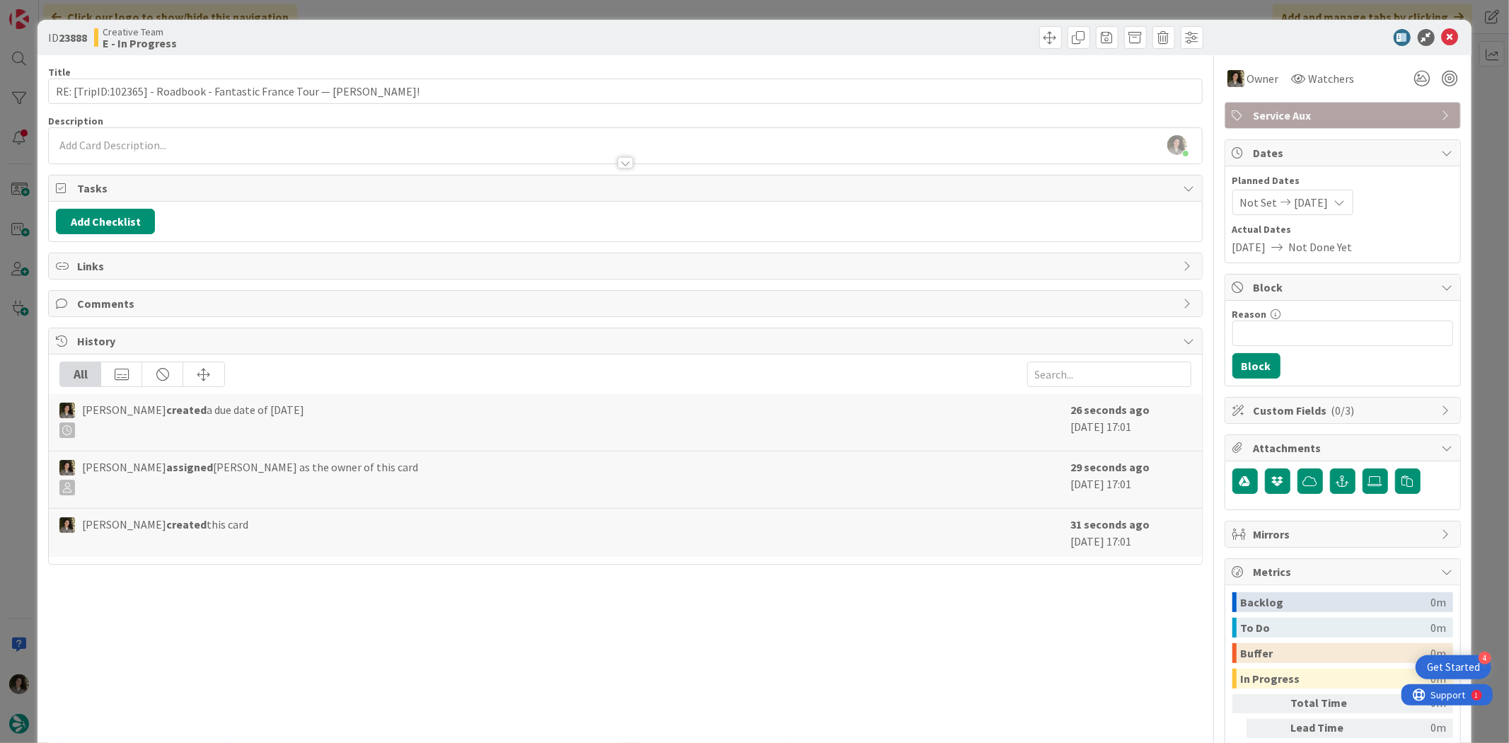
click at [506, 59] on div "Title 73 / 128 RE: [TripID:102365] - Roadbook - Fantastic France Tour — Michael…" at bounding box center [625, 440] width 1154 height 771
click at [1442, 34] on icon at bounding box center [1450, 37] width 17 height 17
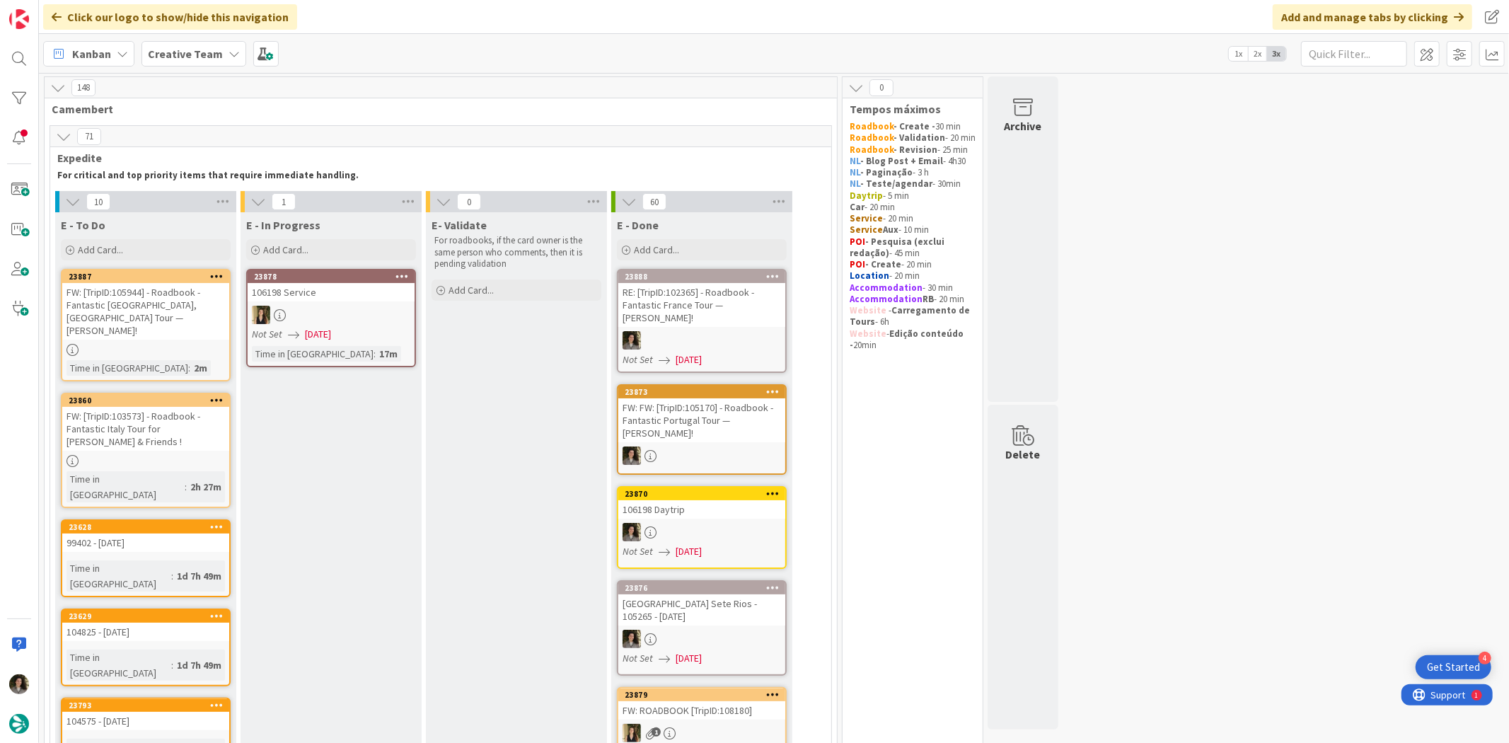
click at [700, 311] on div "RE: [TripID:102365] - Roadbook - Fantastic France Tour — [PERSON_NAME]!" at bounding box center [701, 305] width 167 height 44
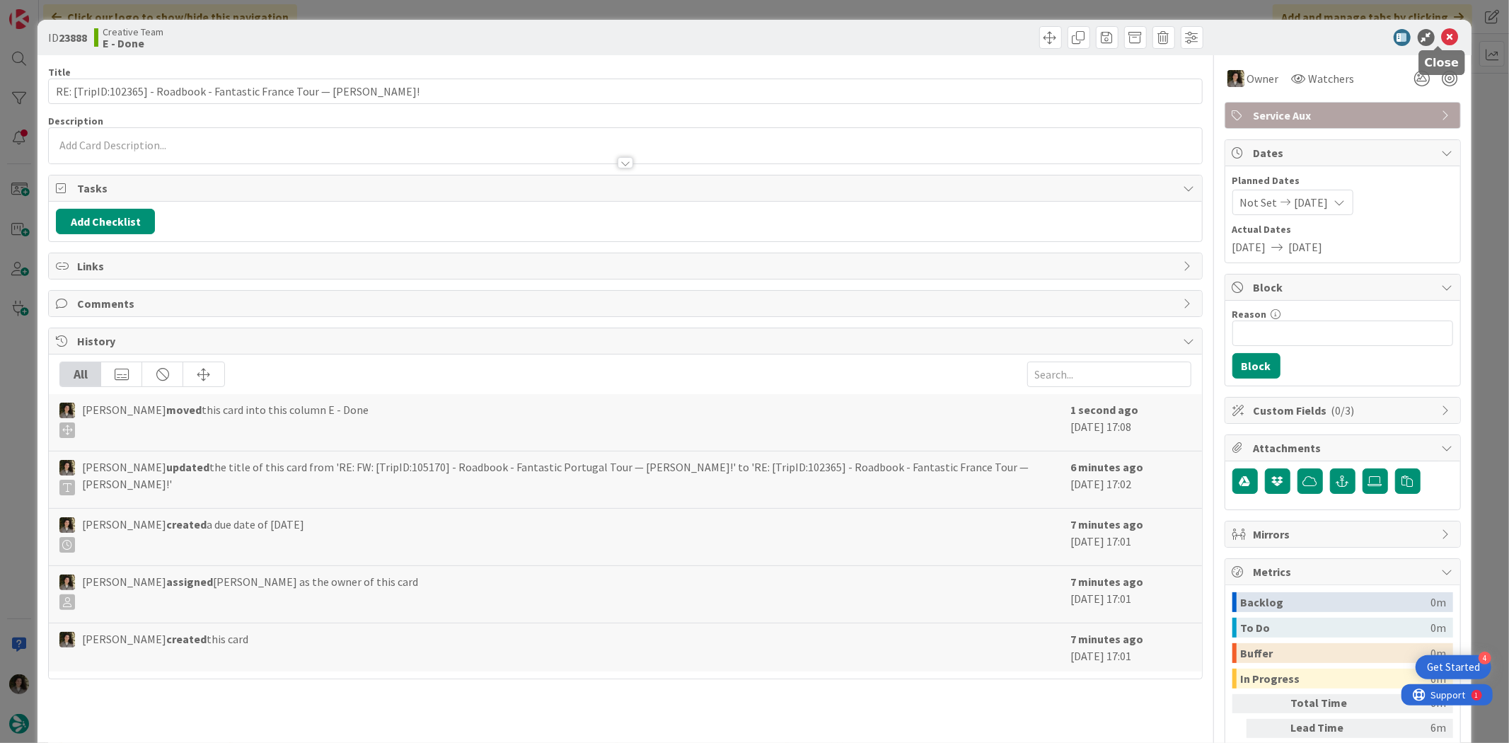
drag, startPoint x: 1442, startPoint y: 31, endPoint x: 1417, endPoint y: 51, distance: 31.7
click at [1442, 32] on icon at bounding box center [1450, 37] width 17 height 17
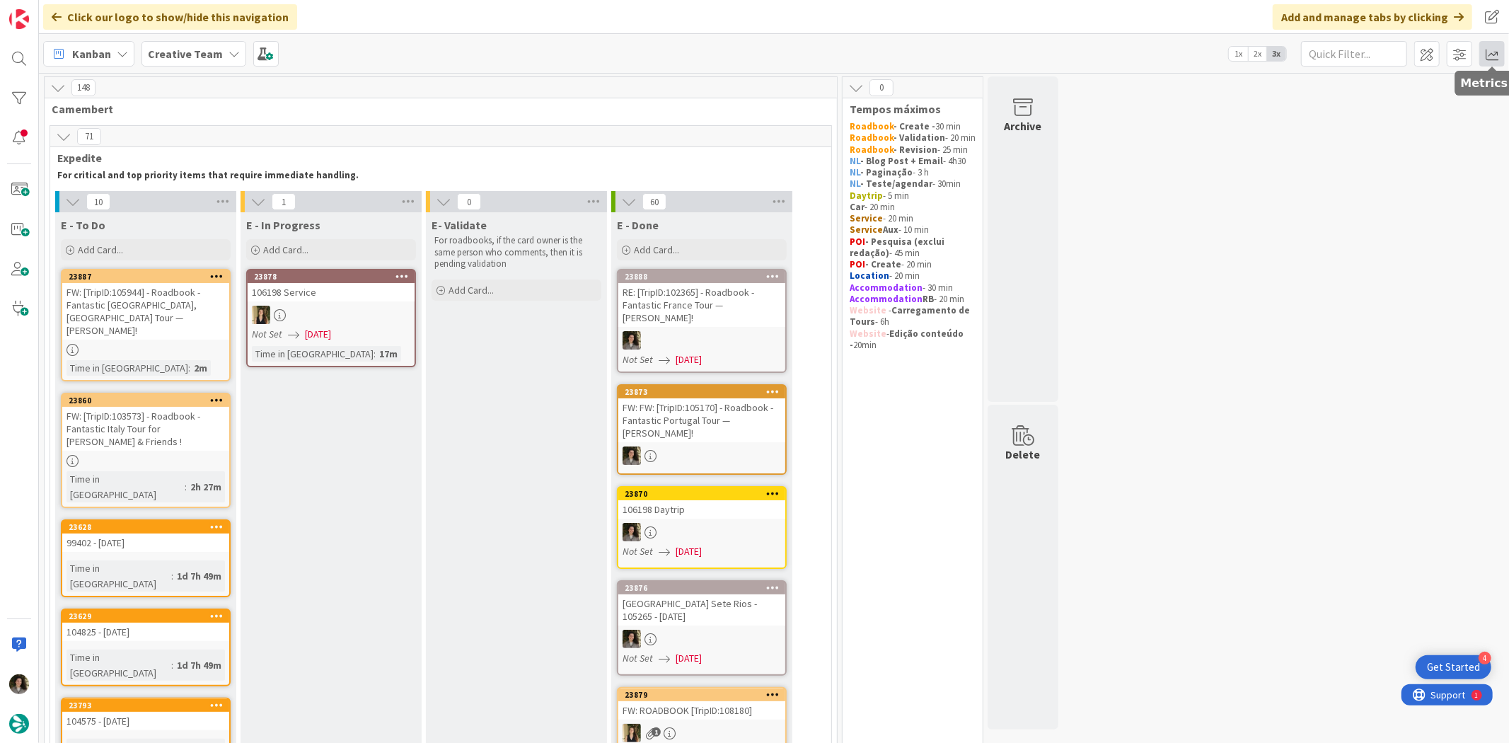
click at [1489, 53] on span at bounding box center [1491, 53] width 25 height 25
click at [1397, 156] on div "Allocation" at bounding box center [1369, 158] width 95 height 15
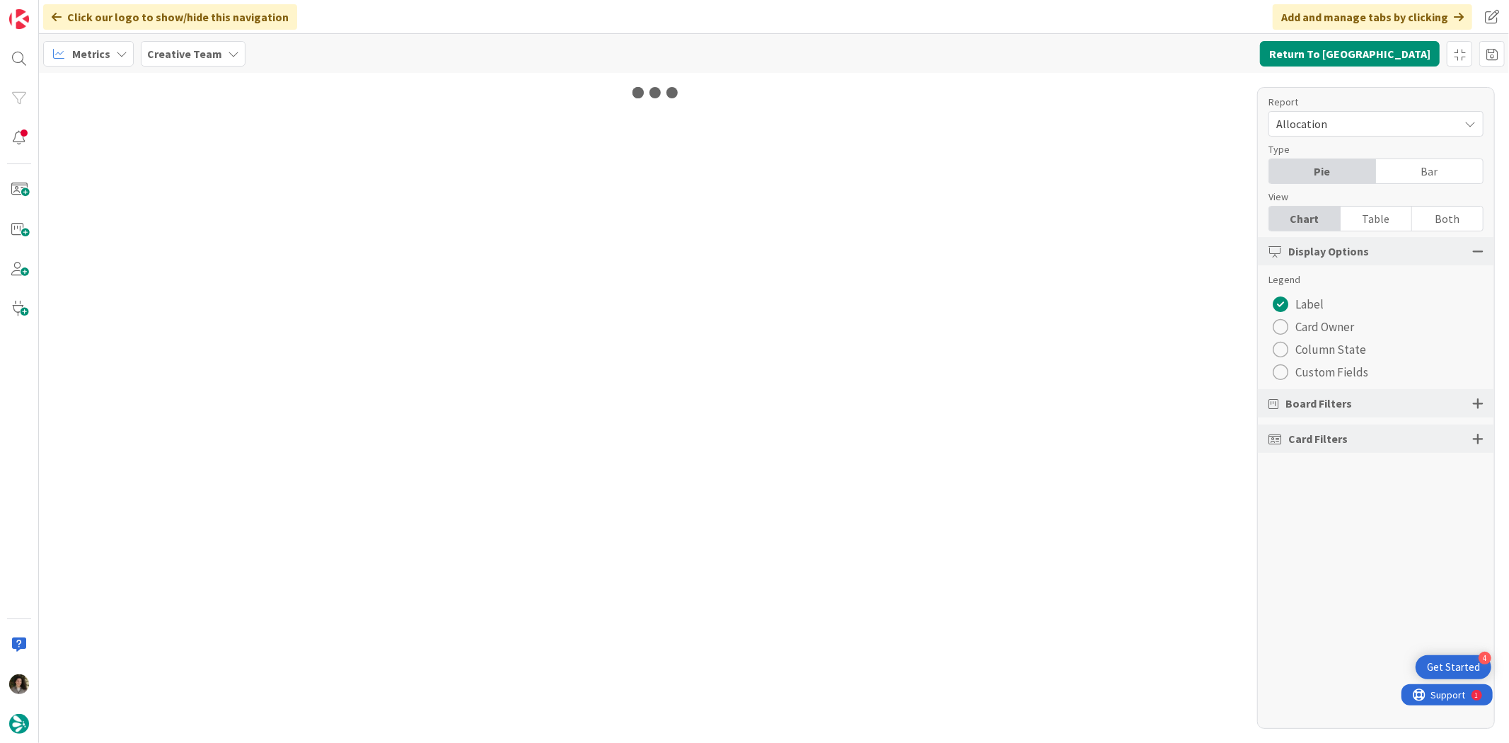
click at [1381, 214] on div "Table" at bounding box center [1376, 219] width 71 height 24
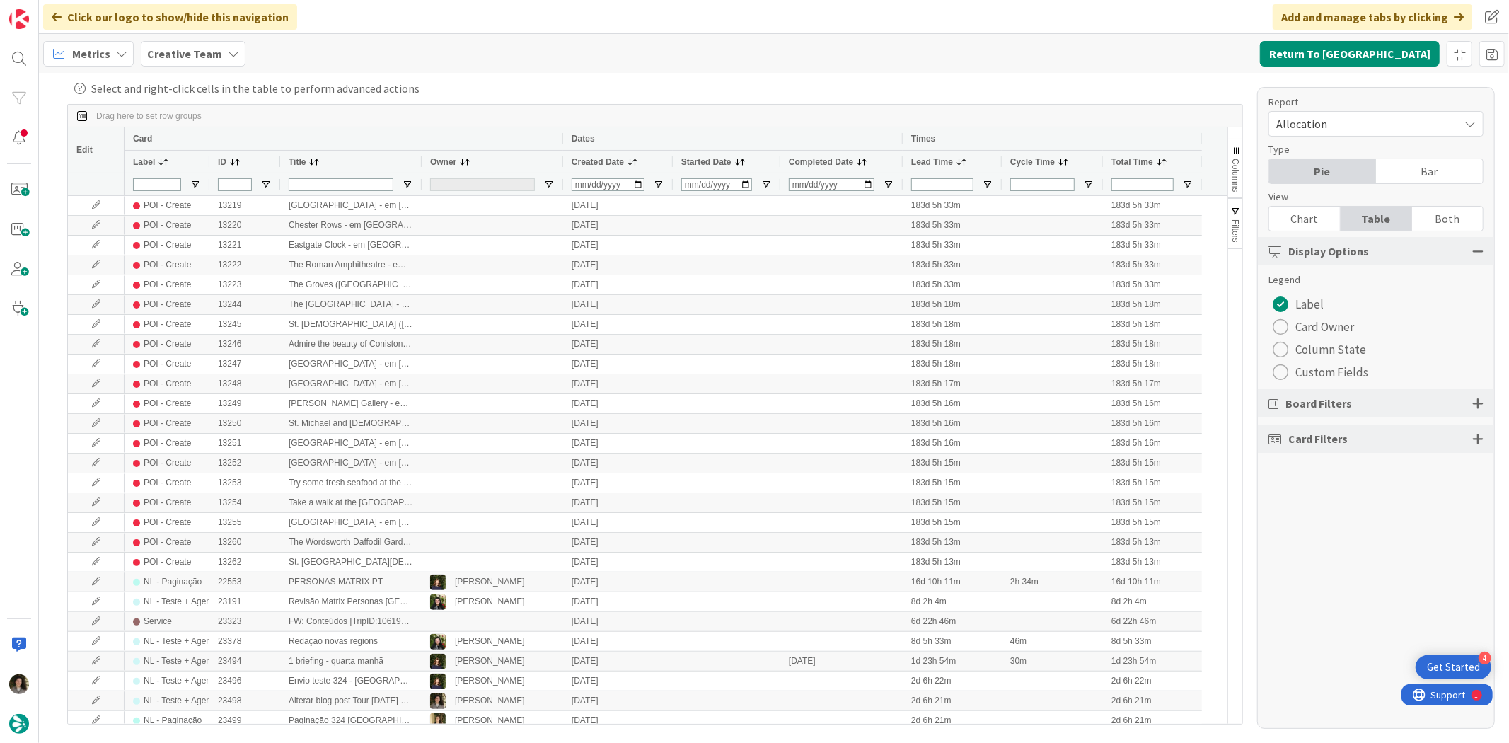
click at [800, 174] on div at bounding box center [832, 184] width 86 height 22
click at [800, 185] on input "Completed Date Filter Input" at bounding box center [832, 184] width 86 height 13
type input "2025-09-24"
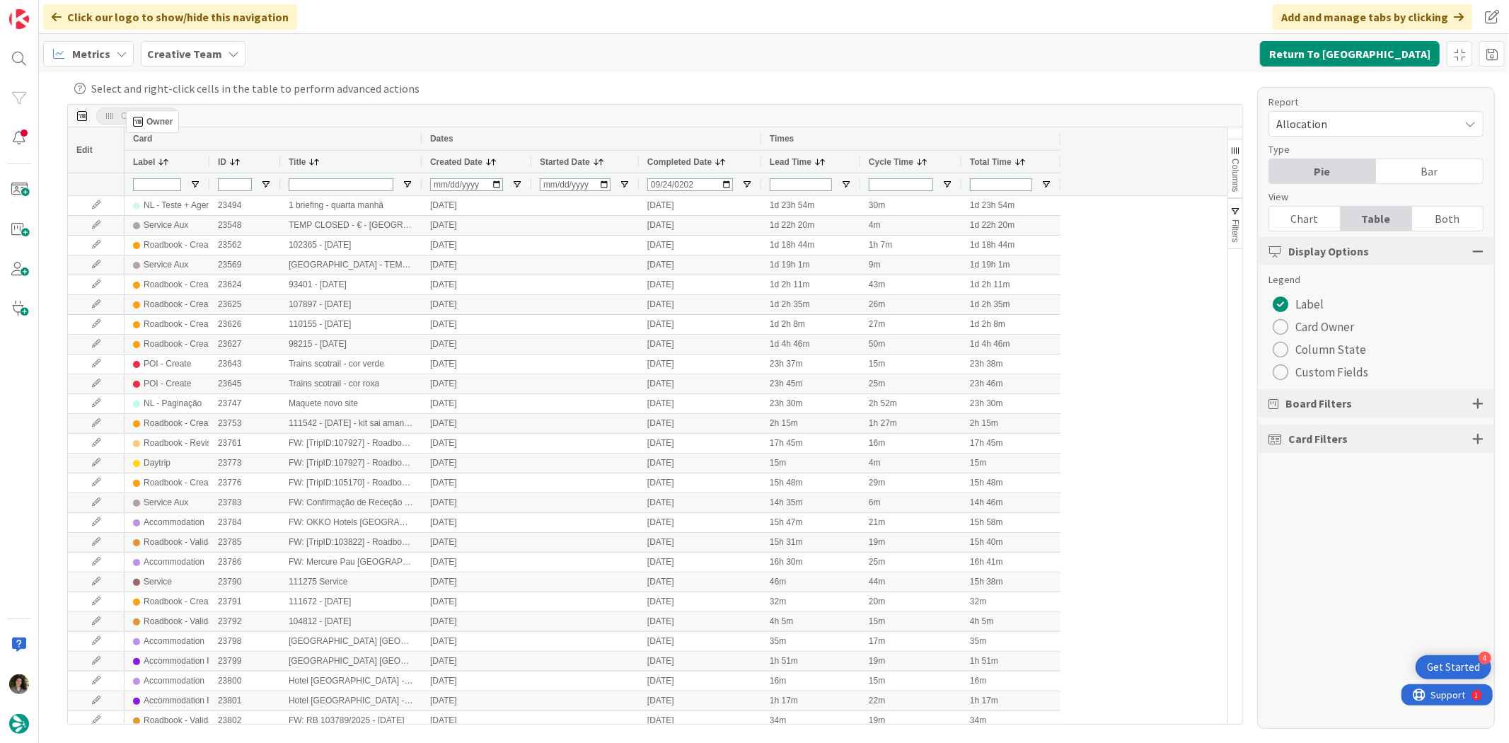
drag, startPoint x: 464, startPoint y: 163, endPoint x: 133, endPoint y: 116, distance: 334.4
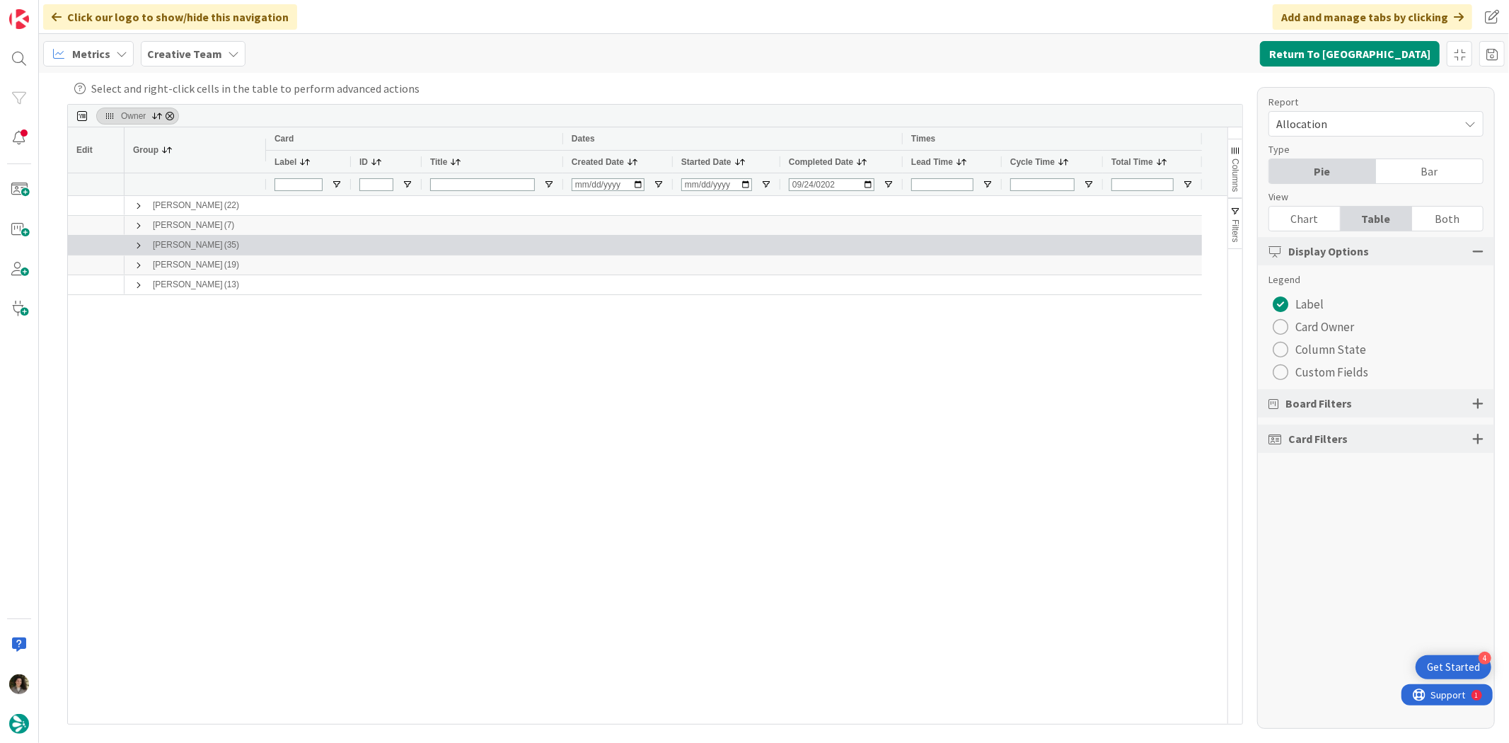
click at [134, 244] on span at bounding box center [138, 245] width 11 height 11
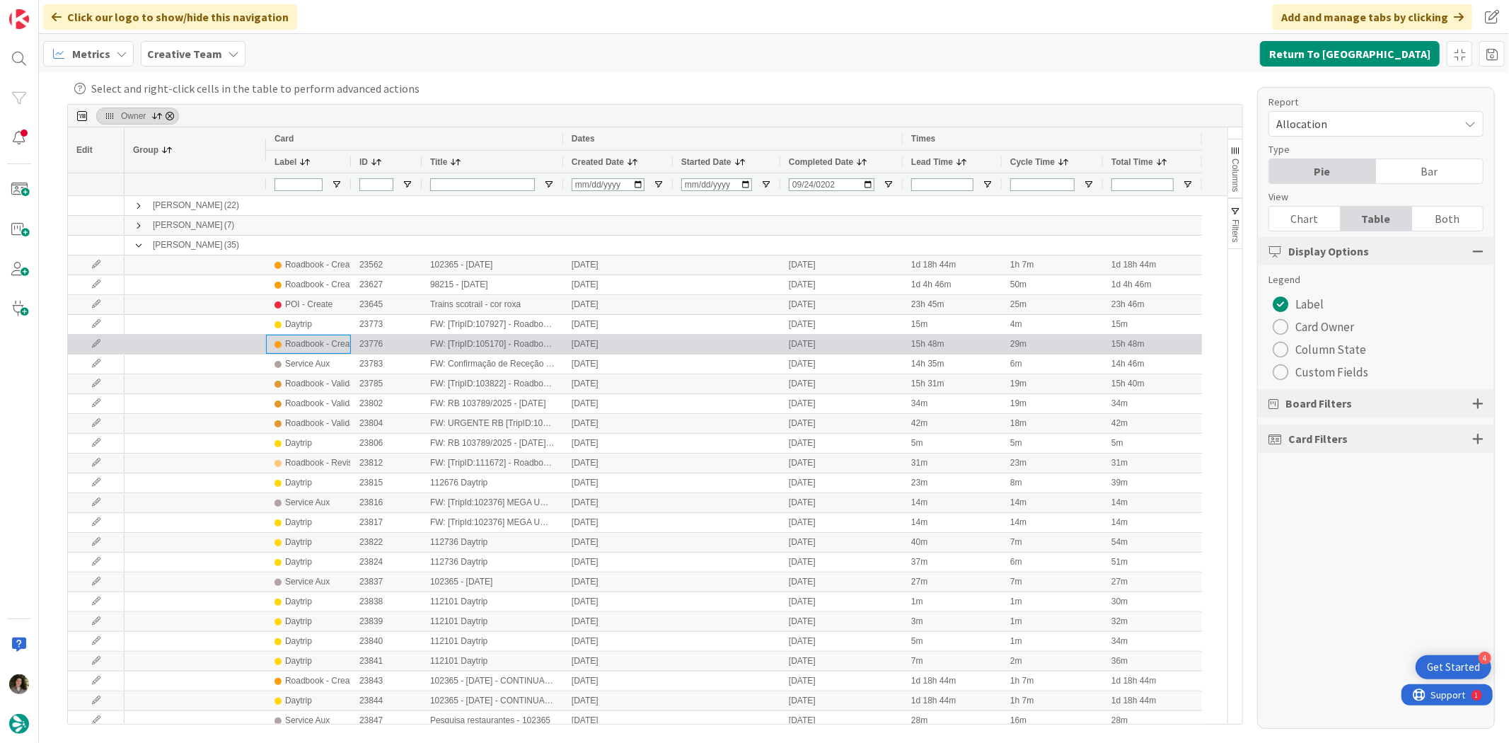
click at [342, 348] on div "Roadbook - Create" at bounding box center [320, 344] width 71 height 18
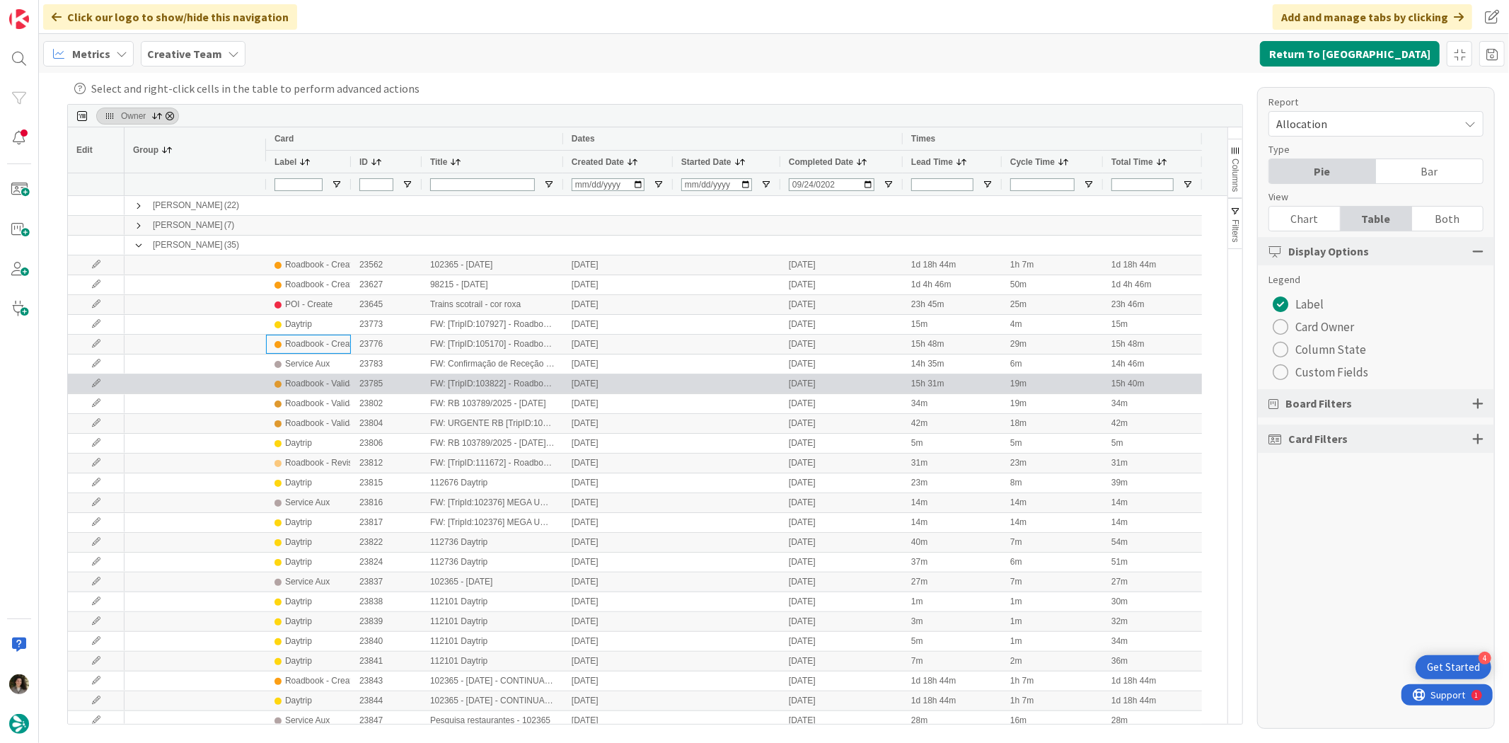
click at [334, 390] on div "Roadbook - Validation" at bounding box center [326, 384] width 83 height 18
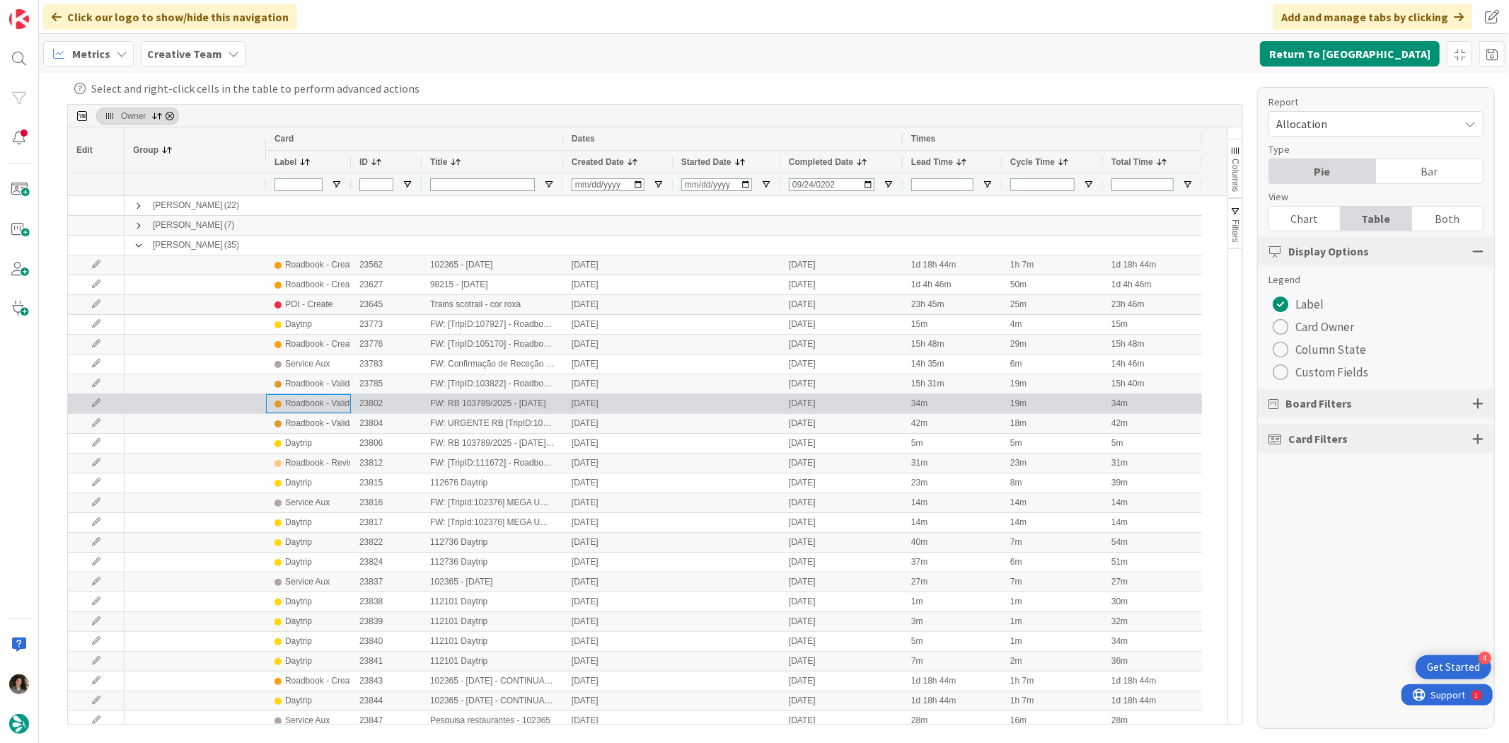
click at [331, 411] on div "Roadbook - Validation" at bounding box center [326, 404] width 83 height 18
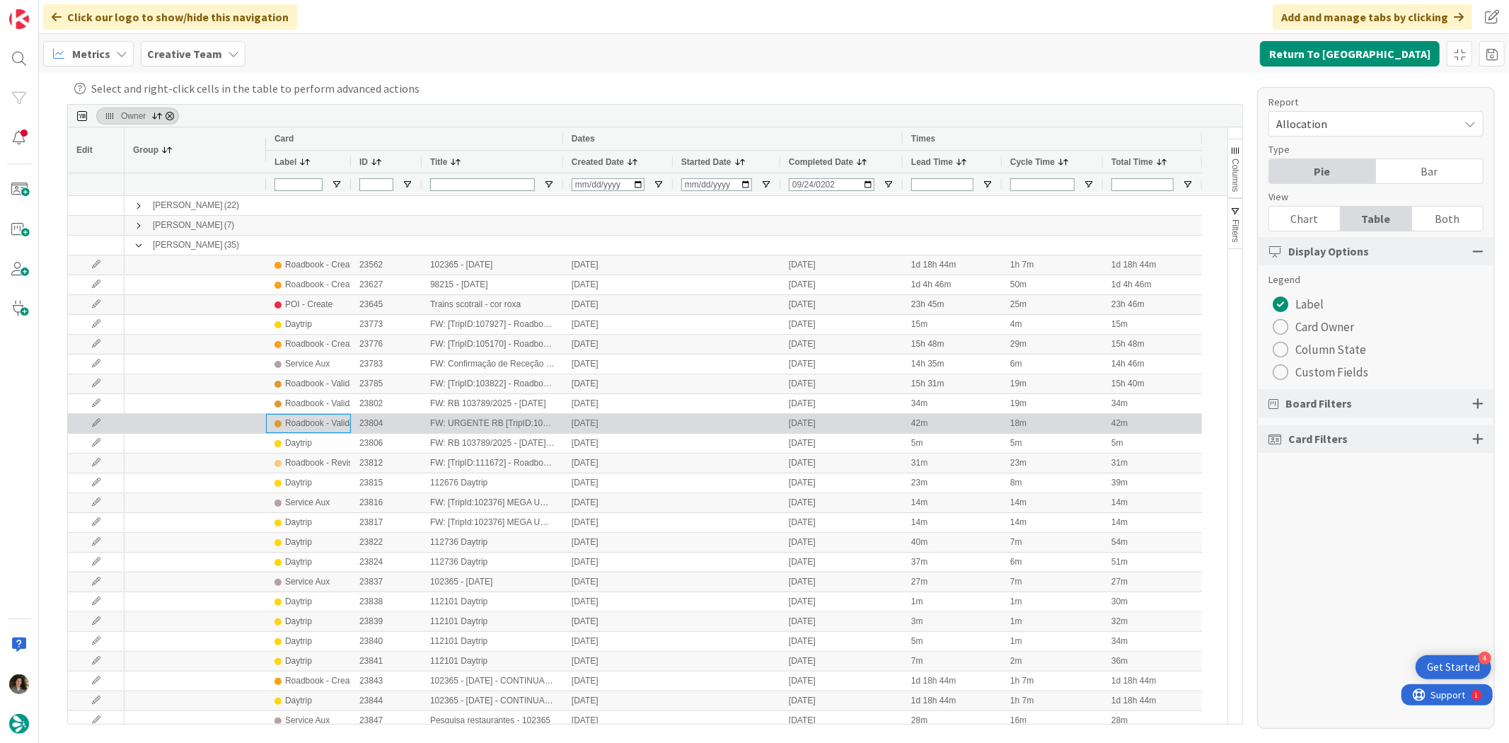
click at [333, 420] on div "Roadbook - Validation" at bounding box center [326, 424] width 83 height 18
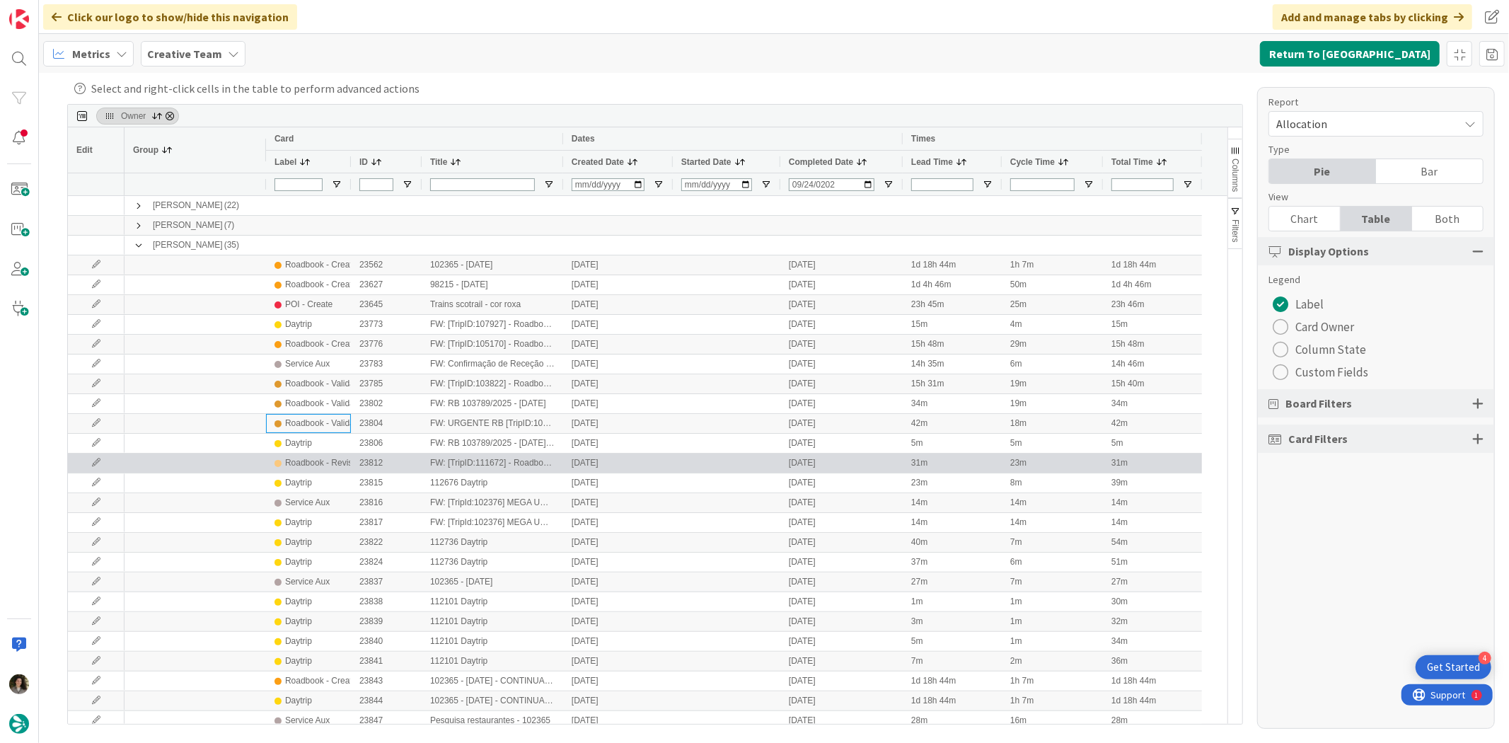
click at [337, 463] on div "Roadbook - Revision" at bounding box center [324, 463] width 79 height 18
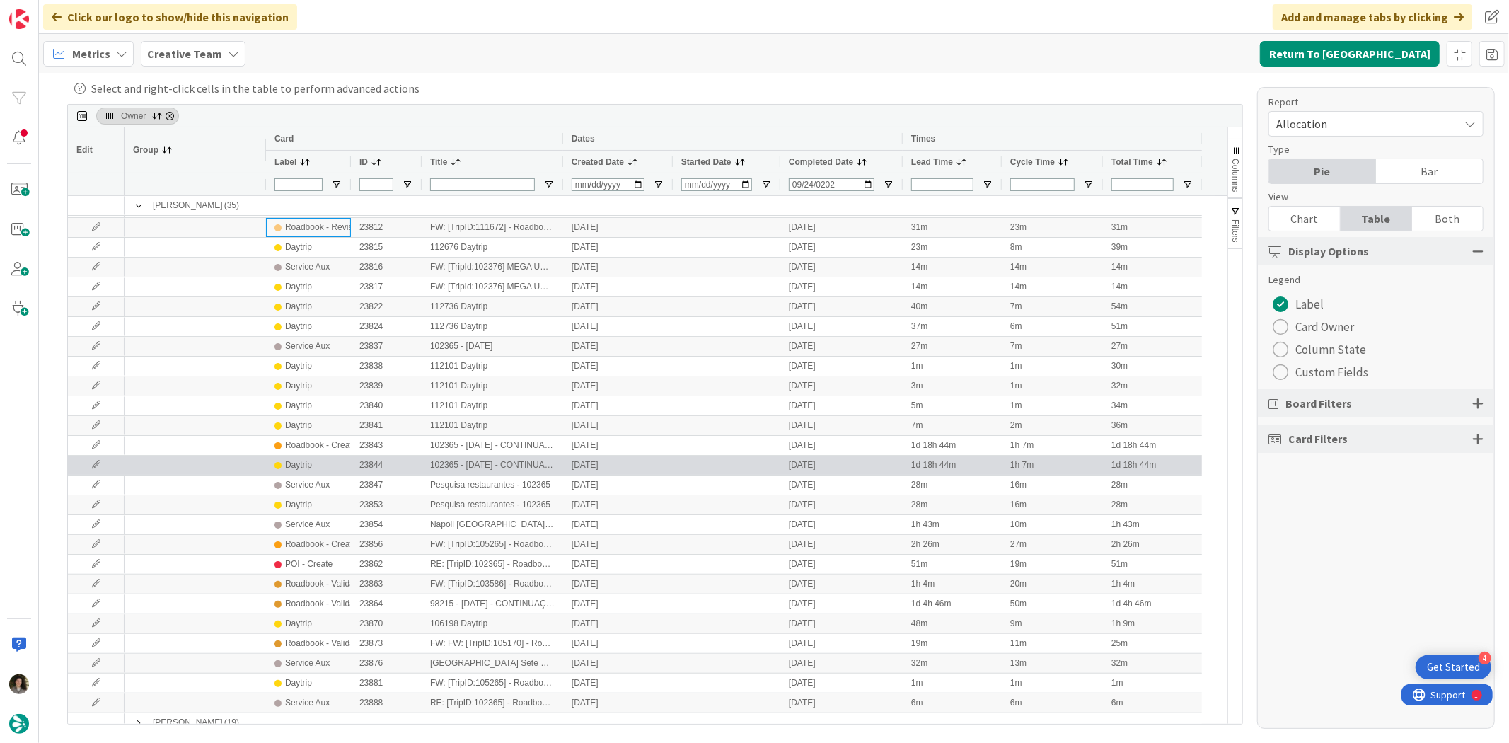
scroll to position [236, 0]
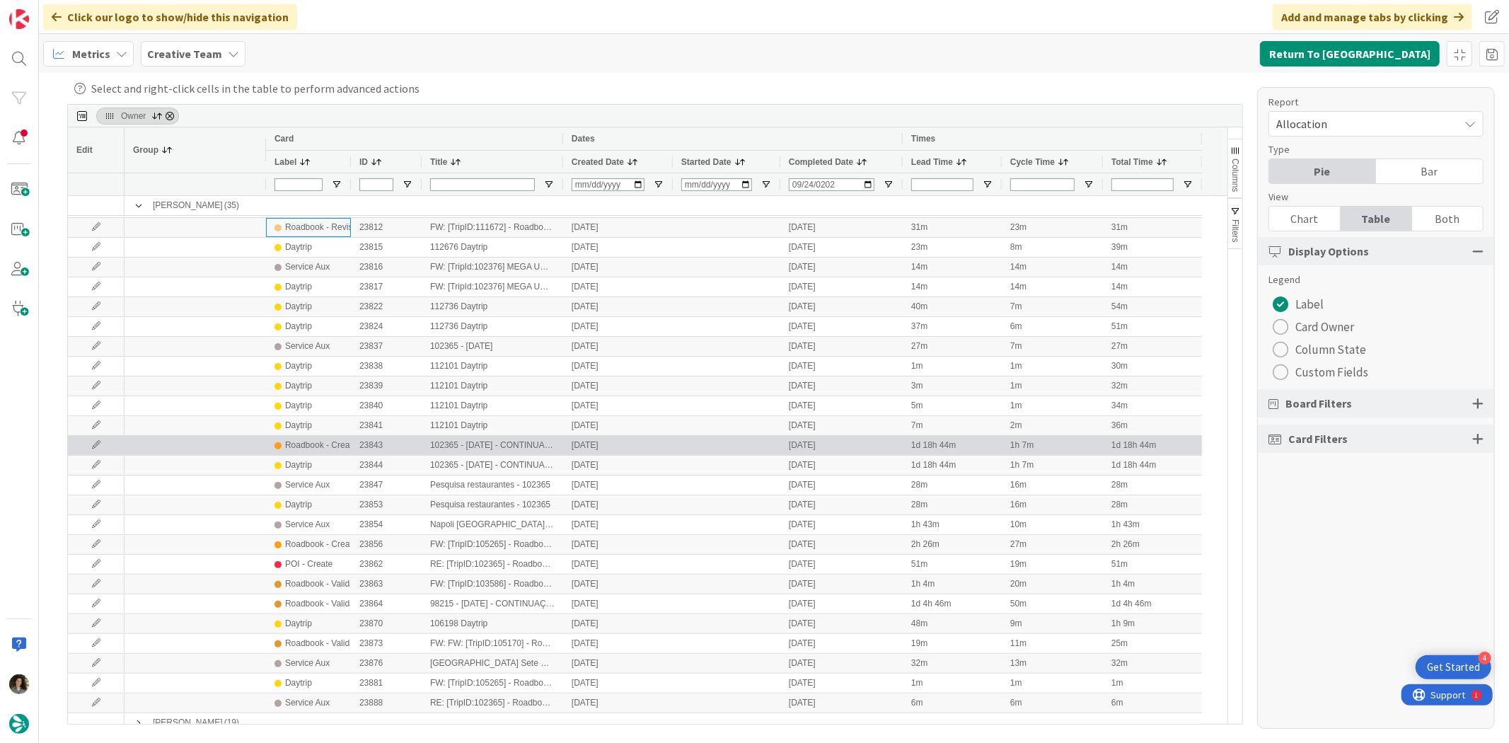
click at [340, 444] on div "Roadbook - Create" at bounding box center [320, 446] width 71 height 18
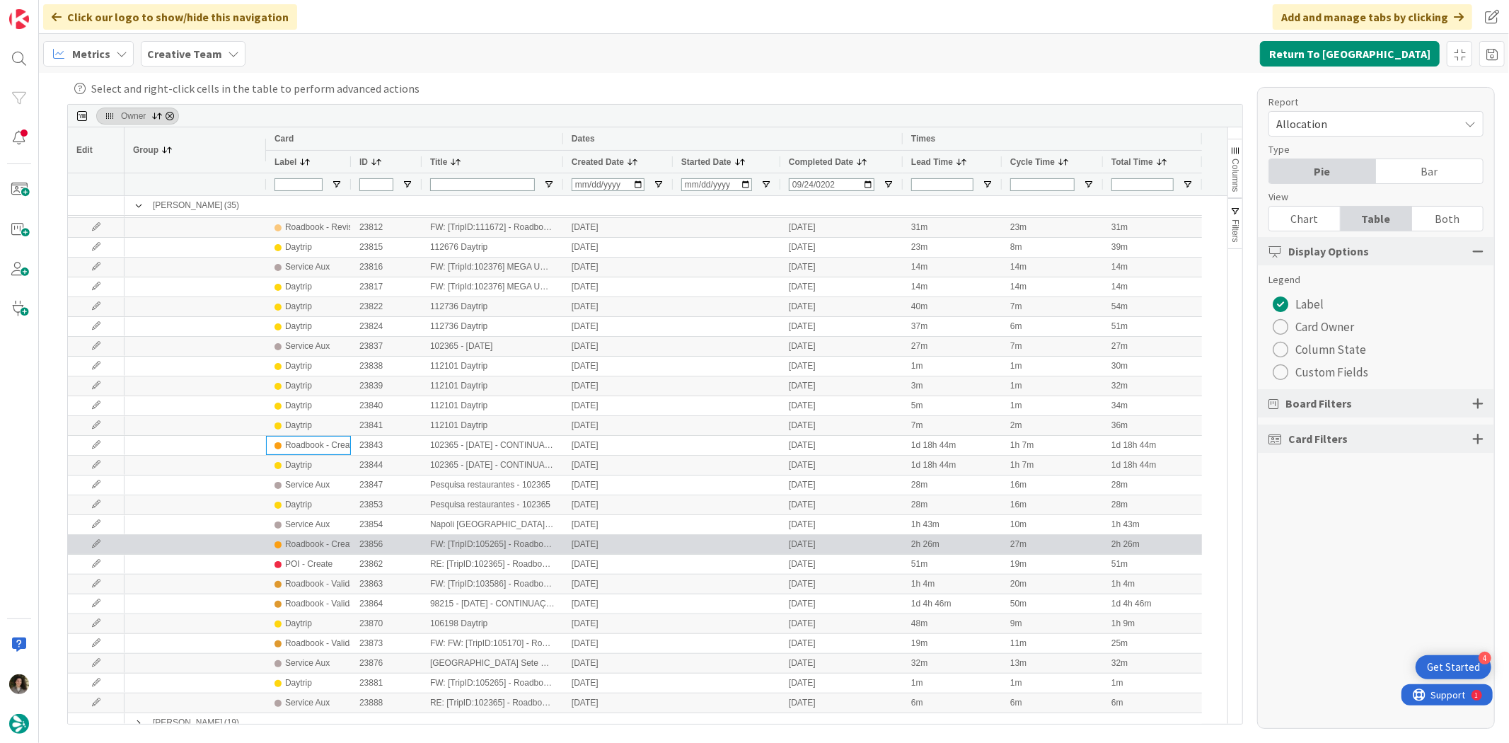
click at [328, 541] on div "Roadbook - Create" at bounding box center [320, 545] width 71 height 18
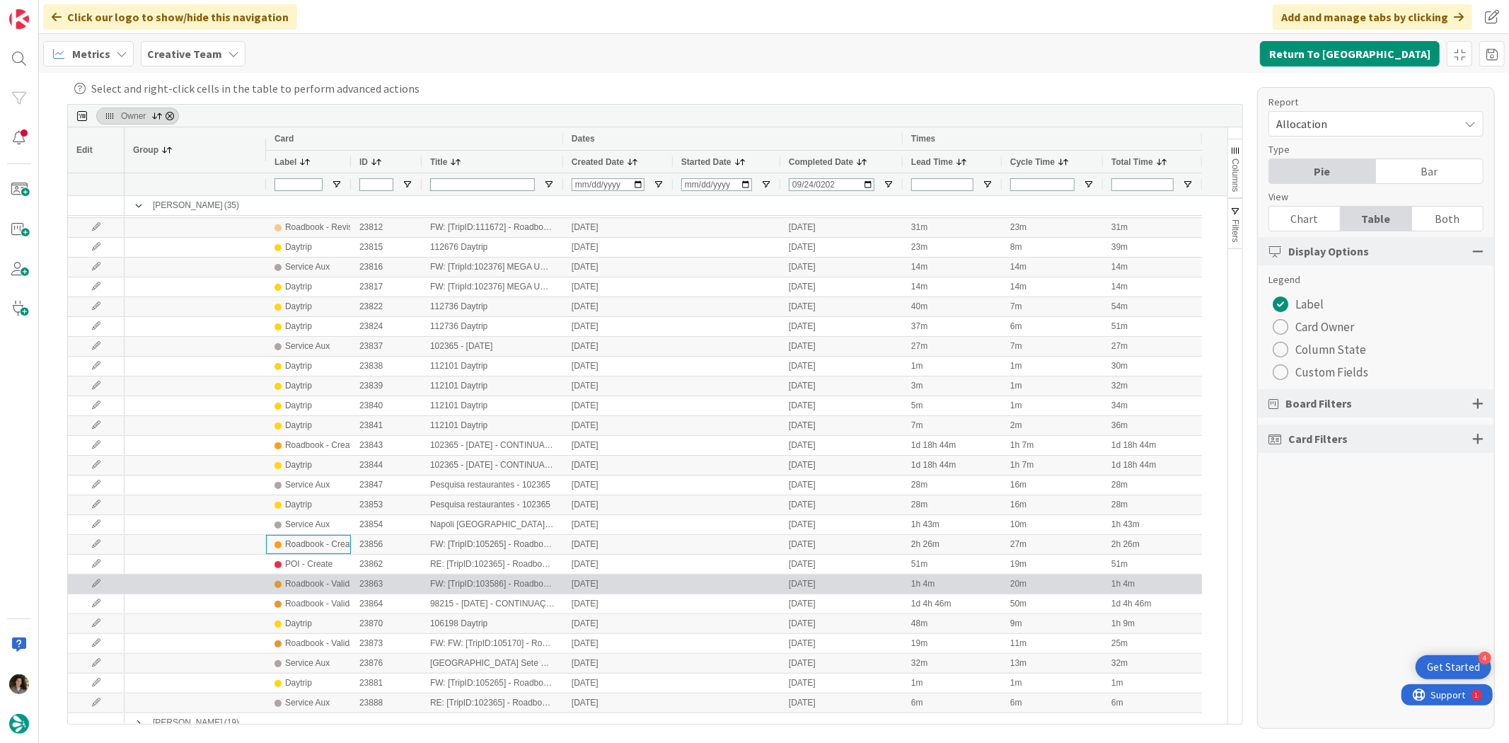
click at [336, 578] on div "Roadbook - Validation" at bounding box center [326, 584] width 83 height 18
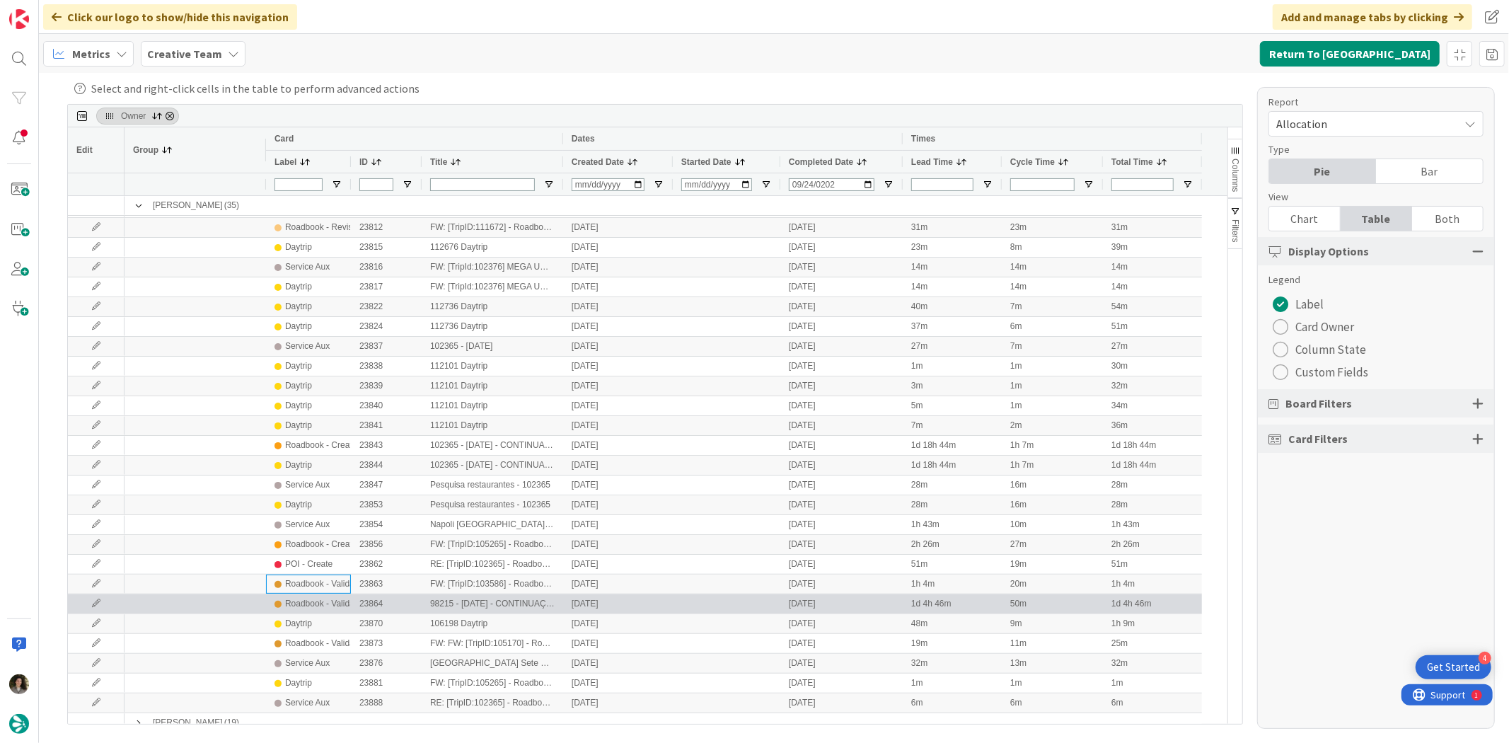
click at [334, 603] on div "Roadbook - Validation" at bounding box center [326, 604] width 83 height 18
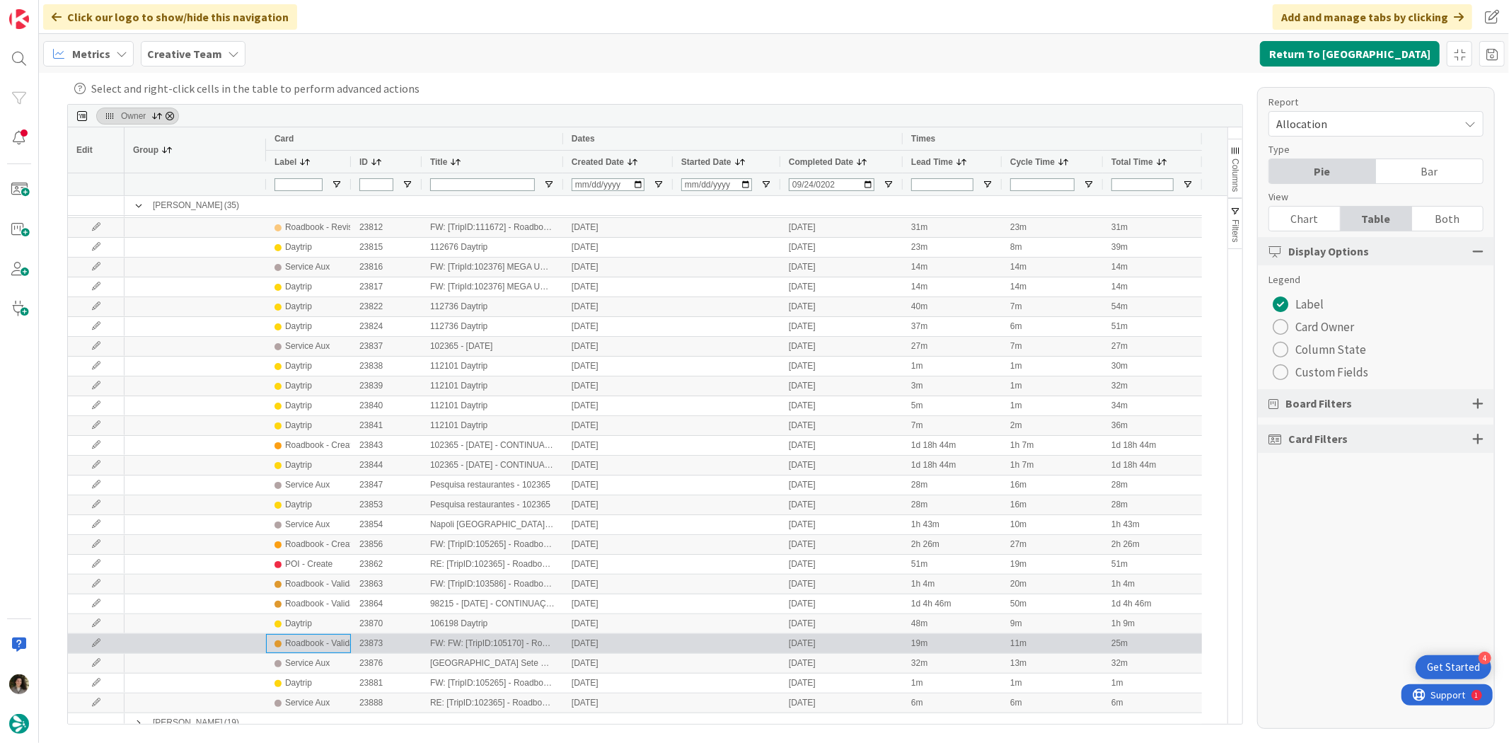
click at [331, 641] on div "Roadbook - Validation" at bounding box center [326, 644] width 83 height 18
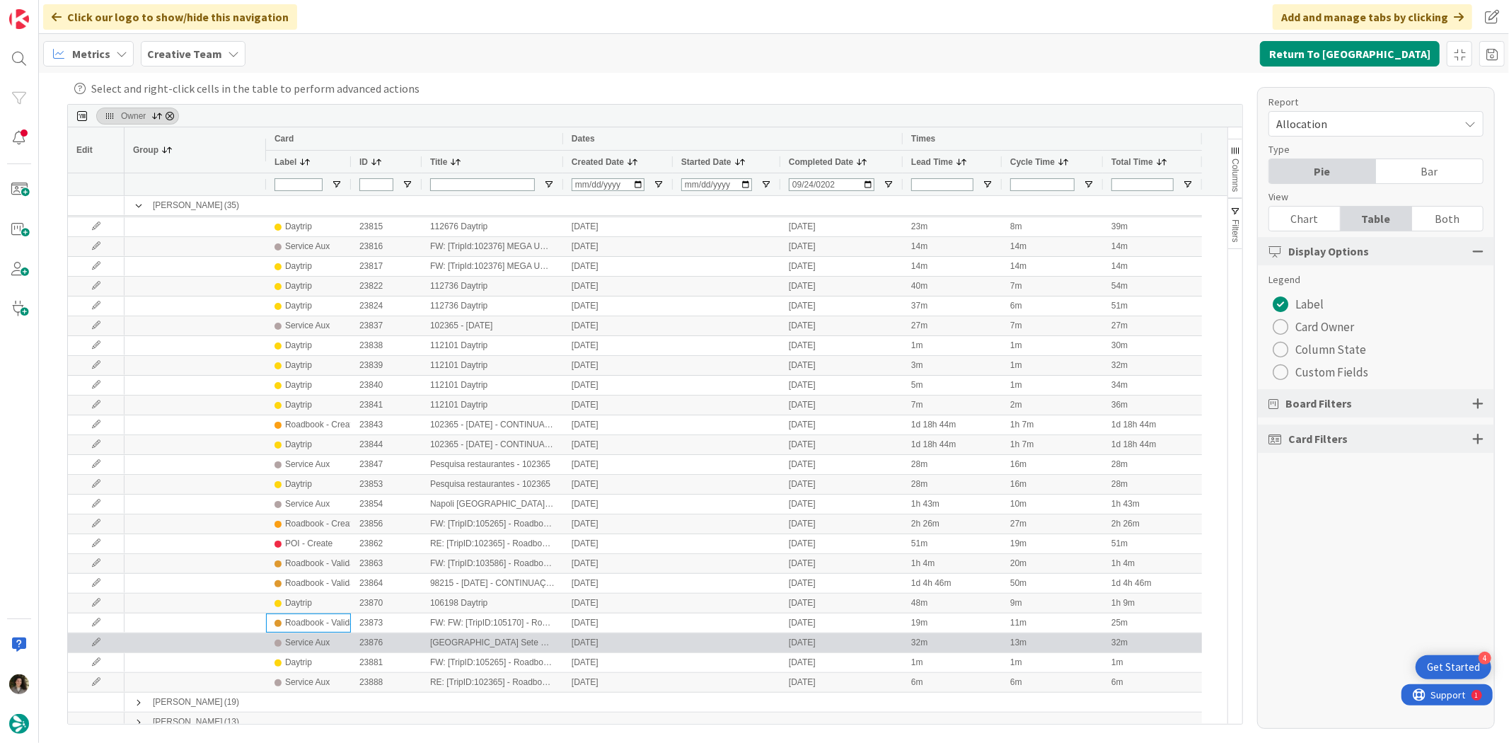
scroll to position [264, 0]
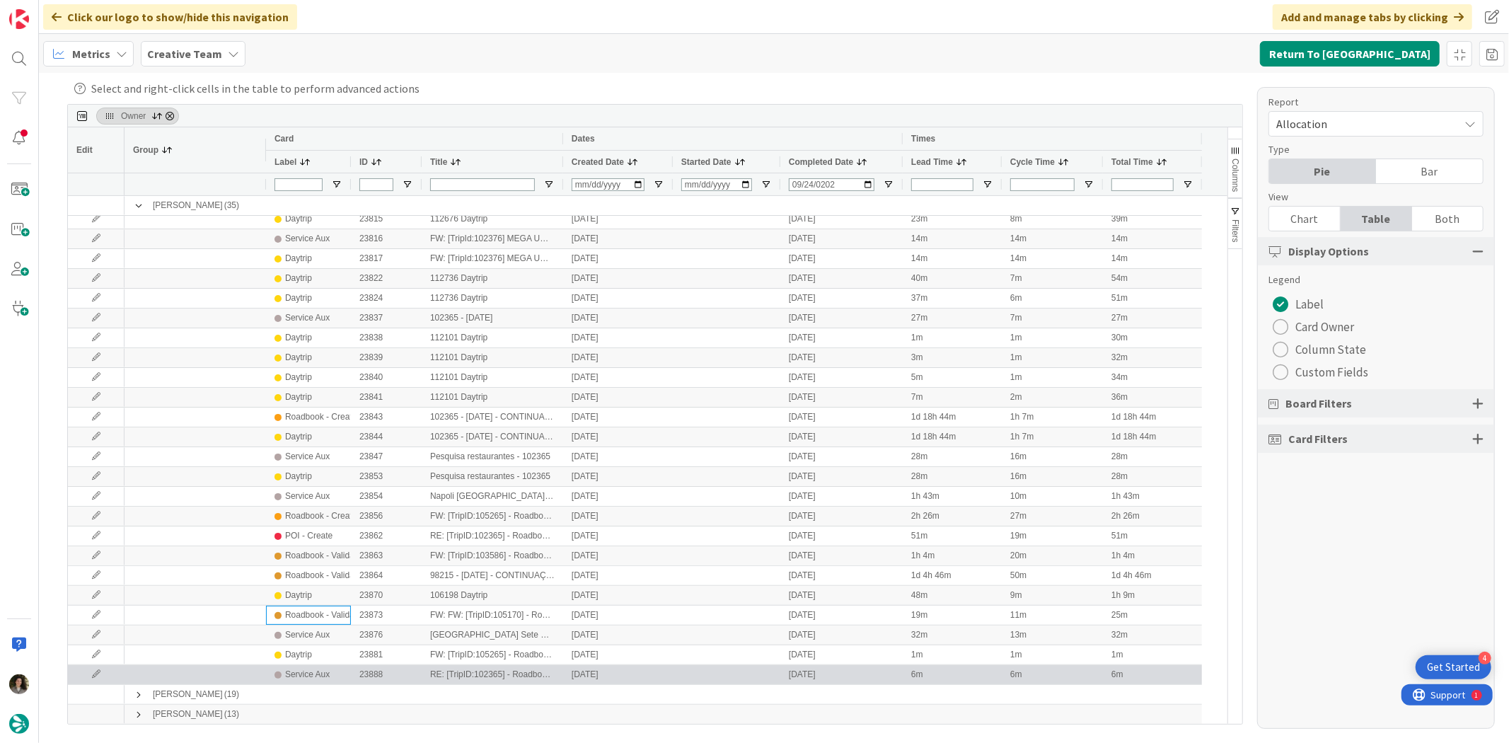
click at [314, 674] on div "Service Aux" at bounding box center [307, 675] width 45 height 18
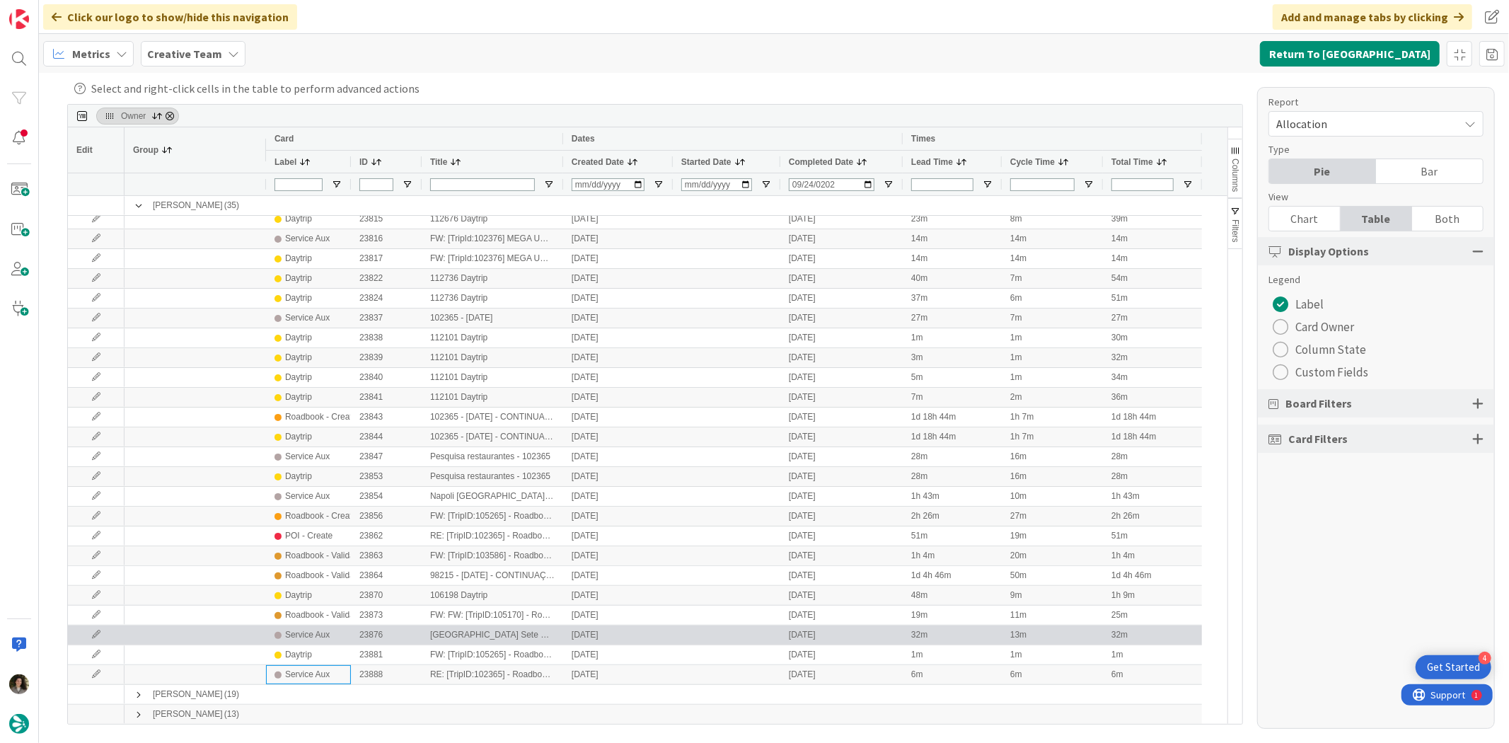
click at [321, 639] on div "Service Aux" at bounding box center [307, 635] width 45 height 18
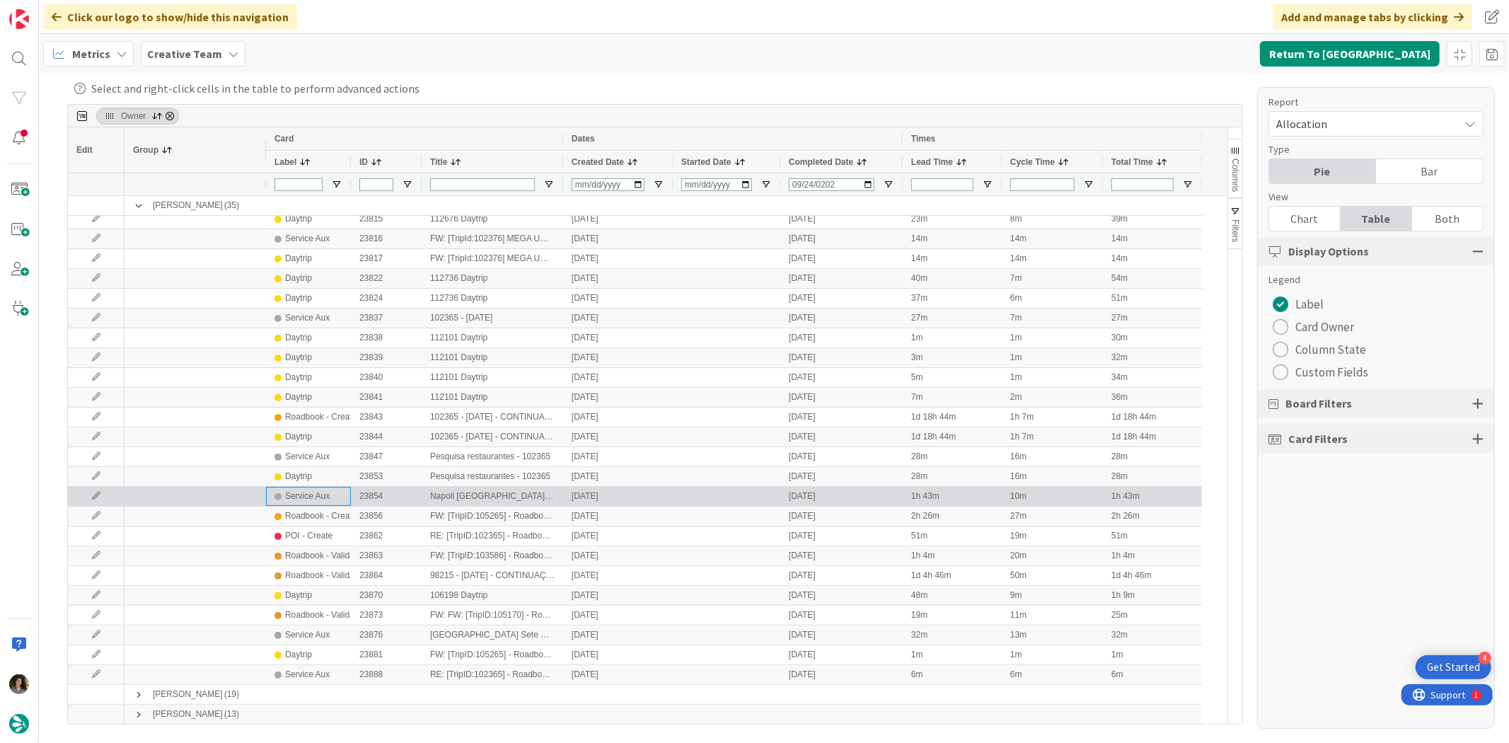
click at [328, 505] on div "Service Aux" at bounding box center [308, 496] width 85 height 19
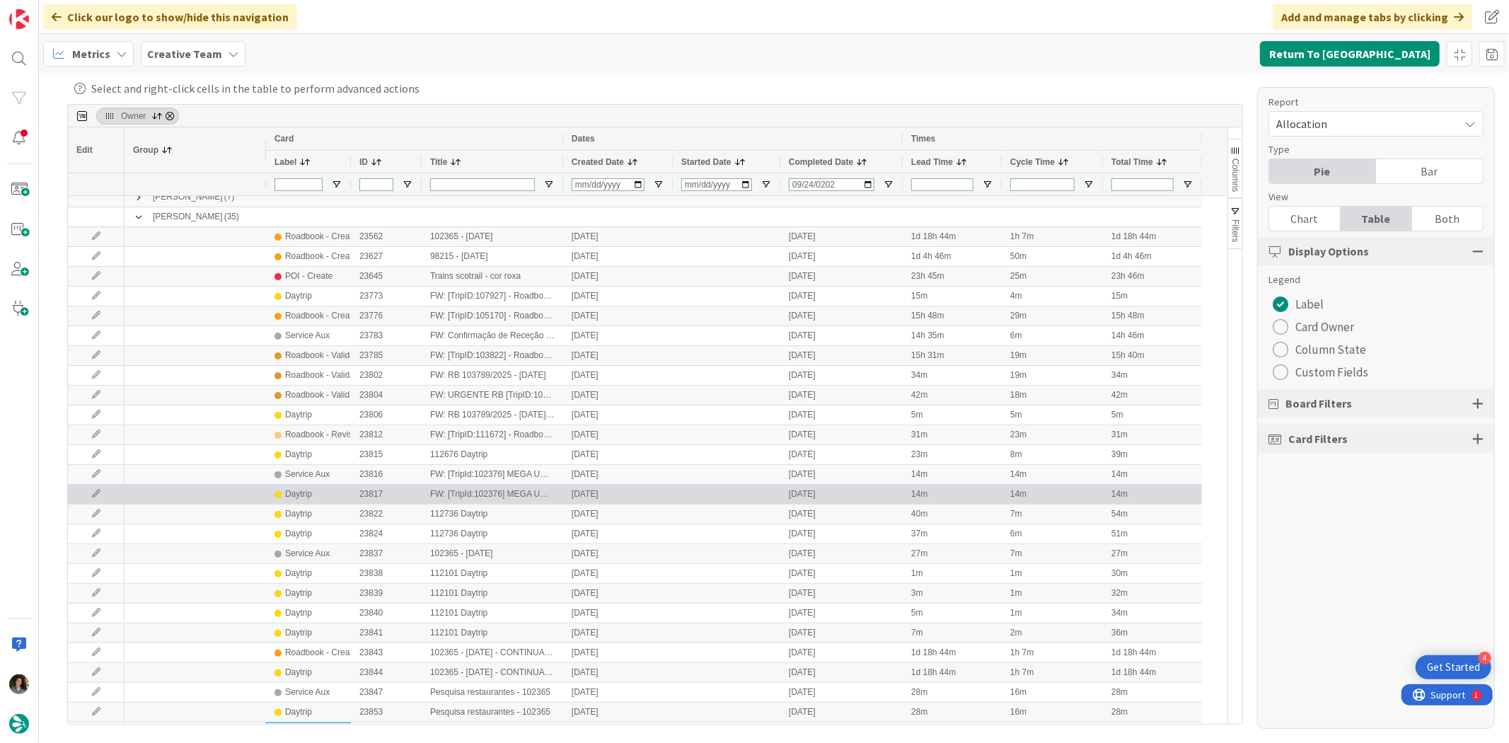
scroll to position [0, 0]
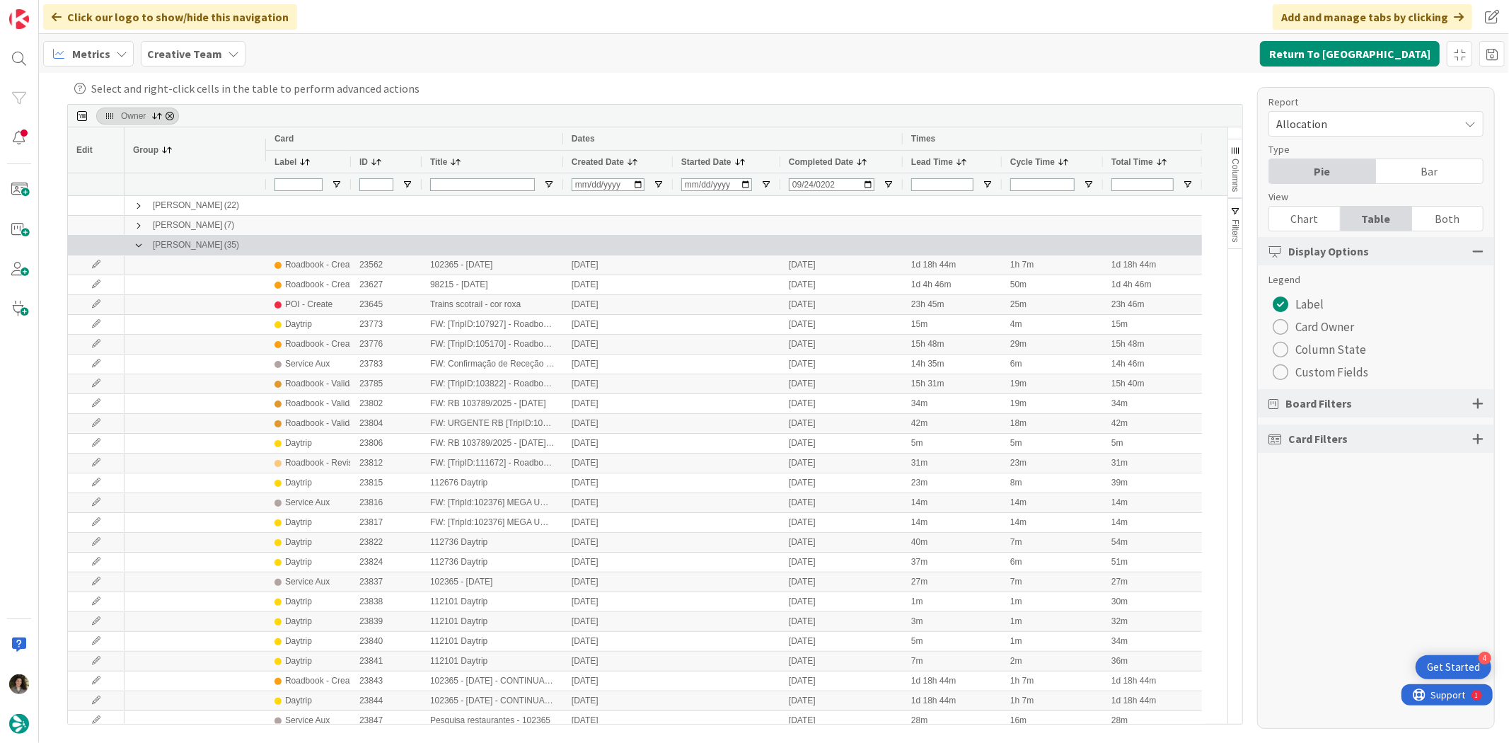
click at [137, 243] on span at bounding box center [138, 245] width 11 height 11
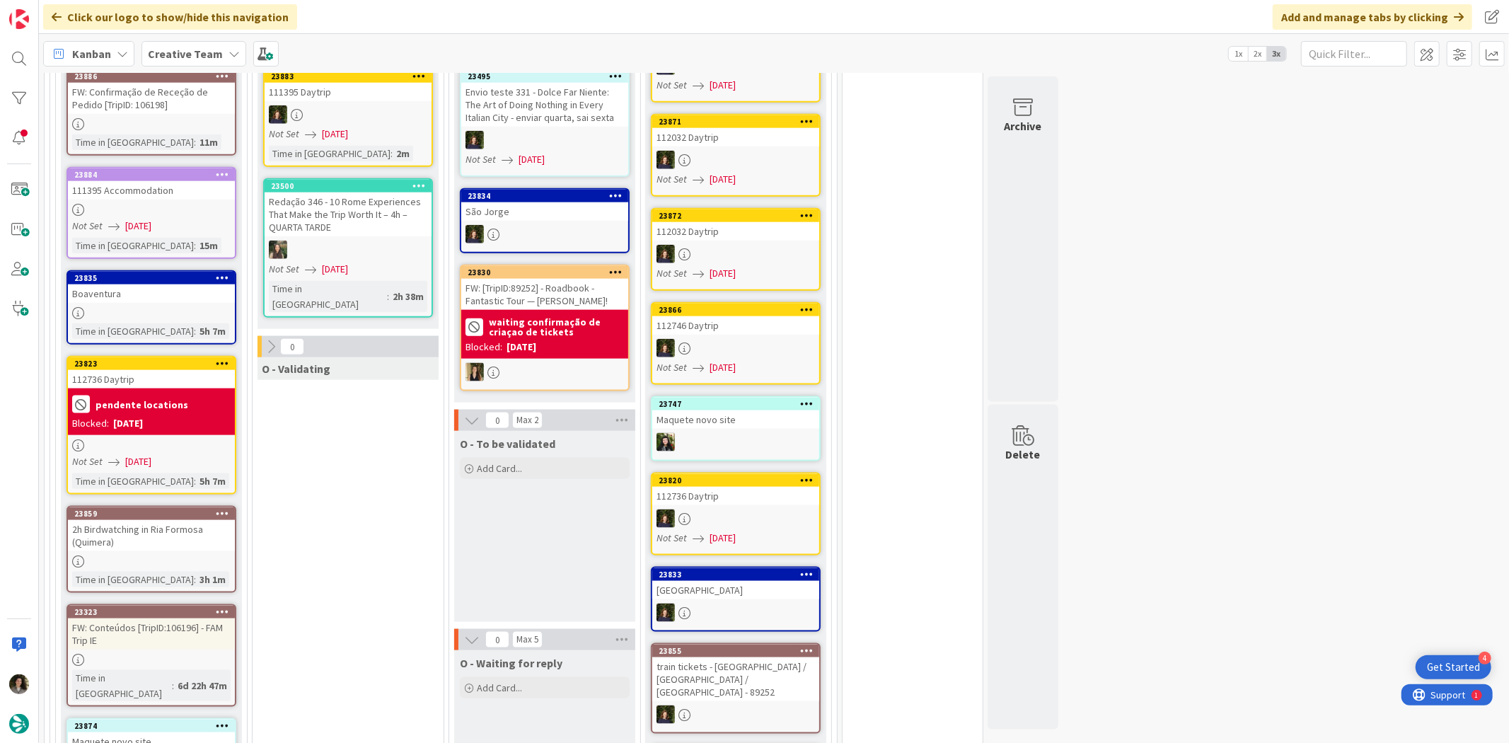
scroll to position [1572, 0]
